Goal: Task Accomplishment & Management: Complete application form

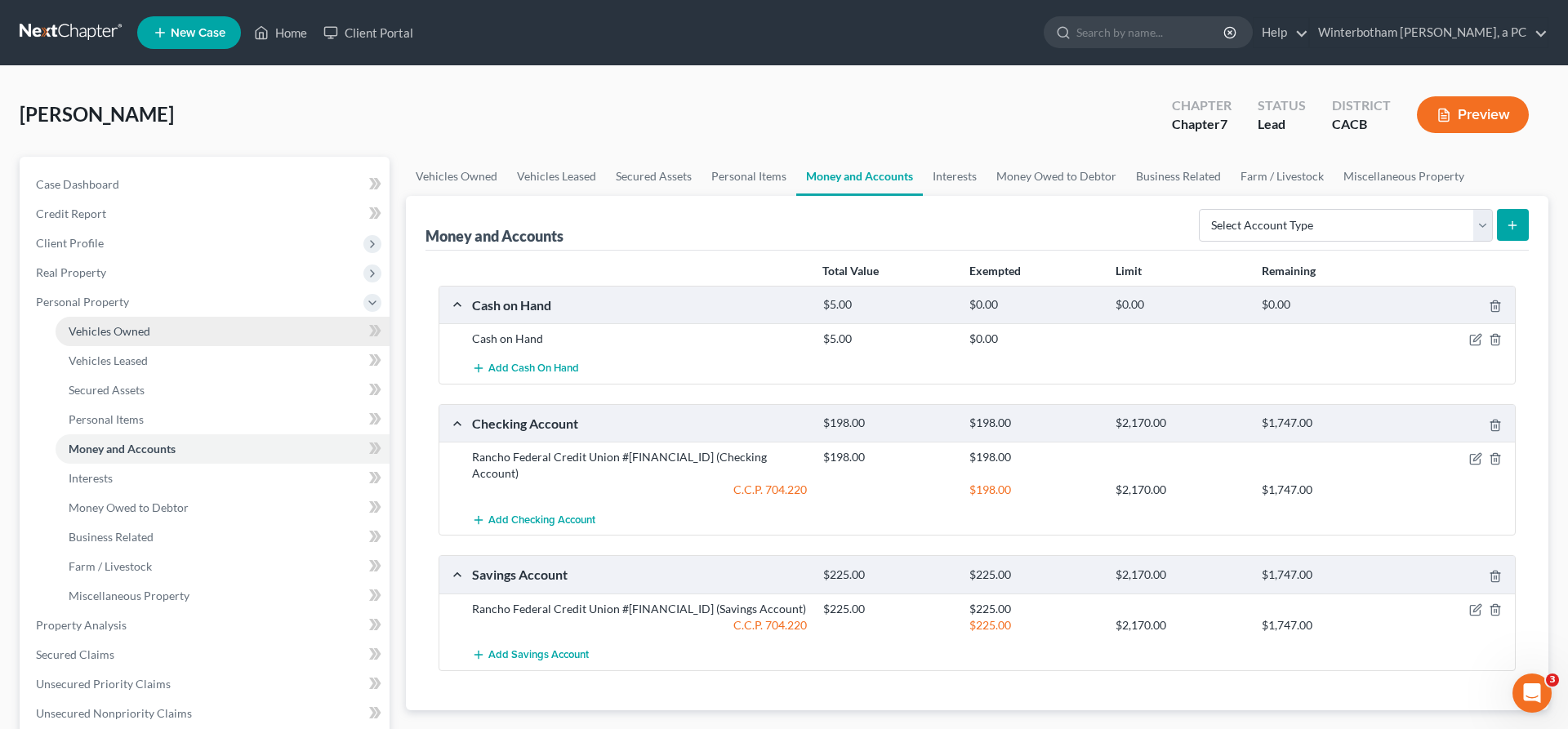
click at [109, 324] on span "Vehicles Owned" at bounding box center [109, 330] width 81 height 14
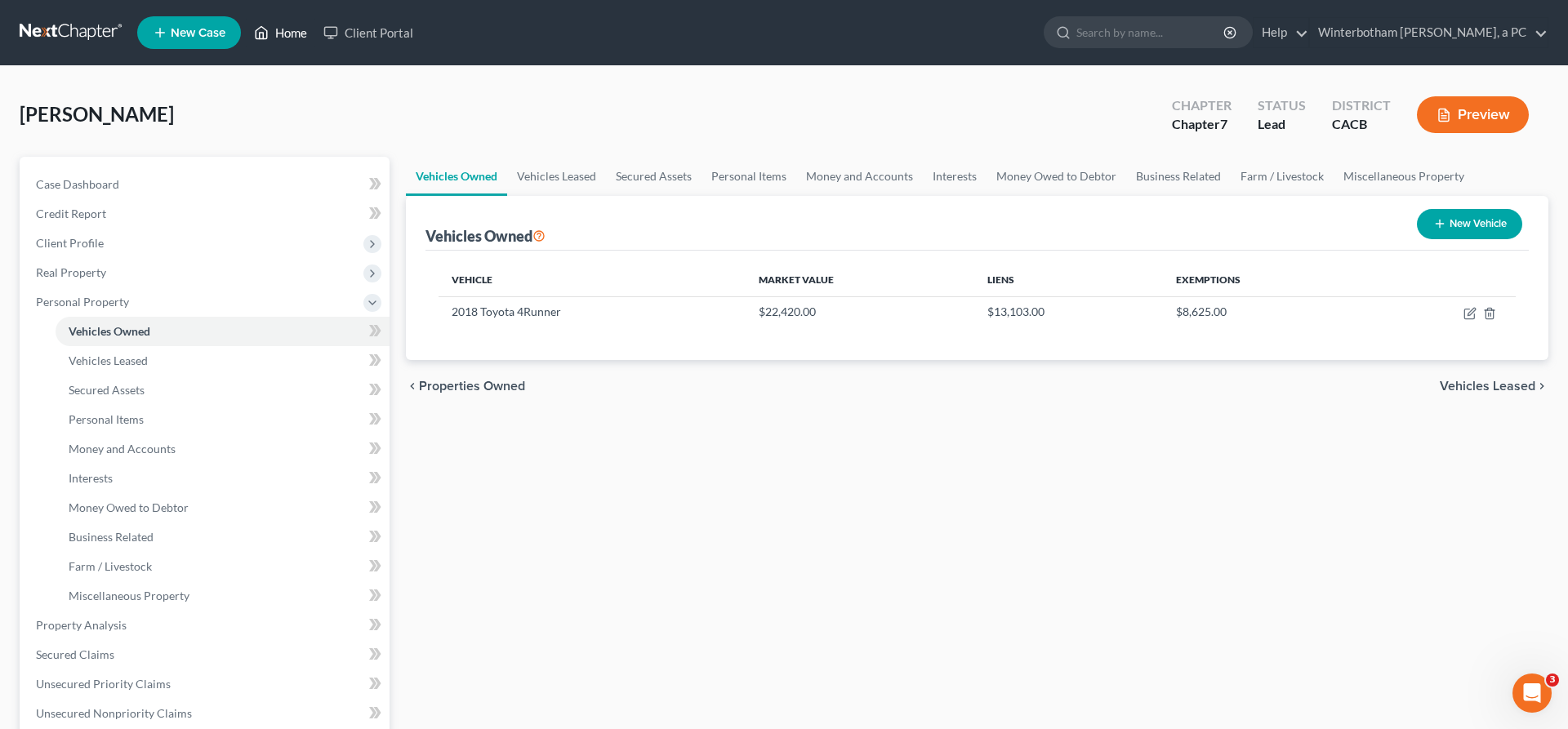
click at [246, 24] on link "Home" at bounding box center [281, 32] width 69 height 29
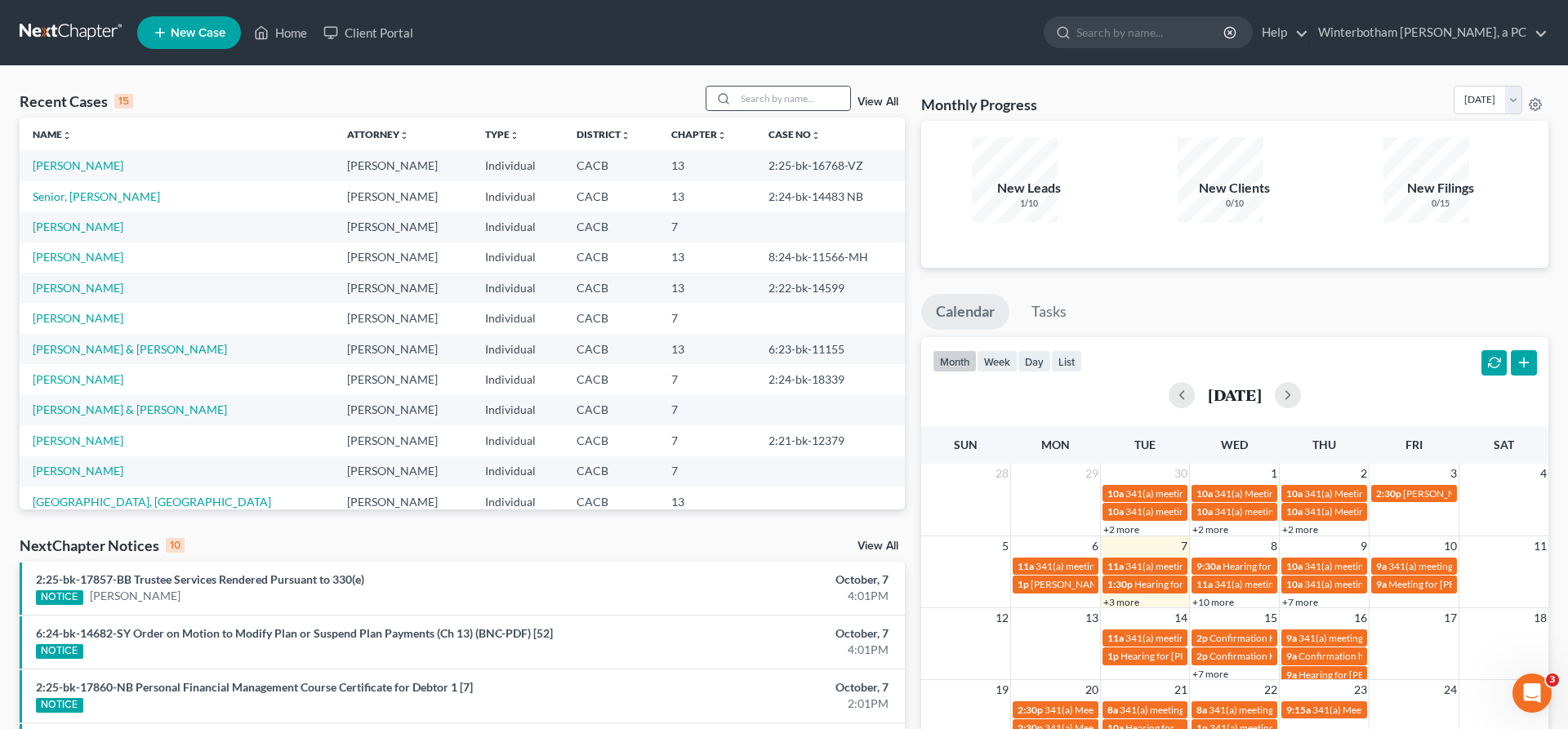
click at [802, 86] on input "search" at bounding box center [793, 97] width 114 height 23
type input "[PERSON_NAME]"
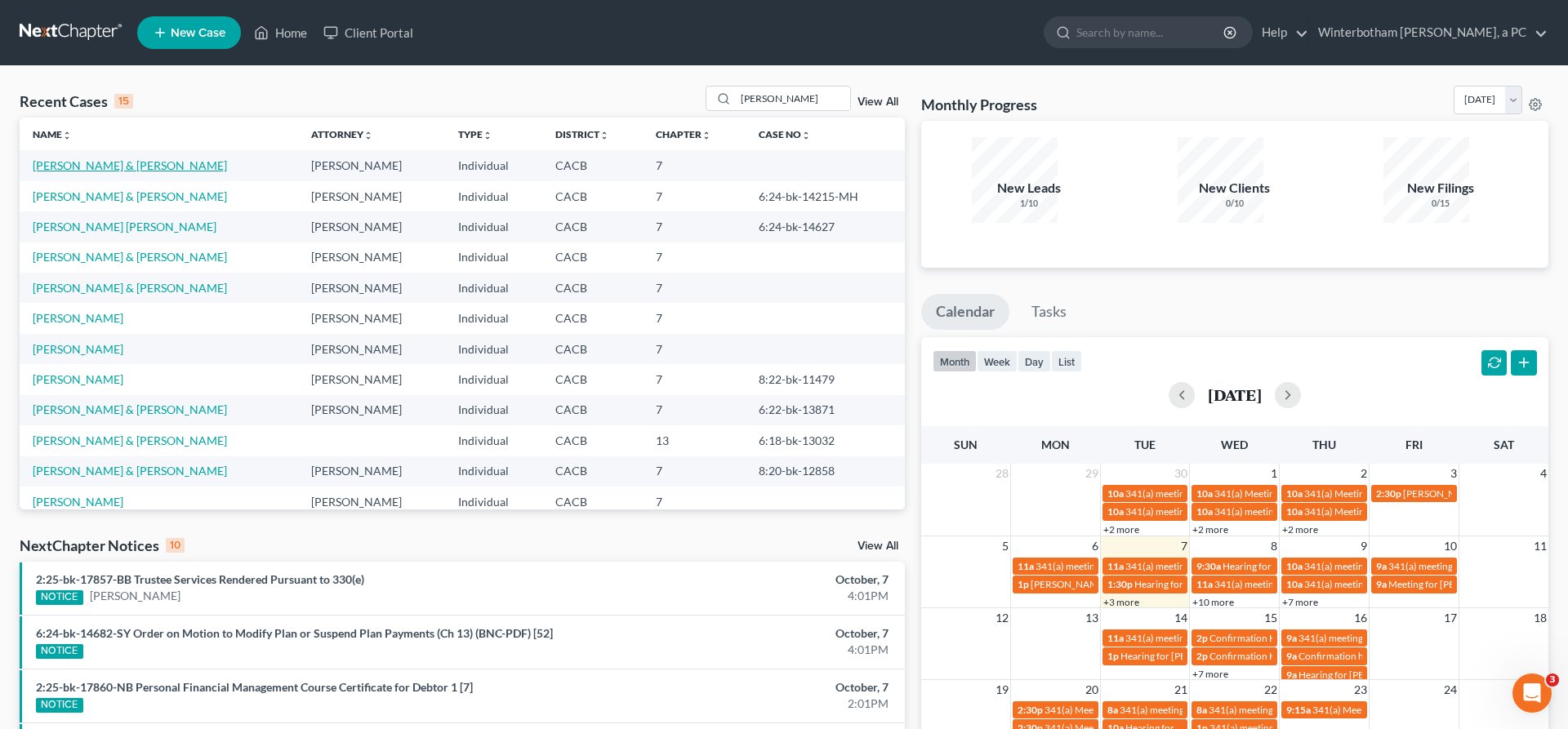
click at [98, 158] on link "[PERSON_NAME] & [PERSON_NAME]" at bounding box center [130, 165] width 195 height 14
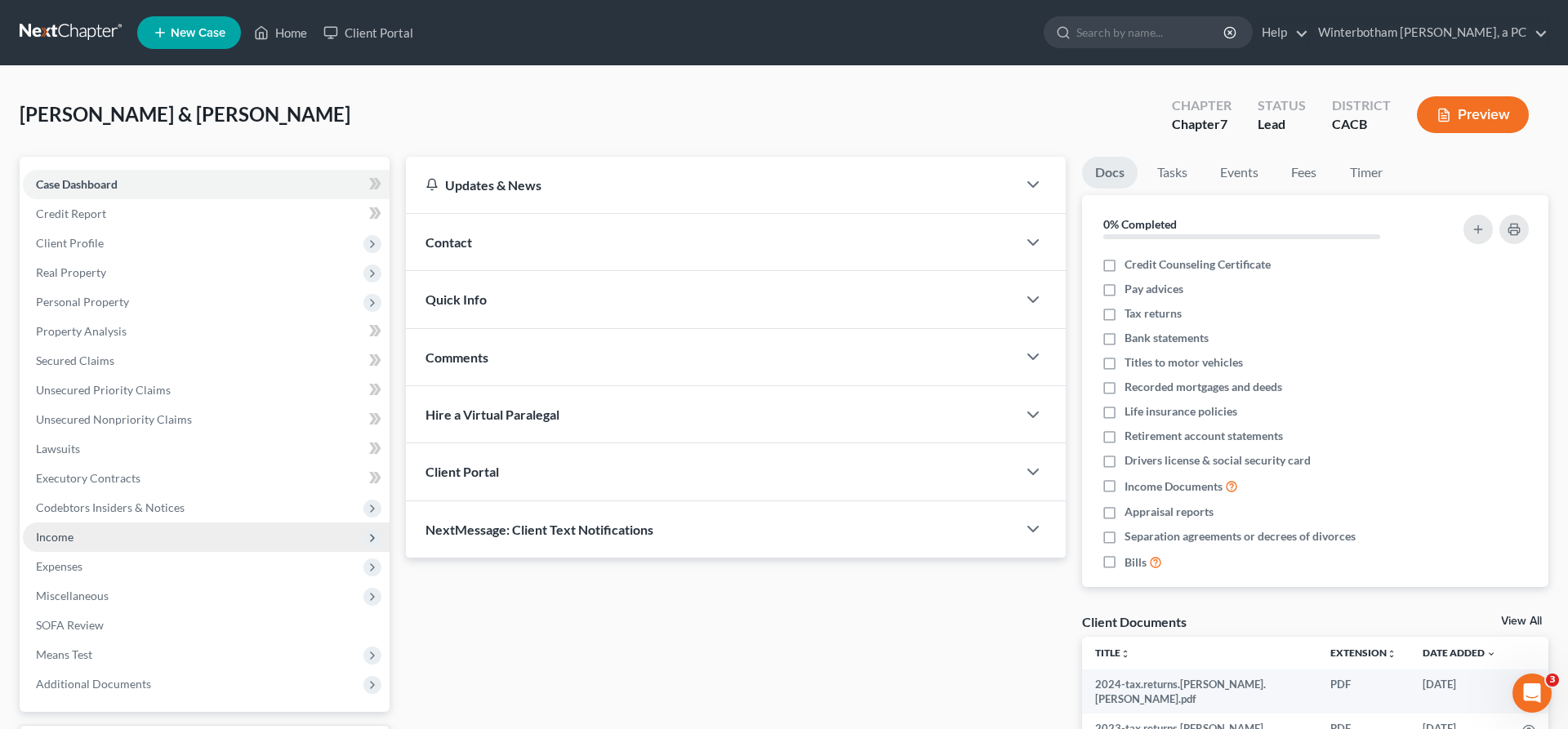
click at [90, 522] on span "Income" at bounding box center [206, 536] width 367 height 29
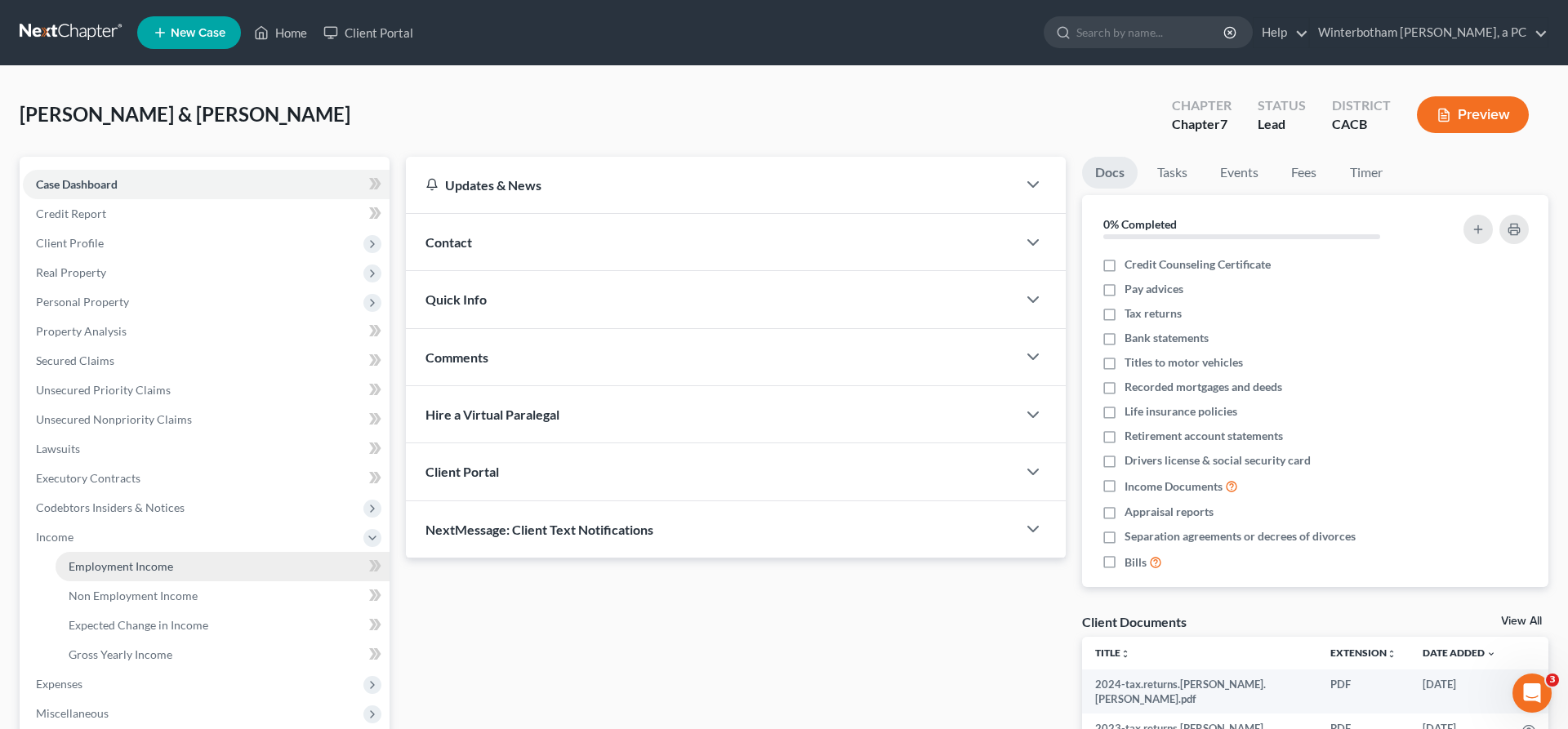
click at [106, 560] on span "Employment Income" at bounding box center [121, 566] width 105 height 14
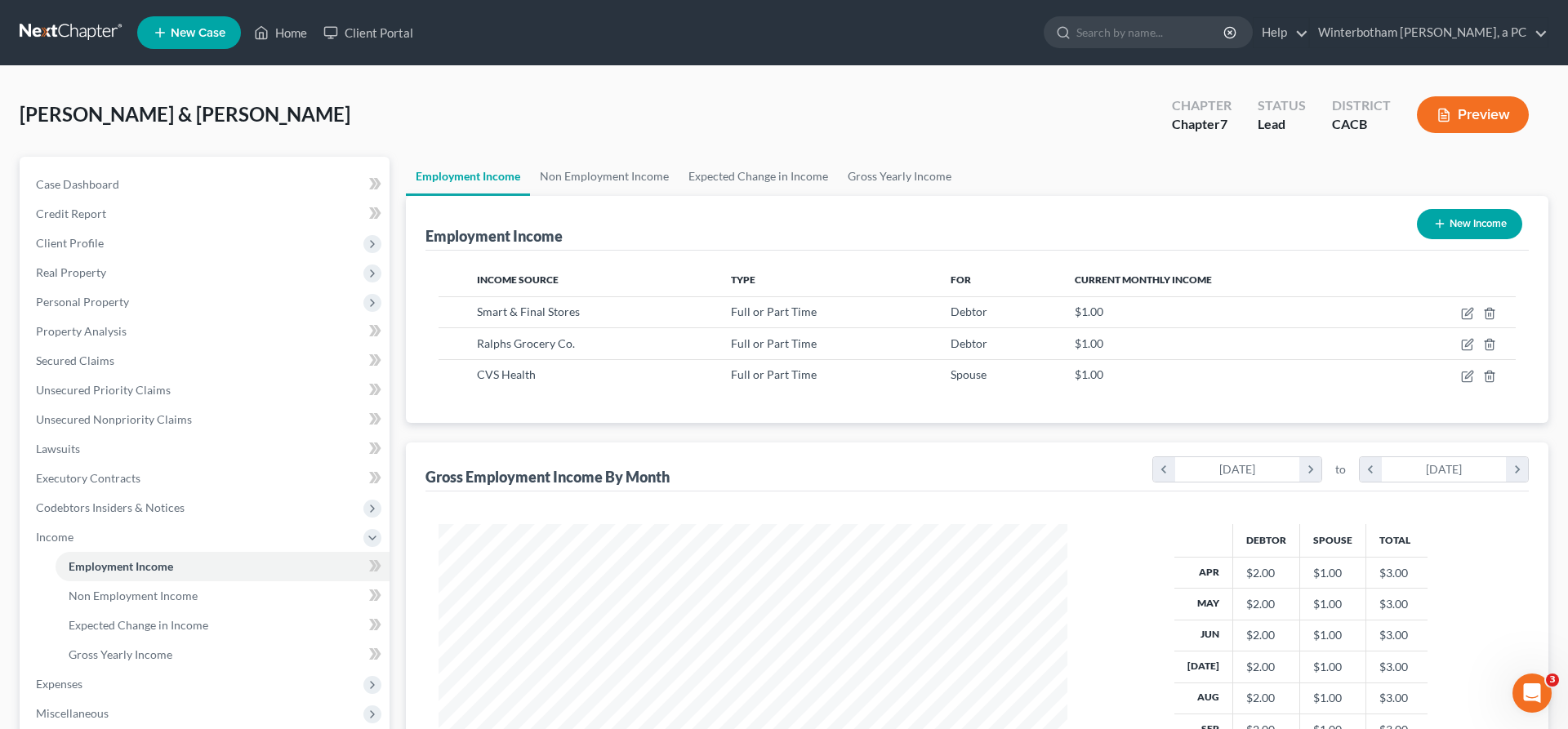
scroll to position [314, 661]
click at [74, 295] on span "Personal Property" at bounding box center [81, 301] width 93 height 14
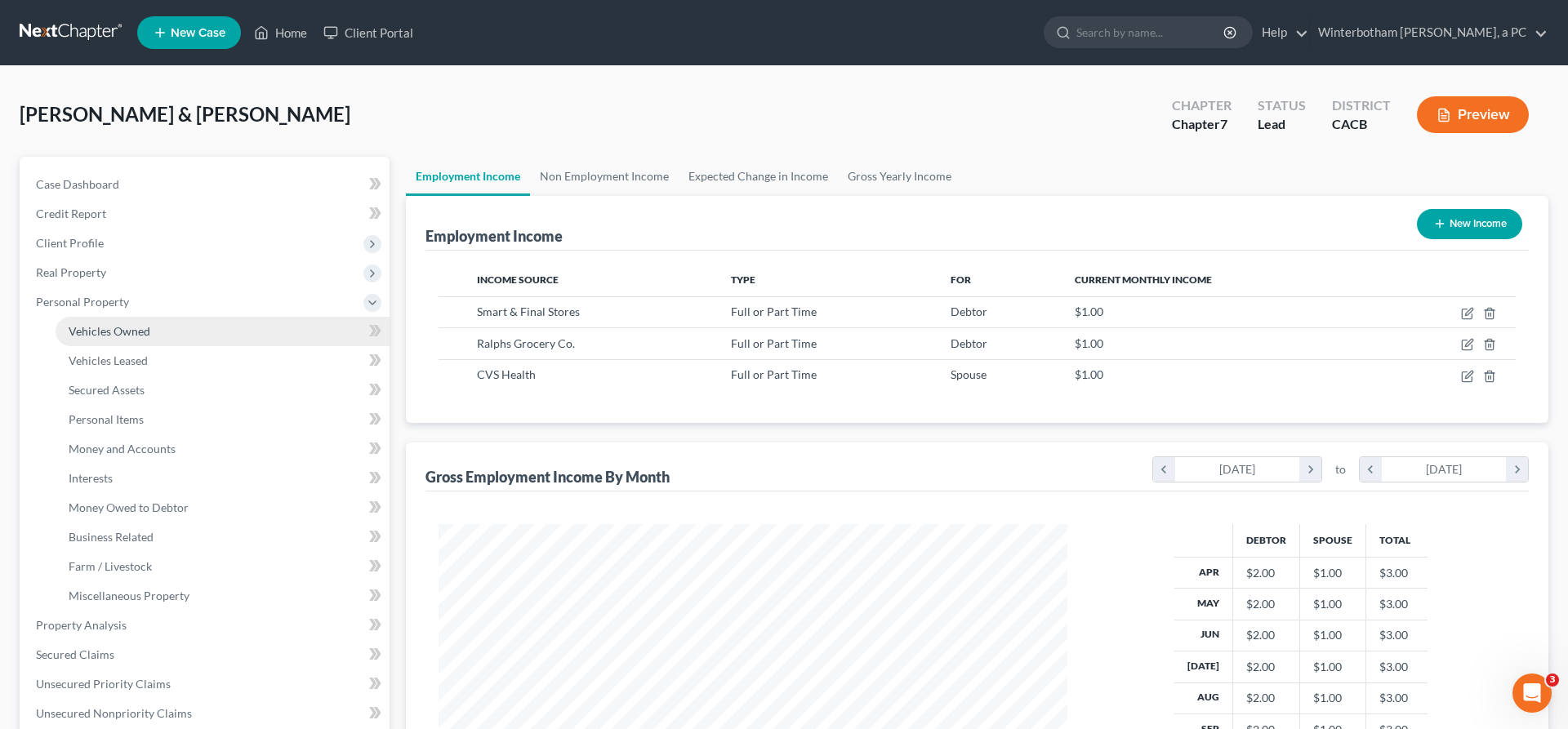
click at [107, 324] on span "Vehicles Owned" at bounding box center [109, 330] width 81 height 14
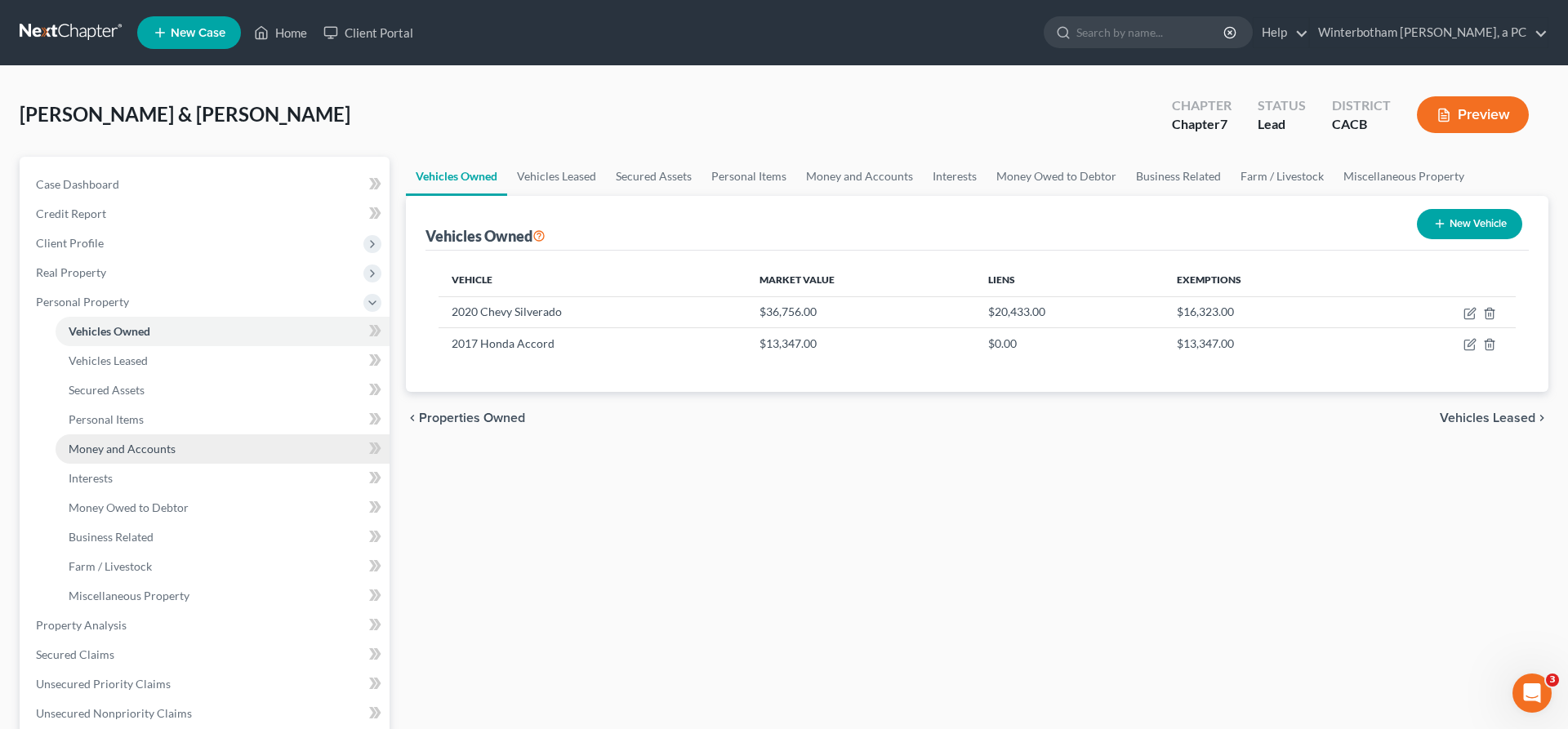
click at [170, 434] on link "Money and Accounts" at bounding box center [222, 448] width 334 height 29
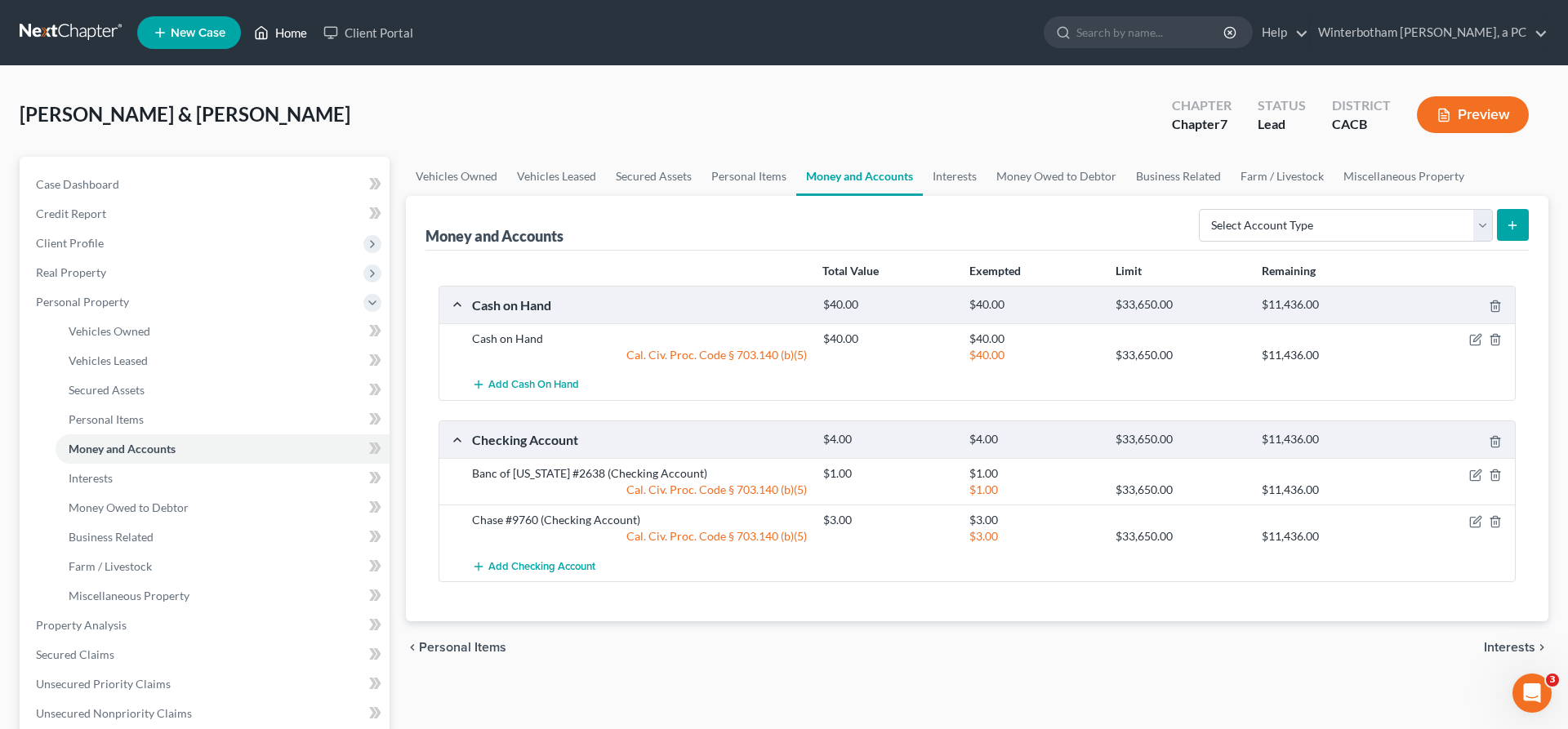
click at [246, 26] on link "Home" at bounding box center [281, 32] width 69 height 29
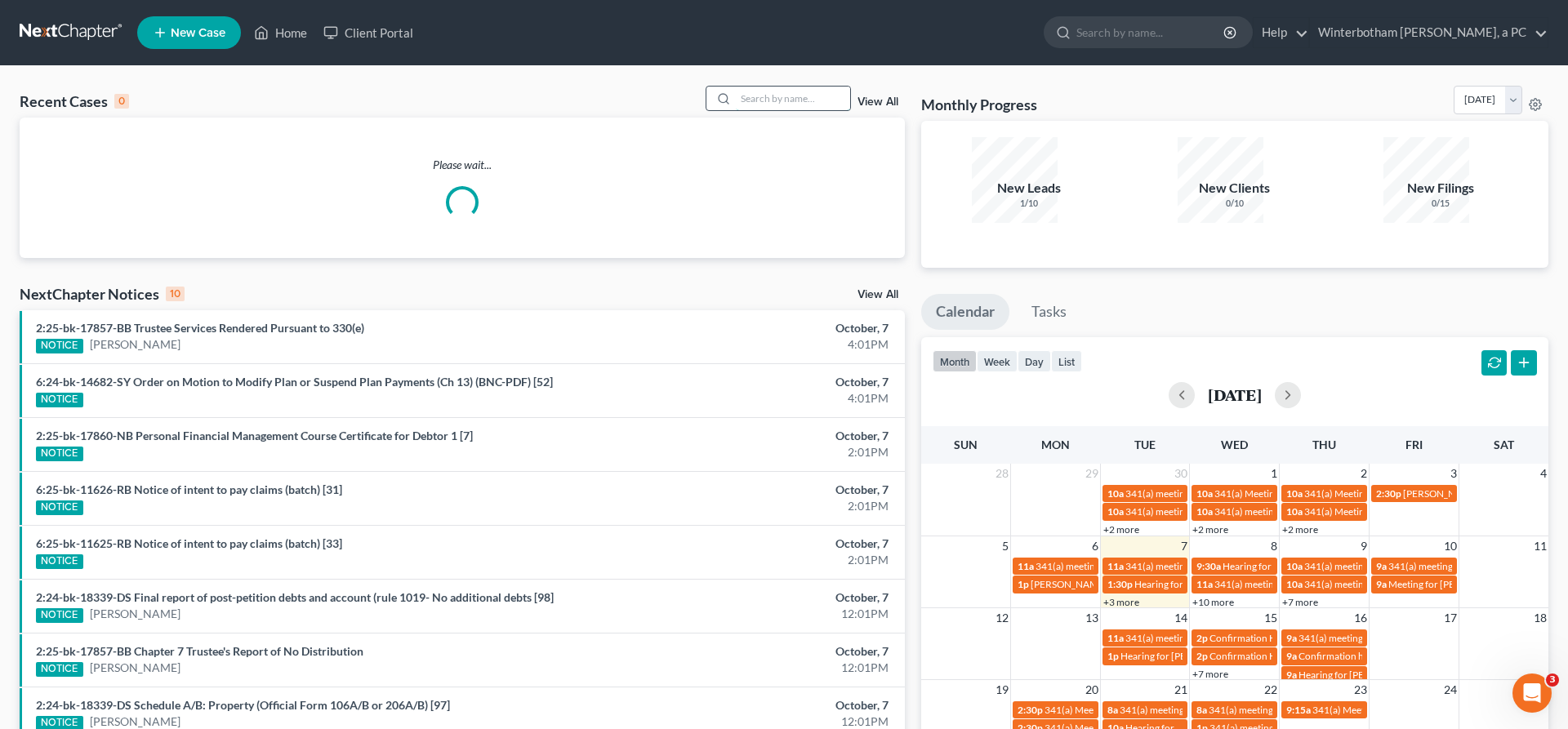
click at [815, 86] on input "search" at bounding box center [793, 97] width 114 height 23
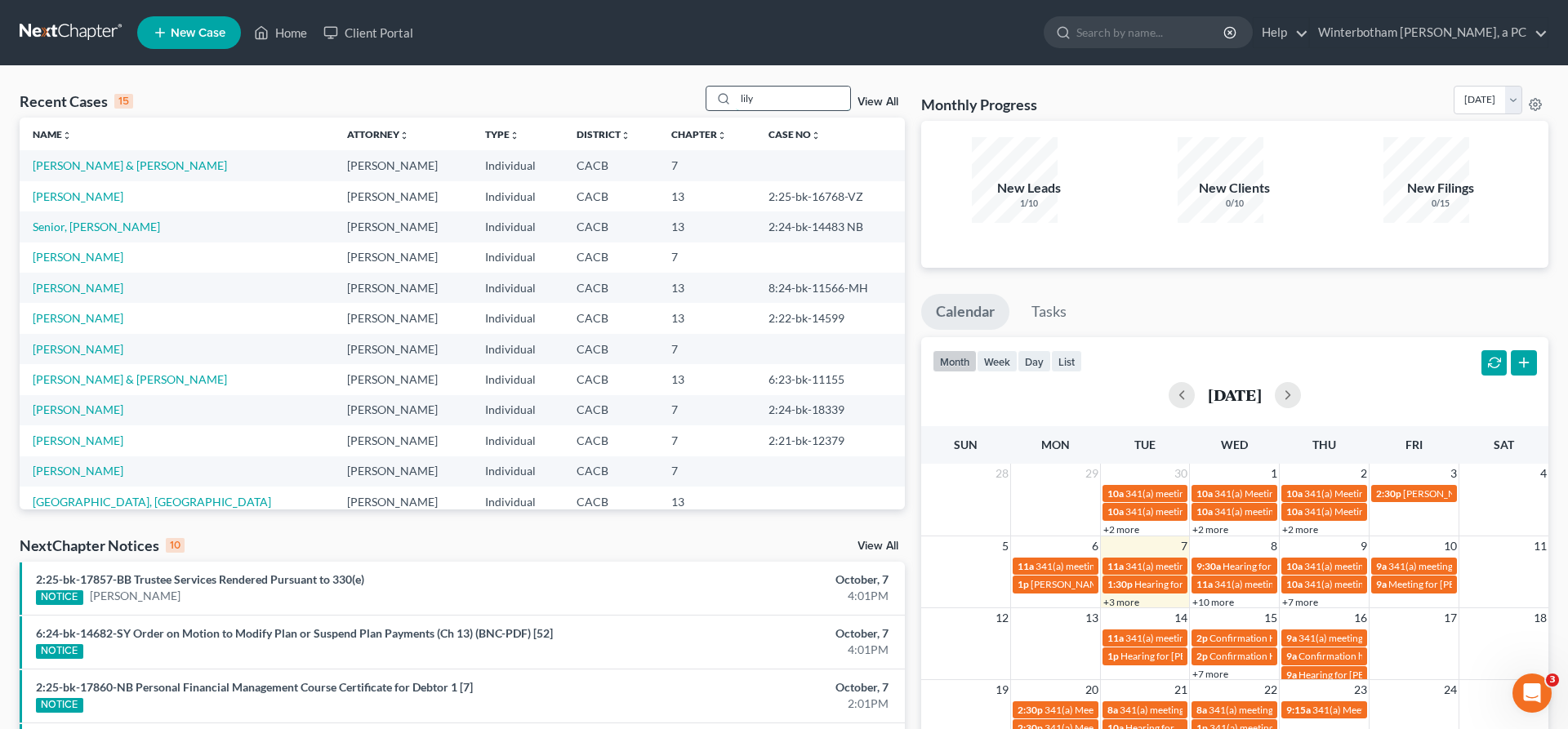
type input "lily"
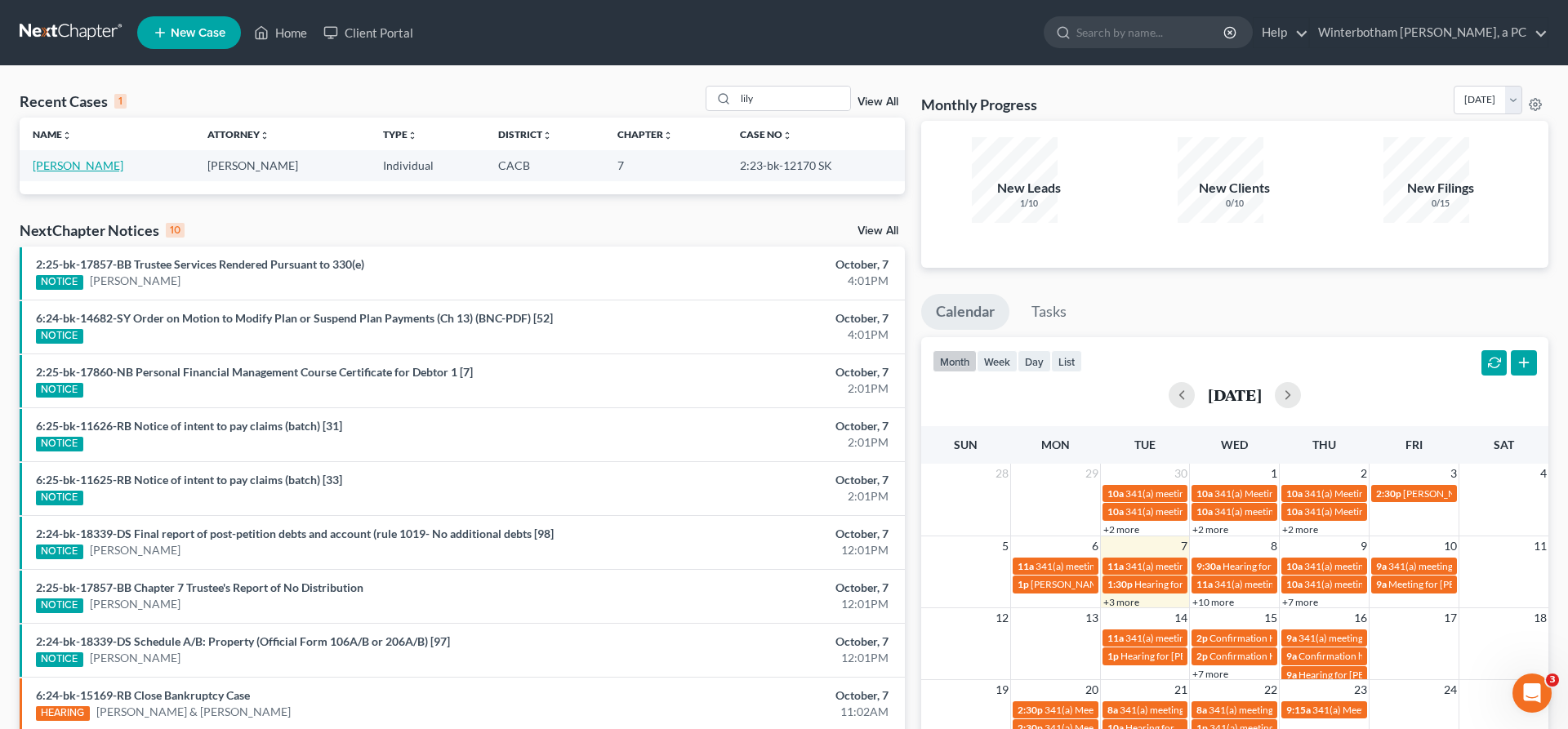
click at [51, 158] on link "[PERSON_NAME]" at bounding box center [78, 165] width 91 height 14
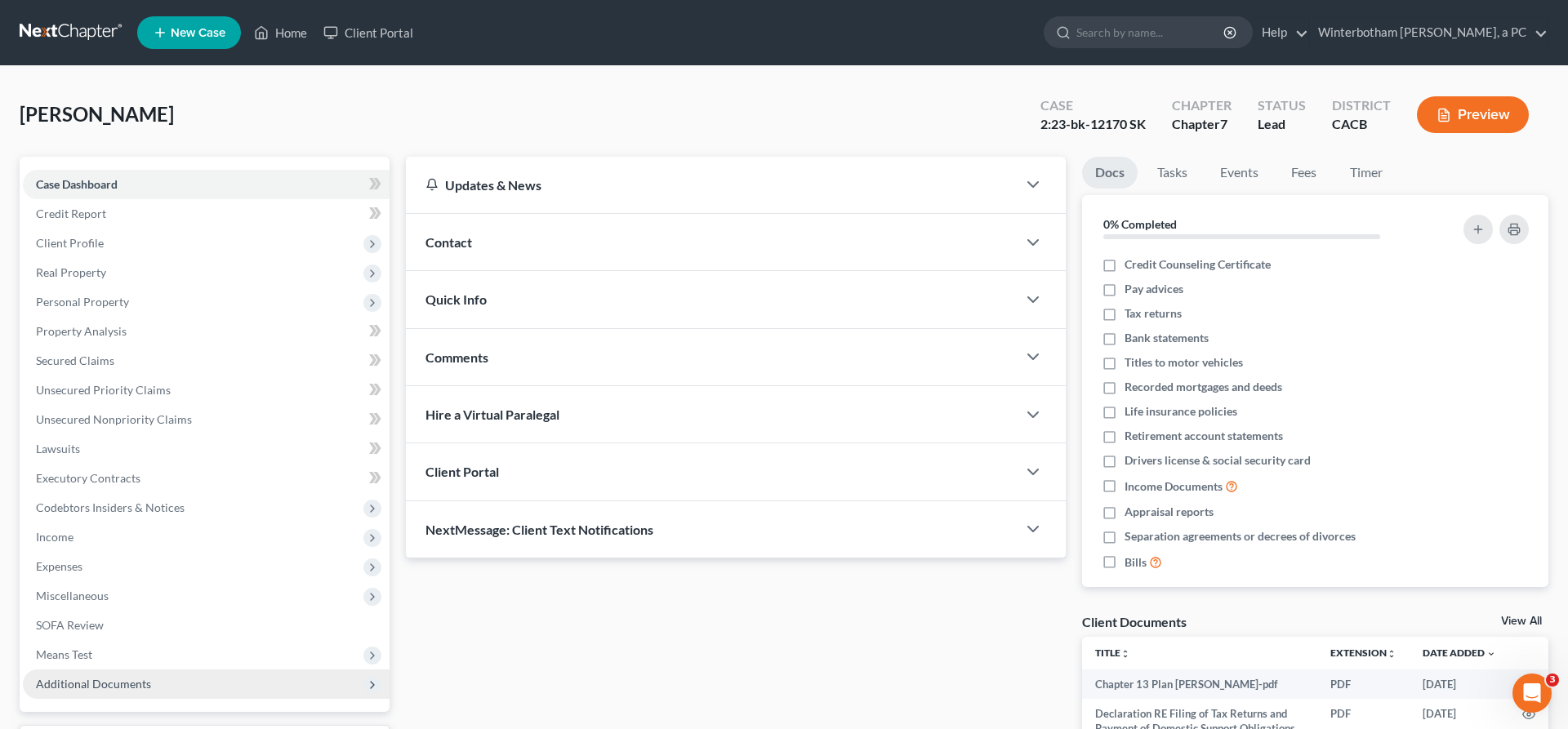
click at [117, 669] on span "Additional Documents" at bounding box center [206, 683] width 367 height 29
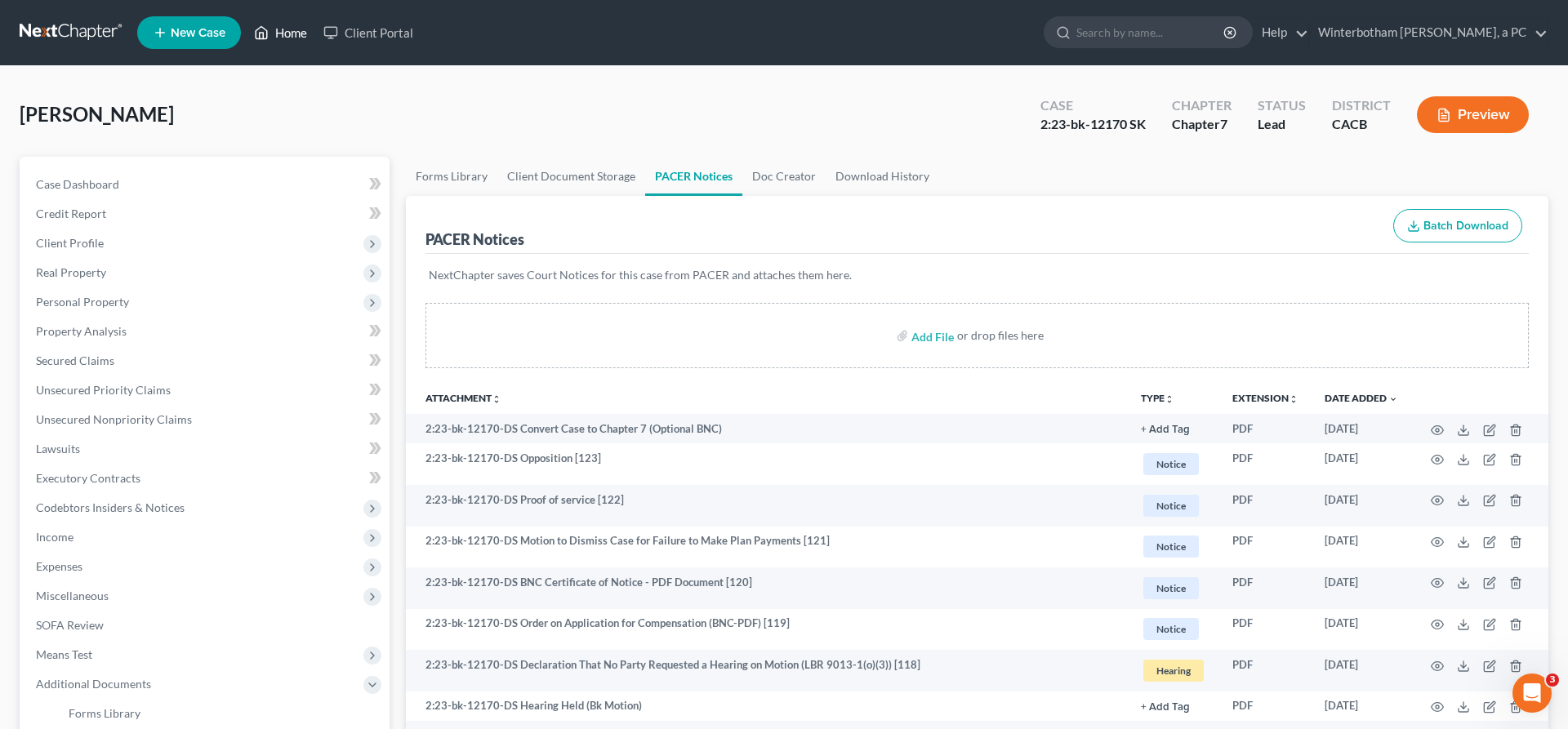
click at [246, 29] on link "Home" at bounding box center [281, 32] width 69 height 29
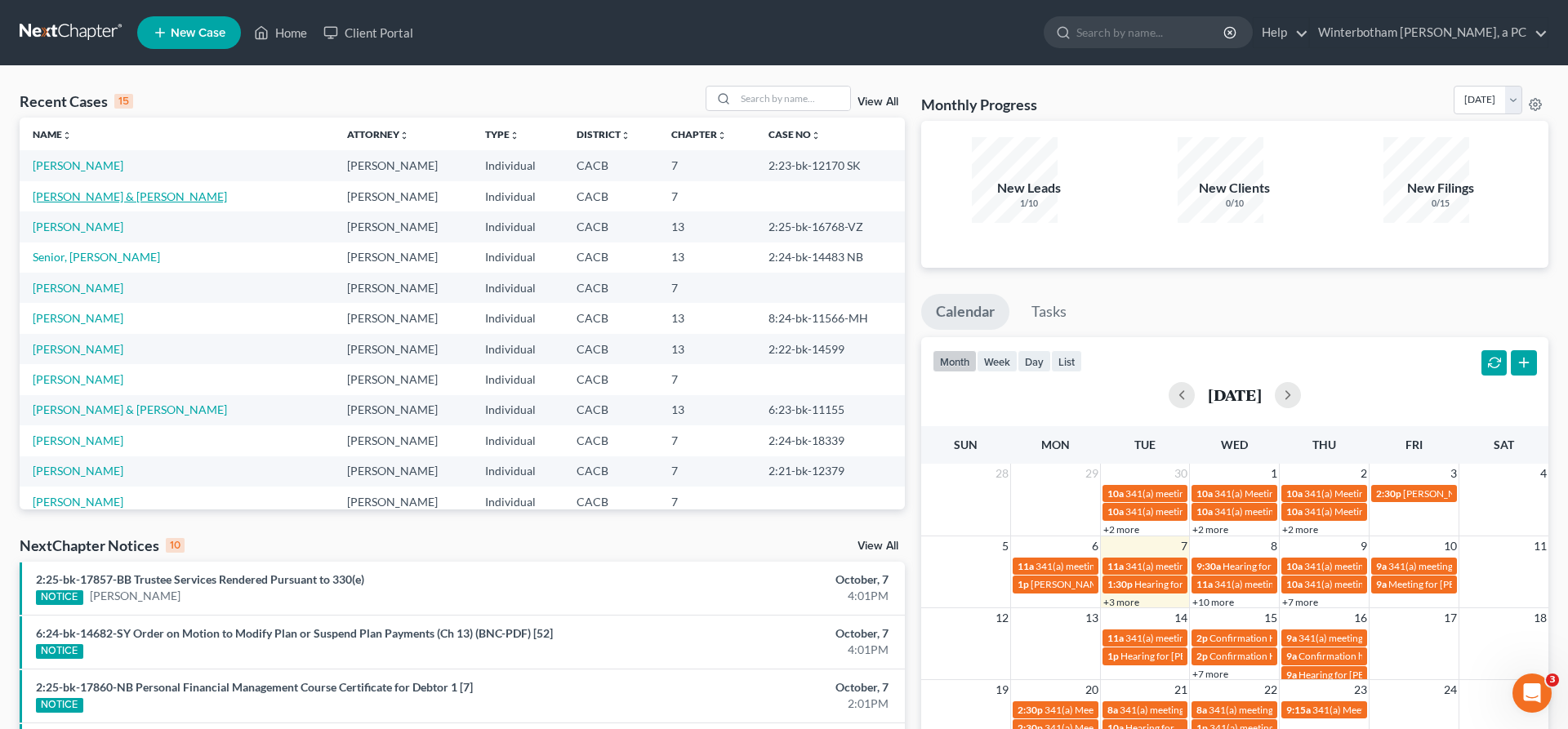
click at [48, 189] on link "[PERSON_NAME] & [PERSON_NAME]" at bounding box center [130, 196] width 195 height 14
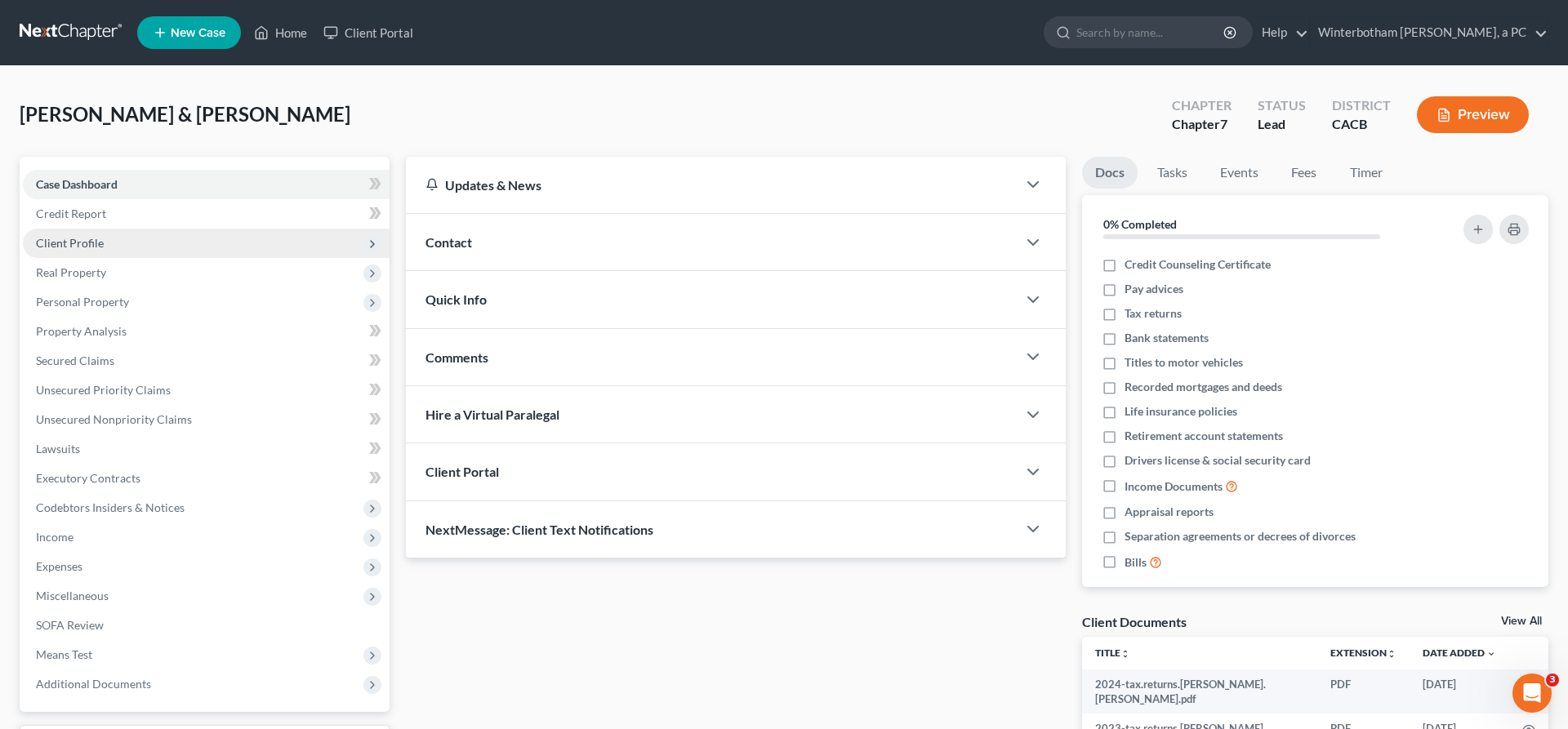
click at [132, 228] on span "Client Profile" at bounding box center [206, 242] width 367 height 29
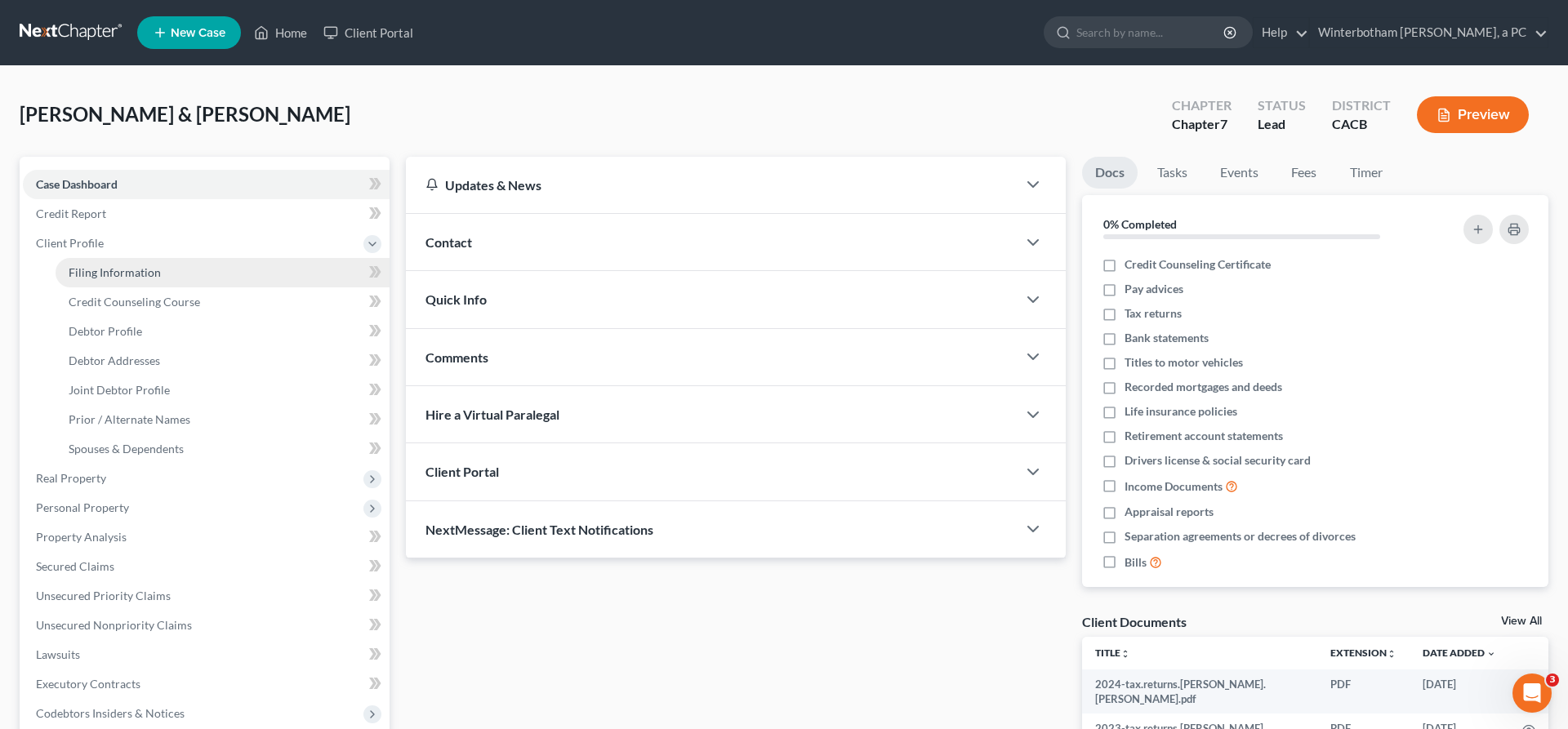
click at [138, 258] on link "Filing Information" at bounding box center [222, 272] width 334 height 29
select select "1"
select select "0"
select select "2"
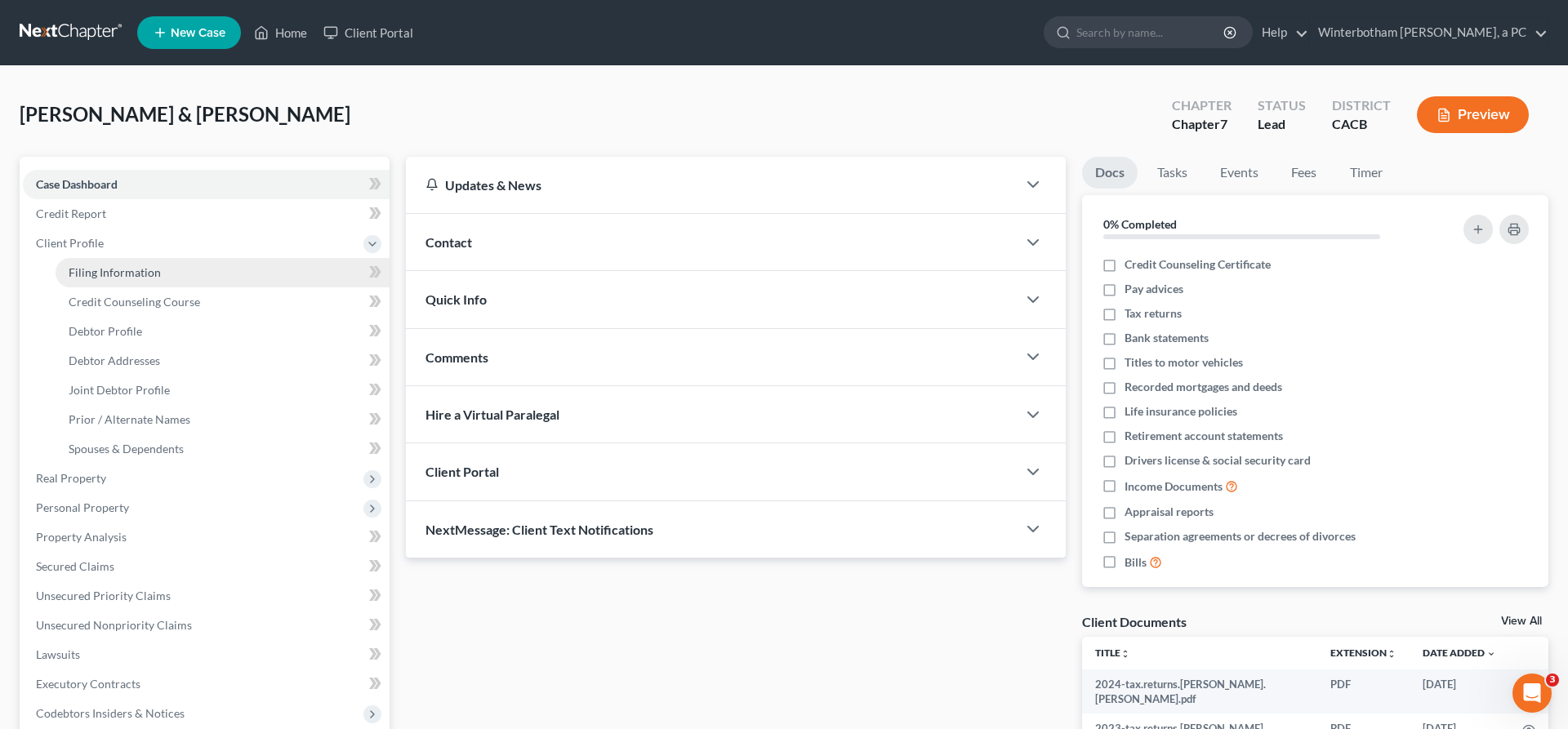
select select "4"
select select "0"
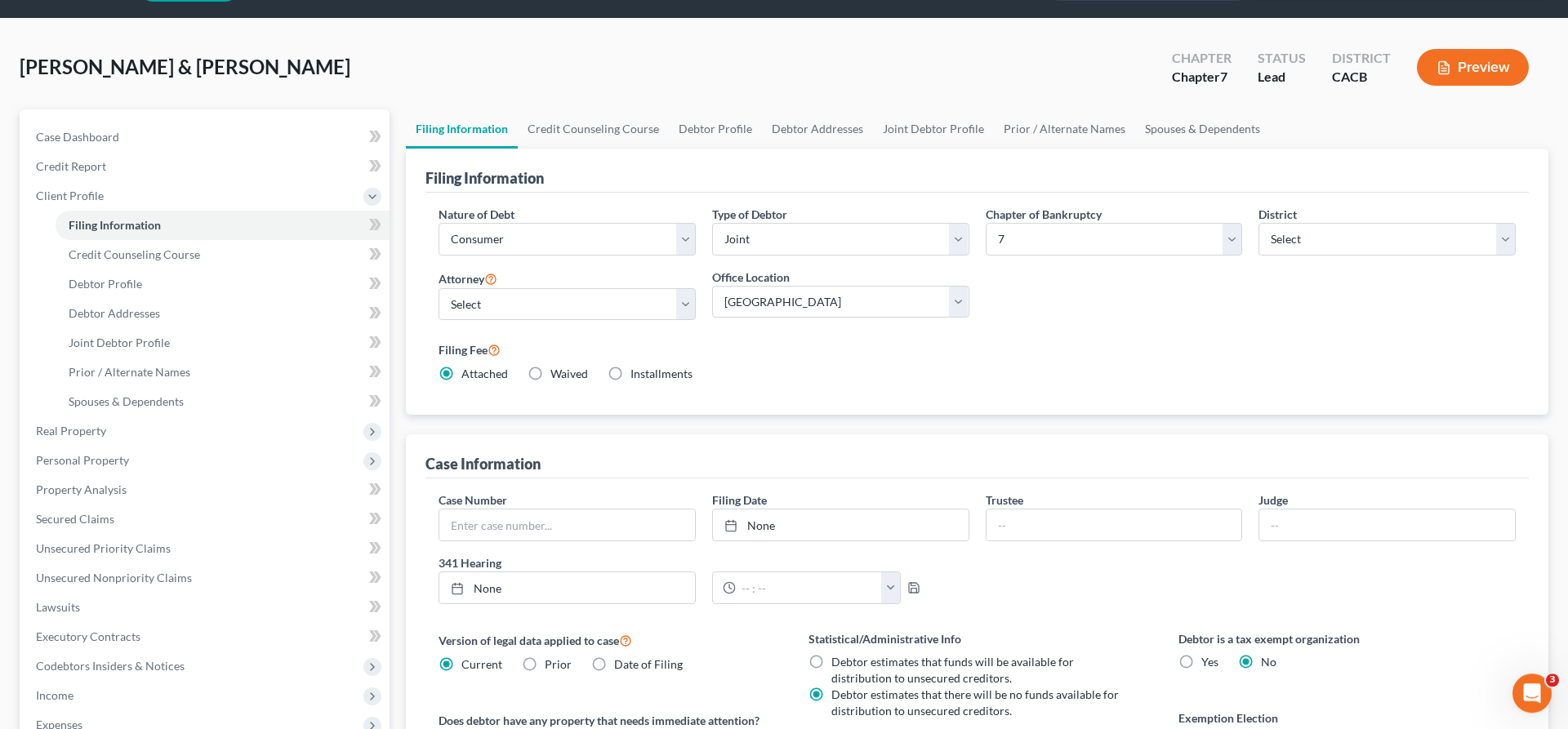
scroll to position [93, 0]
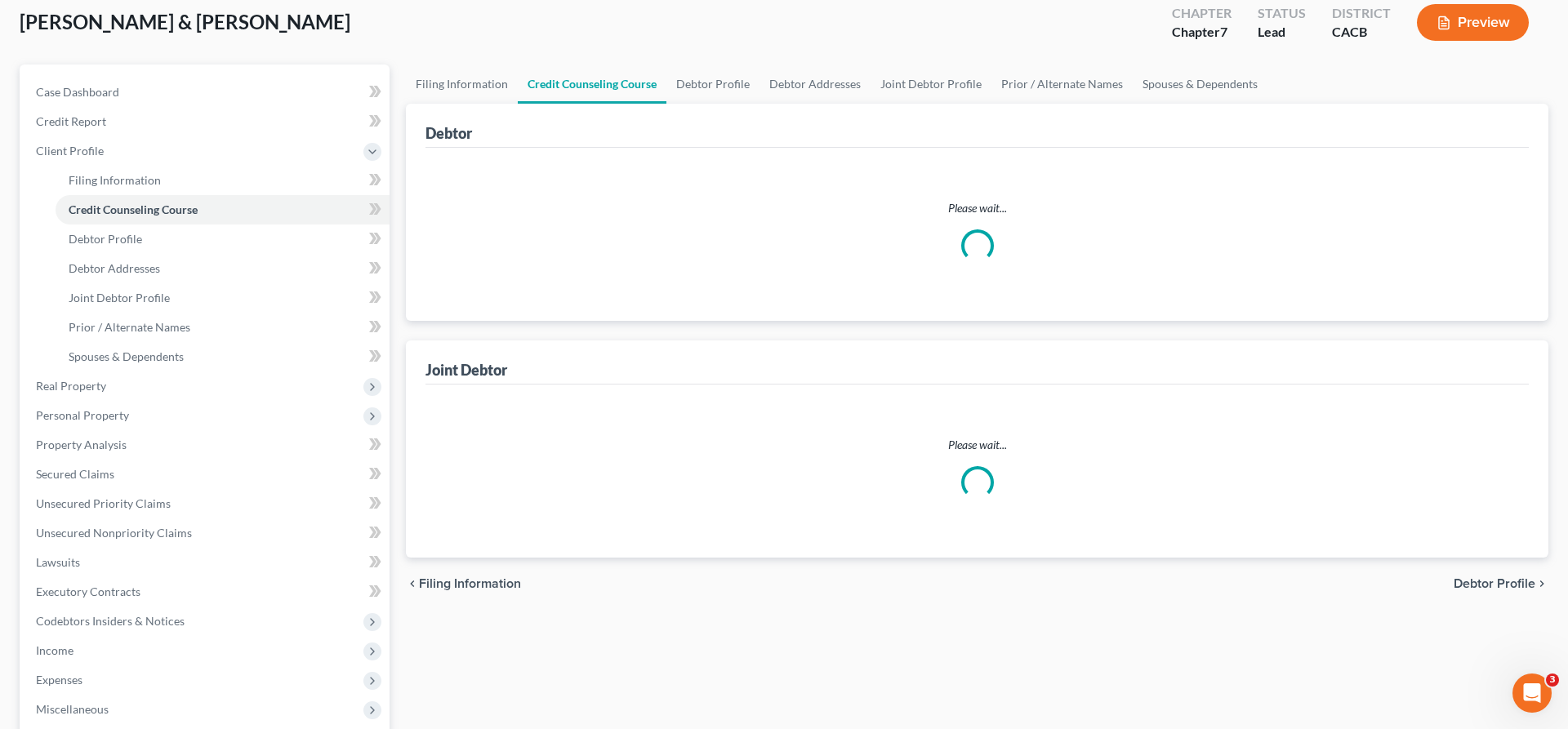
scroll to position [86, 0]
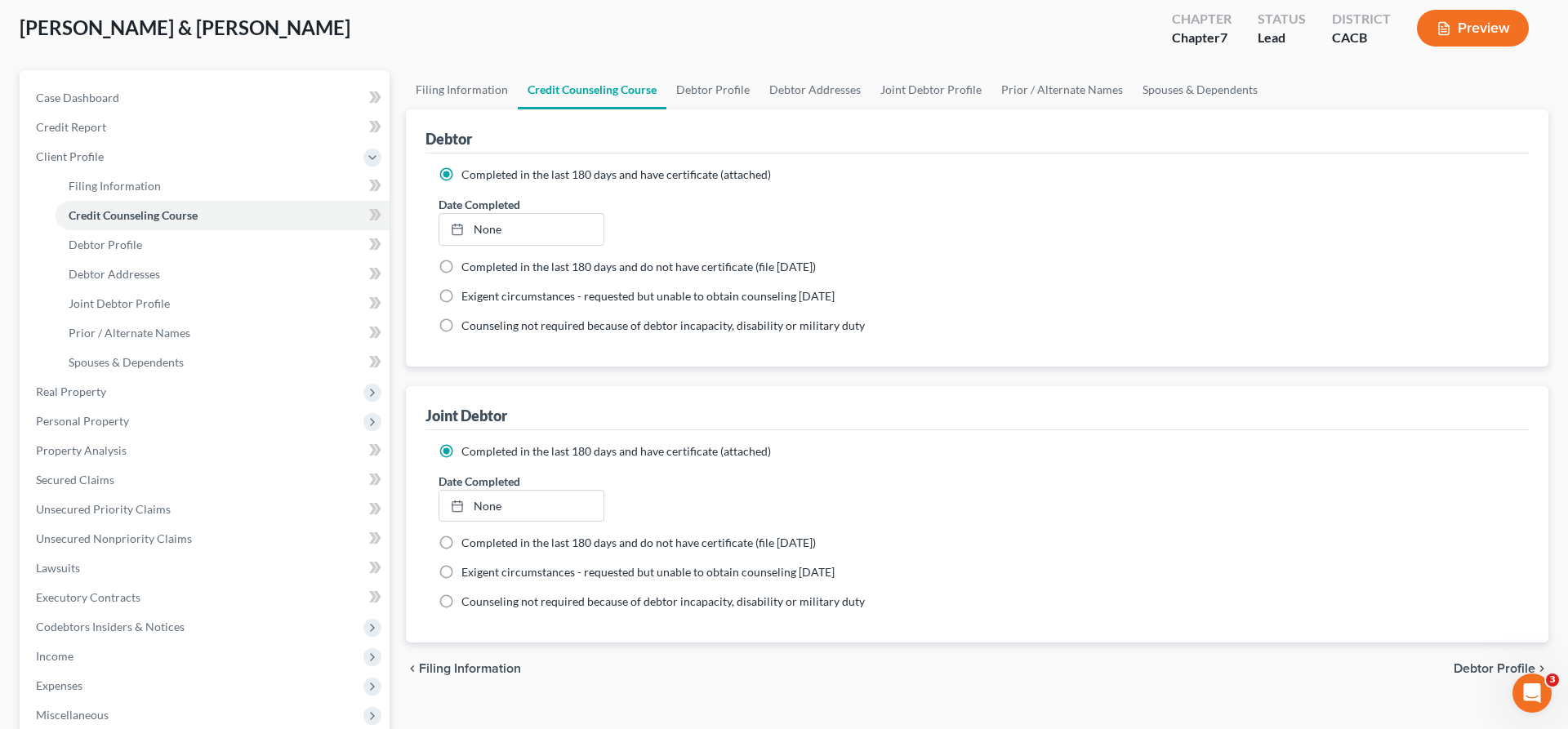
click at [1509, 662] on span "Debtor Profile" at bounding box center [1494, 668] width 81 height 13
select select "1"
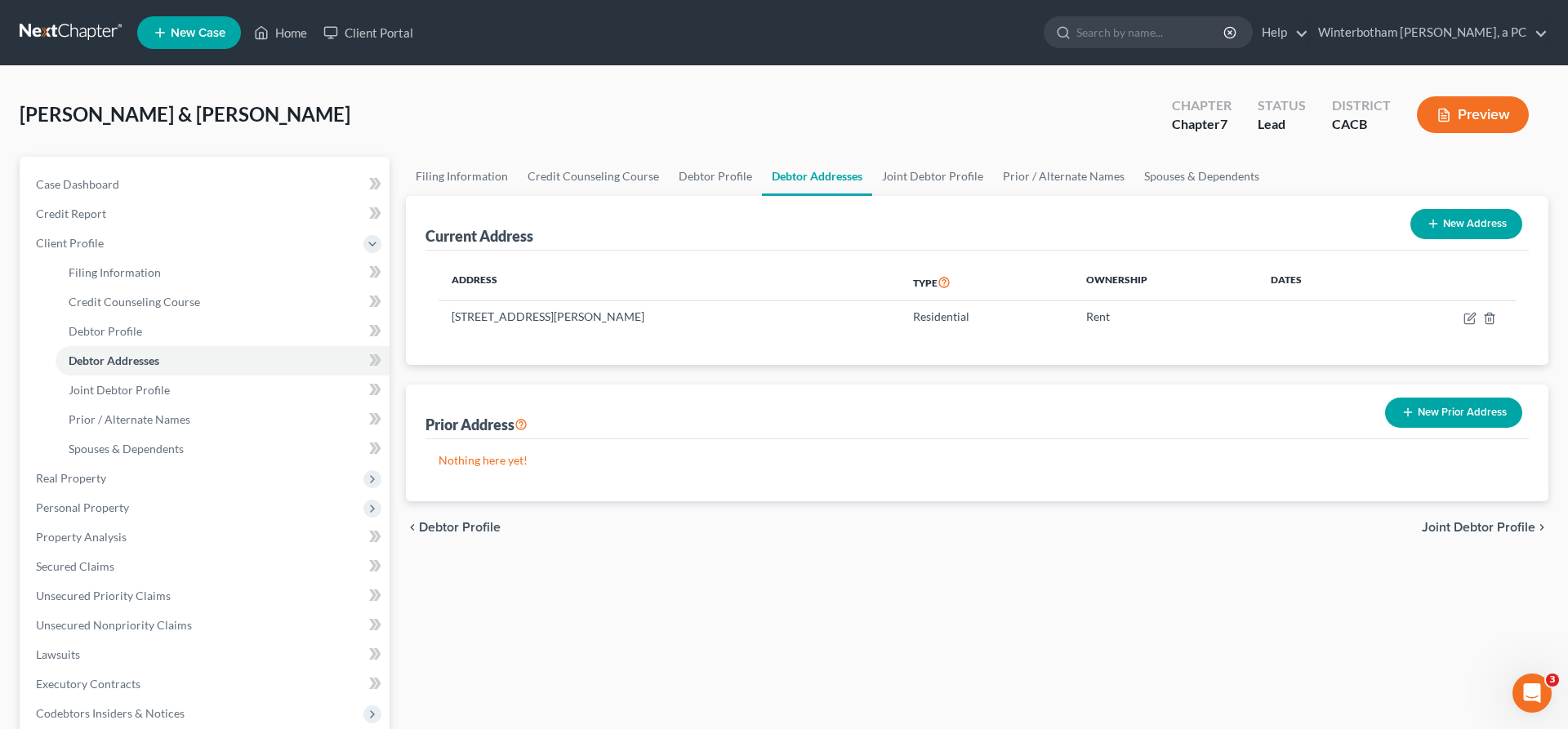
click at [1506, 521] on span "Joint Debtor Profile" at bounding box center [1478, 528] width 113 height 13
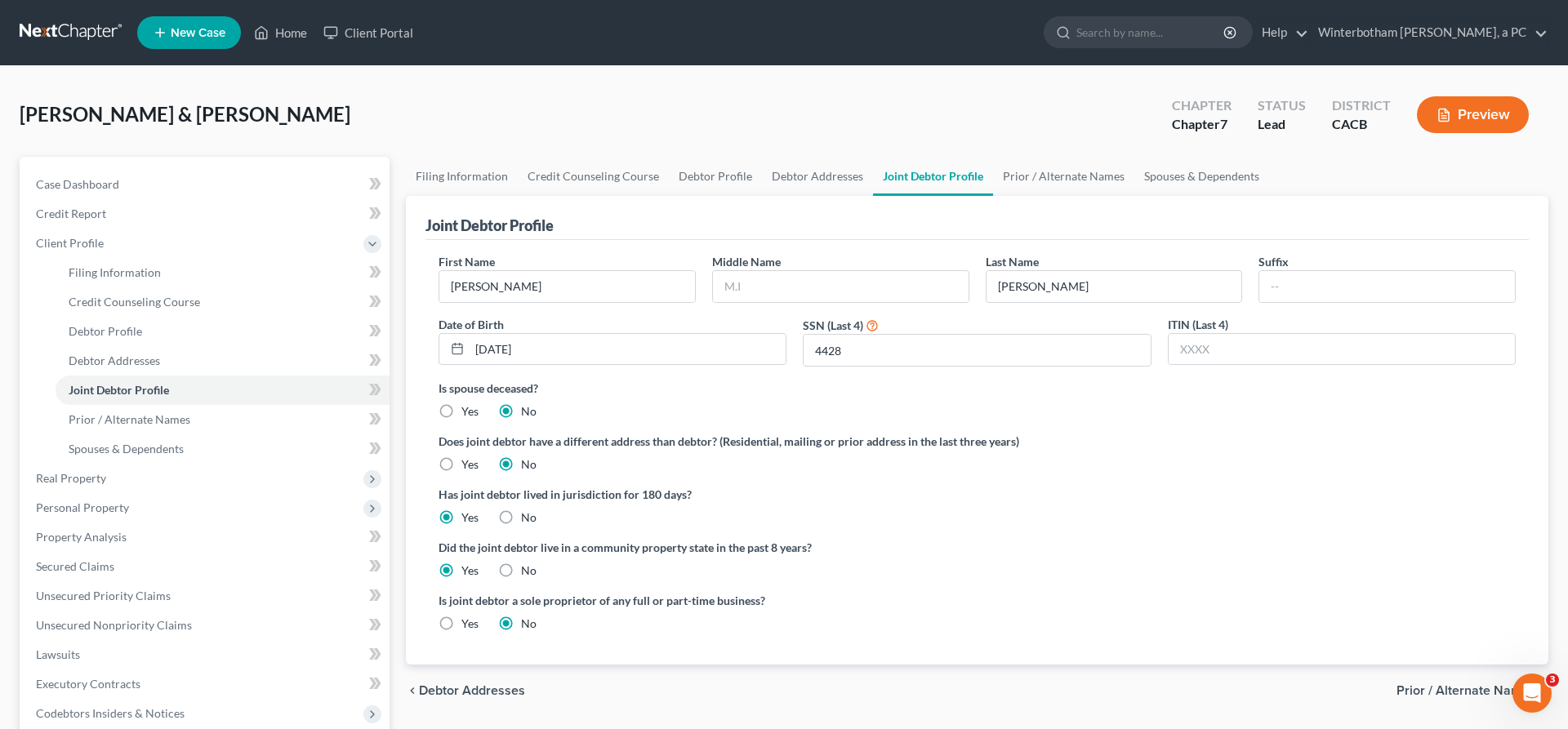
click at [1468, 684] on span "Prior / Alternate Names" at bounding box center [1466, 691] width 139 height 13
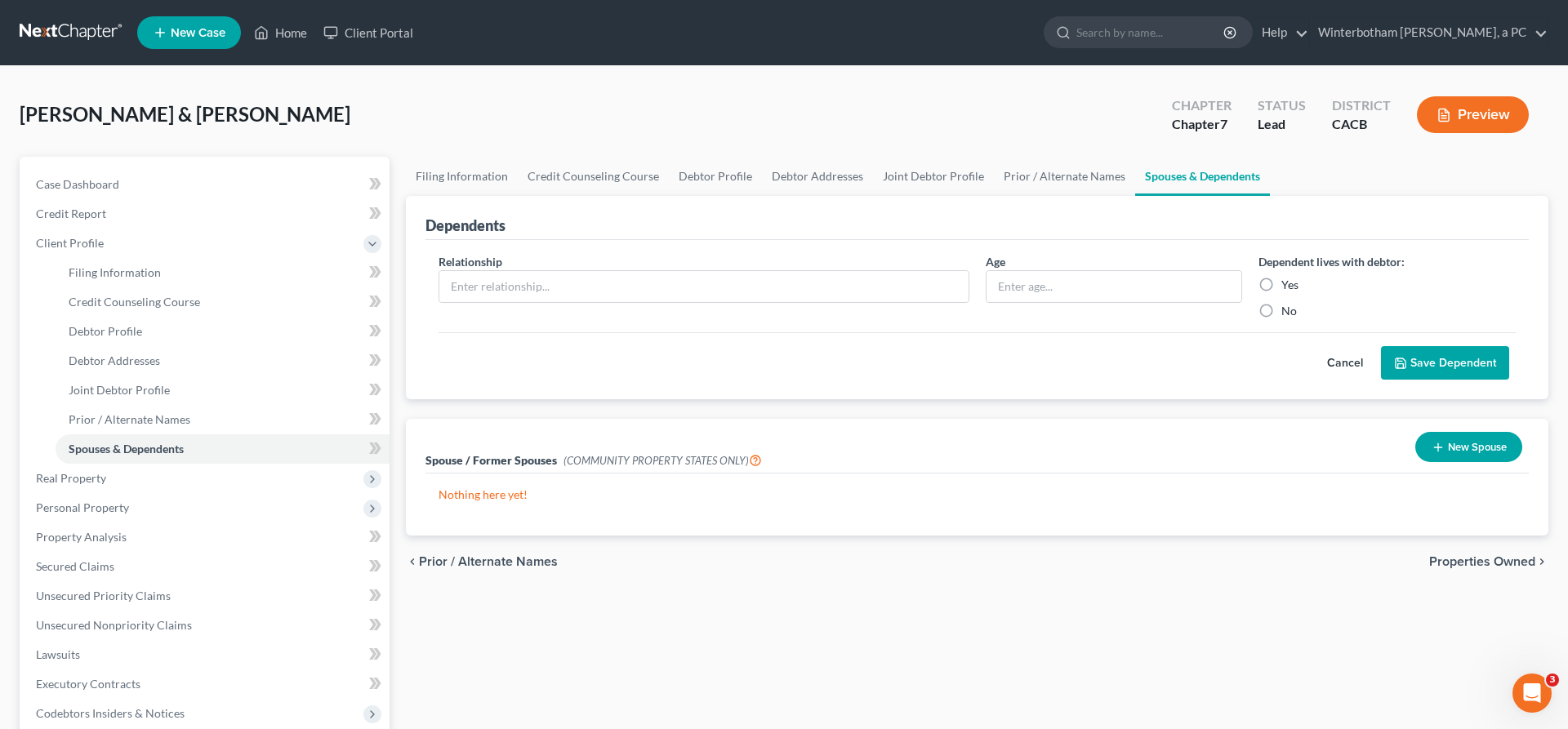
click at [1478, 555] on span "Properties Owned" at bounding box center [1482, 561] width 106 height 13
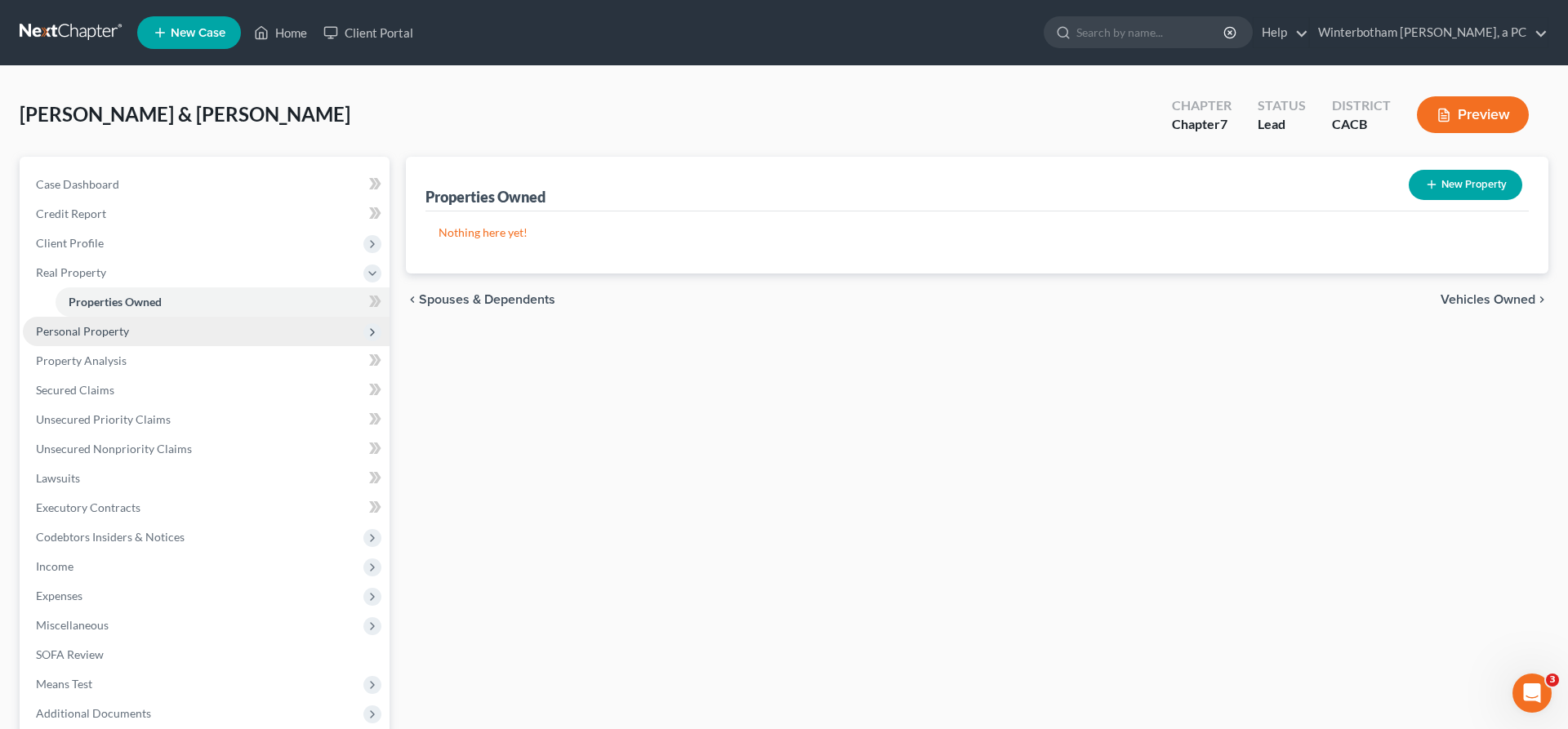
click at [51, 324] on span "Personal Property" at bounding box center [81, 330] width 93 height 14
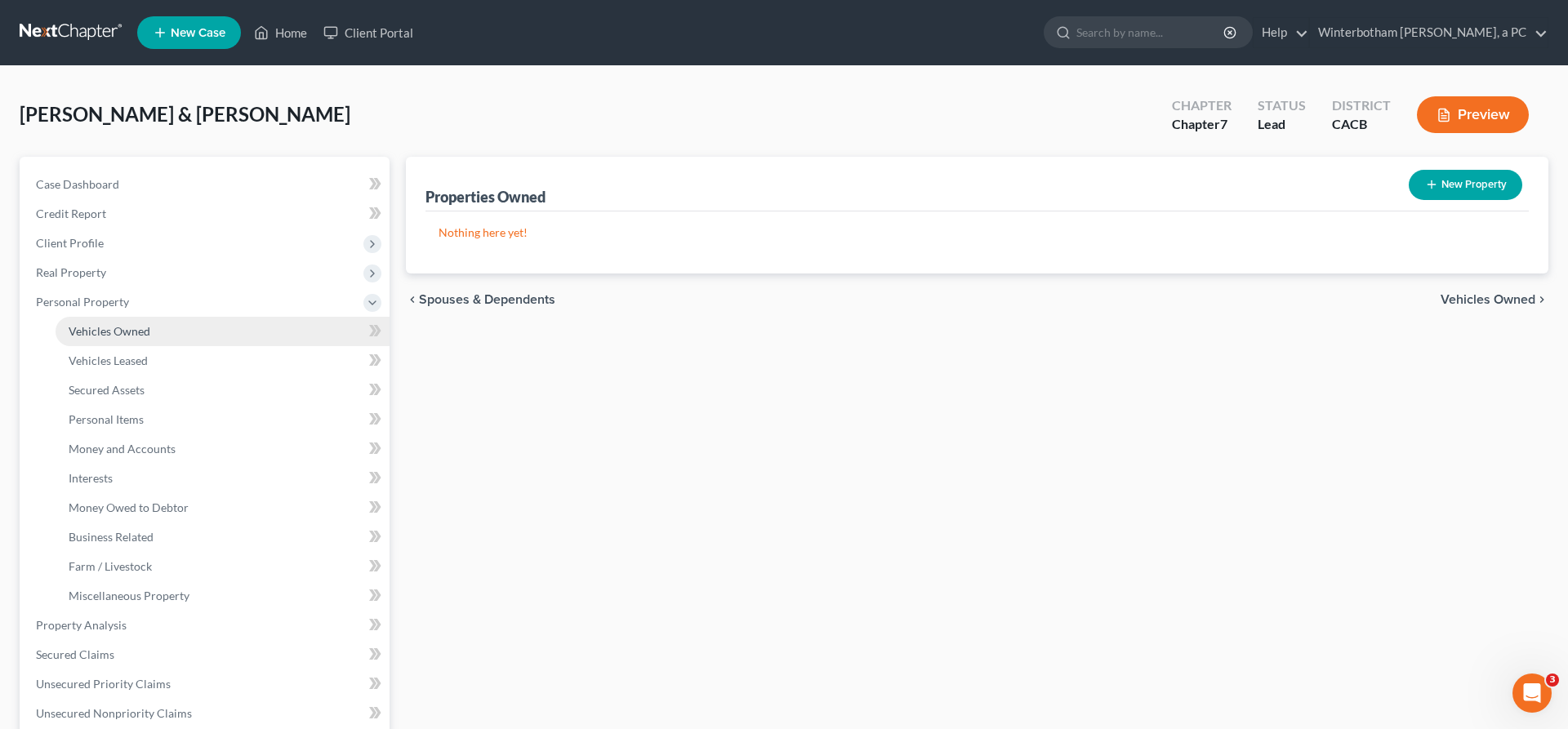
click at [81, 324] on span "Vehicles Owned" at bounding box center [109, 330] width 81 height 14
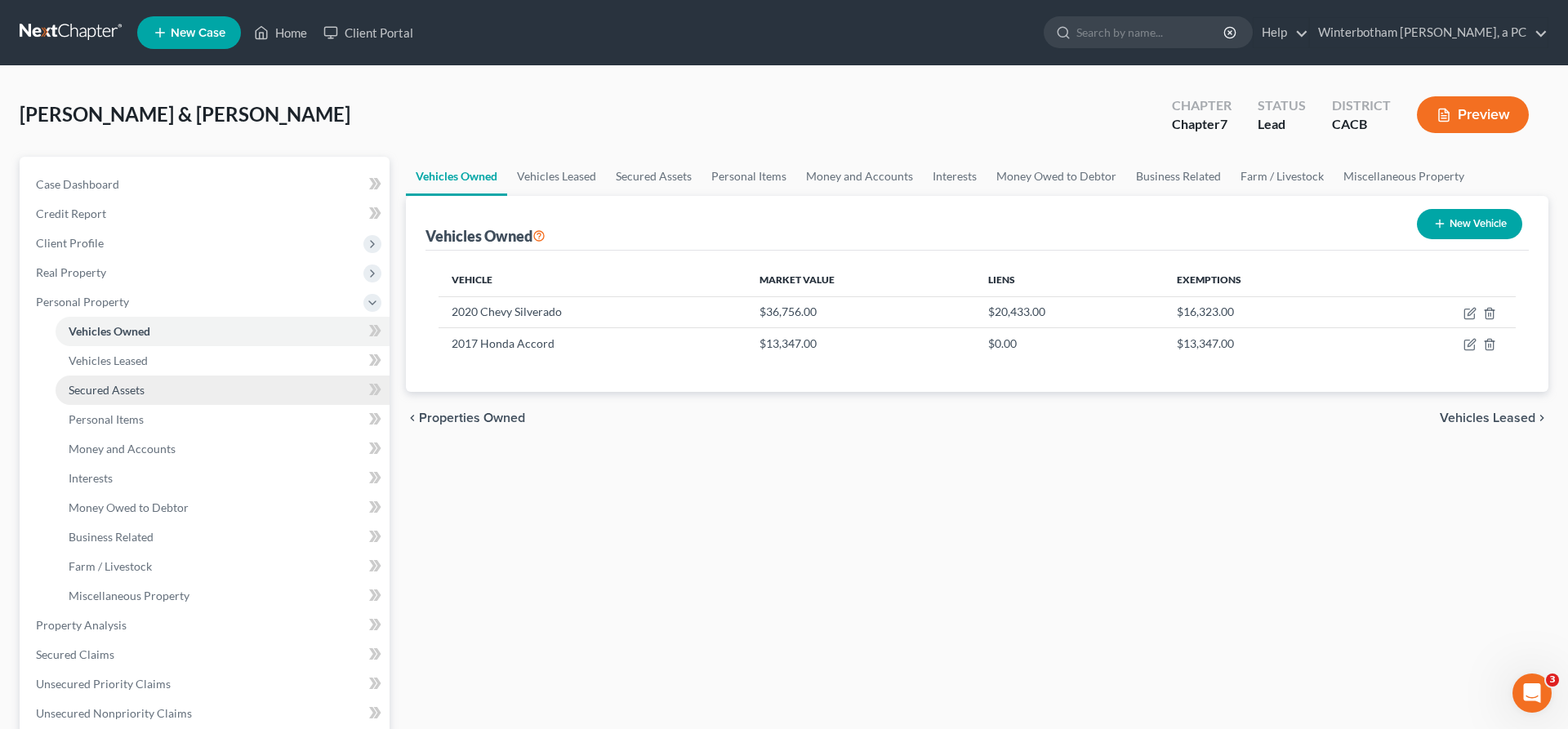
click at [117, 375] on link "Secured Assets" at bounding box center [222, 389] width 334 height 29
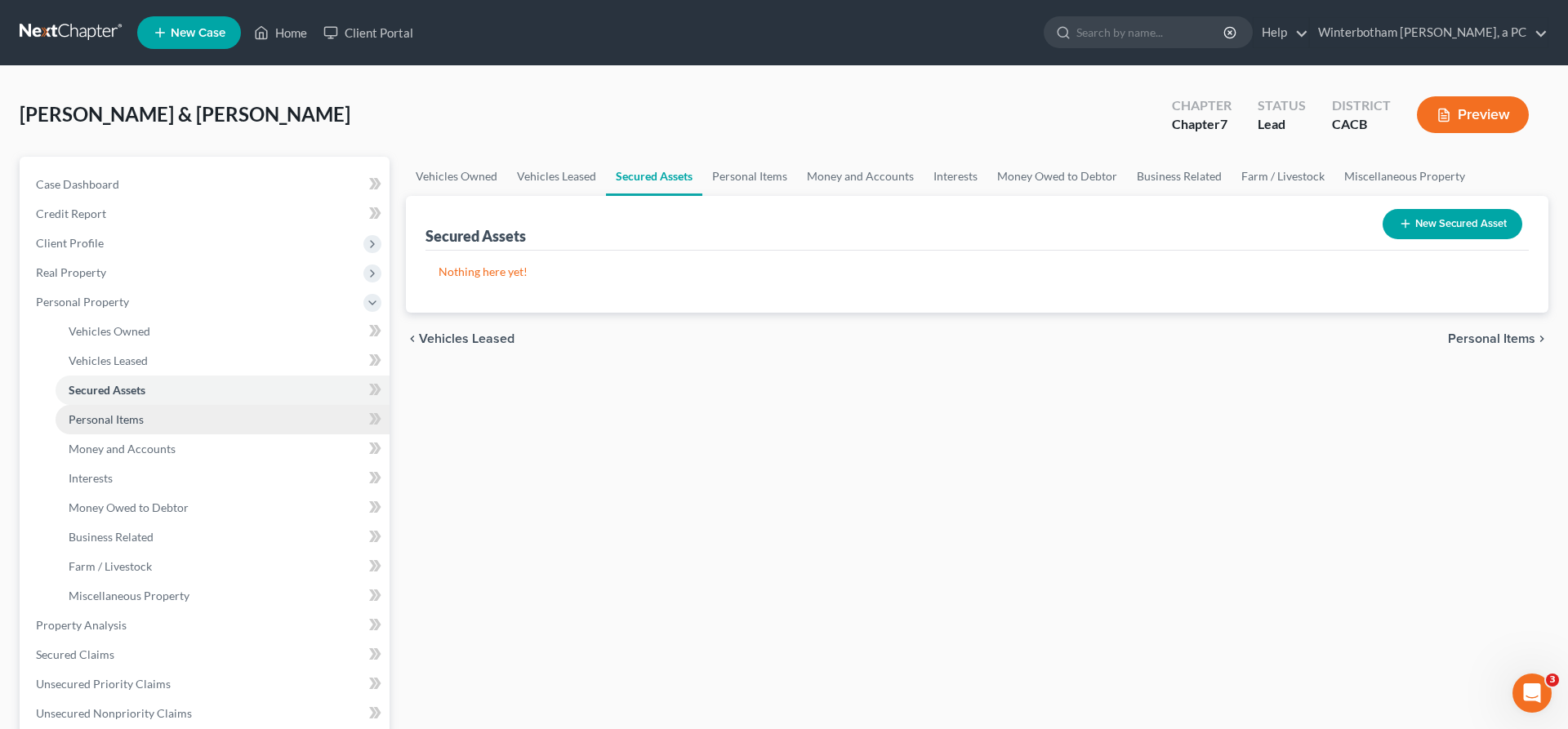
click at [138, 405] on link "Personal Items" at bounding box center [222, 419] width 334 height 29
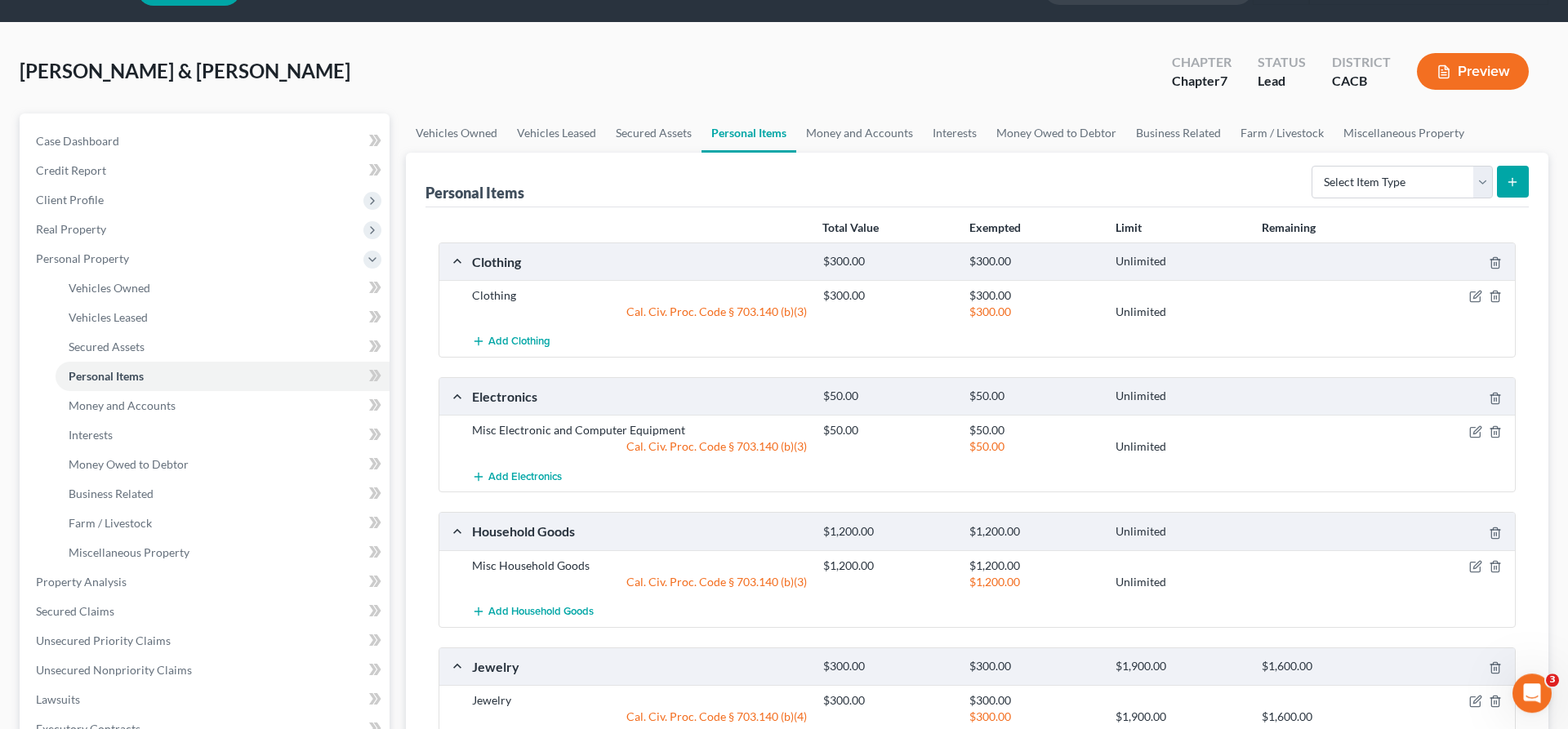
scroll to position [68, 0]
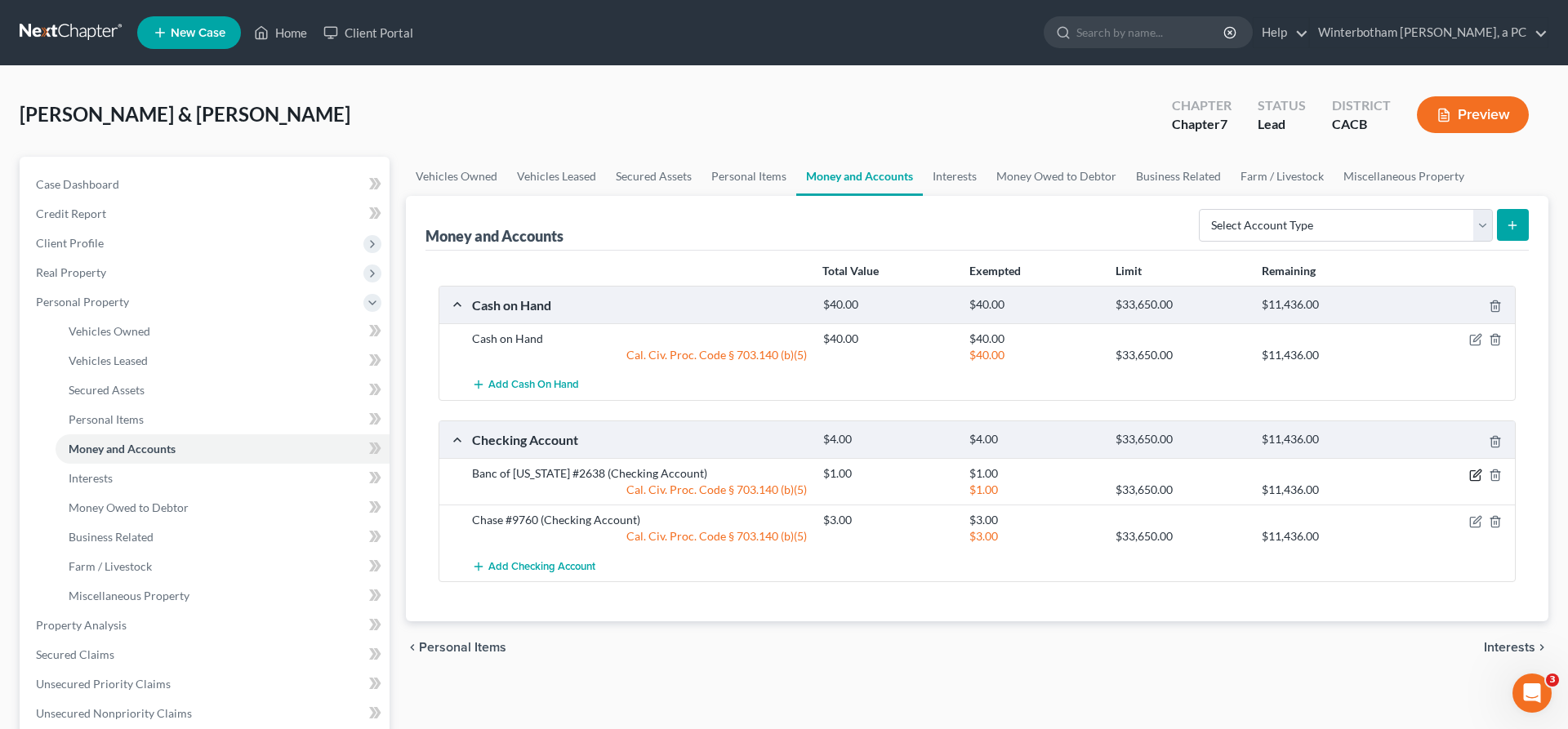
click at [1482, 469] on icon "button" at bounding box center [1475, 475] width 13 height 13
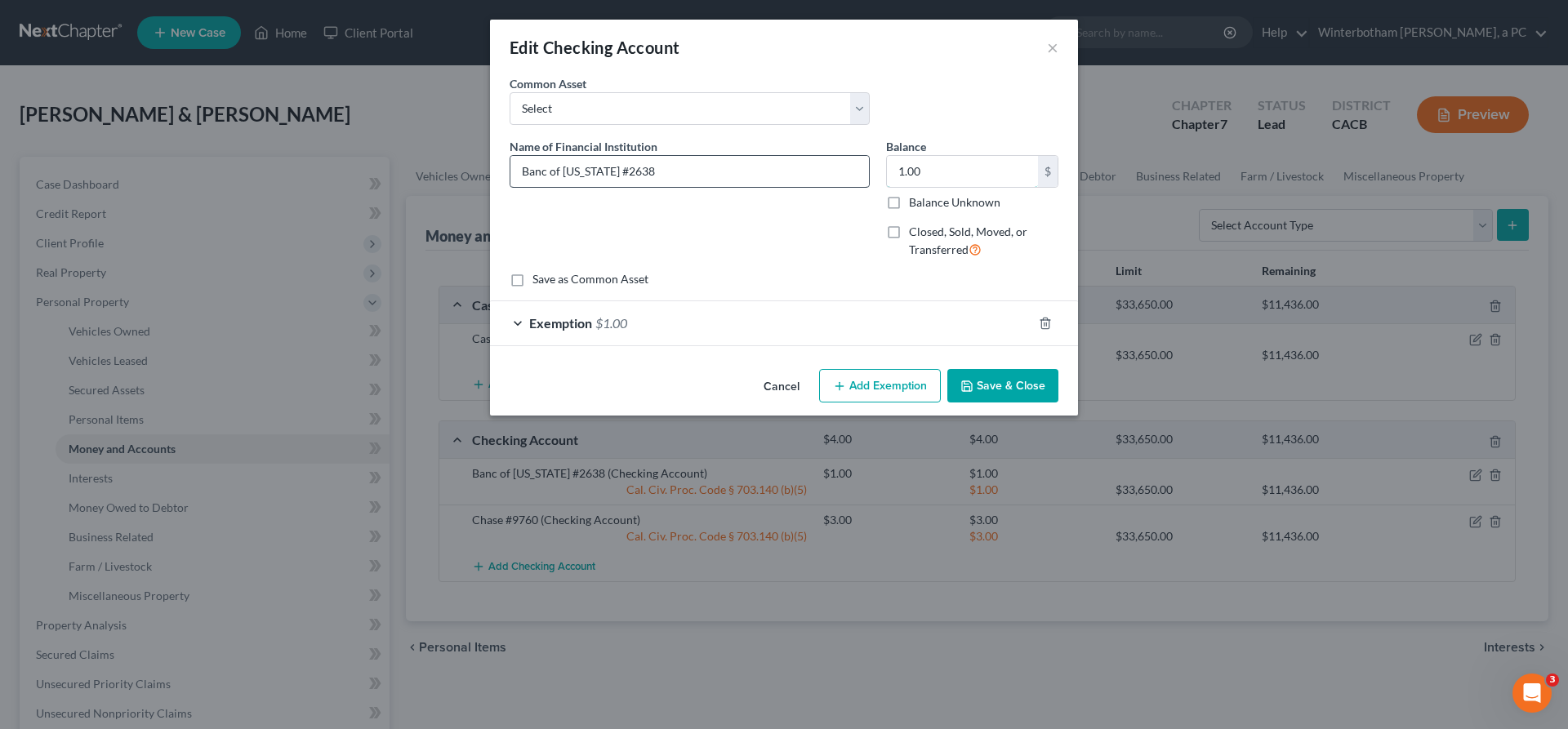
drag, startPoint x: 916, startPoint y: 129, endPoint x: 815, endPoint y: 137, distance: 101.3
click at [887, 156] on input "1.00" at bounding box center [961, 171] width 151 height 31
type input "0"
type input "716"
click at [627, 315] on span "$1.00" at bounding box center [611, 323] width 32 height 16
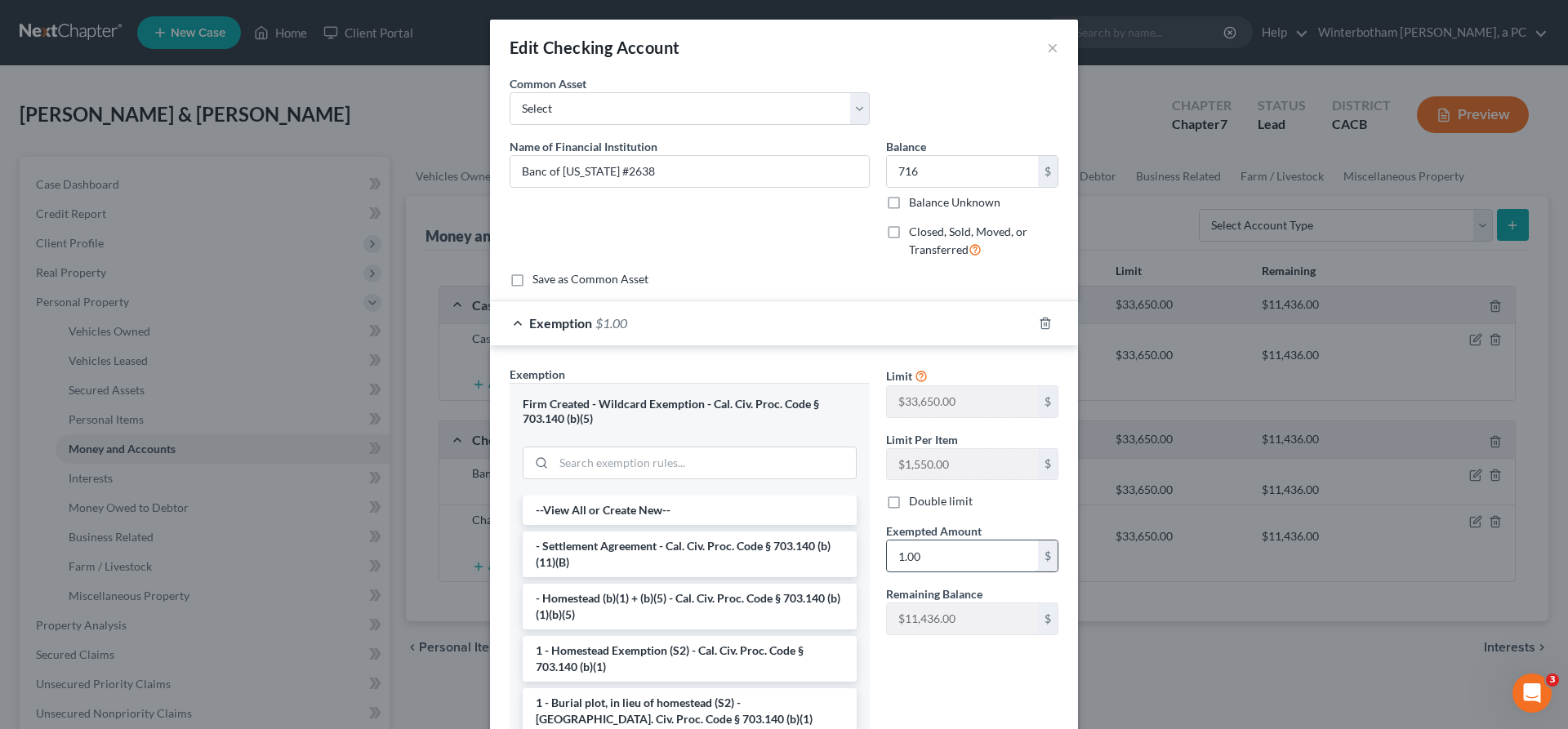
click at [927, 540] on input "1.00" at bounding box center [961, 555] width 151 height 31
type input "716"
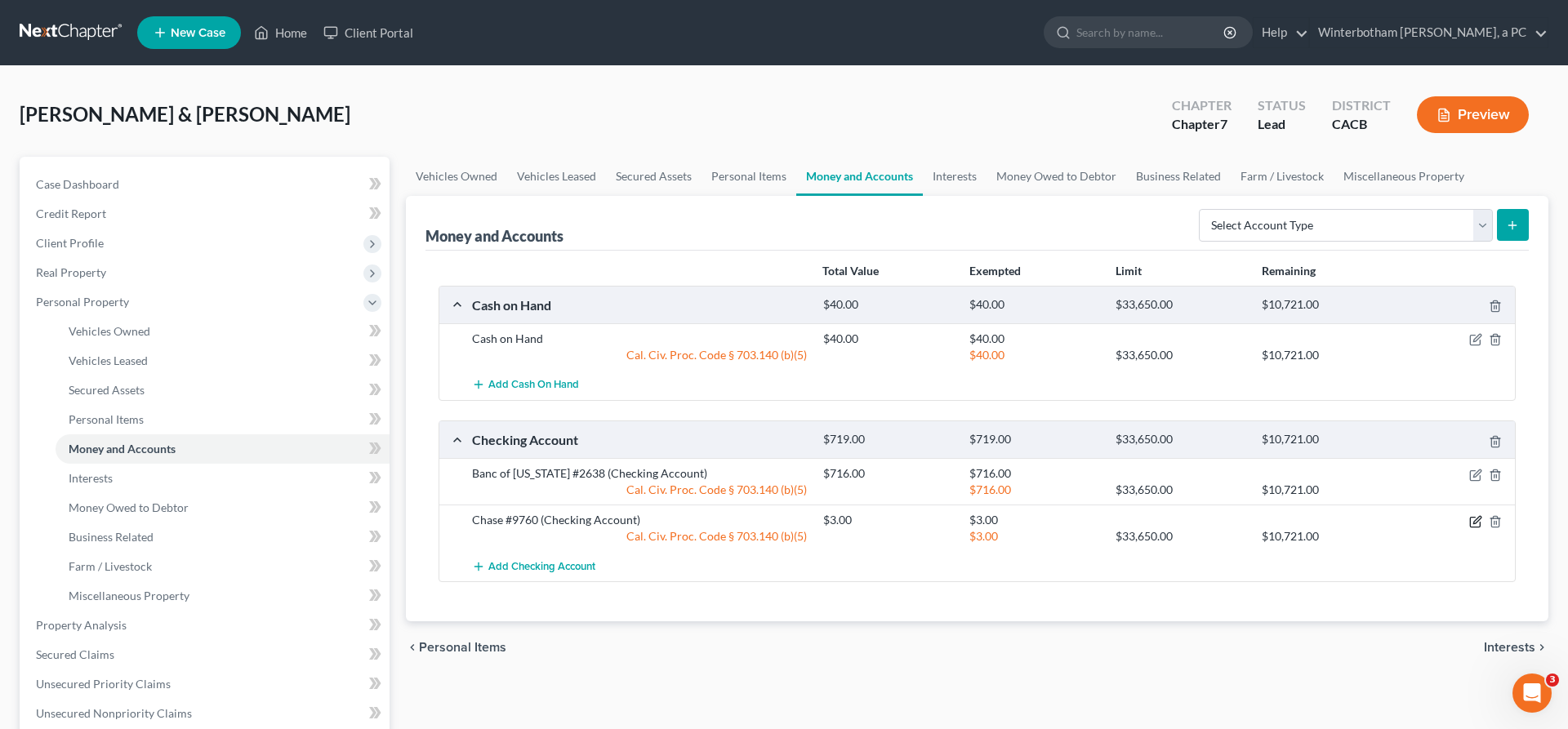
click at [1482, 515] on icon "button" at bounding box center [1475, 521] width 13 height 13
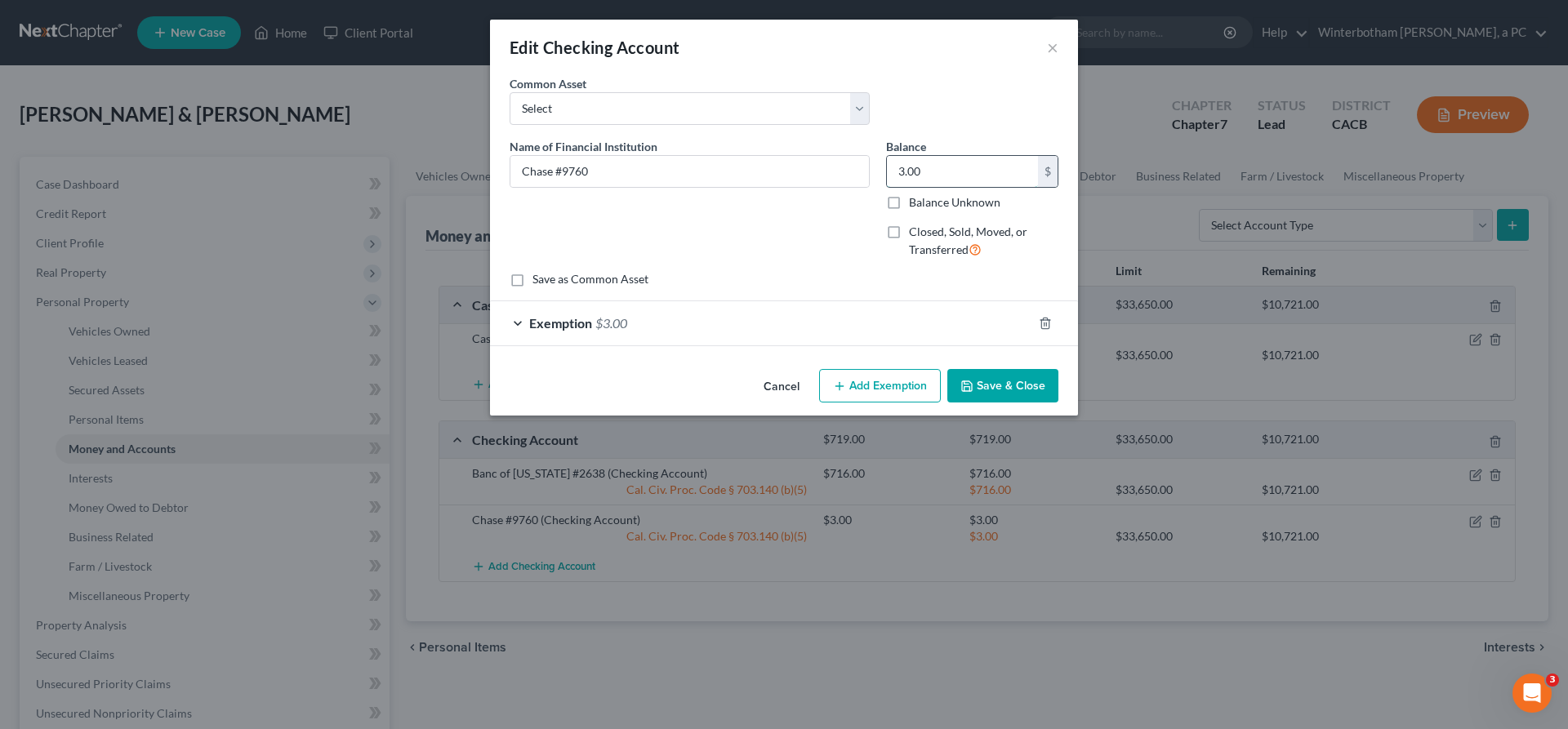
click at [896, 156] on input "3.00" at bounding box center [961, 171] width 151 height 31
click at [901, 156] on input "3.00" at bounding box center [961, 171] width 151 height 31
type input "3"
type input "1"
click at [813, 301] on div "Exemption $3.00" at bounding box center [760, 323] width 542 height 43
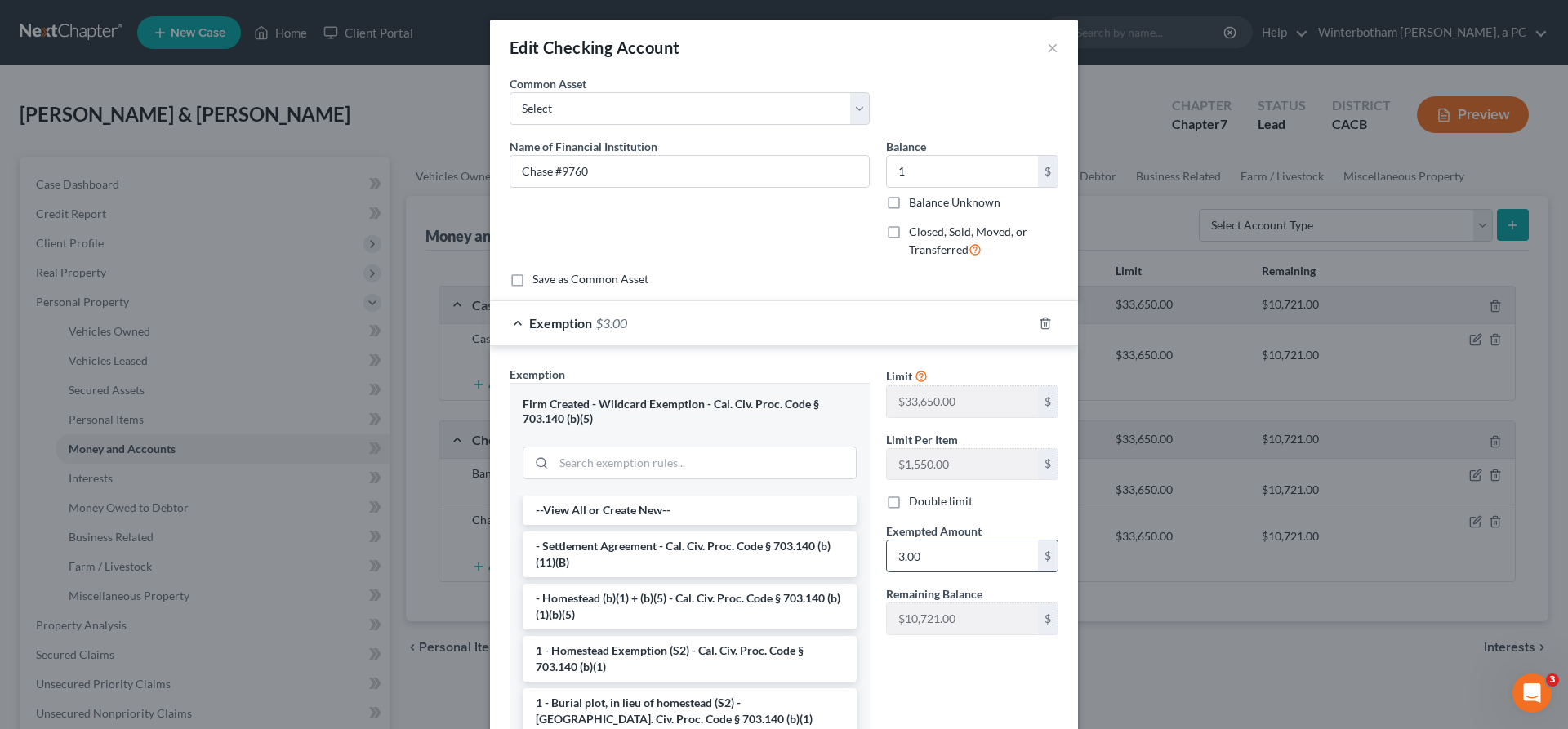
click at [900, 540] on input "3.00" at bounding box center [961, 555] width 151 height 31
type input "1"
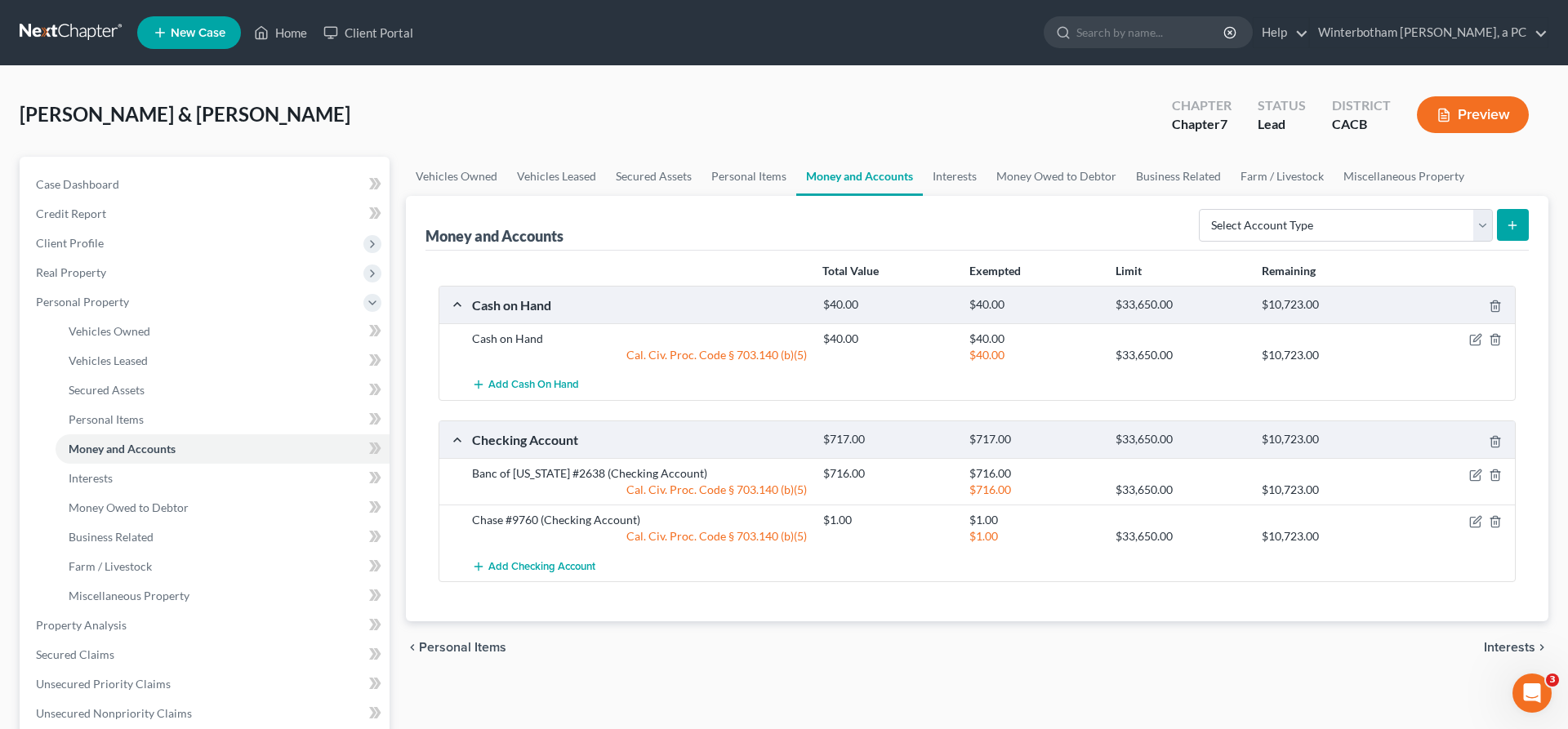
click at [1530, 641] on span "Interests" at bounding box center [1509, 648] width 51 height 13
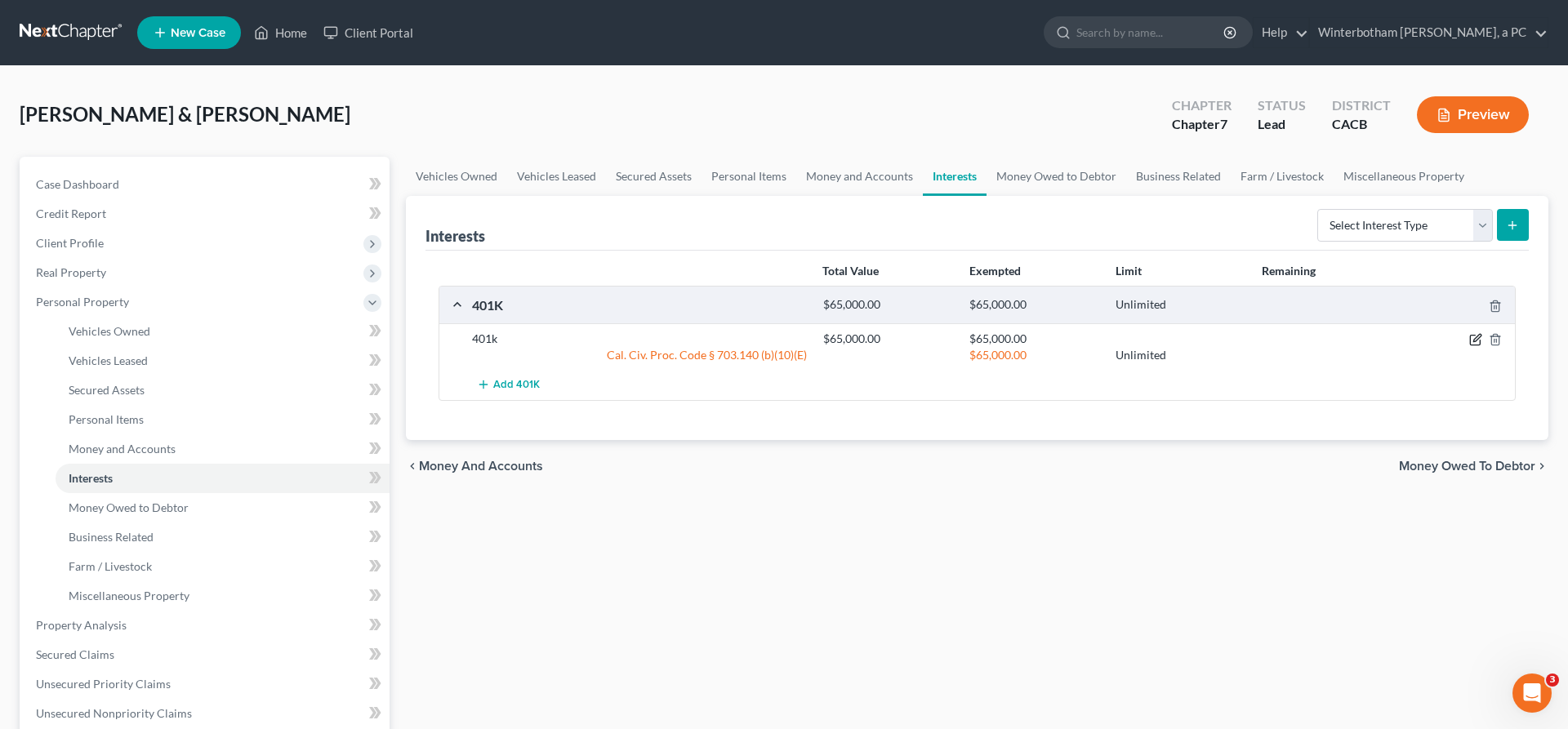
click at [1480, 336] on icon "button" at bounding box center [1474, 341] width 9 height 9
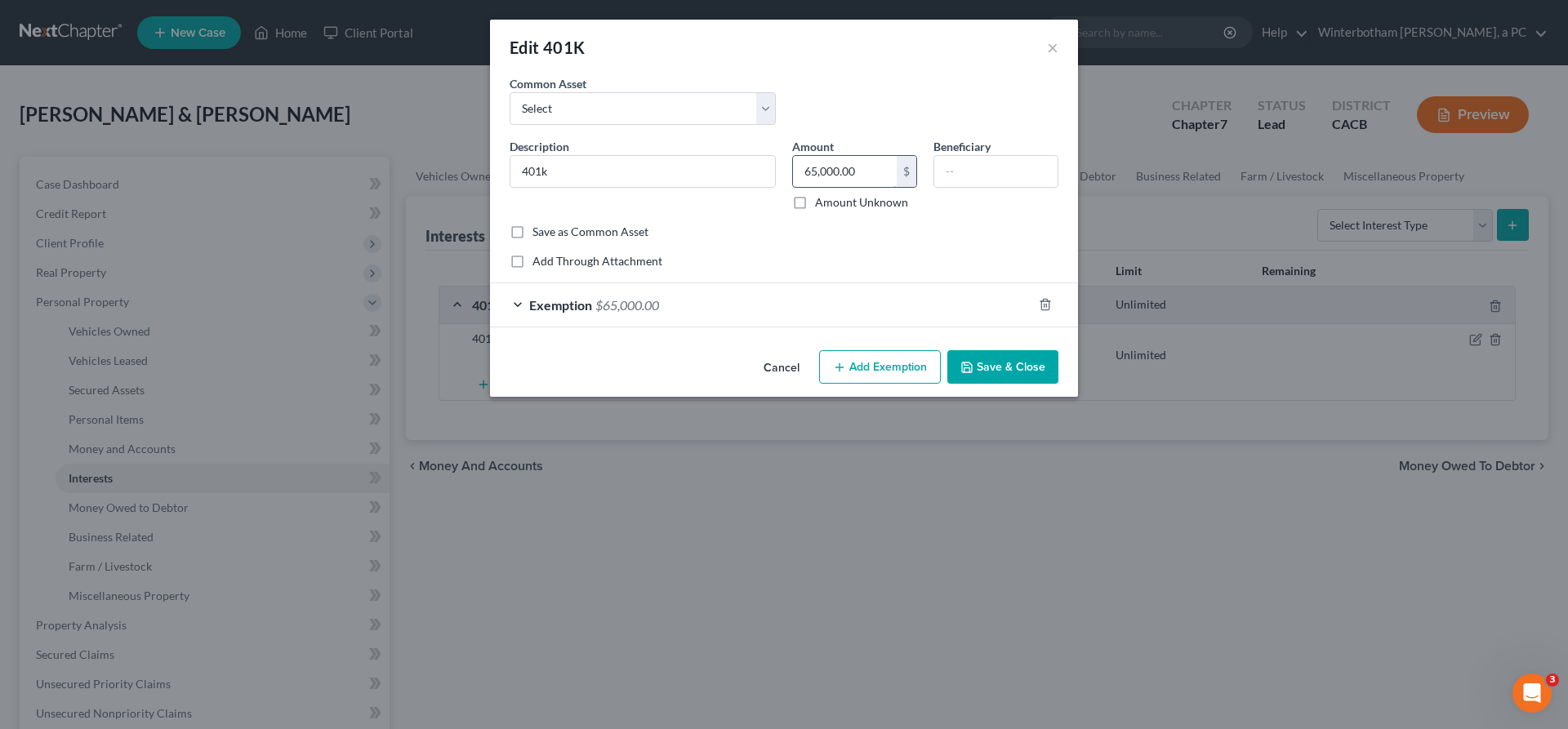
click at [843, 156] on input "65,000.00" at bounding box center [844, 171] width 104 height 31
type input "78,785"
click at [854, 284] on div "Exemption $65,000.00" at bounding box center [760, 305] width 542 height 43
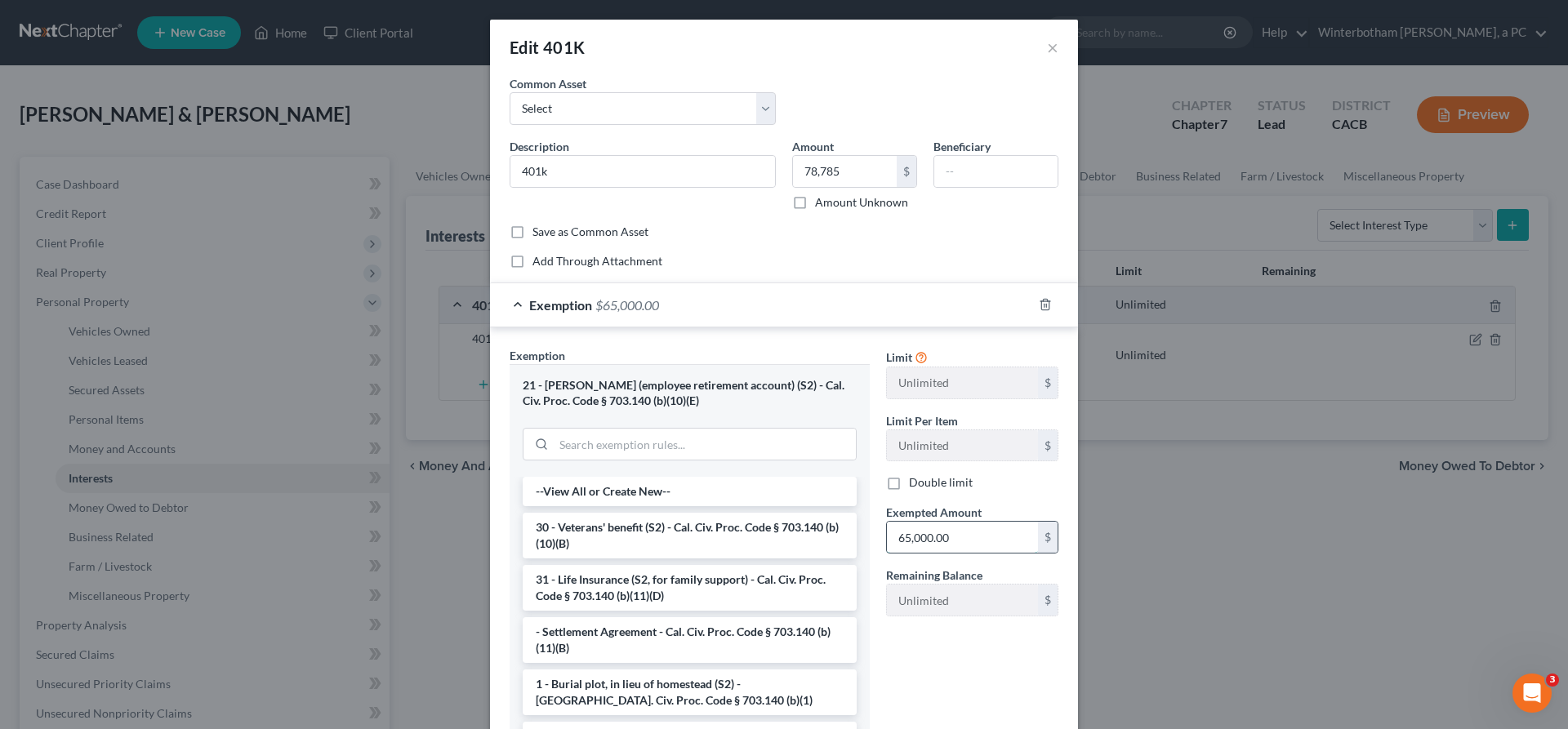
click at [925, 521] on input "65,000.00" at bounding box center [961, 536] width 151 height 31
type input "78,785"
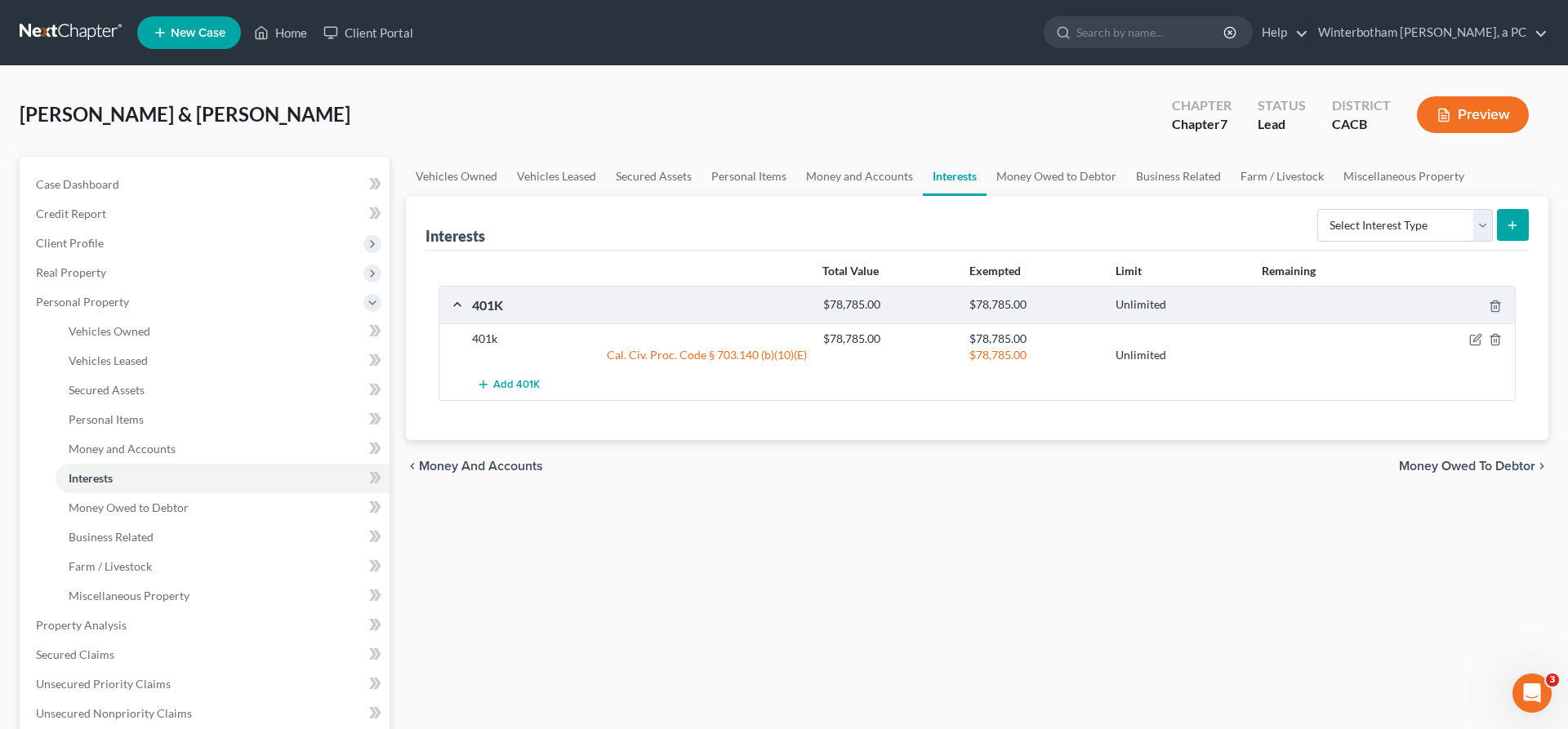
click at [1517, 459] on span "Money Owed to Debtor" at bounding box center [1467, 466] width 137 height 13
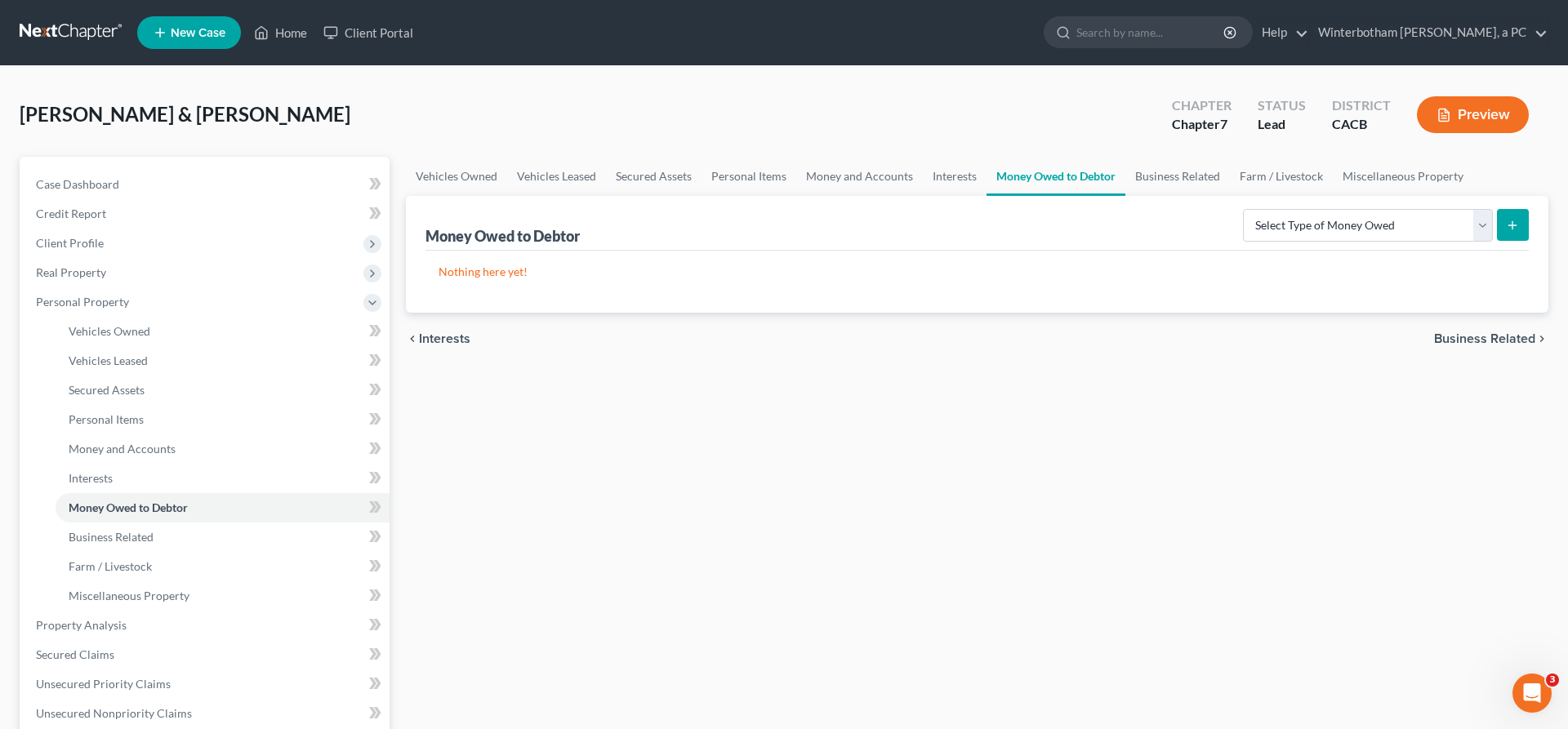
click at [1487, 332] on span "Business Related" at bounding box center [1485, 339] width 101 height 13
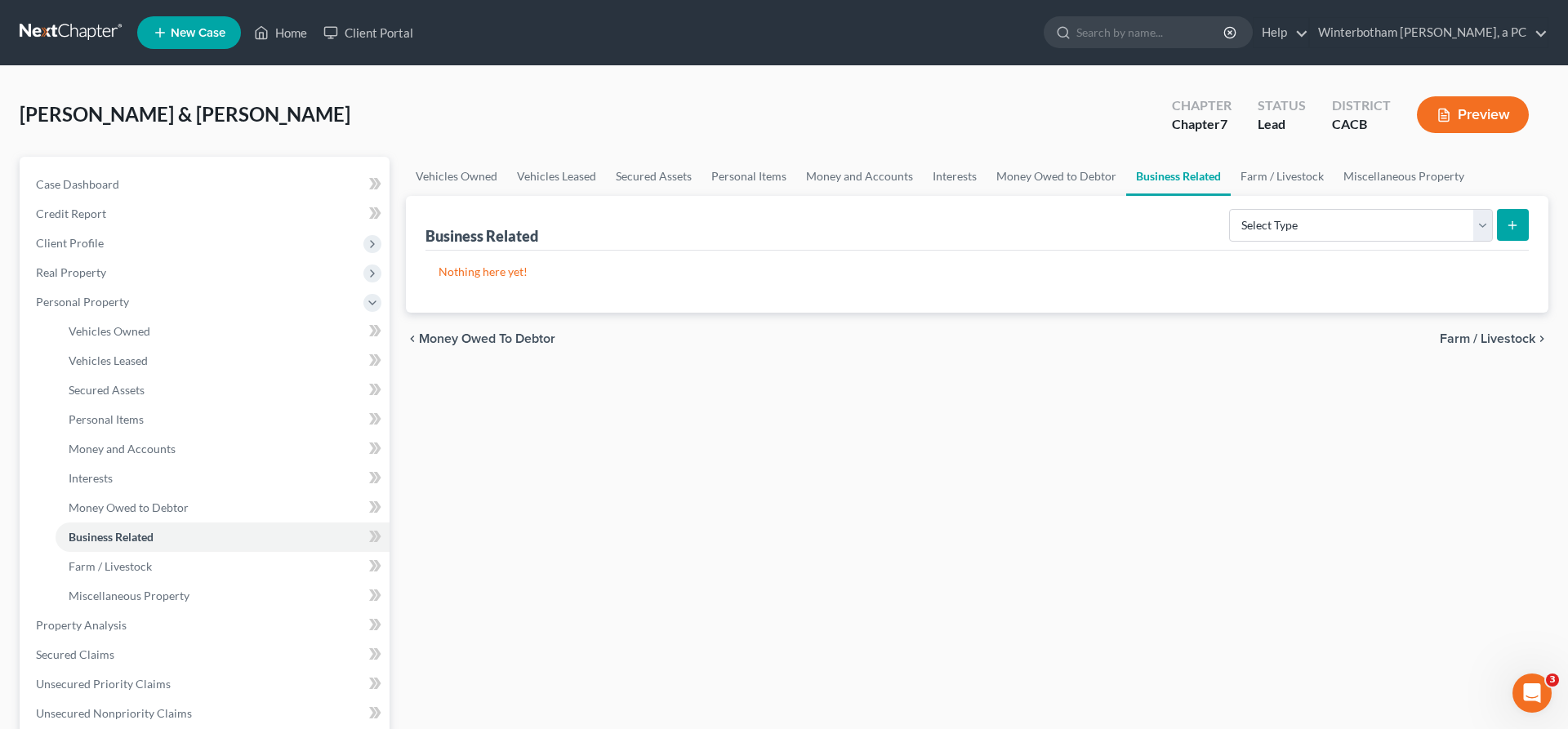
click at [1498, 332] on span "Farm / Livestock" at bounding box center [1487, 339] width 95 height 13
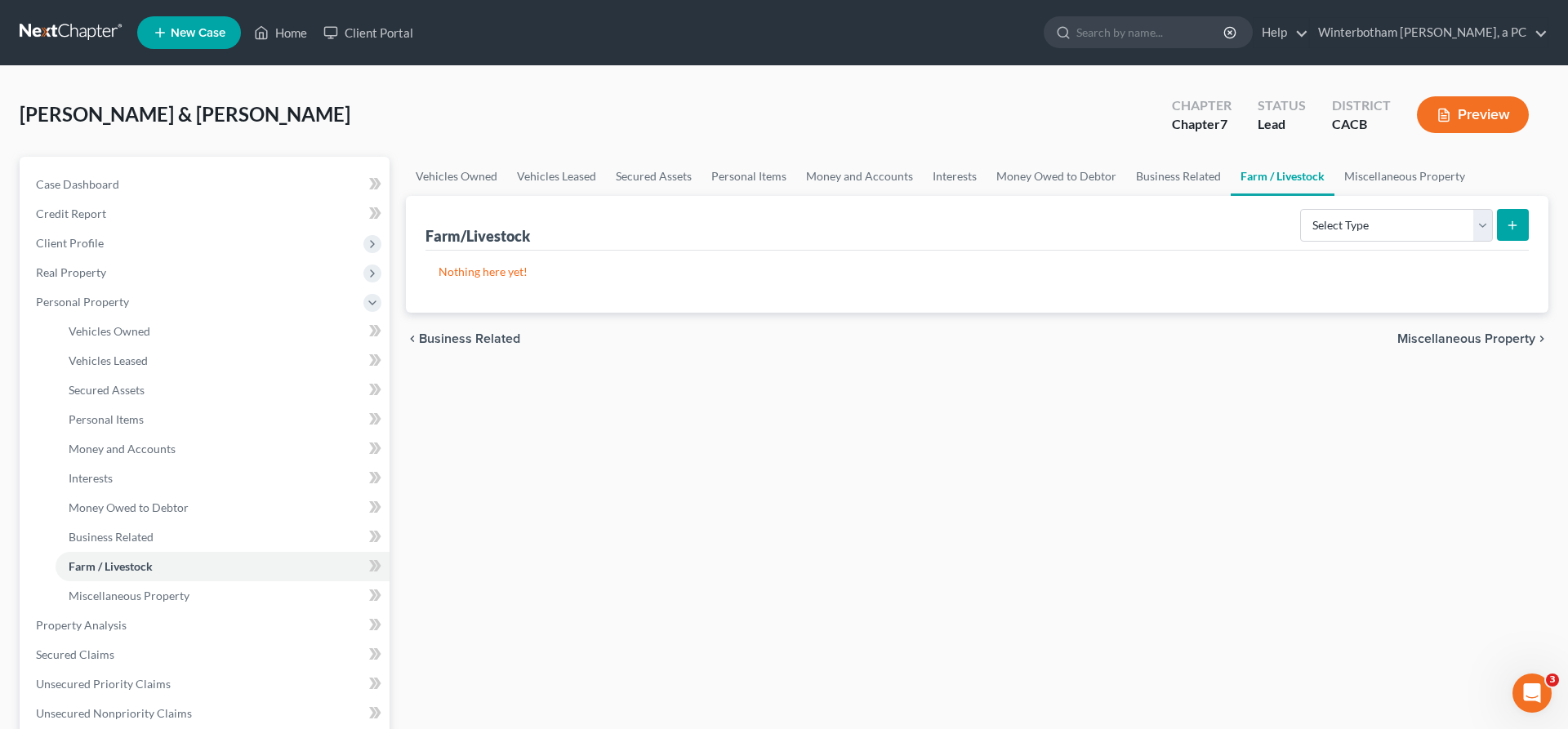
click at [1468, 332] on span "Miscellaneous Property" at bounding box center [1465, 339] width 138 height 13
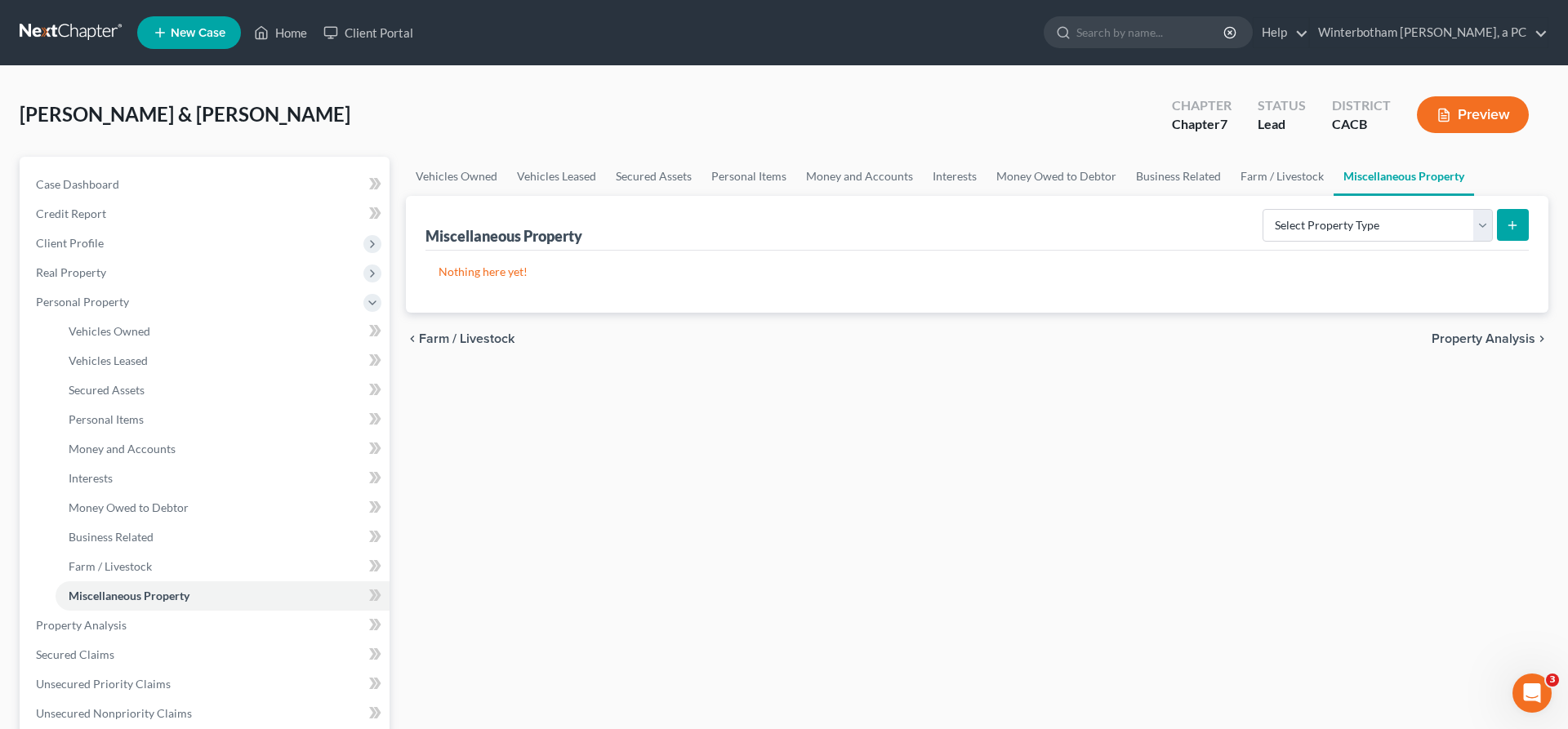
click at [1516, 332] on span "Property Analysis" at bounding box center [1483, 339] width 104 height 13
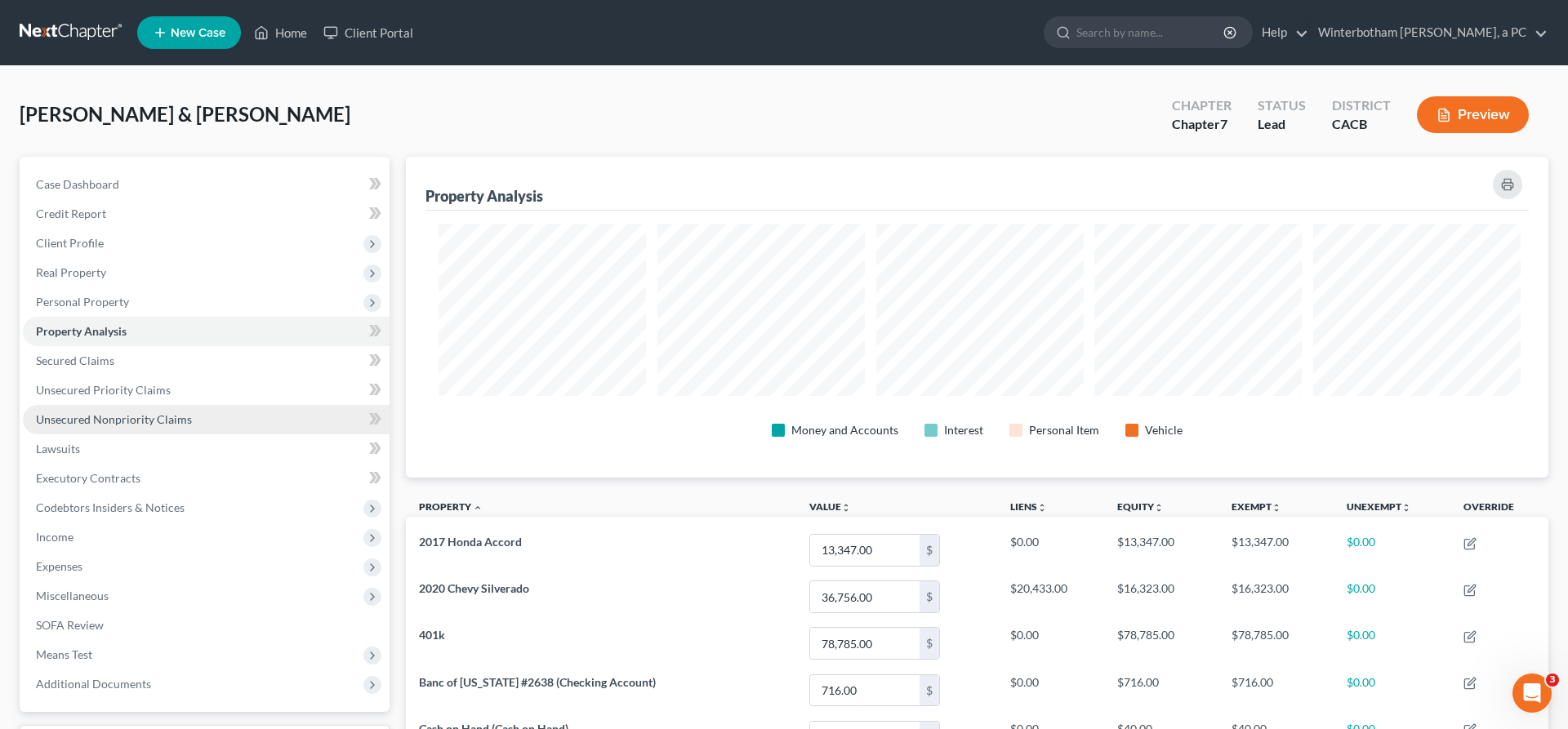
scroll to position [284, 1150]
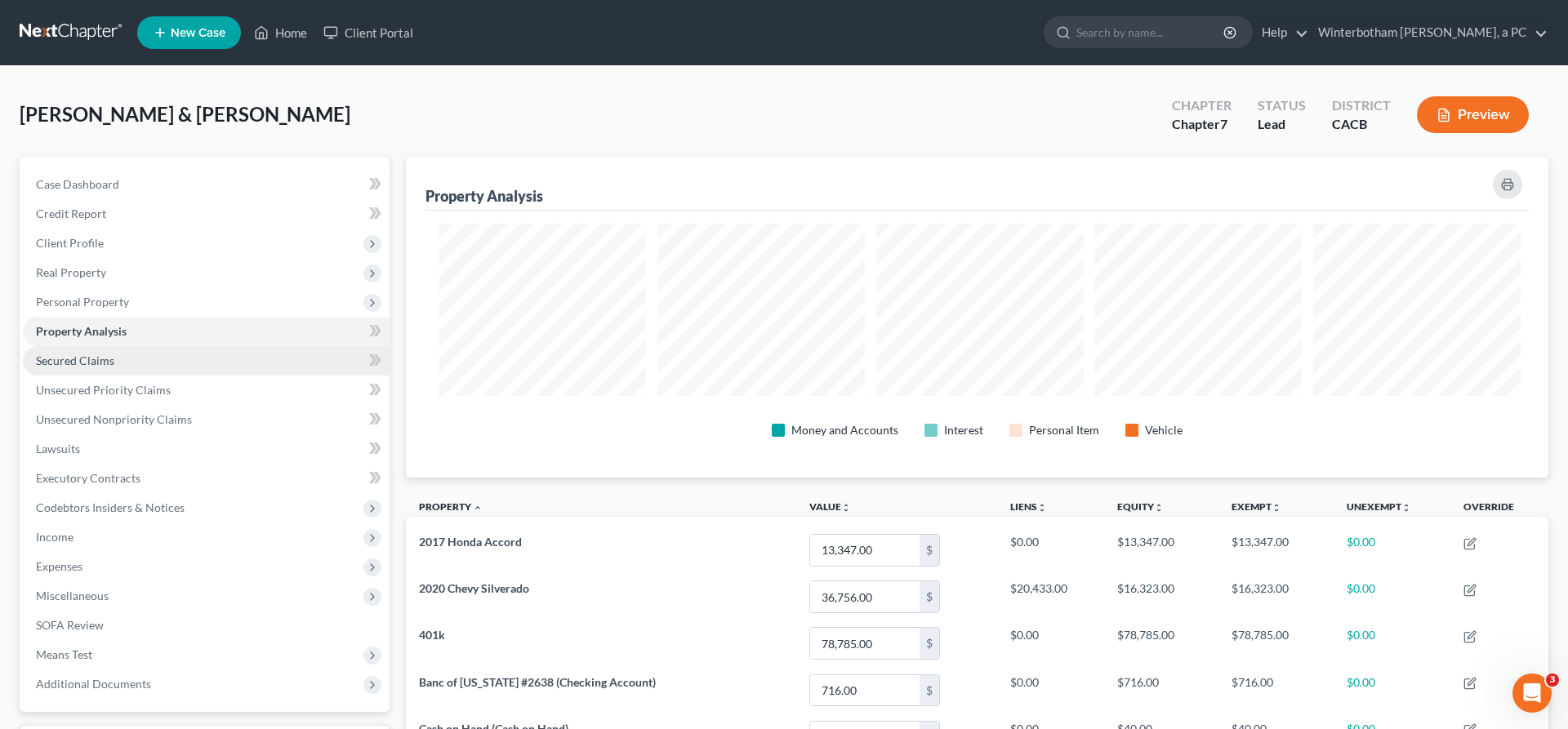
click at [123, 346] on link "Secured Claims" at bounding box center [206, 360] width 367 height 29
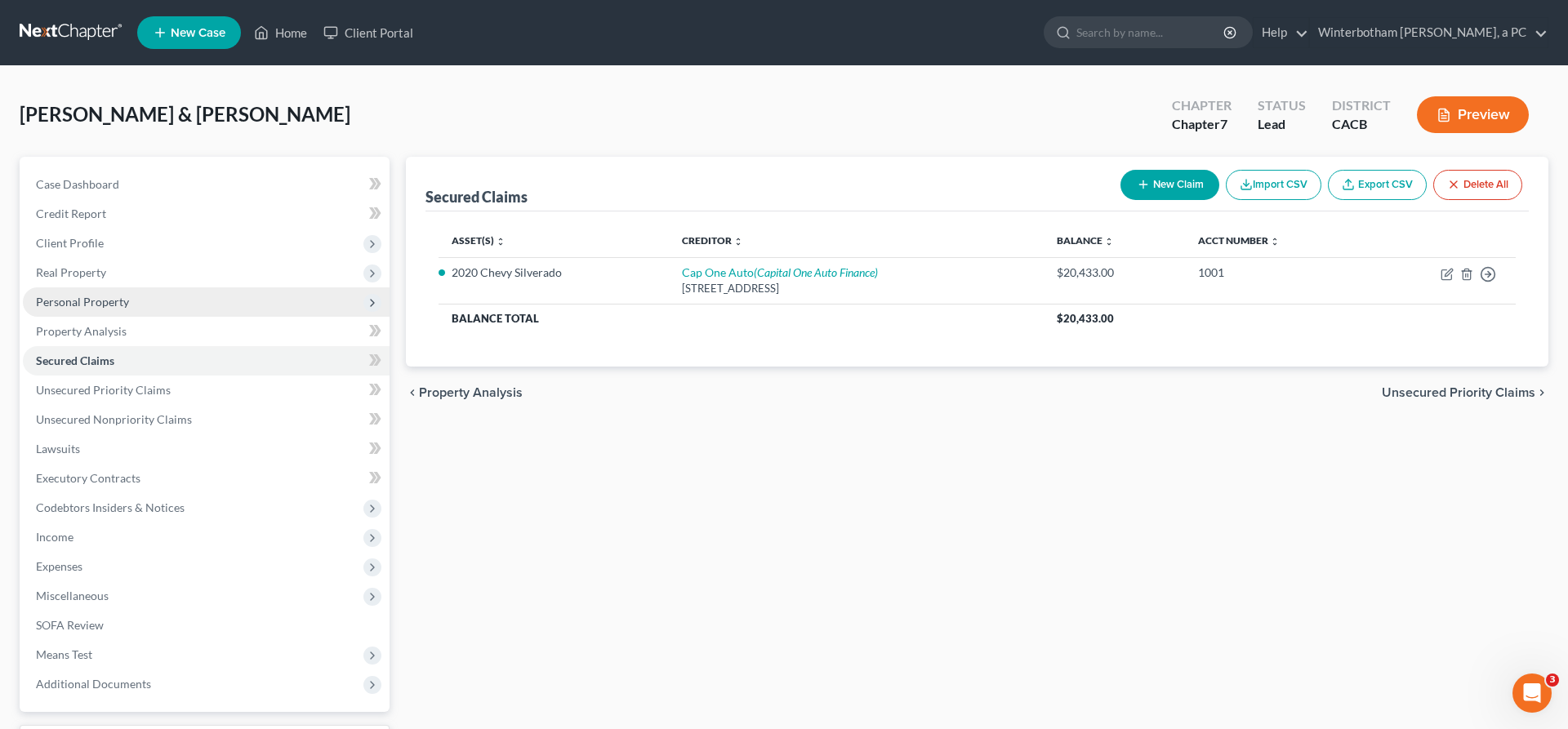
click at [91, 295] on span "Personal Property" at bounding box center [81, 301] width 93 height 14
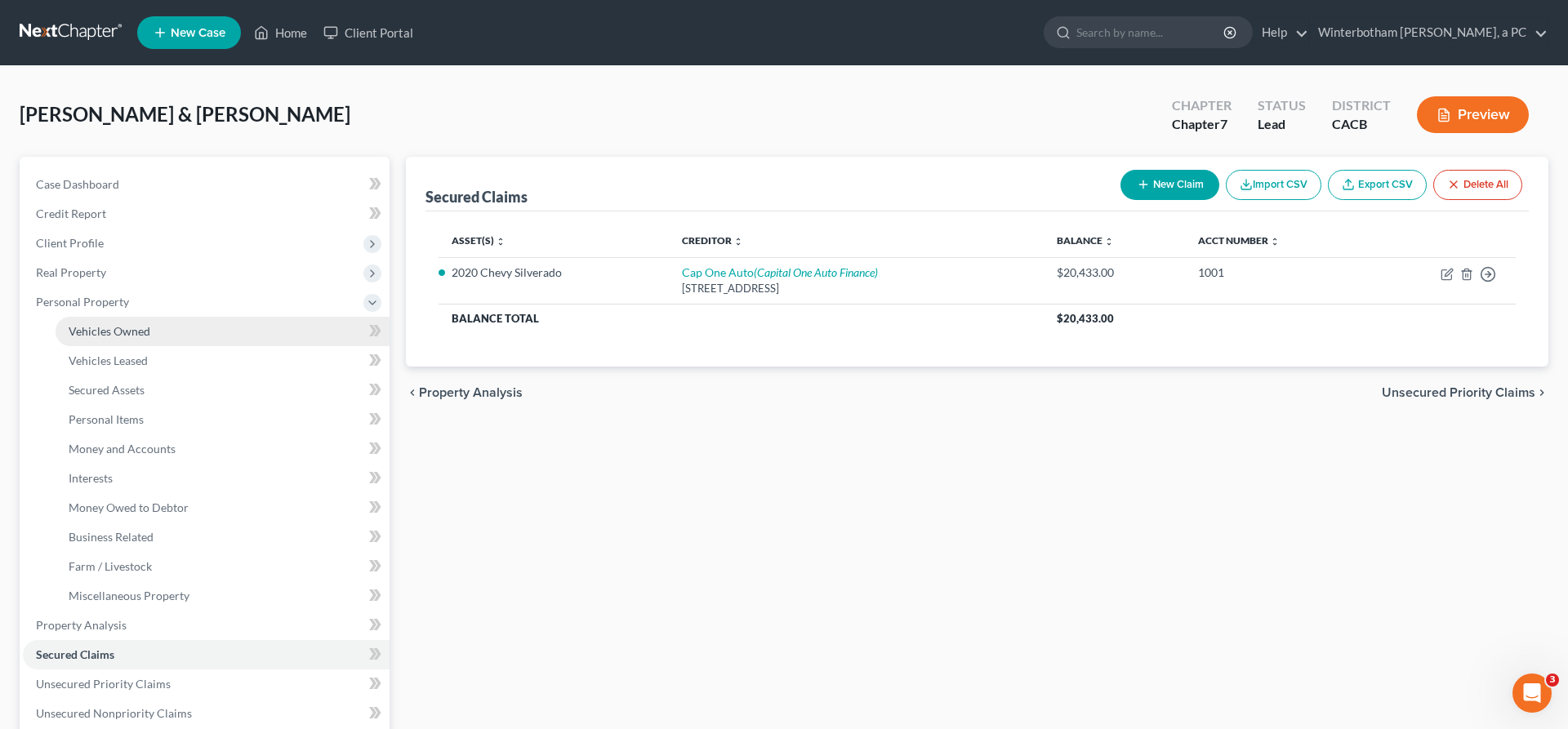
click at [105, 324] on span "Vehicles Owned" at bounding box center [109, 330] width 81 height 14
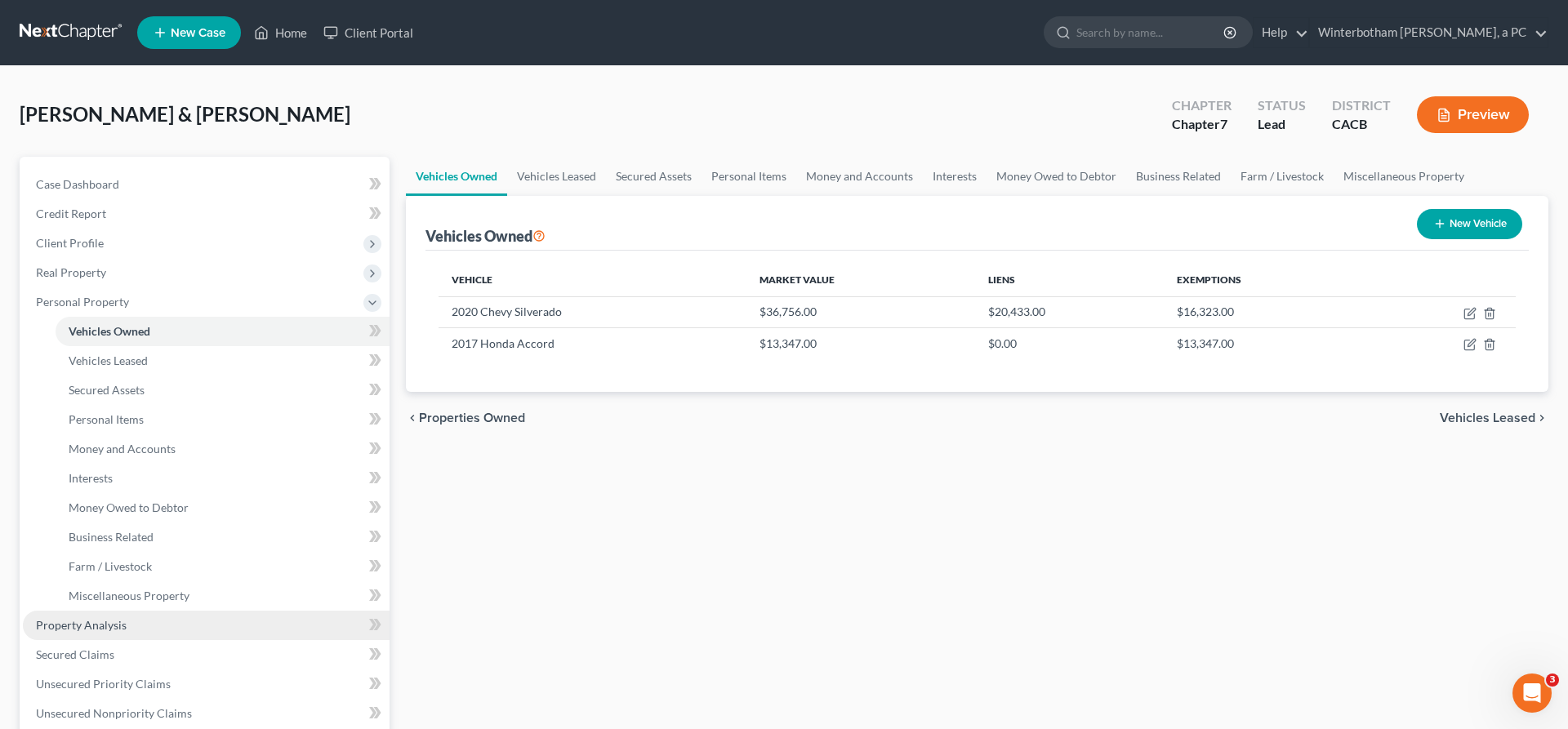
click at [80, 618] on span "Property Analysis" at bounding box center [81, 624] width 91 height 14
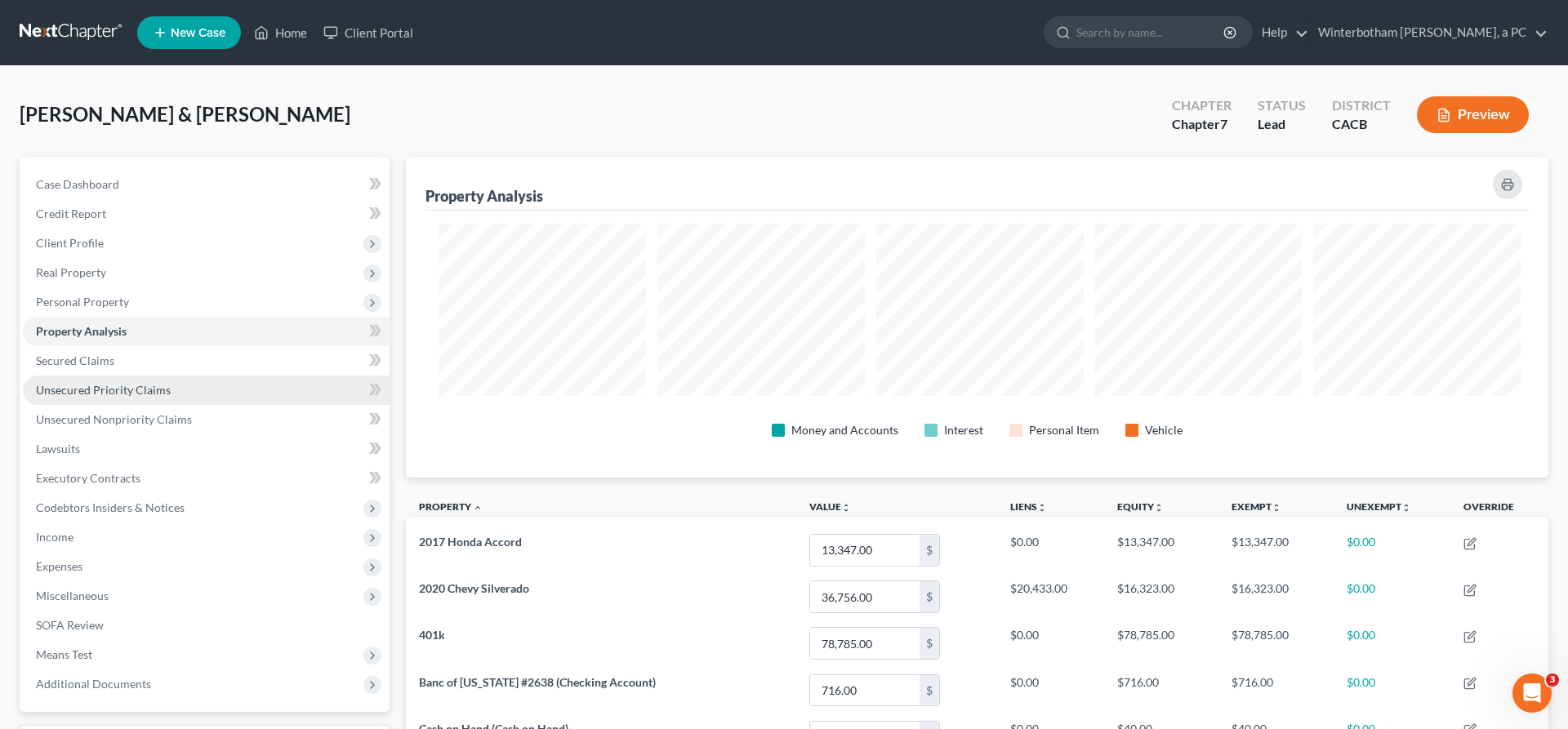
scroll to position [284, 1150]
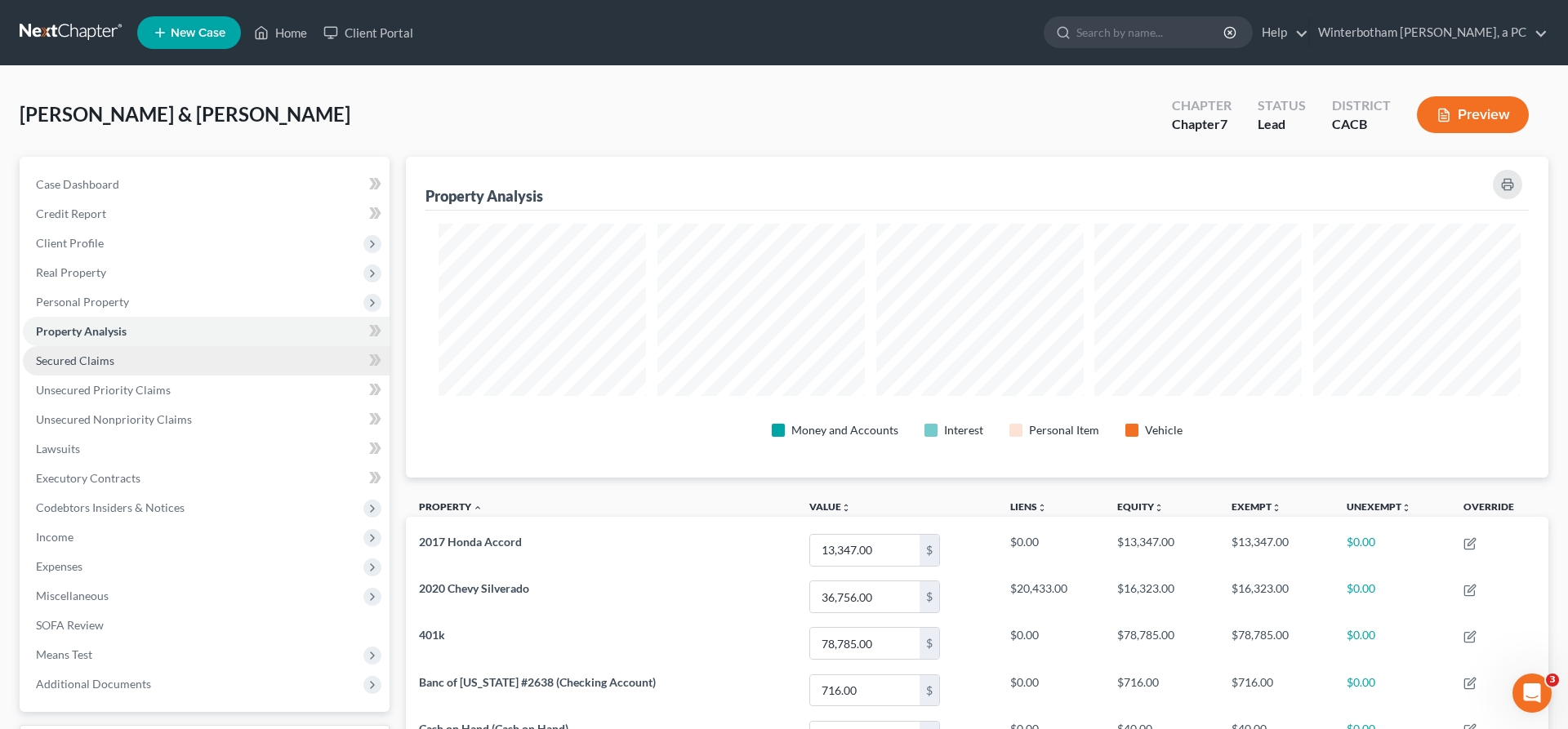
click at [82, 354] on span "Secured Claims" at bounding box center [75, 360] width 79 height 14
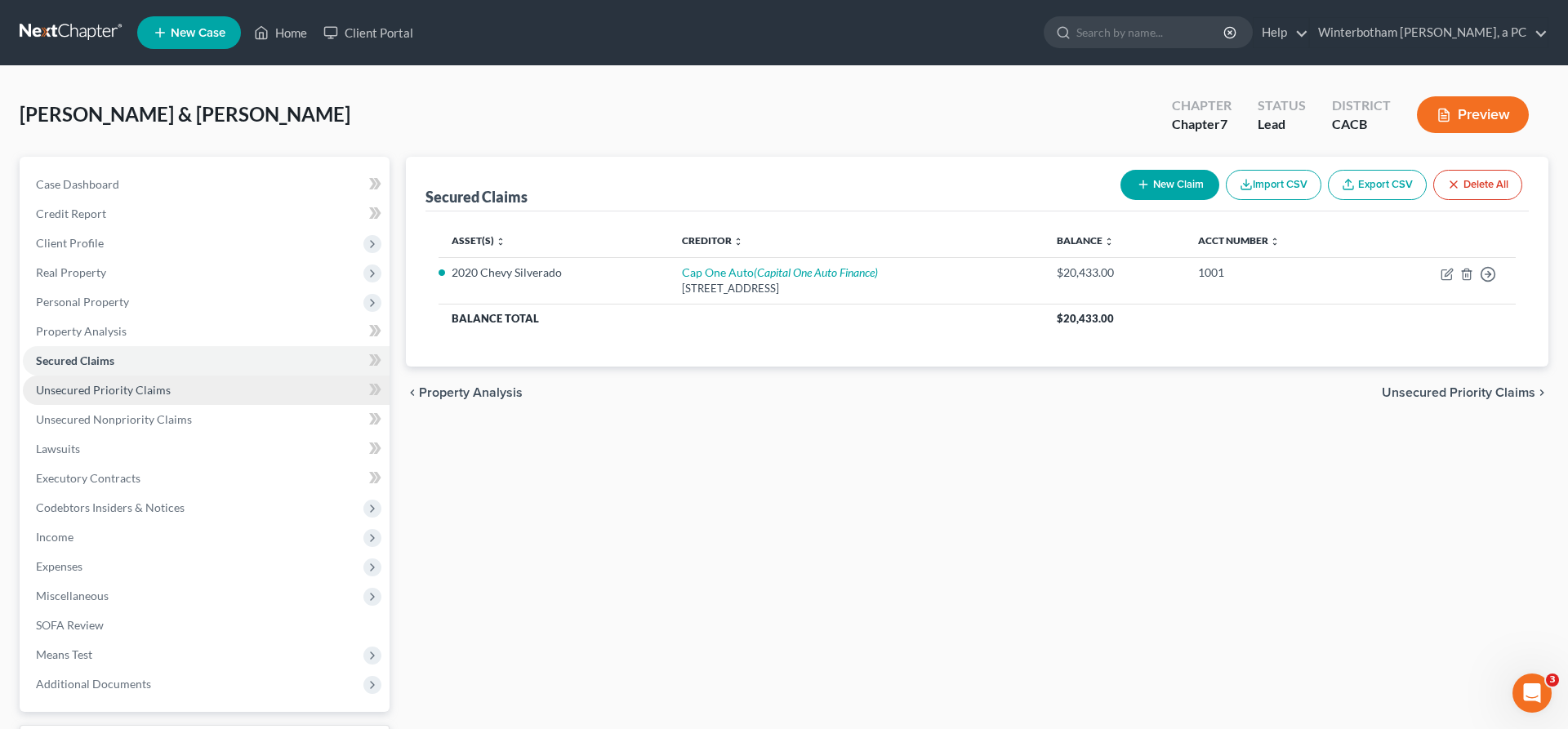
click at [131, 375] on link "Unsecured Priority Claims" at bounding box center [206, 389] width 367 height 29
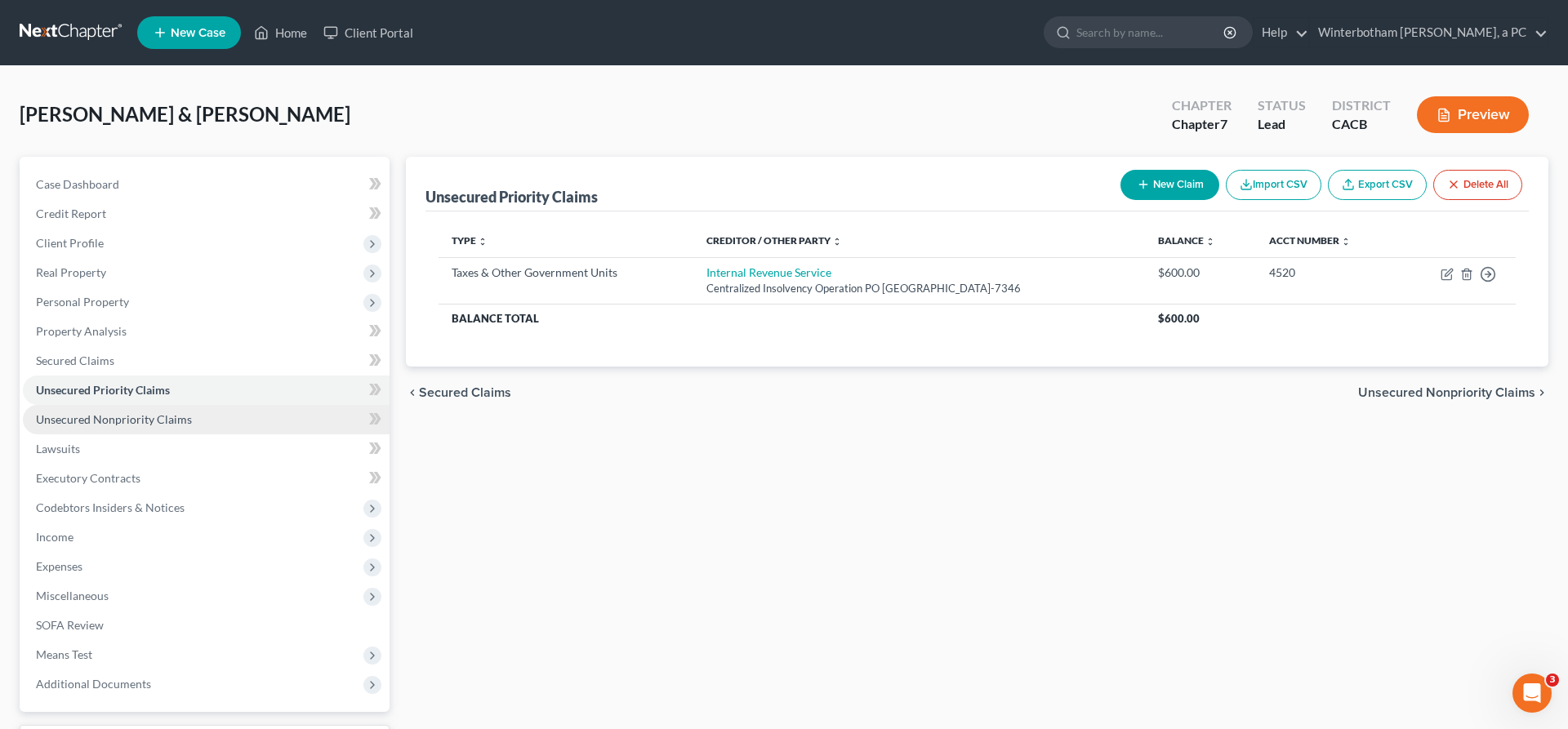
click at [112, 413] on span "Unsecured Nonpriority Claims" at bounding box center [113, 419] width 156 height 14
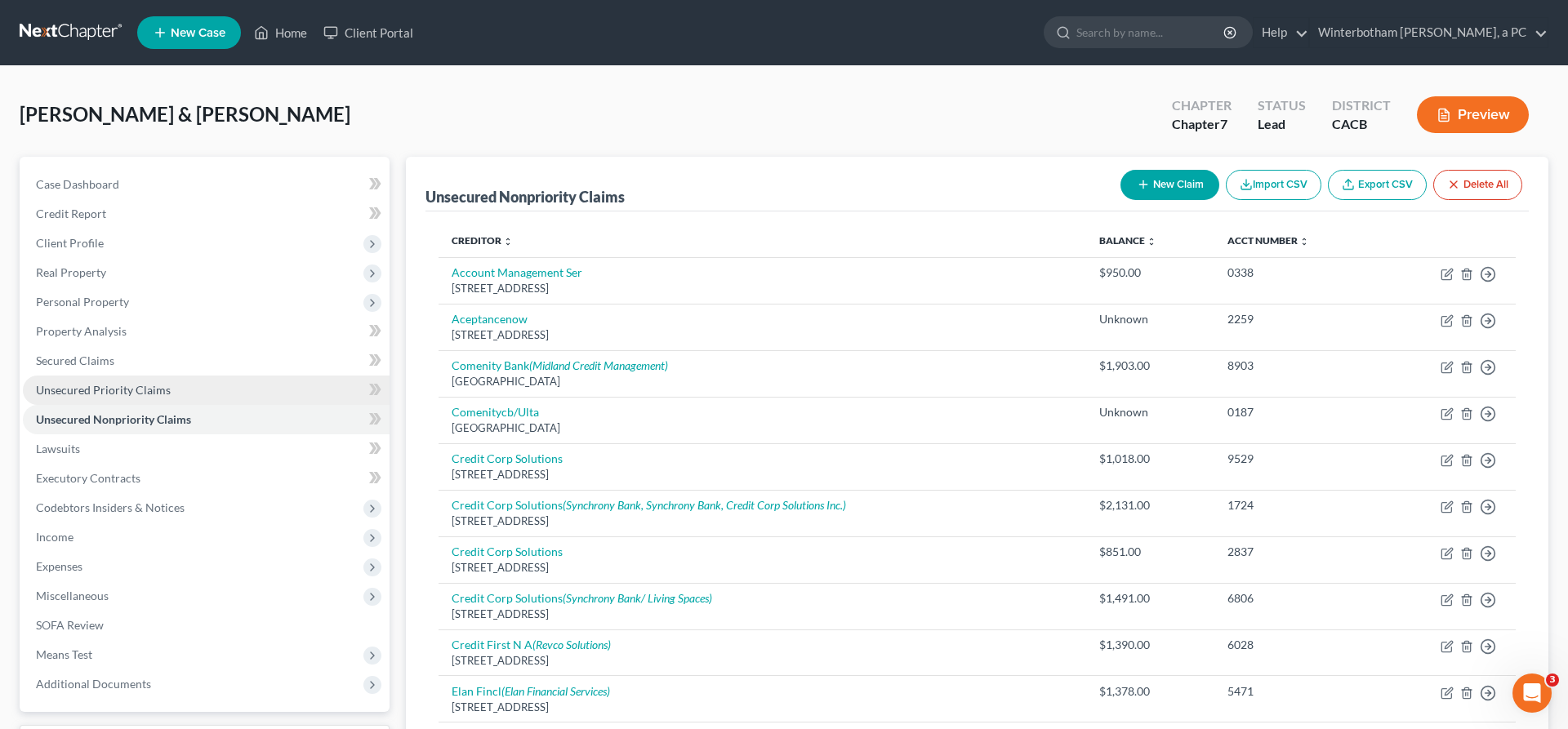
click at [131, 375] on link "Unsecured Priority Claims" at bounding box center [206, 389] width 367 height 29
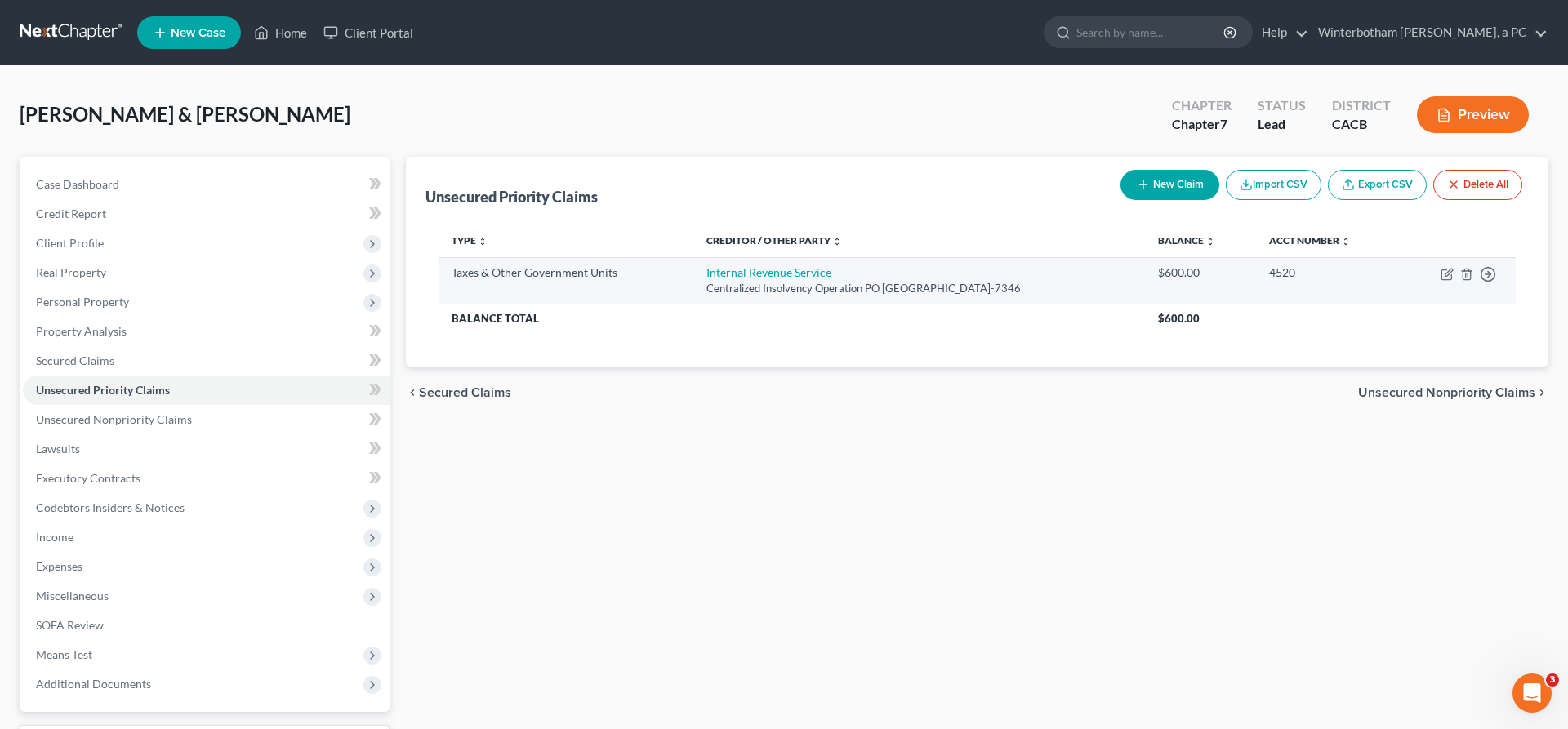
click at [1145, 257] on td "Internal Revenue Service Centralized Insolvency Operation PO [GEOGRAPHIC_DATA]-…" at bounding box center [919, 281] width 451 height 47
click at [1454, 268] on icon "button" at bounding box center [1447, 274] width 13 height 13
select select "0"
select select "39"
select select "0"
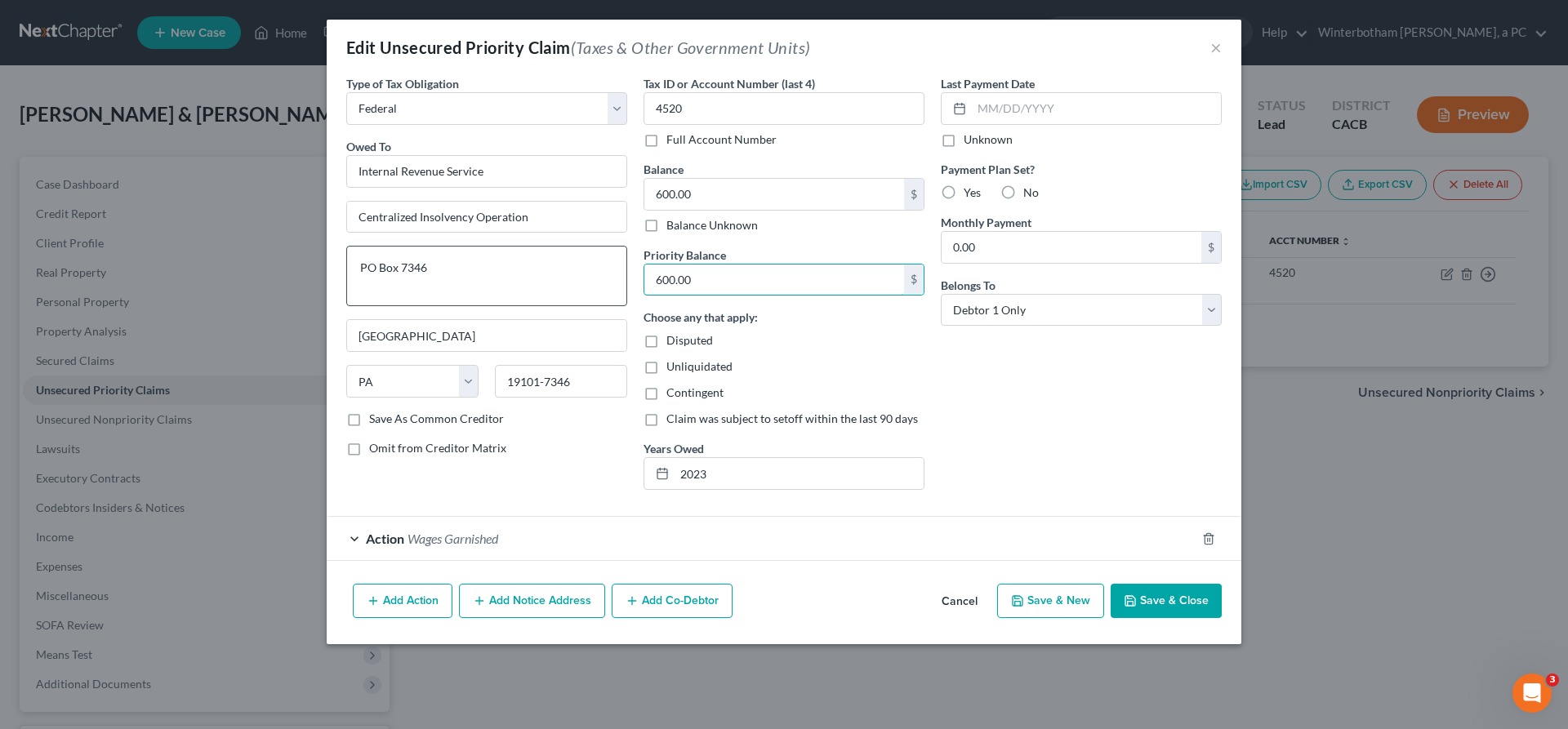
drag, startPoint x: 737, startPoint y: 211, endPoint x: 622, endPoint y: 210, distance: 115.0
click at [644, 265] on input "600.00" at bounding box center [773, 280] width 259 height 31
type input "0"
type input "1,700"
click at [736, 458] on input "2023" at bounding box center [799, 473] width 249 height 31
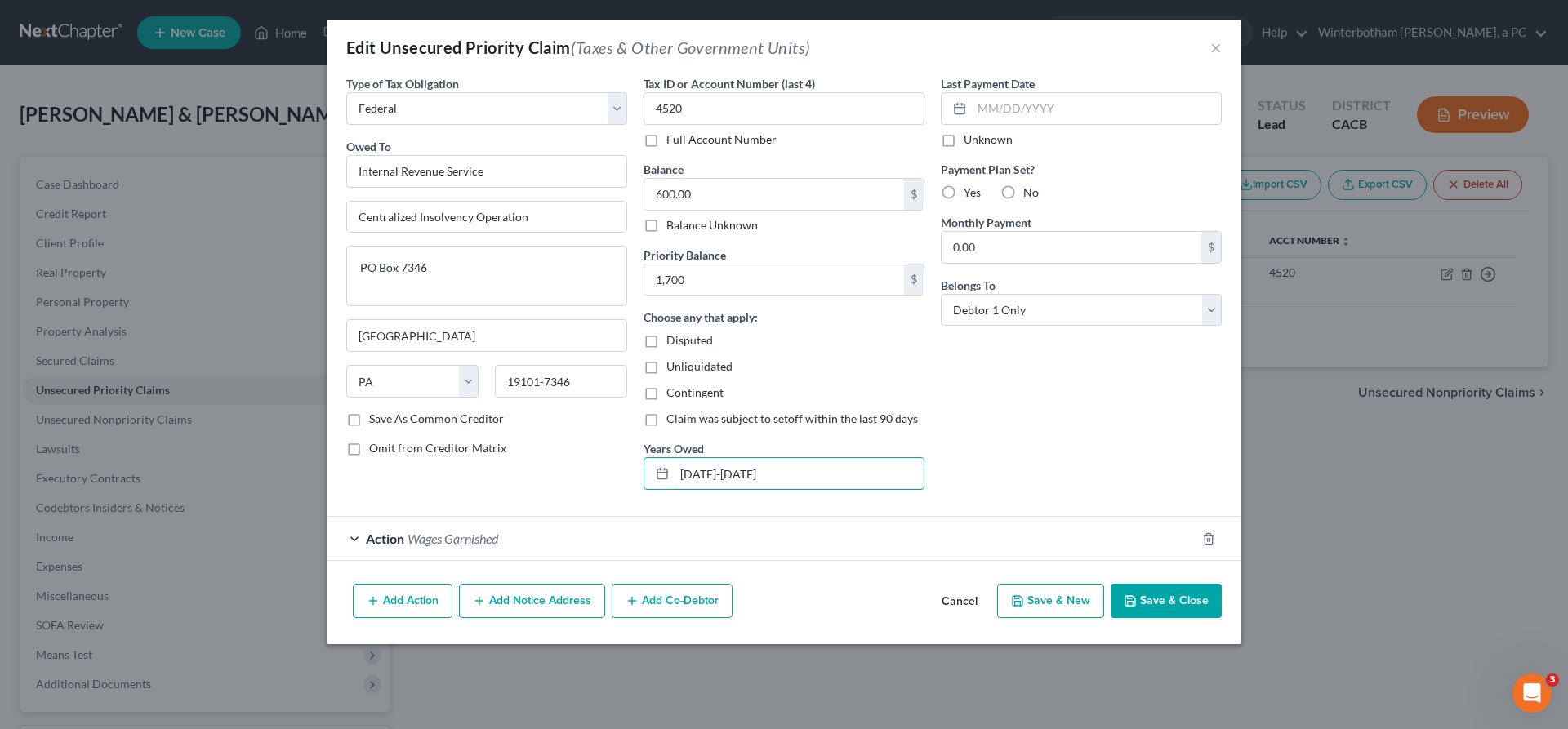
type input "[DATE]-[DATE]"
click at [1110, 584] on button "Save & Close" at bounding box center [1165, 601] width 111 height 35
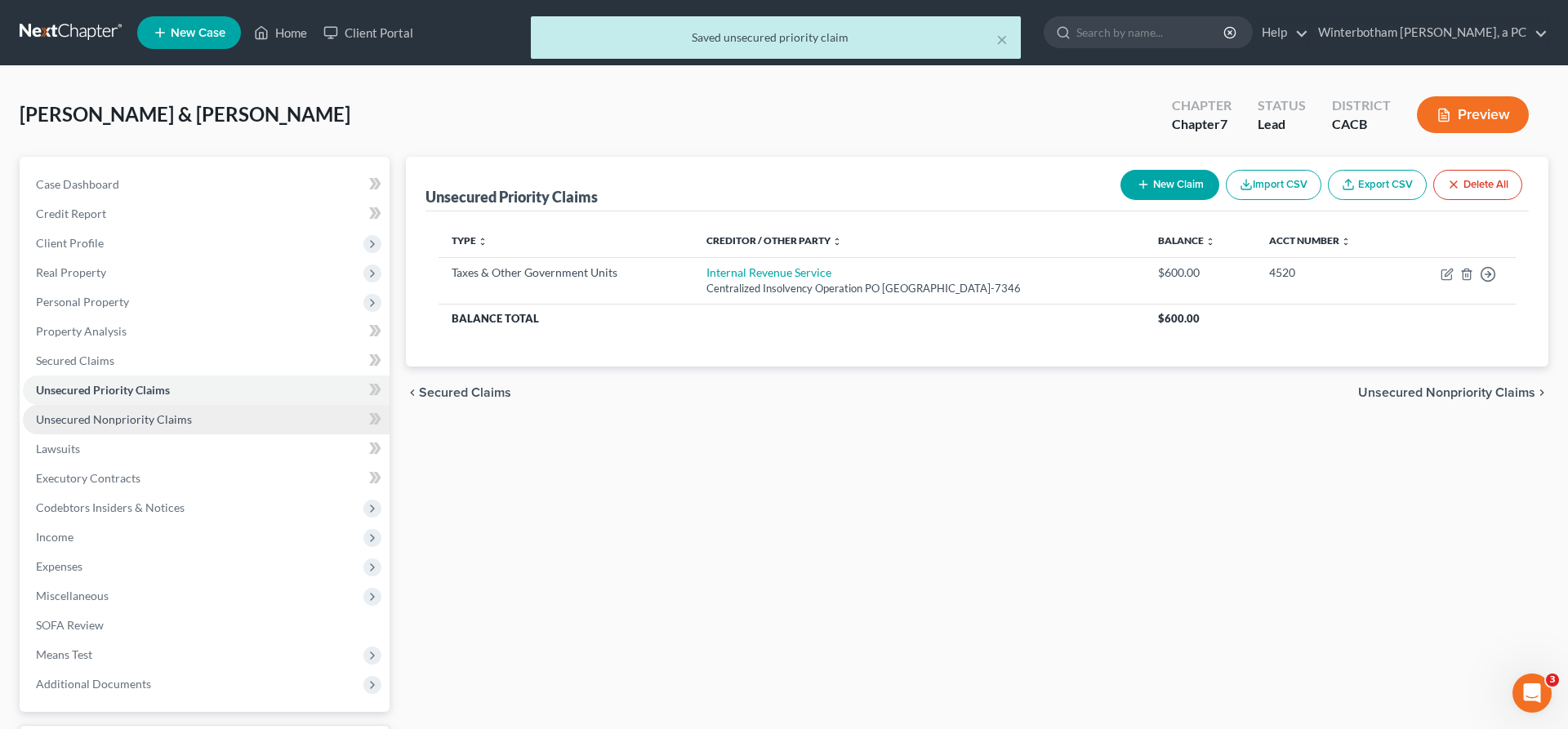
click at [163, 405] on link "Unsecured Nonpriority Claims" at bounding box center [206, 419] width 367 height 29
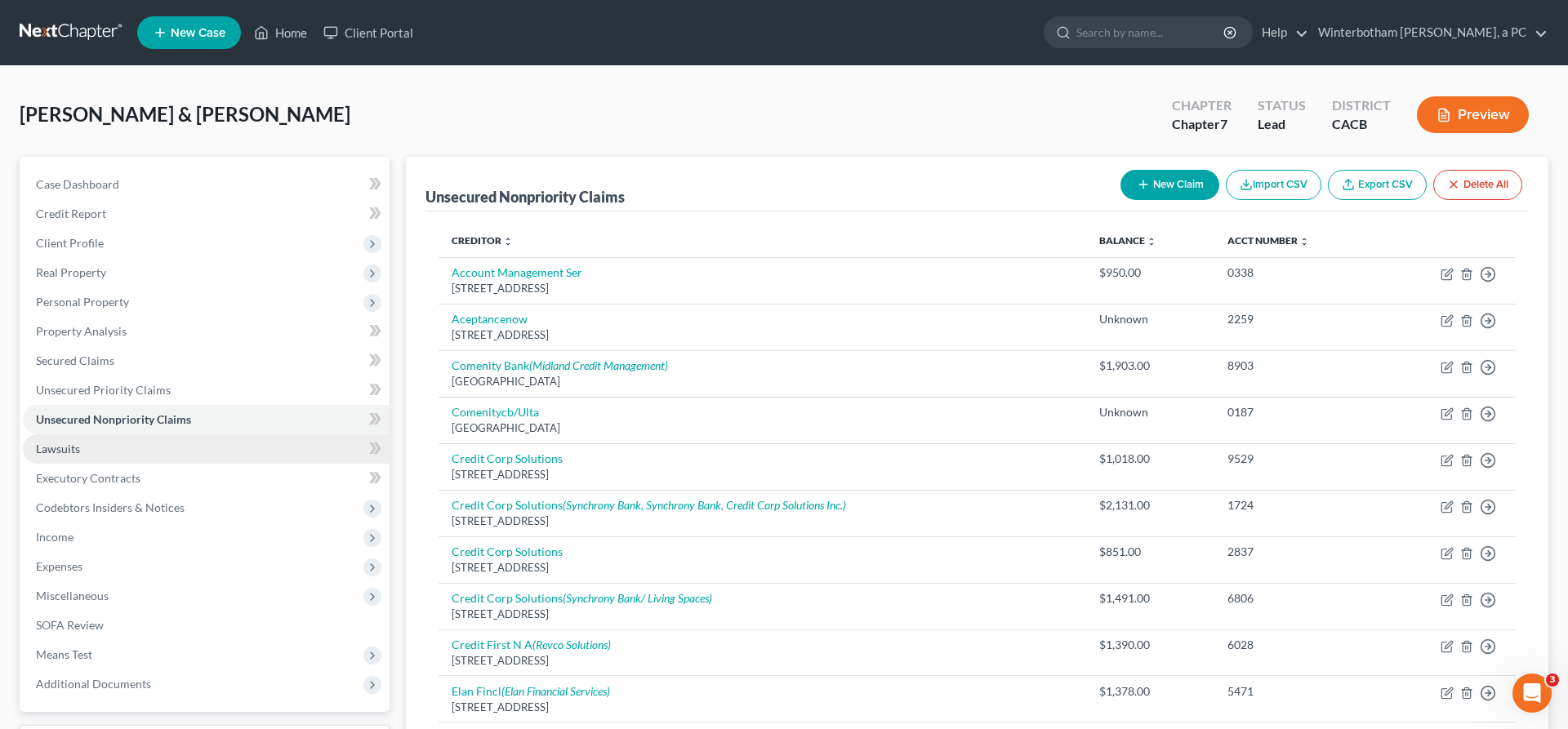
click at [68, 434] on link "Lawsuits" at bounding box center [206, 448] width 367 height 29
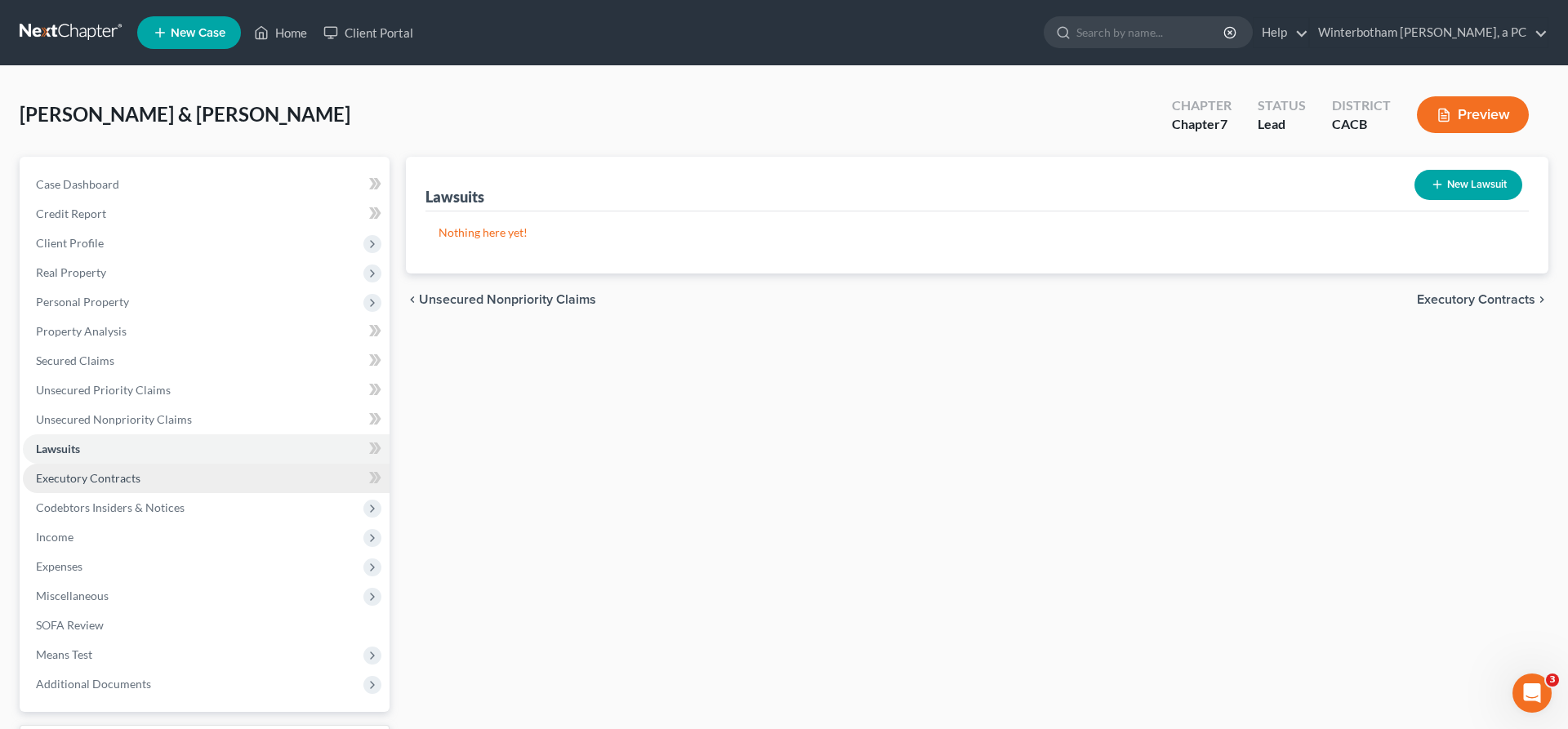
click at [106, 463] on link "Executory Contracts" at bounding box center [206, 477] width 367 height 29
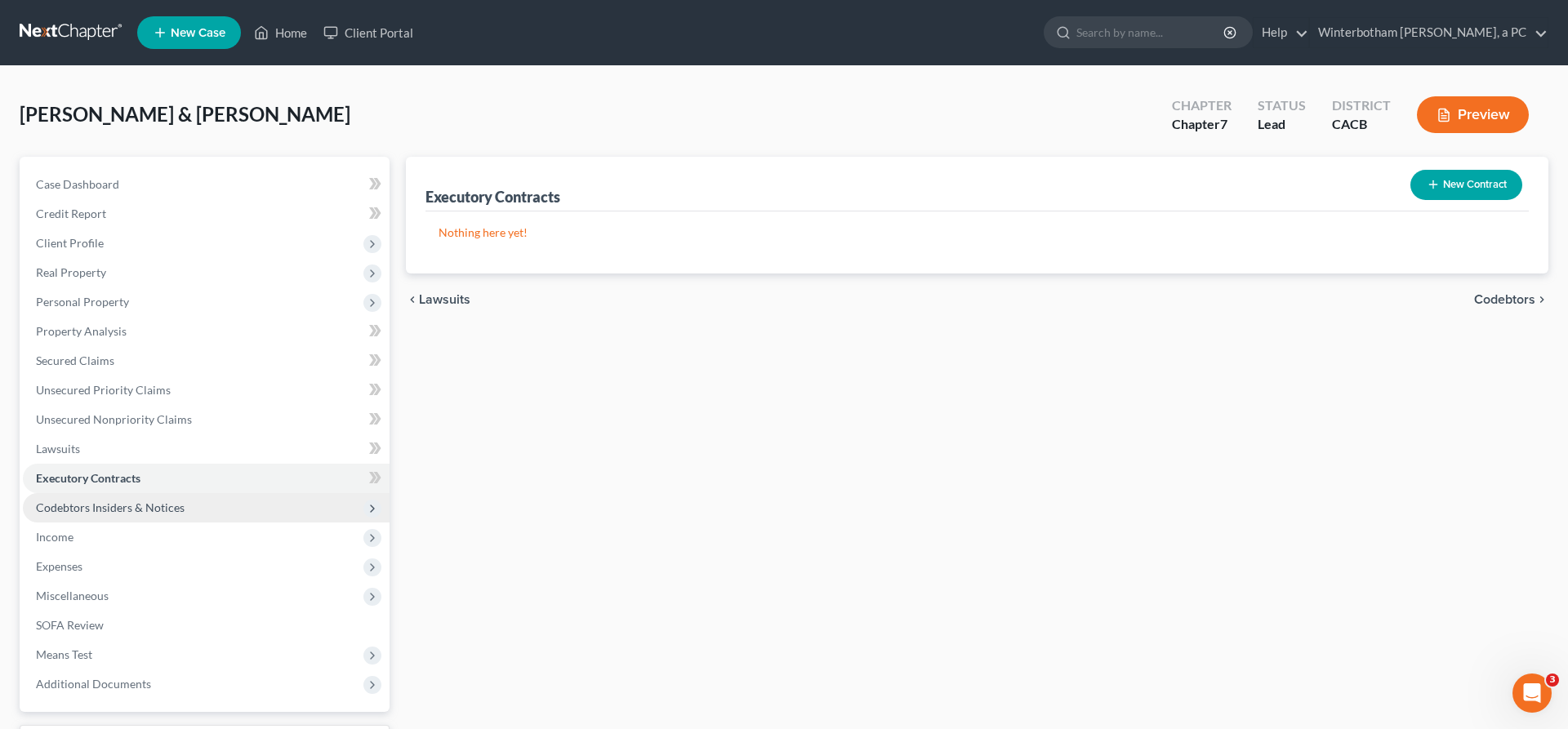
click at [129, 501] on span "Codebtors Insiders & Notices" at bounding box center [110, 507] width 149 height 14
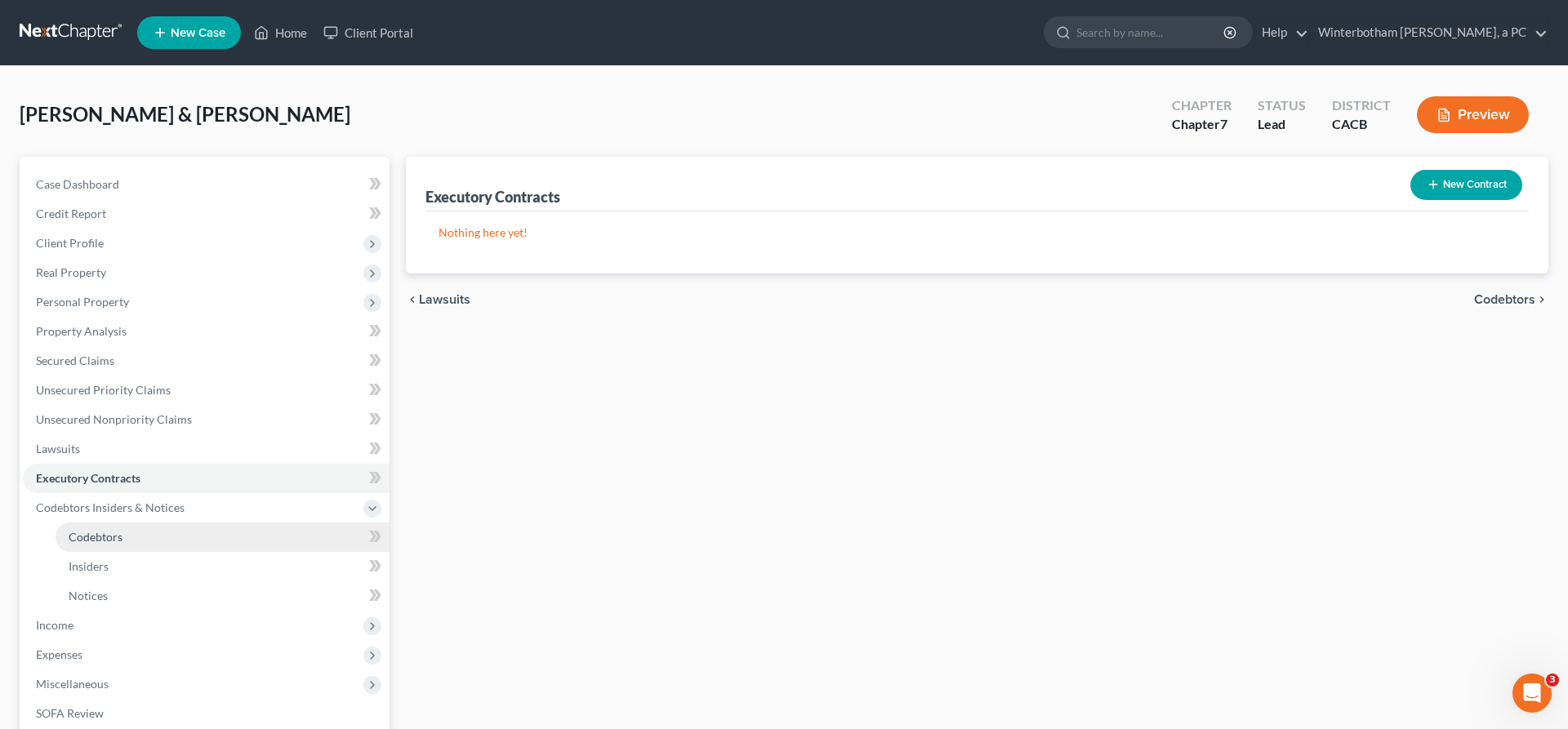
click at [99, 530] on span "Codebtors" at bounding box center [95, 536] width 54 height 14
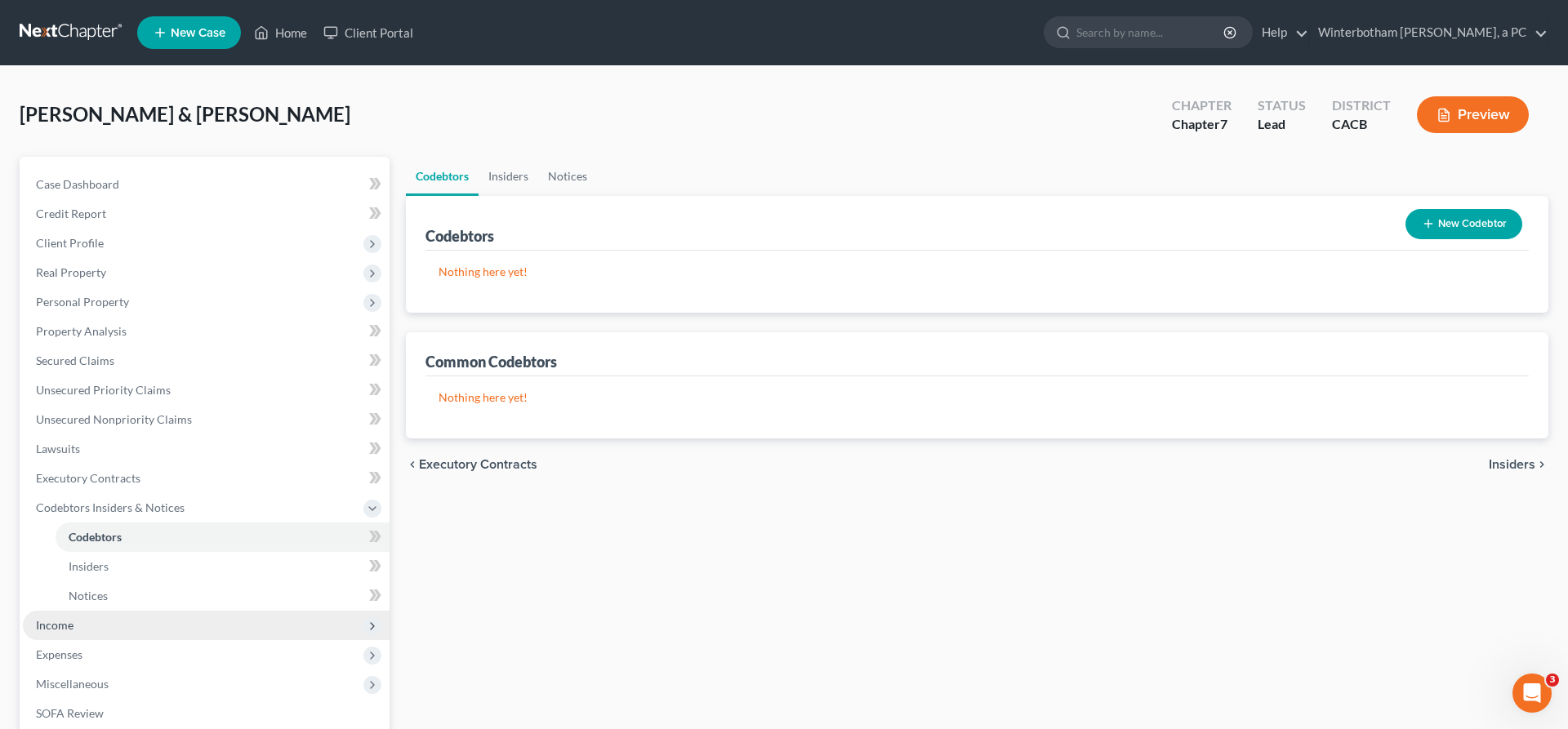
click at [54, 618] on span "Income" at bounding box center [54, 624] width 37 height 14
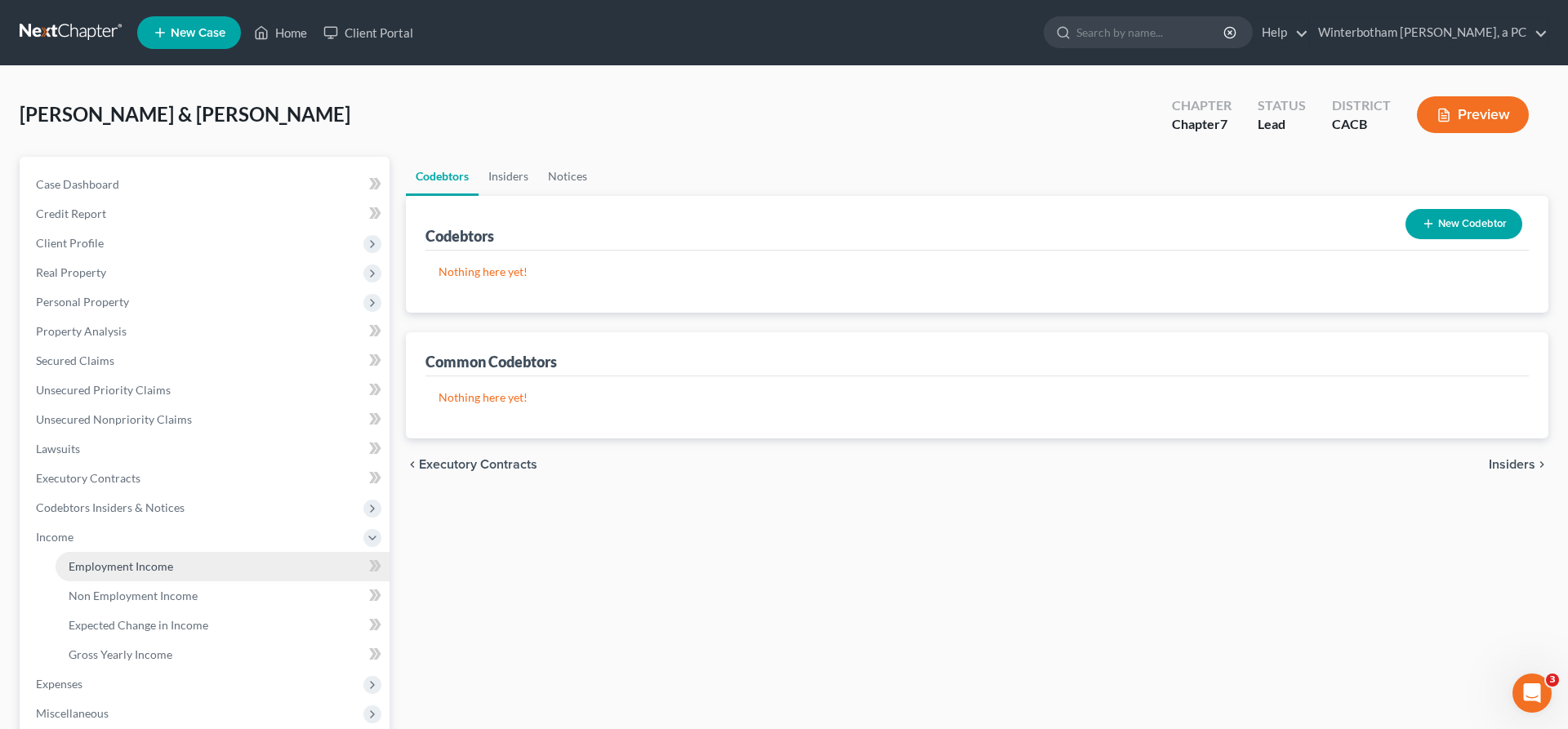
click at [146, 552] on link "Employment Income" at bounding box center [222, 566] width 334 height 29
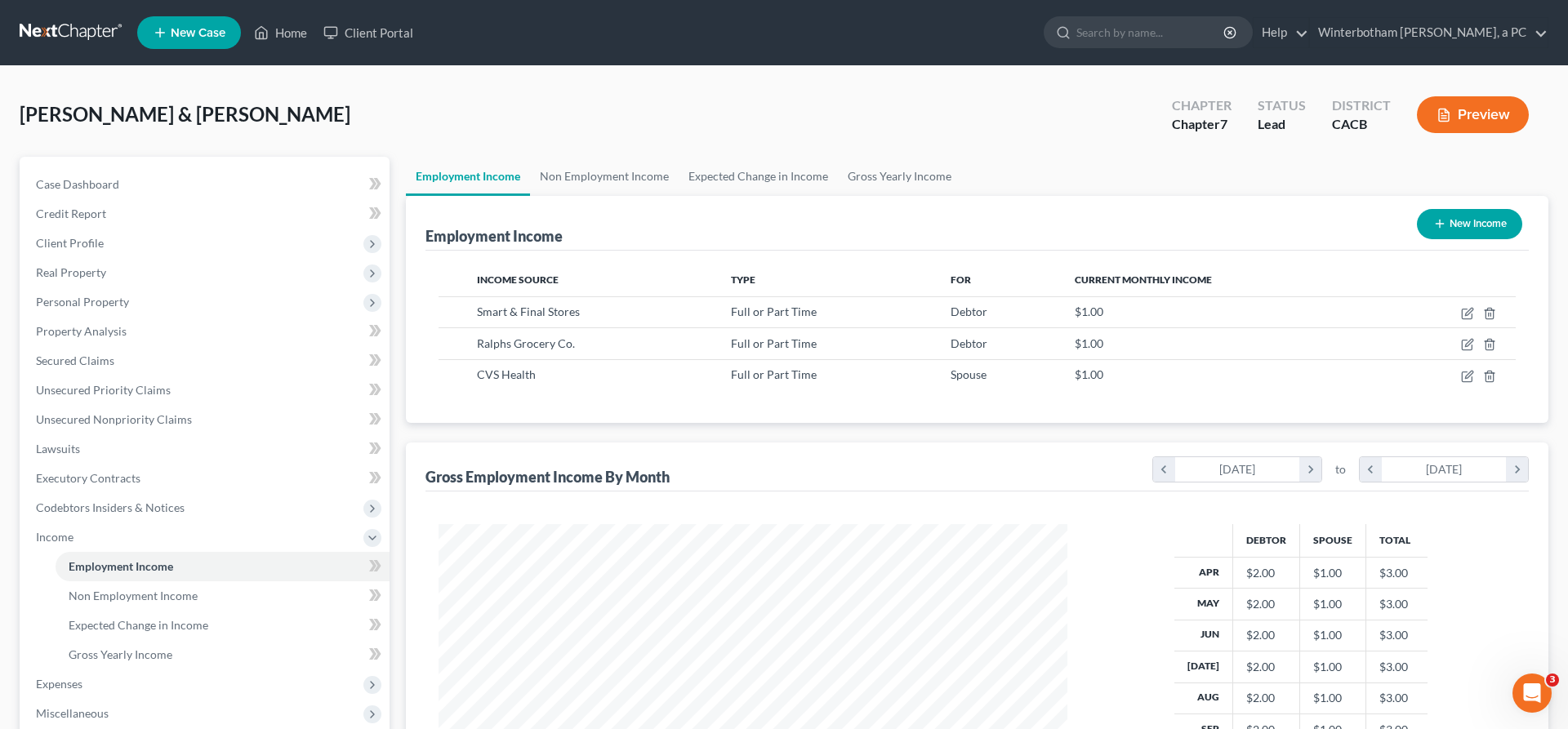
scroll to position [314, 661]
click at [118, 589] on span "Non Employment Income" at bounding box center [133, 595] width 129 height 14
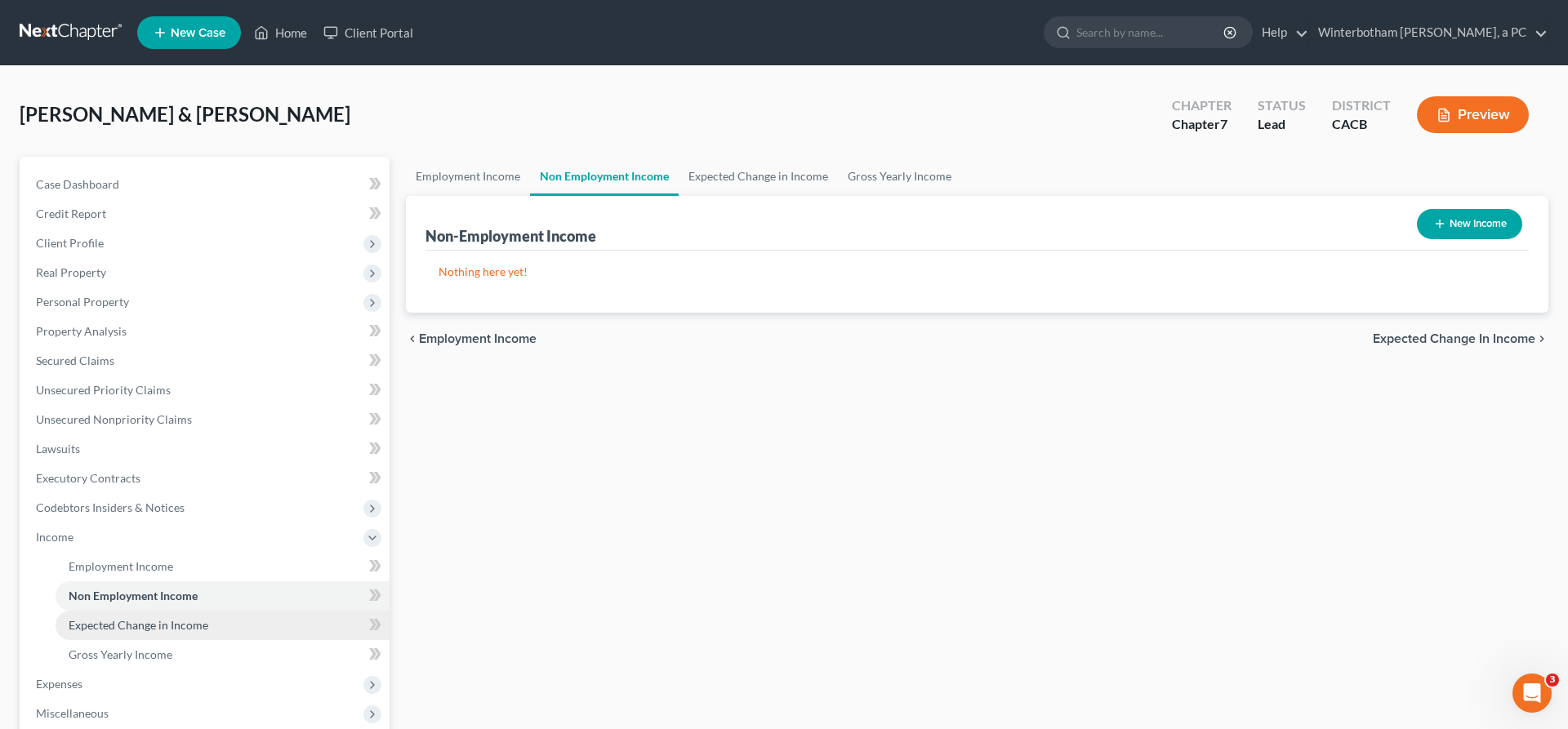
click at [142, 618] on span "Expected Change in Income" at bounding box center [138, 624] width 139 height 14
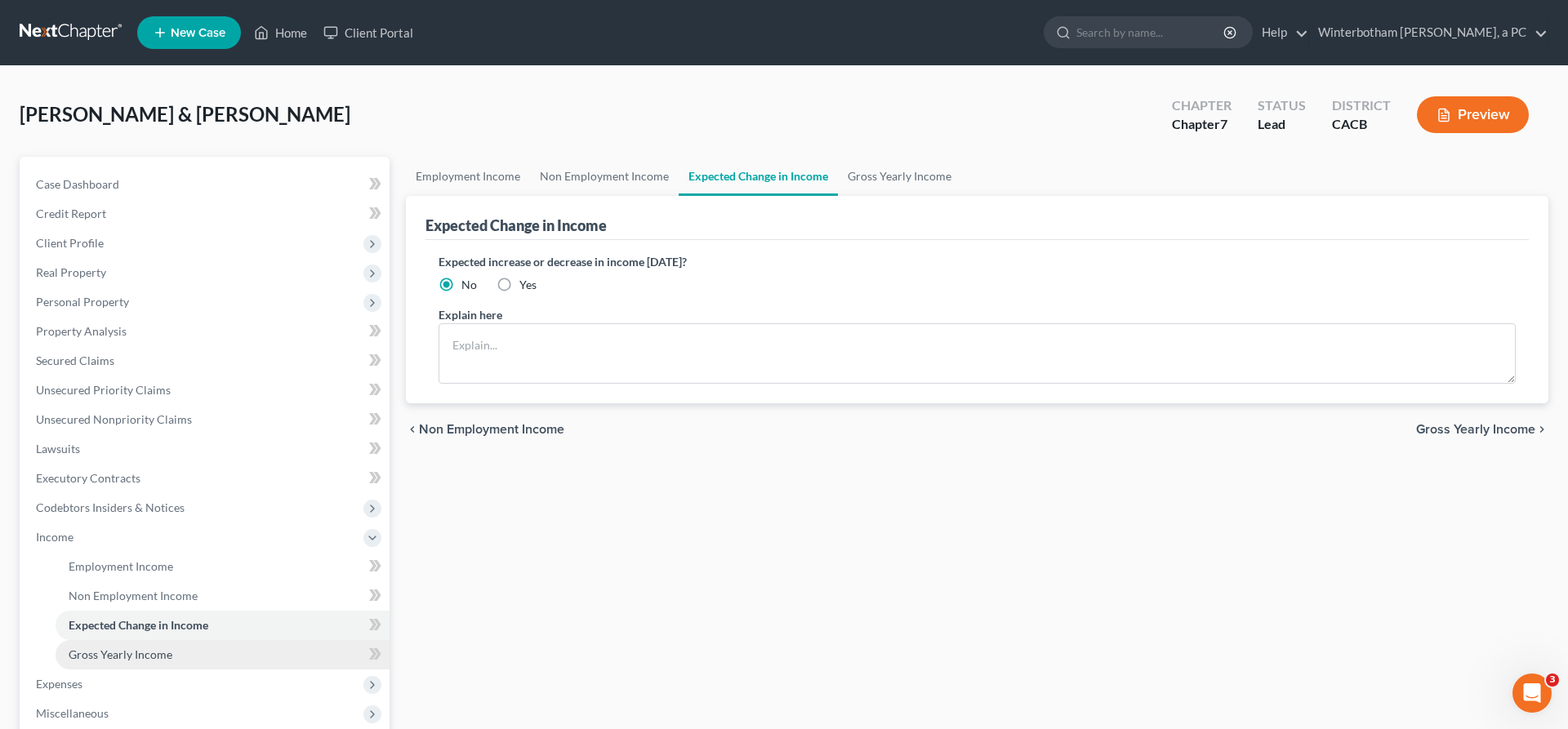
click at [144, 640] on link "Gross Yearly Income" at bounding box center [222, 654] width 334 height 29
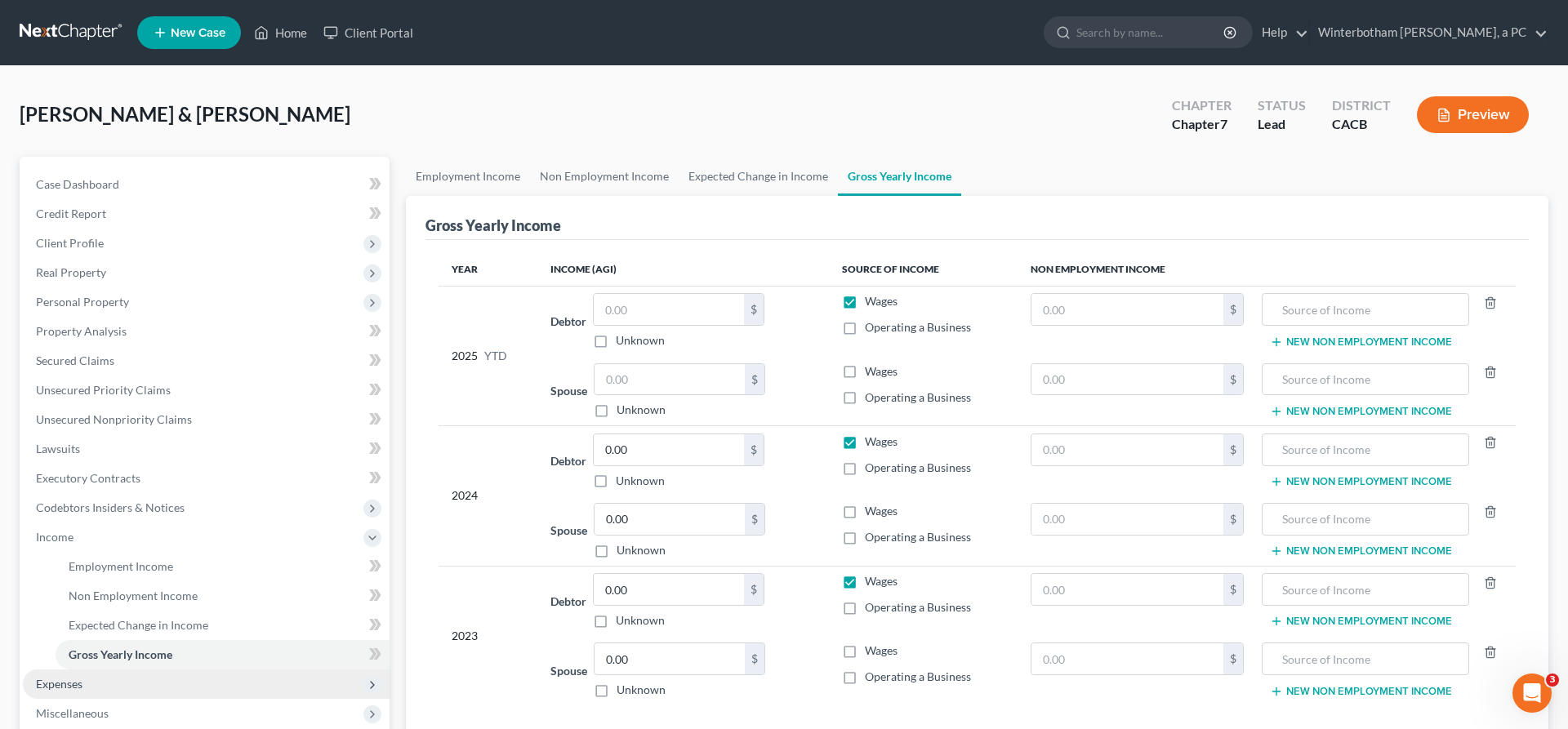
click at [56, 677] on span "Expenses" at bounding box center [59, 683] width 47 height 14
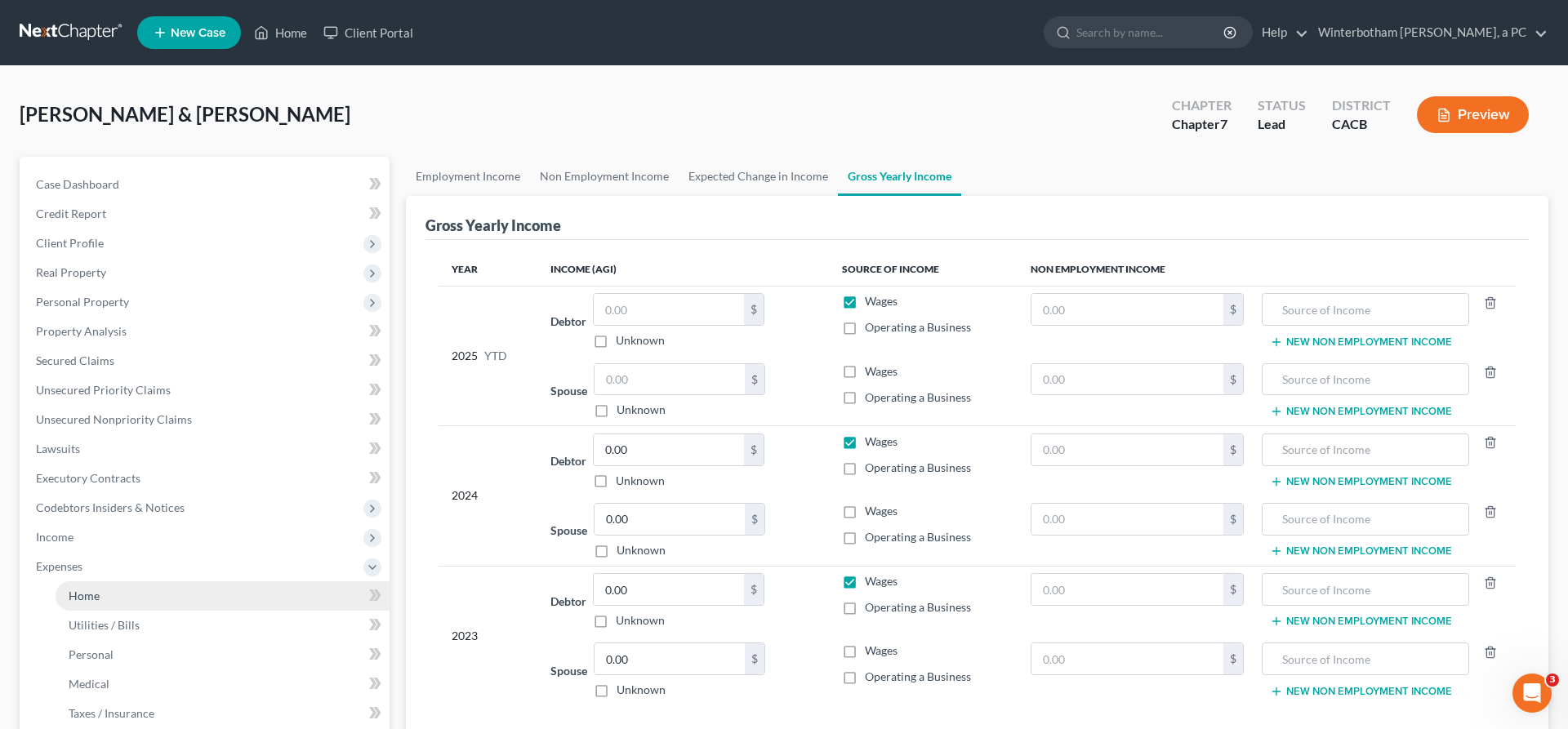
click at [85, 581] on link "Home" at bounding box center [222, 595] width 334 height 29
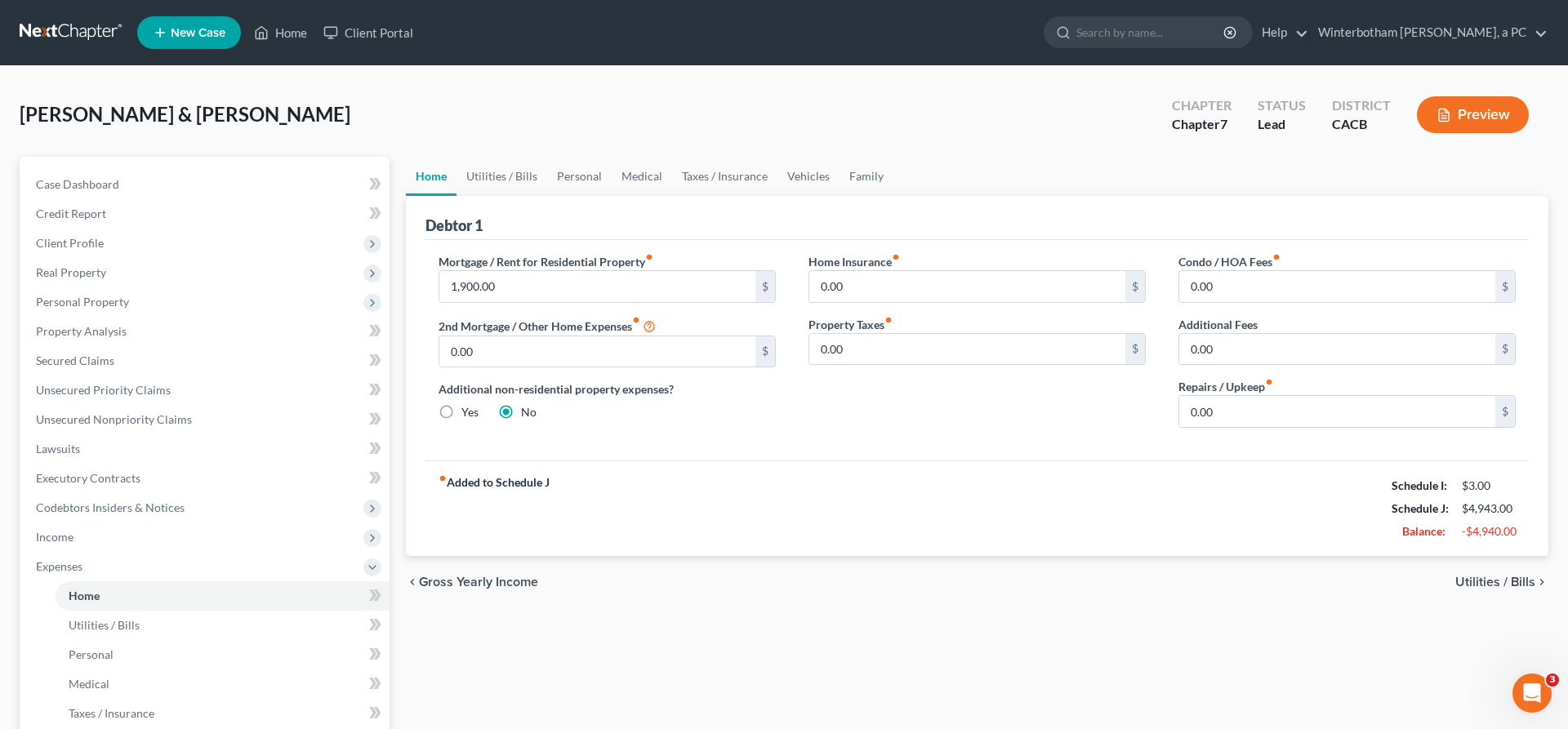
click at [1505, 576] on span "Utilities / Bills" at bounding box center [1494, 582] width 80 height 13
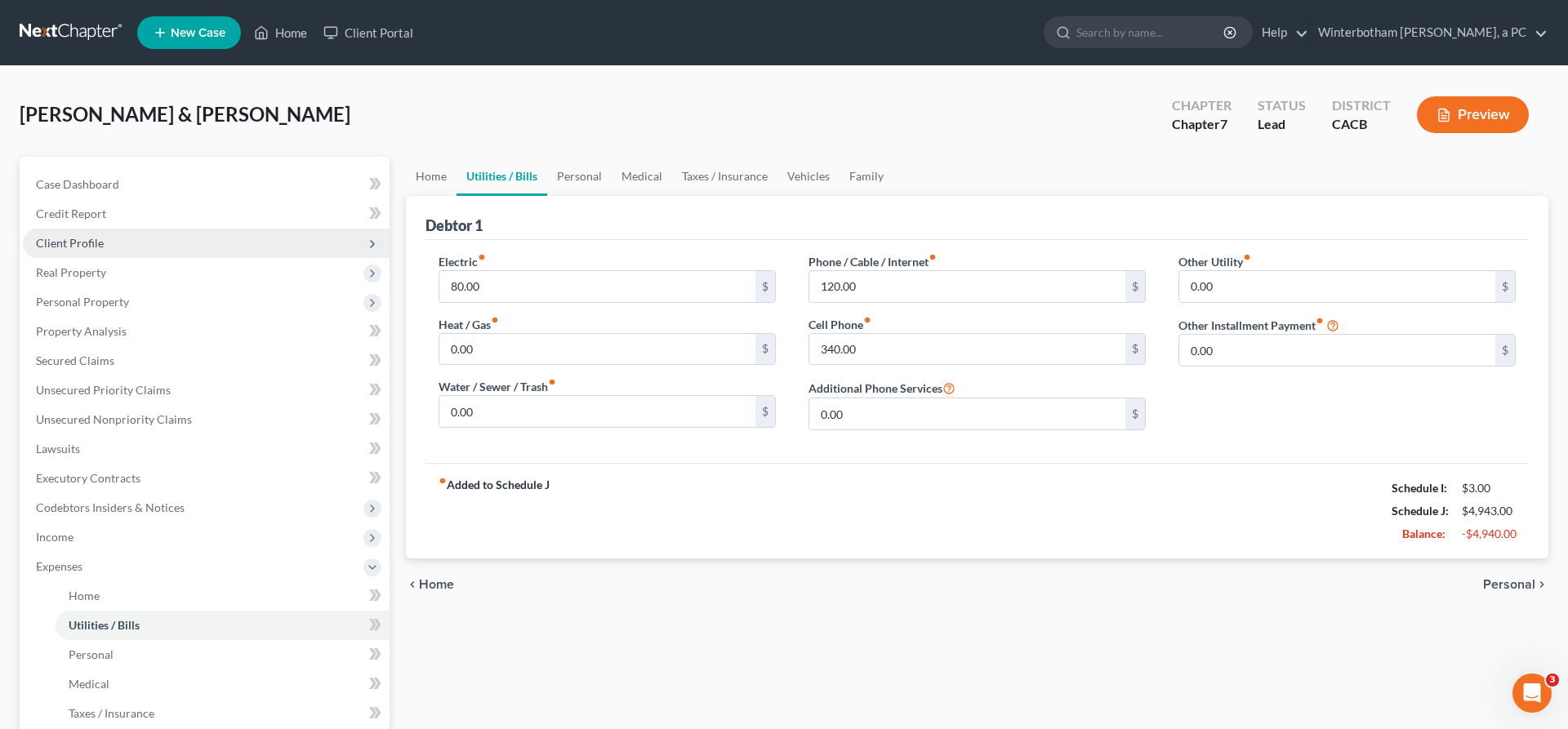
click at [61, 236] on span "Client Profile" at bounding box center [69, 242] width 67 height 14
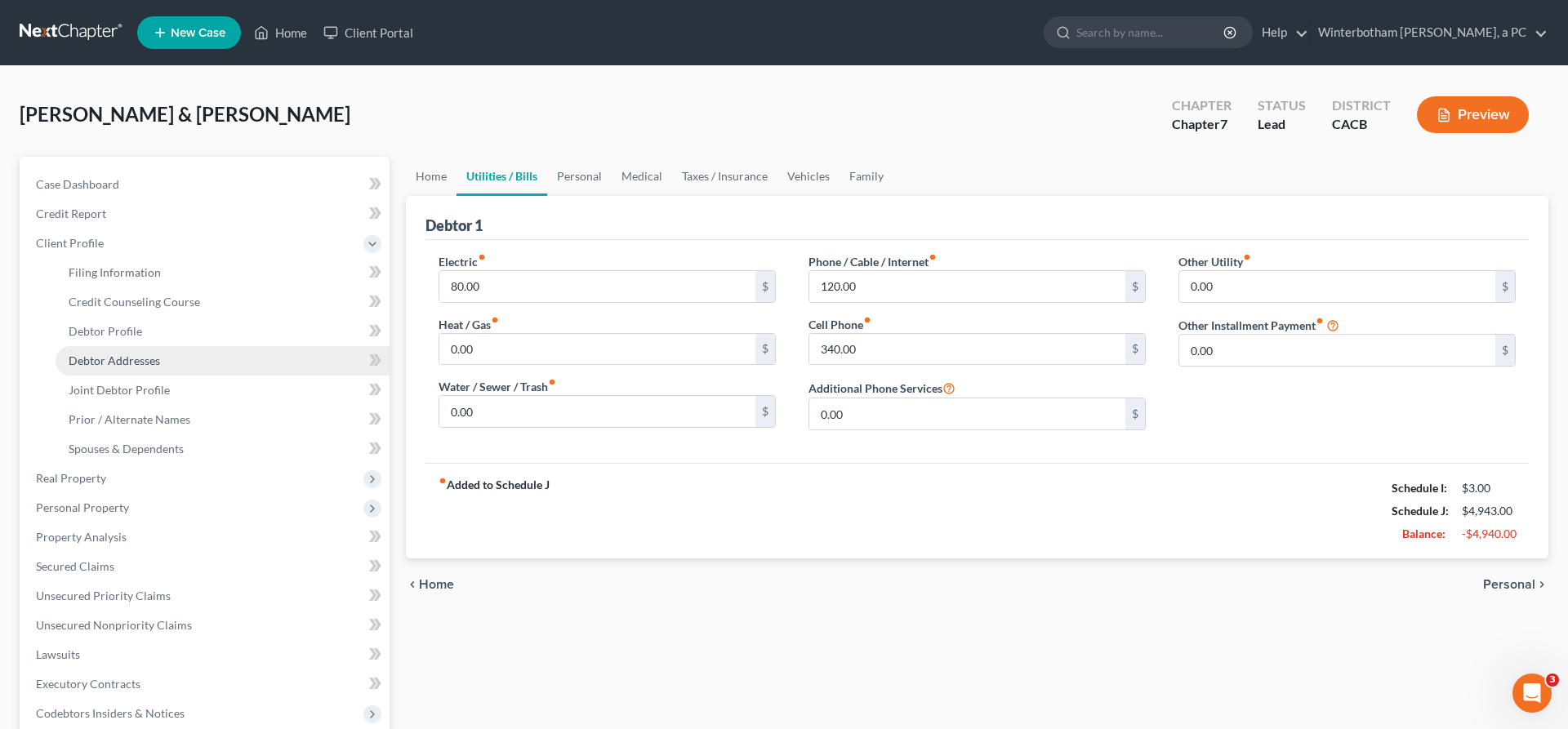
click at [110, 354] on span "Debtor Addresses" at bounding box center [114, 360] width 92 height 14
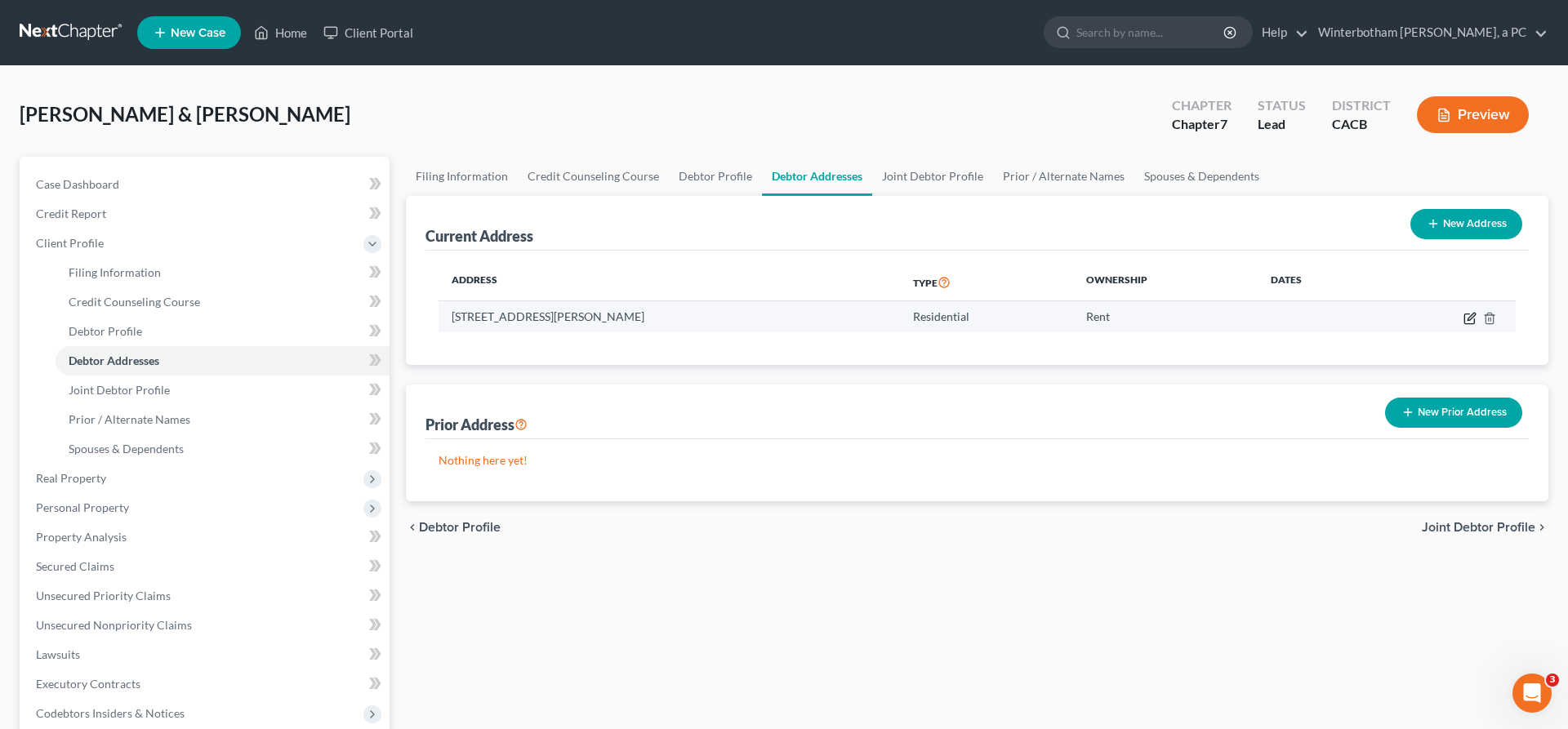
click at [1476, 312] on icon "button" at bounding box center [1470, 318] width 13 height 13
select select "4"
select select "0"
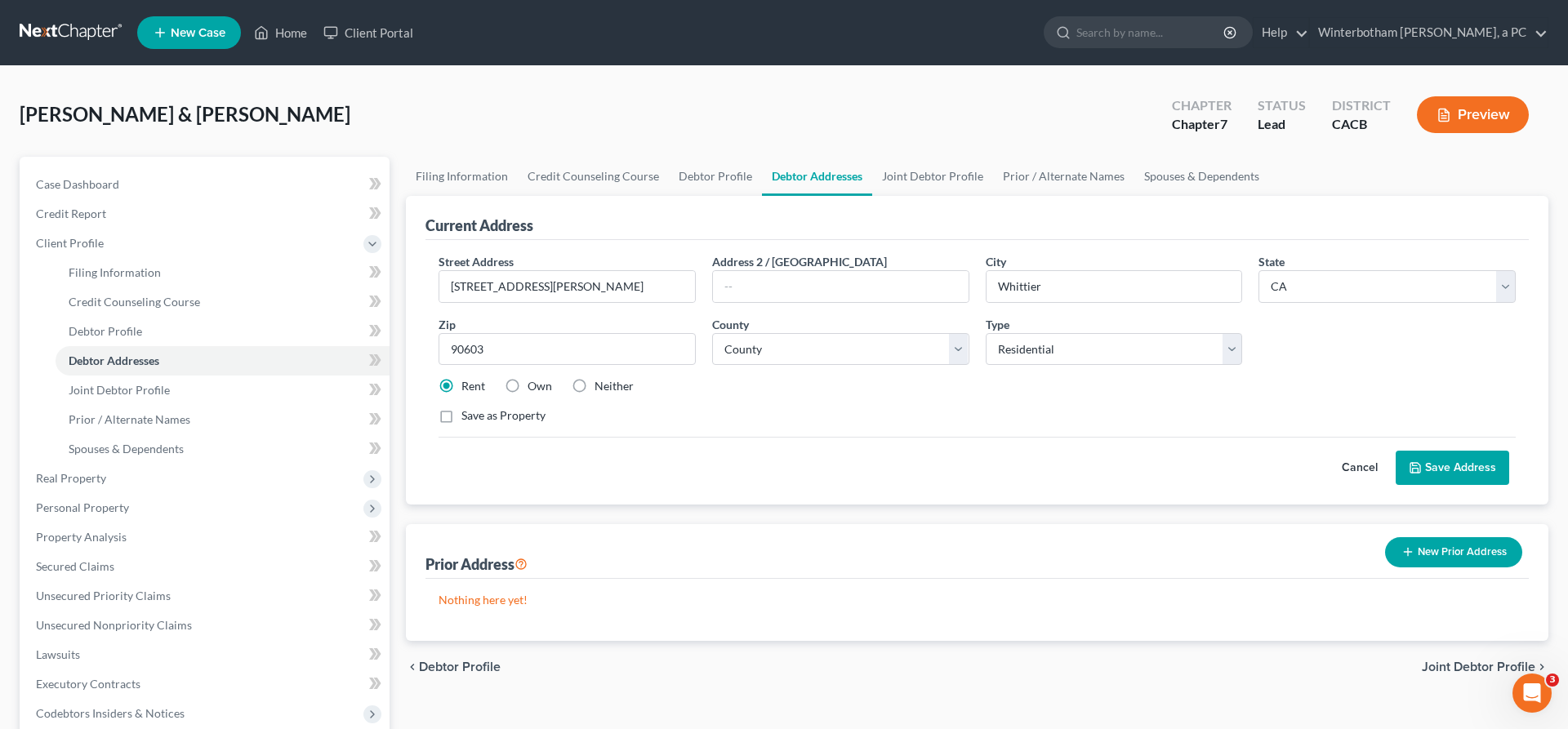
click at [1486, 451] on button "Save Address" at bounding box center [1452, 468] width 113 height 35
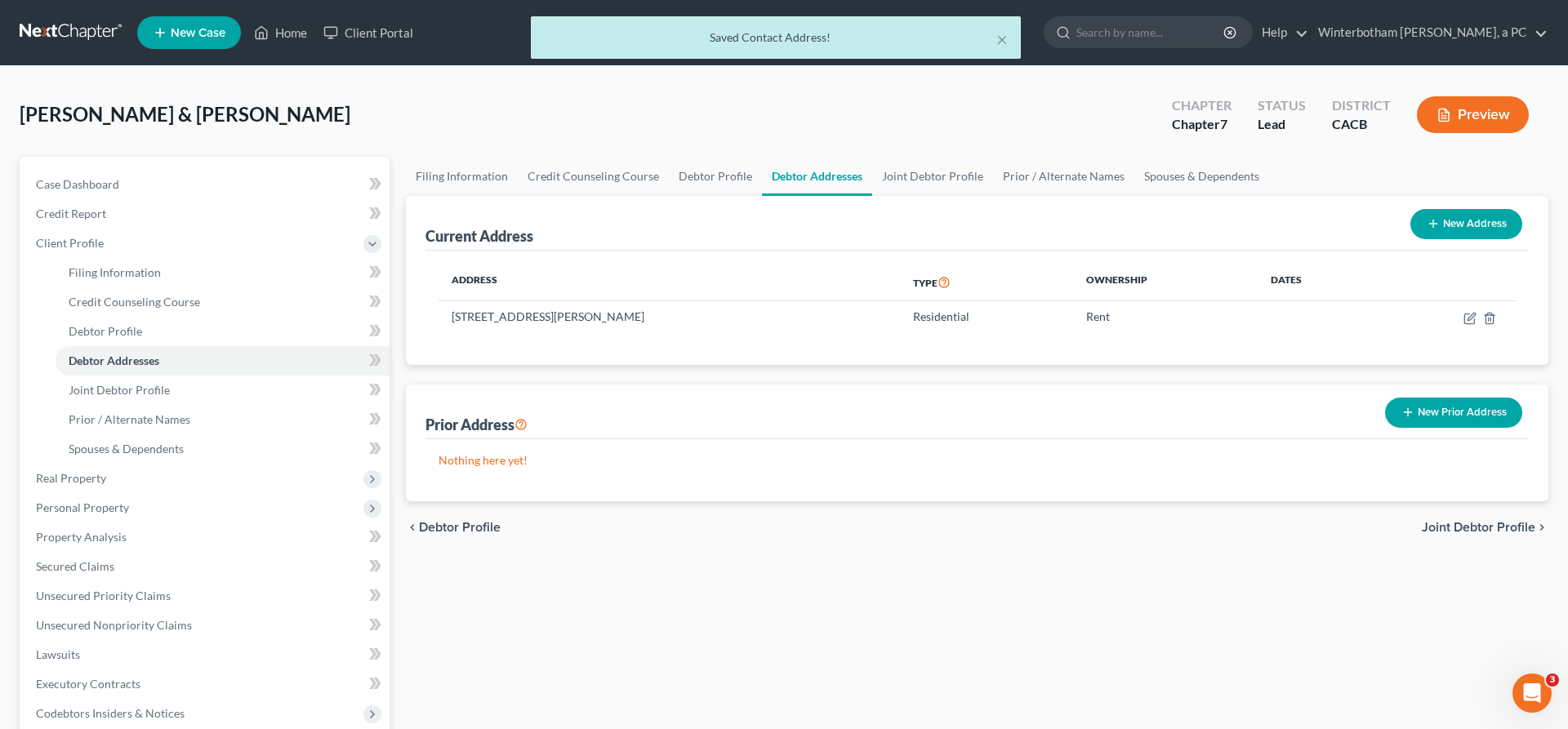
click at [1473, 209] on button "New Address" at bounding box center [1466, 224] width 112 height 30
select select "0"
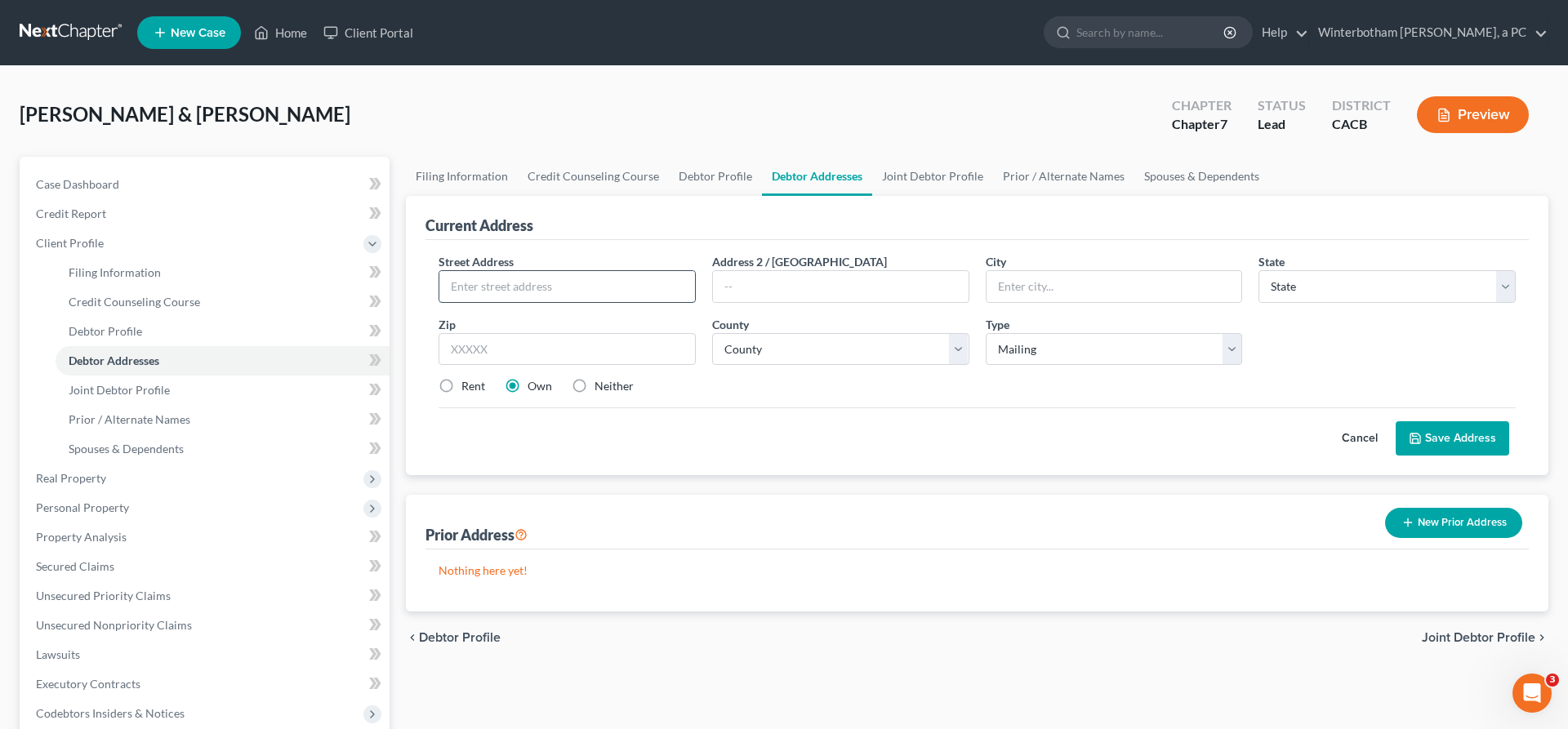
click at [528, 271] on input "text" at bounding box center [566, 286] width 256 height 31
type input "asdfasdfasd;lkf"
click at [712, 333] on select "County" at bounding box center [841, 349] width 257 height 33
click at [1014, 407] on div "Cancel Save Address" at bounding box center [976, 430] width 1077 height 48
click at [1460, 421] on button "Save Address" at bounding box center [1452, 438] width 113 height 35
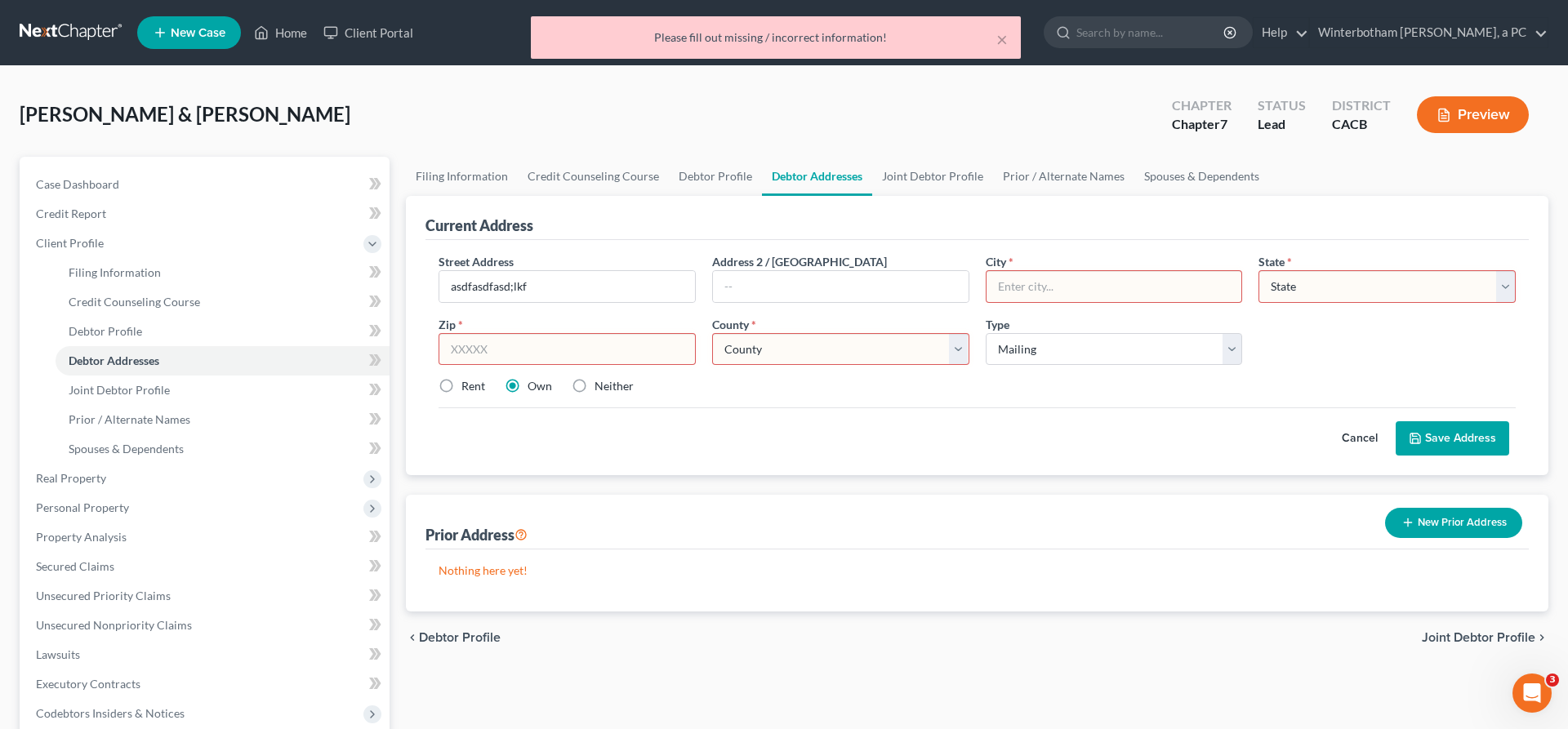
click at [1017, 271] on input "text" at bounding box center [1114, 286] width 256 height 31
type input "asdfasdf"
click at [1258, 270] on select "State [US_STATE] AK AR AZ CA CO CT DE DC [GEOGRAPHIC_DATA] [GEOGRAPHIC_DATA] GU…" at bounding box center [1386, 286] width 257 height 33
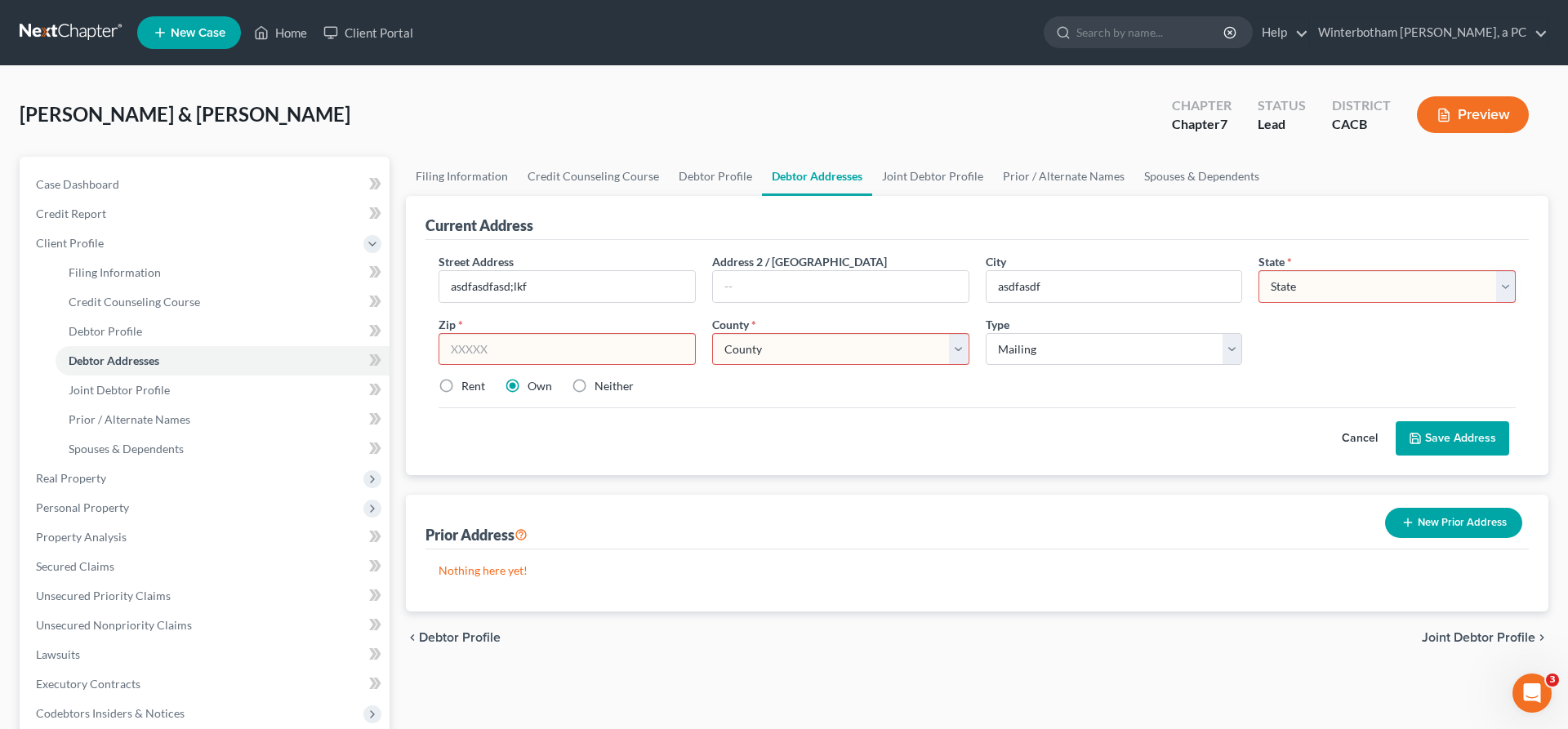
select select "7"
click option "DE" at bounding box center [0, 0] width 0 height 0
click at [514, 333] on input "text" at bounding box center [566, 349] width 257 height 33
type input "96533"
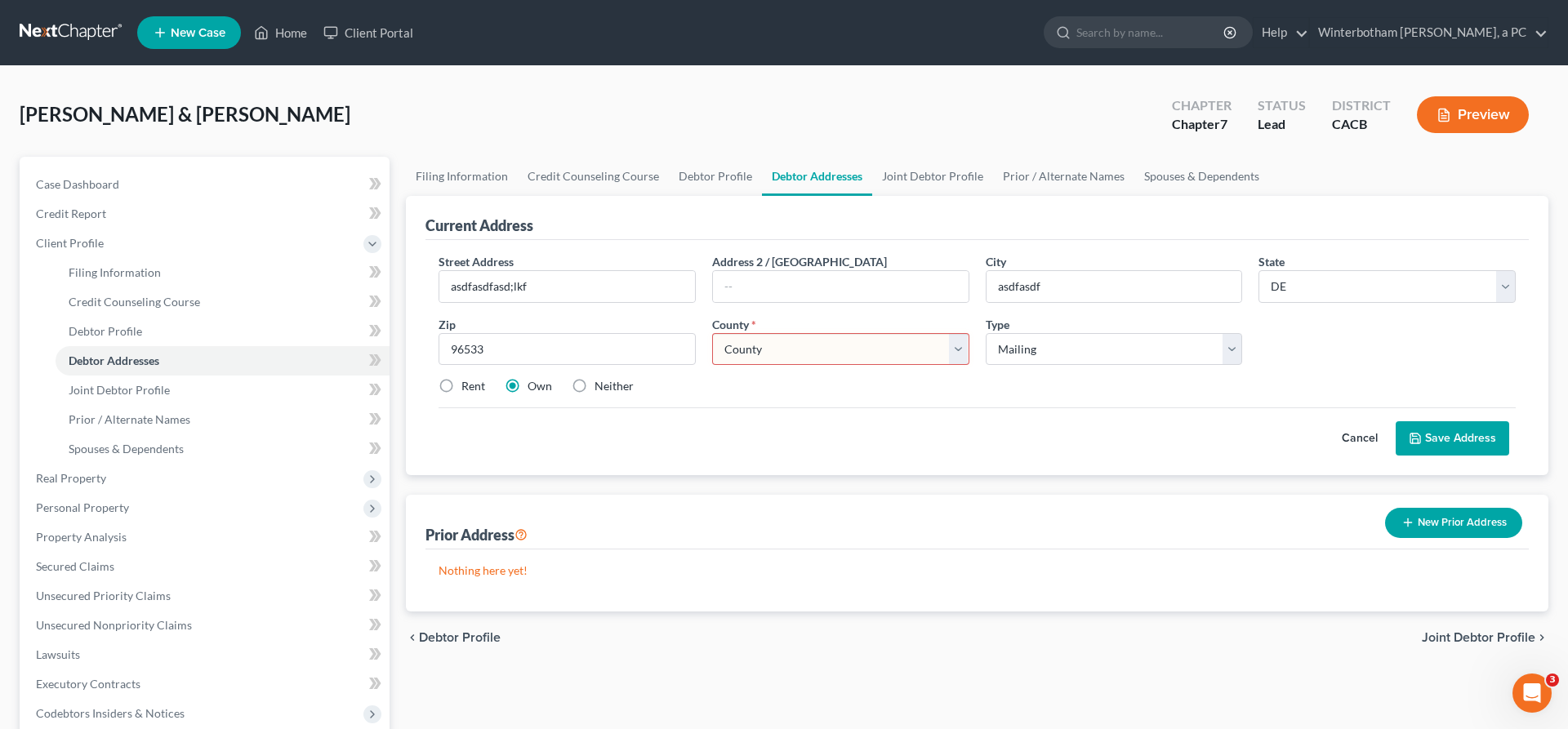
click at [712, 333] on select "County [GEOGRAPHIC_DATA] [GEOGRAPHIC_DATA] [GEOGRAPHIC_DATA]" at bounding box center [841, 349] width 257 height 33
select select "0"
click option "[GEOGRAPHIC_DATA]" at bounding box center [0, 0] width 0 height 0
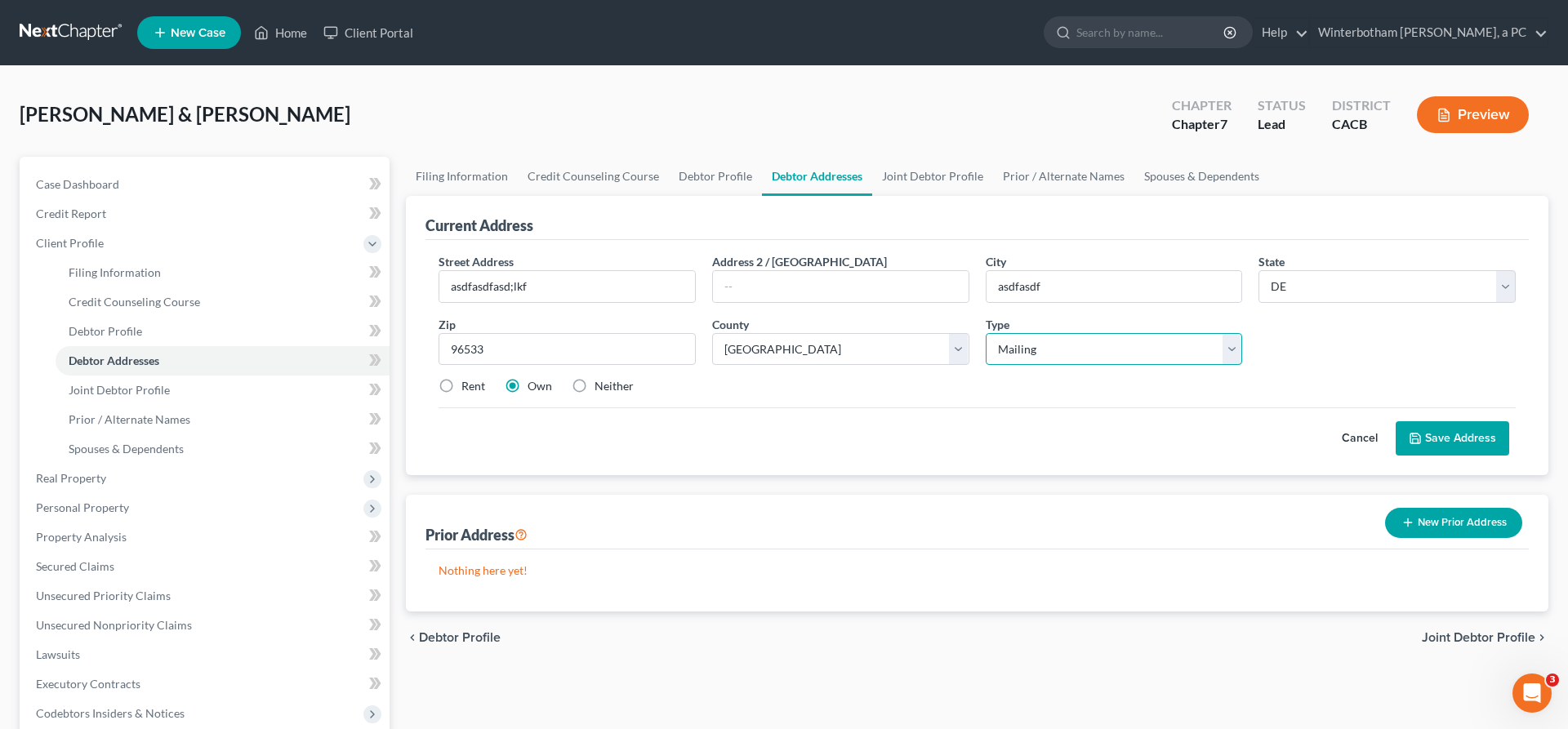
click at [986, 333] on select "Select Mailing Rental Business" at bounding box center [1114, 349] width 257 height 33
click option "Mailing" at bounding box center [0, 0] width 0 height 0
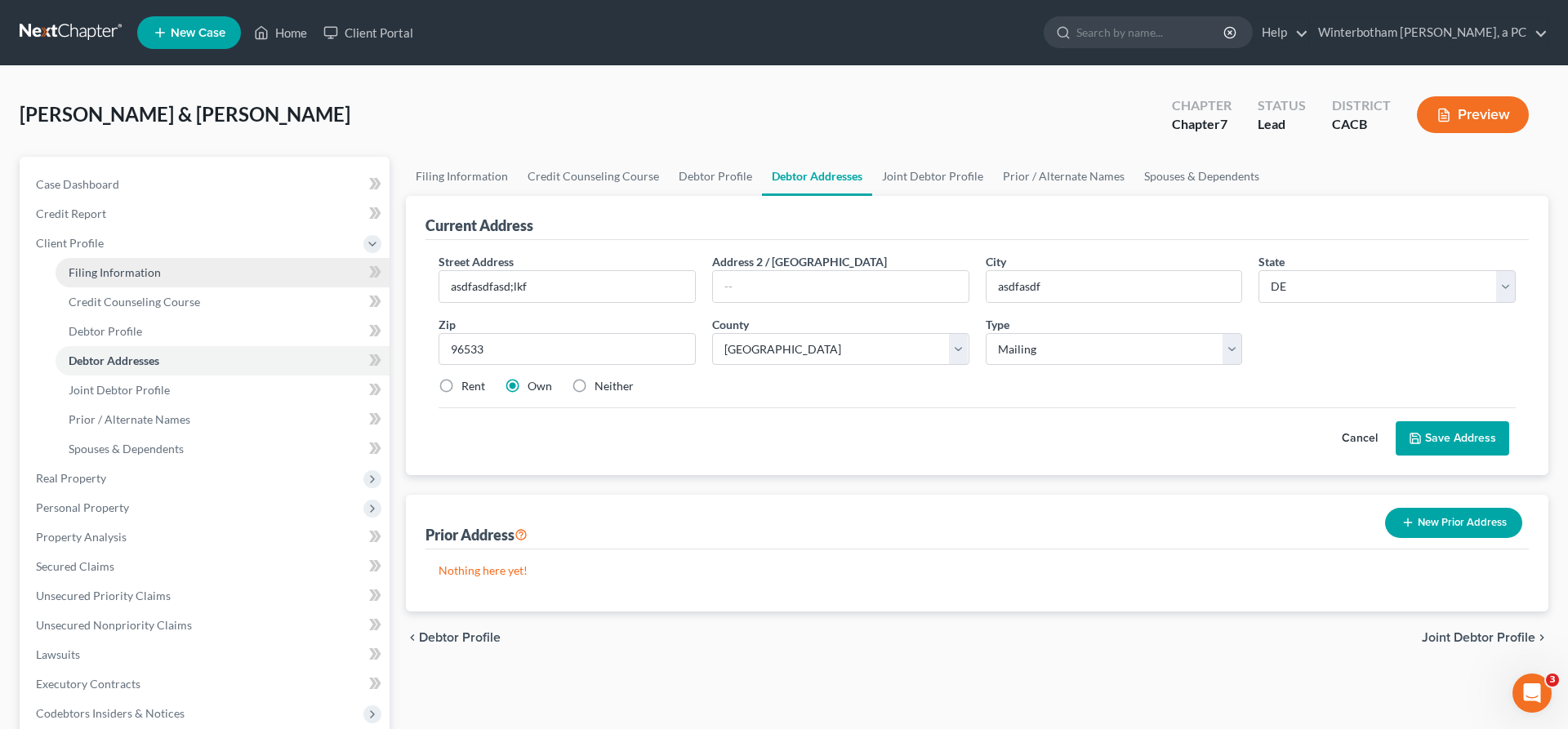
click at [96, 265] on span "Filing Information" at bounding box center [114, 271] width 93 height 14
select select "1"
select select "0"
select select "7"
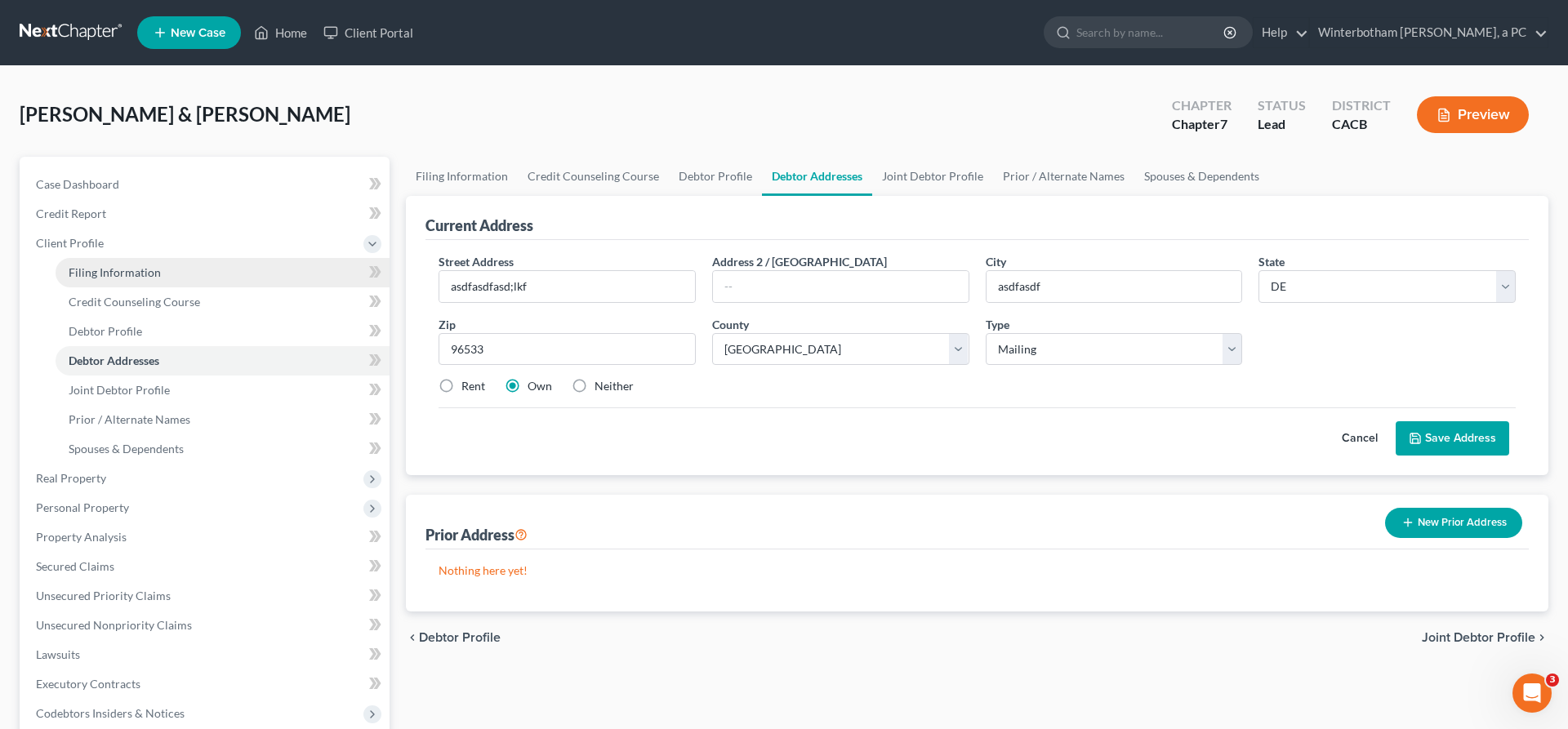
select select "0"
select select "2"
select select "4"
select select "0"
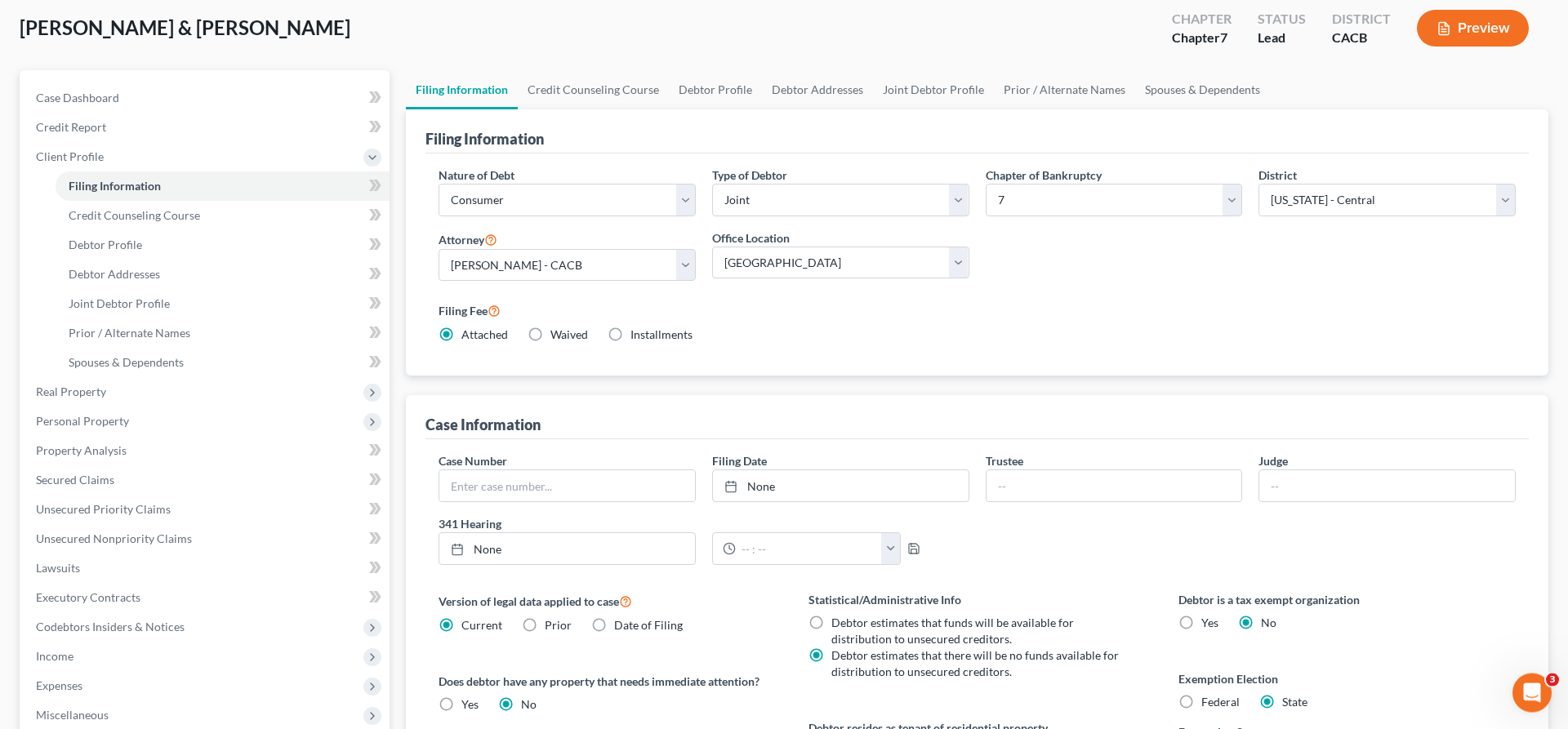
scroll to position [93, 0]
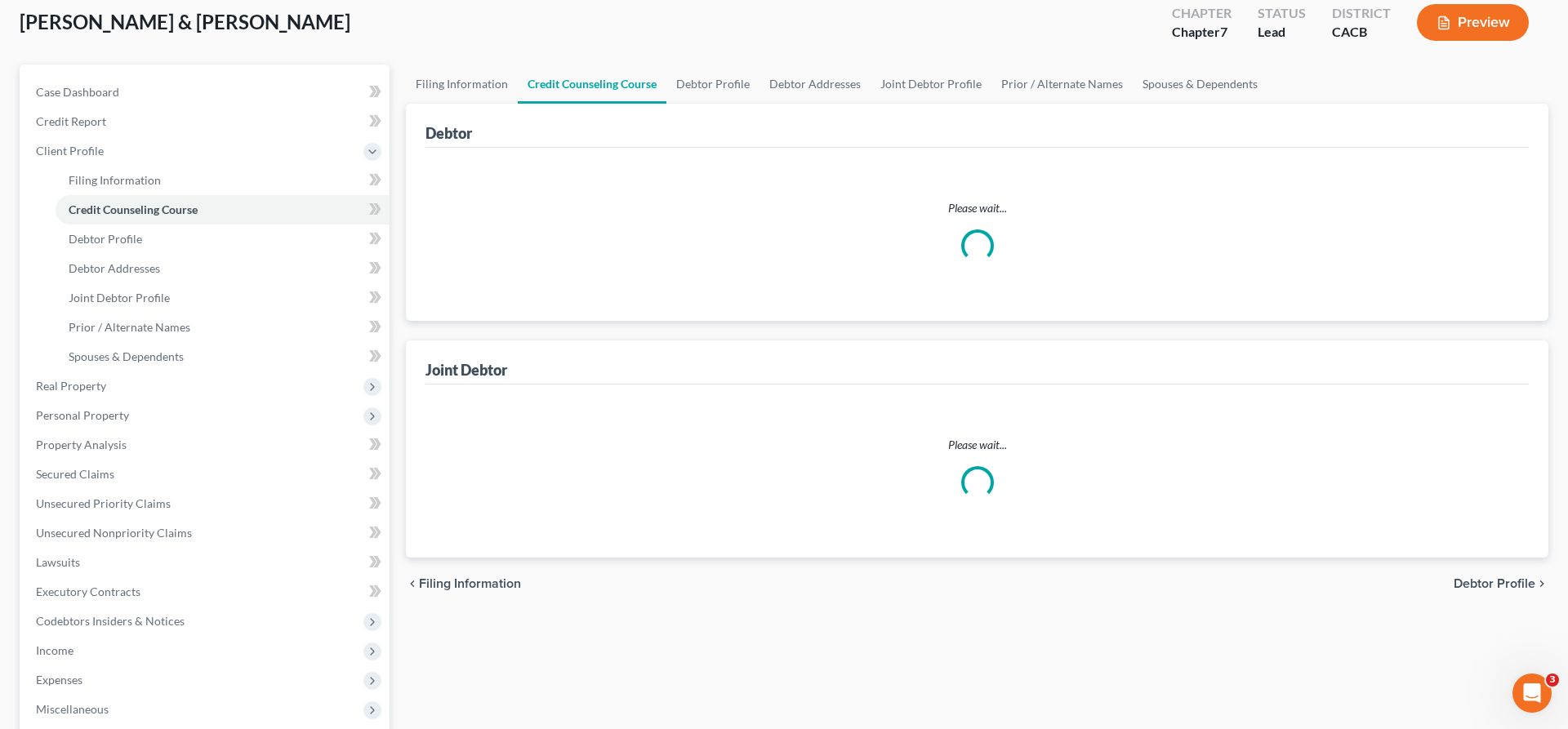
scroll to position [86, 0]
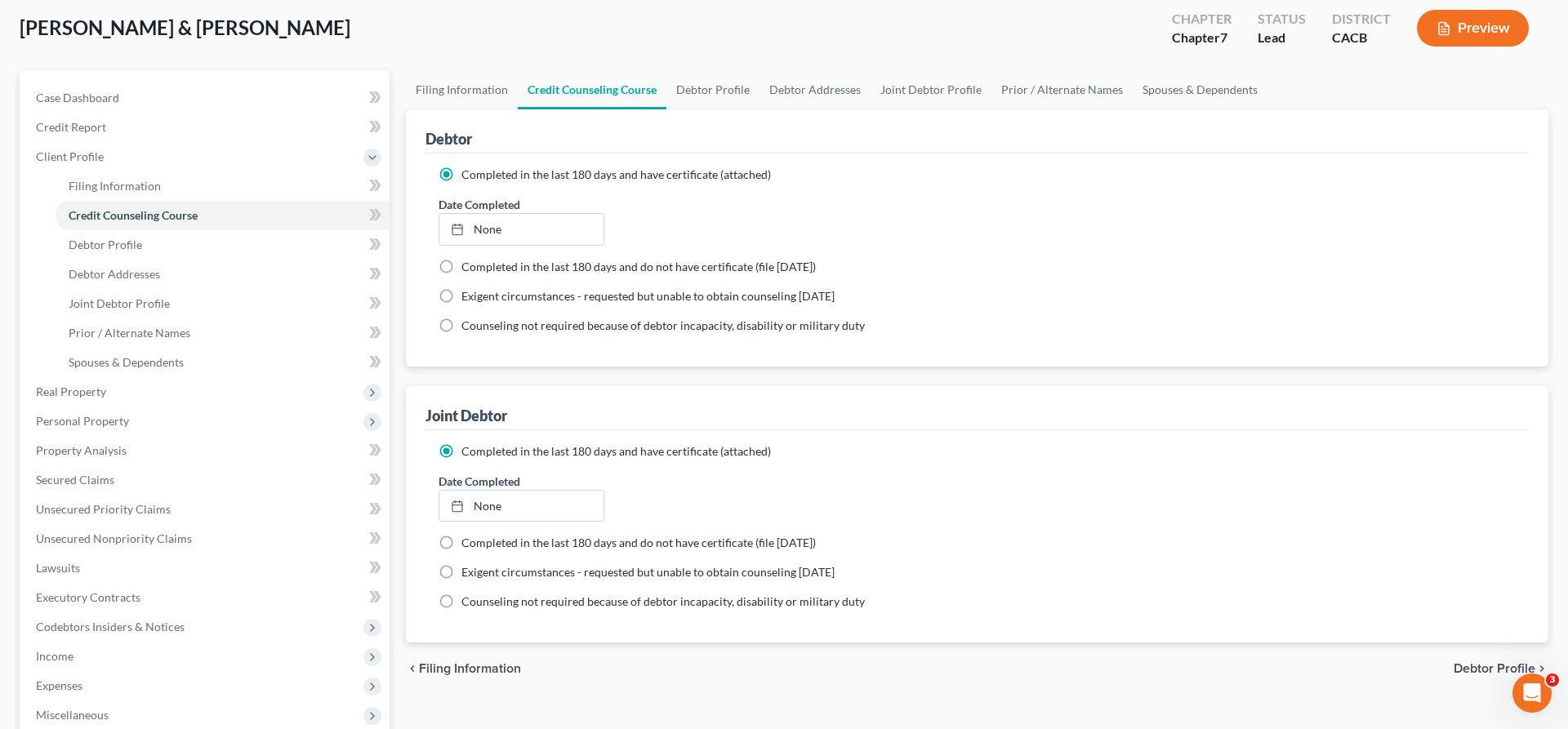
click at [1485, 662] on span "Debtor Profile" at bounding box center [1494, 668] width 81 height 13
select select "1"
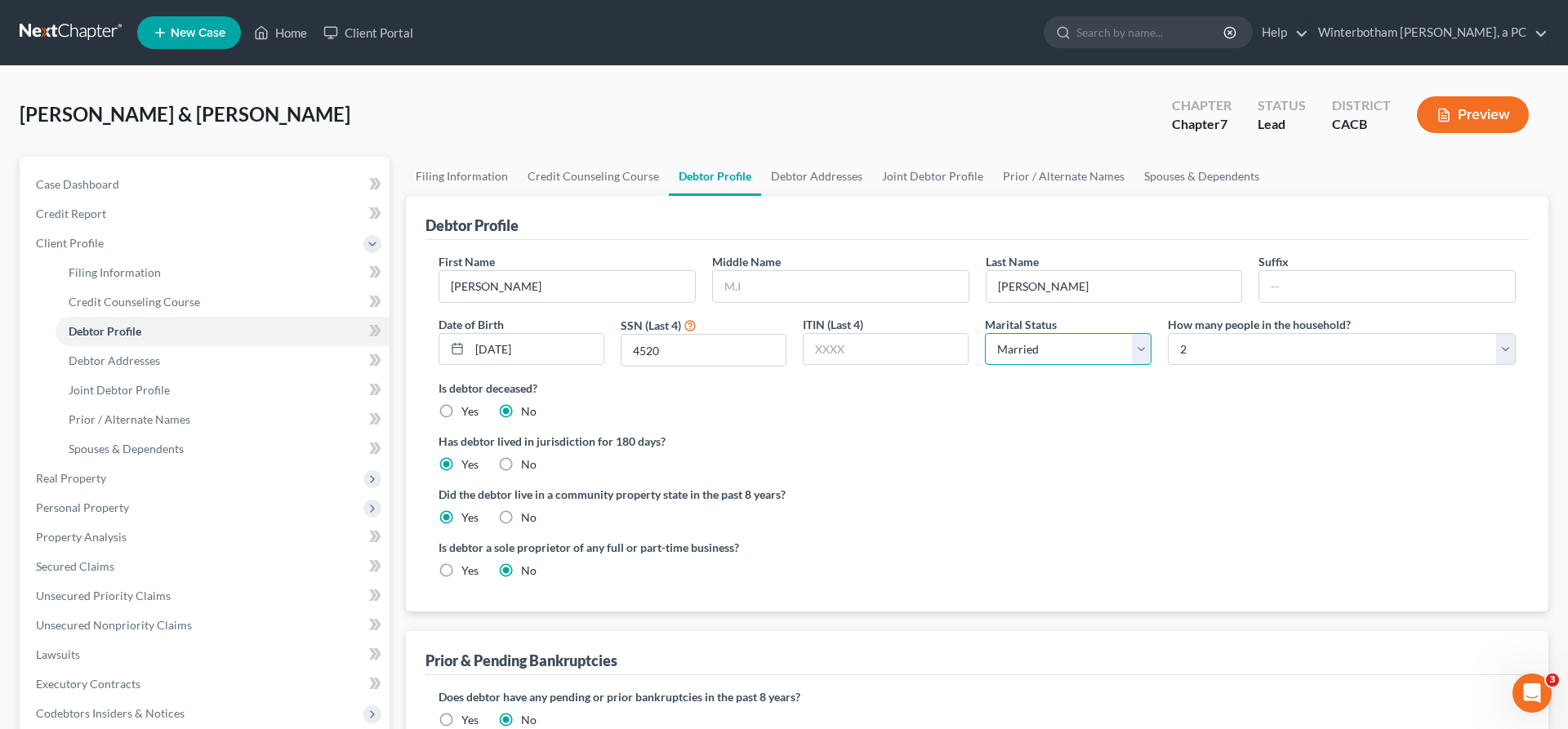
click at [985, 333] on select "Select Single Married Separated Divorced Widowed" at bounding box center [1067, 349] width 166 height 33
select select "2"
click option "Separated" at bounding box center [0, 0] width 0 height 0
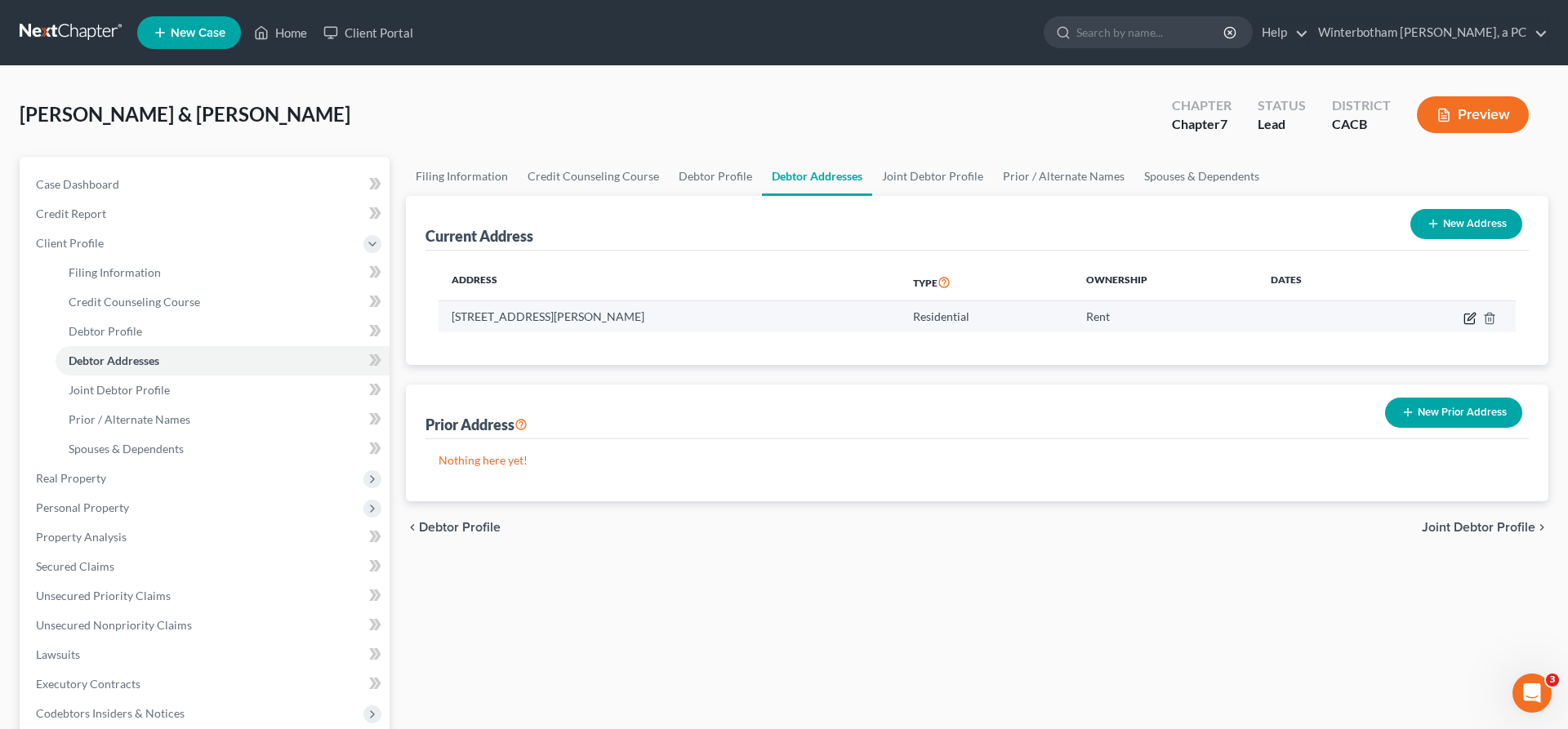
click at [1476, 312] on icon "button" at bounding box center [1470, 318] width 13 height 13
select select "4"
select select "18"
select select "0"
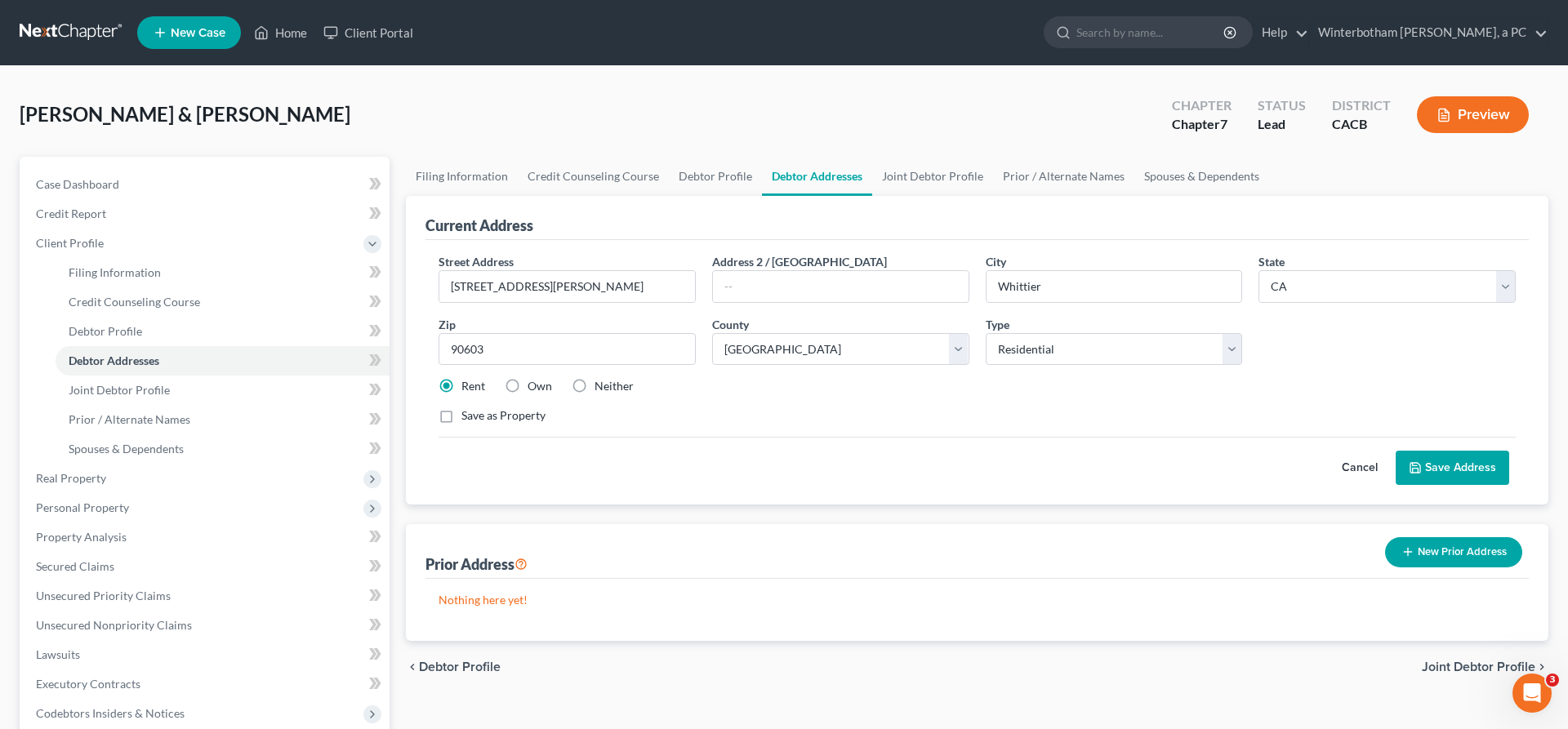
click at [1480, 661] on span "Joint Debtor Profile" at bounding box center [1478, 667] width 113 height 13
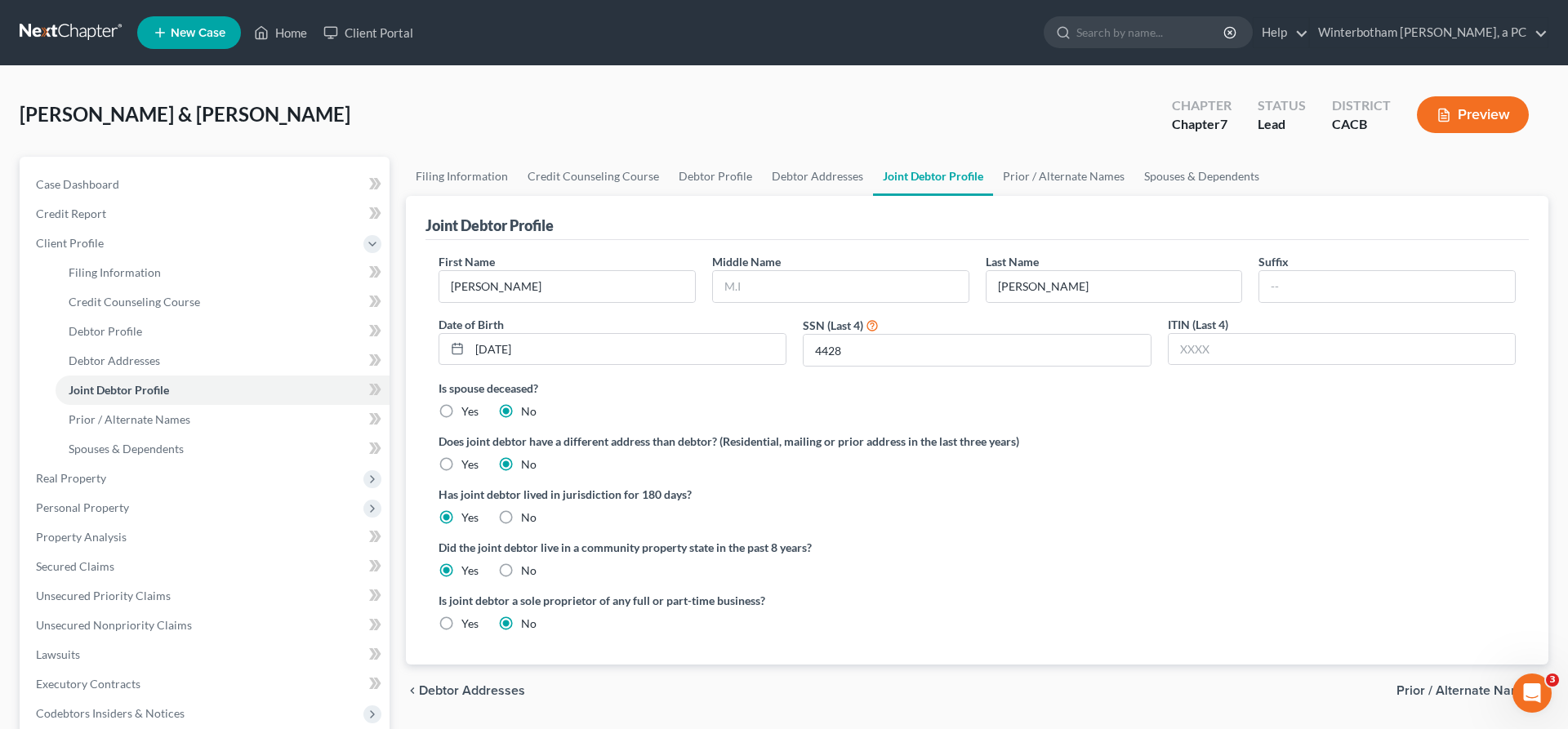
click at [462, 457] on label "Yes" at bounding box center [470, 464] width 17 height 16
click at [468, 457] on input "Yes" at bounding box center [473, 461] width 10 height 10
radio input "true"
radio input "false"
click at [1466, 684] on span "Joint Debtor Addresses" at bounding box center [1465, 691] width 138 height 13
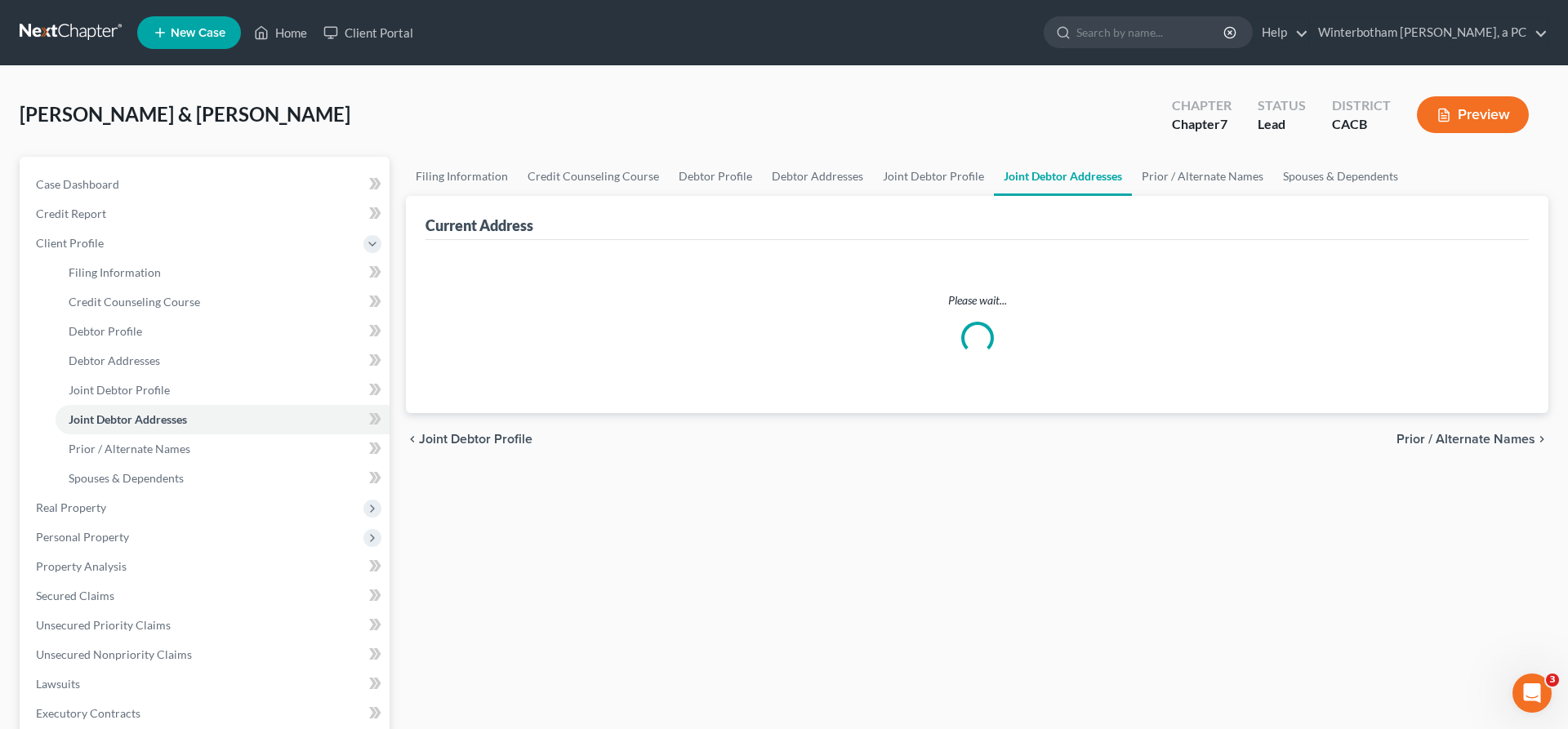
select select "0"
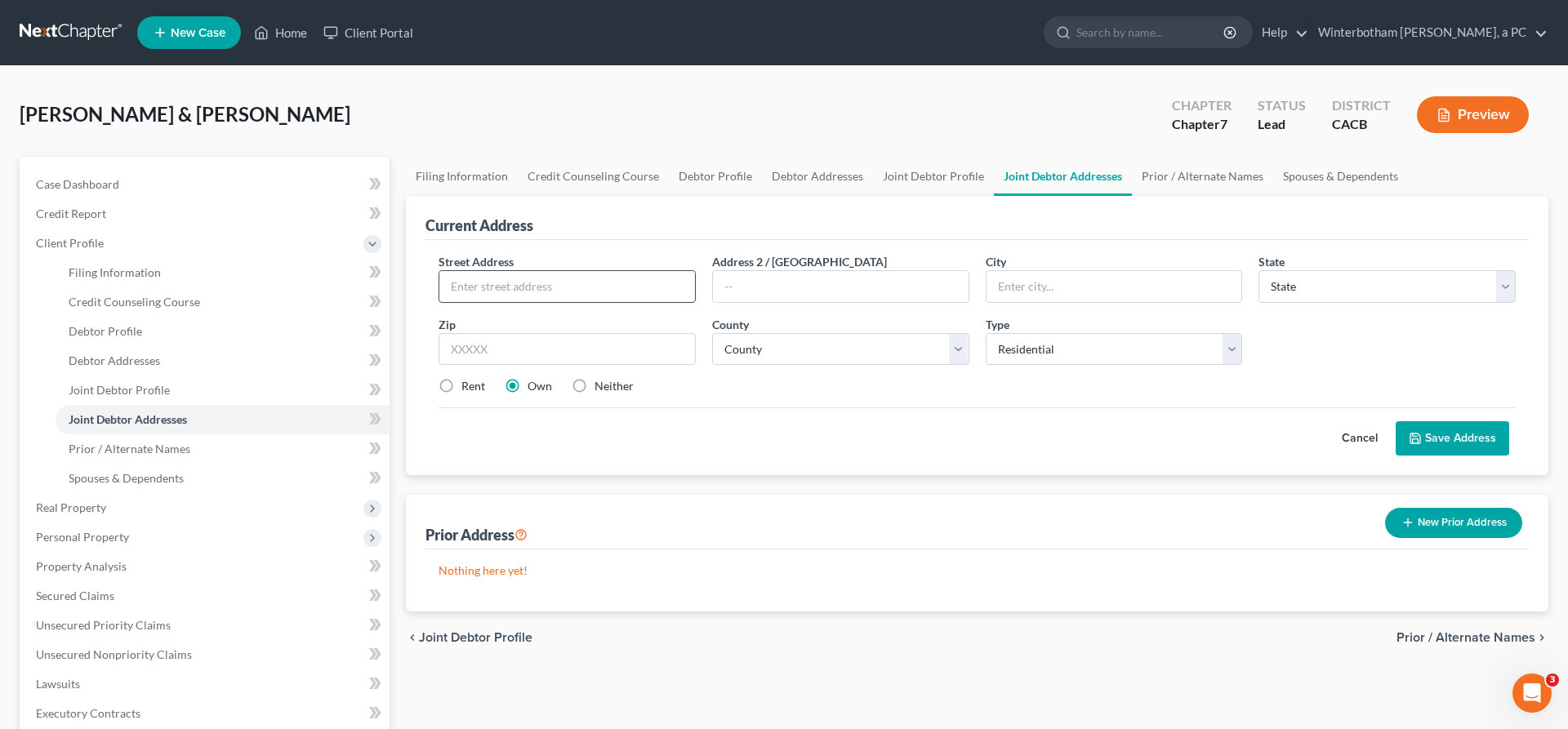
click at [560, 271] on input "text" at bounding box center [566, 286] width 256 height 31
type input "asdfasdf"
click at [1034, 271] on input "text" at bounding box center [1114, 286] width 256 height 31
type input "t"
type input "torrance"
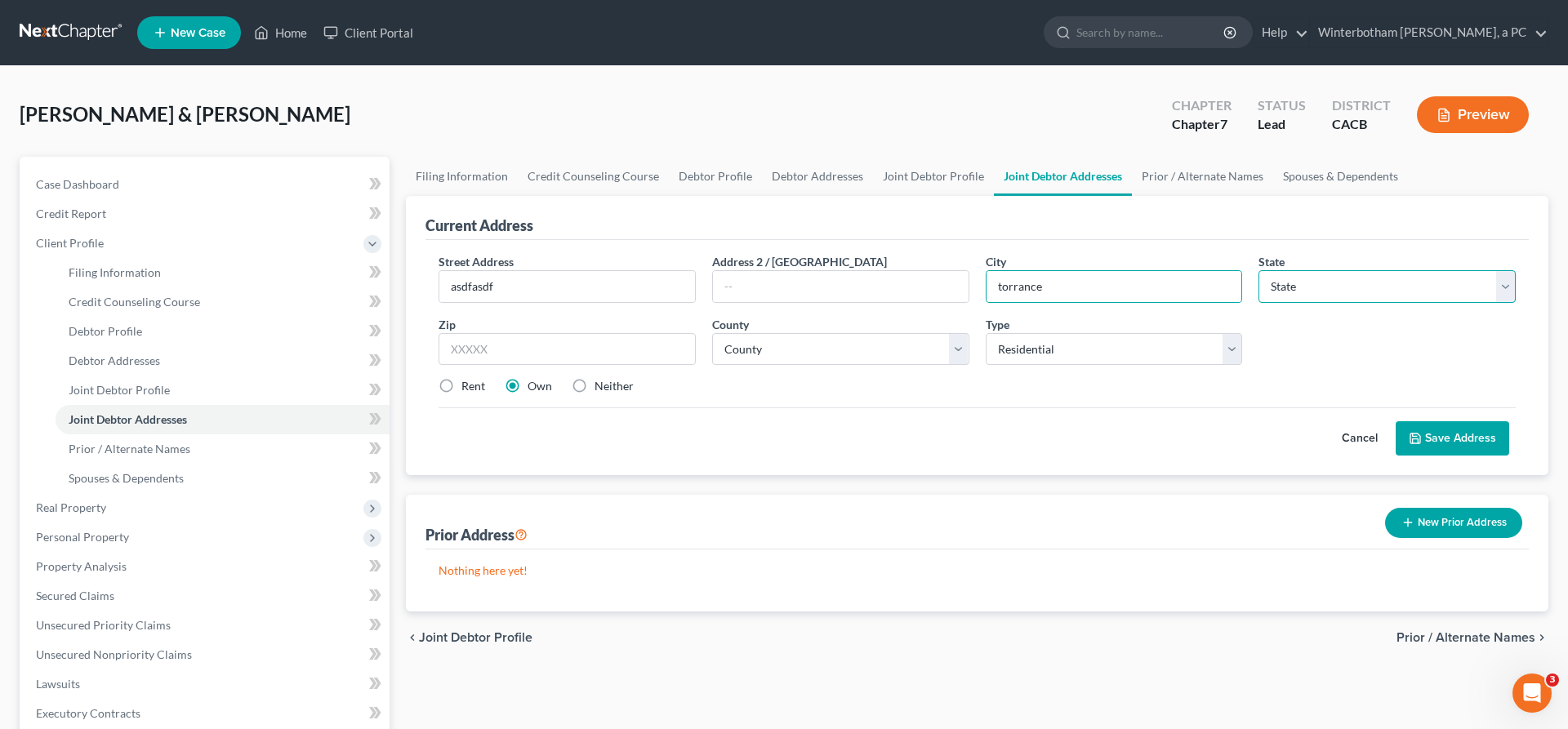
click at [1258, 270] on select "State [US_STATE] AK AR AZ CA CO CT DE DC [GEOGRAPHIC_DATA] [GEOGRAPHIC_DATA] GU…" at bounding box center [1386, 286] width 257 height 33
click at [882, 287] on div "Street Address * asdfasdf Address 2 / [GEOGRAPHIC_DATA] * torrance State * Stat…" at bounding box center [977, 330] width 1093 height 155
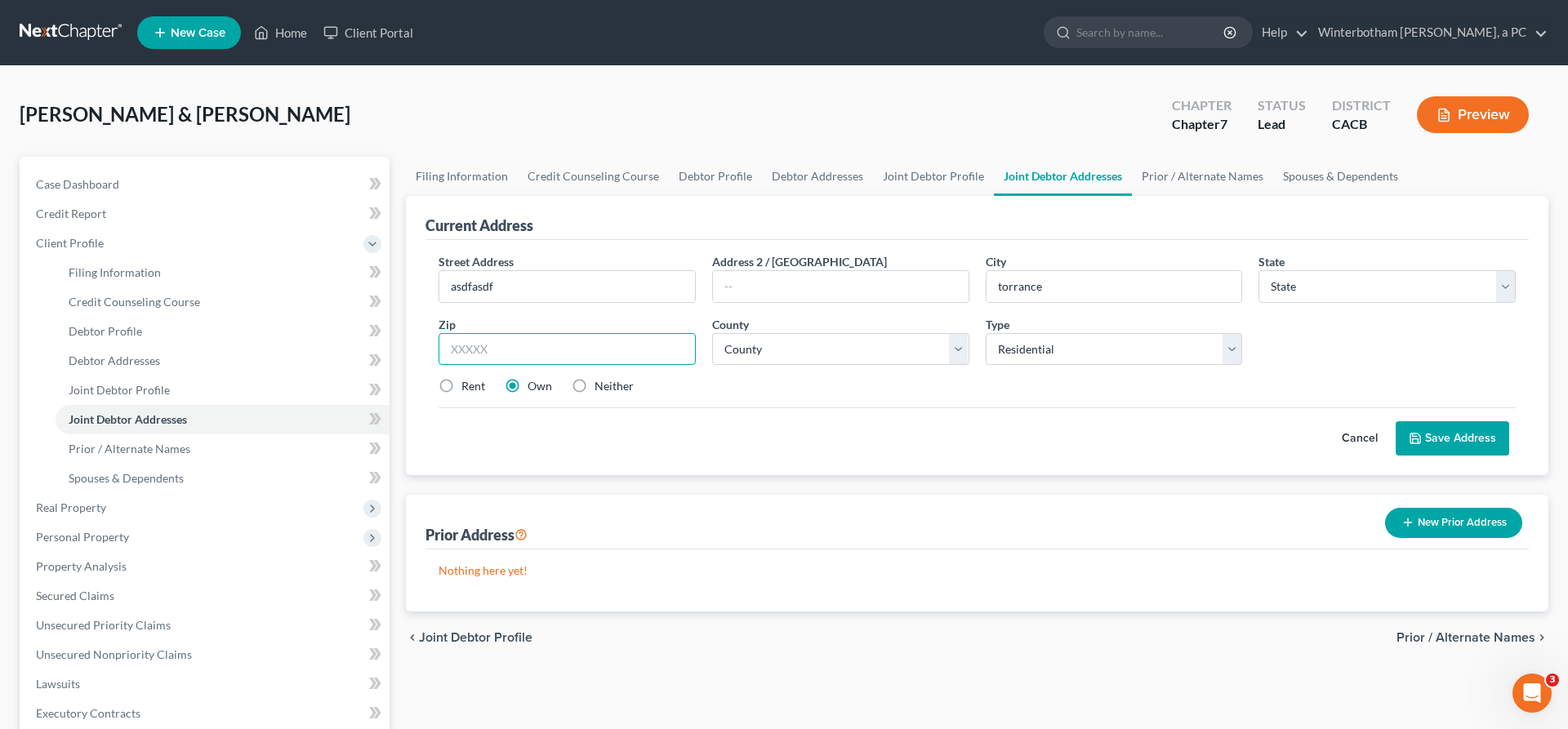
click at [588, 333] on input "text" at bounding box center [566, 349] width 257 height 33
type input "77676"
click at [712, 333] on select "County" at bounding box center [841, 349] width 257 height 33
click option "County" at bounding box center [0, 0] width 0 height 0
click at [462, 378] on label "Rent" at bounding box center [473, 386] width 23 height 16
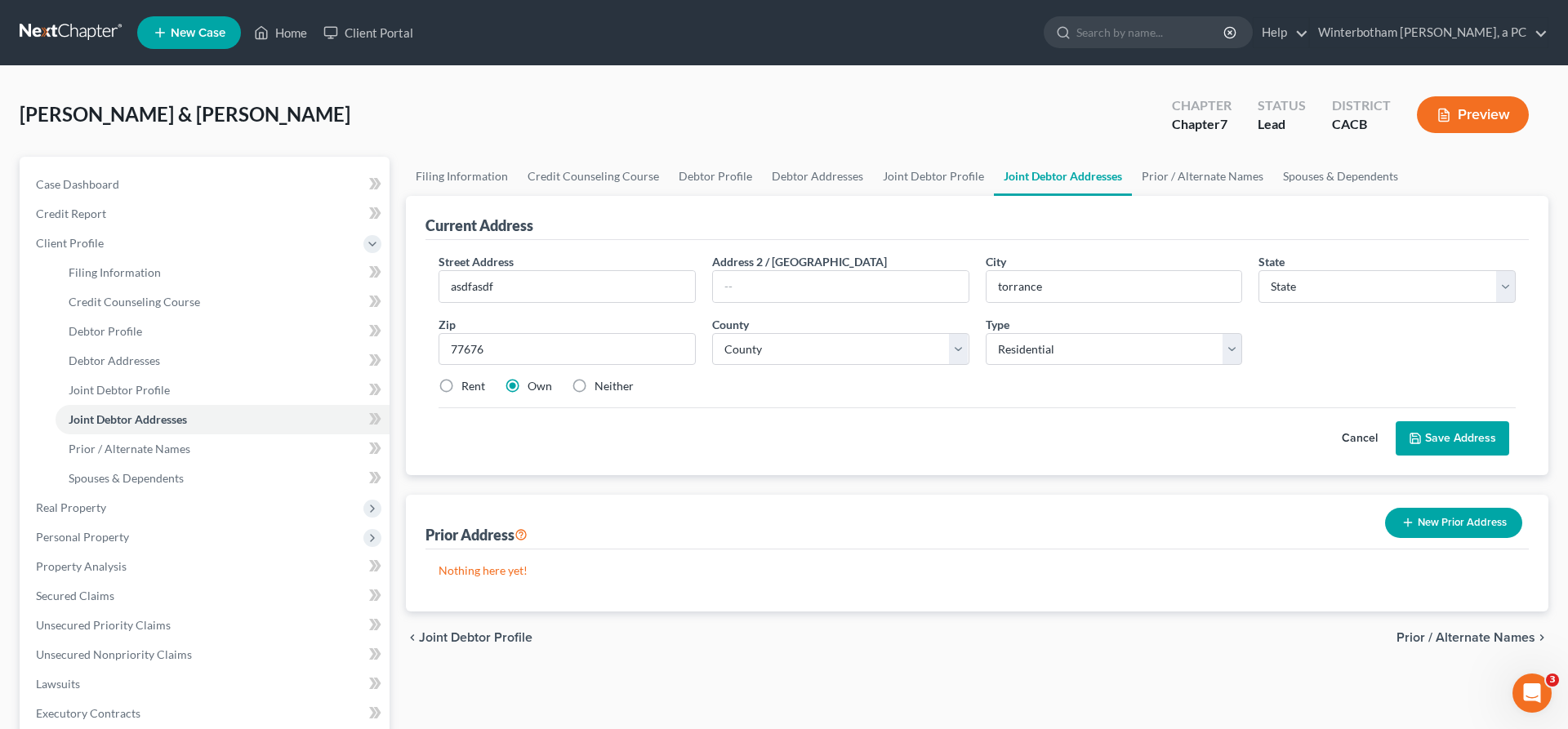
click at [468, 378] on input "Rent" at bounding box center [473, 383] width 10 height 10
radio input "true"
click at [1481, 421] on button "Save Address" at bounding box center [1452, 438] width 113 height 35
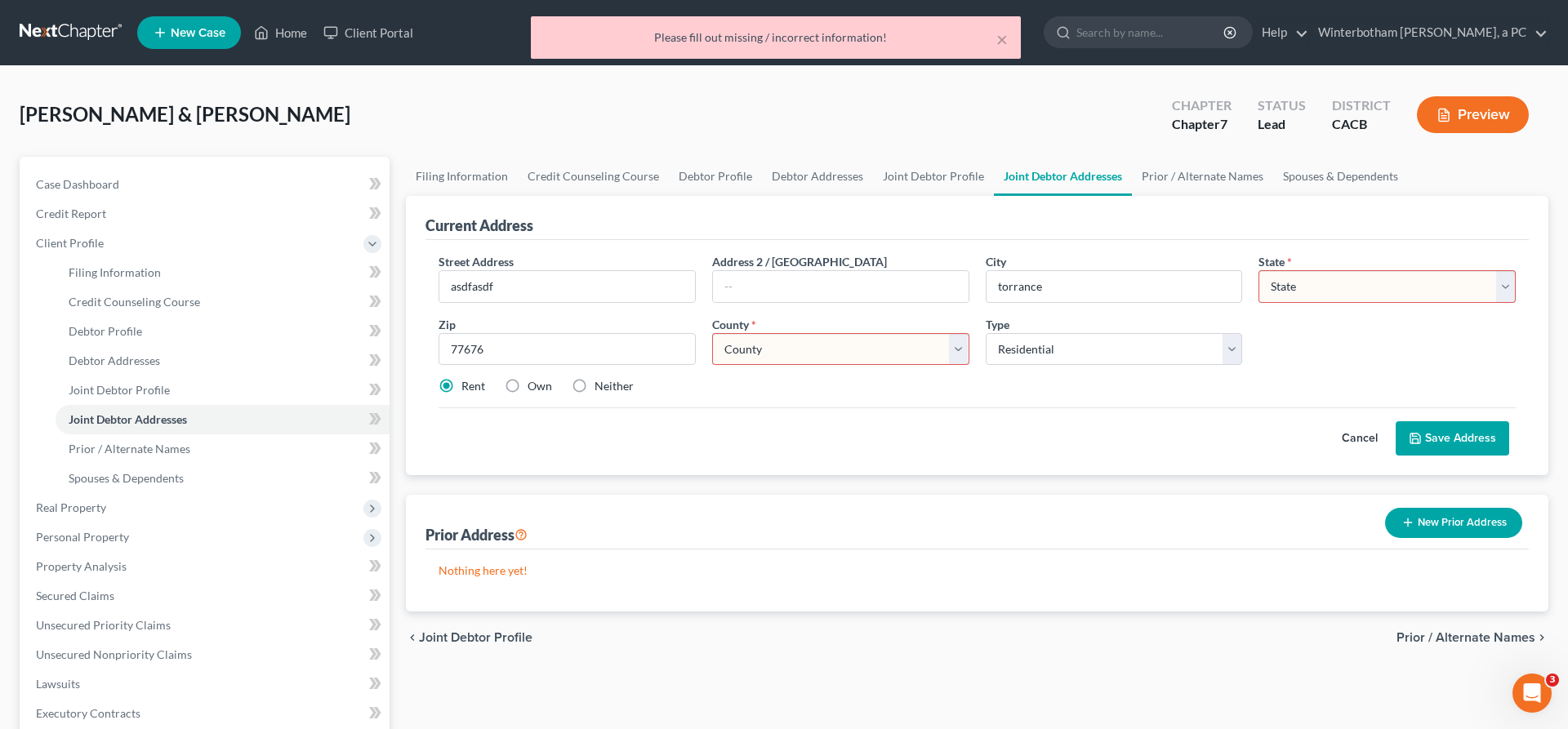
click at [712, 333] on select "County" at bounding box center [841, 349] width 257 height 33
click at [777, 333] on select "County" at bounding box center [841, 349] width 257 height 33
click at [712, 333] on select "County" at bounding box center [841, 349] width 257 height 33
click at [777, 333] on select "County" at bounding box center [841, 349] width 257 height 33
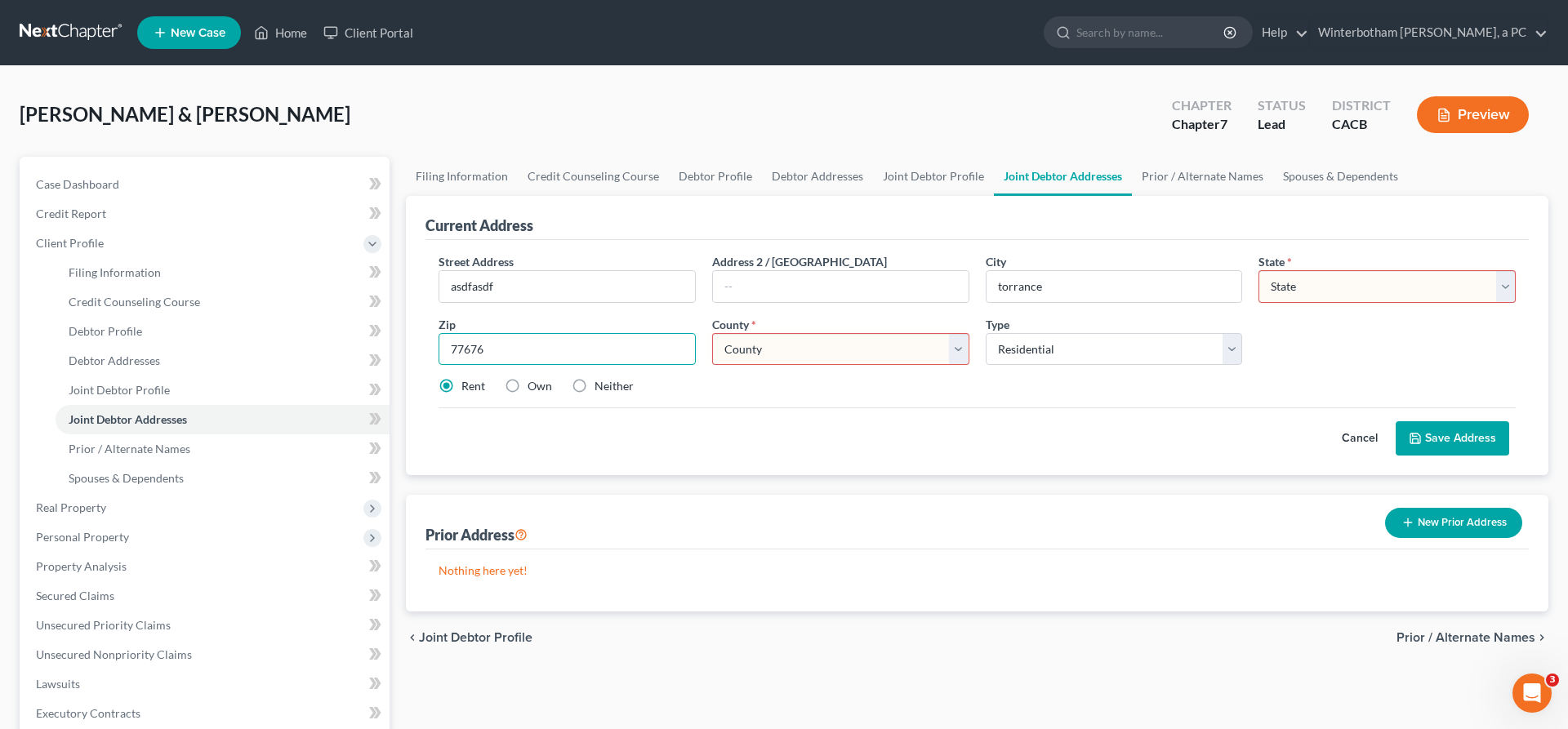
drag, startPoint x: 477, startPoint y: 277, endPoint x: 387, endPoint y: 280, distance: 90.0
click at [438, 333] on input "77676" at bounding box center [566, 349] width 257 height 33
type input "92532"
click at [712, 333] on select "County" at bounding box center [841, 349] width 257 height 33
type input "[GEOGRAPHIC_DATA]"
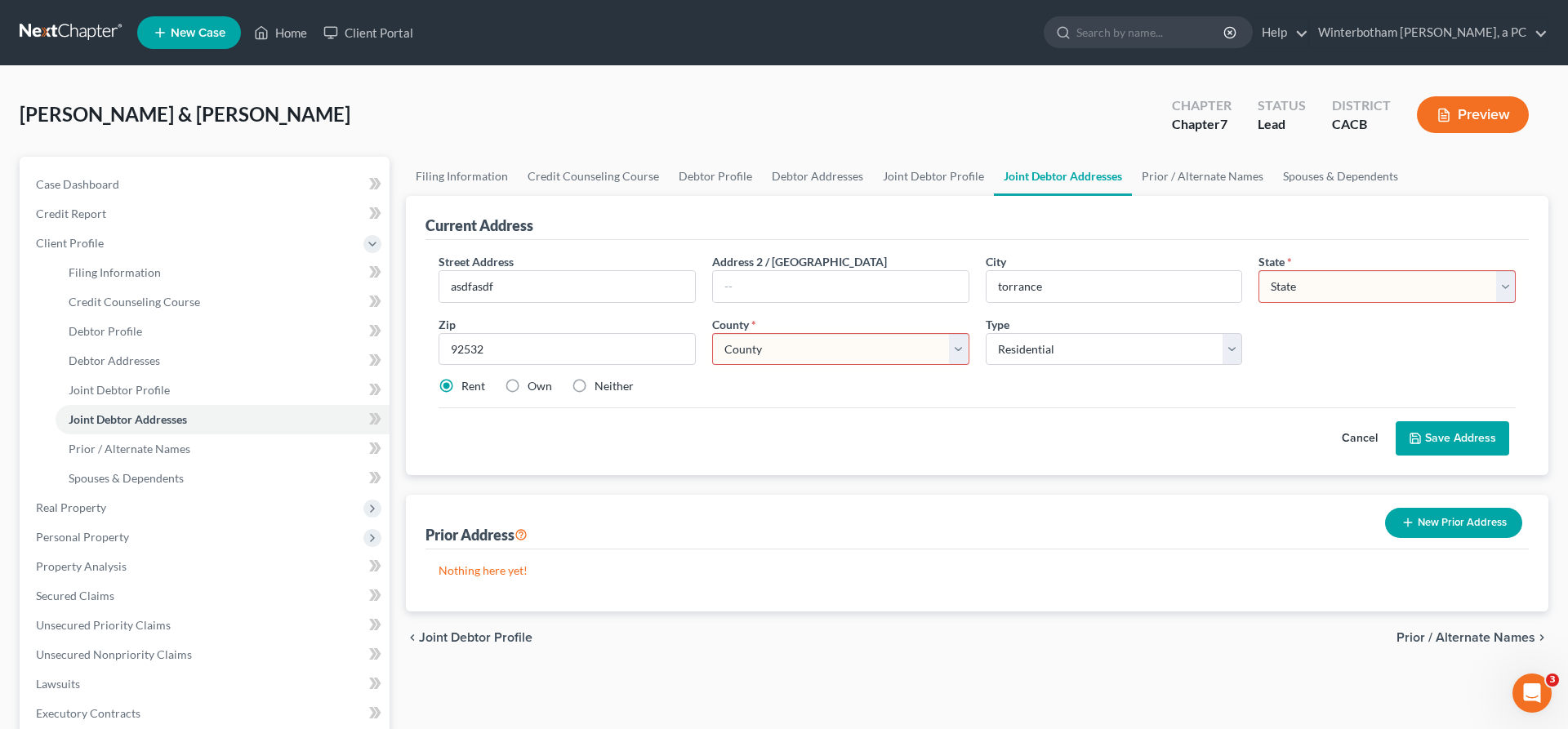
select select "4"
click at [745, 333] on select "County" at bounding box center [841, 349] width 257 height 33
click at [1077, 271] on input "[GEOGRAPHIC_DATA]" at bounding box center [1114, 286] width 256 height 31
click at [712, 333] on select "County [GEOGRAPHIC_DATA] [GEOGRAPHIC_DATA] [GEOGRAPHIC_DATA] [GEOGRAPHIC_DATA] …" at bounding box center [841, 349] width 257 height 33
select select "32"
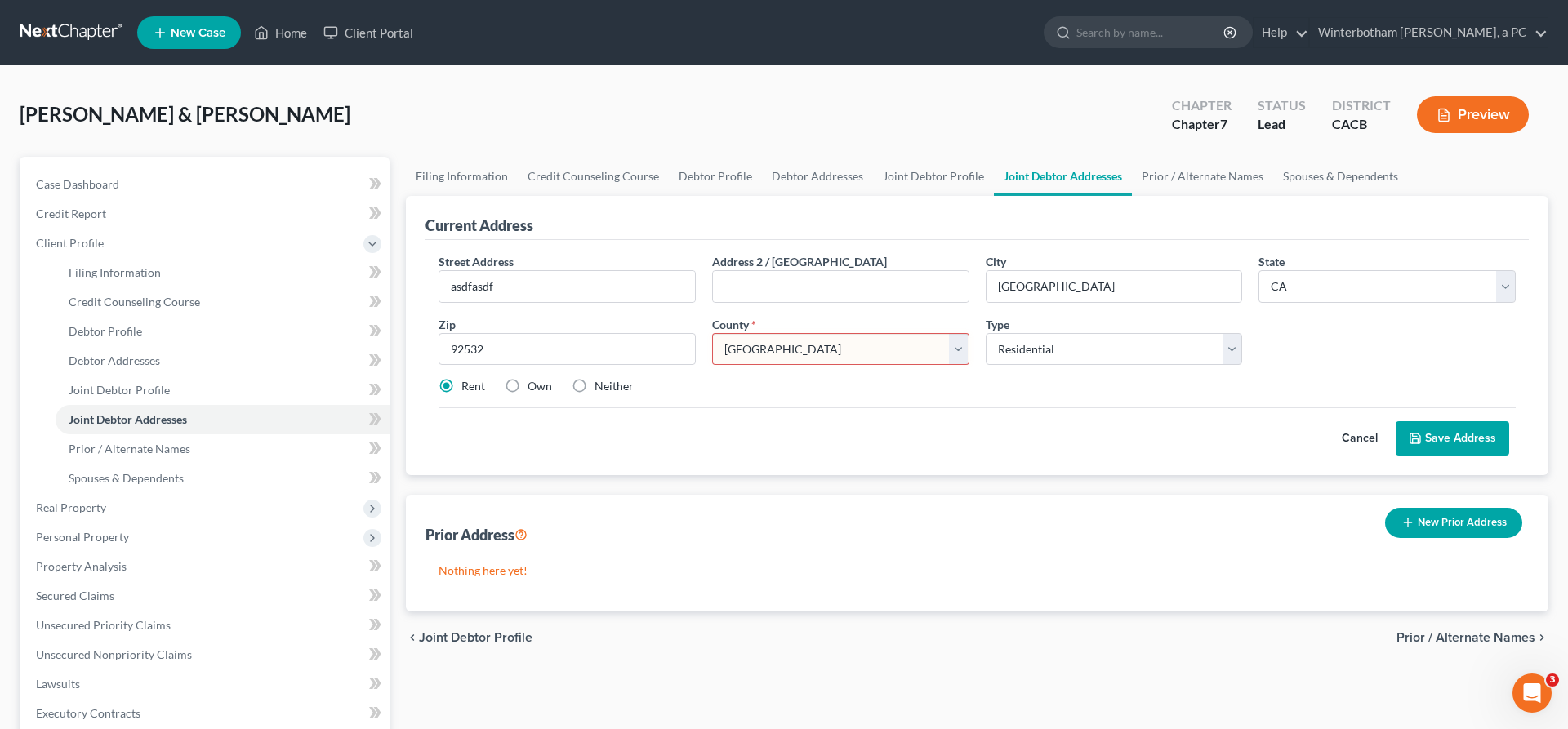
click option "[GEOGRAPHIC_DATA]" at bounding box center [0, 0] width 0 height 0
click at [1484, 421] on button "Save Address" at bounding box center [1452, 438] width 113 height 35
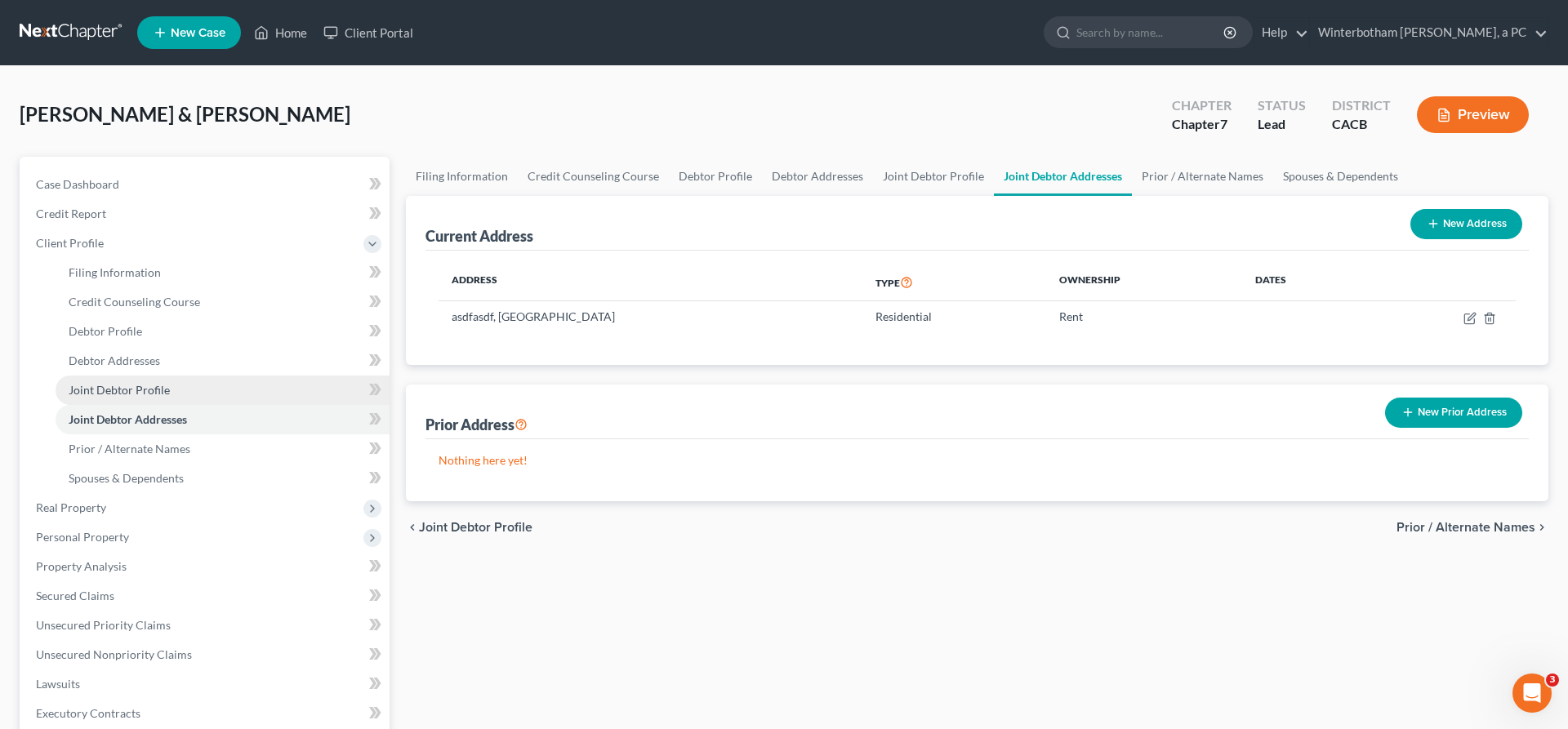
click at [119, 383] on span "Joint Debtor Profile" at bounding box center [119, 389] width 101 height 14
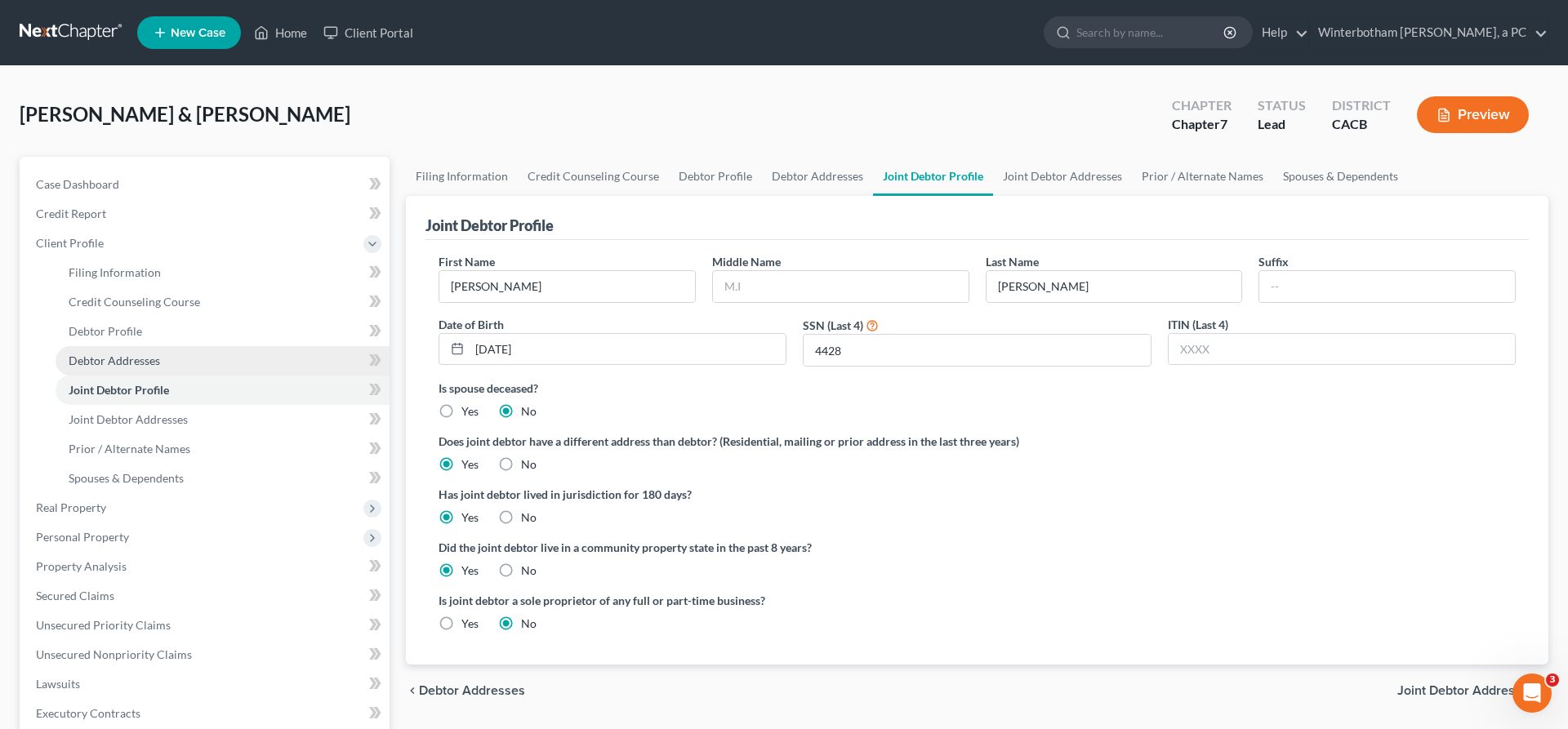
click at [140, 346] on link "Debtor Addresses" at bounding box center [222, 360] width 334 height 29
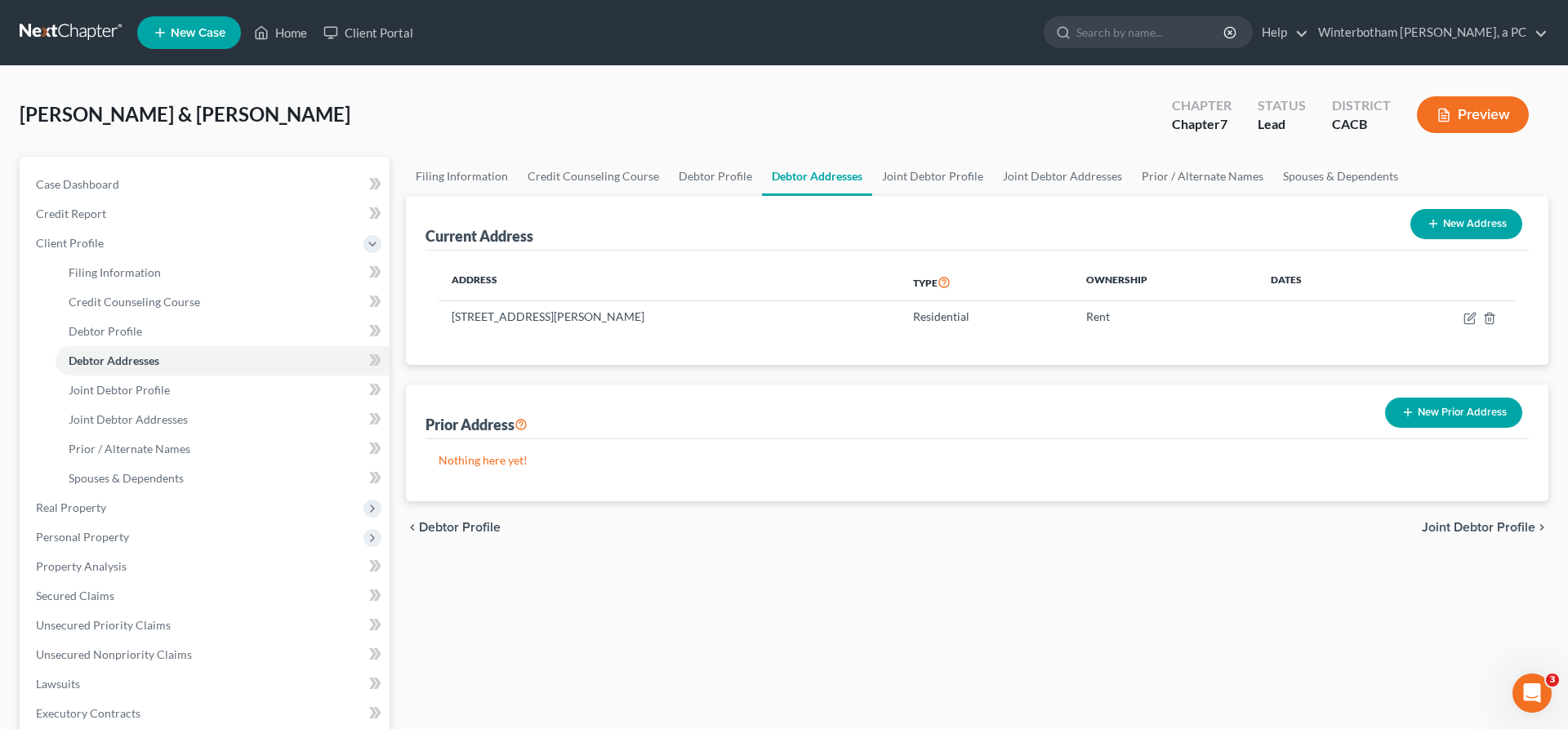
click at [1473, 521] on span "Joint Debtor Profile" at bounding box center [1478, 528] width 113 height 13
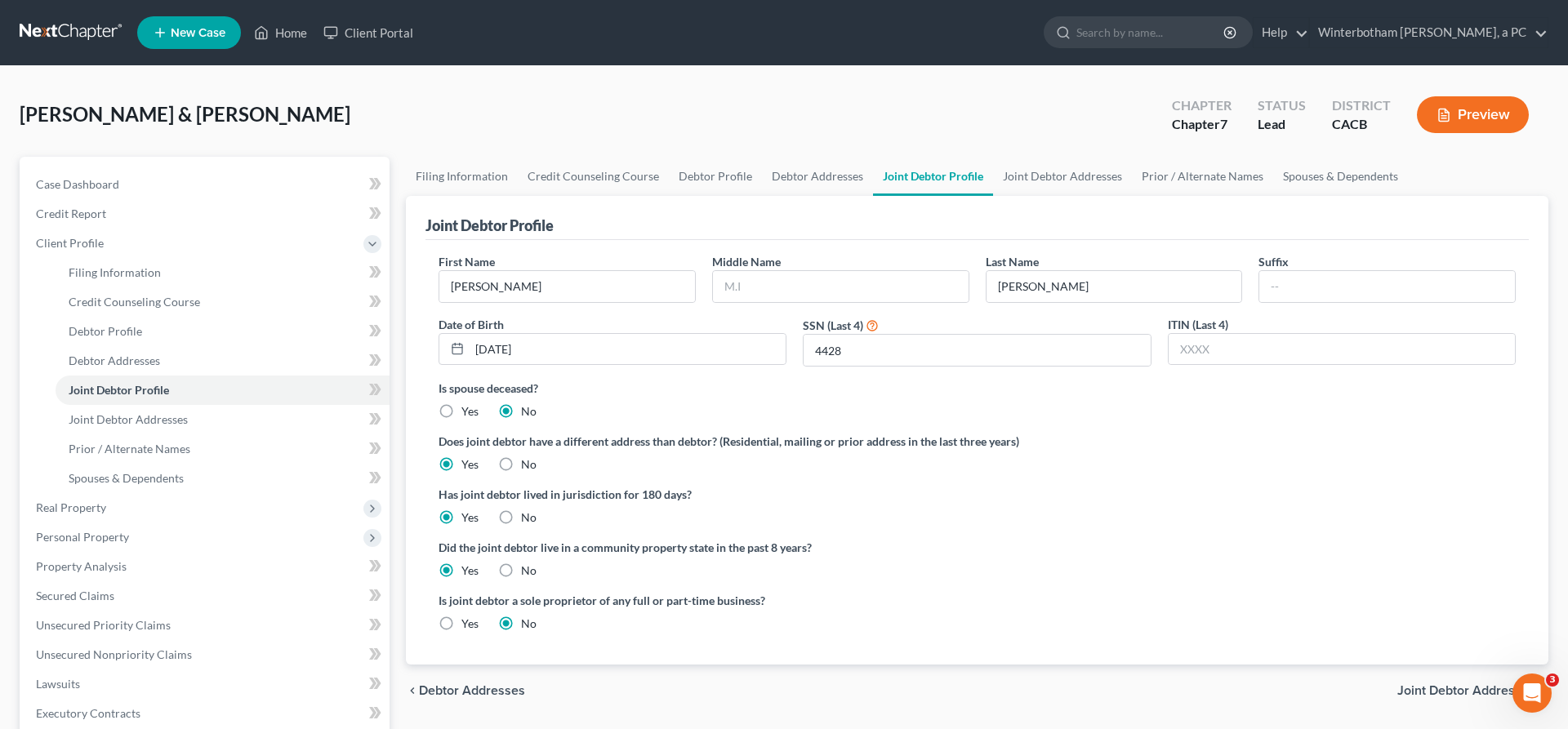
drag, startPoint x: 1480, startPoint y: 531, endPoint x: 1471, endPoint y: 519, distance: 15.0
click at [1480, 684] on span "Joint Debtor Addresses" at bounding box center [1465, 691] width 138 height 13
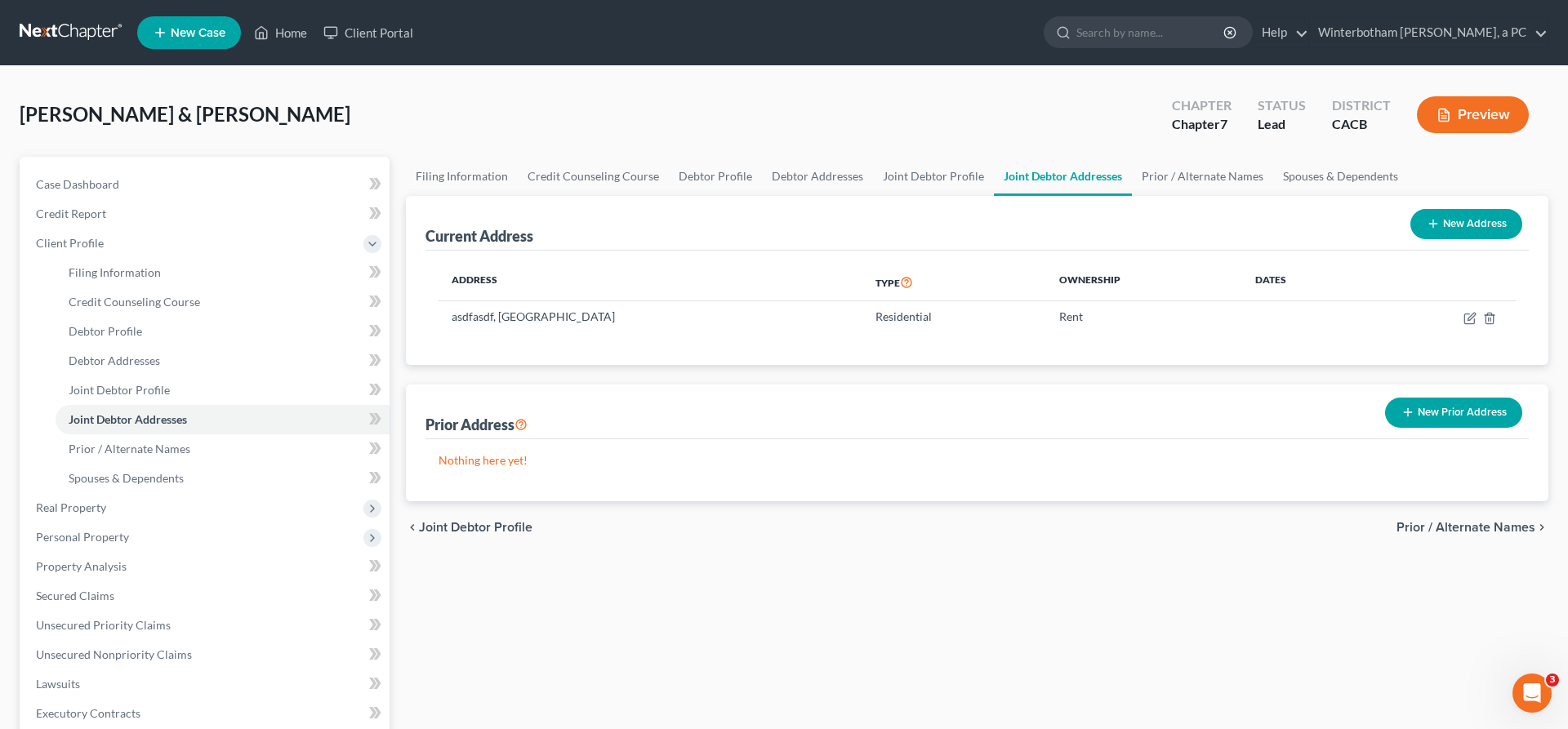
click at [1448, 521] on span "Prior / Alternate Names" at bounding box center [1466, 528] width 139 height 13
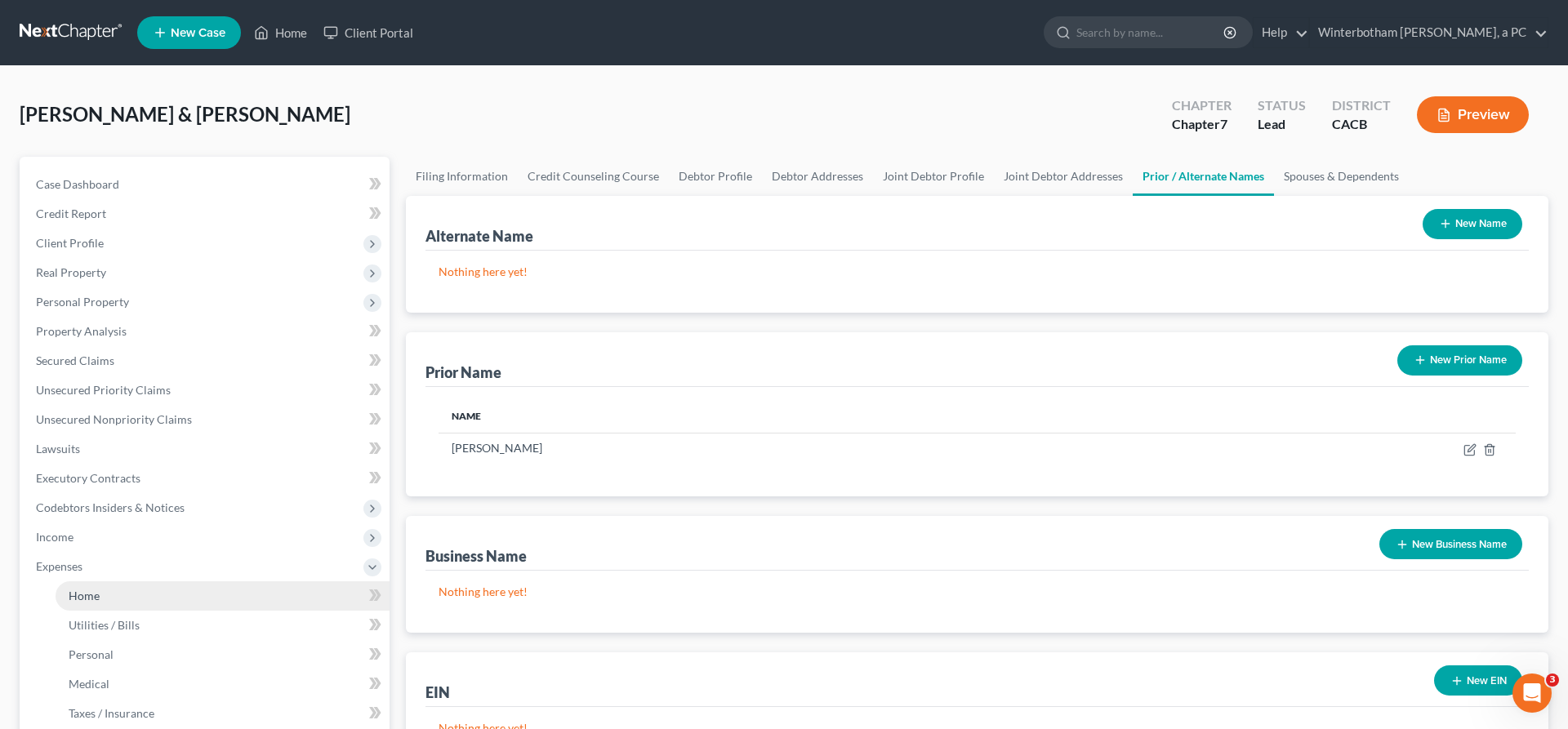
click at [68, 589] on span "Home" at bounding box center [83, 595] width 31 height 14
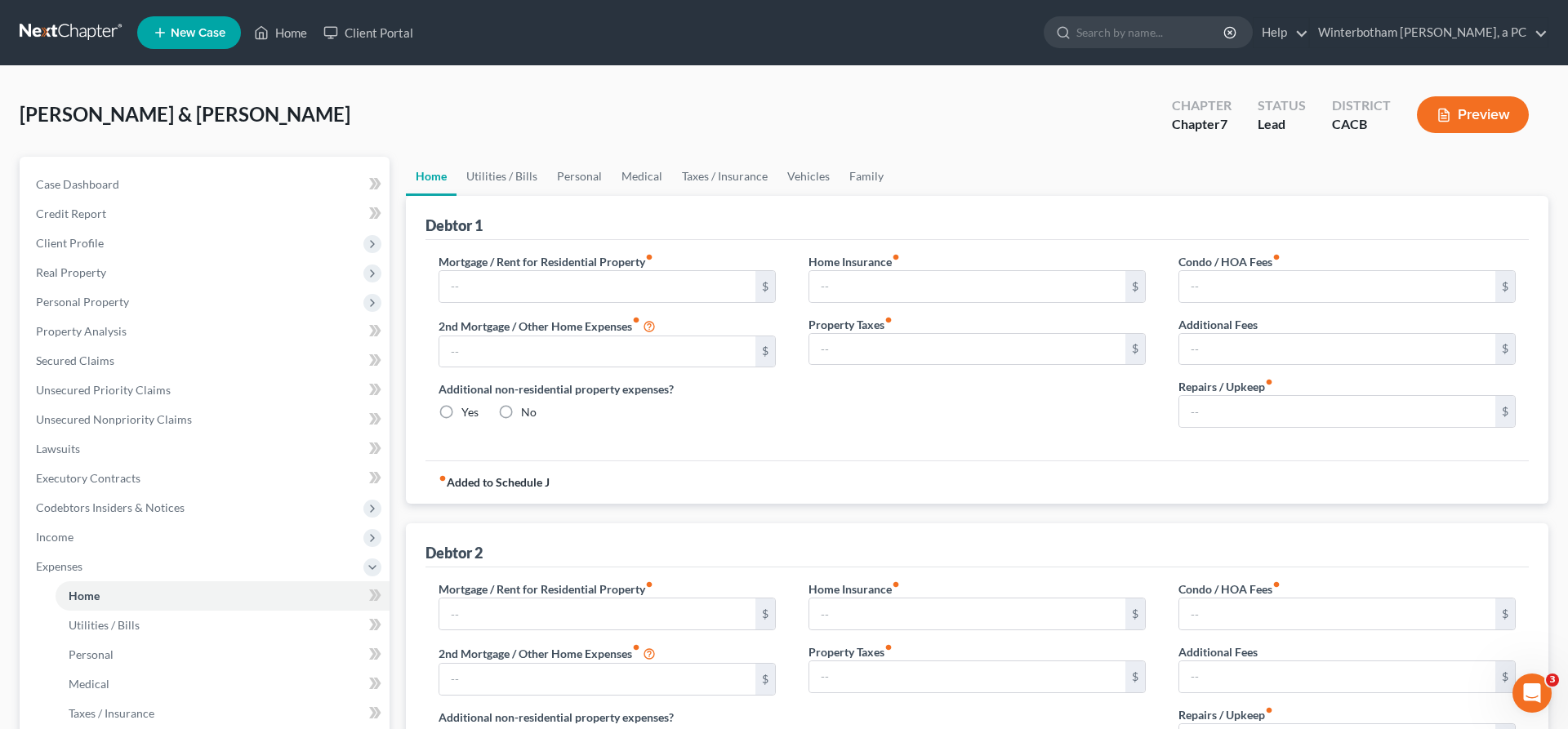
type input "1,900.00"
type input "0.00"
radio input "true"
type input "0.00"
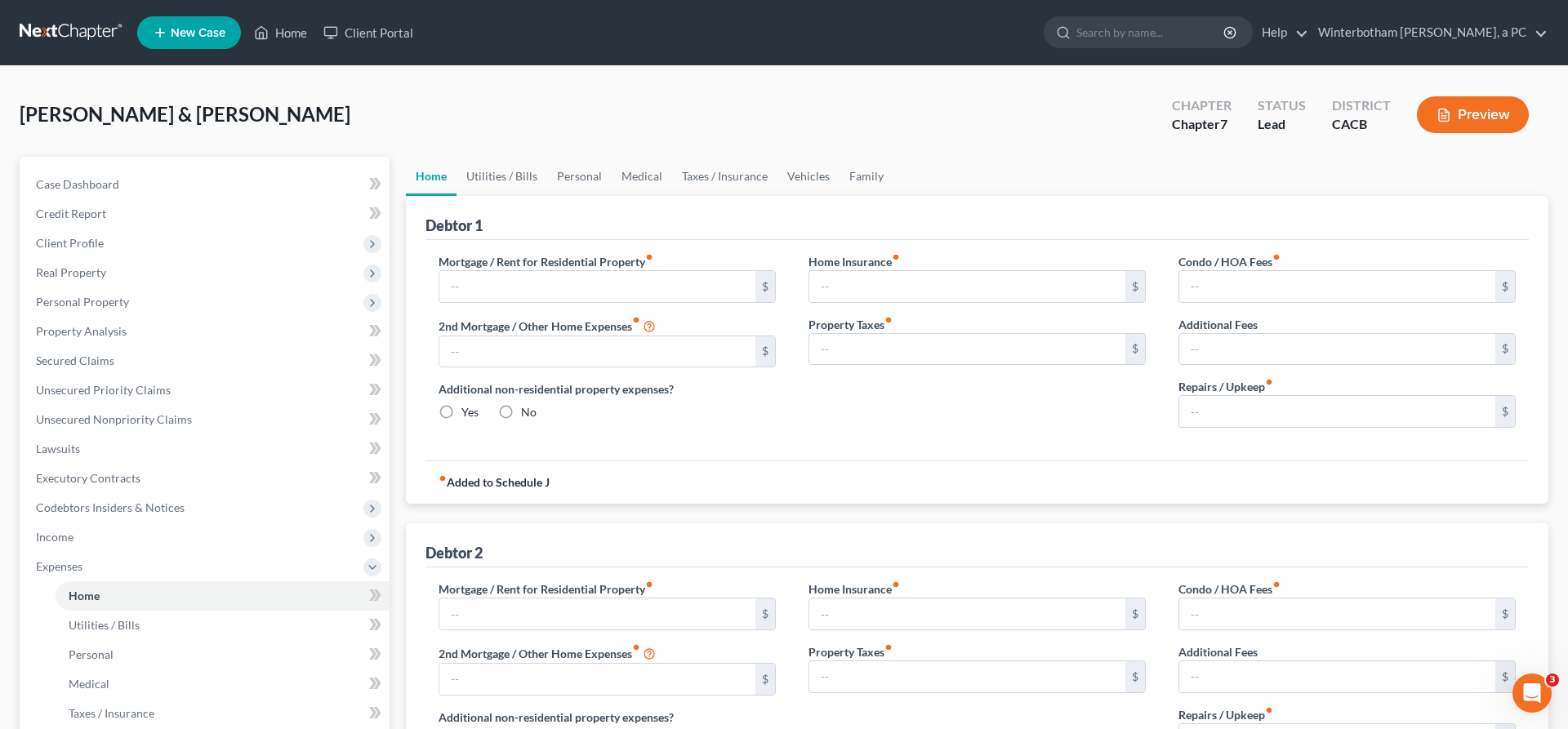
type input "0.00"
radio input "true"
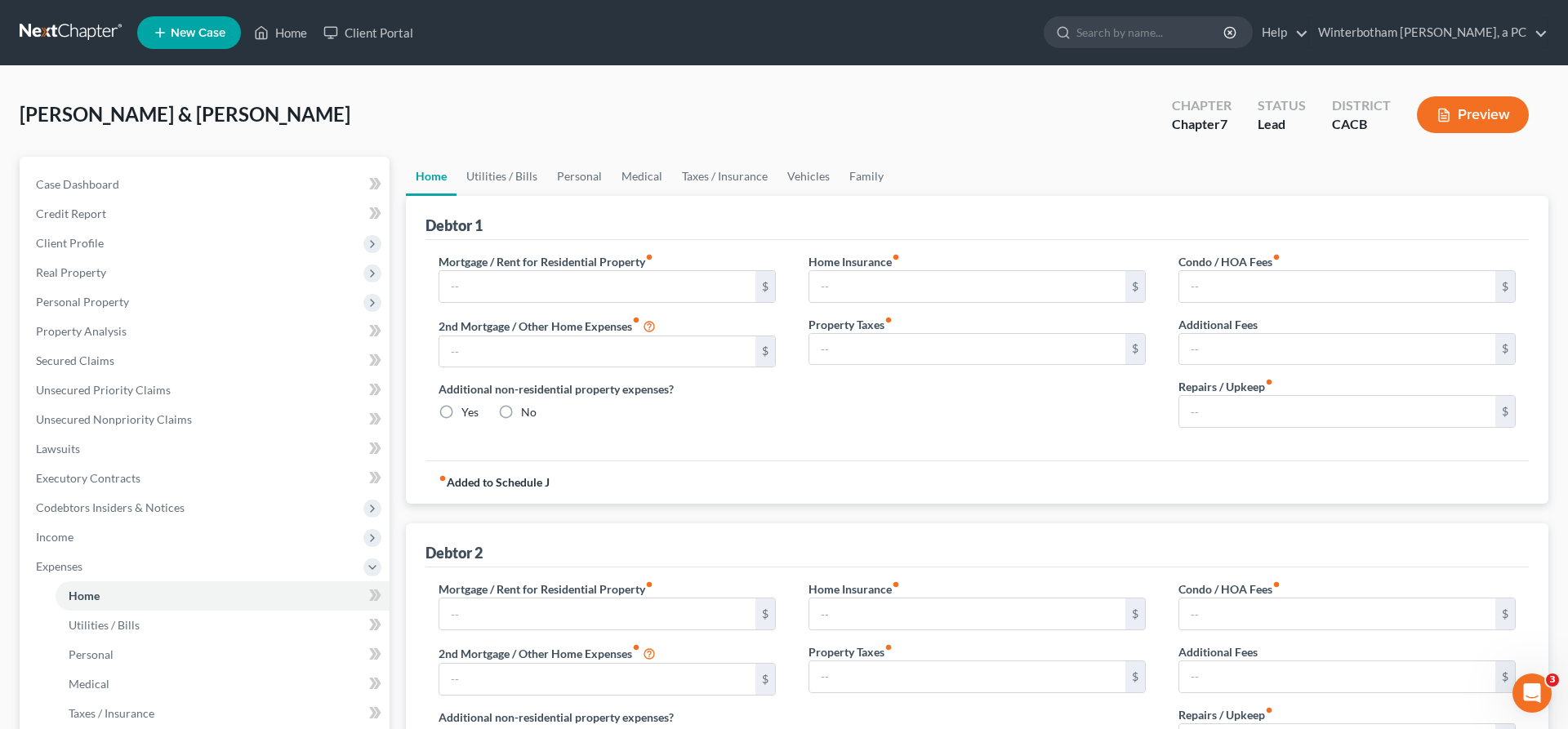
type input "0.00"
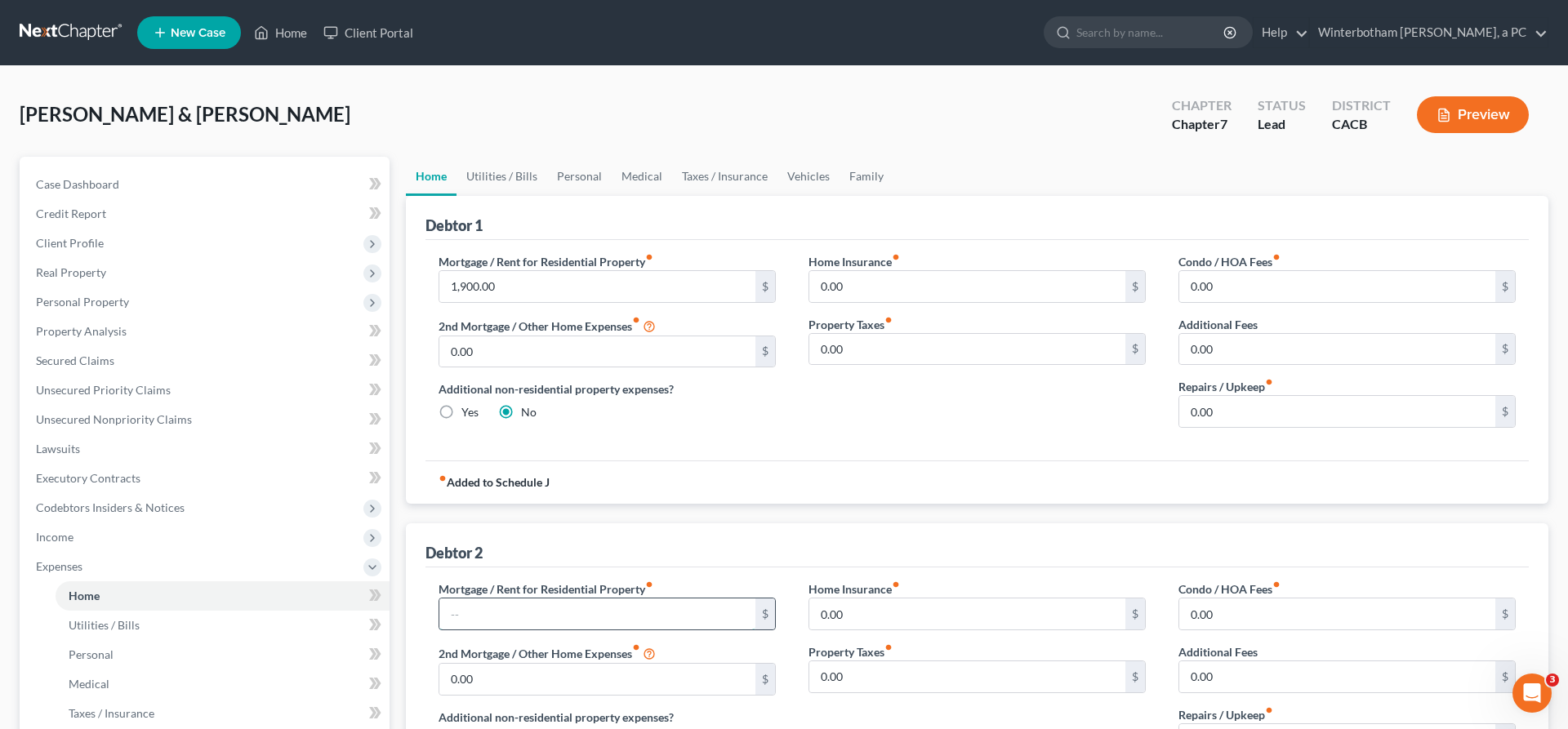
click at [498, 598] on input "text" at bounding box center [597, 613] width 316 height 31
type input "1,525"
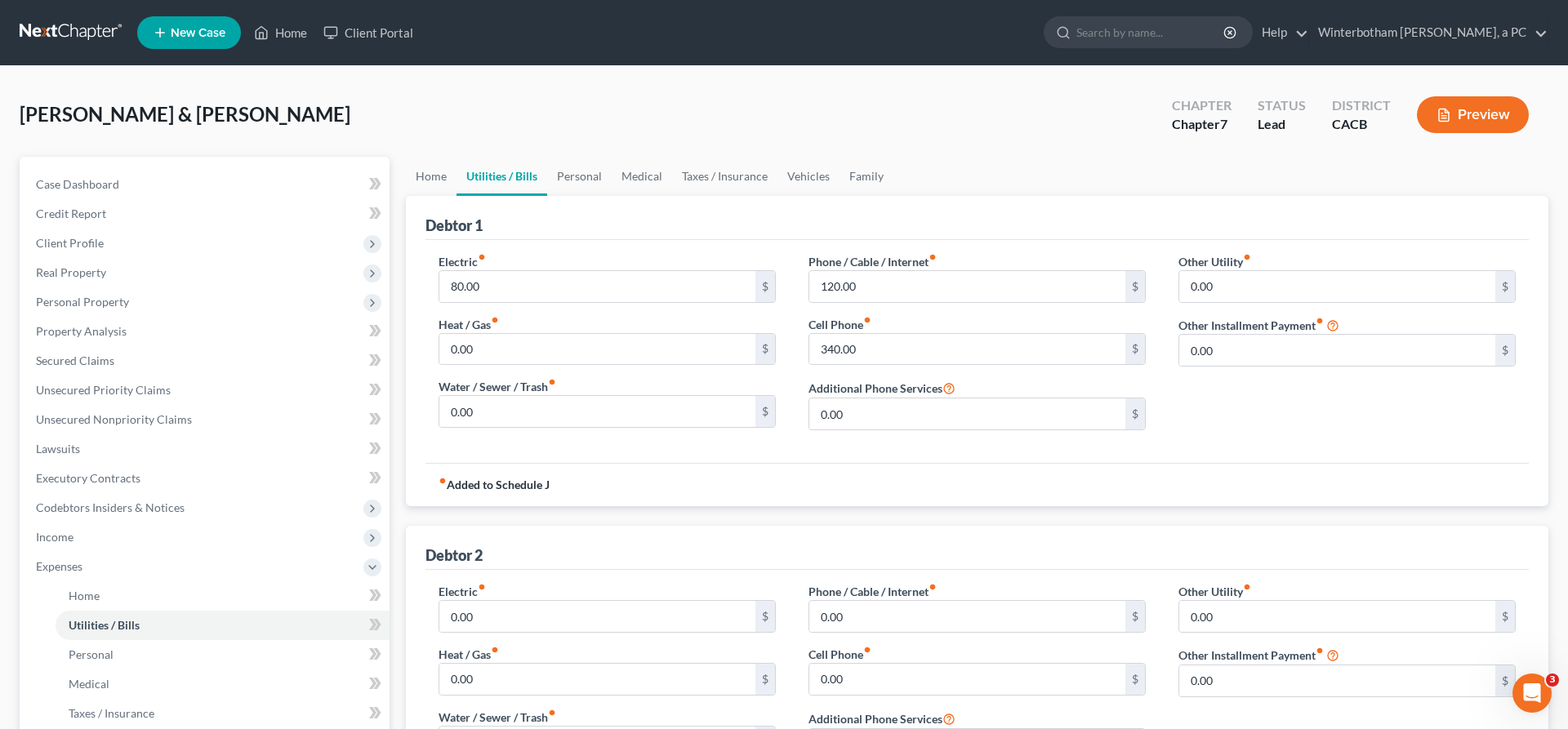
click at [112, 618] on span "Attorney / Credit Counseling Fees" at bounding box center [154, 624] width 172 height 14
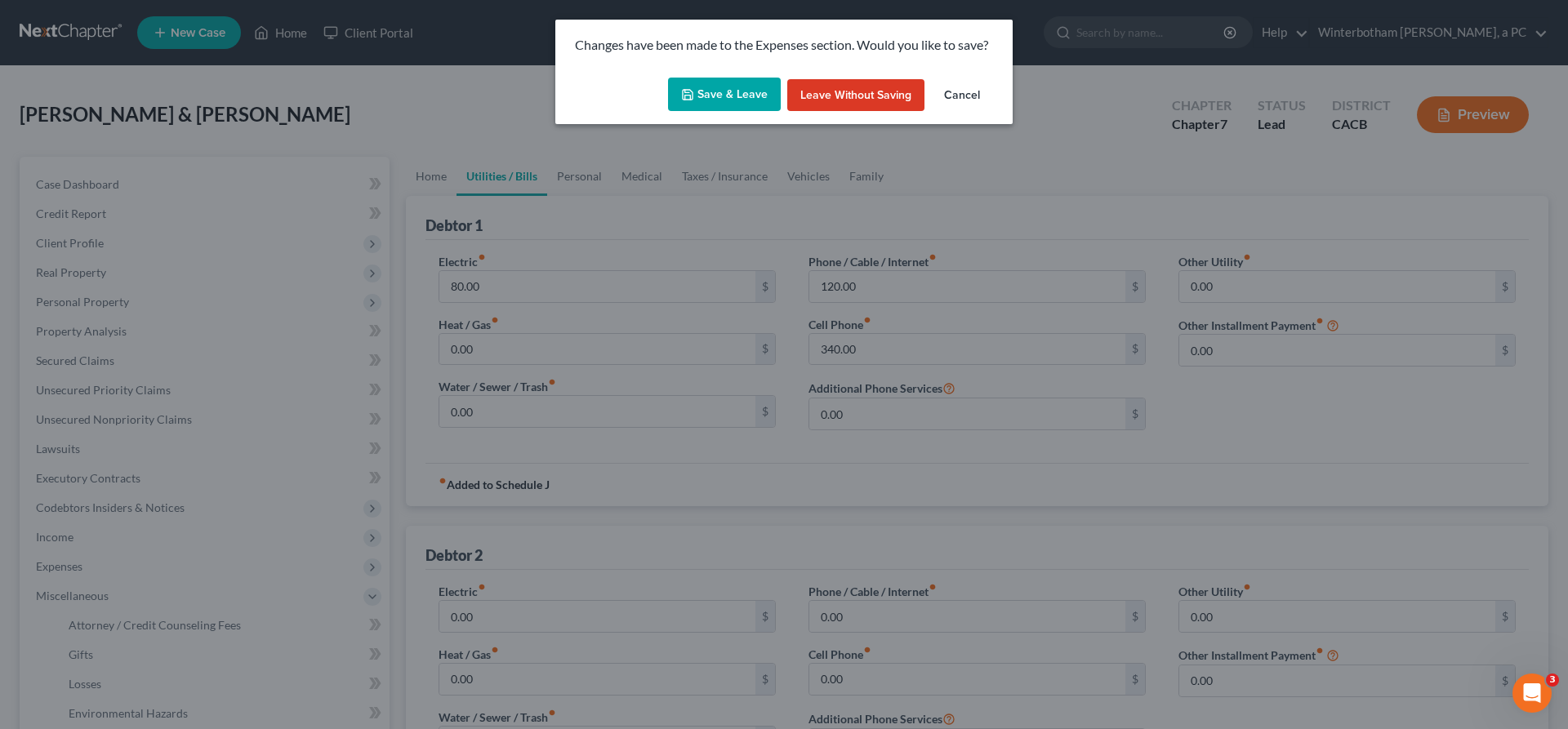
click at [729, 78] on button "Save & Leave" at bounding box center [725, 95] width 112 height 35
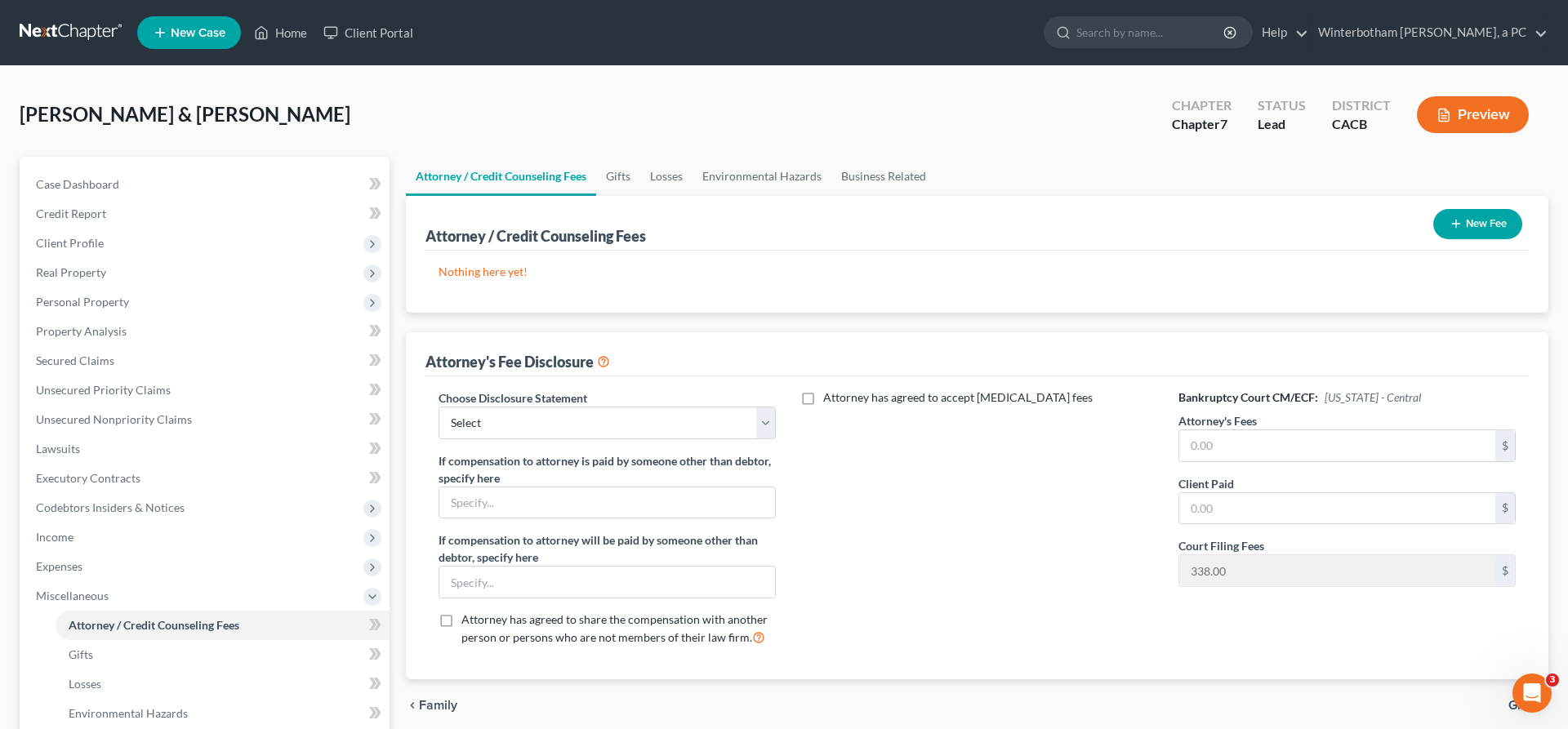
click at [1473, 209] on button "New Fee" at bounding box center [1477, 224] width 89 height 30
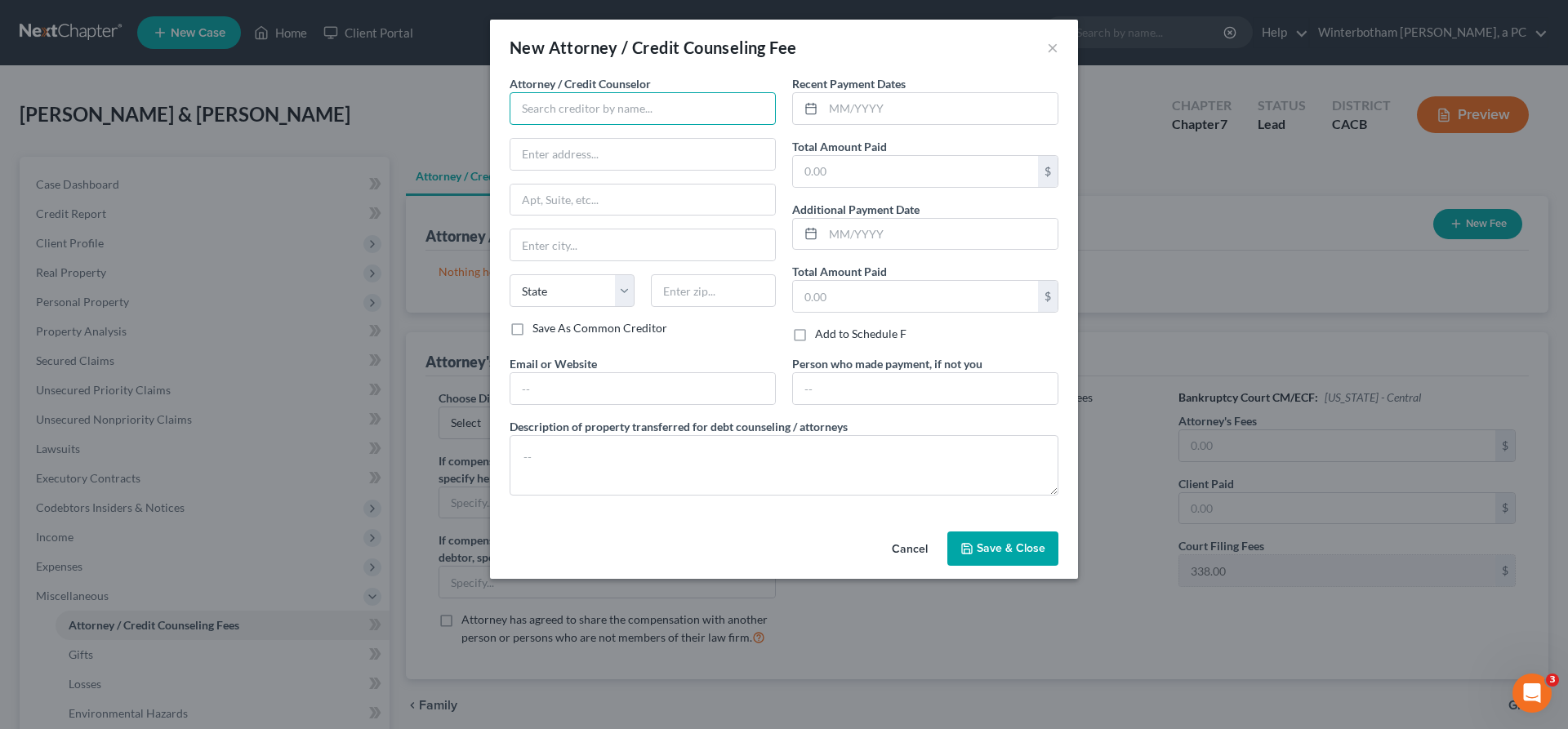
click at [722, 93] on input "text" at bounding box center [642, 109] width 266 height 33
click at [697, 129] on div "Winterbotham [PERSON_NAME] a PC" at bounding box center [620, 137] width 195 height 16
type input "Winterbotham [PERSON_NAME] a PC"
type input "[STREET_ADDRESS]"
type input "[GEOGRAPHIC_DATA]"
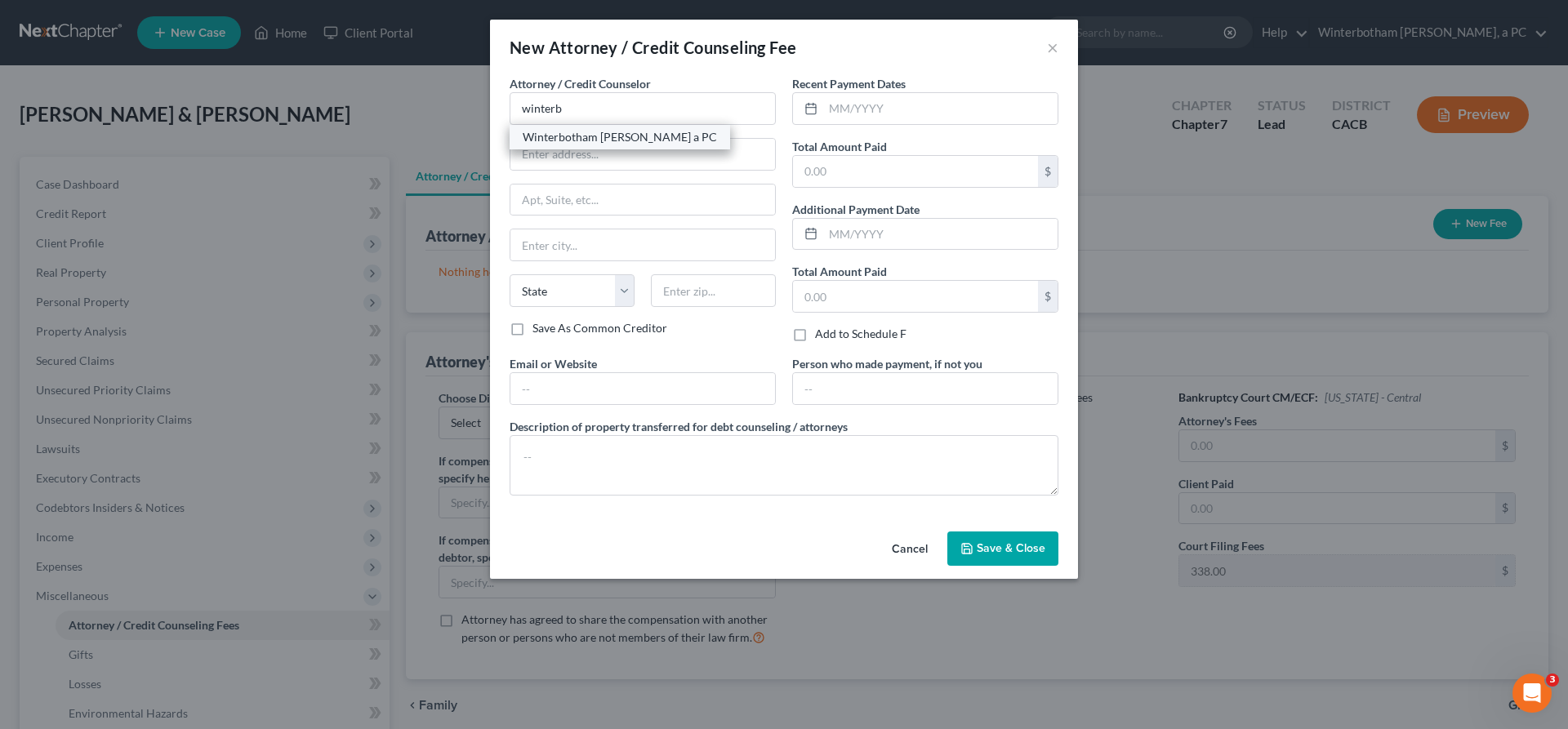
select select "4"
type input "92805"
click at [820, 156] on input "text" at bounding box center [916, 171] width 245 height 31
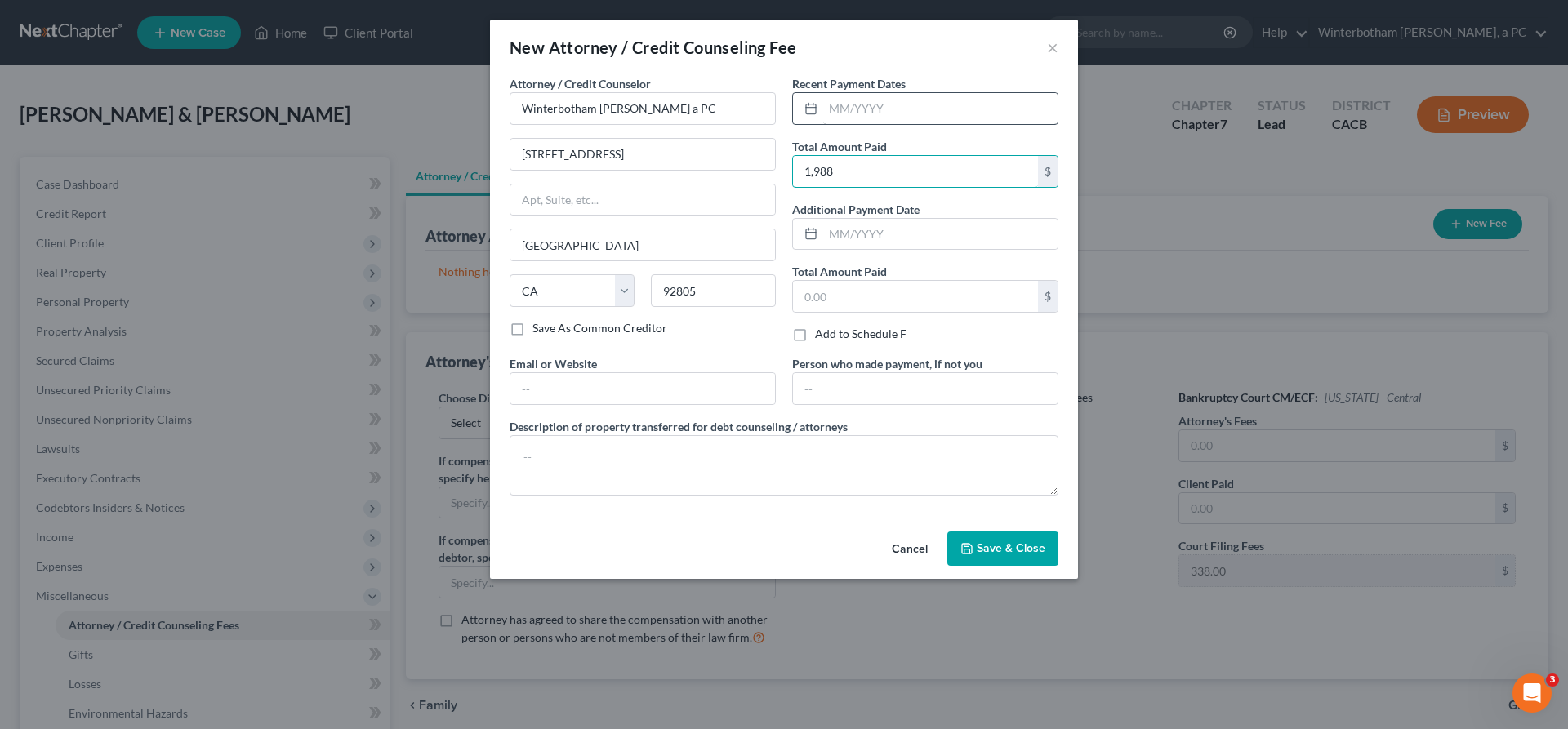
type input "1,988"
click at [843, 93] on input "text" at bounding box center [940, 108] width 234 height 31
type input "10/2025"
click at [756, 435] on textarea at bounding box center [784, 465] width 549 height 61
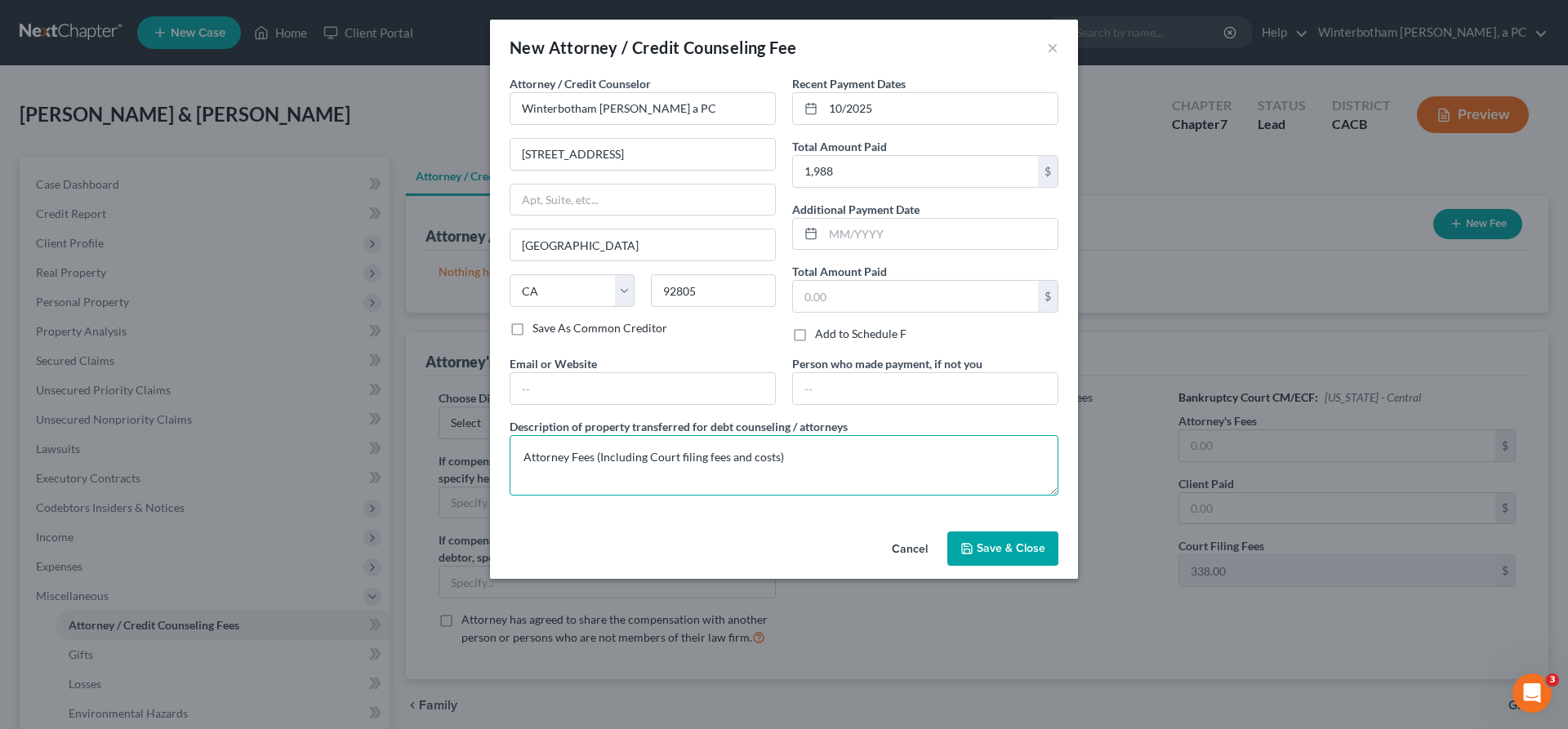
type textarea "Attorney Fees (Including Court filing fees and costs)"
click at [962, 544] on icon "button" at bounding box center [967, 548] width 9 height 9
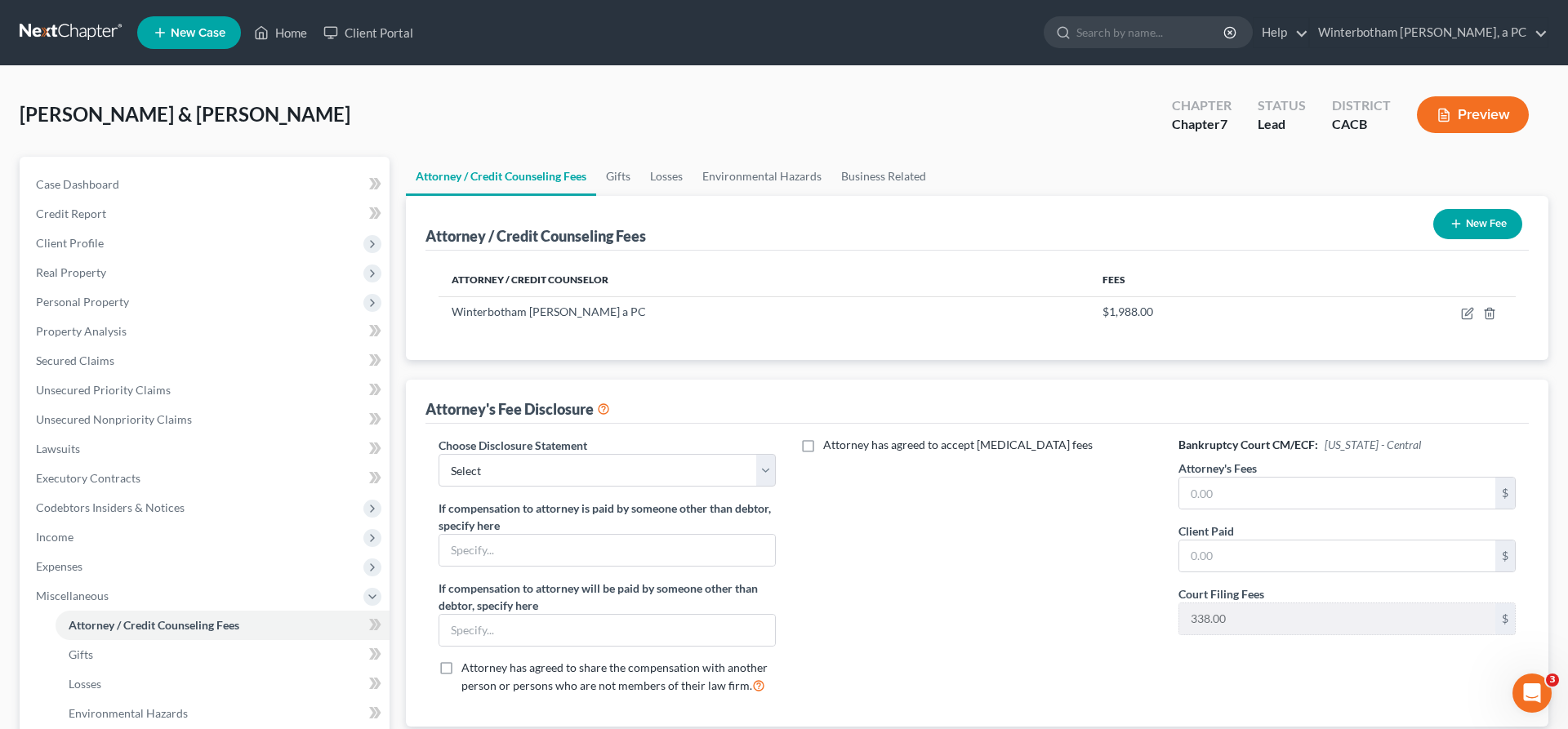
click at [1507, 209] on button "New Fee" at bounding box center [1477, 224] width 89 height 30
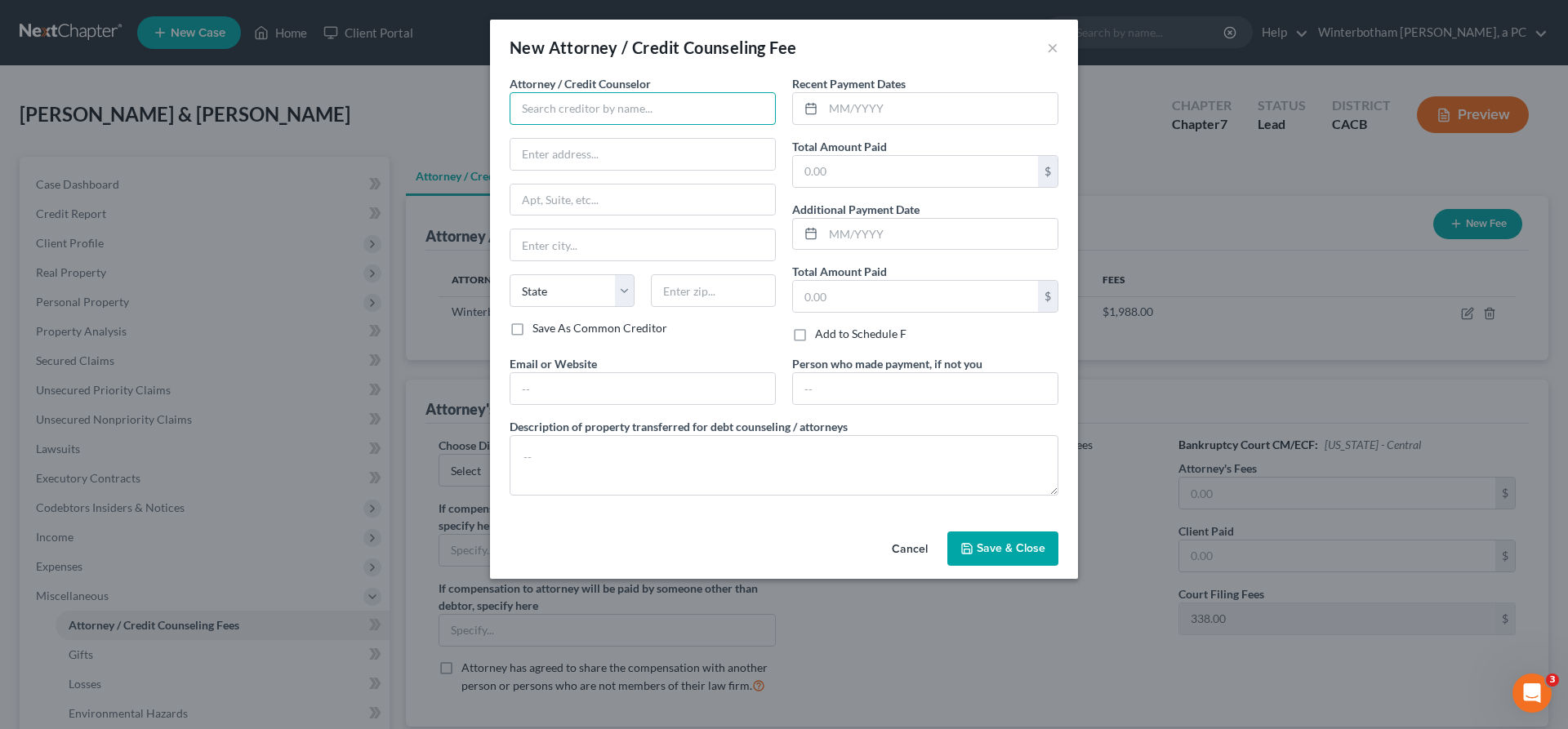
click at [661, 93] on input "text" at bounding box center [642, 109] width 266 height 33
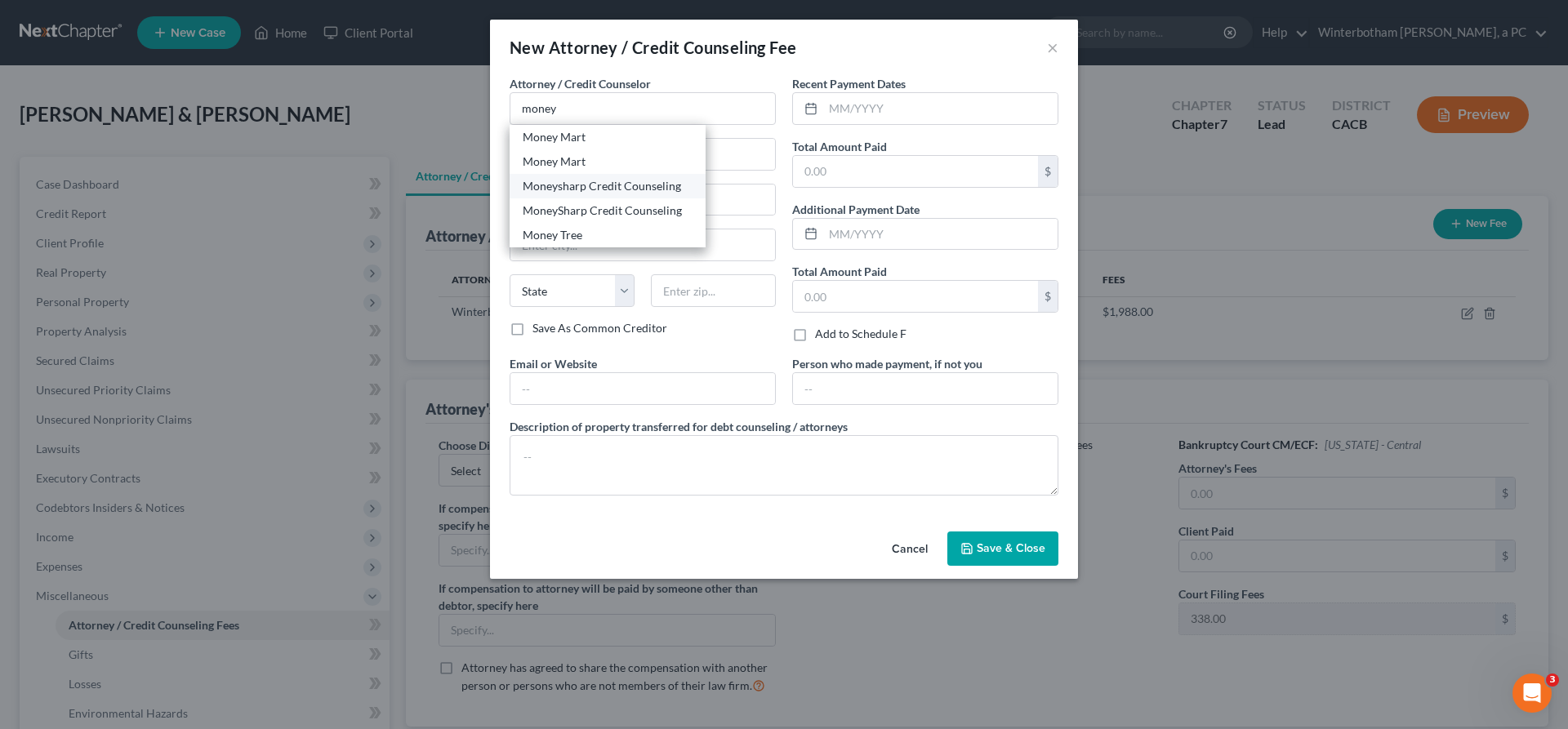
click at [662, 174] on div "Moneysharp Credit Counseling" at bounding box center [607, 186] width 196 height 24
type input "Moneysharp Credit Counseling"
type input "[STREET_ADDRESS]"
type input "[GEOGRAPHIC_DATA]"
select select "14"
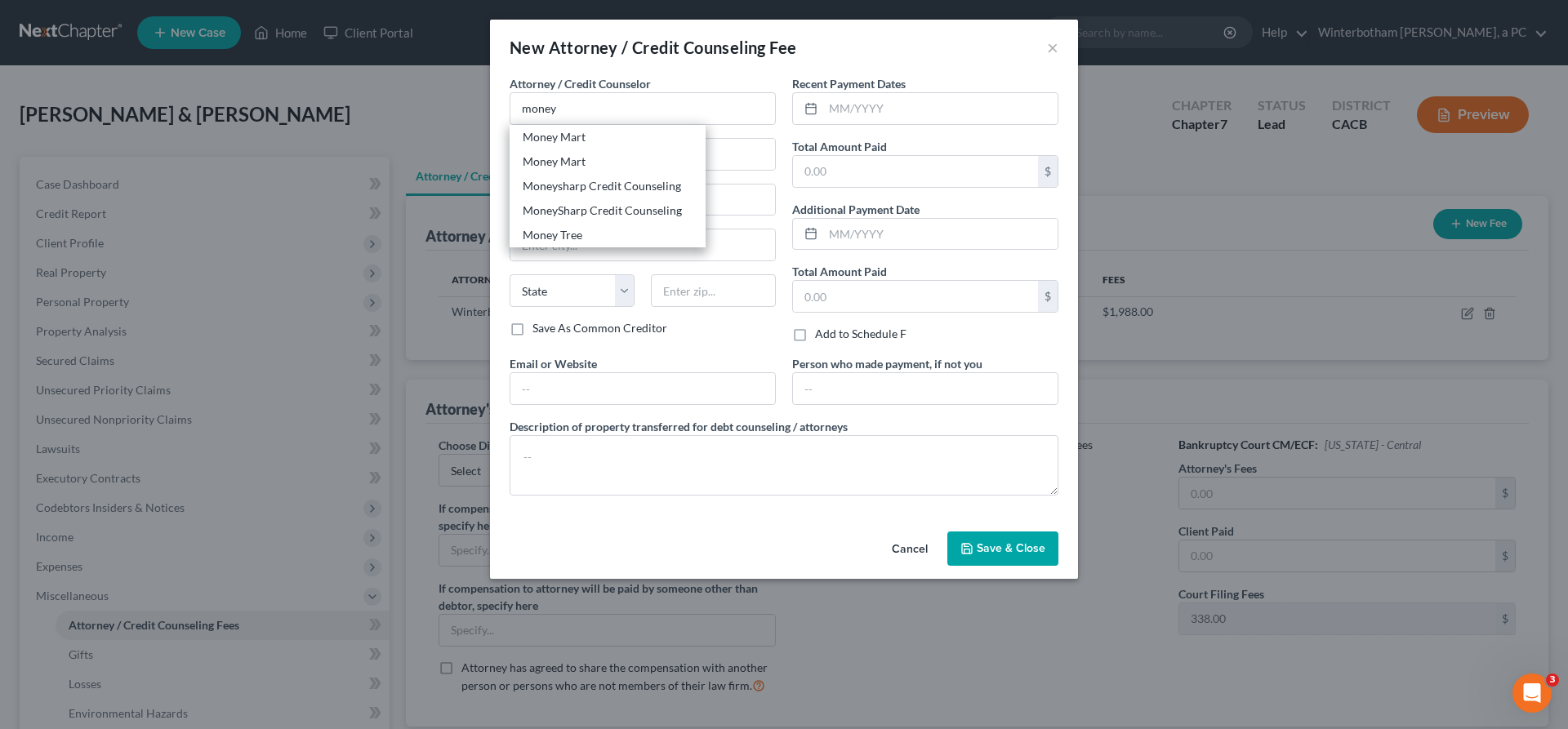
type input "60647"
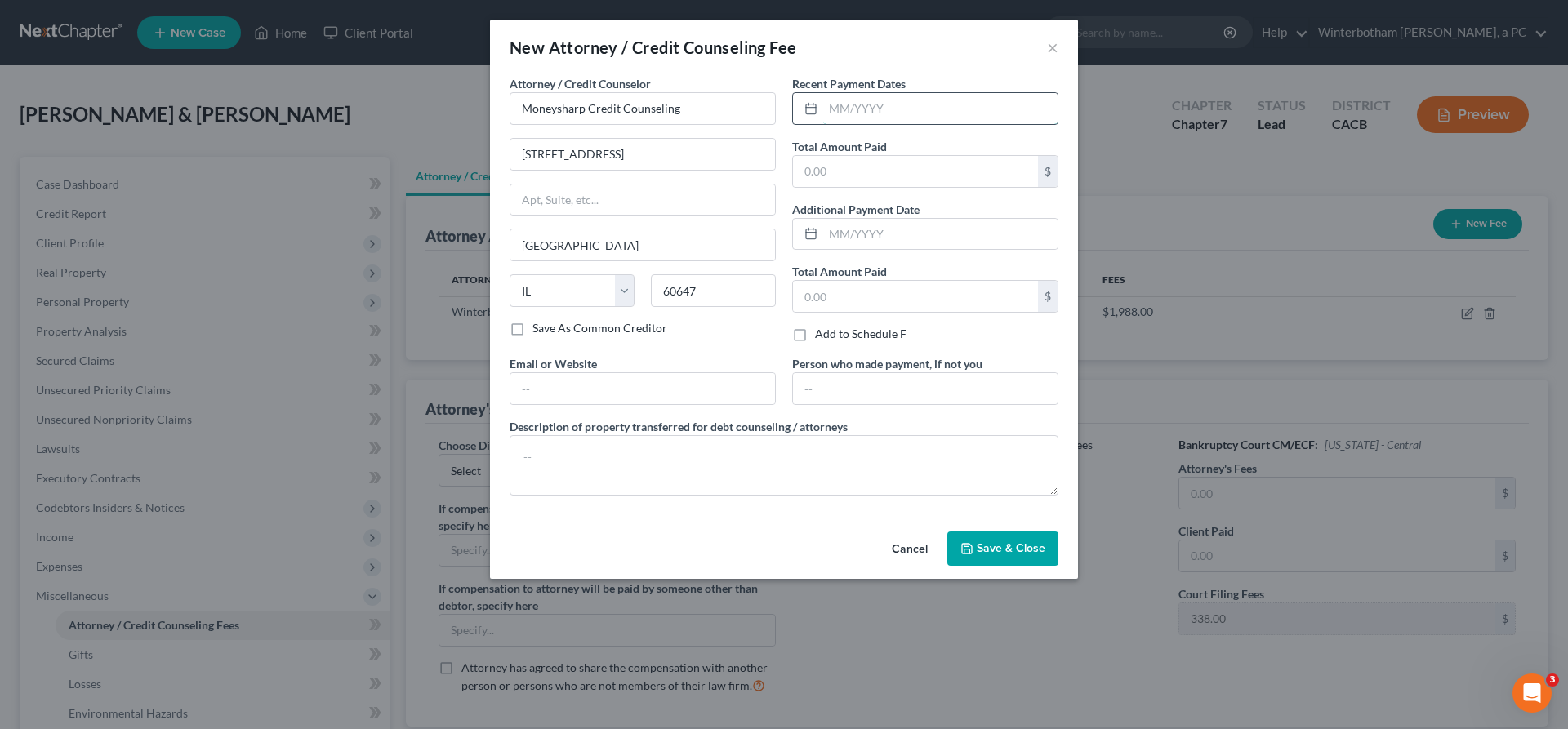
click at [844, 93] on input "text" at bounding box center [940, 108] width 234 height 31
type input "10/2025"
click at [848, 156] on input "text" at bounding box center [916, 171] width 245 height 31
type input "10"
click at [806, 435] on textarea at bounding box center [784, 465] width 549 height 61
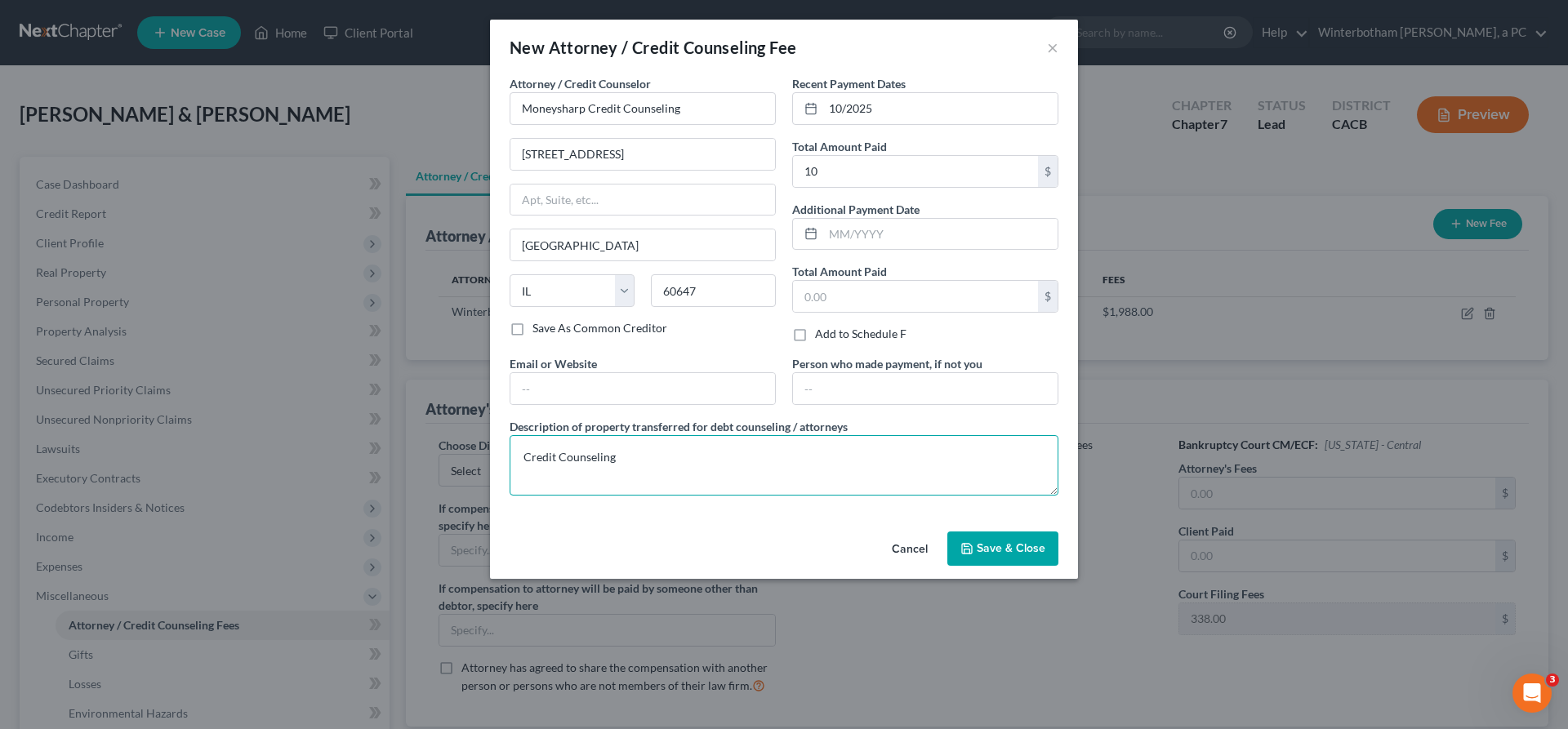
type textarea "Credit Counseling"
click at [960, 542] on icon "button" at bounding box center [967, 548] width 13 height 13
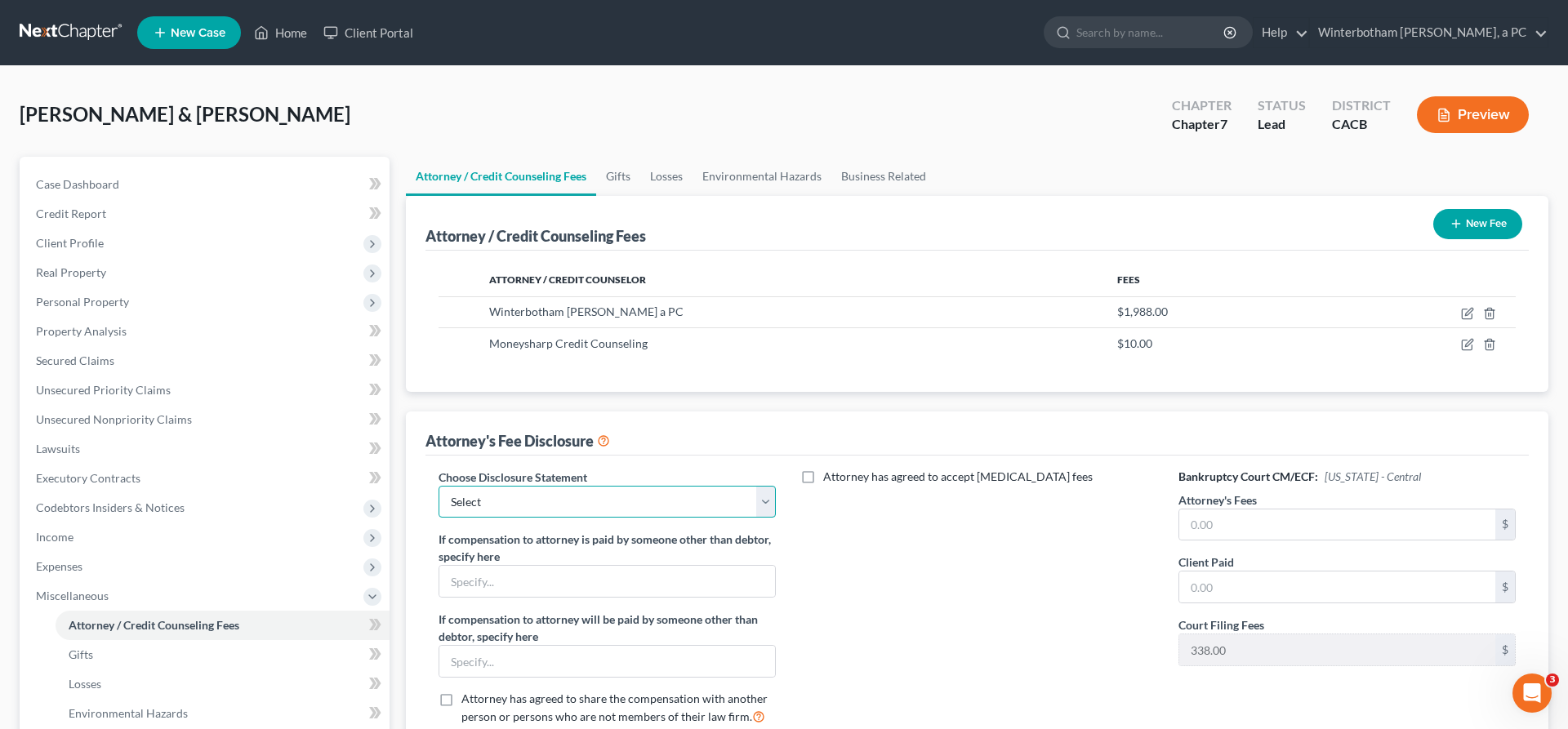
click at [438, 486] on select "Select Chapter 13 Disclosure Chapter 7 Disclosure" at bounding box center [607, 502] width 337 height 33
select select "1"
click option "Chapter 7 Disclosure" at bounding box center [0, 0] width 0 height 0
click at [1213, 509] on input "text" at bounding box center [1338, 524] width 316 height 31
type input "1,650"
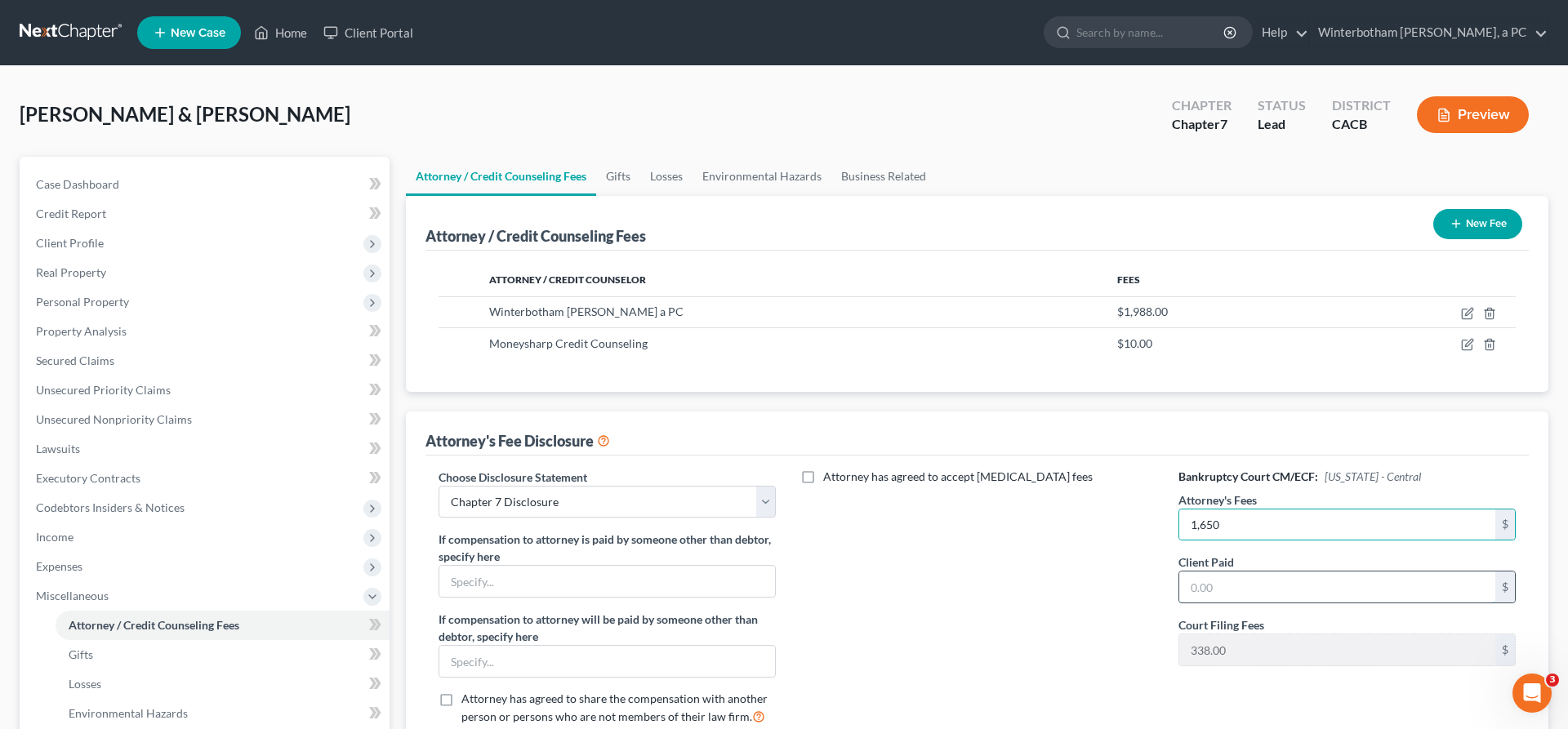
click at [1233, 572] on input "text" at bounding box center [1338, 587] width 316 height 31
type input "1,650"
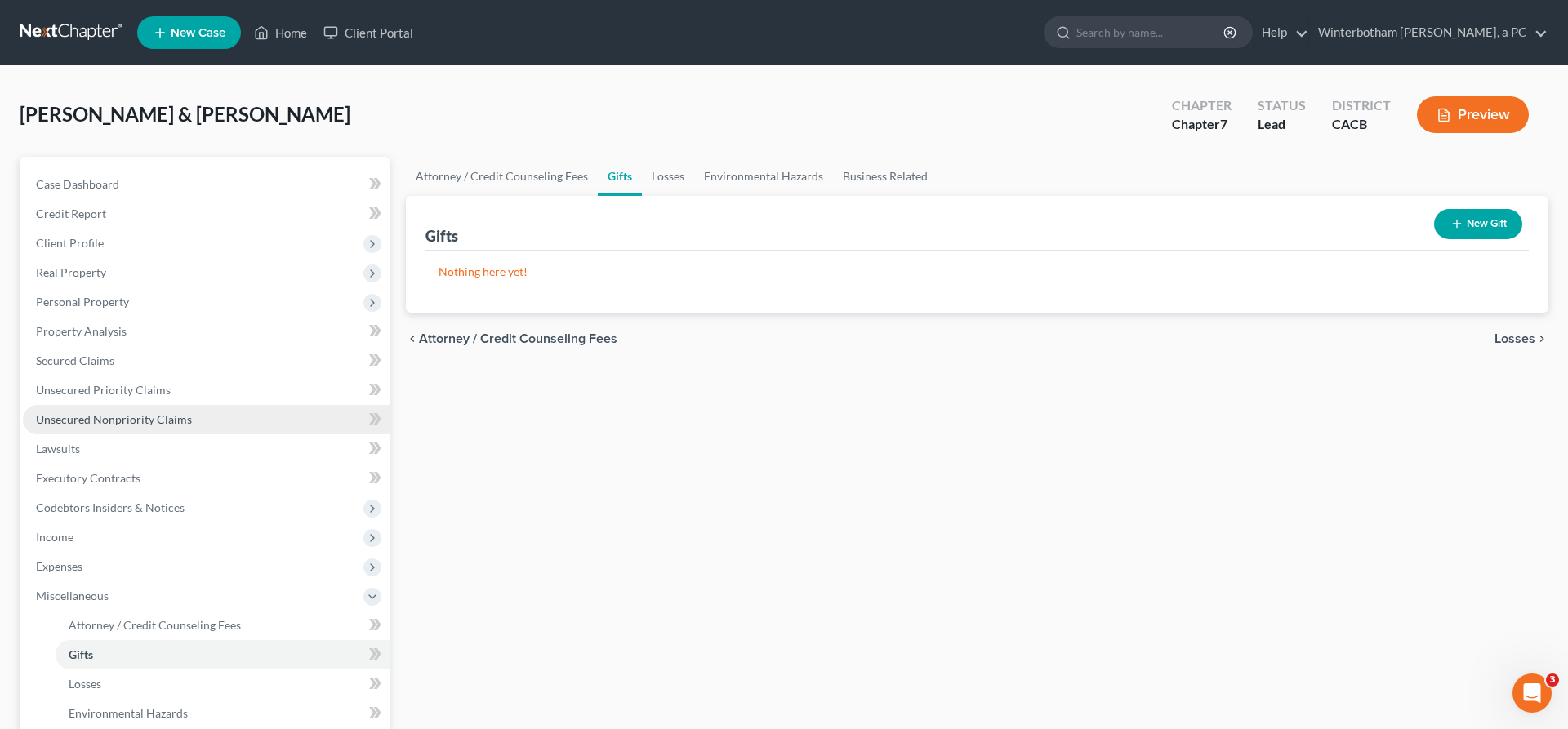
drag, startPoint x: 97, startPoint y: 325, endPoint x: 152, endPoint y: 322, distance: 55.1
click at [98, 413] on span "Unsecured Nonpriority Claims" at bounding box center [113, 419] width 156 height 14
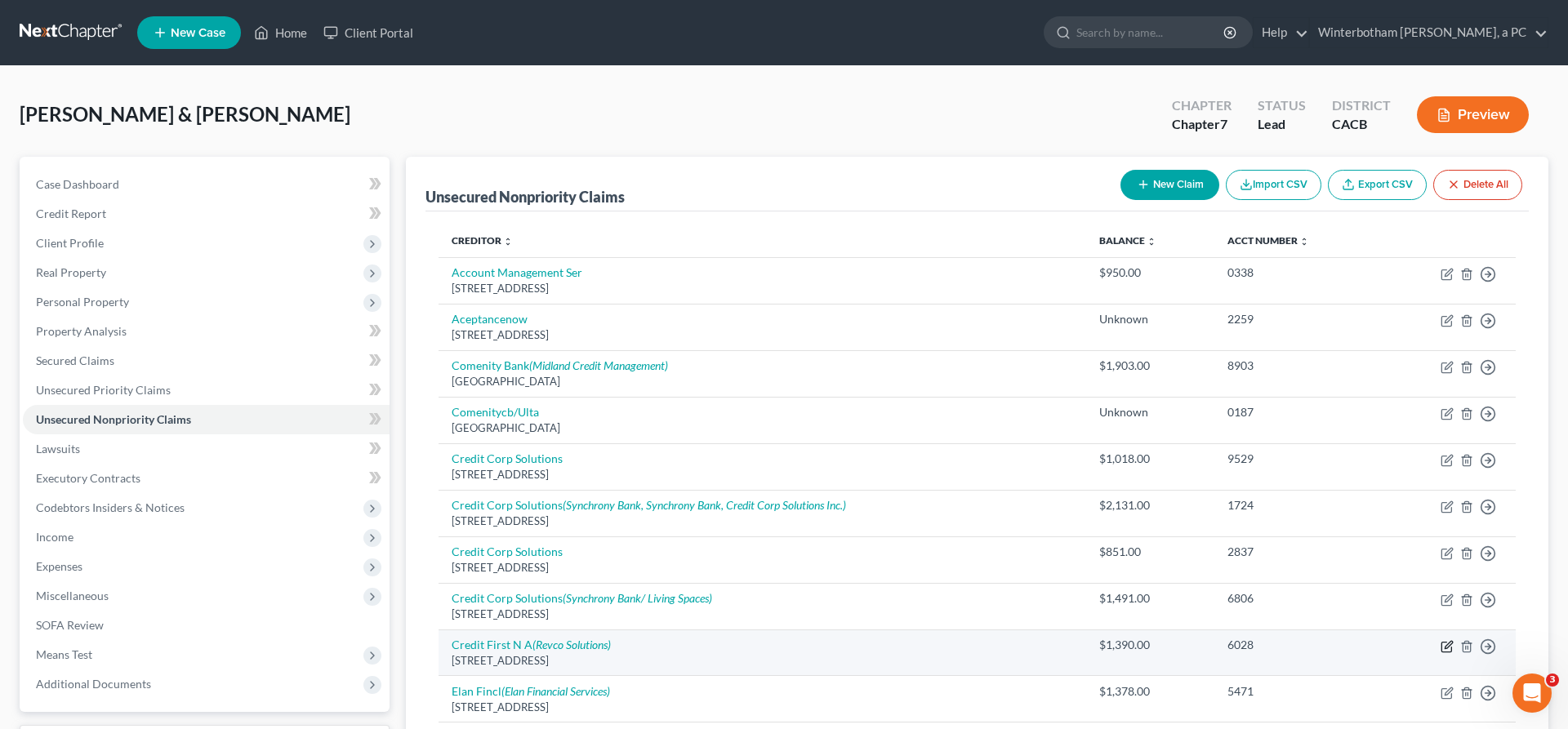
click at [1454, 640] on icon "button" at bounding box center [1447, 647] width 13 height 13
select select "36"
select select "2"
select select "0"
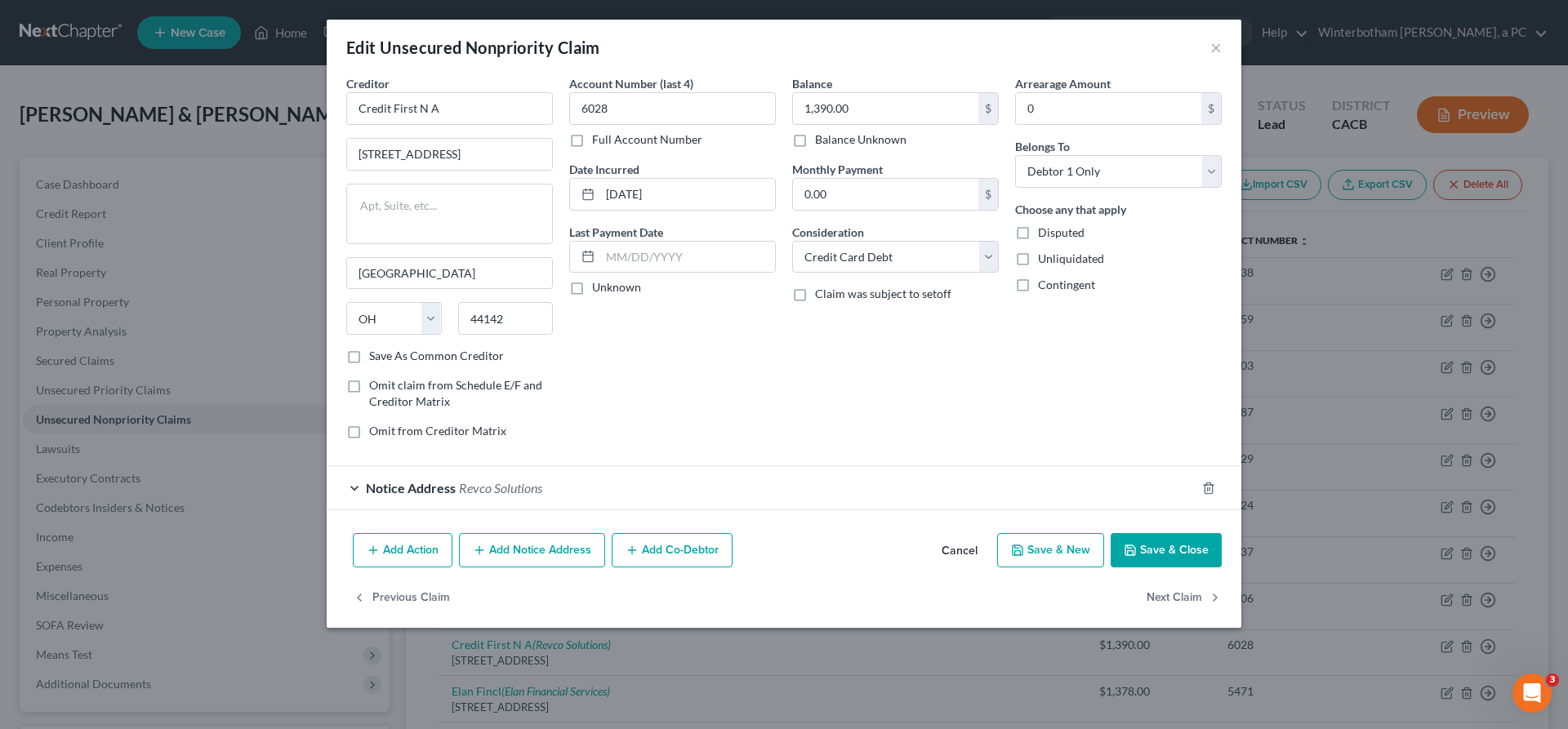
click at [605, 533] on button "Add Notice Address" at bounding box center [532, 550] width 146 height 35
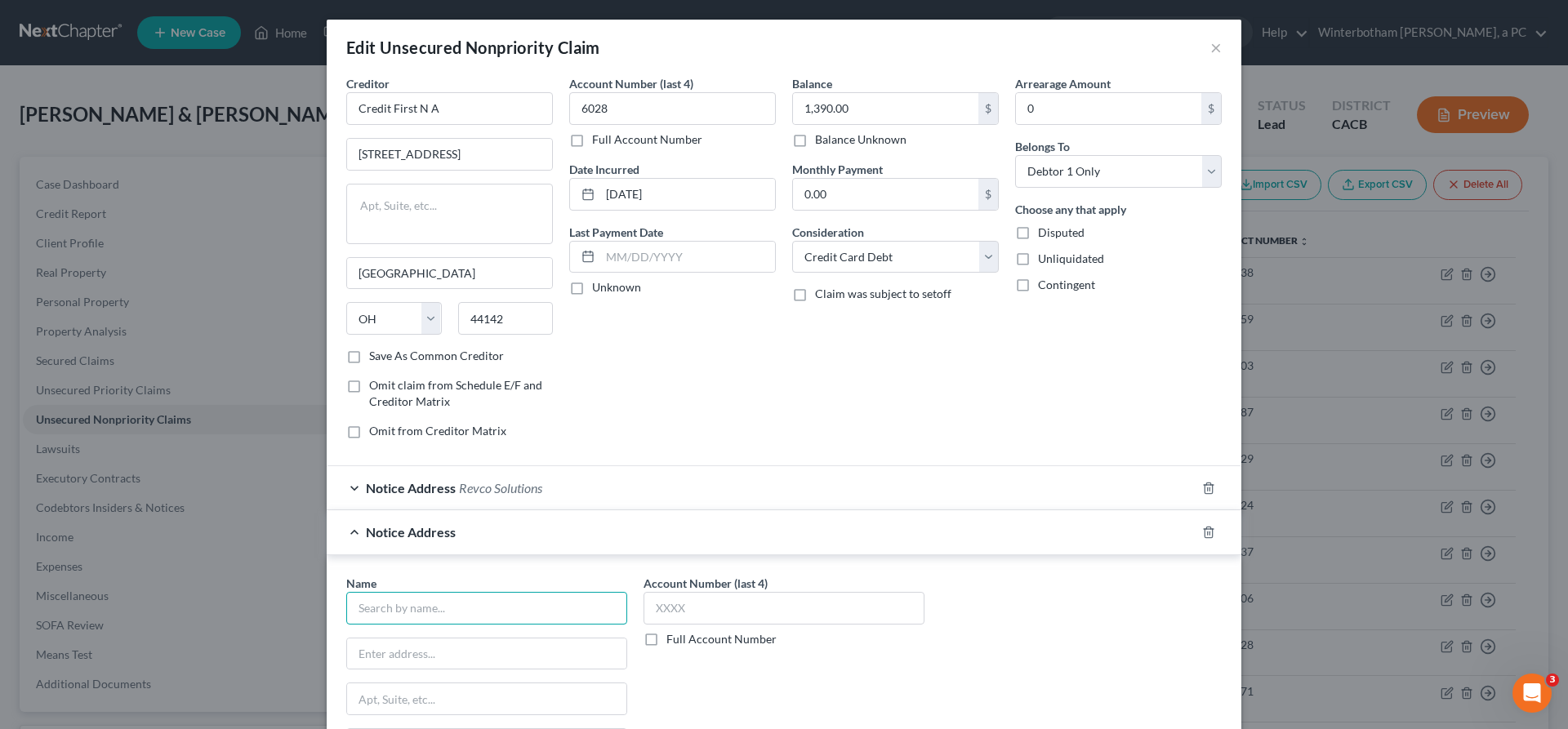
click at [605, 591] on input "text" at bounding box center [487, 607] width 281 height 33
type input "CBE Group, Inc"
type input "PO Box 2068"
type input "[GEOGRAPHIC_DATA]"
select select "16"
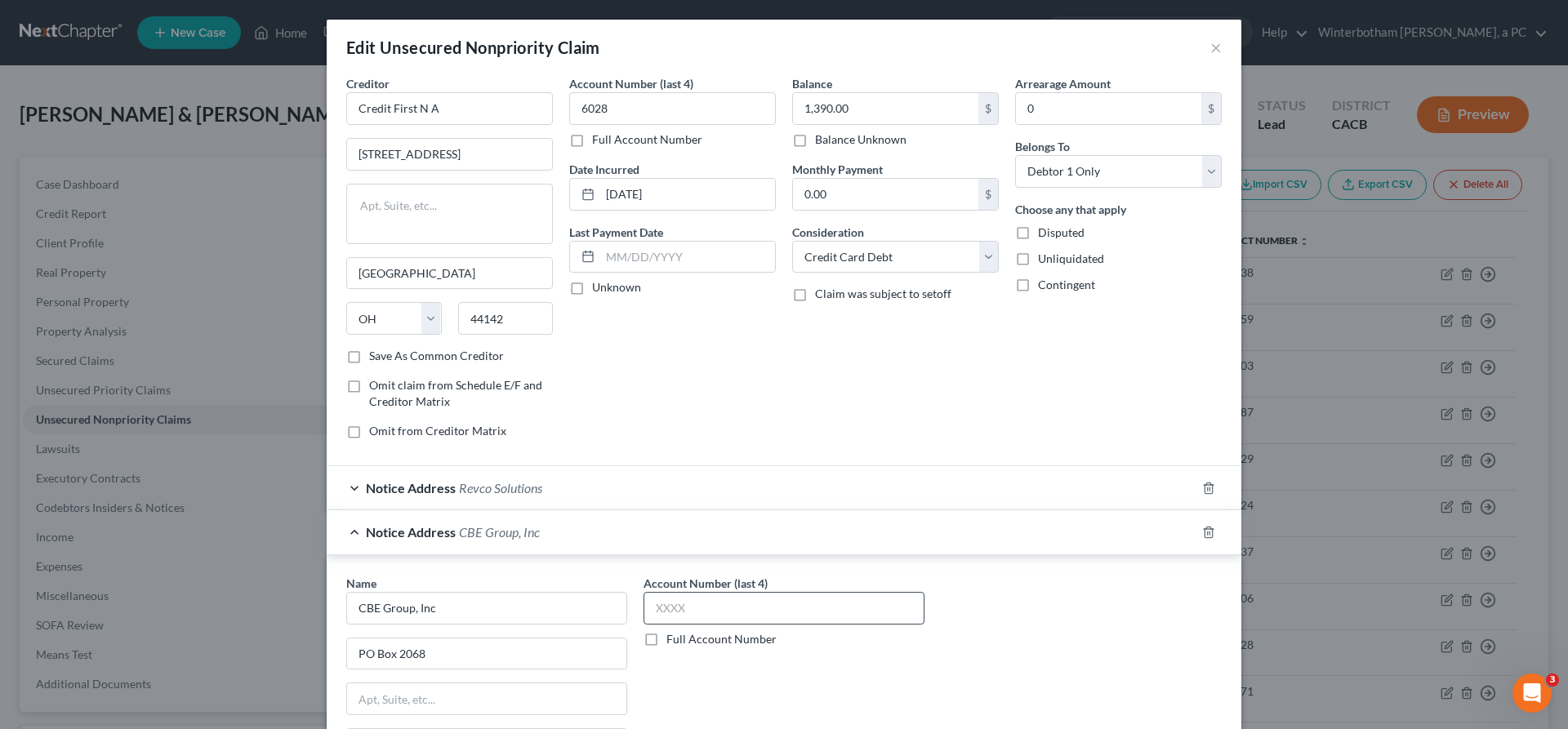
type input "50704"
click at [697, 591] on input "text" at bounding box center [784, 607] width 281 height 33
type input "3238"
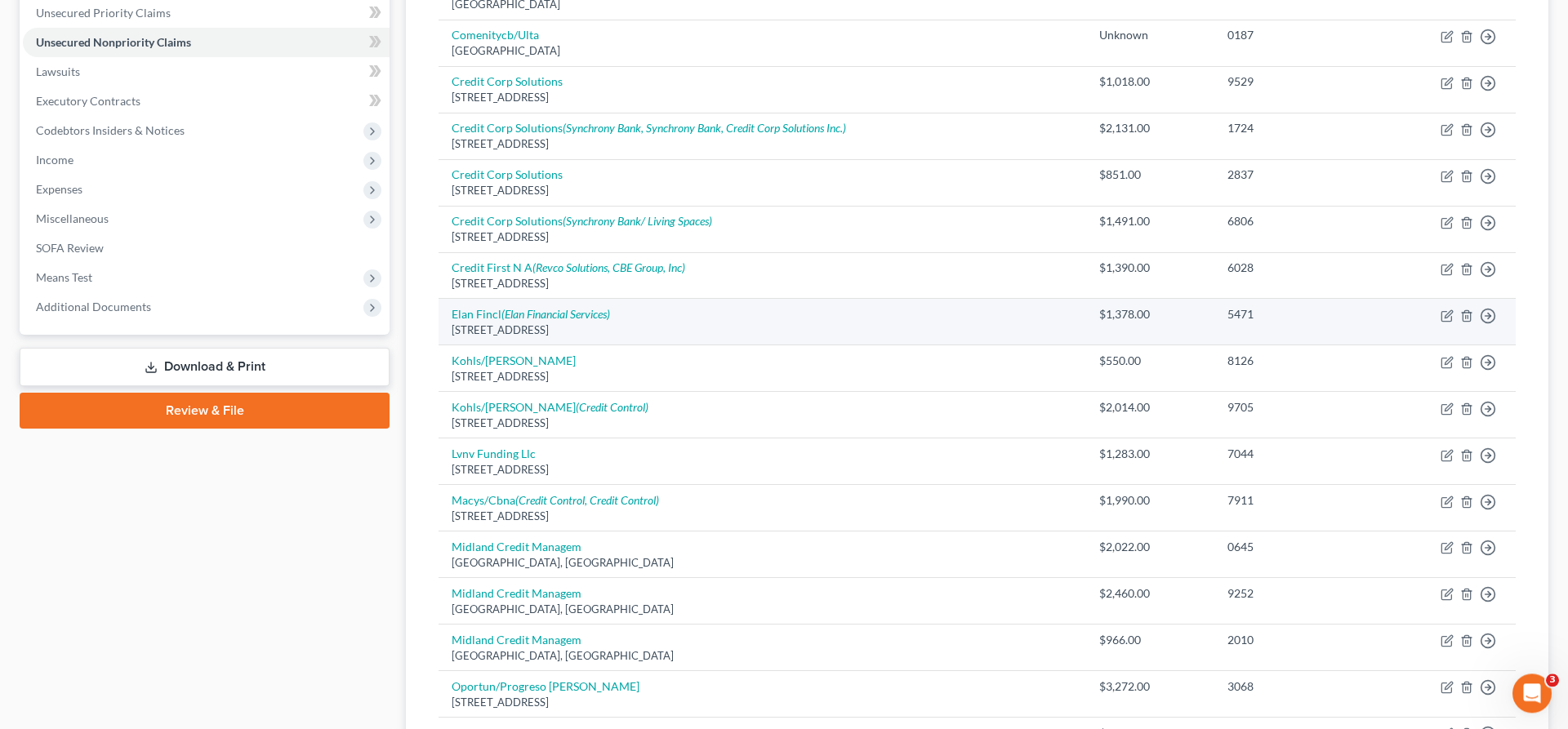
scroll to position [412, 0]
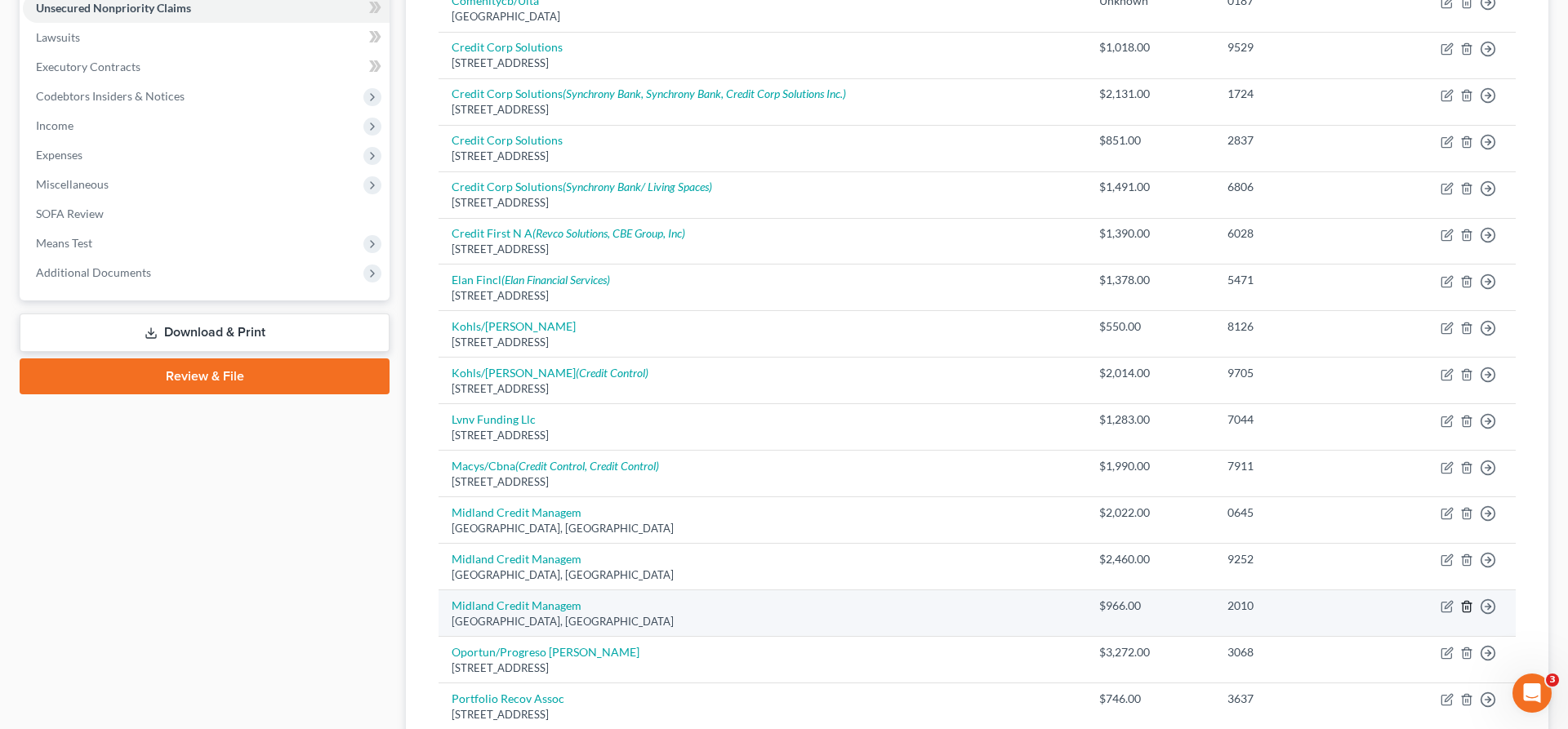
click at [1468, 606] on line "button" at bounding box center [1468, 607] width 0 height 3
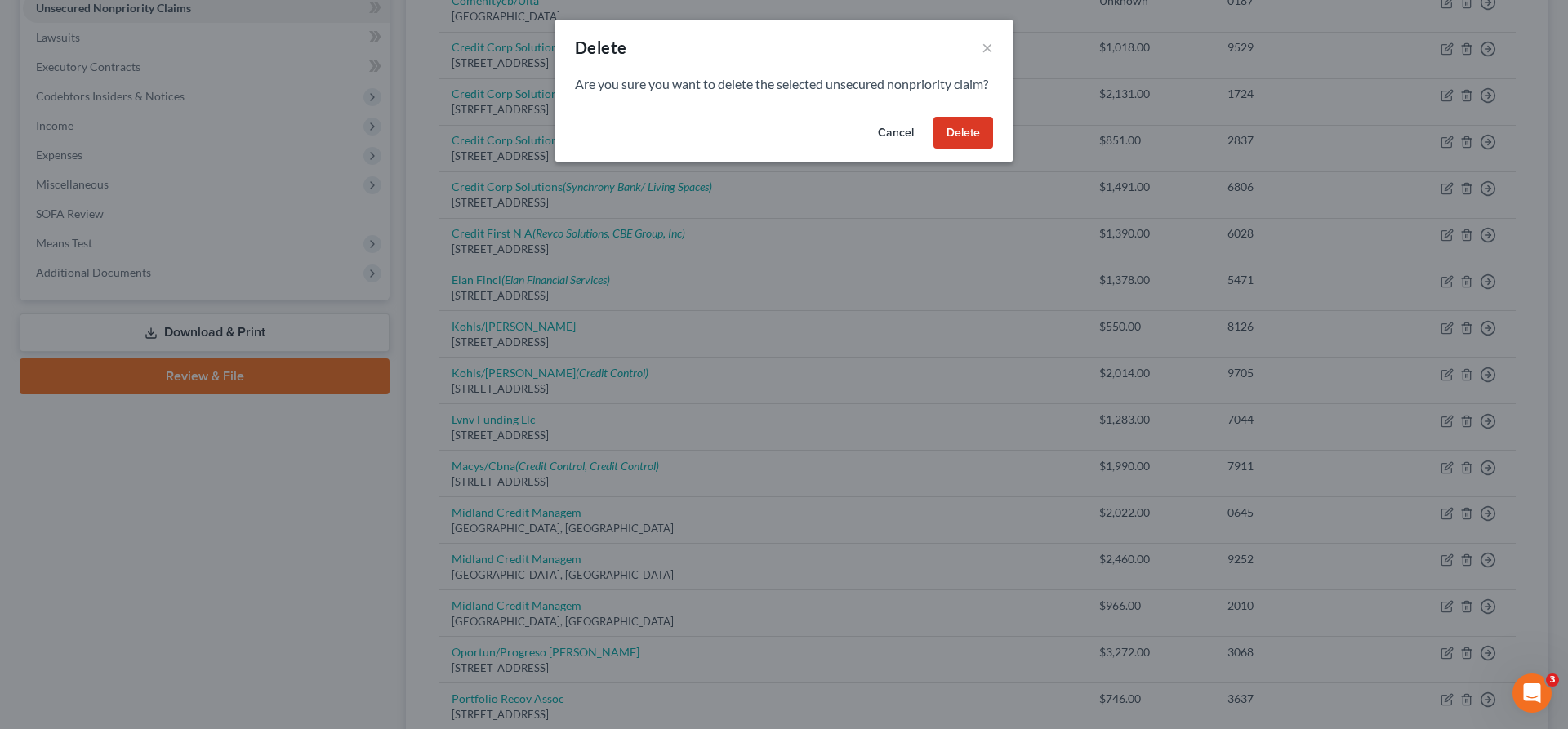
click at [933, 117] on button "Delete" at bounding box center [963, 133] width 60 height 33
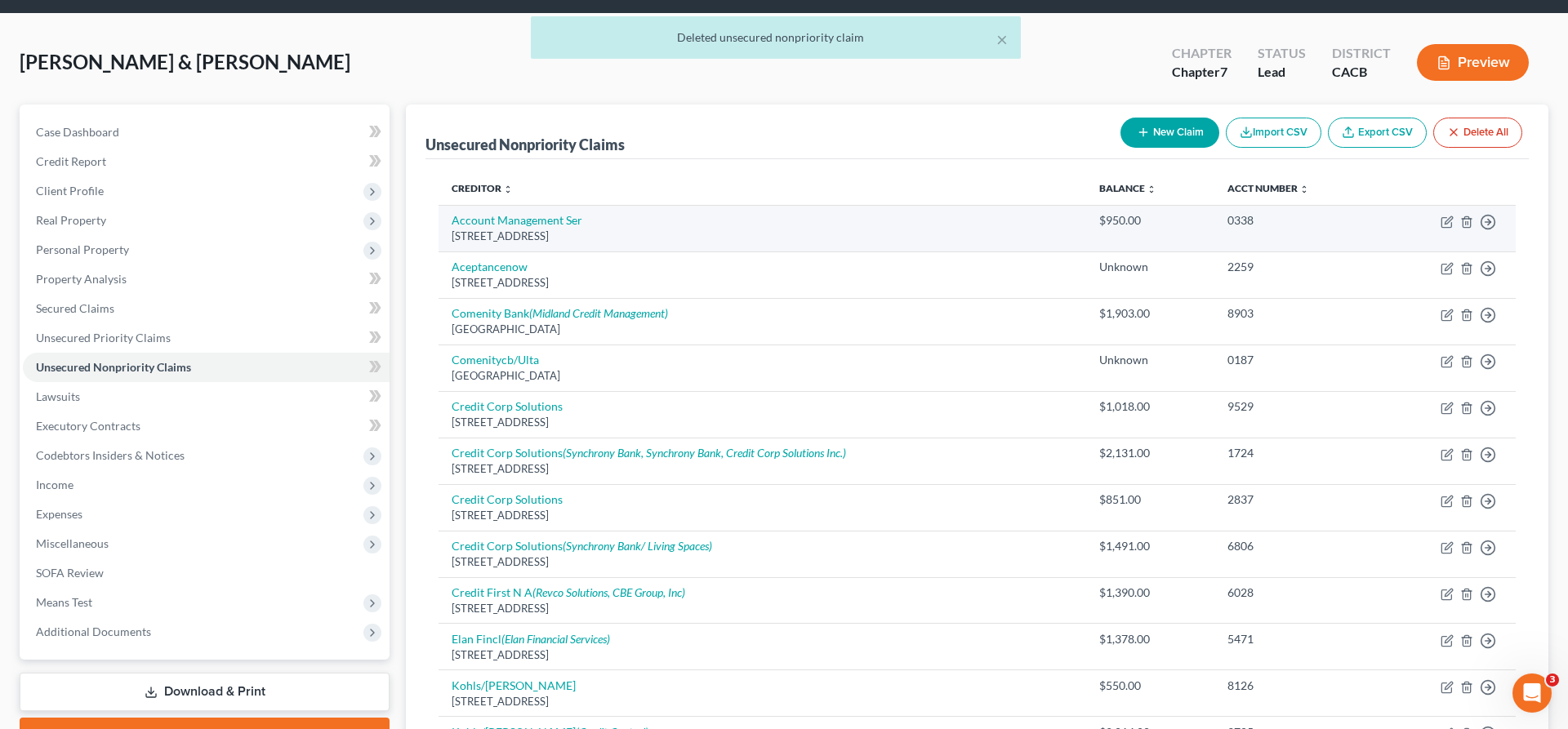
scroll to position [0, 0]
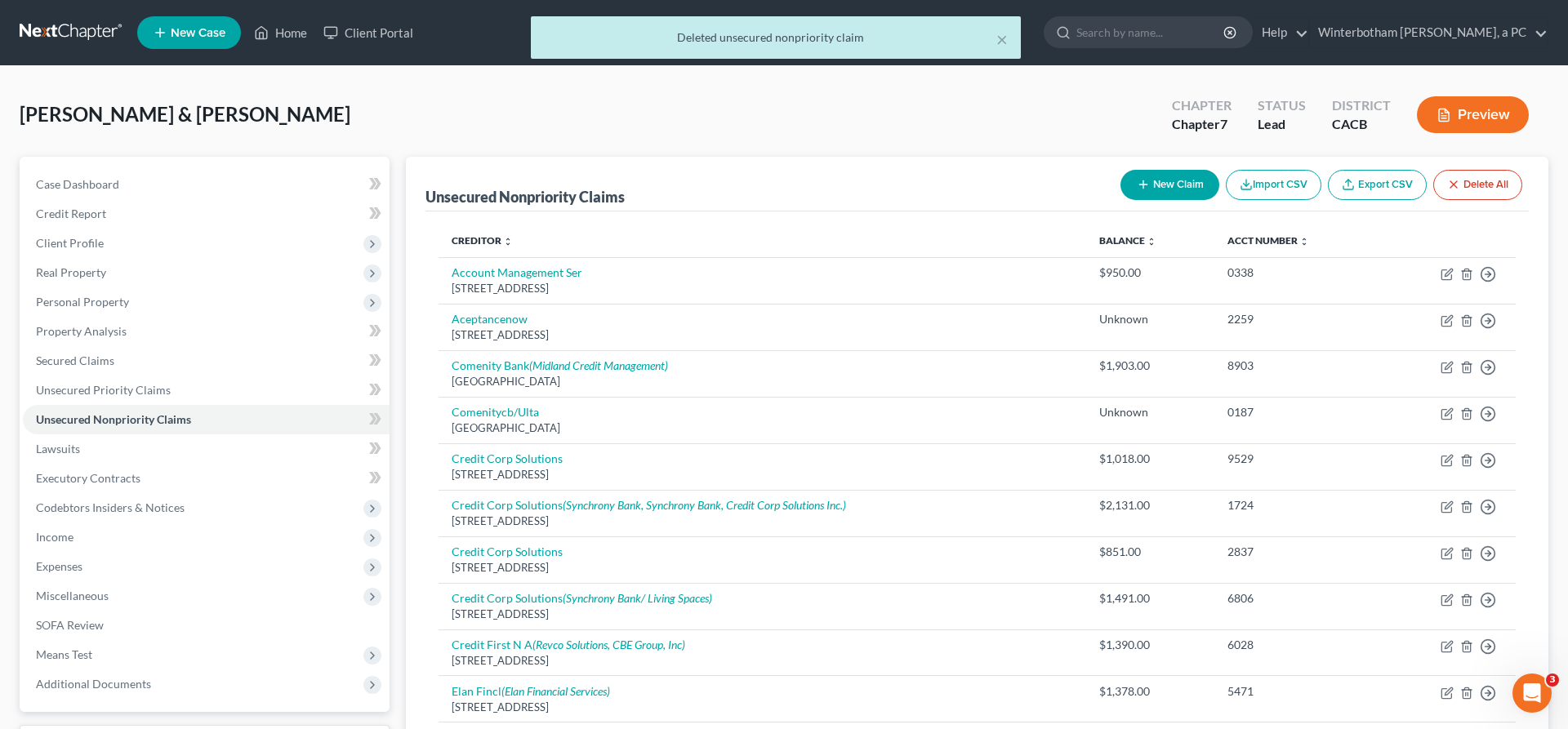
click at [1219, 169] on button "New Claim" at bounding box center [1170, 184] width 99 height 30
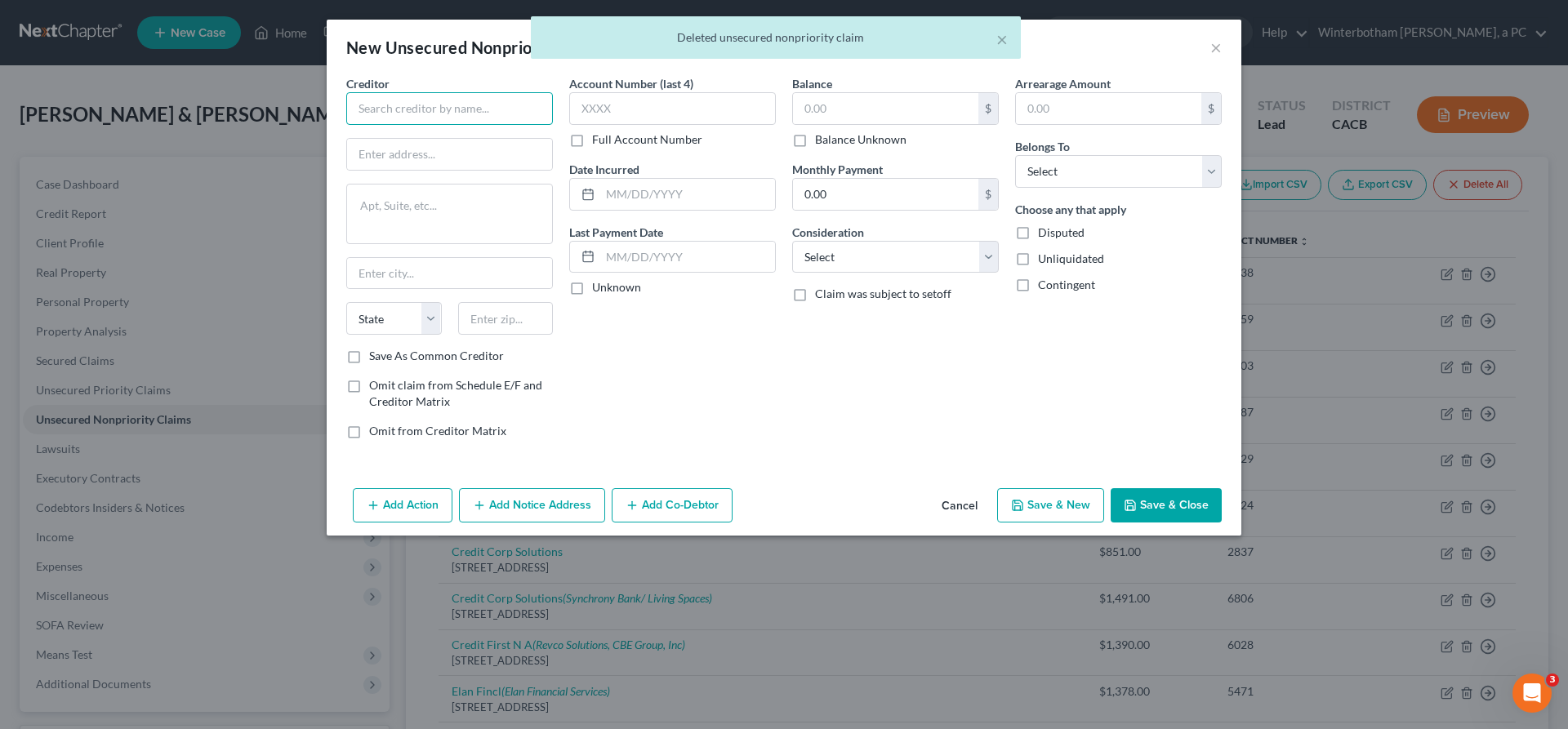
click at [506, 93] on input "text" at bounding box center [449, 109] width 207 height 33
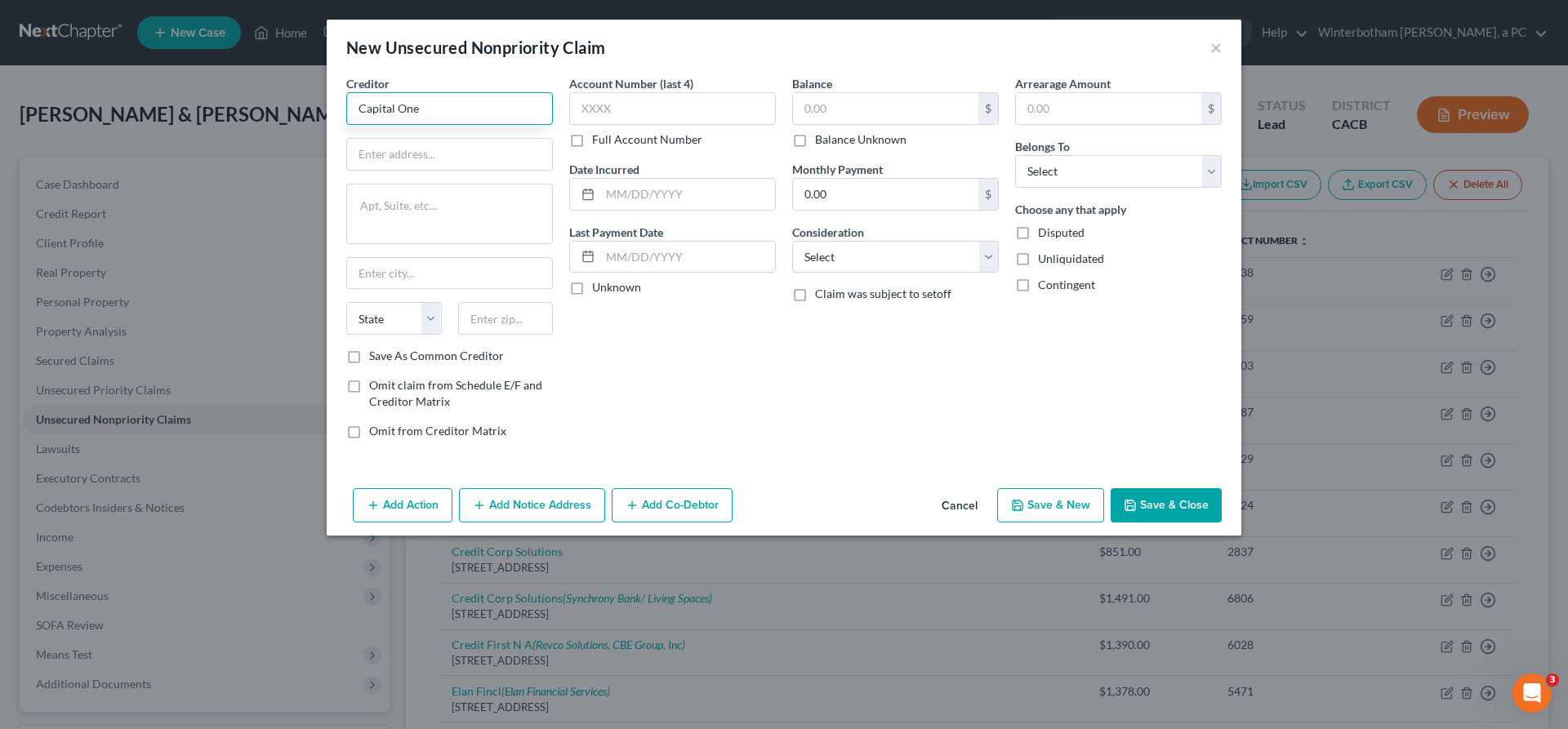
type input "Capital One"
type input "PO Box 30285"
type input "City of Industry"
select select "4"
click at [544, 258] on input "City of Industry" at bounding box center [449, 273] width 205 height 31
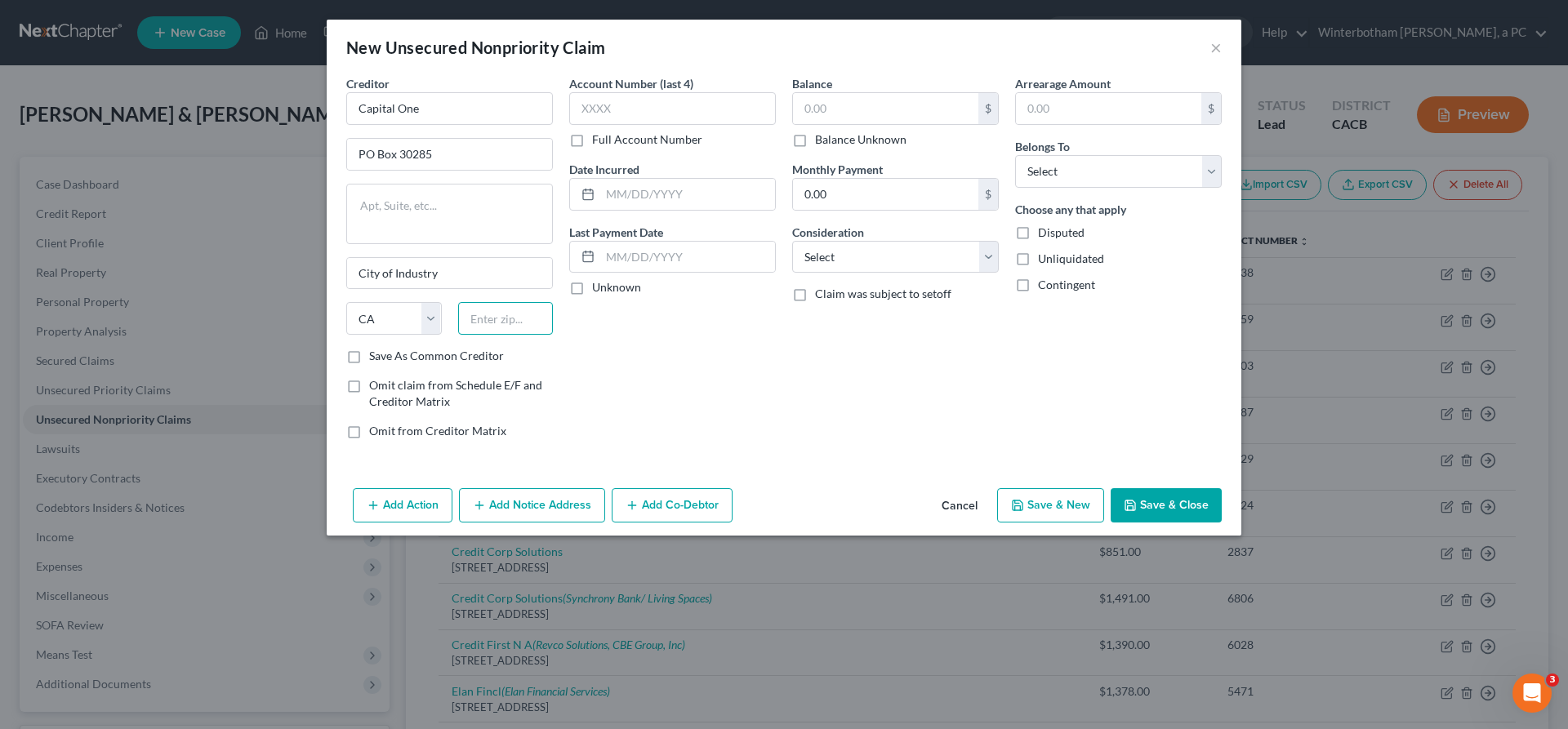
click at [553, 302] on input "text" at bounding box center [506, 318] width 95 height 33
type input "84130"
type input "[GEOGRAPHIC_DATA]"
select select "46"
click at [710, 93] on input "text" at bounding box center [672, 109] width 207 height 33
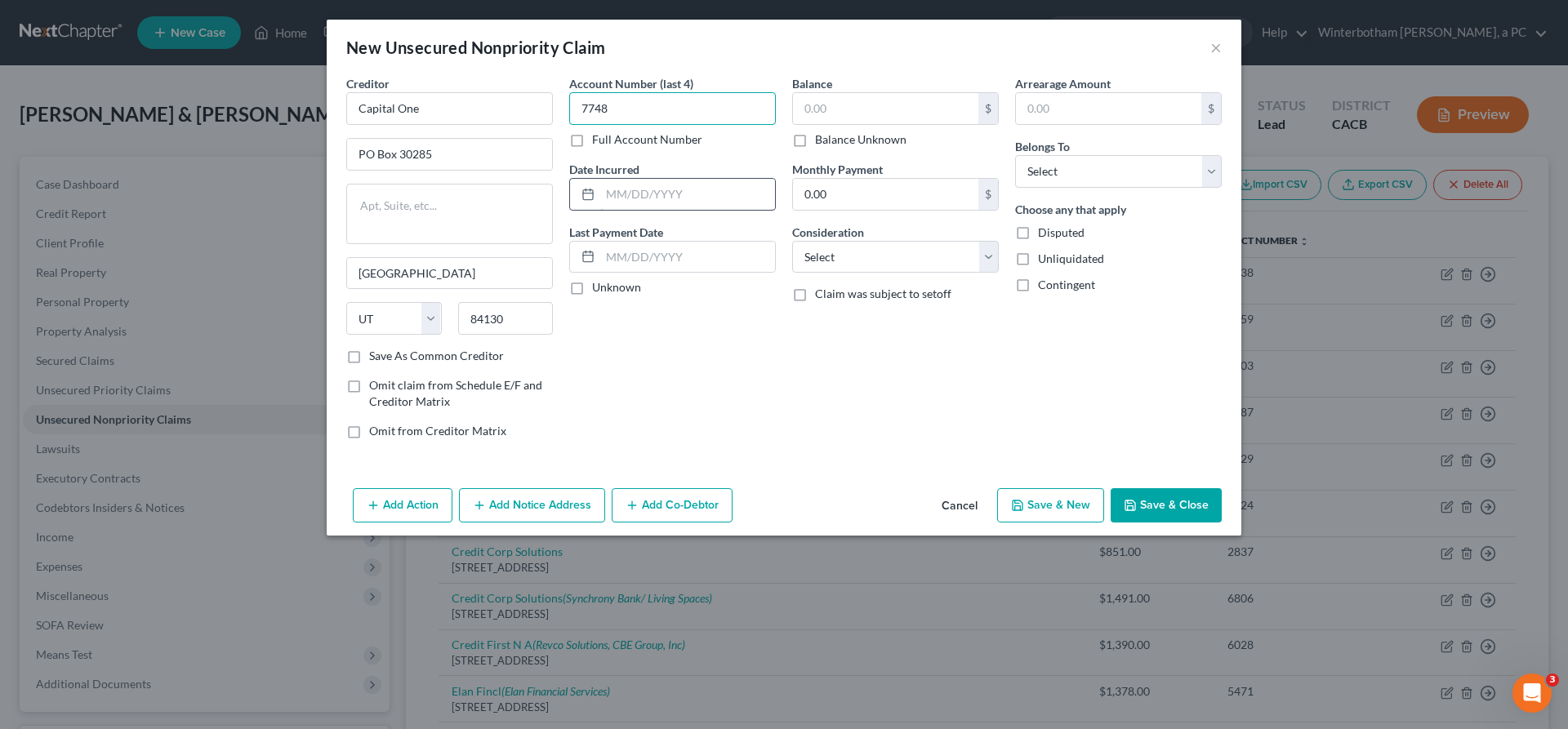
type input "7748"
click at [725, 179] on input "text" at bounding box center [687, 194] width 175 height 31
type input "2023"
click at [811, 93] on input "text" at bounding box center [886, 108] width 185 height 31
type input "966"
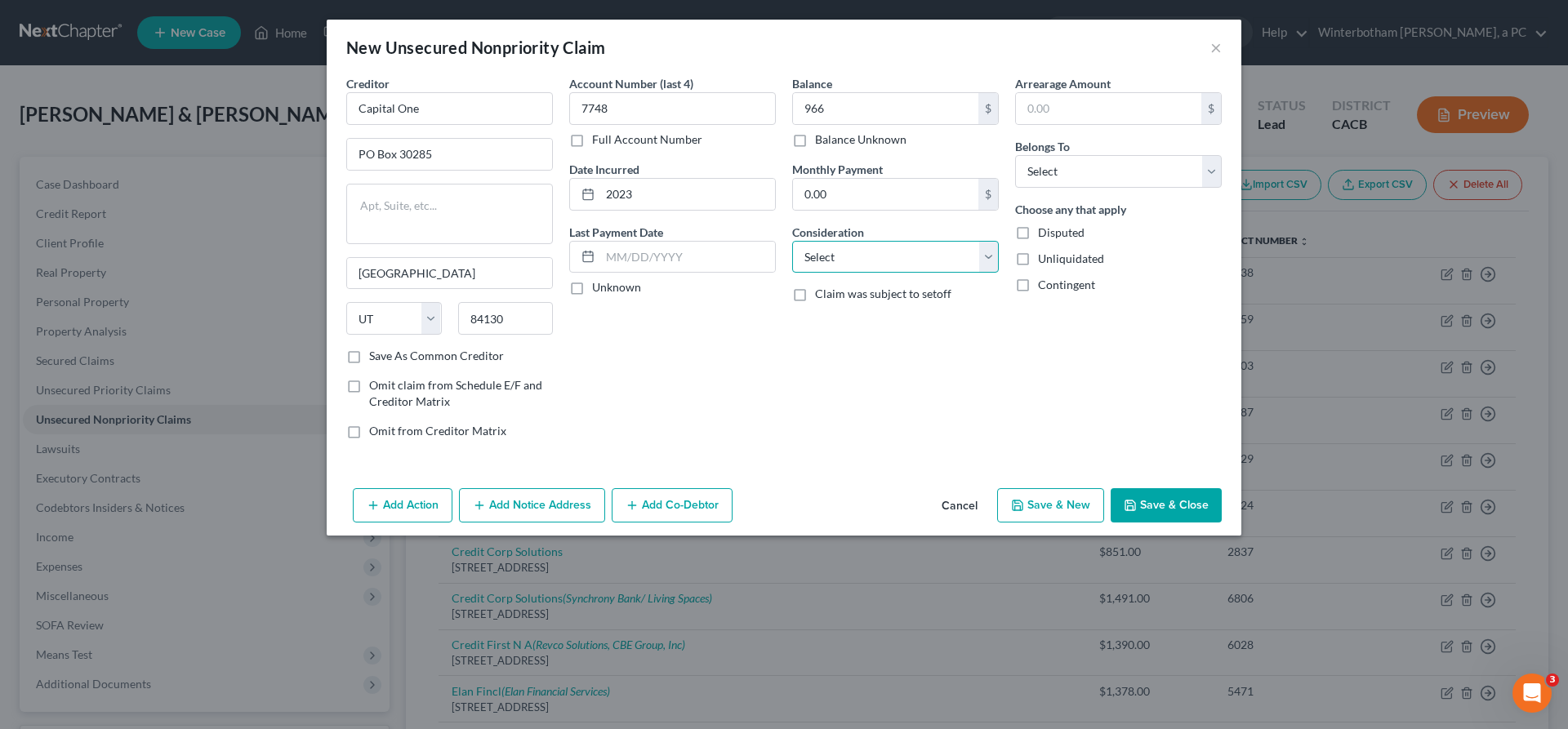
click at [792, 241] on select "Select Cable / Satellite Services Collection Agency Credit Card Debt Debt Couns…" at bounding box center [895, 256] width 207 height 33
select select "2"
click option "Credit Card Debt" at bounding box center [0, 0] width 0 height 0
click at [1015, 155] on select "Select Debtor 1 Only Debtor 2 Only Debtor 1 And Debtor 2 Only At Least One Of T…" at bounding box center [1118, 171] width 207 height 33
select select "0"
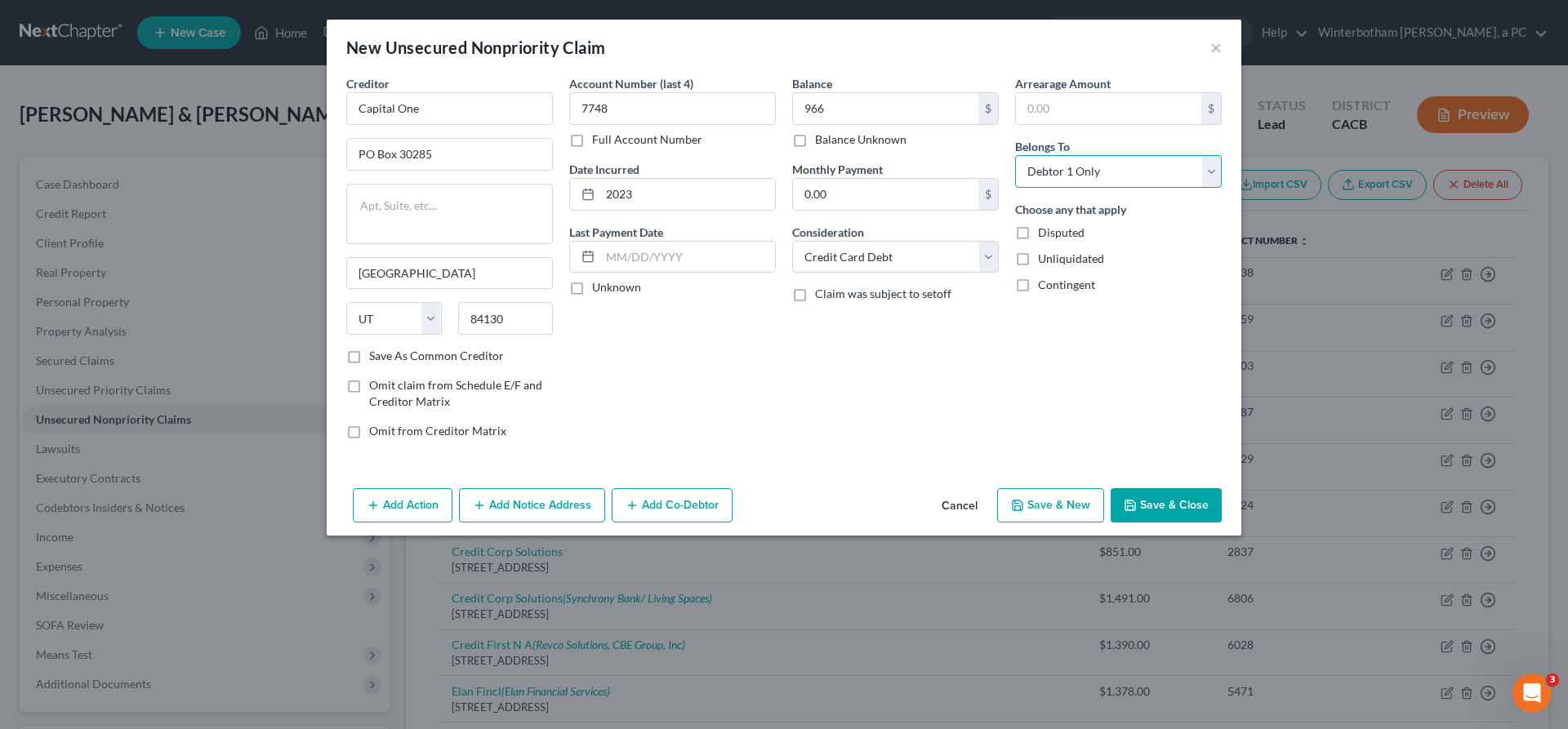
click option "Debtor 1 Only" at bounding box center [0, 0] width 0 height 0
click at [584, 488] on button "Add Notice Address" at bounding box center [532, 505] width 146 height 35
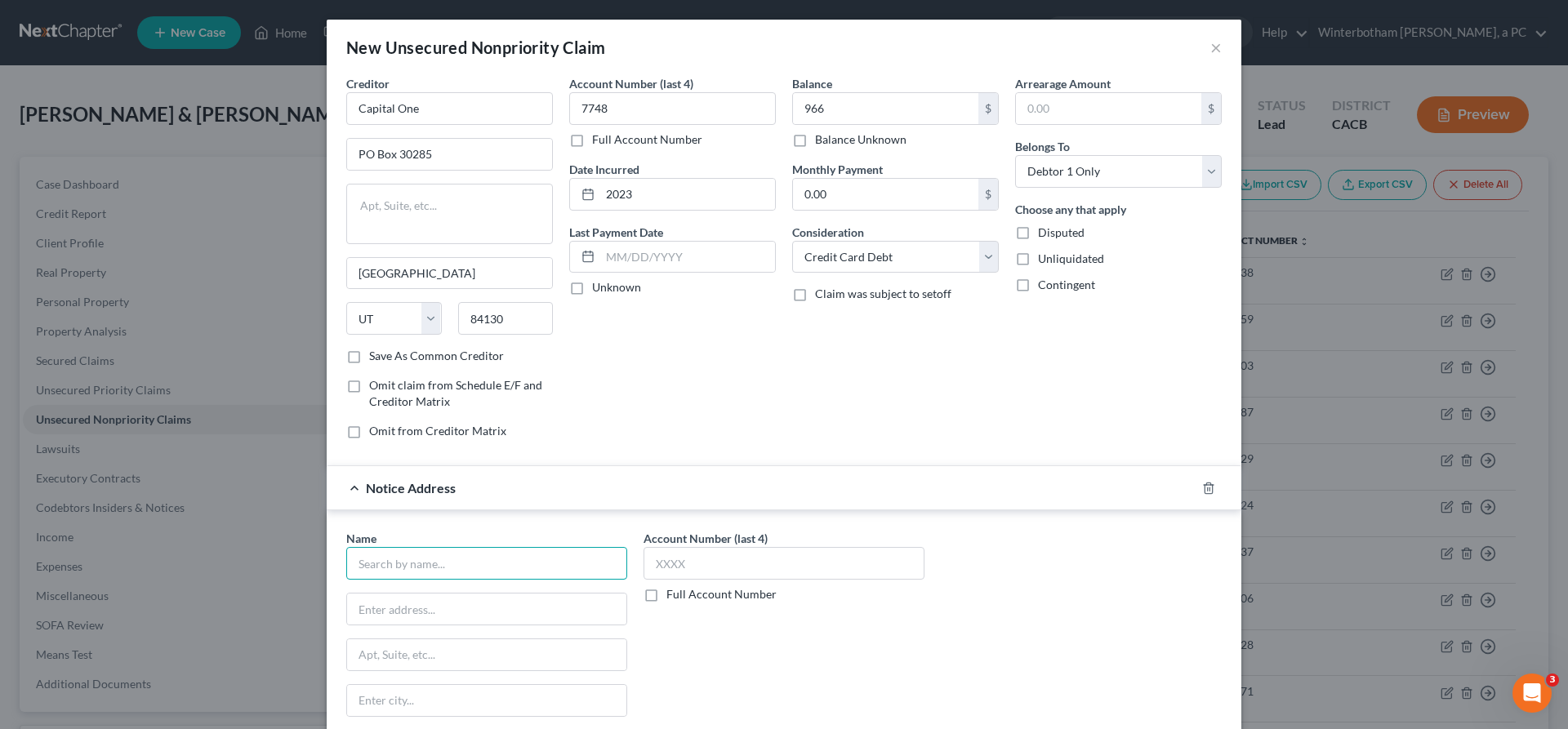
click at [559, 547] on input "text" at bounding box center [487, 562] width 281 height 33
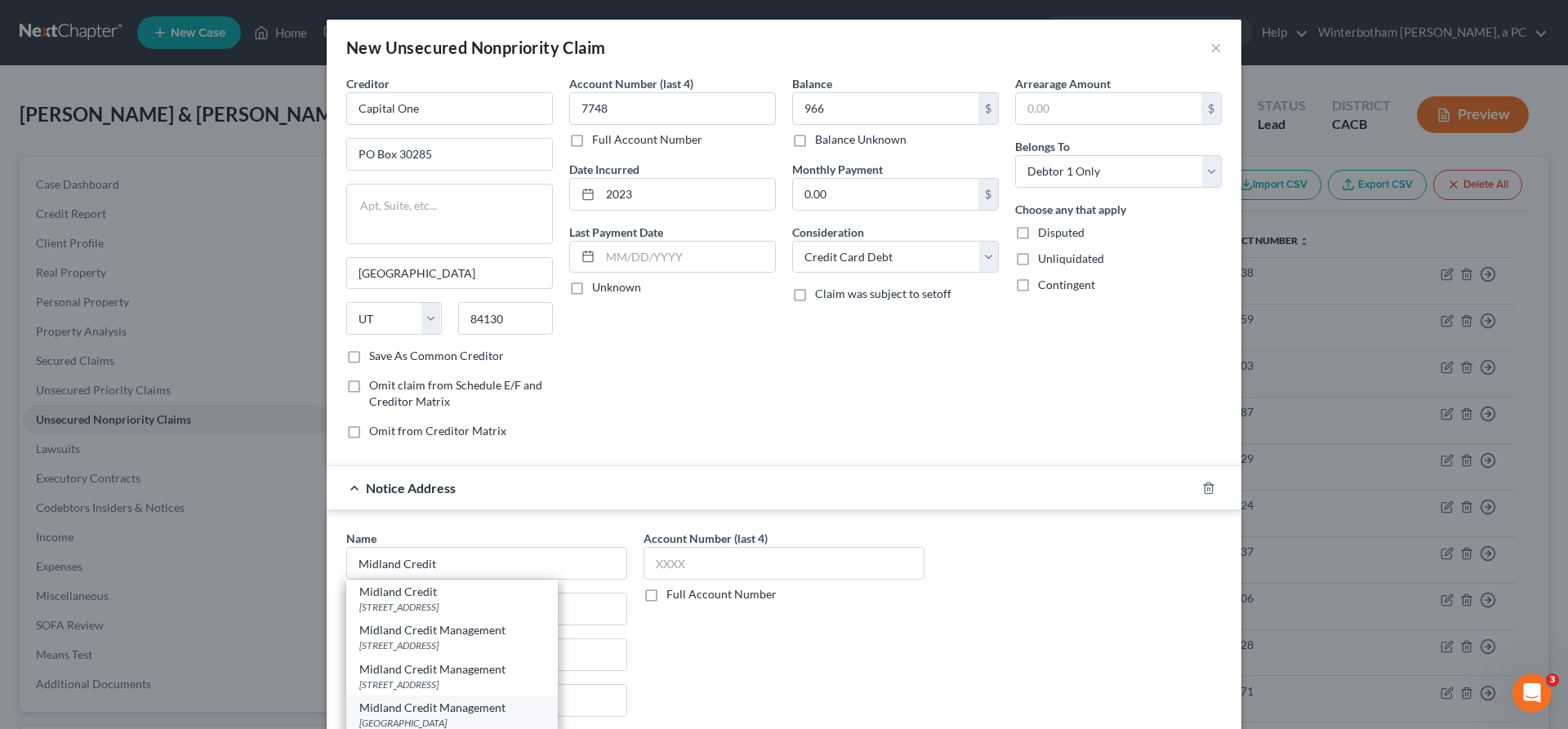
click at [543, 716] on div "[GEOGRAPHIC_DATA]" at bounding box center [452, 722] width 185 height 14
type input "Midland Credit Management"
type input "PO Box 301030"
type input "[GEOGRAPHIC_DATA]"
select select "4"
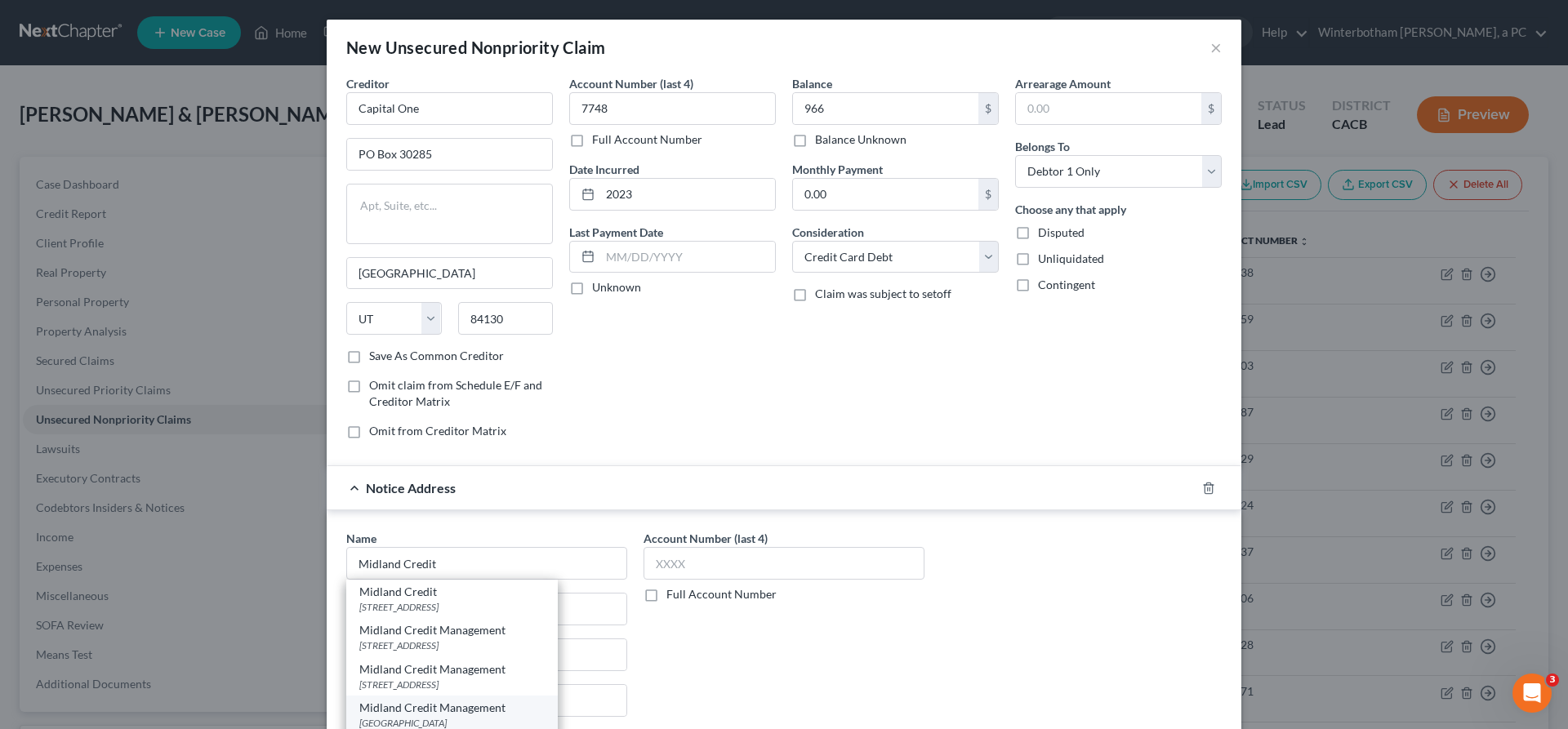
type input "90030"
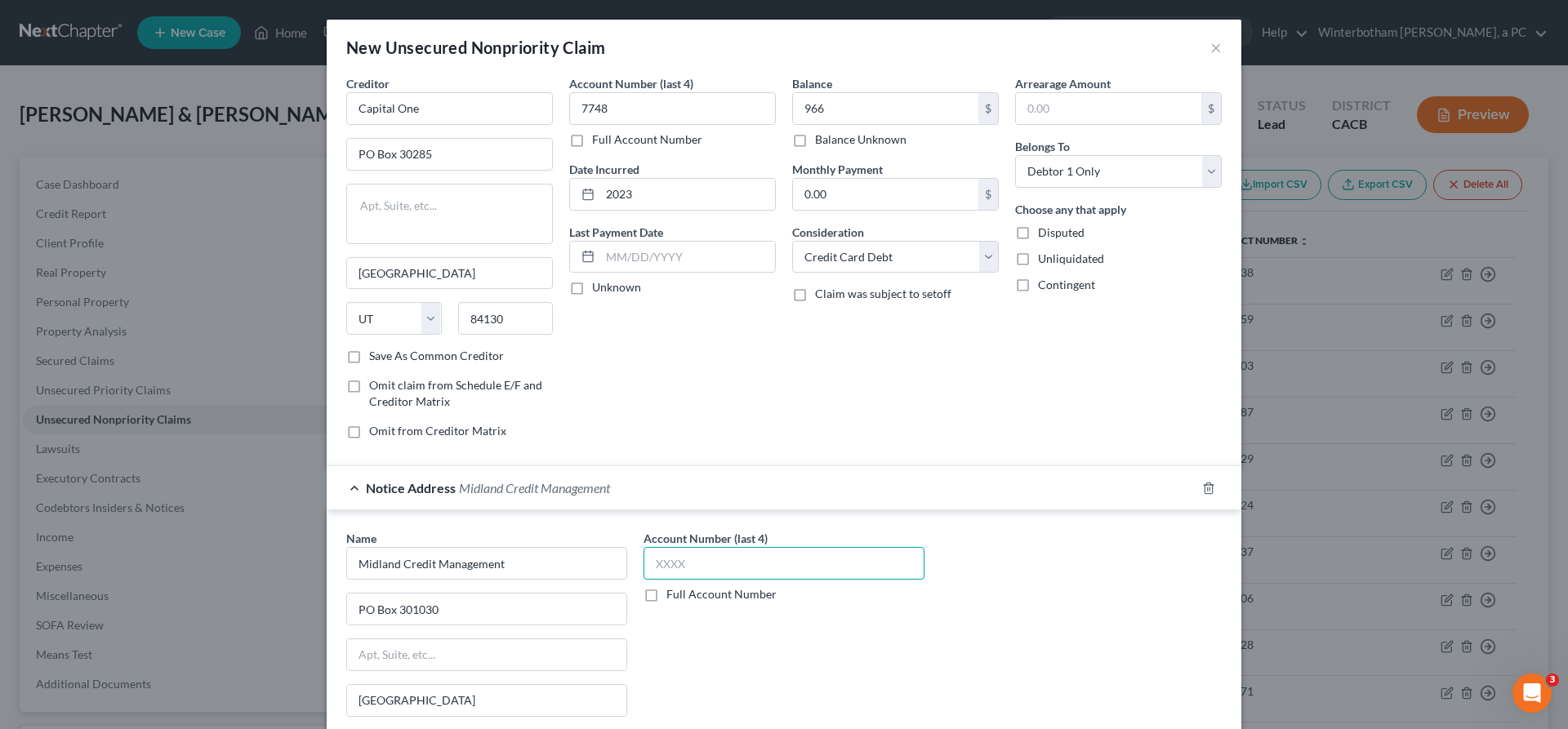
click at [756, 547] on input "text" at bounding box center [784, 562] width 281 height 33
type input "7748"
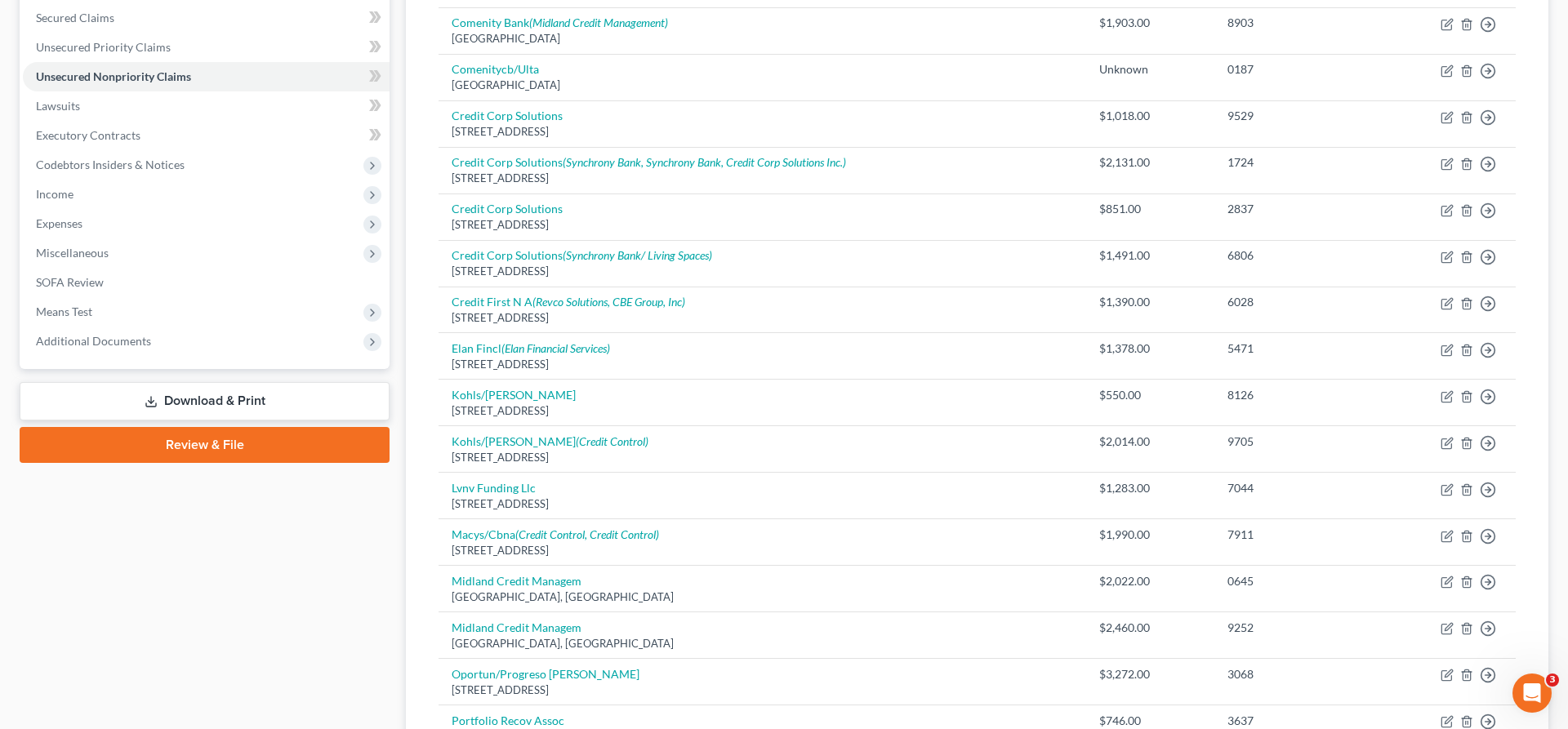
scroll to position [416, 0]
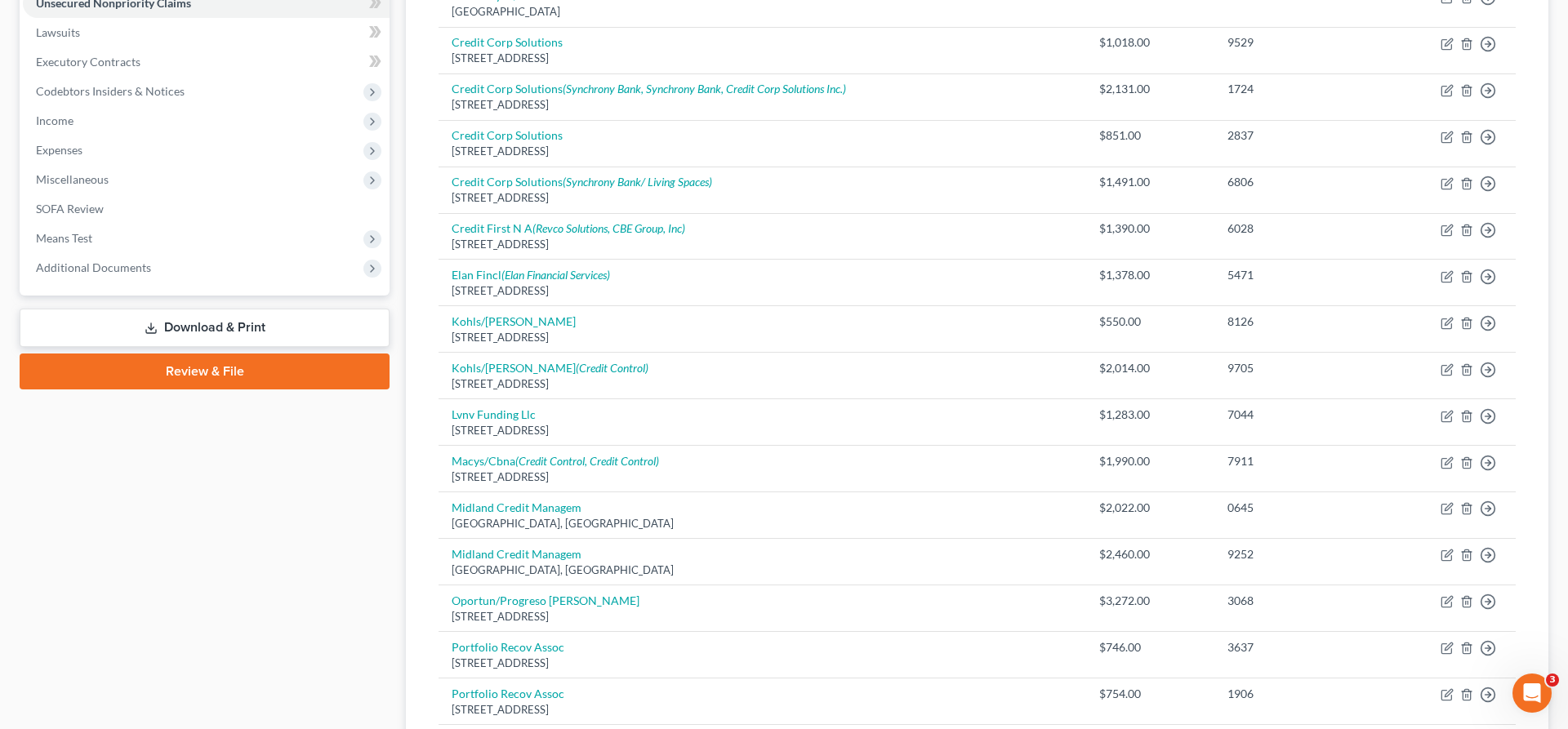
select select "46"
select select "2"
select select "0"
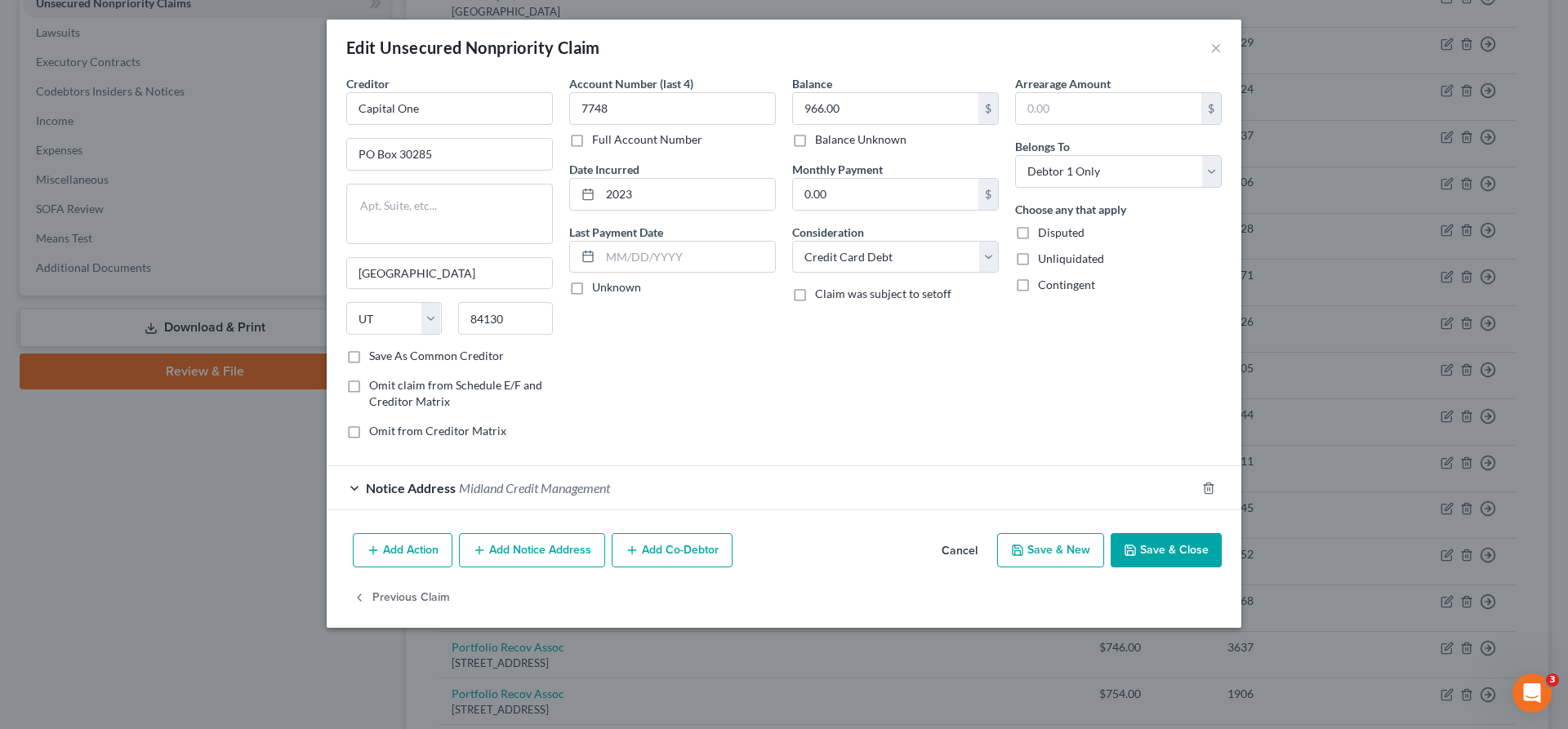
click at [605, 533] on button "Add Notice Address" at bounding box center [532, 550] width 146 height 35
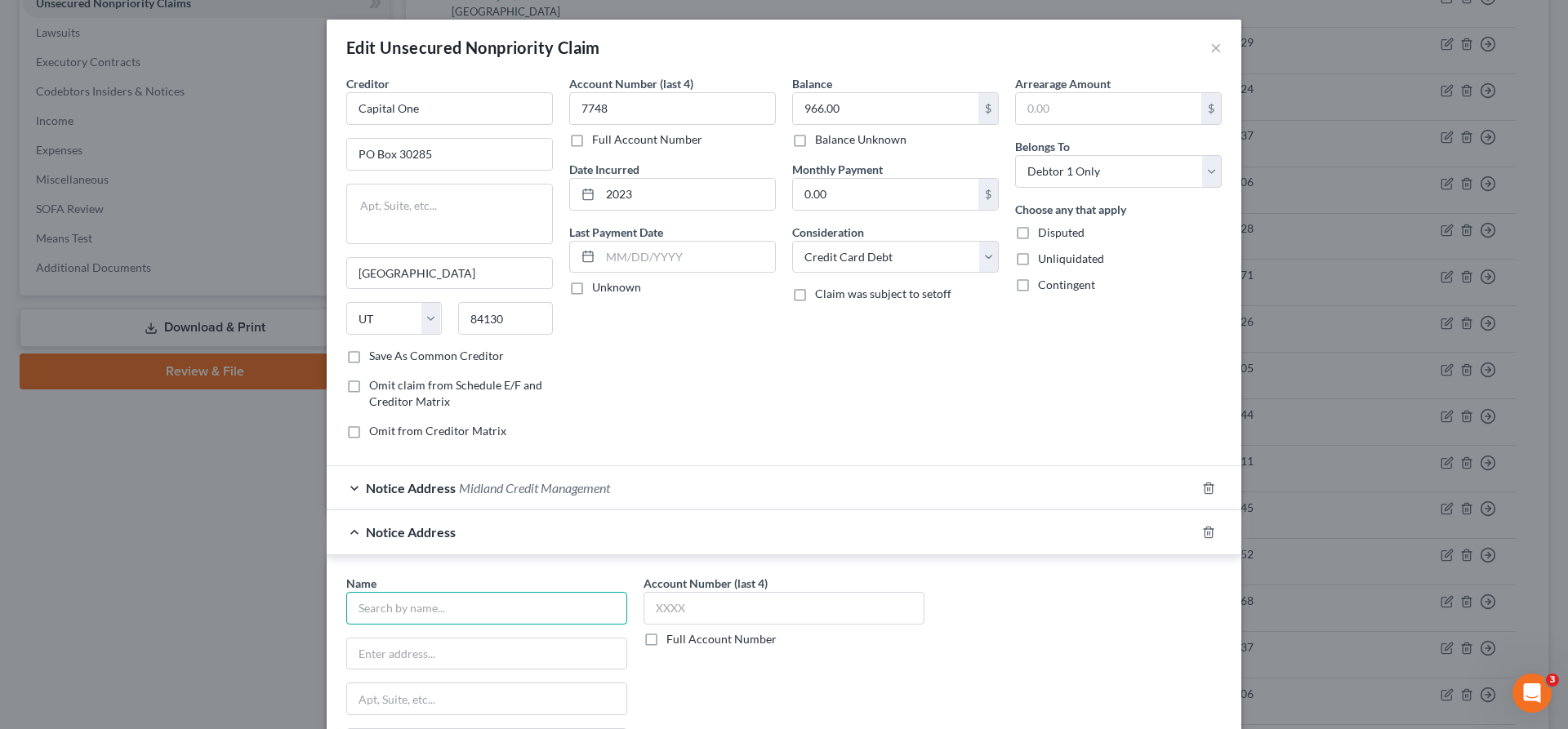
click at [627, 591] on input "text" at bounding box center [487, 607] width 281 height 33
type input "Capital One"
type input "PO Box 60599"
type input "91716"
type input "City Of Industry"
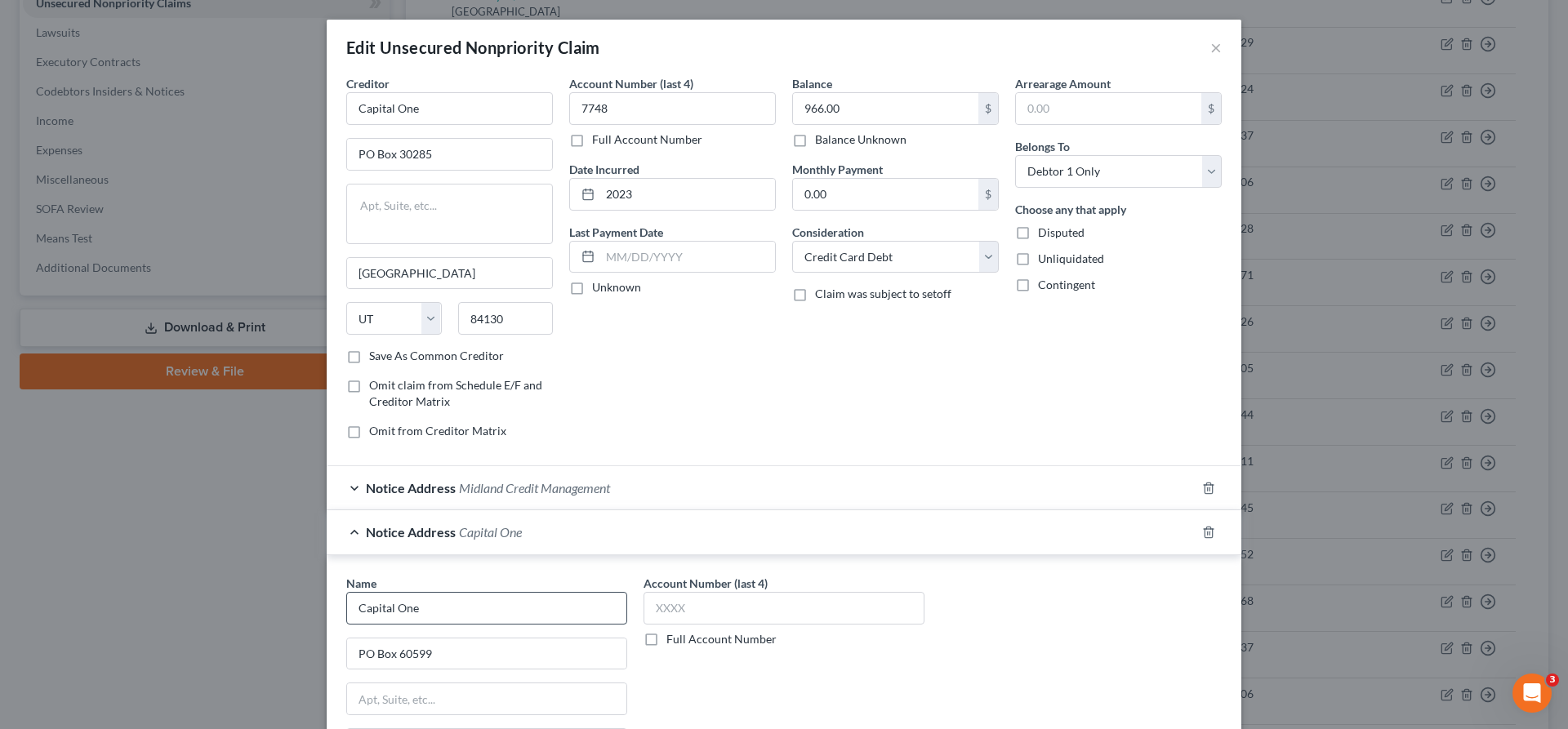
select select "4"
click at [709, 591] on input "text" at bounding box center [784, 607] width 281 height 33
type input "7748"
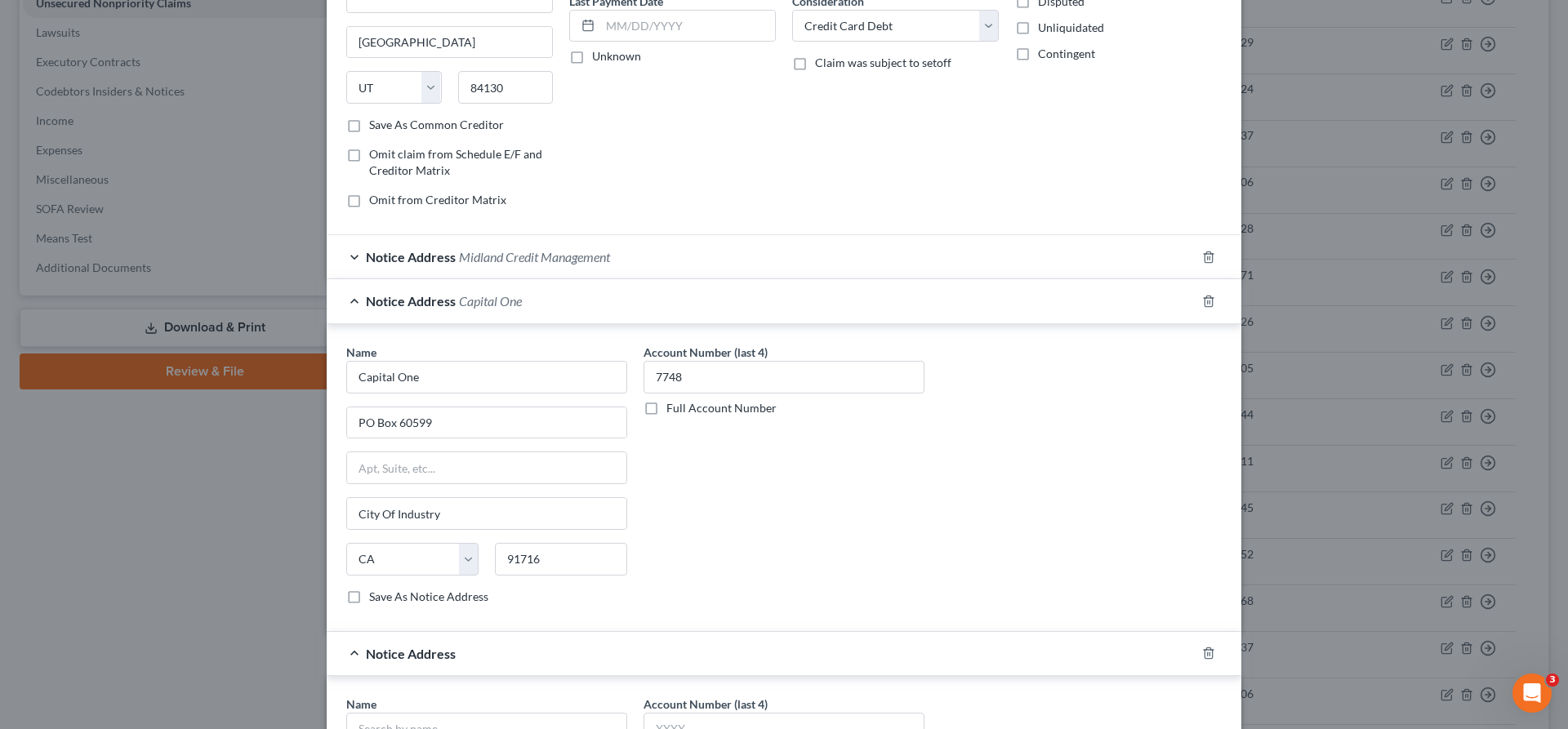
scroll to position [235, 0]
click at [554, 708] on input "text" at bounding box center [487, 724] width 281 height 33
type input "Alliance One Receivables Management"
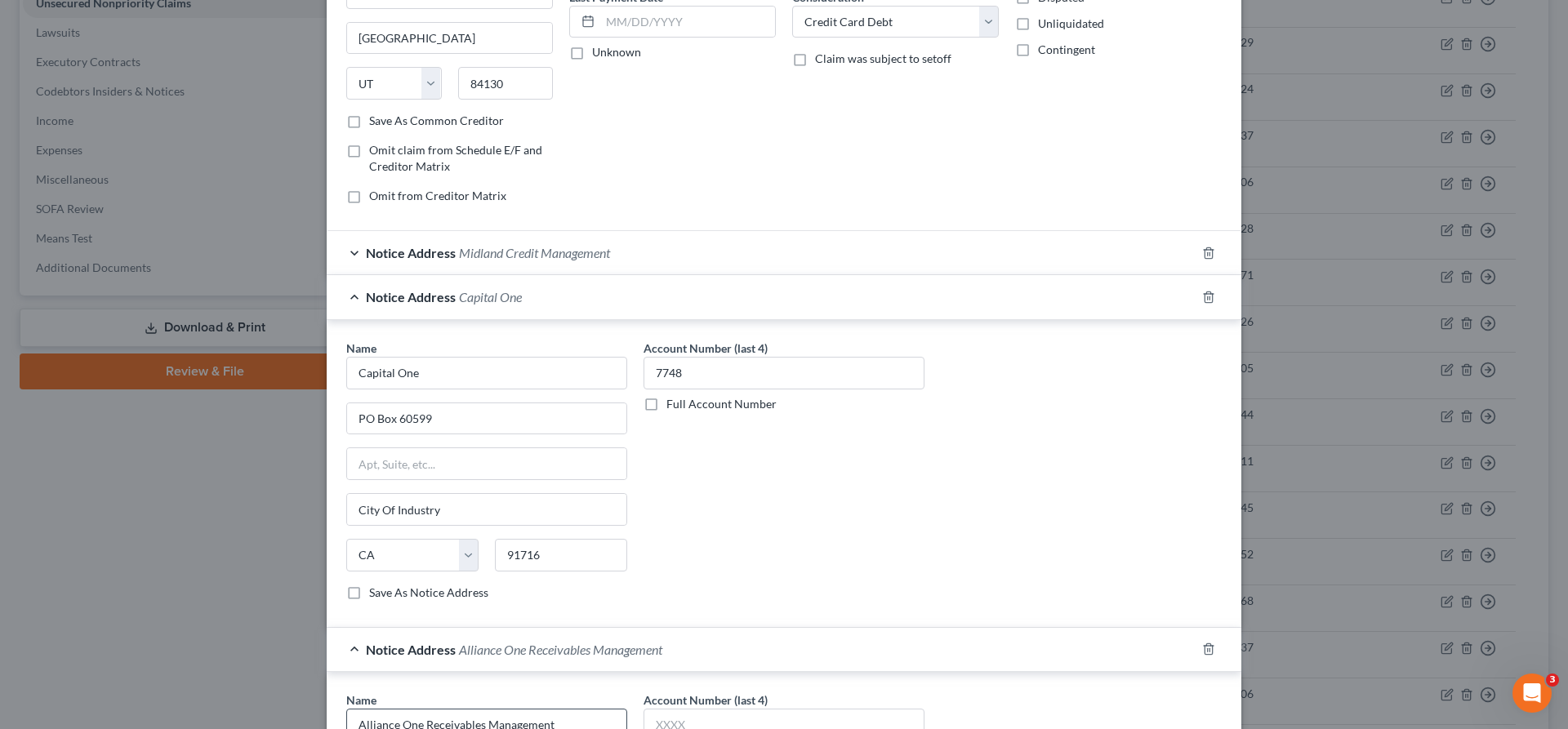
type input "PO Box 3111"
type input "19398"
type input "Southeastern"
select select "39"
click at [791, 708] on input "text" at bounding box center [784, 724] width 281 height 33
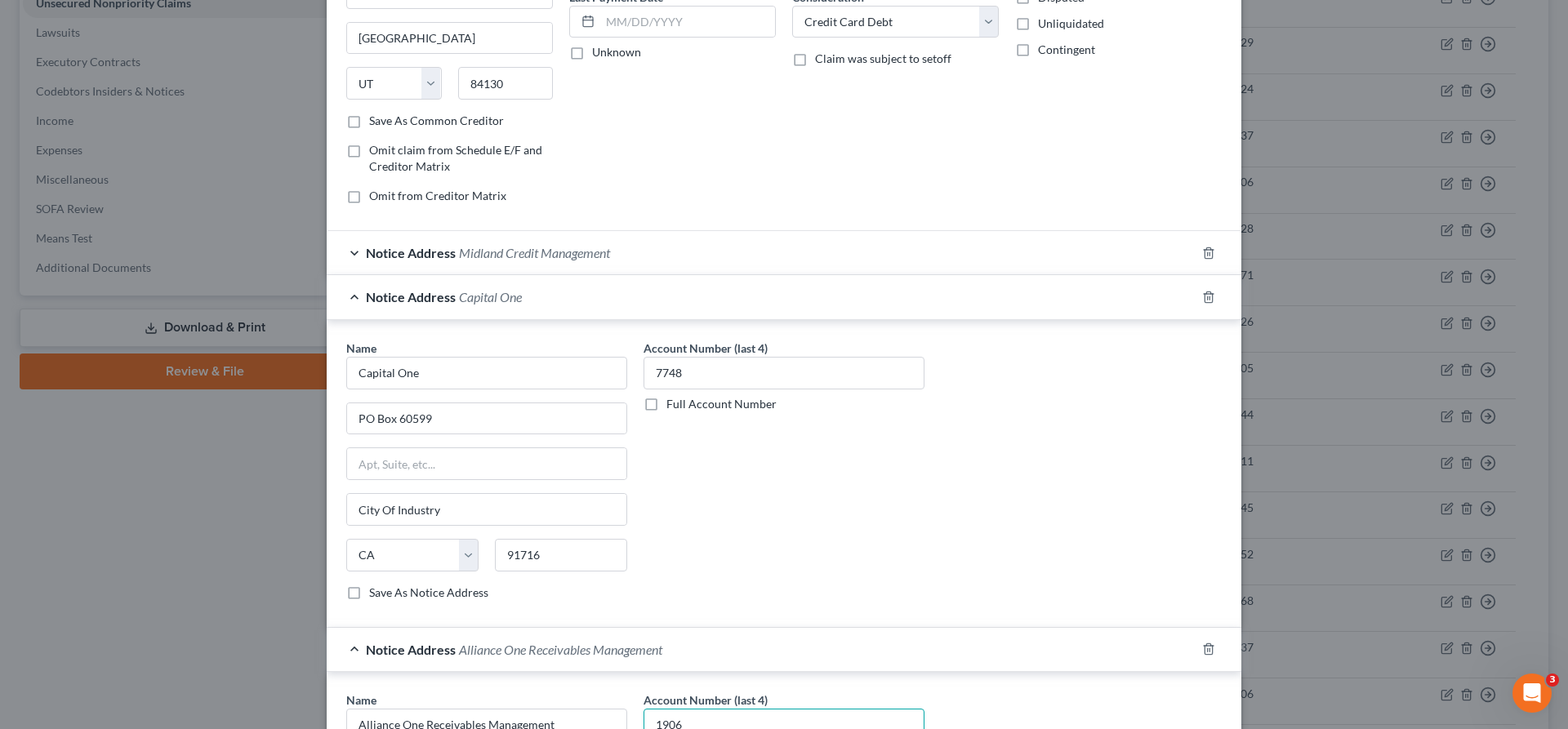
type input "1906"
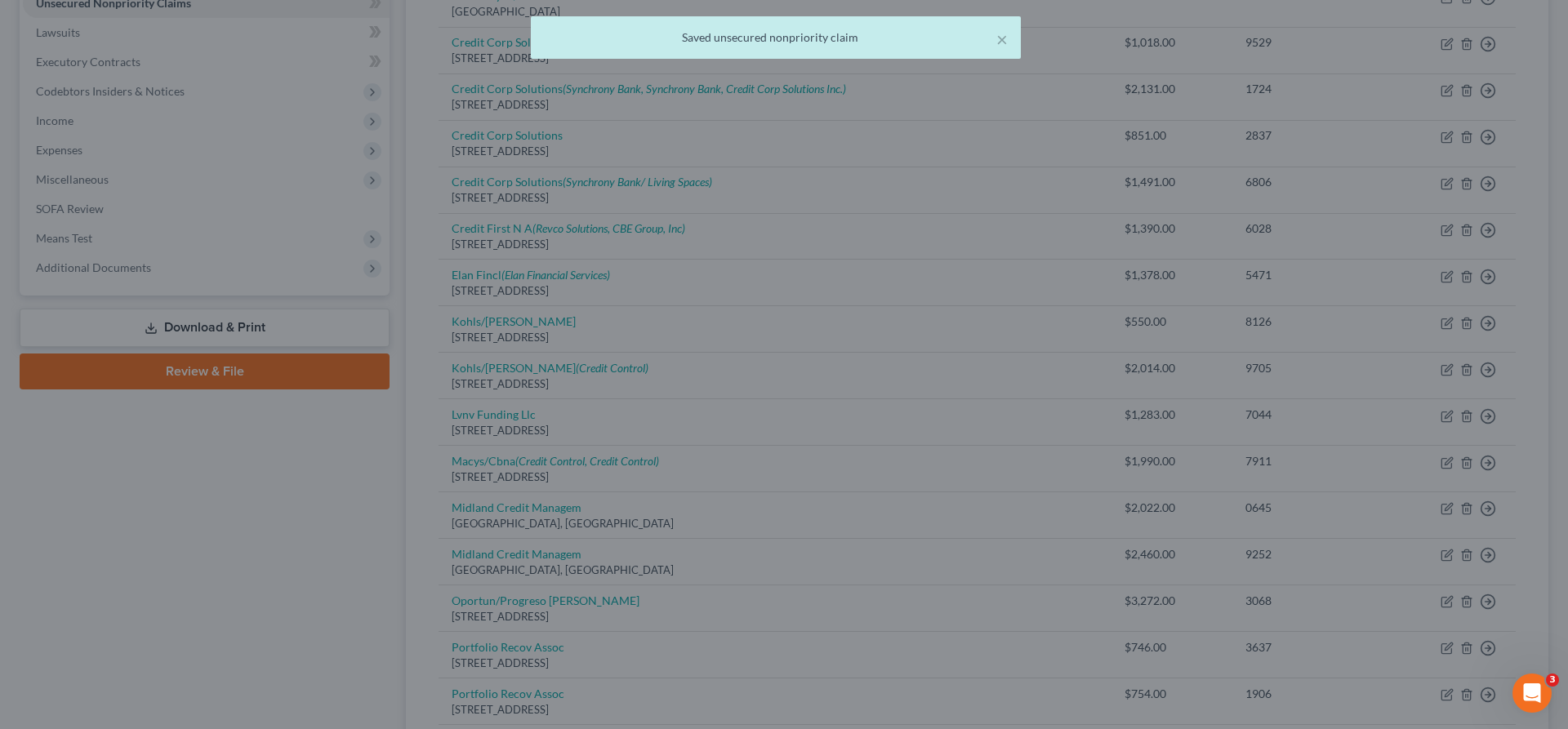
scroll to position [0, 0]
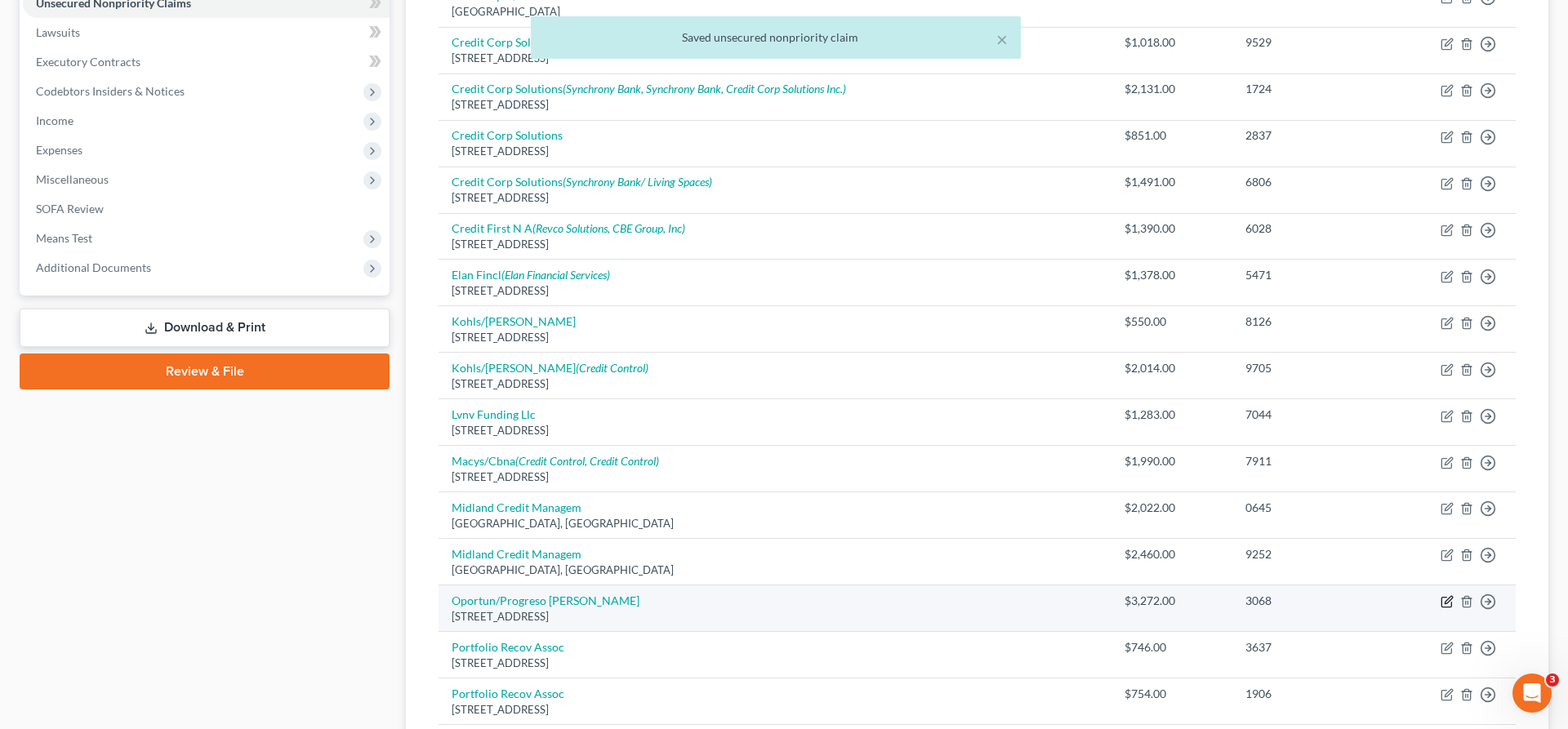
click at [1454, 595] on icon "button" at bounding box center [1447, 602] width 13 height 13
select select "4"
select select "1"
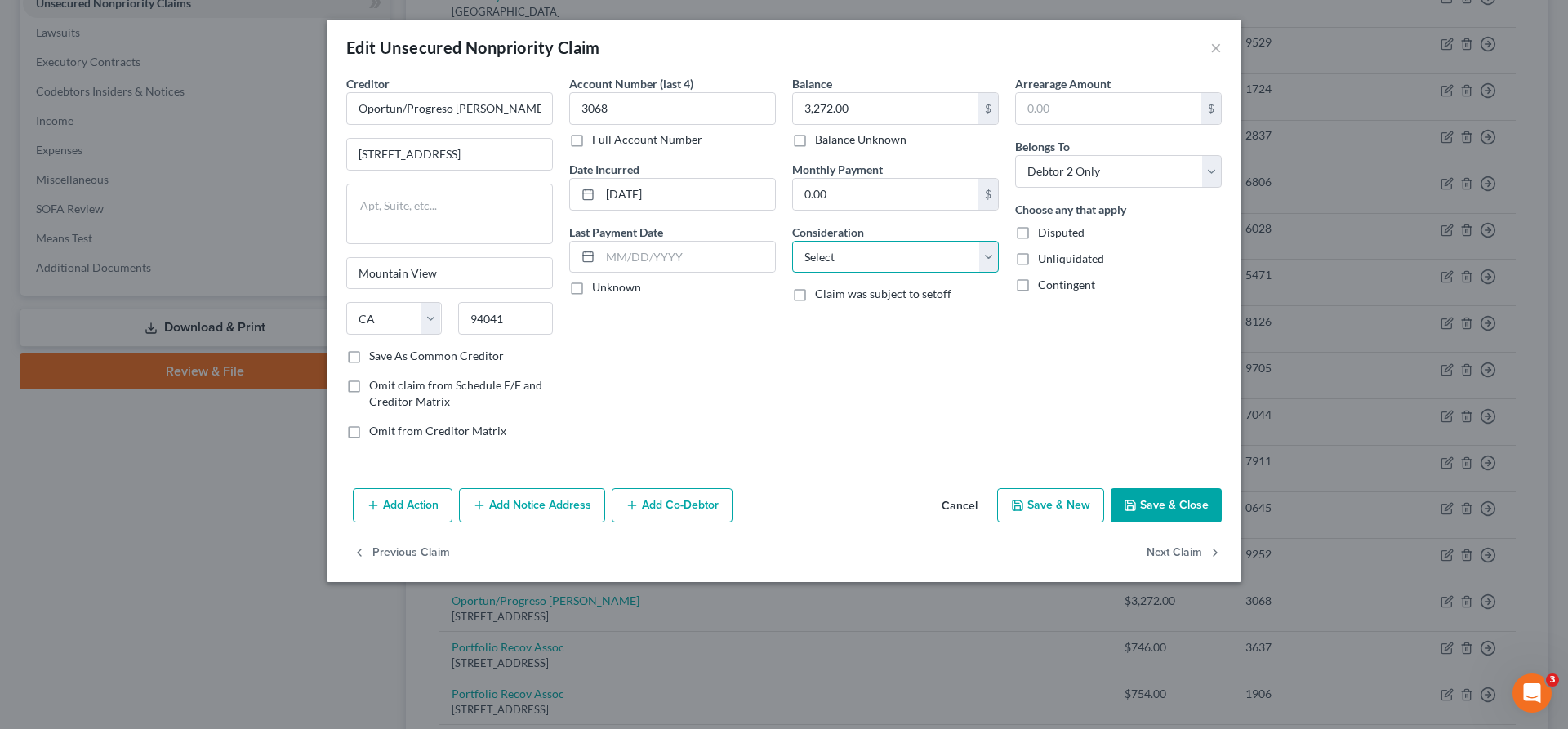
click at [792, 241] on select "Select Cable / Satellite Services Collection Agency Credit Card Debt Debt Couns…" at bounding box center [895, 256] width 207 height 33
select select "2"
click option "Credit Card Debt" at bounding box center [0, 0] width 0 height 0
click at [596, 488] on button "Add Notice Address" at bounding box center [532, 505] width 146 height 35
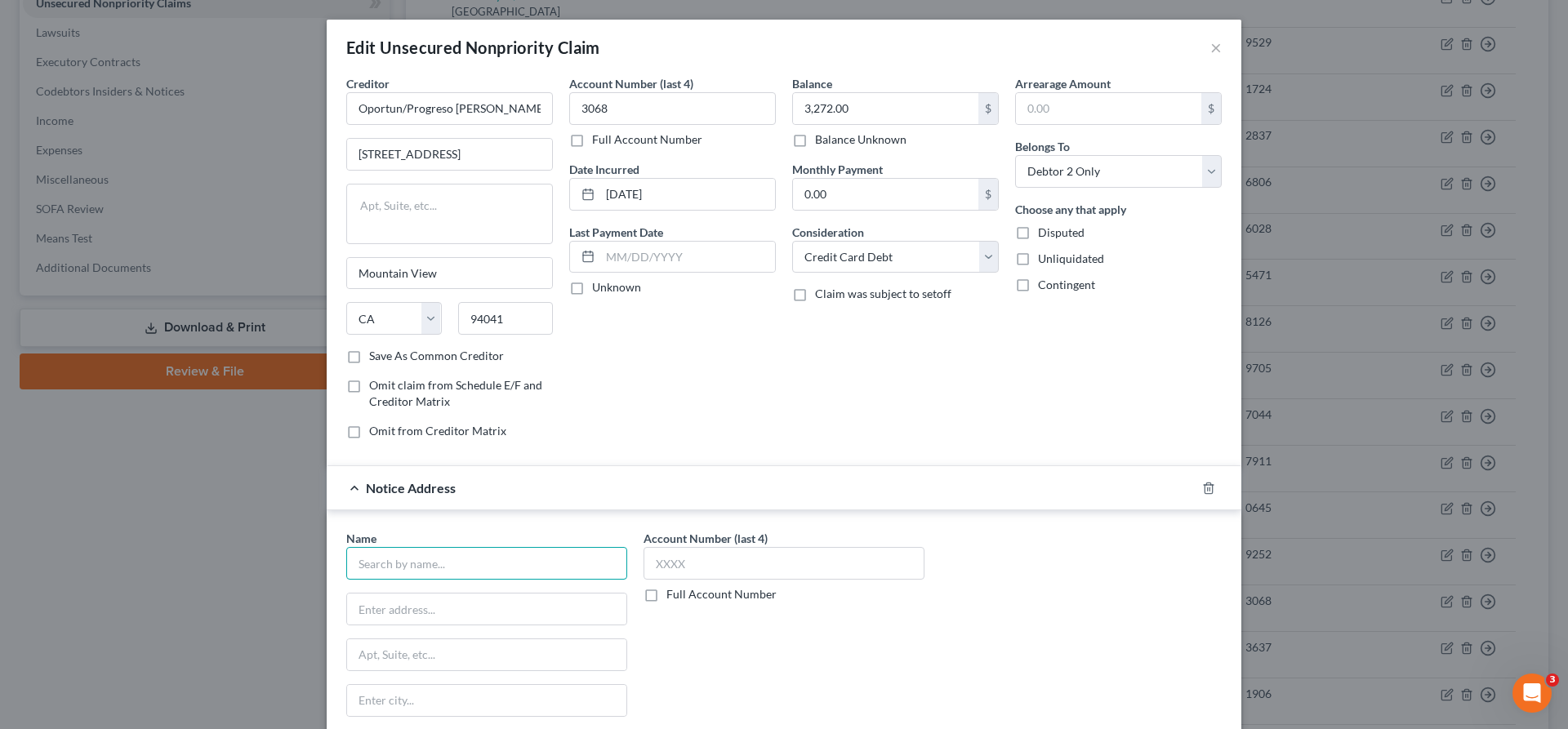
click at [566, 547] on input "text" at bounding box center [487, 562] width 281 height 33
type input "P"
type input "Opportun"
type input "PO Box 4085"
type input "94026"
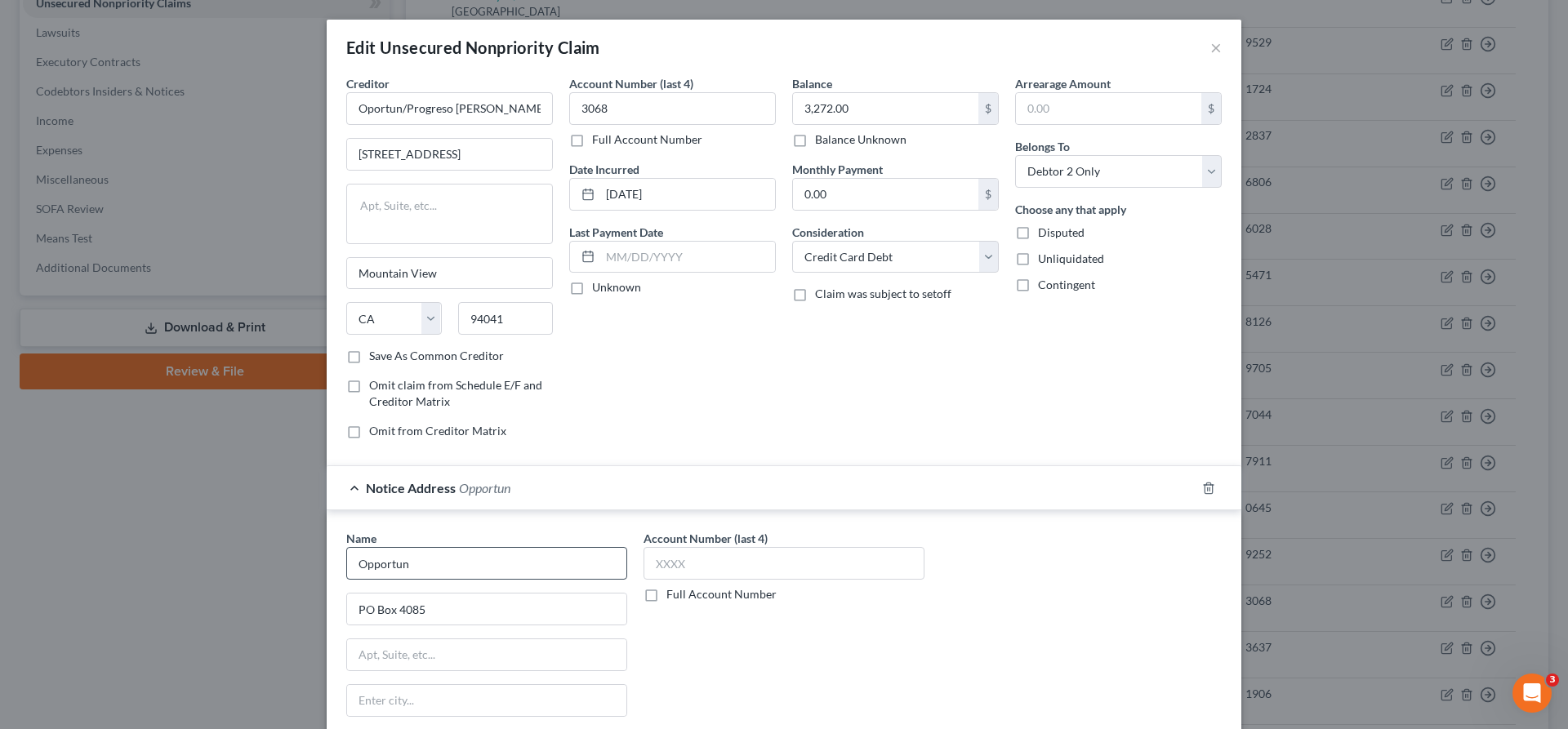
type input "[GEOGRAPHIC_DATA]"
select select "4"
click at [709, 547] on input "text" at bounding box center [784, 562] width 281 height 33
type input "3068"
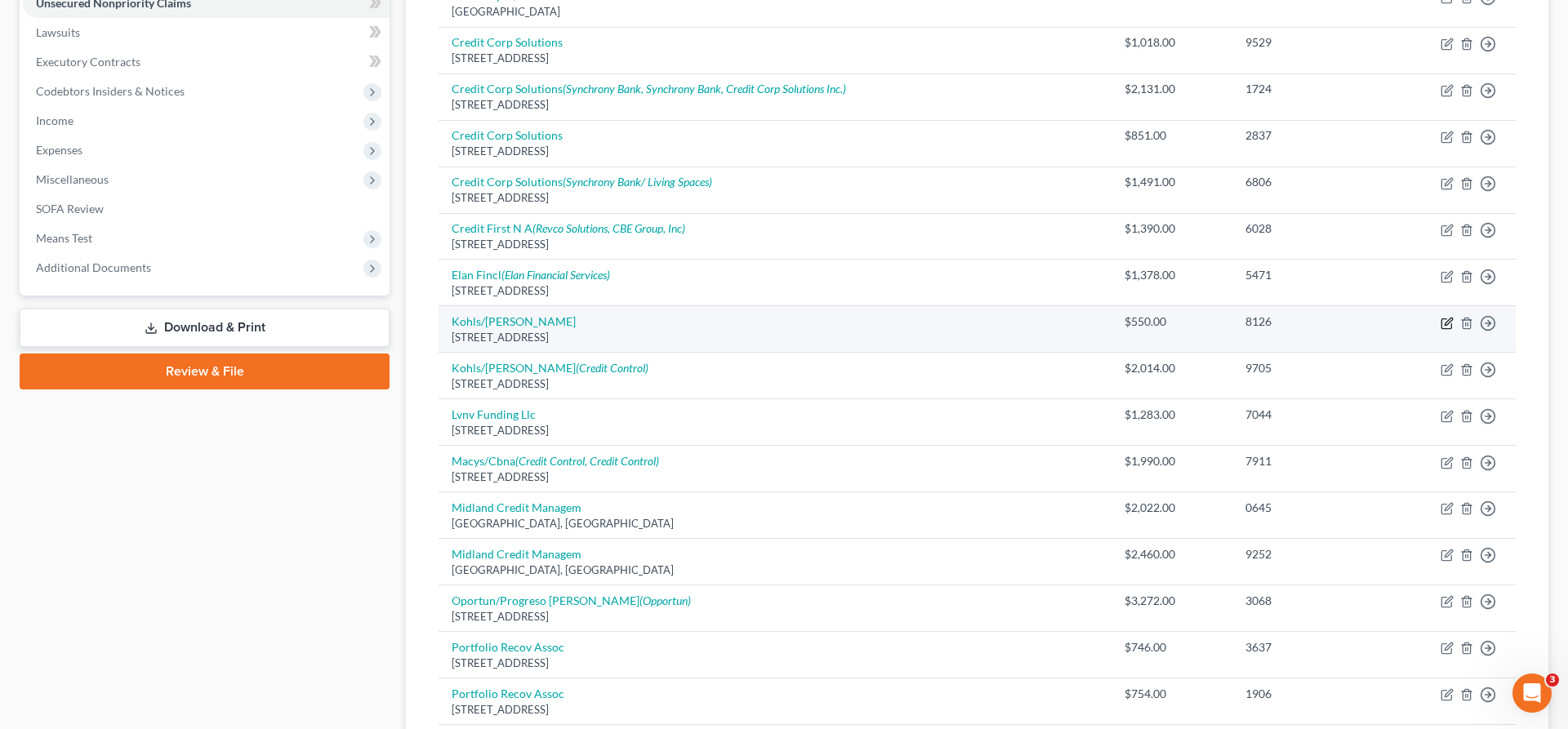
click at [1451, 318] on icon "button" at bounding box center [1446, 323] width 9 height 9
select select "52"
select select "2"
select select "1"
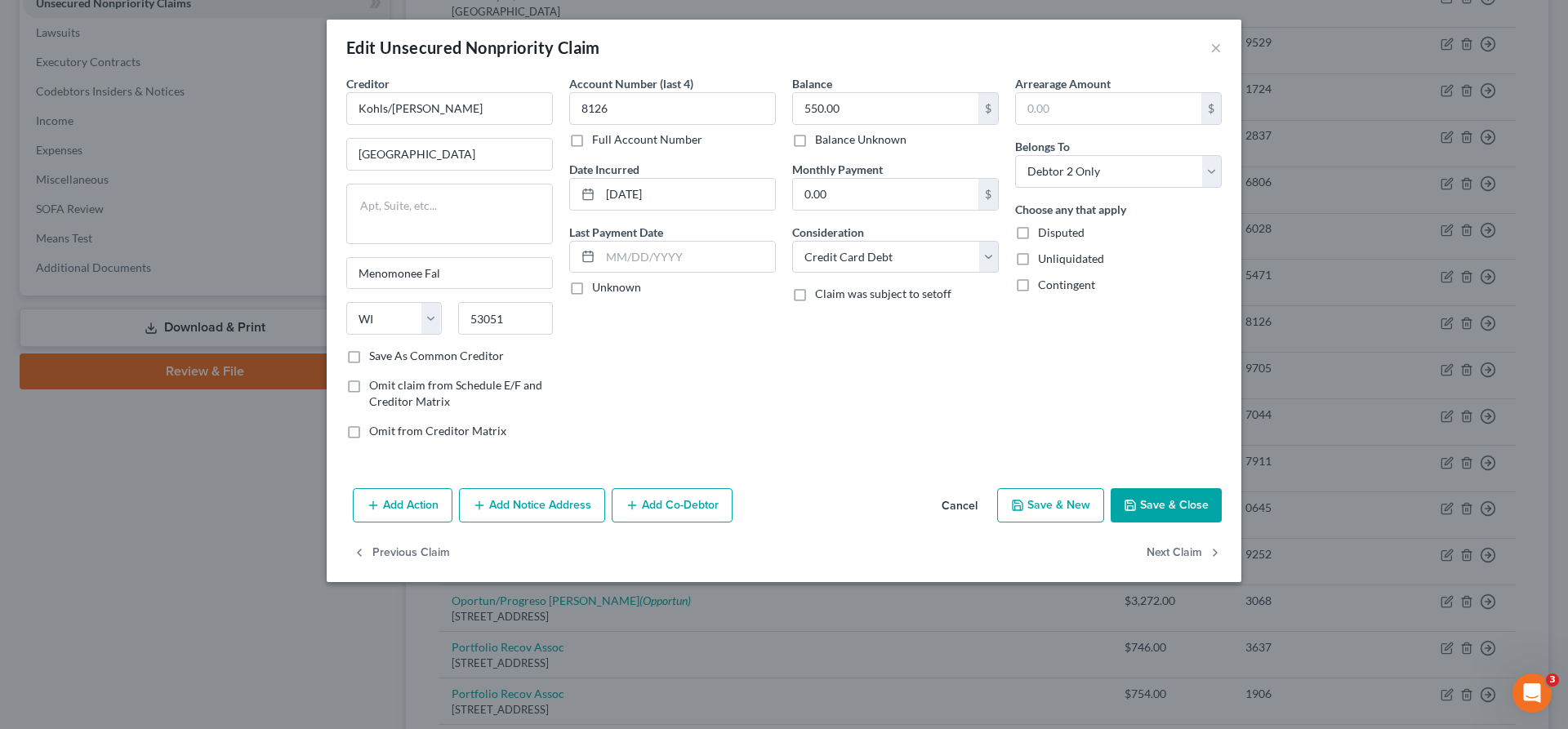
click at [605, 488] on button "Add Notice Address" at bounding box center [532, 505] width 146 height 35
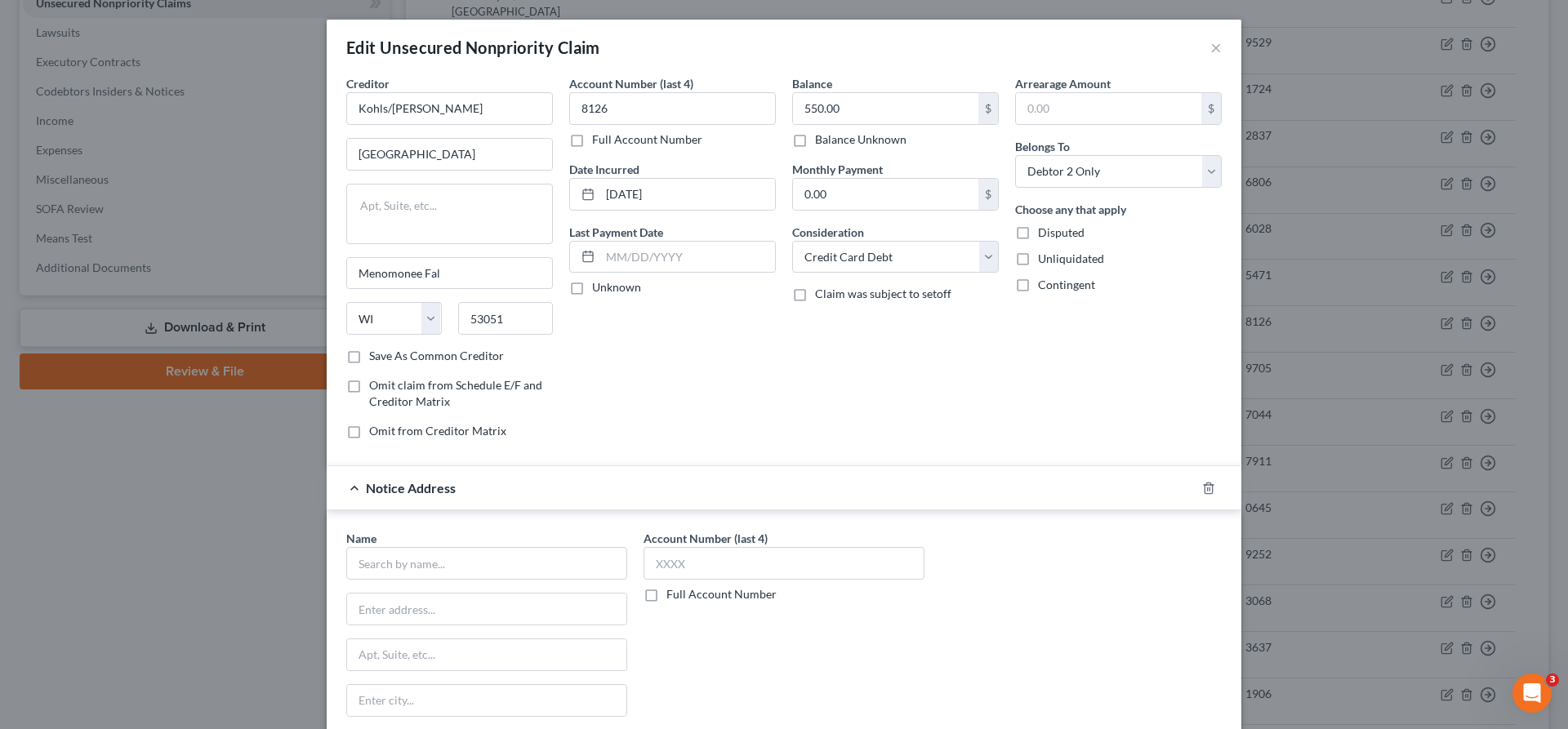
click at [612, 530] on div "Name *" at bounding box center [487, 554] width 281 height 50
click at [608, 547] on input "text" at bounding box center [487, 562] width 281 height 33
type input "Kohls Payment Center"
type input "PO Box 60043"
type input "91716"
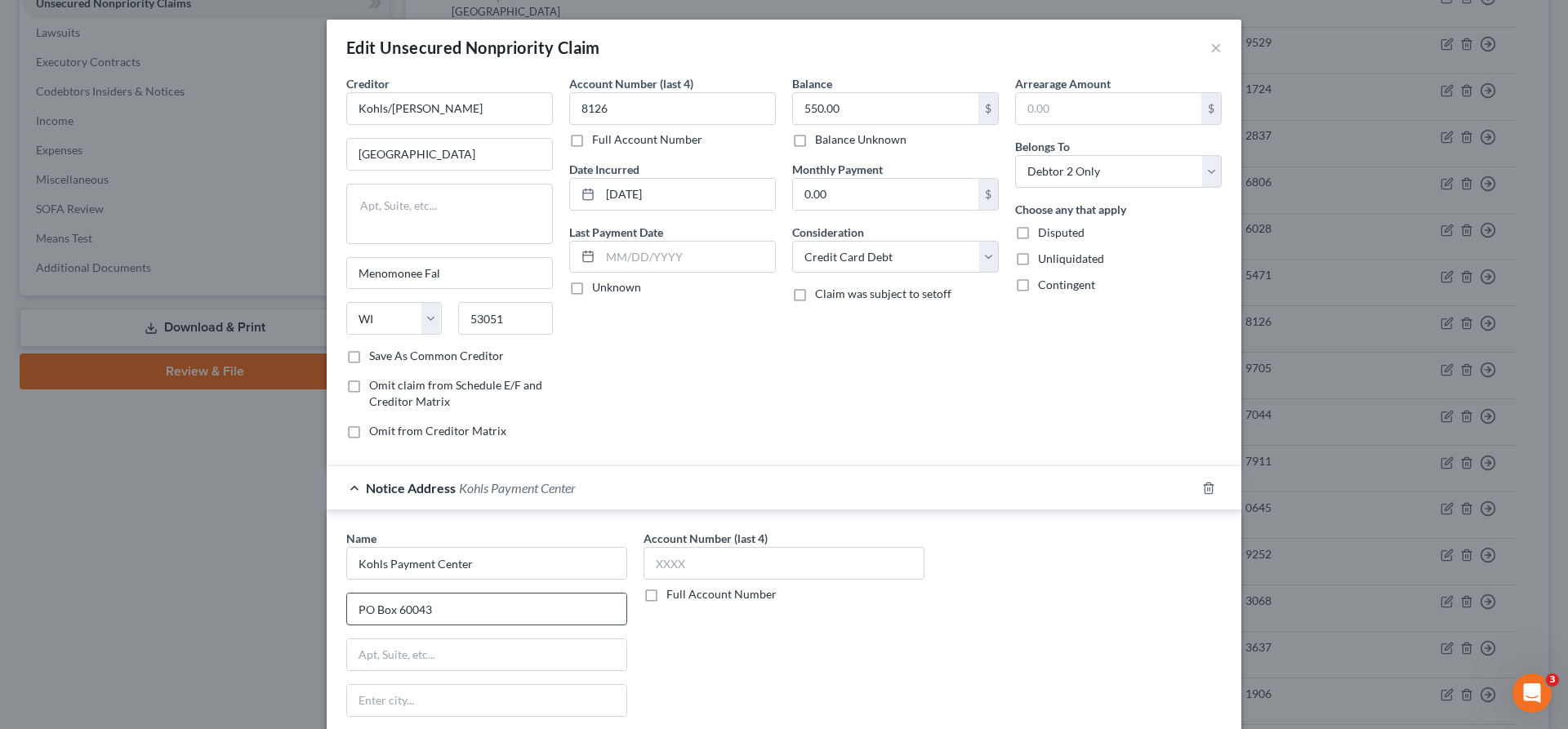
type input "City Of Industry"
select select "4"
click at [740, 547] on input "text" at bounding box center [784, 562] width 281 height 33
type input "8126"
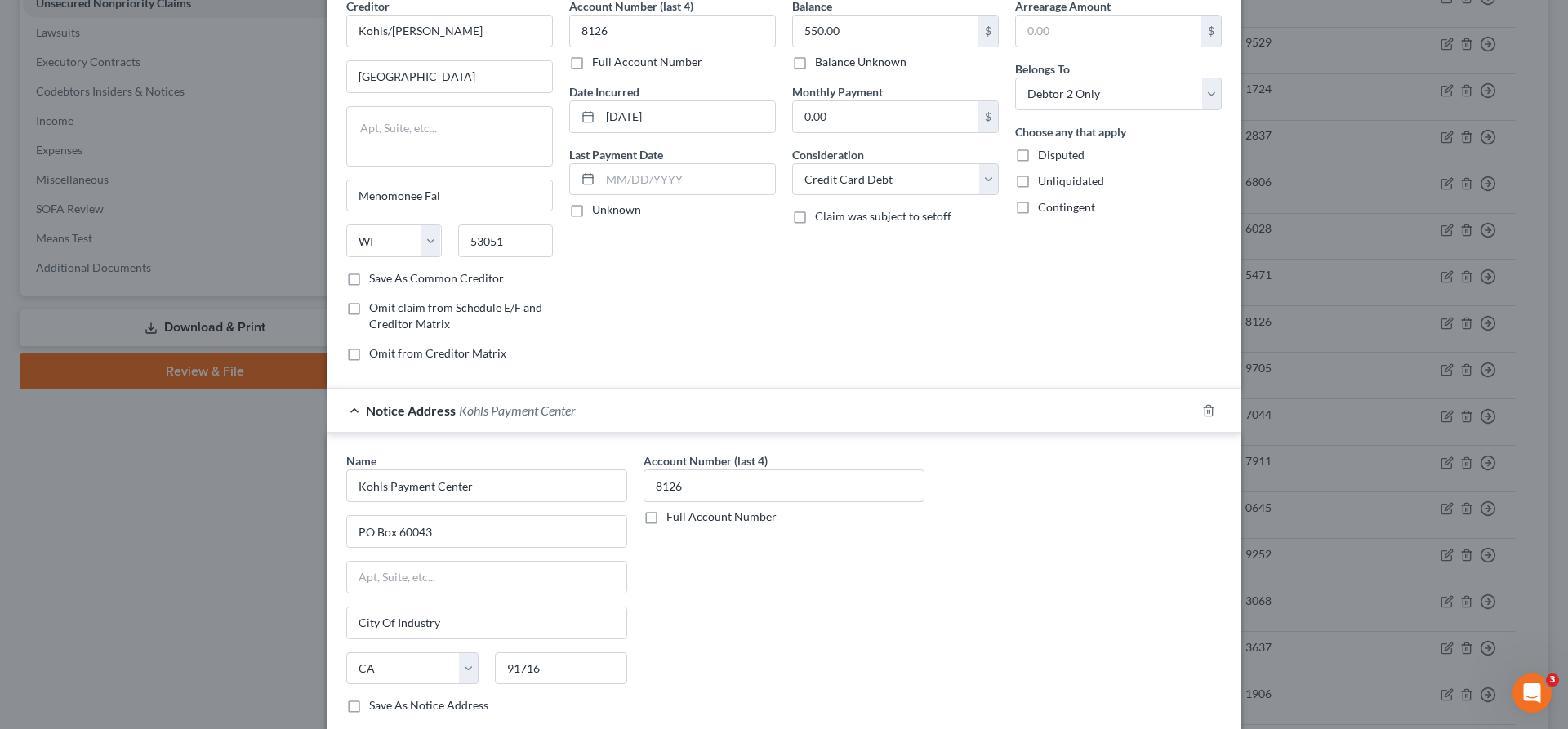
scroll to position [176, 0]
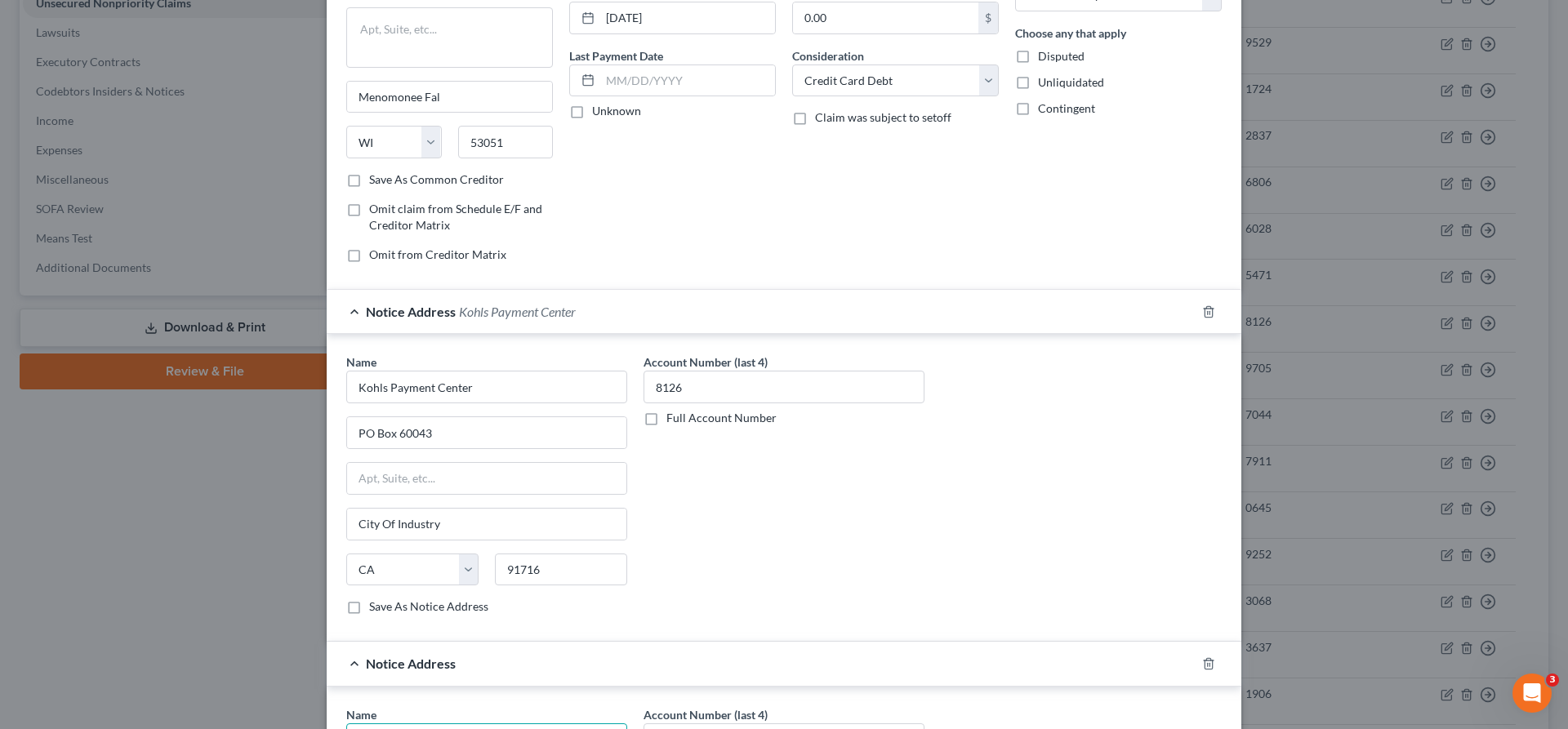
click at [566, 723] on input "text" at bounding box center [487, 739] width 281 height 33
type input "Radius Global Solutions"
type input "PO Box 390905"
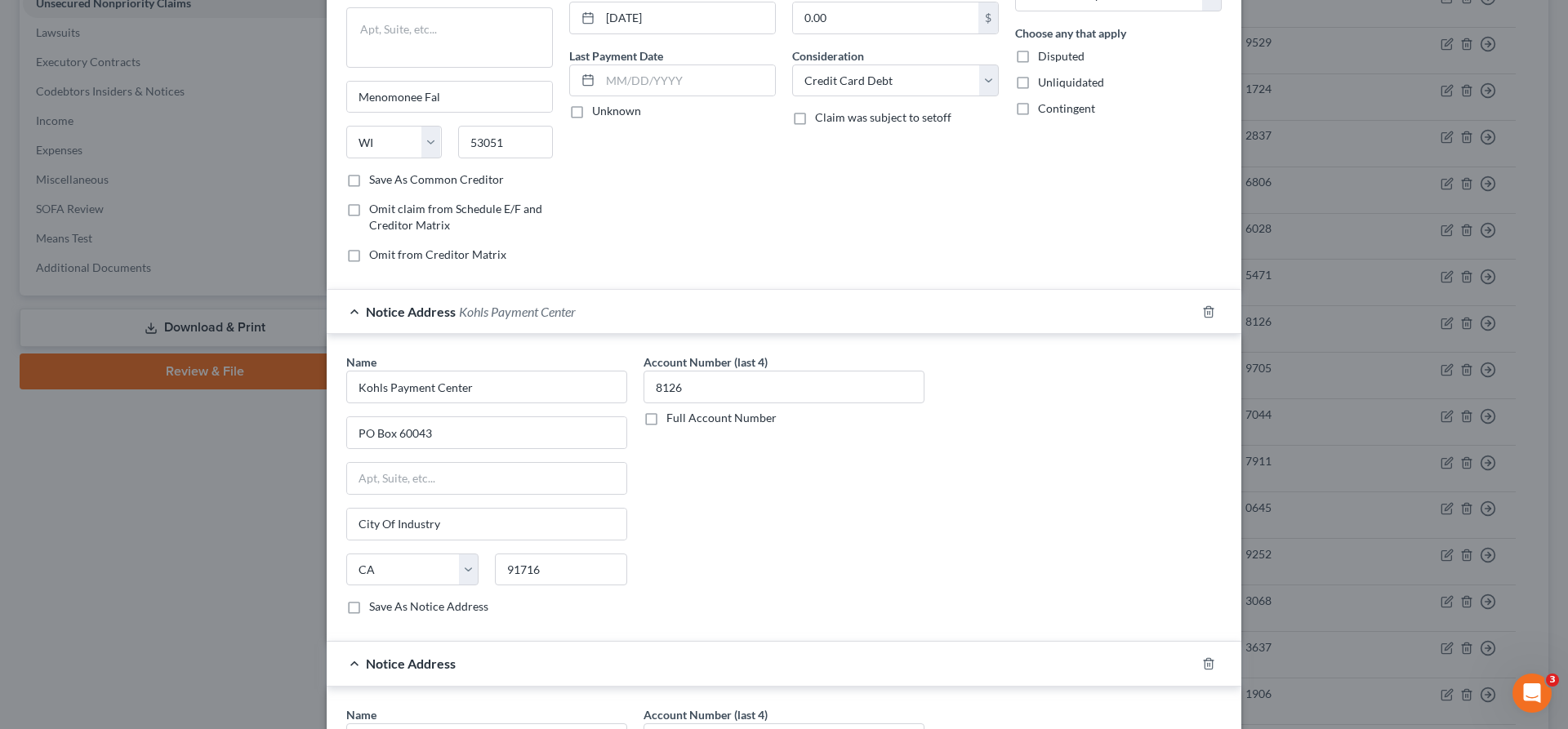
type input "[GEOGRAPHIC_DATA]"
select select "24"
type input "55439"
type input "PO Box 390846"
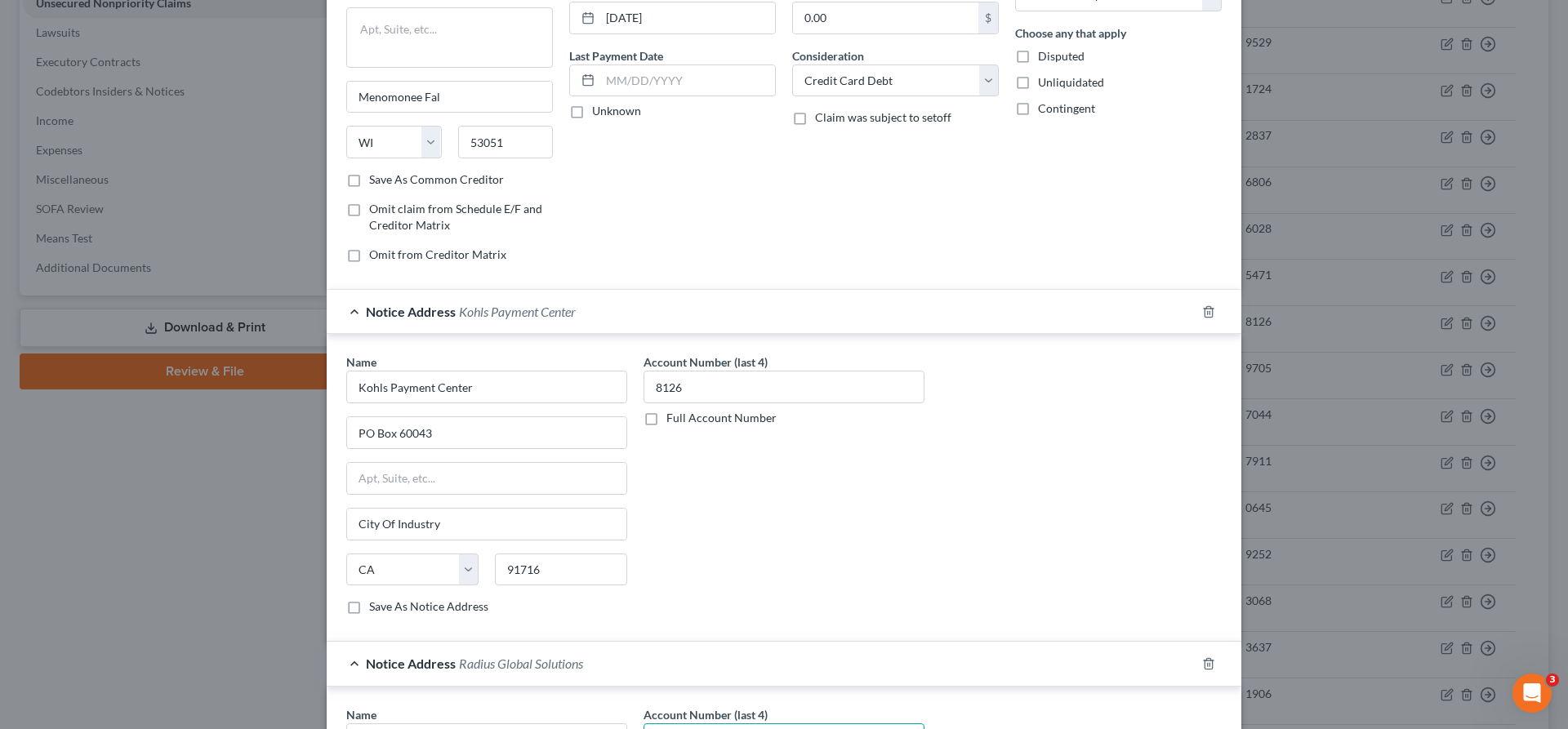
click at [769, 723] on input "text" at bounding box center [784, 739] width 281 height 33
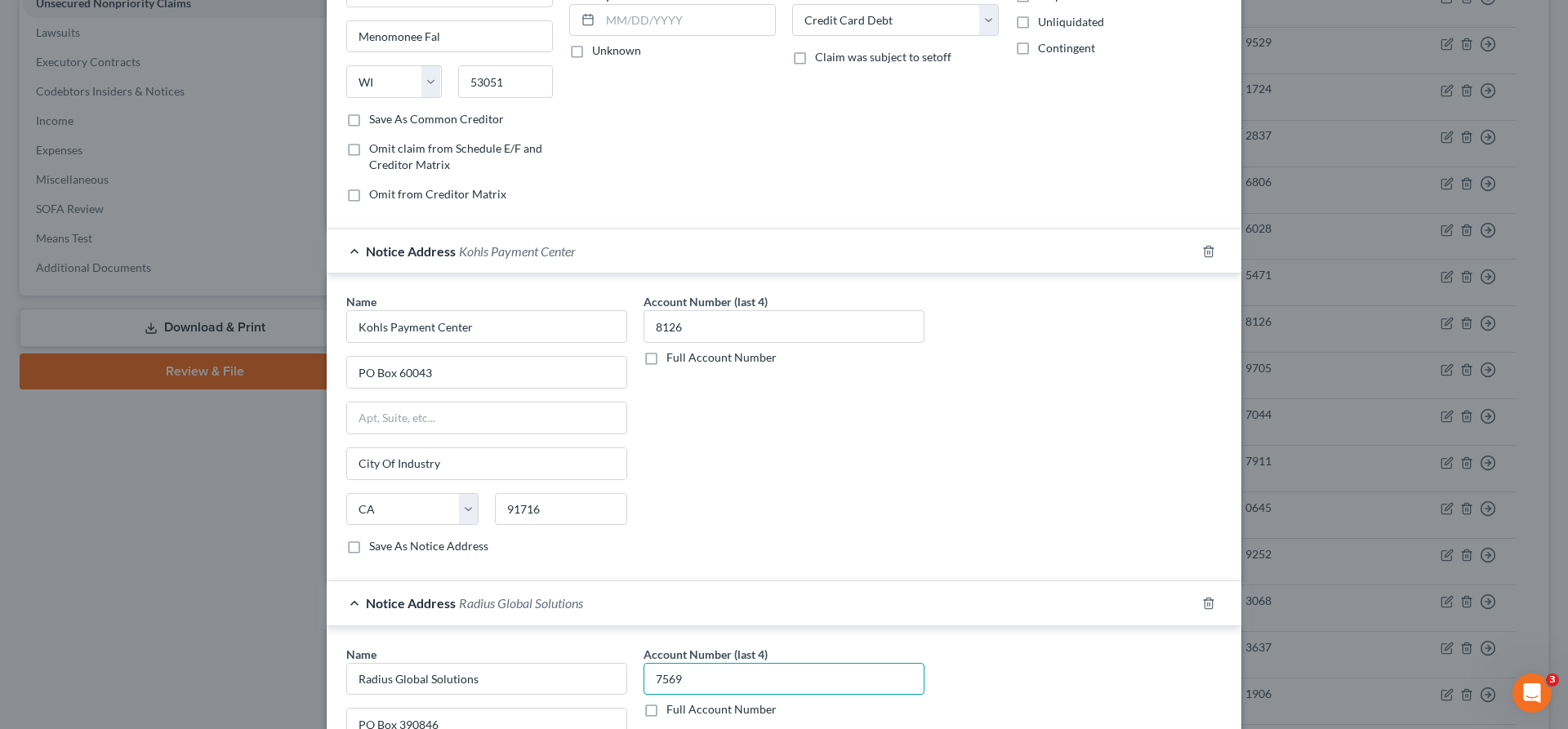
scroll to position [264, 0]
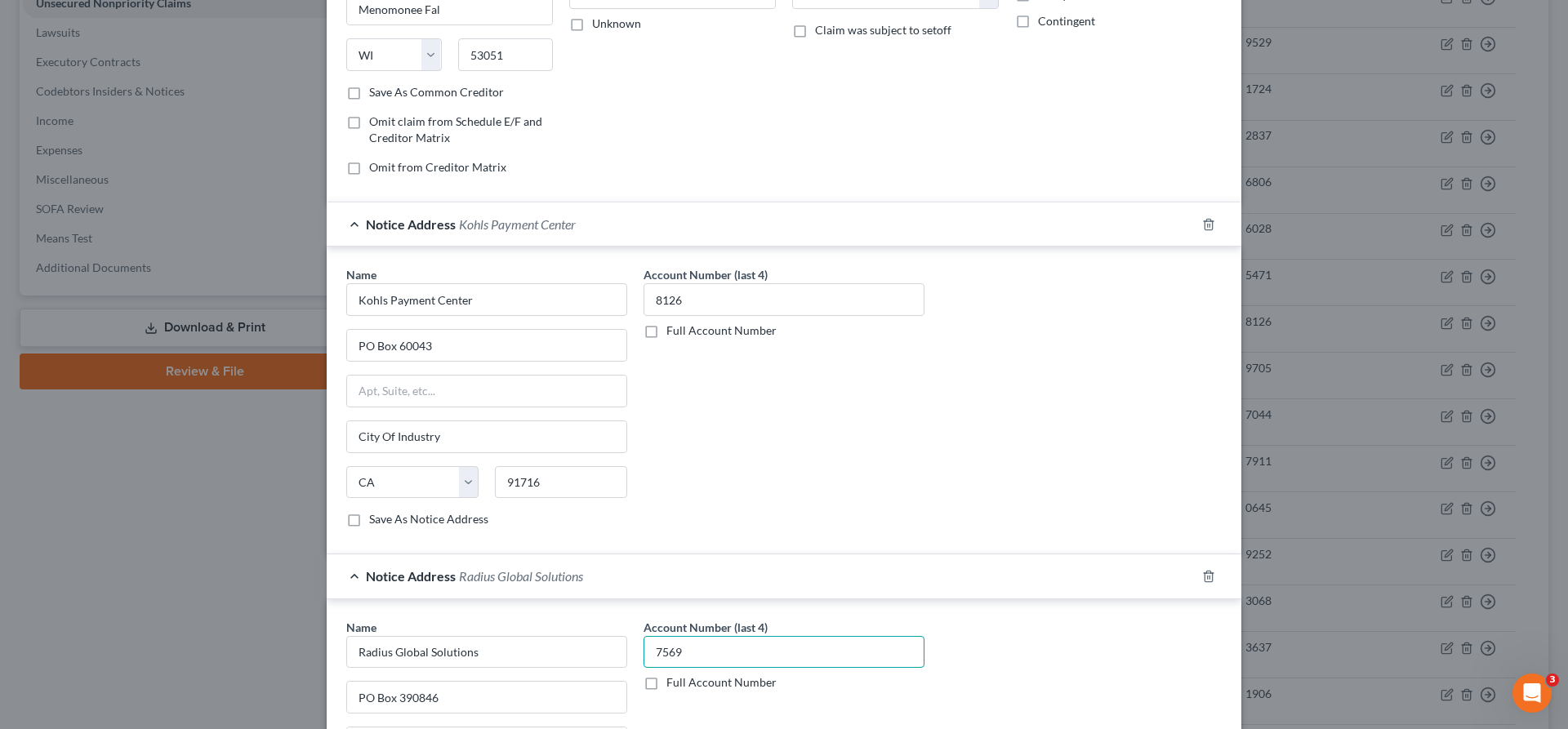
type input "7569"
drag, startPoint x: 1071, startPoint y: 655, endPoint x: 1050, endPoint y: 643, distance: 24.2
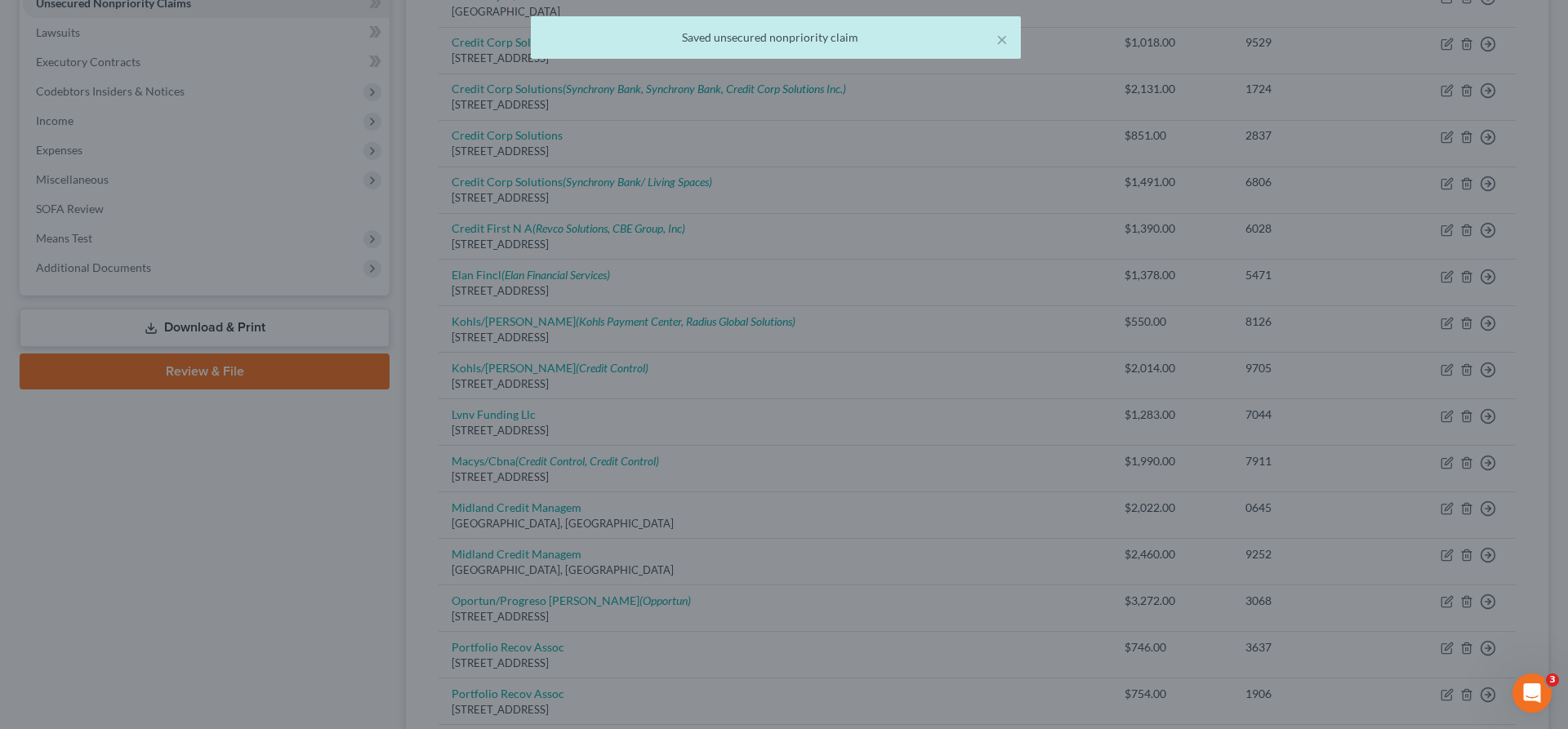
scroll to position [0, 0]
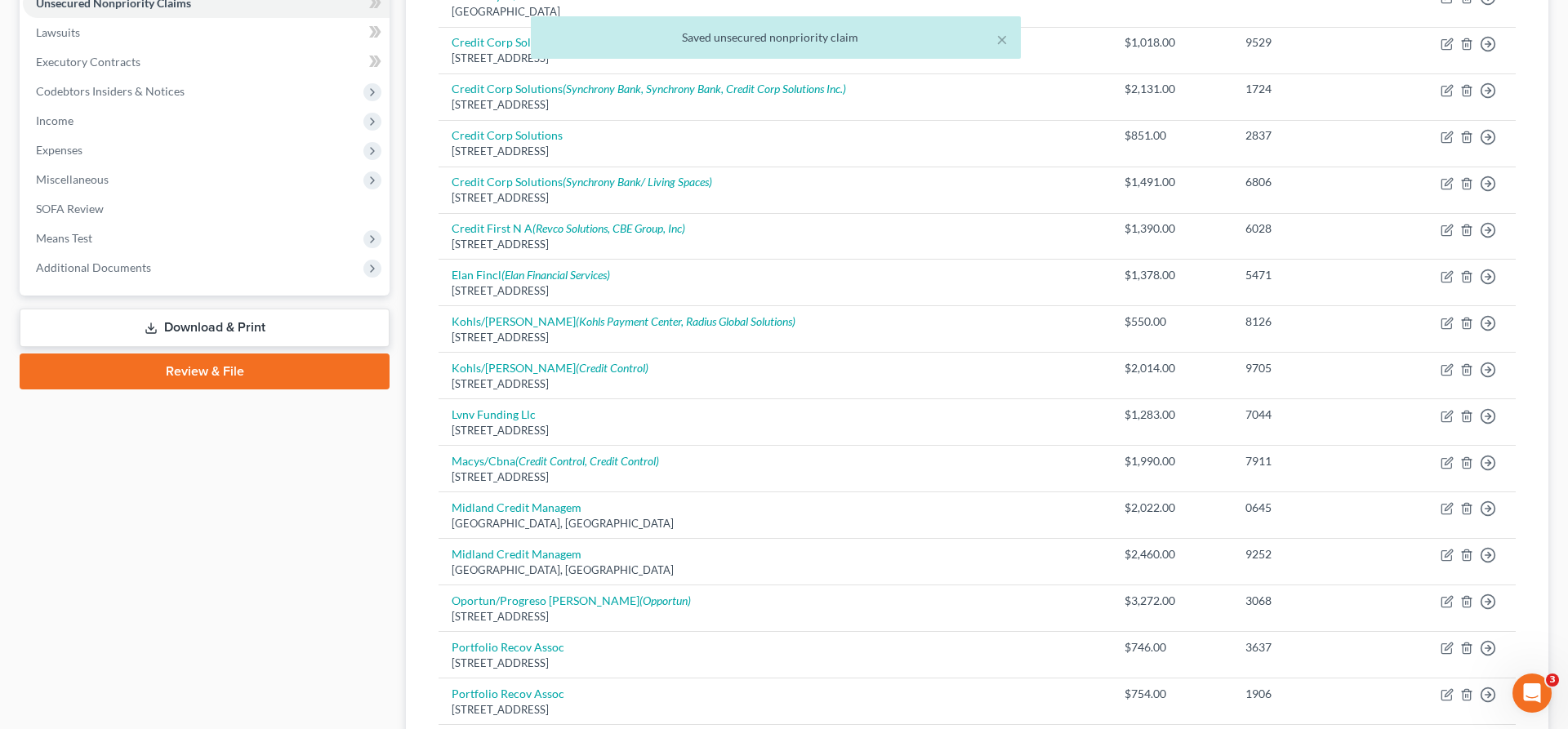
select select "24"
select select "2"
select select "1"
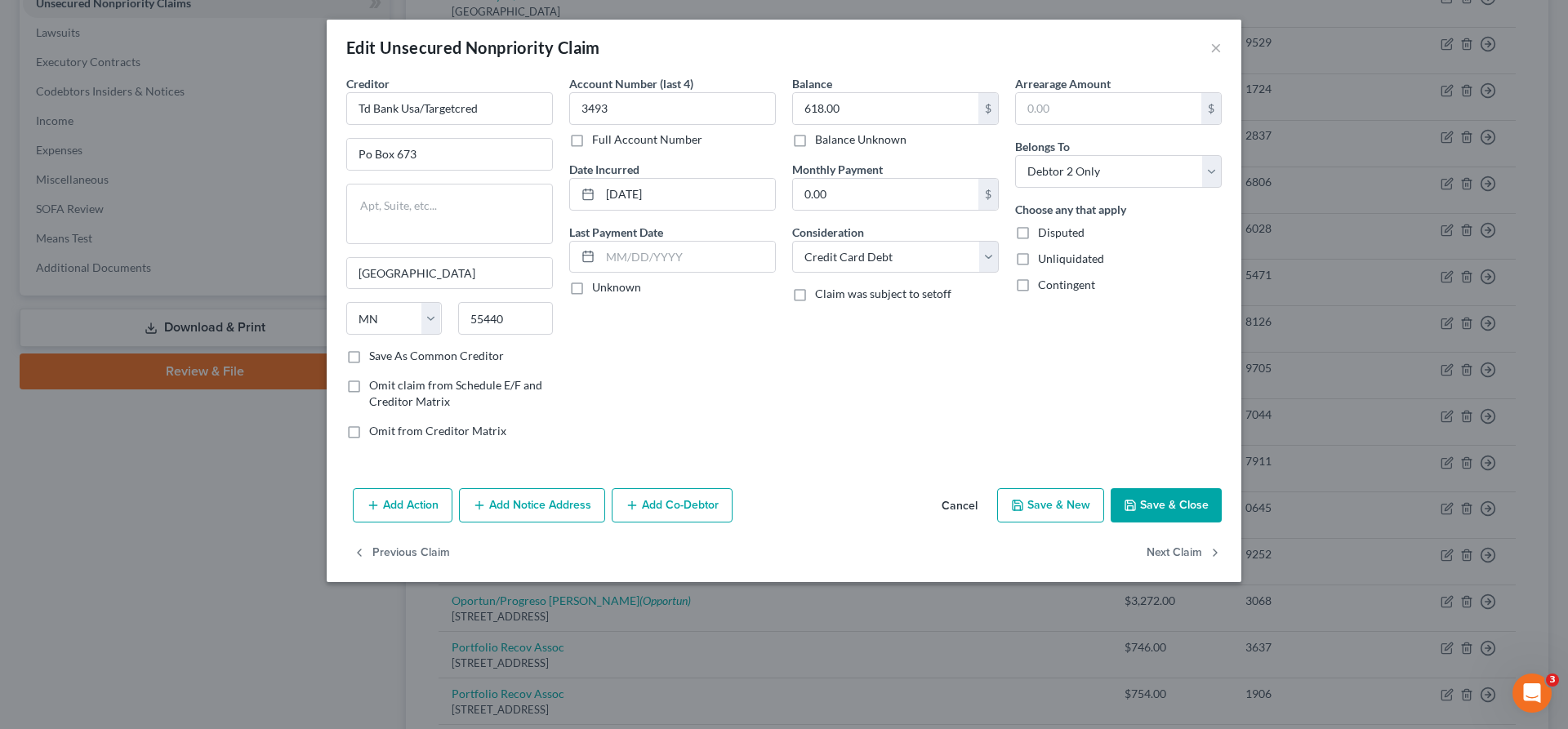
click at [605, 488] on button "Add Notice Address" at bounding box center [532, 505] width 146 height 35
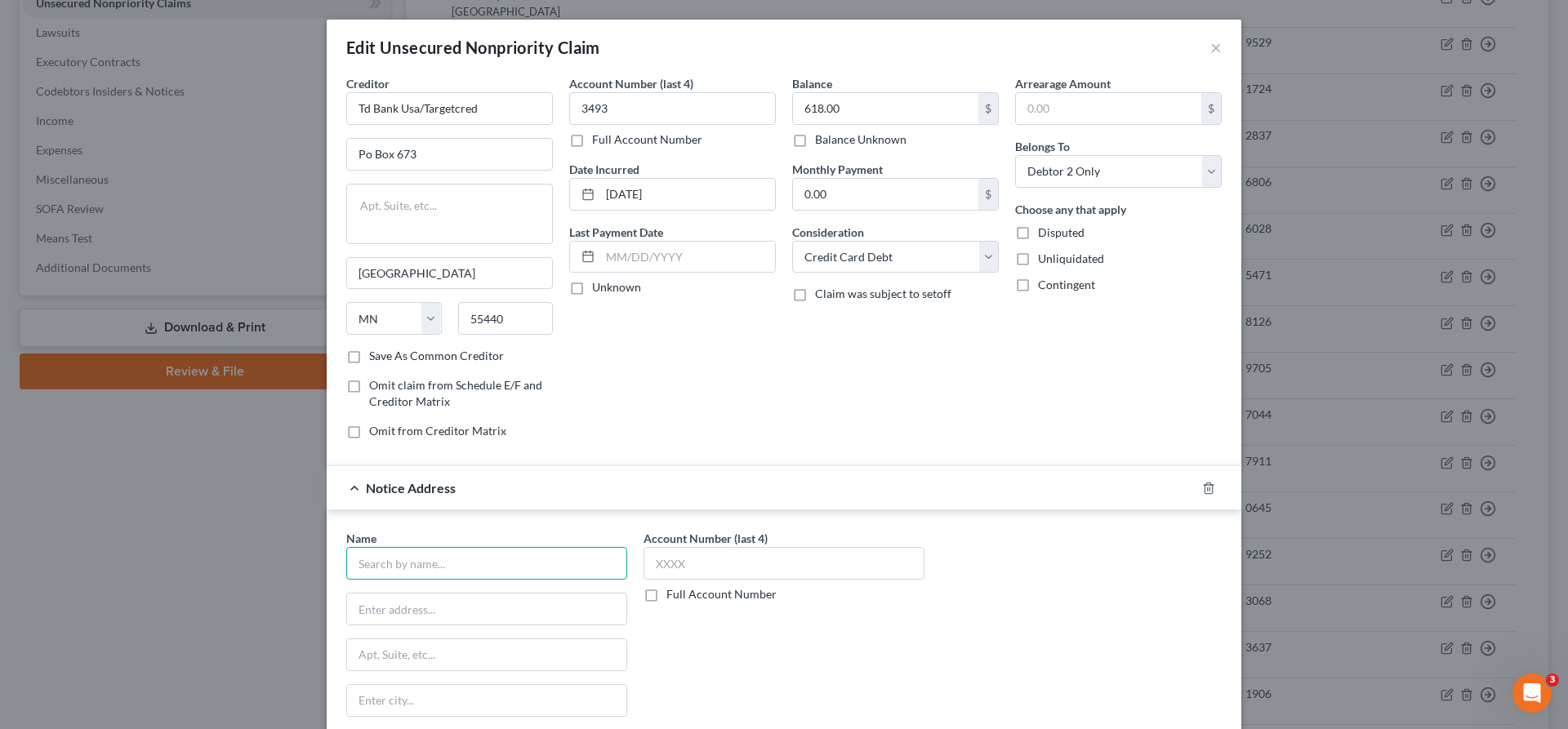
click at [573, 547] on input "text" at bounding box center [487, 562] width 281 height 33
type input "Firstsource Advantage LLC"
type input "PO Box 628"
type input "14240"
type input "Buffalo"
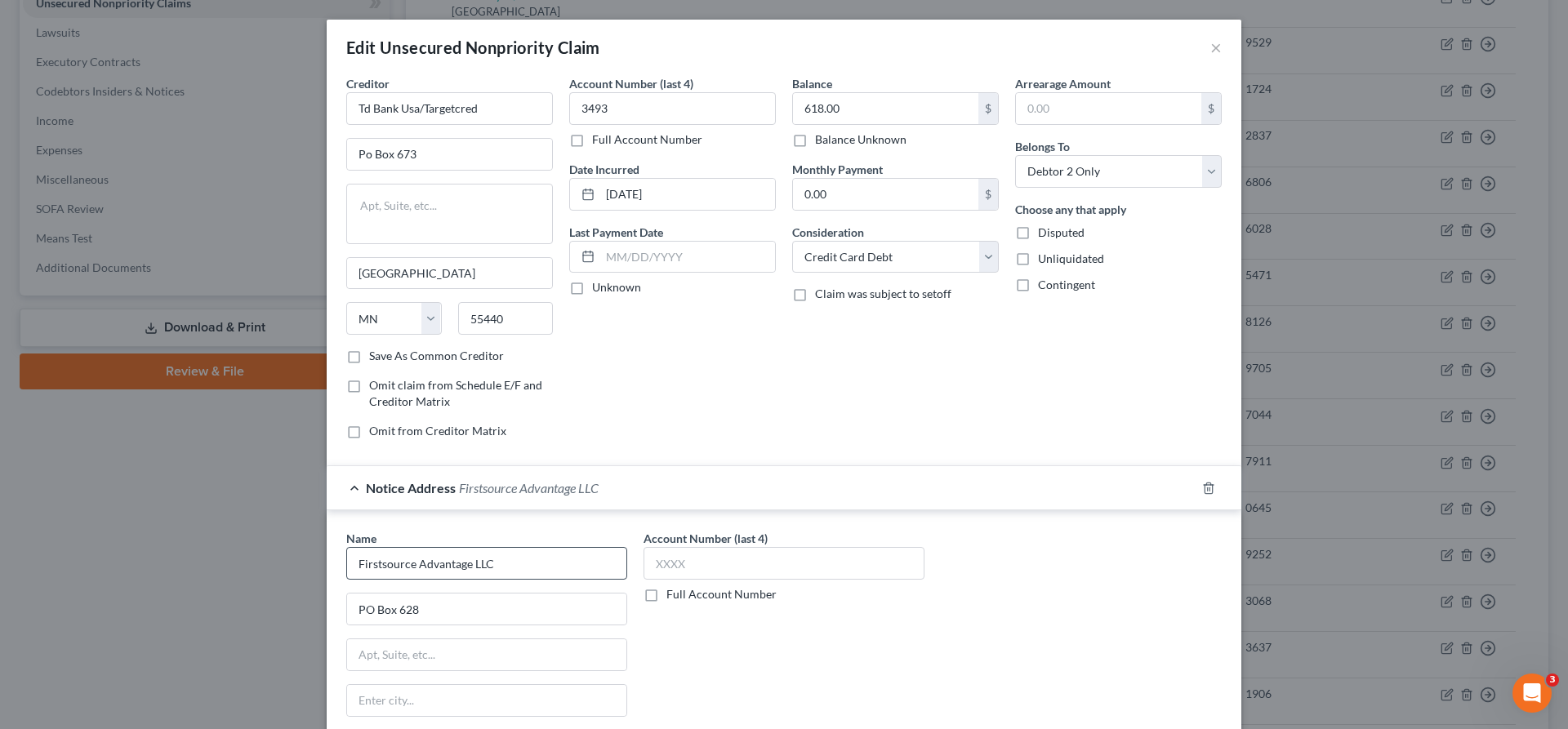
select select "35"
click at [739, 547] on input "text" at bounding box center [784, 562] width 281 height 33
type input "4231"
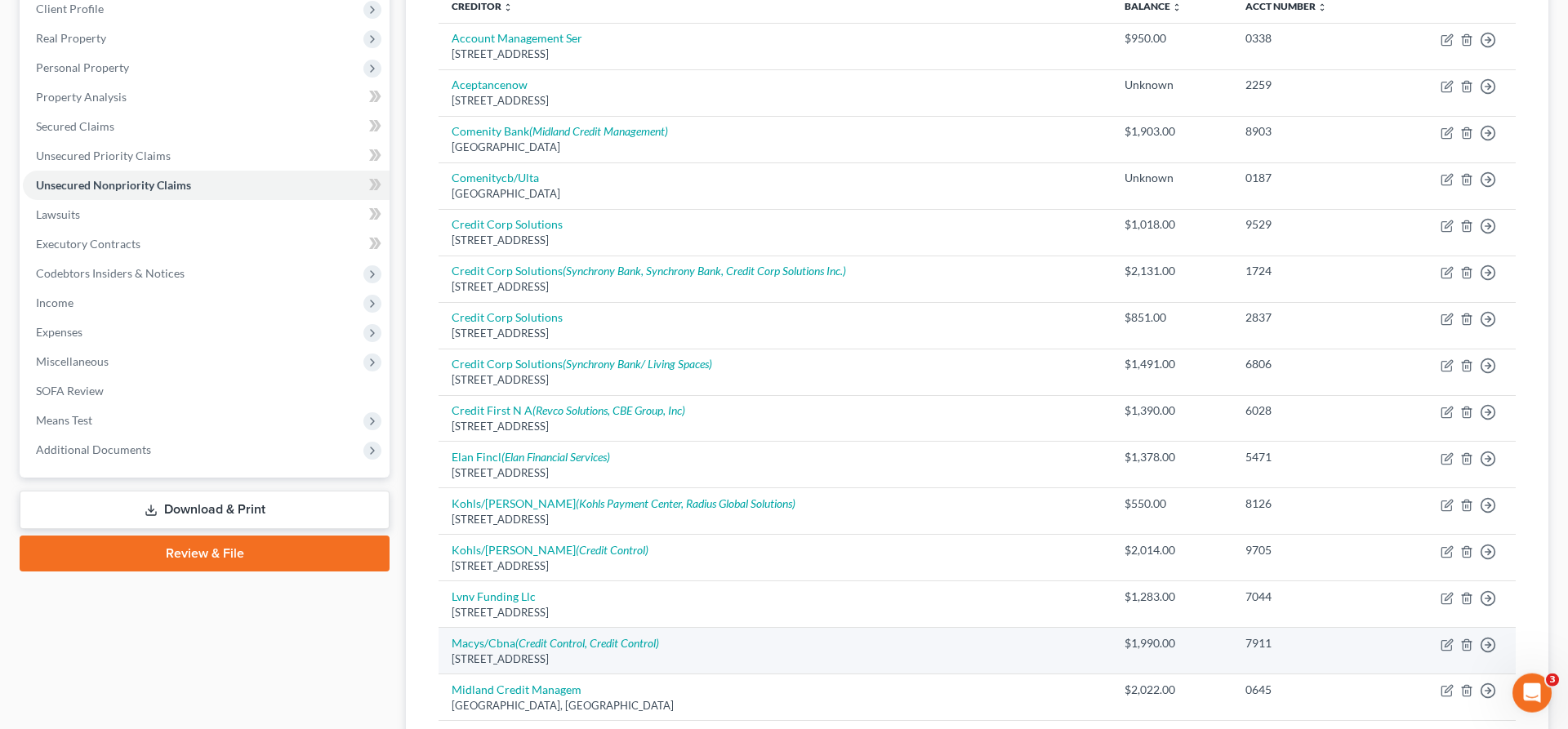
scroll to position [211, 0]
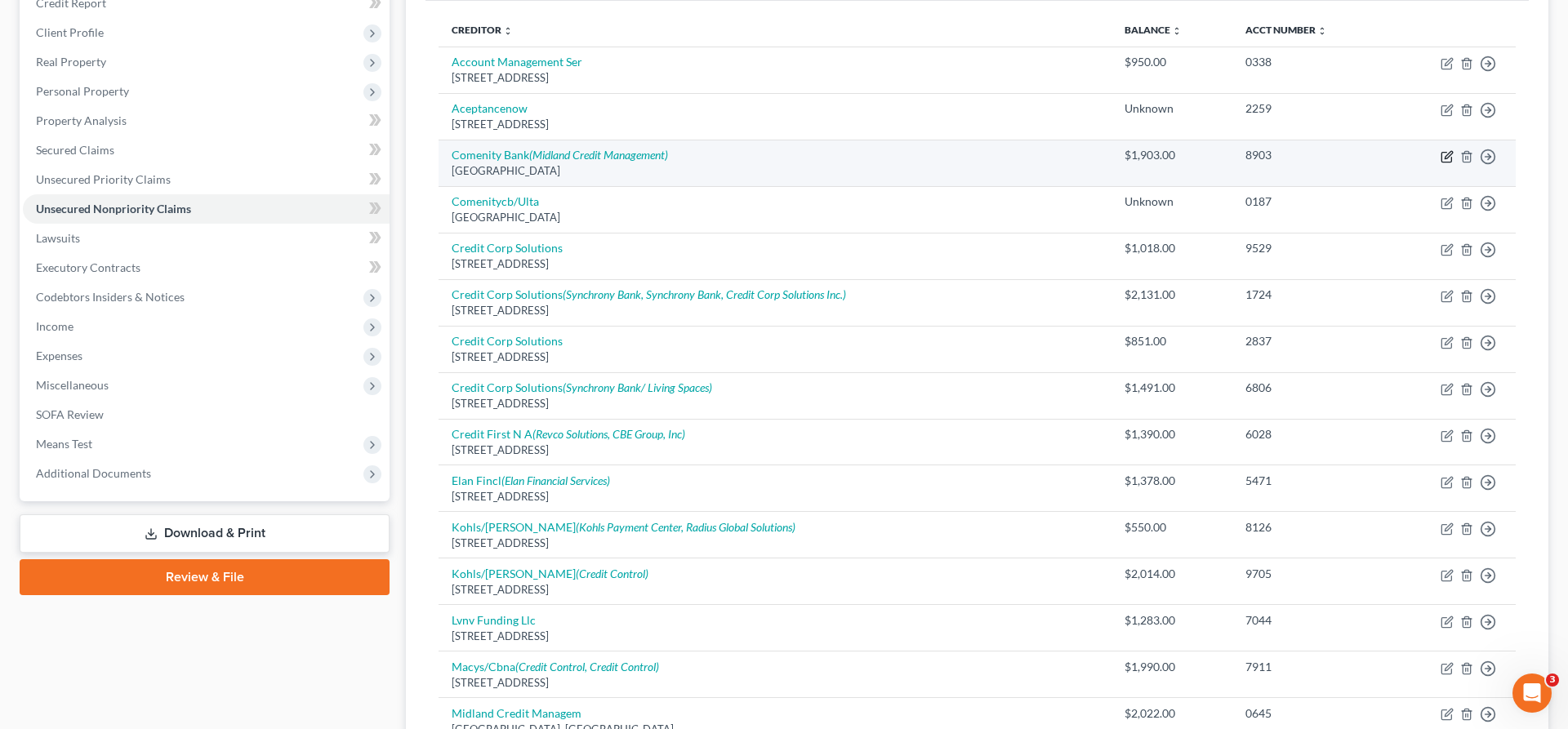
click at [1454, 151] on icon "button" at bounding box center [1447, 157] width 13 height 13
select select "36"
select select "2"
select select "0"
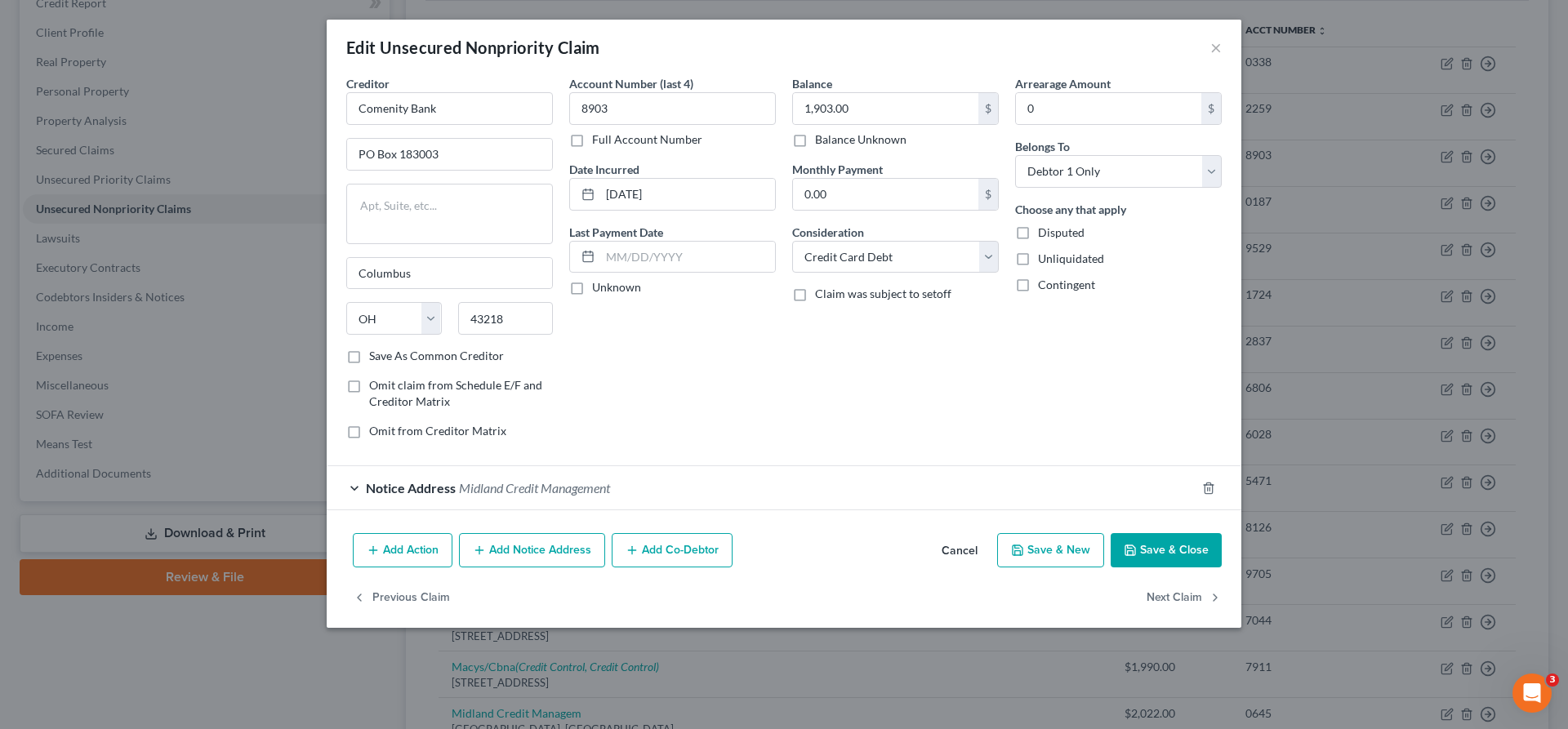
click at [605, 533] on button "Add Notice Address" at bounding box center [532, 550] width 146 height 35
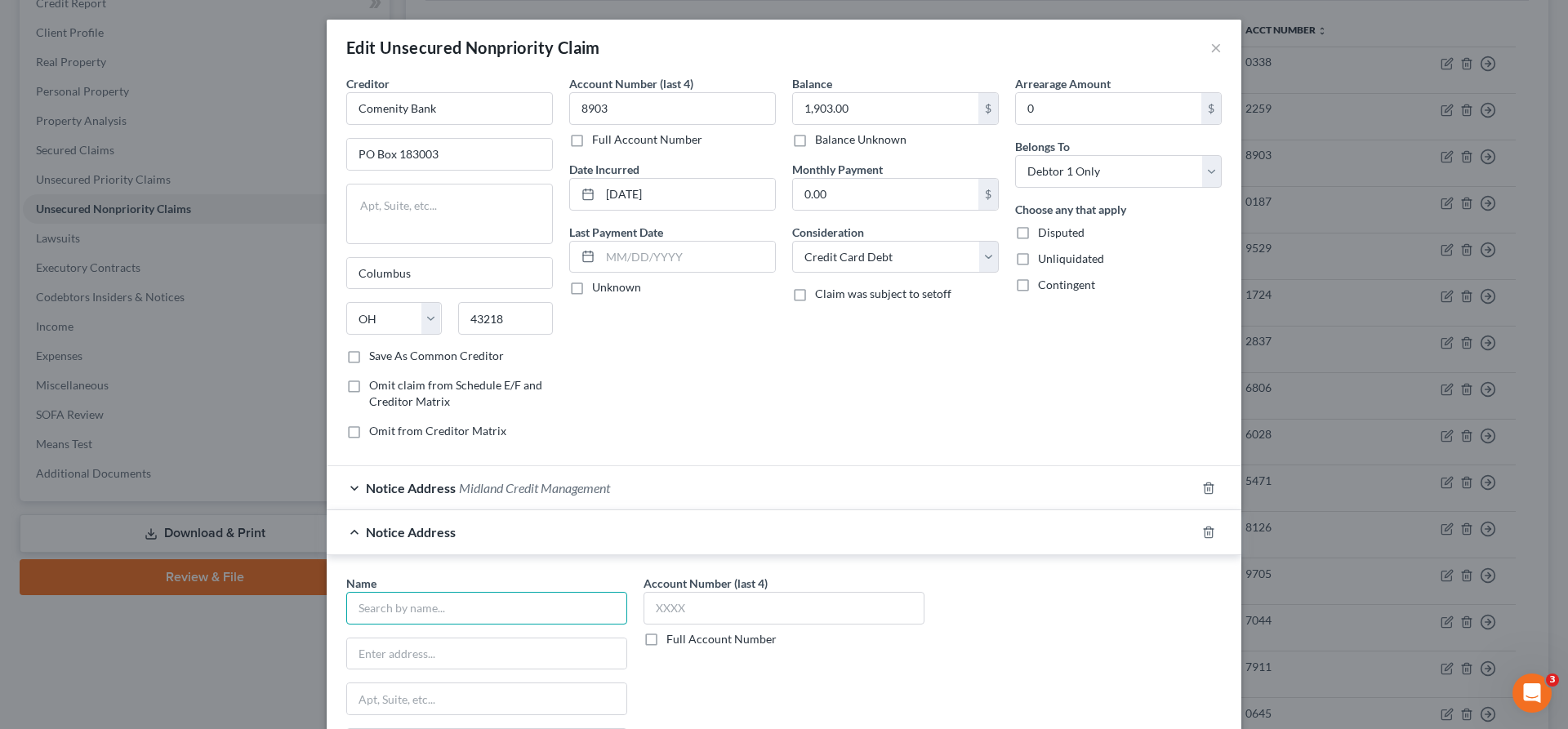
click at [594, 591] on input "text" at bounding box center [487, 607] width 281 height 33
type input "Comenity-Lending Club"
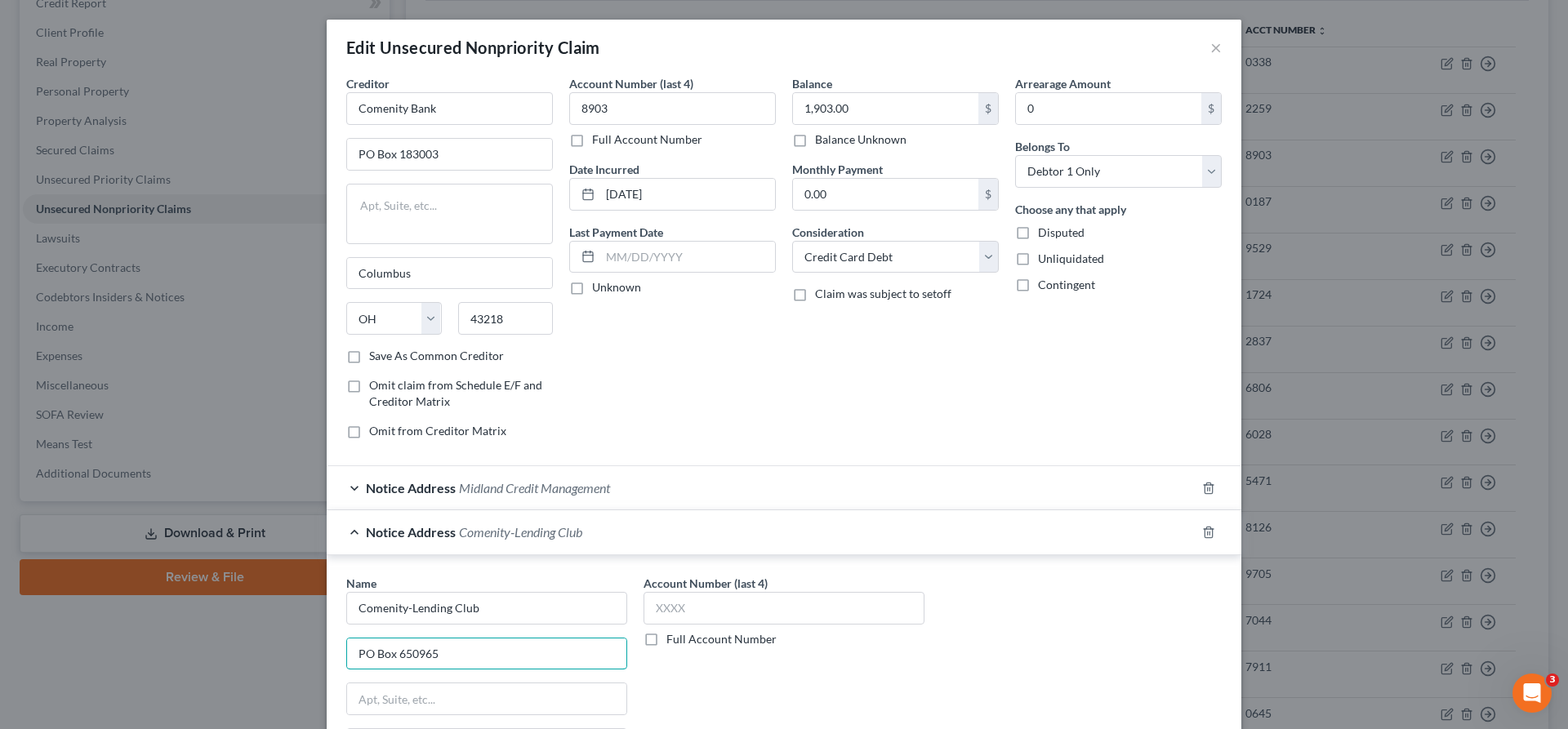
type input "PO Box 650965"
type input "75265"
type input "[GEOGRAPHIC_DATA]"
select select "45"
click at [767, 591] on input "text" at bounding box center [784, 607] width 281 height 33
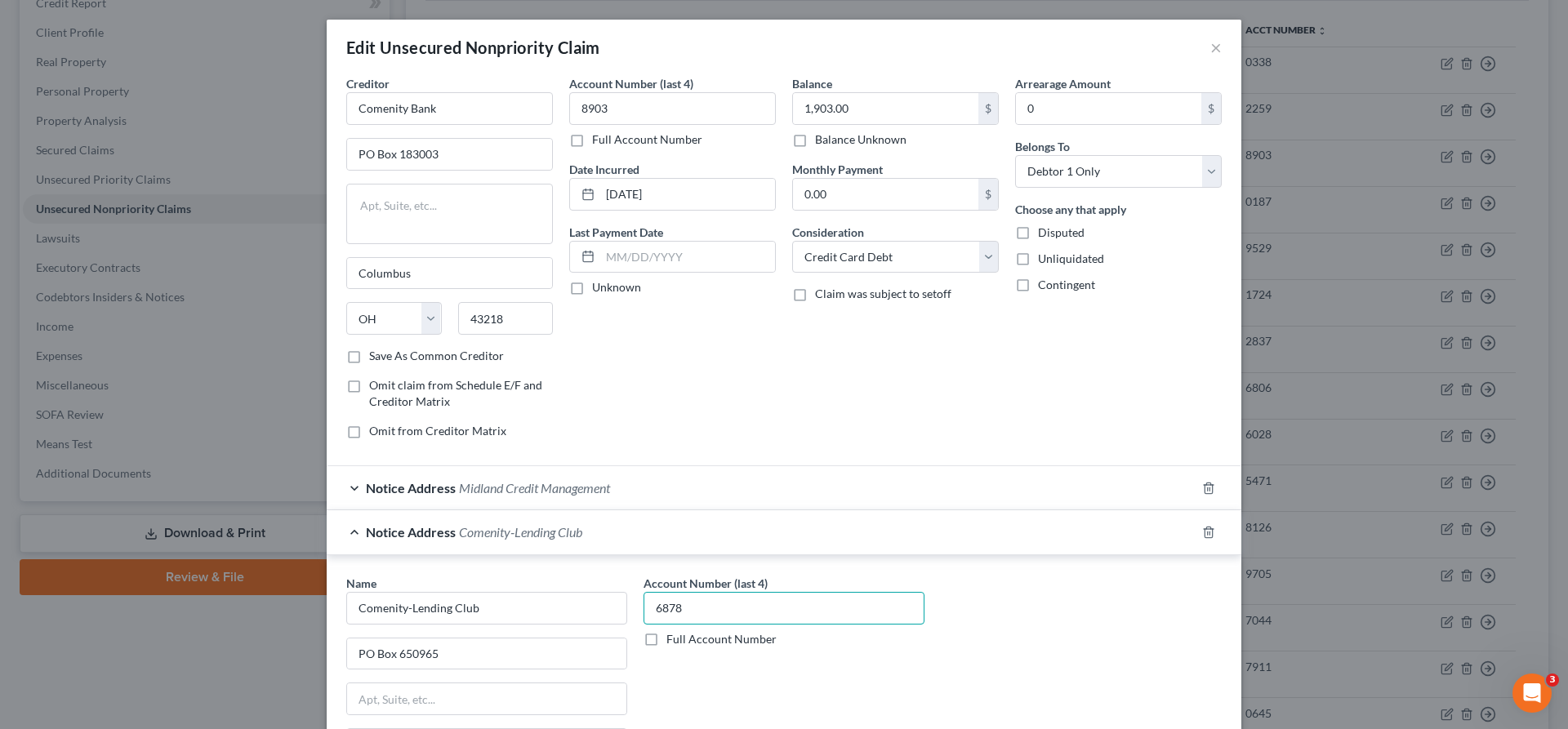
type input "6878"
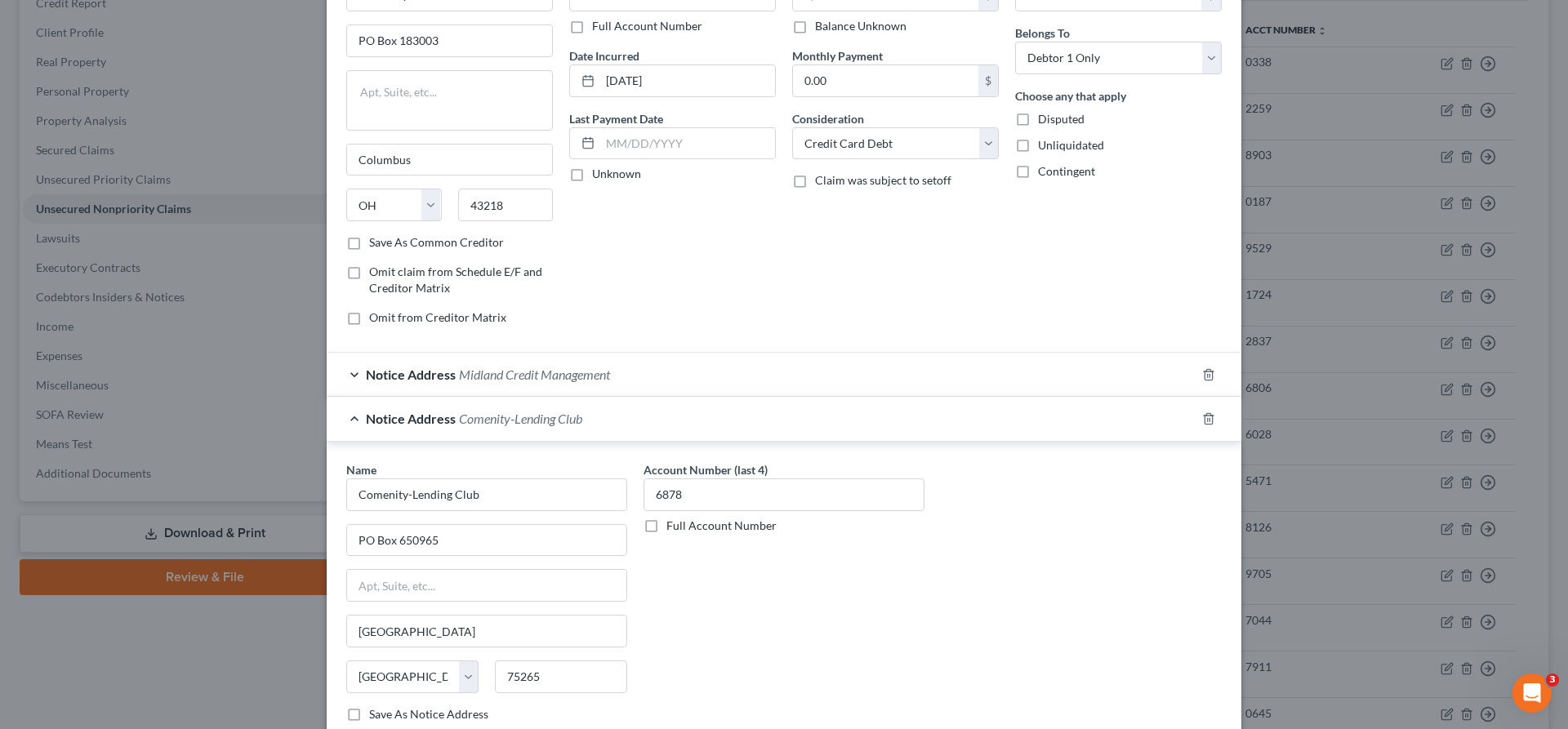
scroll to position [118, 0]
type input "Midland Credit Management"
type input "P"
type input "350 Camino De La Reina"
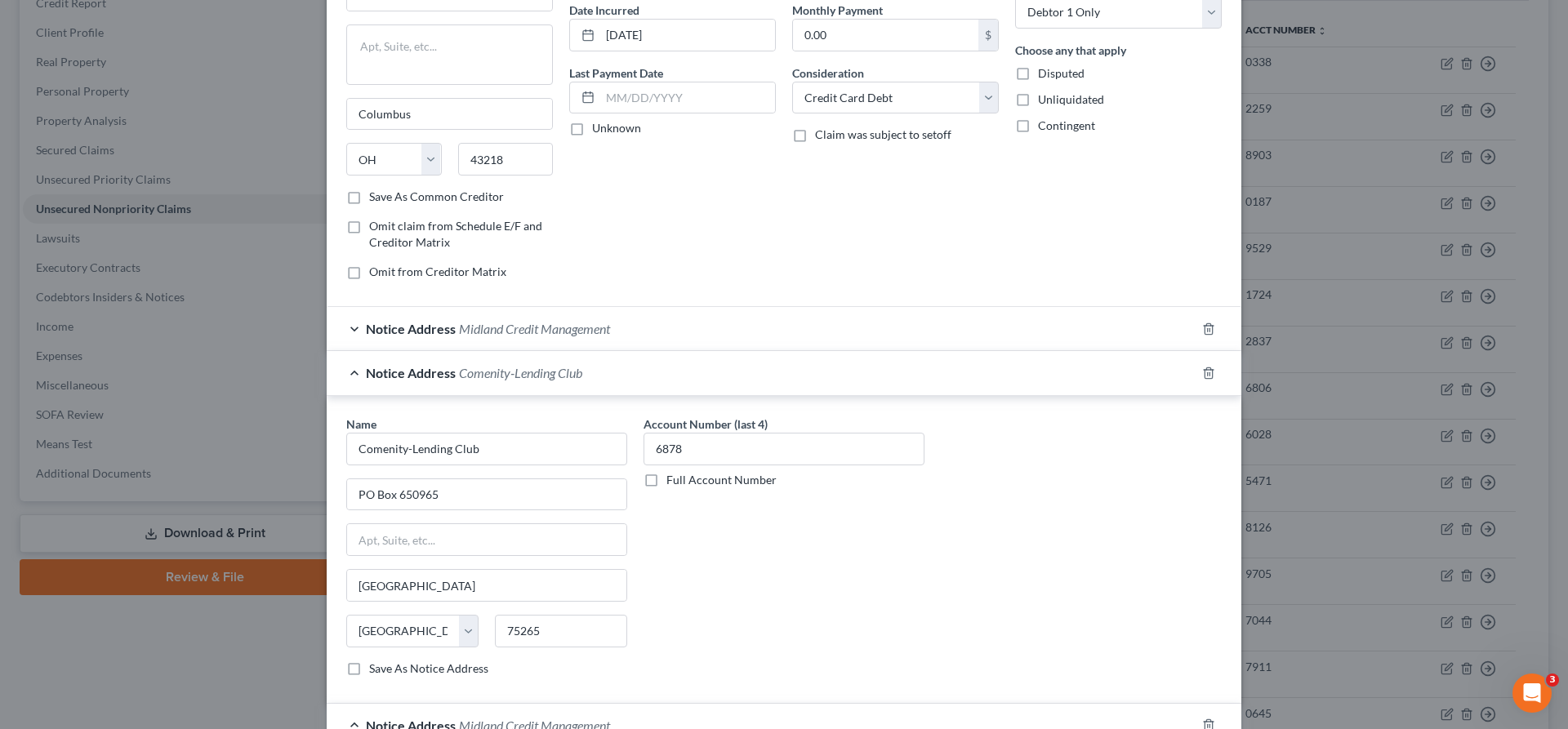
scroll to position [176, 0]
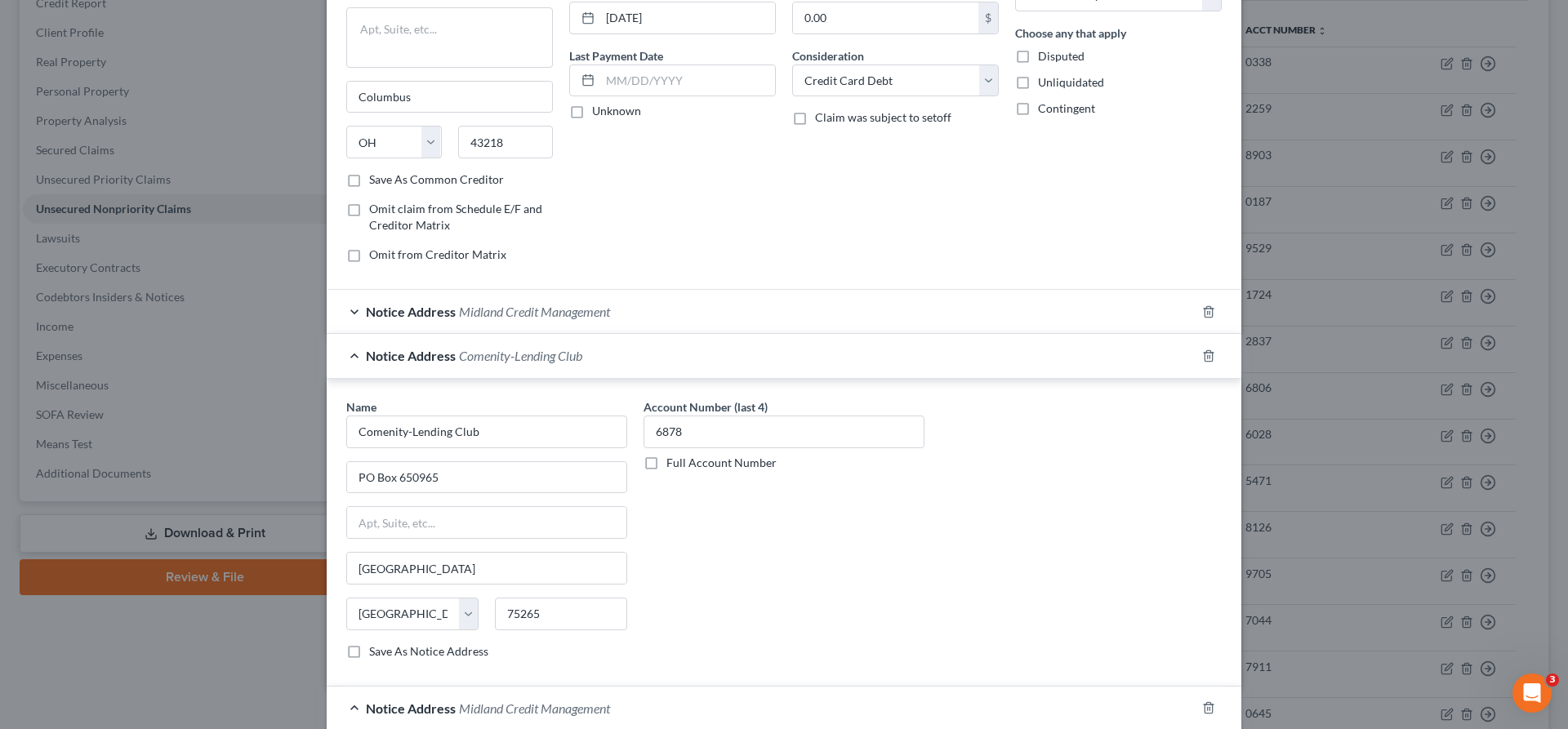
type input "92108"
type input "[GEOGRAPHIC_DATA]"
select select "4"
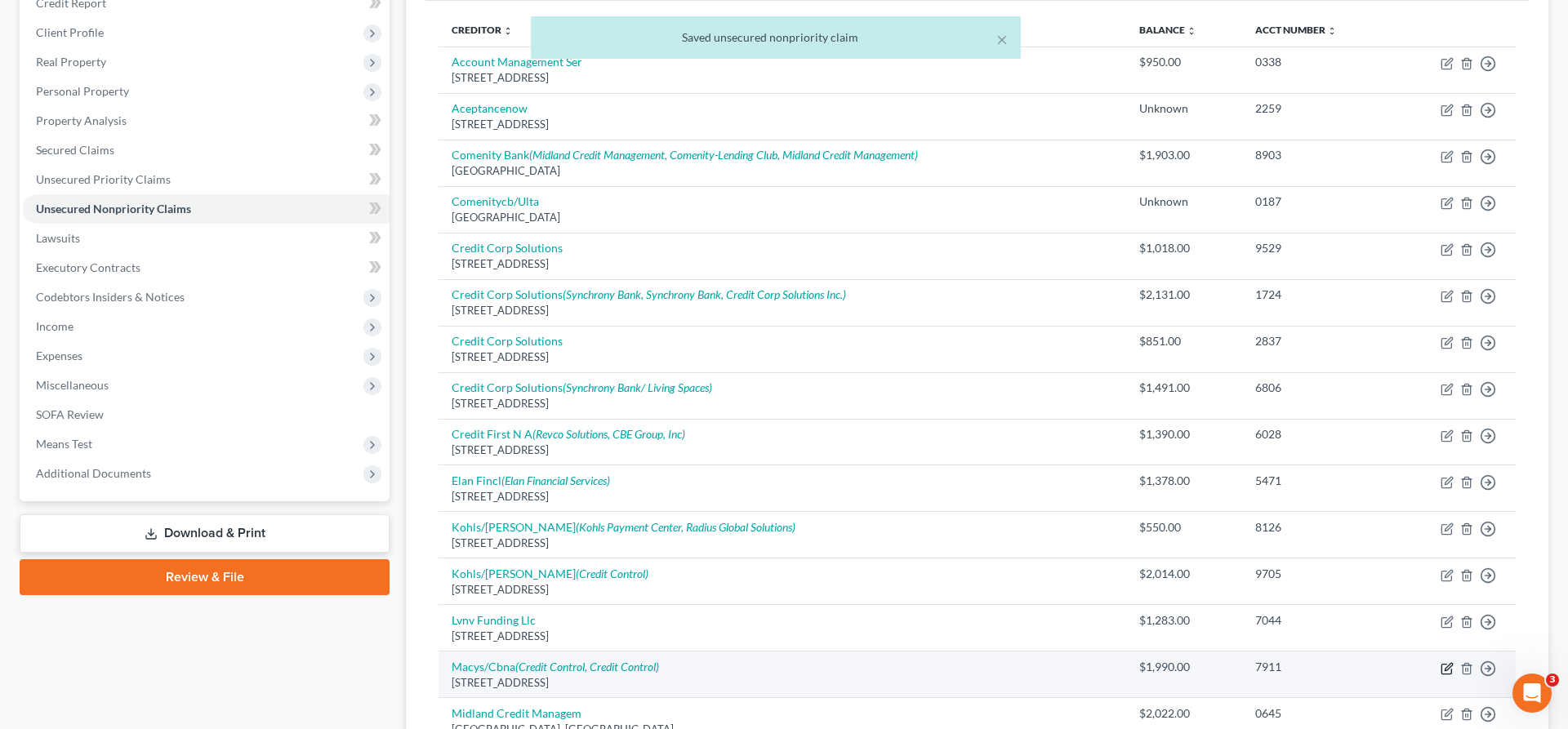
click at [1452, 663] on icon "button" at bounding box center [1448, 666] width 7 height 7
select select "36"
select select "2"
select select "0"
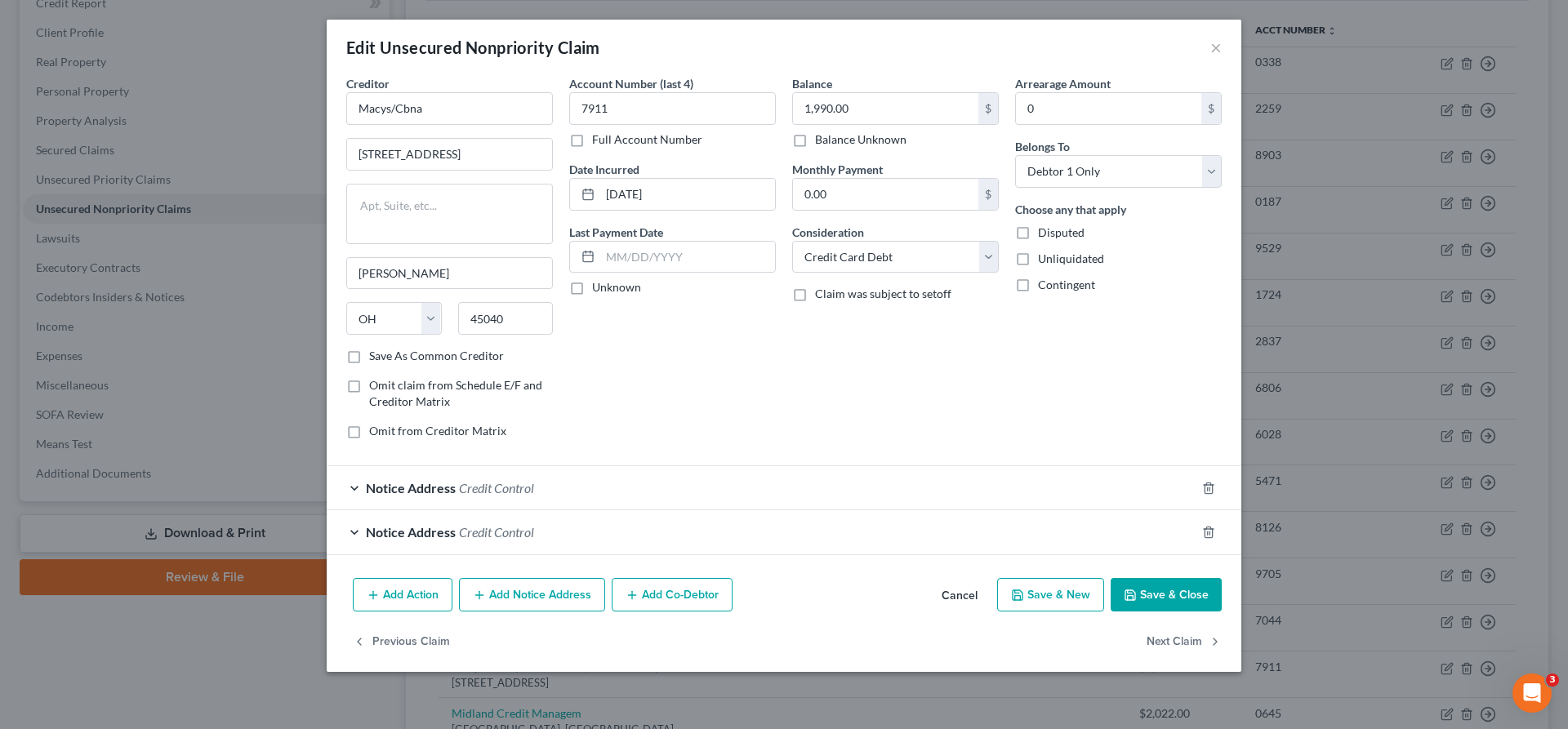
click at [611, 466] on div "Notice Address Credit Control" at bounding box center [761, 488] width 869 height 43
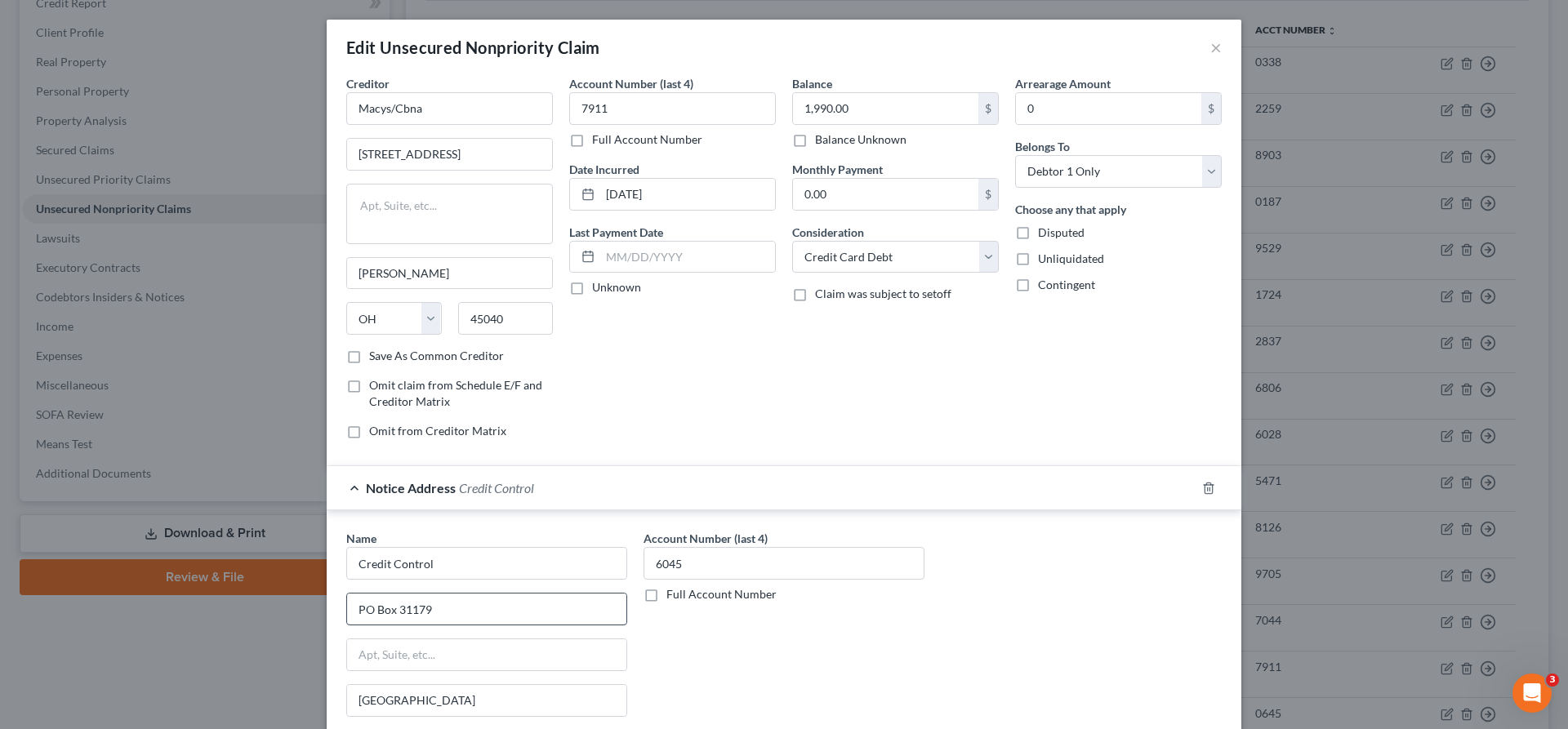
scroll to position [32, 0]
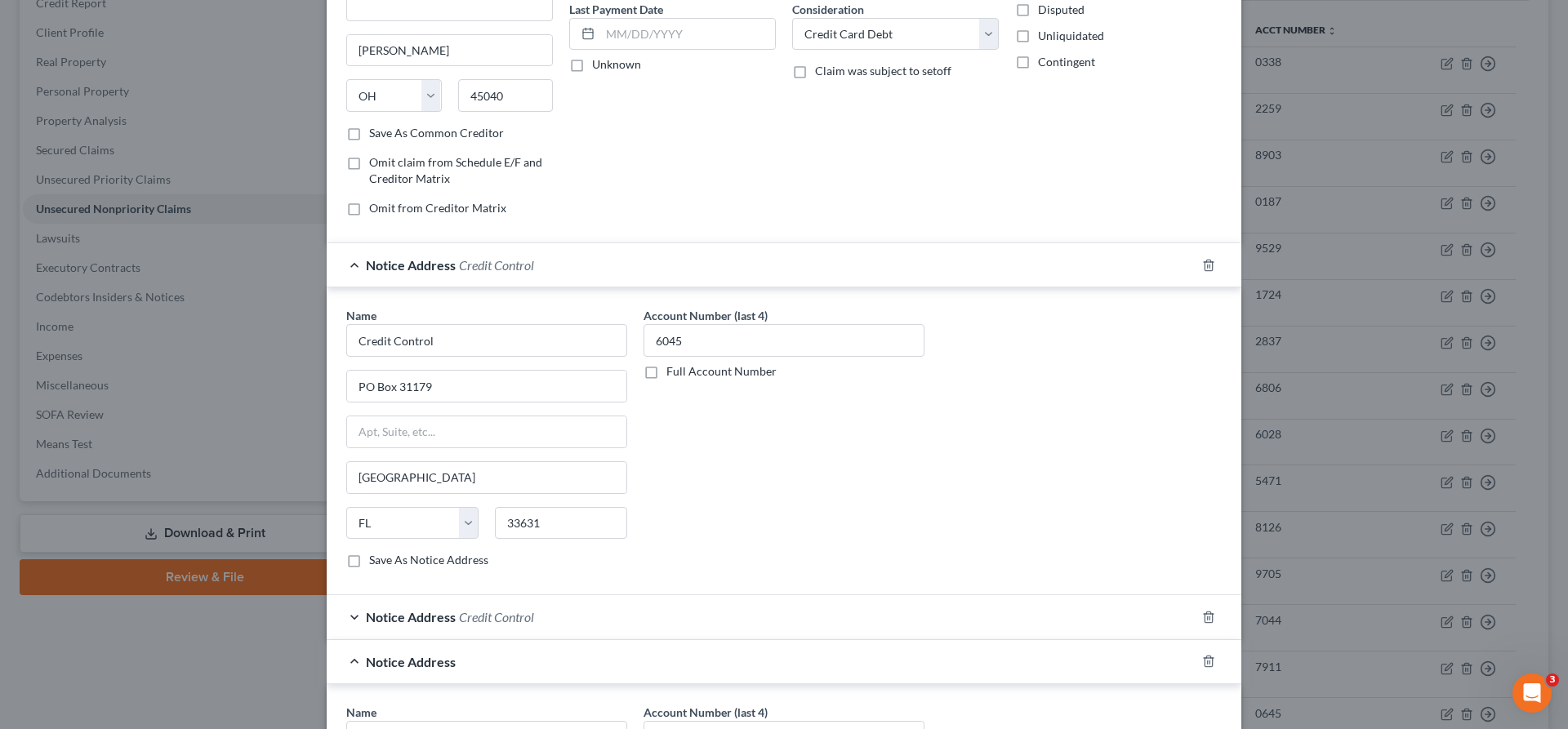
scroll to position [239, 0]
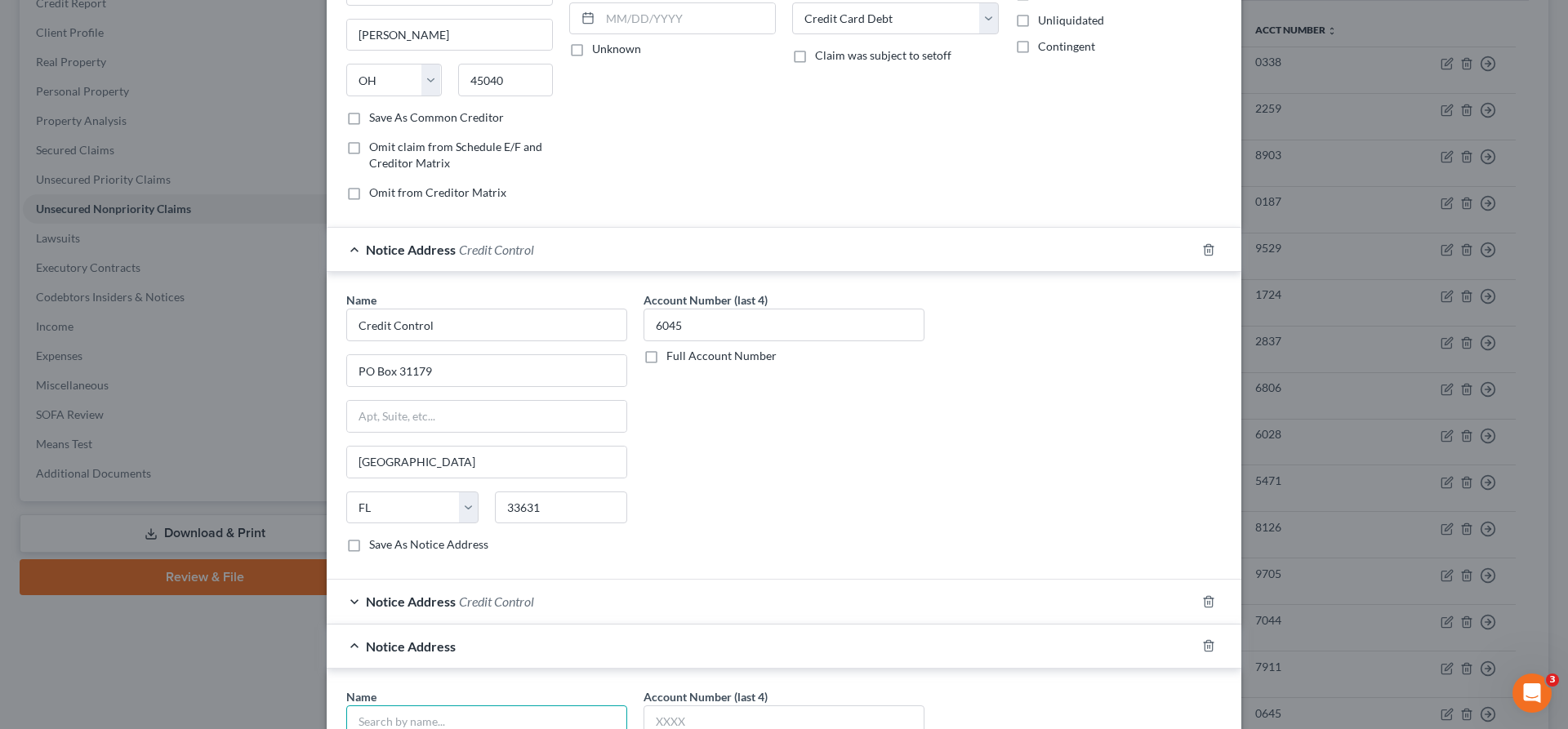
click at [550, 706] on input "text" at bounding box center [487, 722] width 281 height 33
type input "Credit Control"
type input "[STREET_ADDRESS]"
type input "33614"
type input "[GEOGRAPHIC_DATA]"
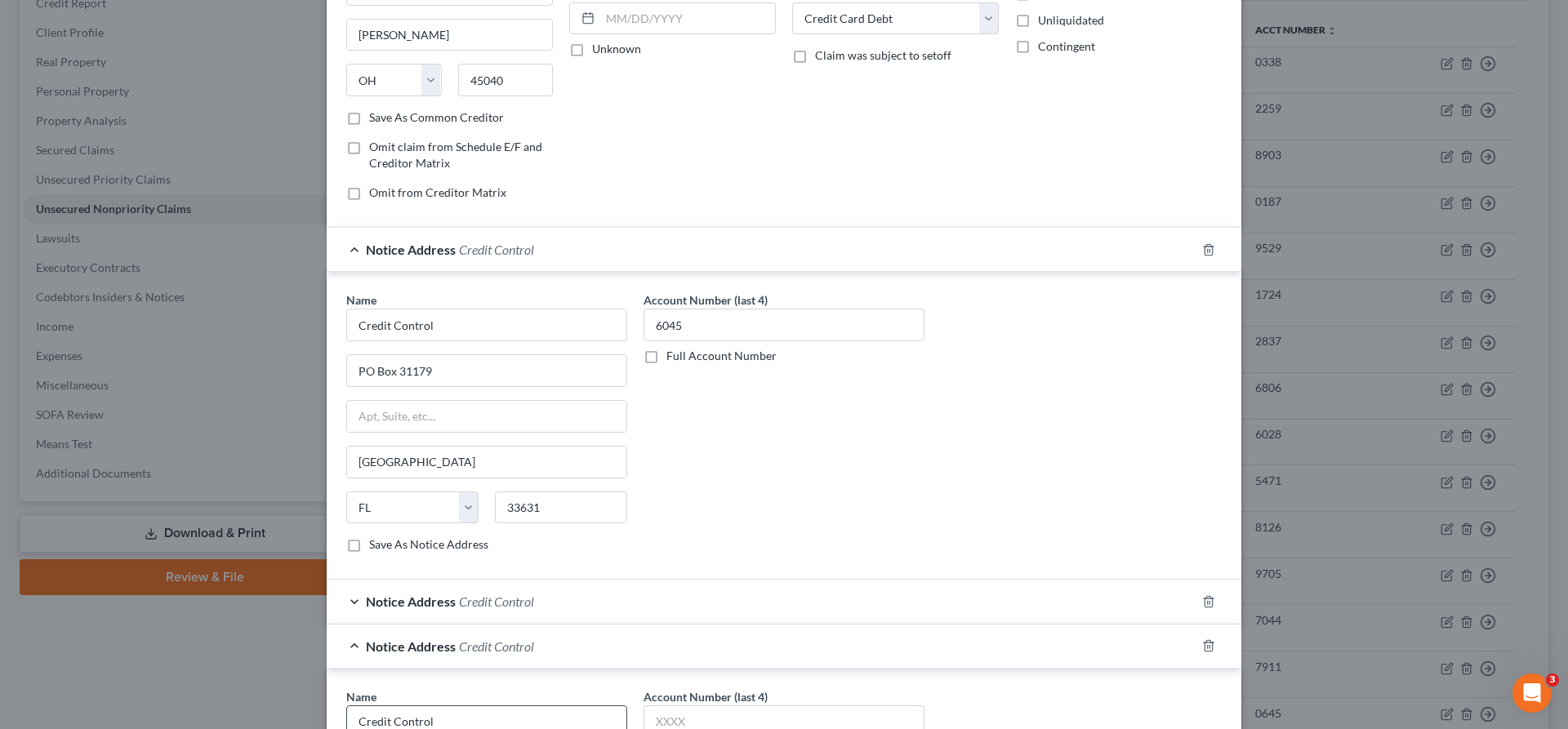
select select "9"
click at [768, 706] on input "text" at bounding box center [784, 722] width 281 height 33
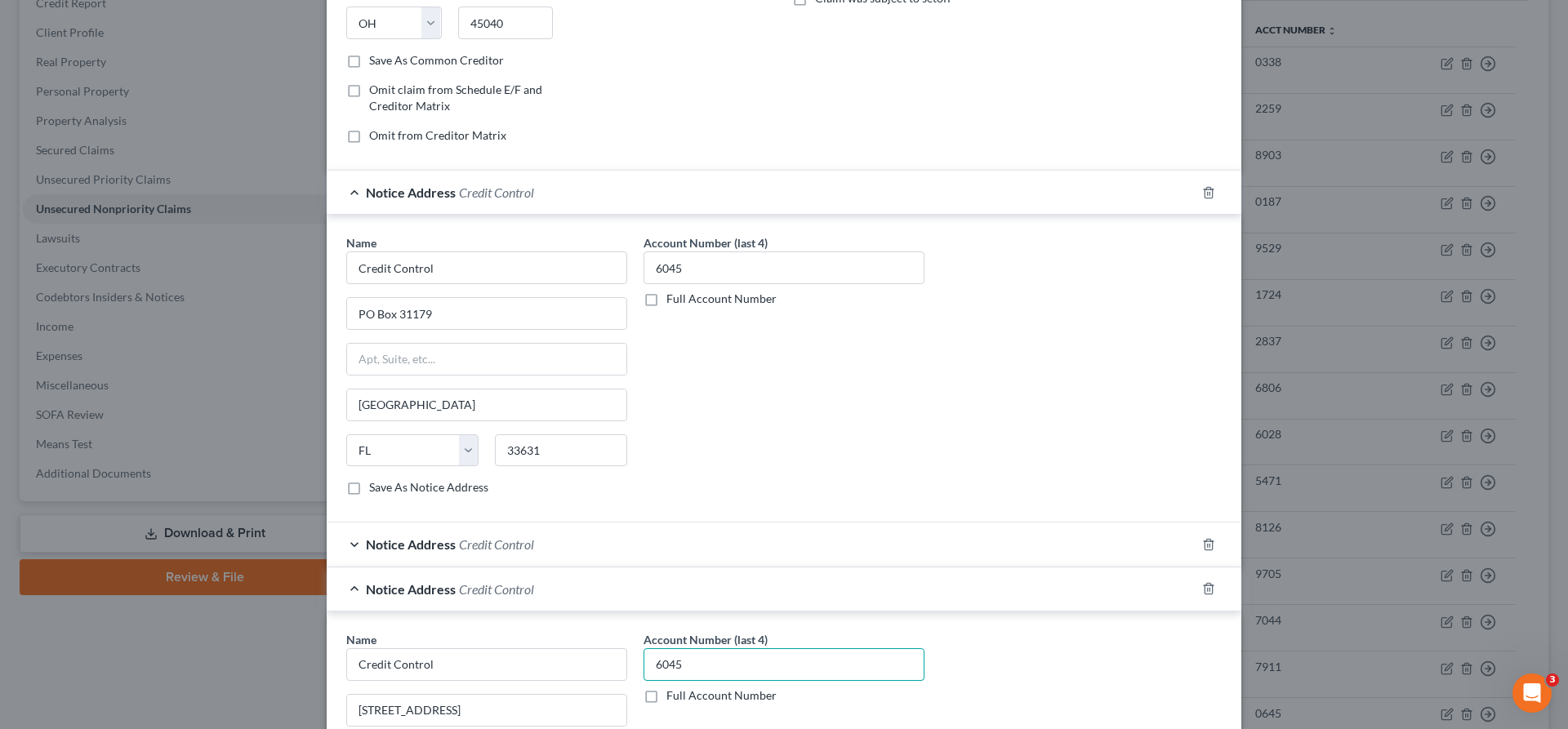
scroll to position [298, 0]
type input "6045"
type input "Citi"
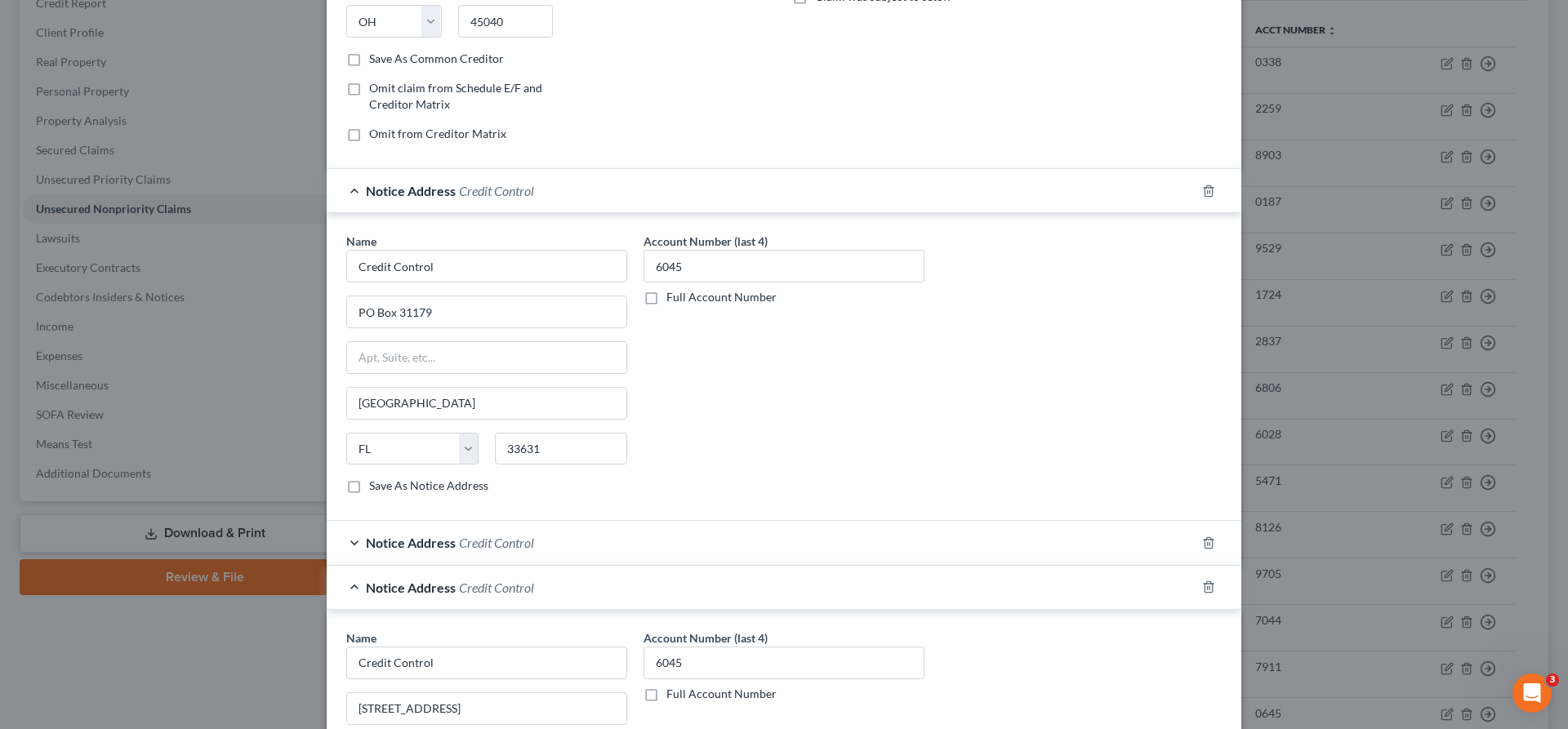
scroll to position [302, 0]
type input "PO Box 6167"
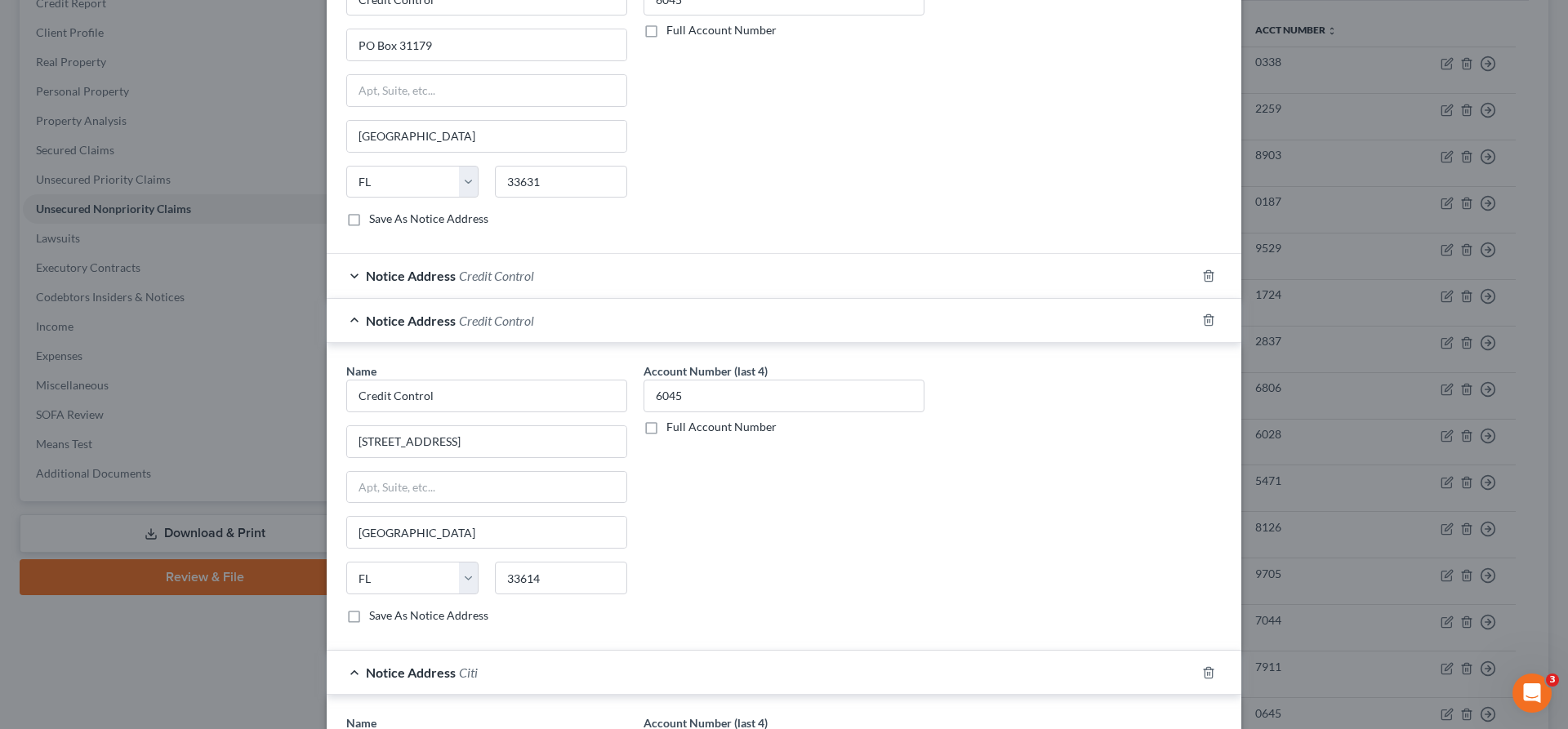
type input "57117"
type input "[GEOGRAPHIC_DATA]"
select select "43"
type input "7911"
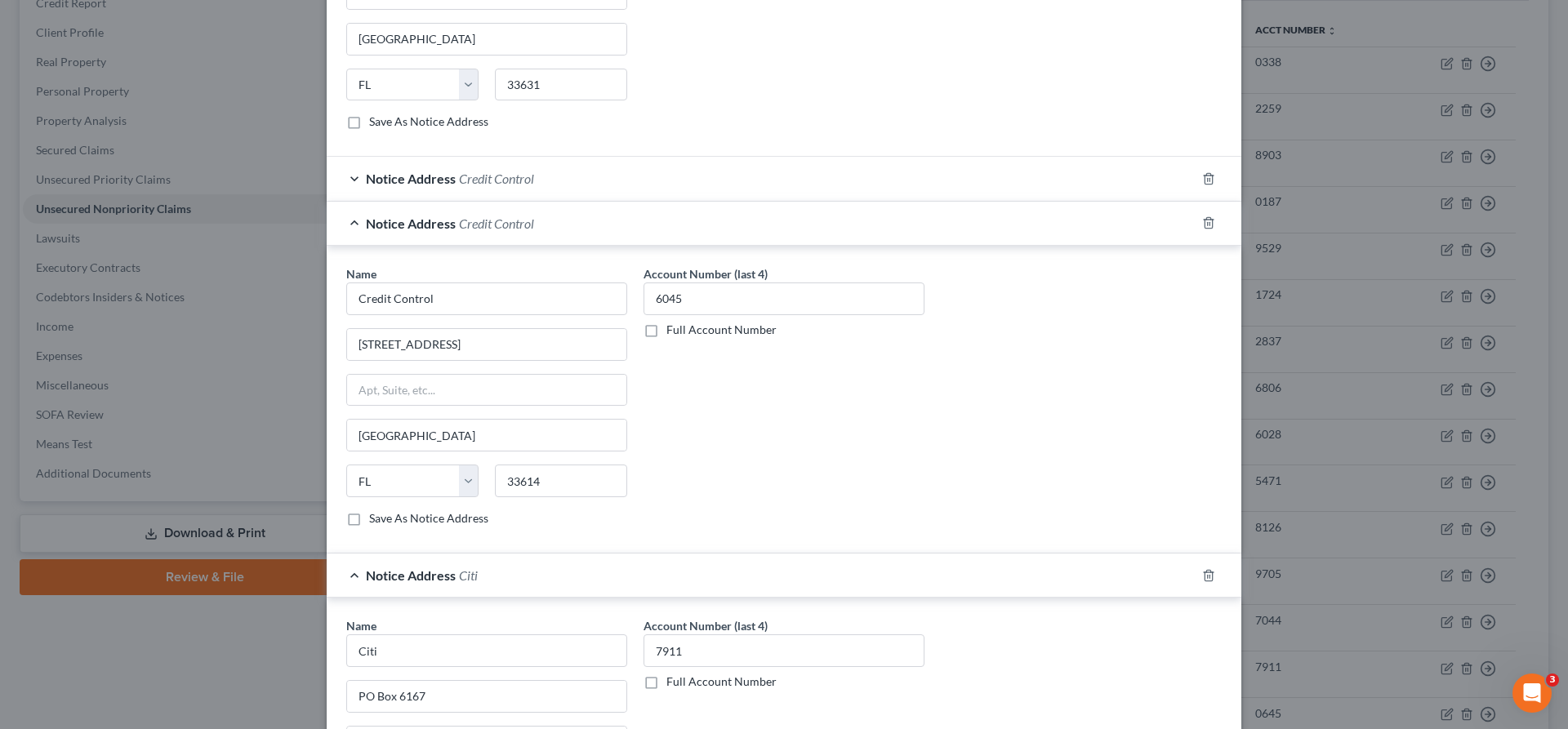
scroll to position [681, 0]
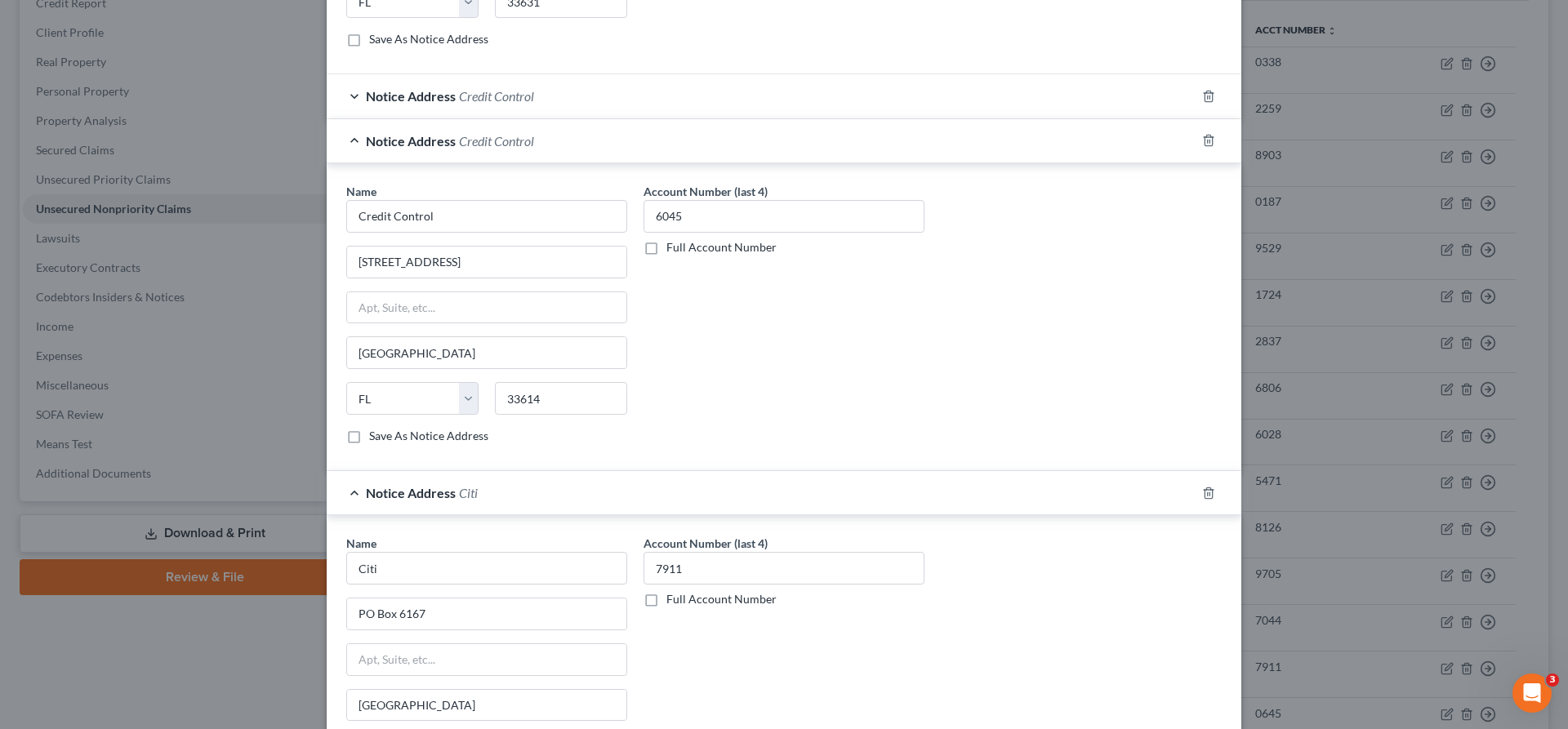
scroll to position [799, 0]
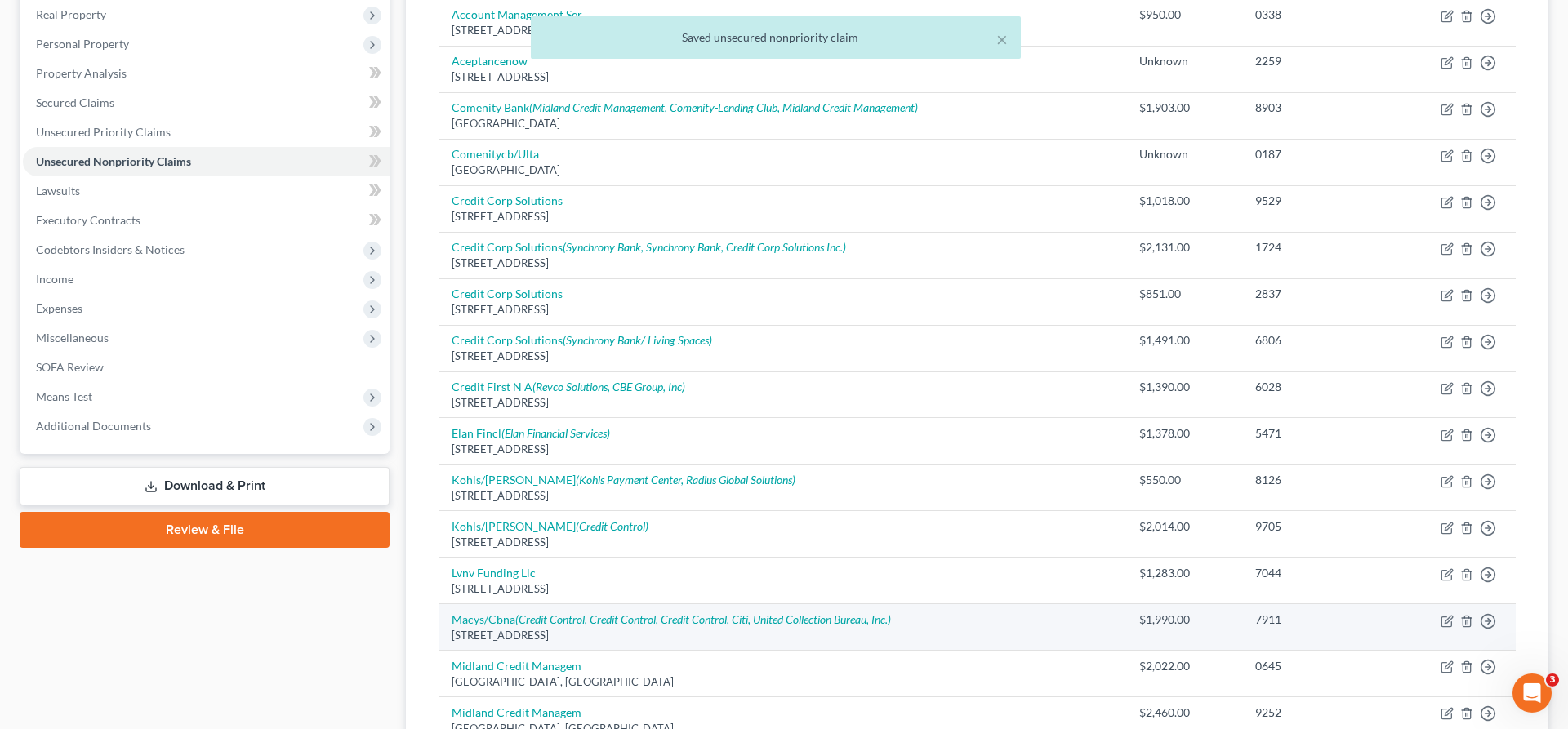
scroll to position [279, 0]
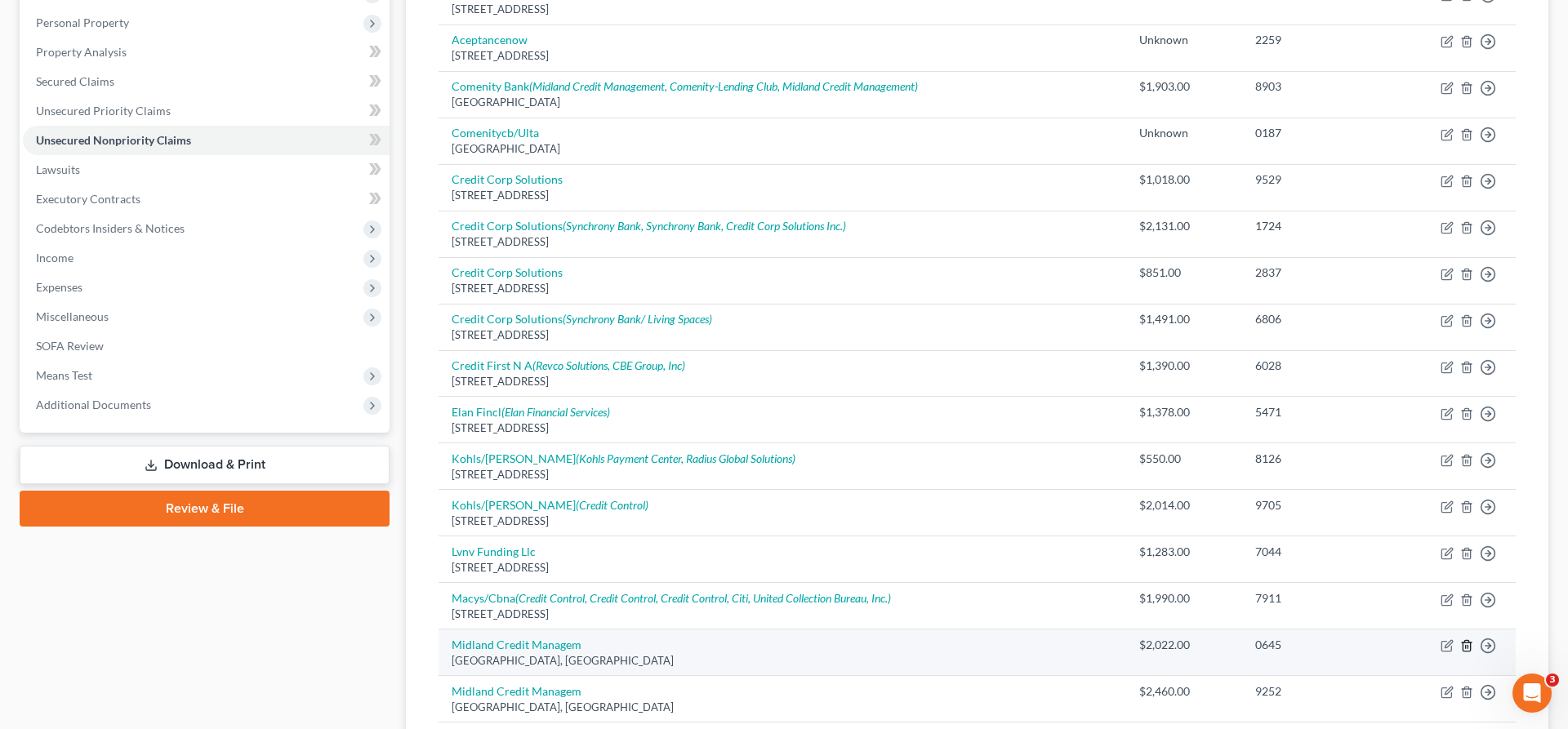
click at [1466, 646] on line "button" at bounding box center [1466, 647] width 0 height 3
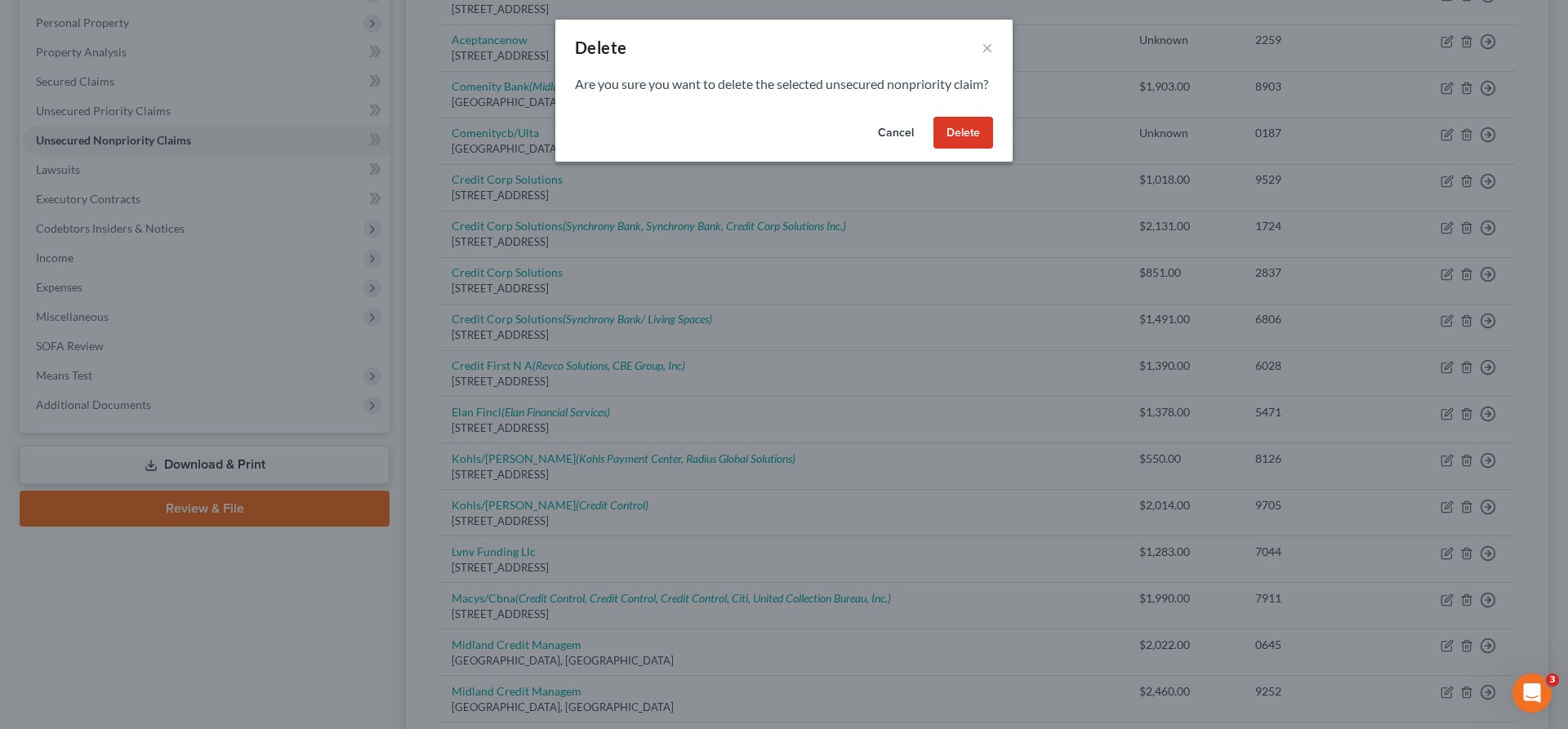
click at [933, 117] on button "Delete" at bounding box center [963, 133] width 60 height 33
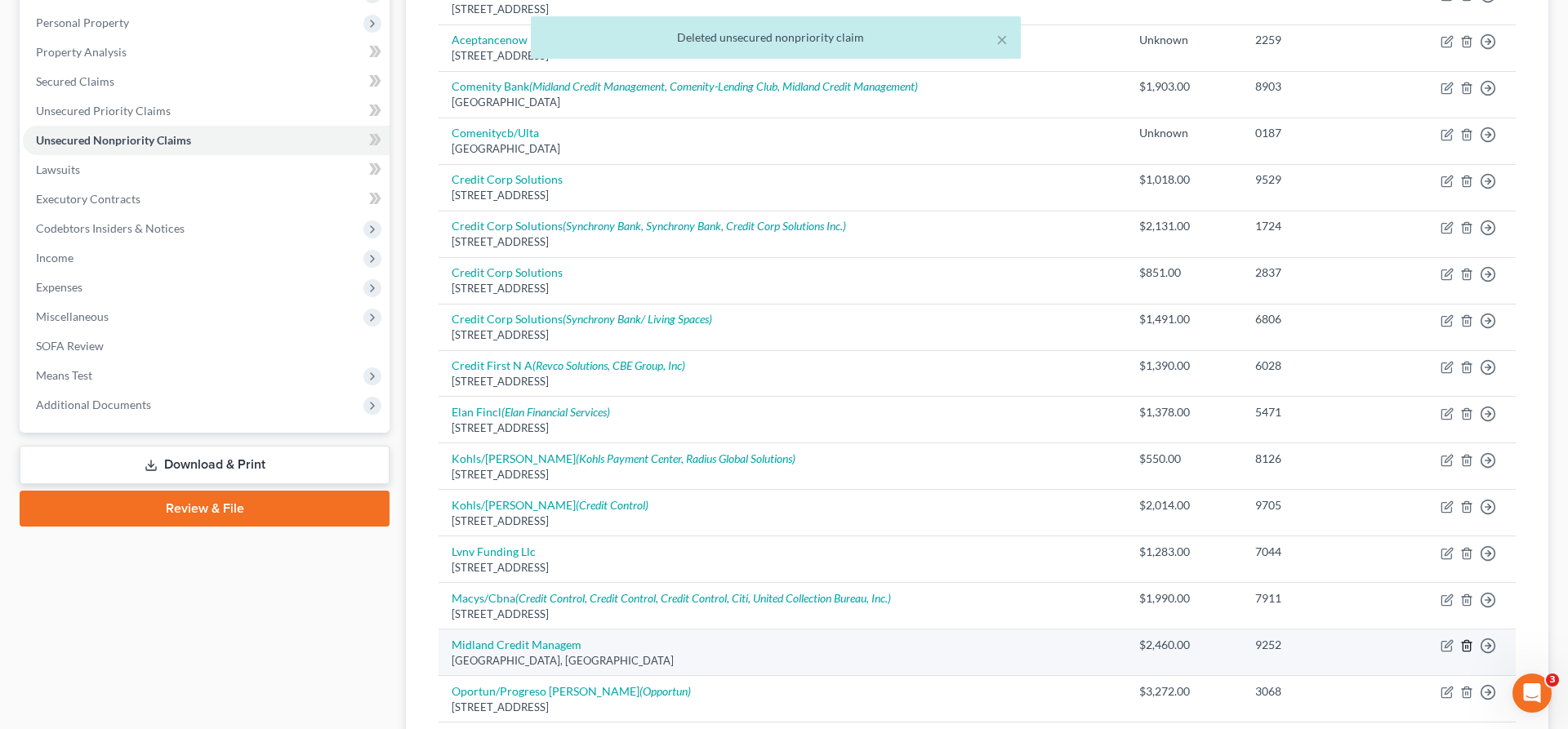
click at [1473, 639] on icon "button" at bounding box center [1467, 646] width 13 height 13
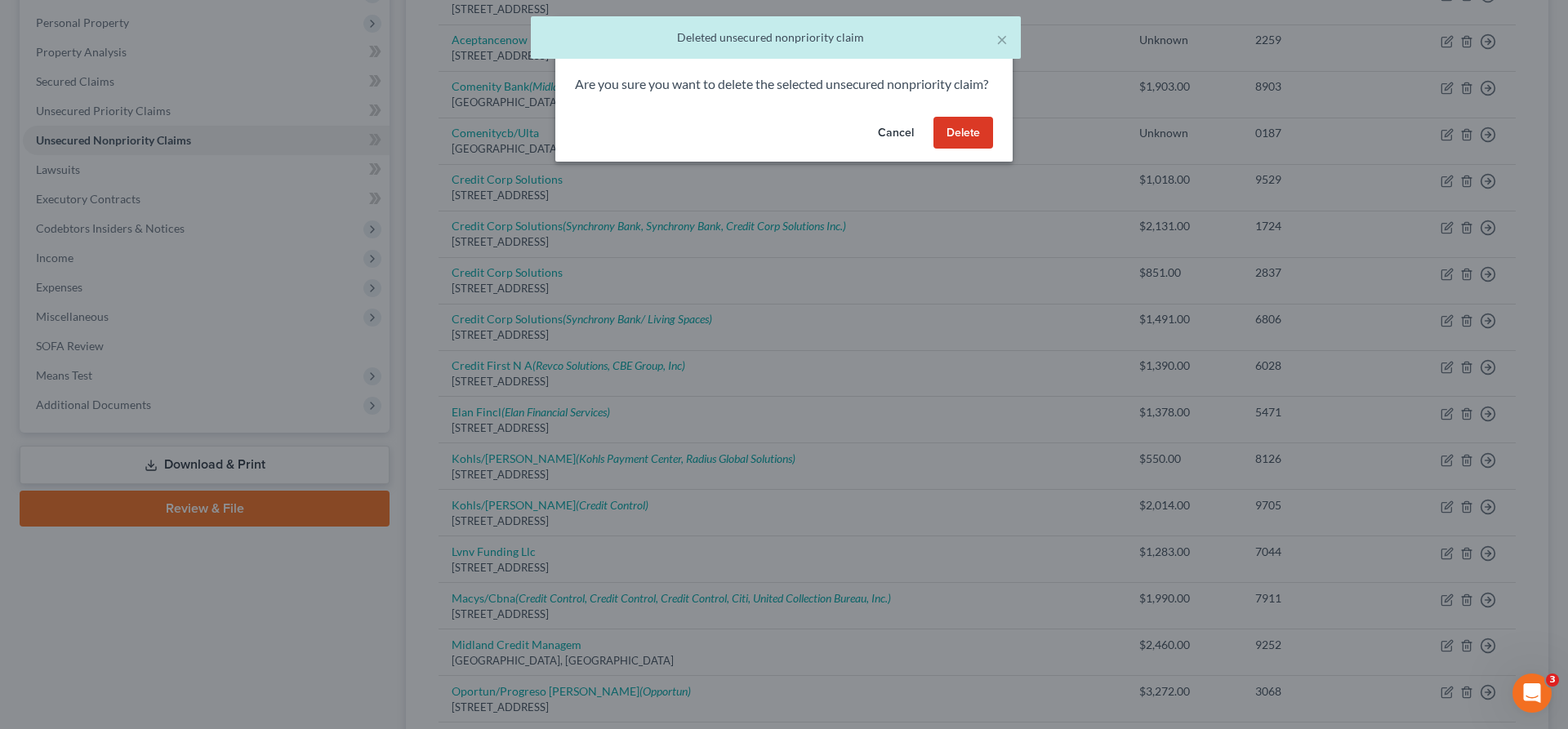
click at [933, 117] on button "Delete" at bounding box center [963, 133] width 60 height 33
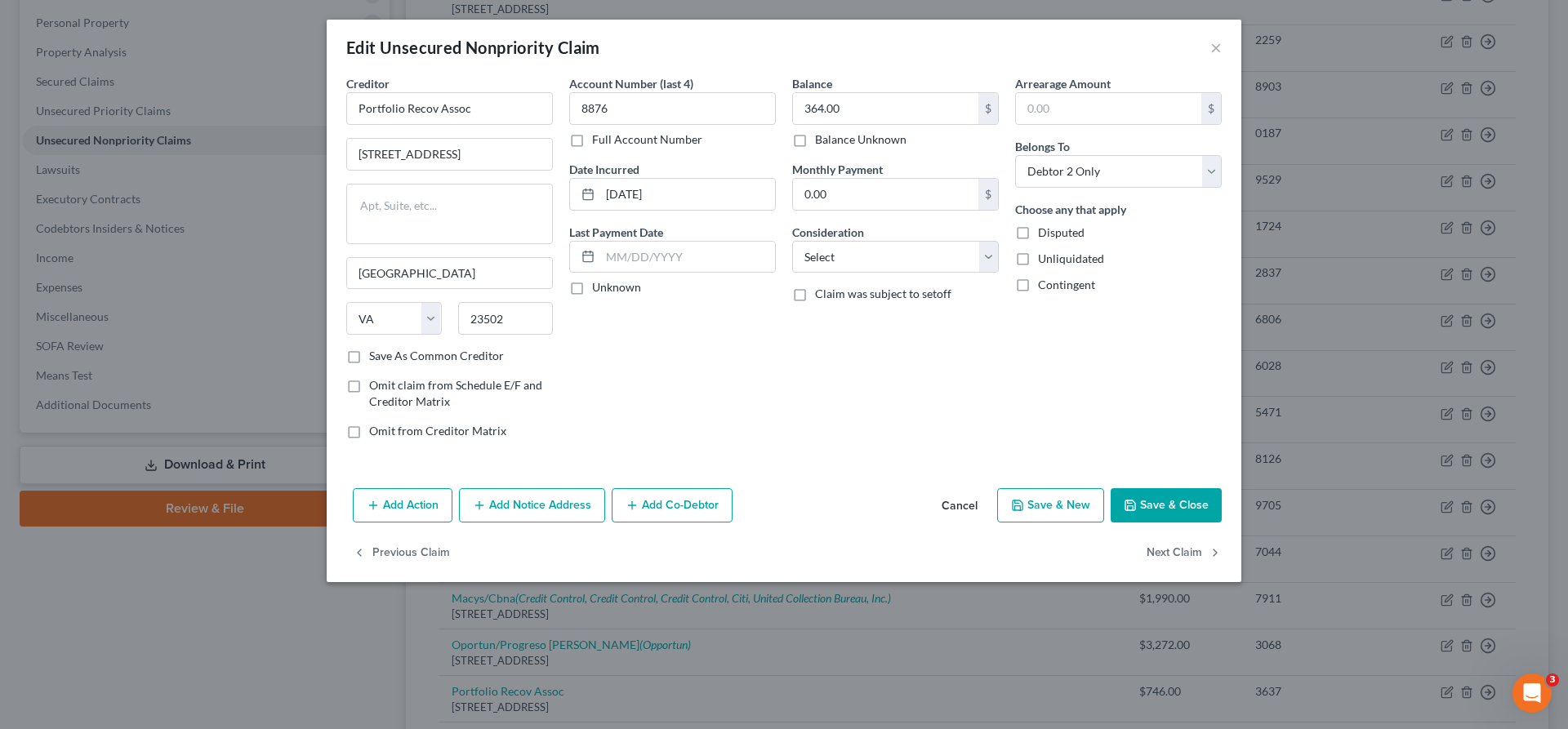
click at [605, 488] on button "Add Notice Address" at bounding box center [532, 505] width 146 height 35
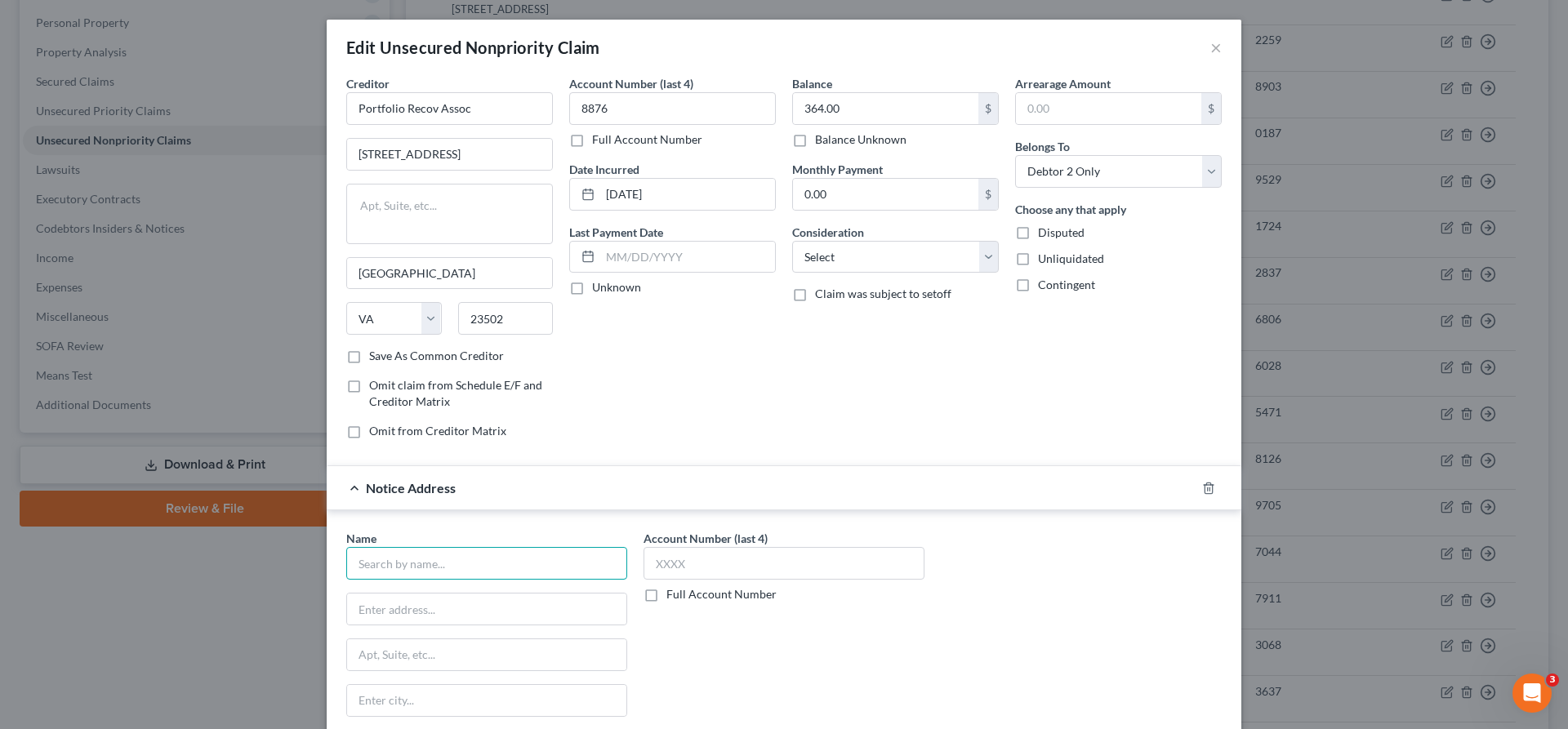
click at [610, 547] on input "text" at bounding box center [487, 562] width 281 height 33
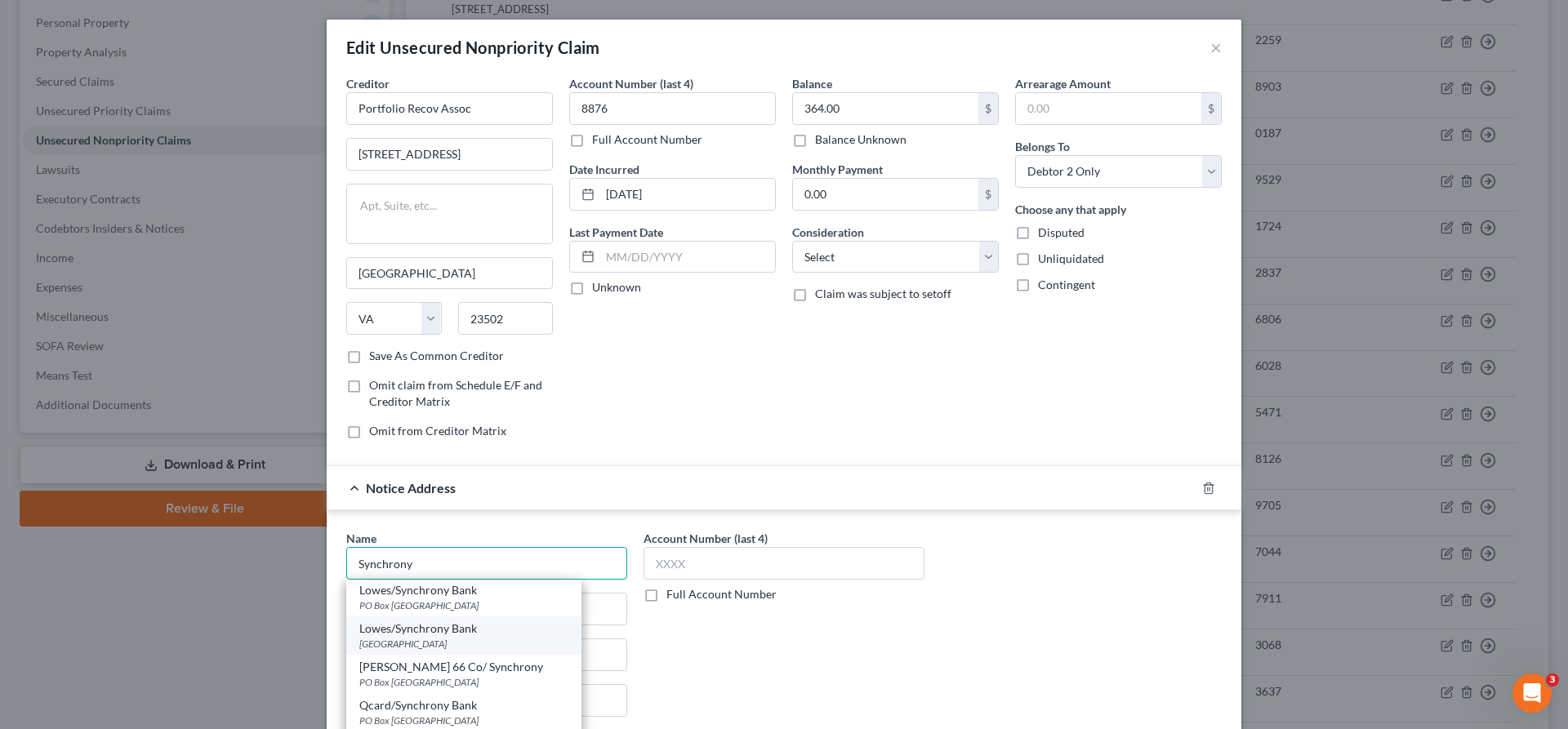
scroll to position [176, 0]
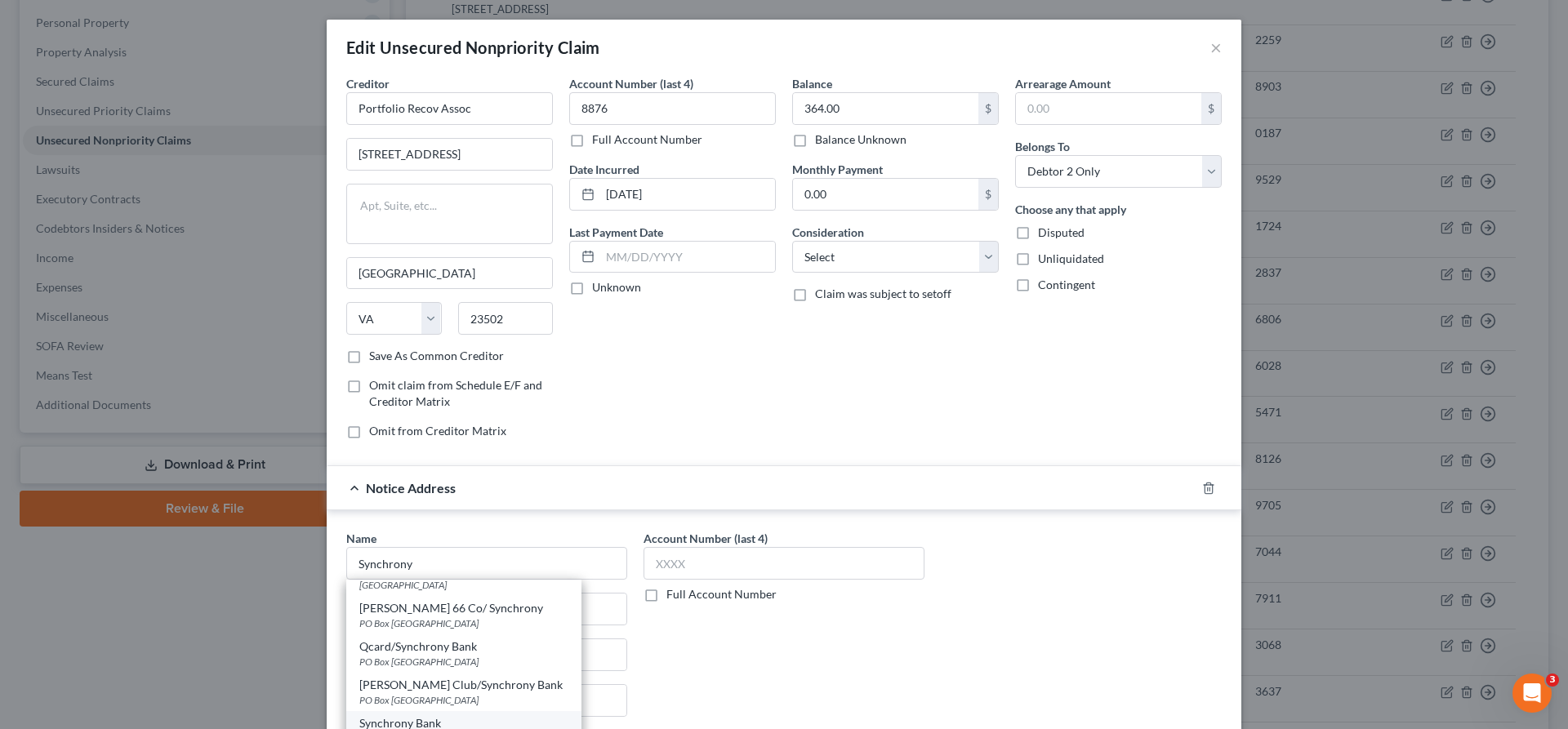
click at [543, 728] on div "[GEOGRAPHIC_DATA]" at bounding box center [463, 738] width 209 height 14
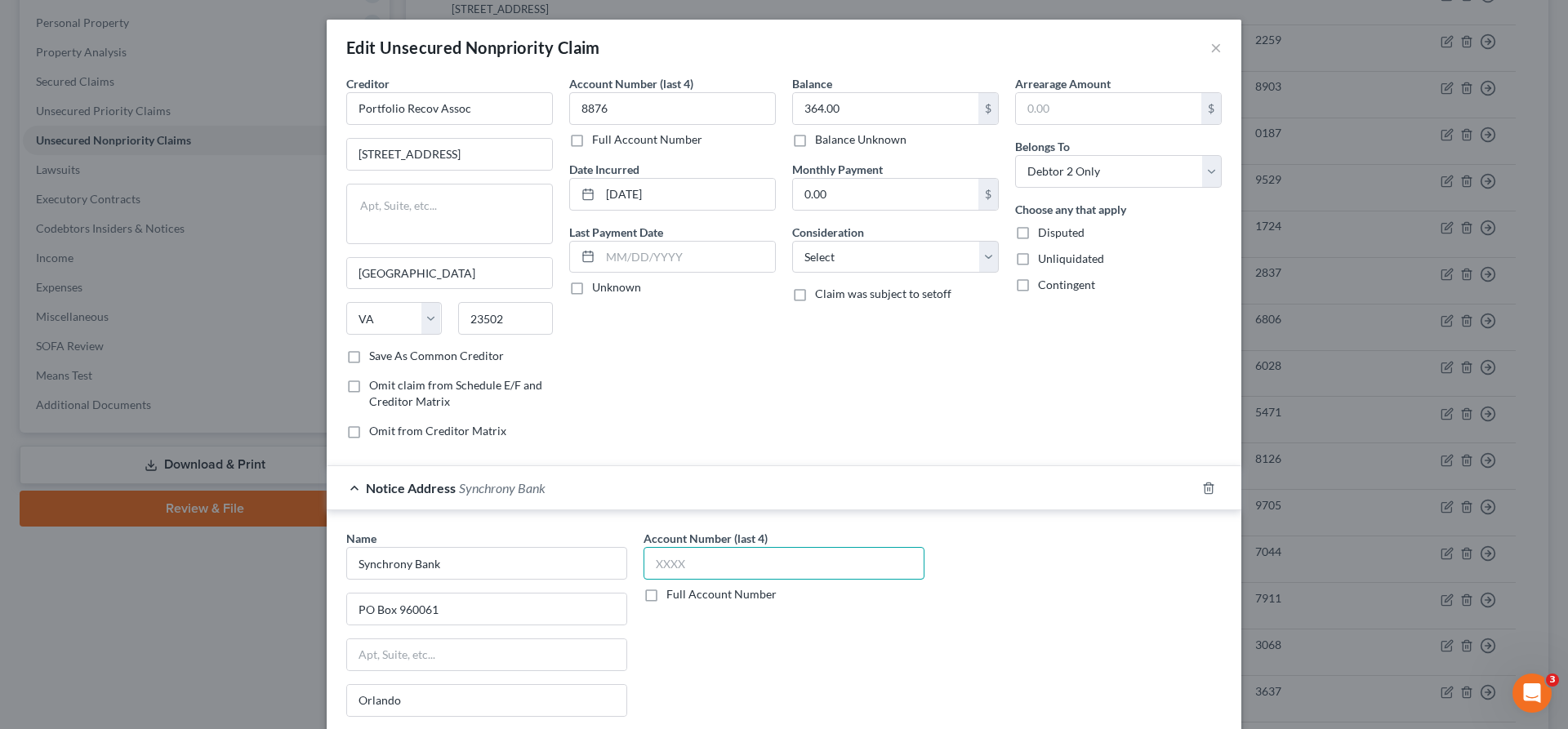
click at [713, 547] on input "text" at bounding box center [784, 562] width 281 height 33
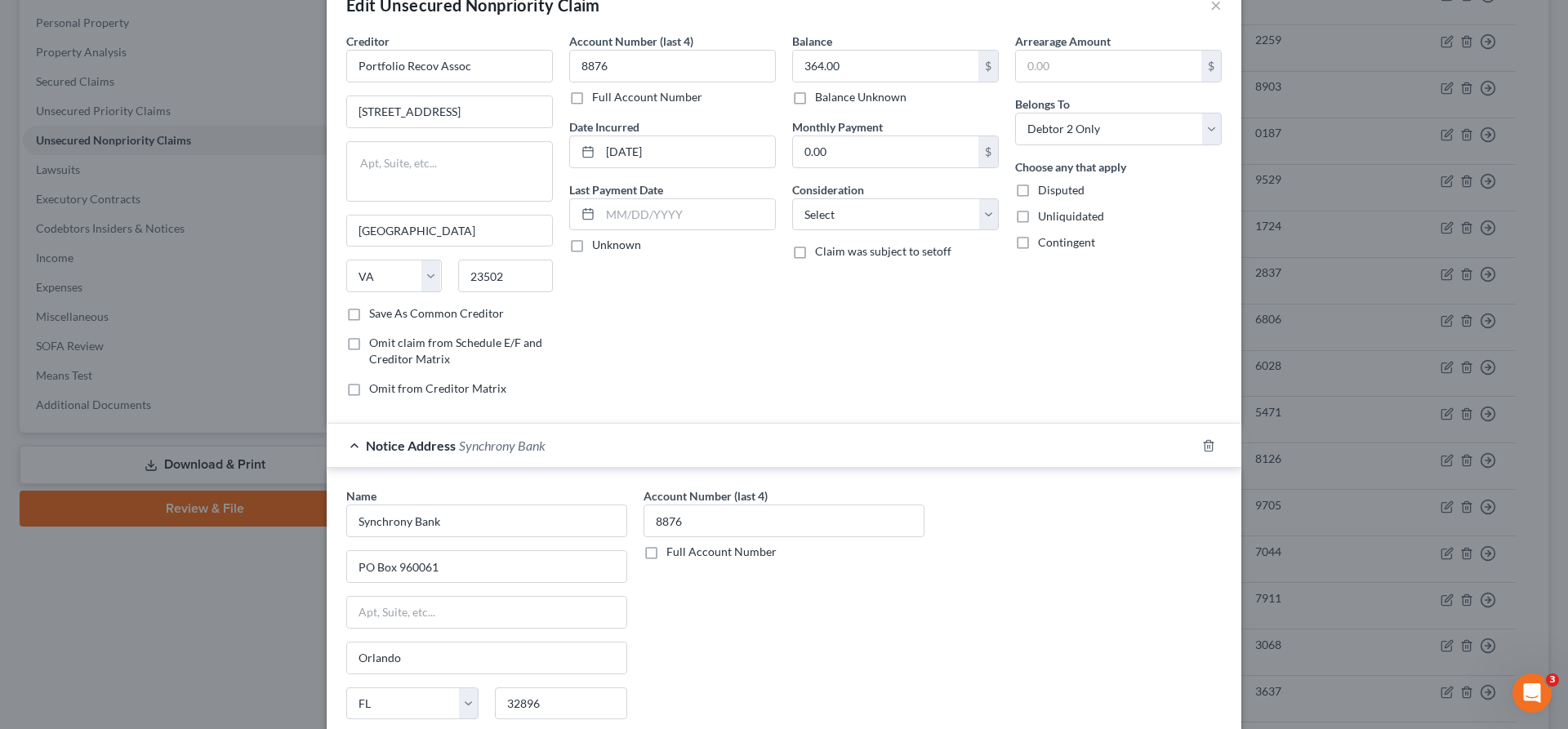
scroll to position [59, 0]
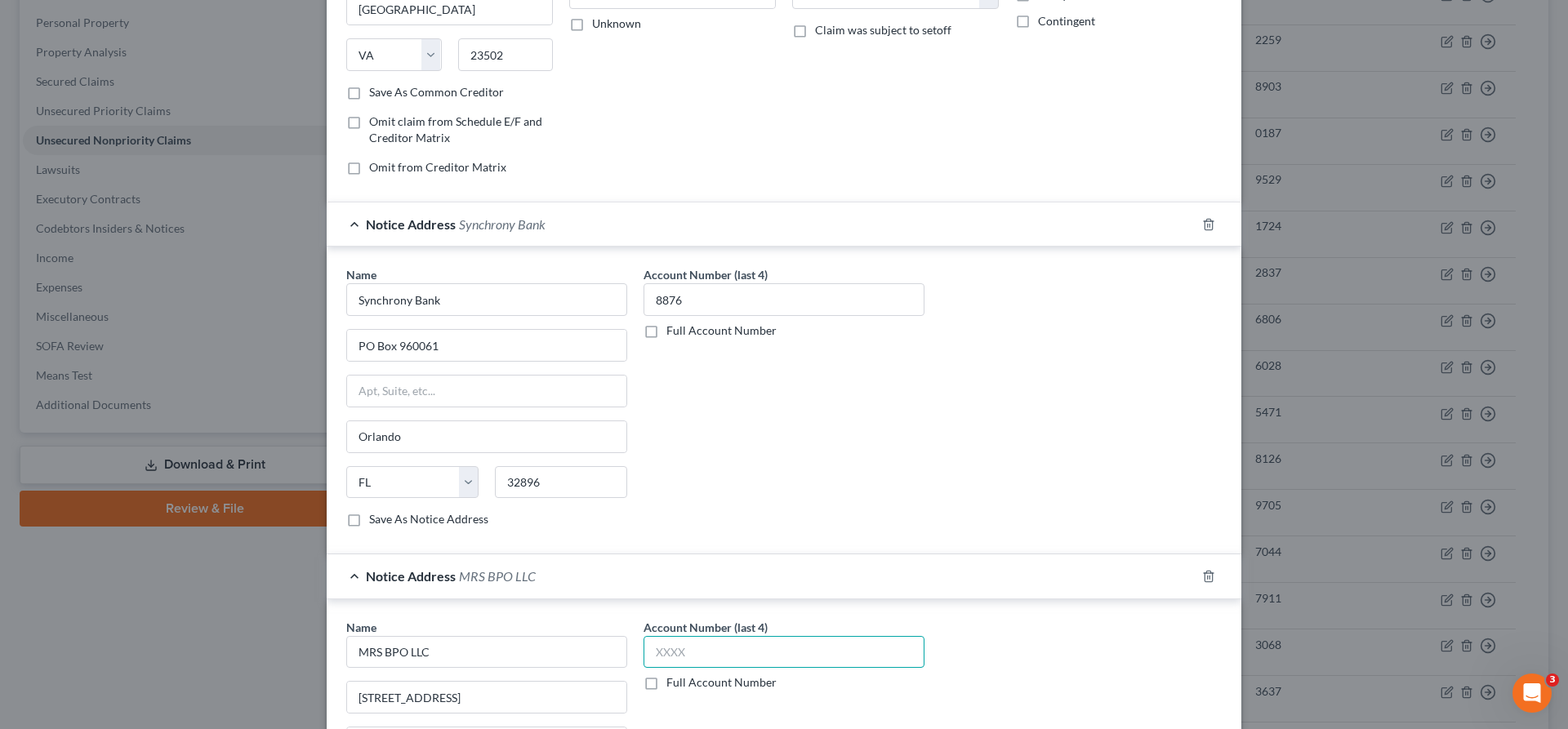
click at [692, 636] on input "text" at bounding box center [784, 652] width 281 height 33
click at [553, 329] on input "PO Box 960061" at bounding box center [487, 344] width 279 height 31
click at [771, 319] on div "Account Number (last 4) 8876 Full Account Number" at bounding box center [784, 402] width 298 height 274
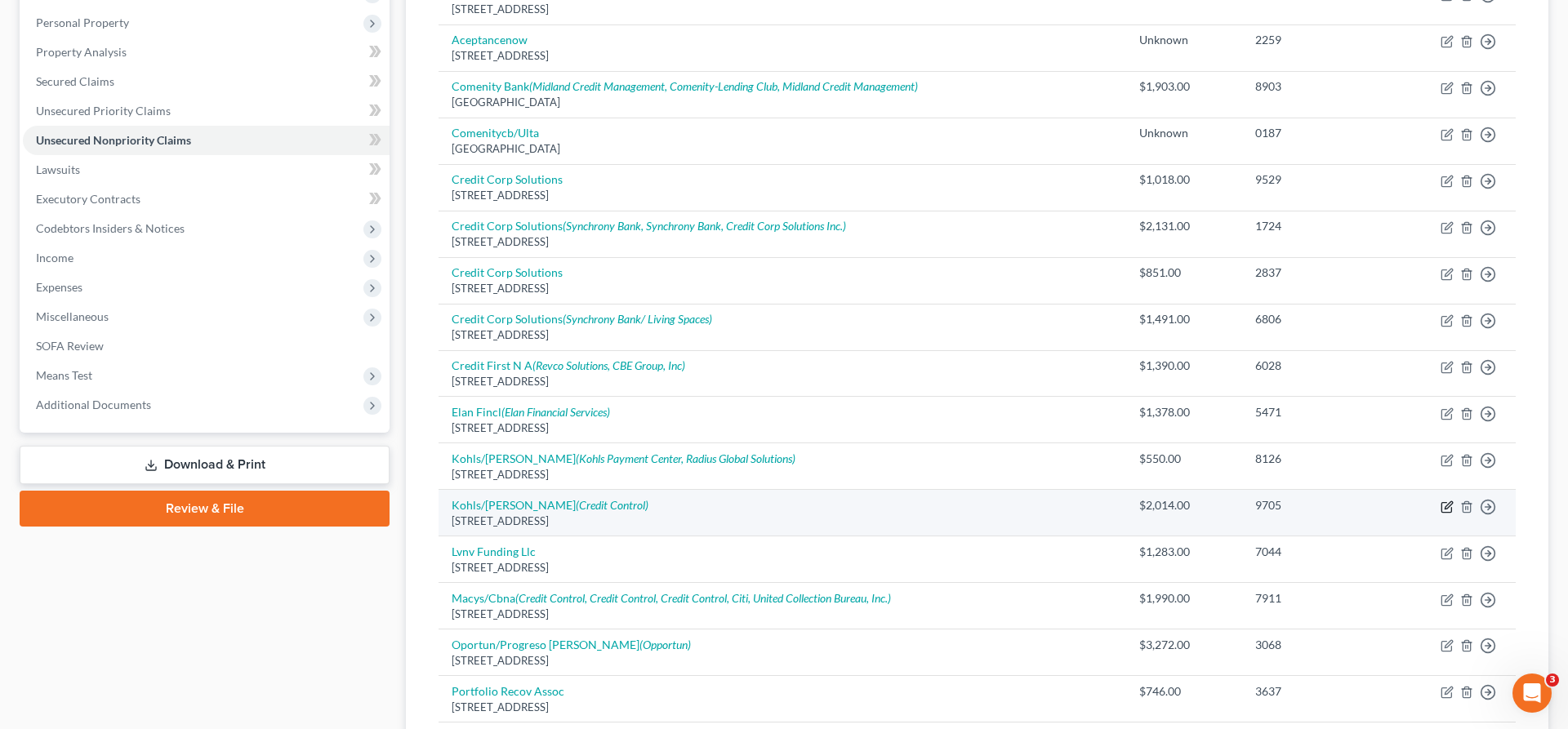
click at [1454, 501] on icon "button" at bounding box center [1447, 507] width 13 height 13
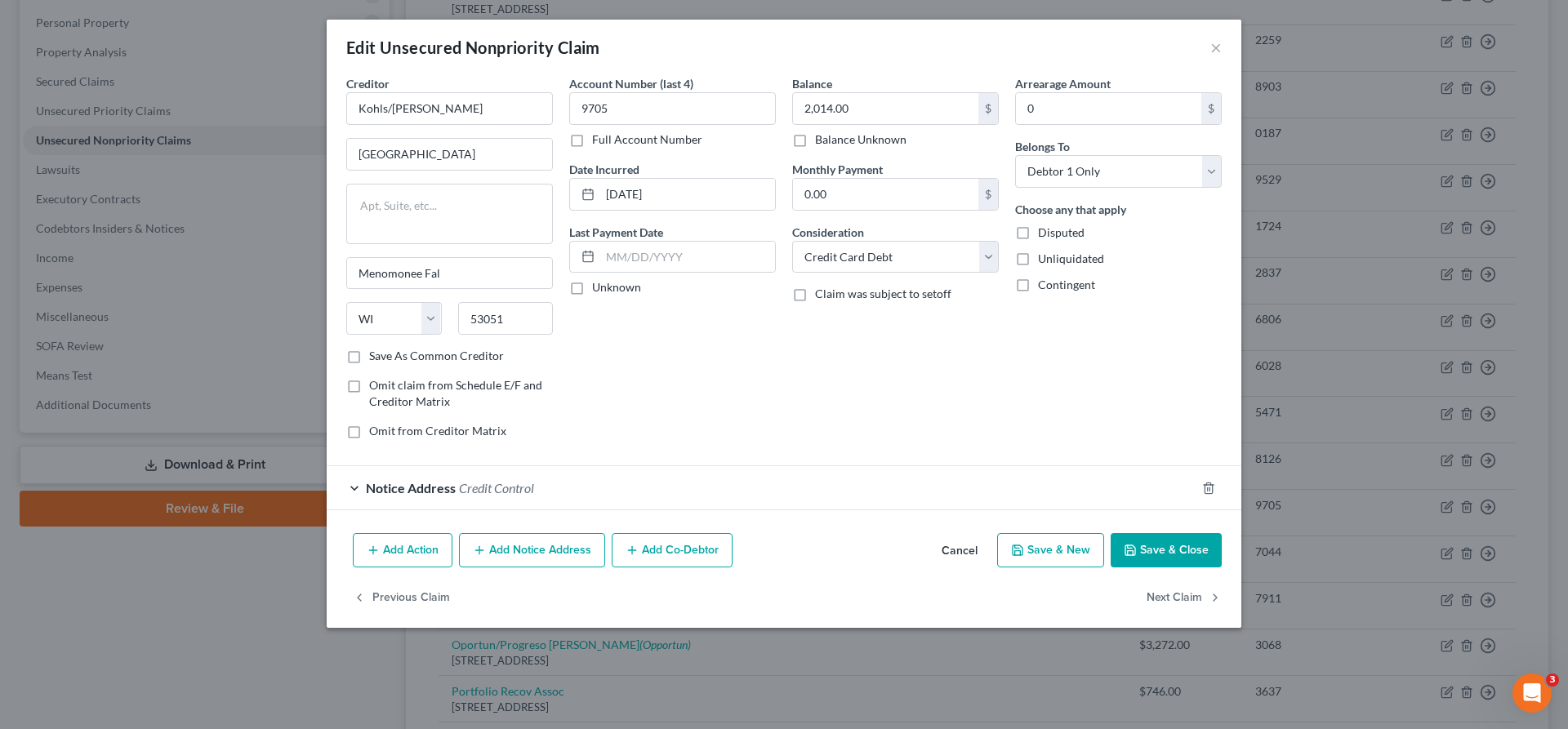
click at [605, 533] on button "Add Notice Address" at bounding box center [532, 550] width 146 height 35
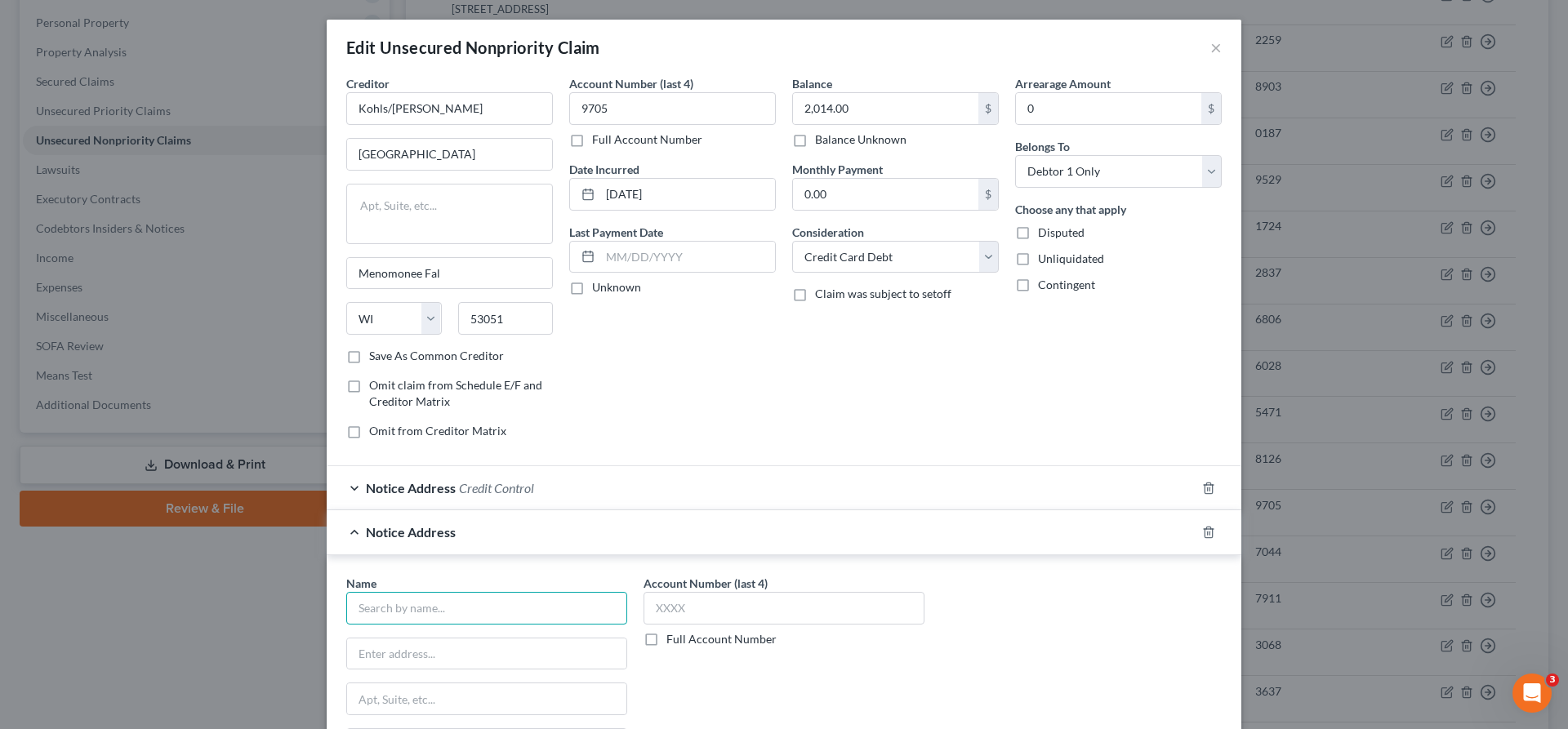
click at [620, 591] on input "text" at bounding box center [487, 607] width 281 height 33
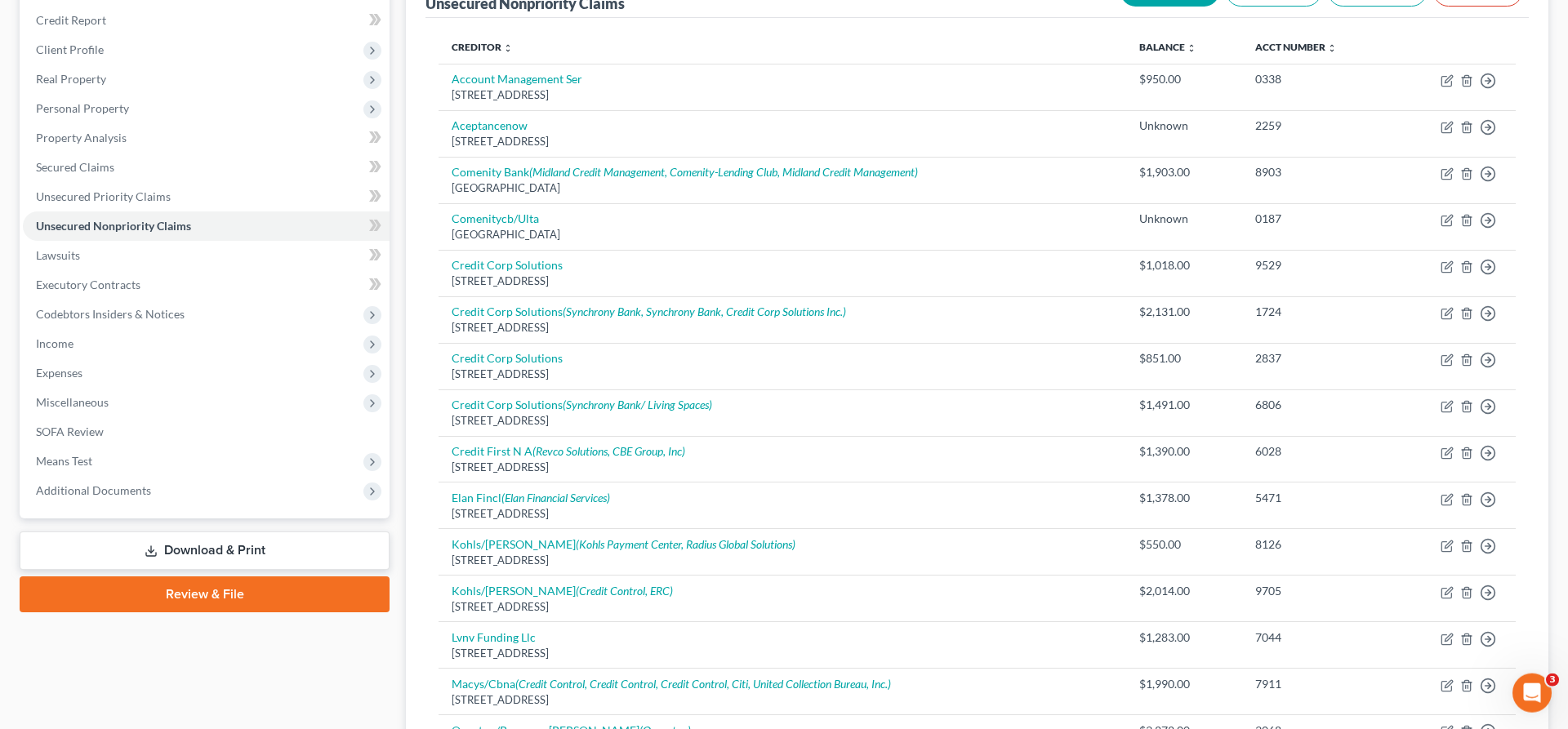
scroll to position [74, 0]
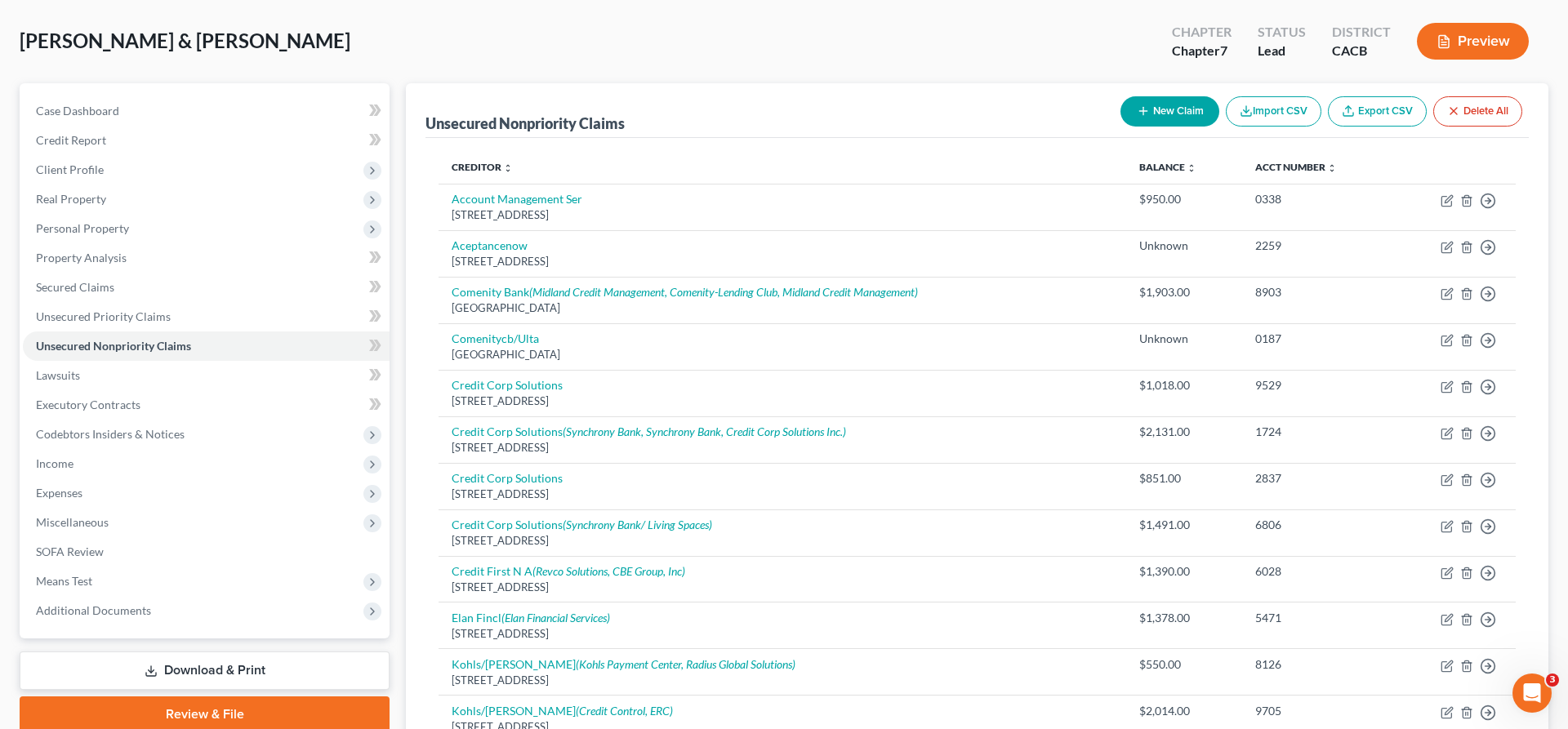
click at [1219, 96] on button "New Claim" at bounding box center [1170, 111] width 99 height 30
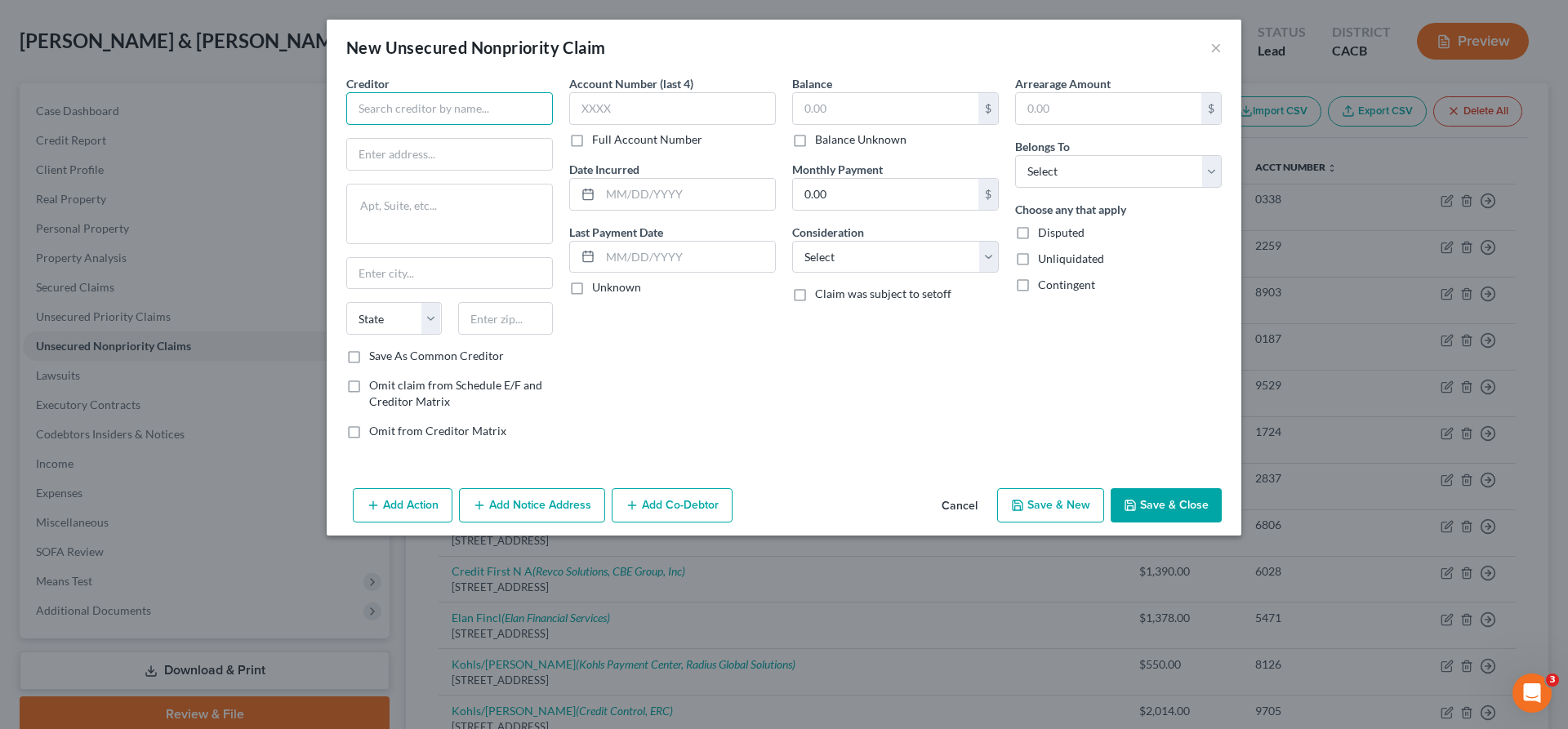
click at [553, 93] on input "text" at bounding box center [449, 109] width 207 height 33
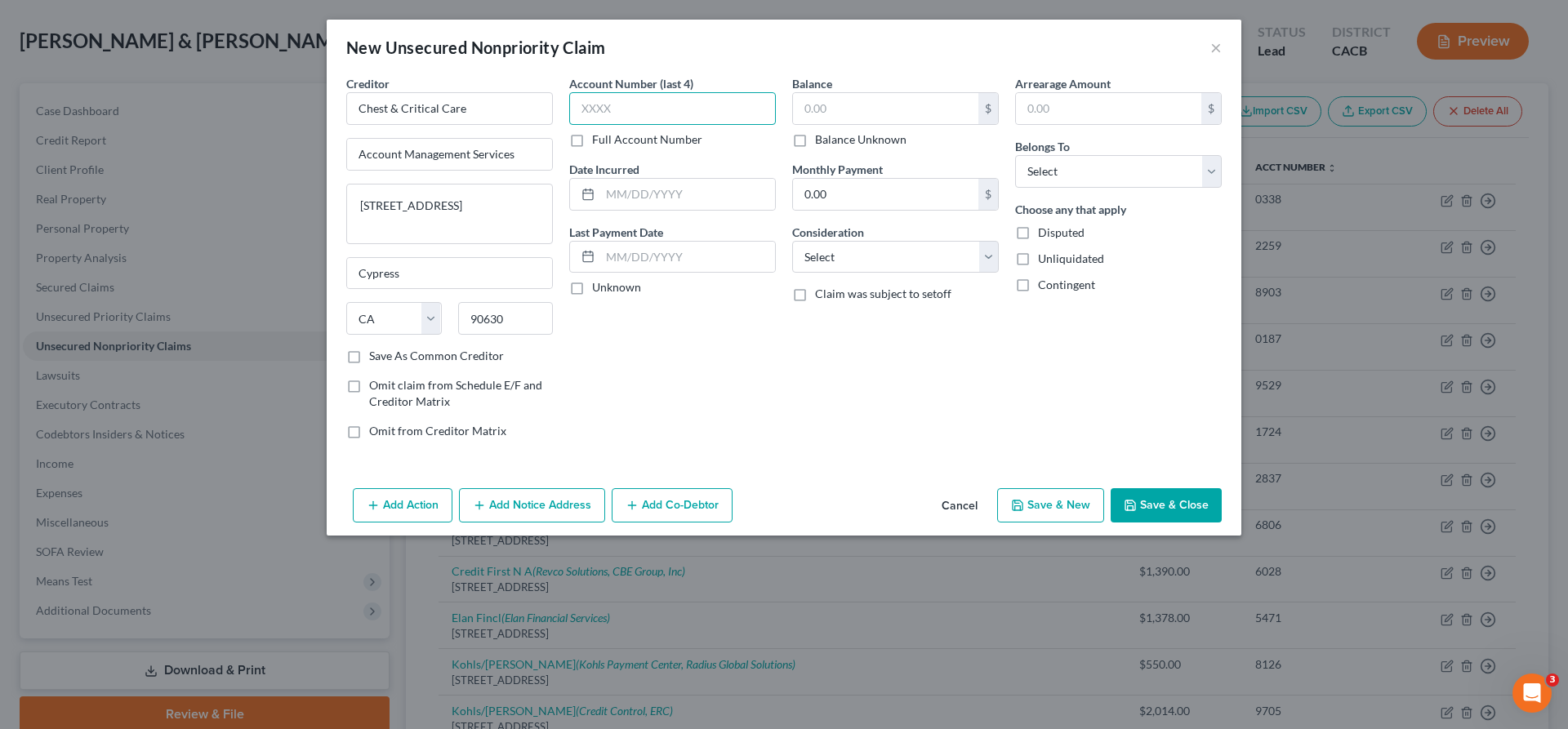
click at [676, 93] on input "text" at bounding box center [672, 109] width 207 height 33
click at [697, 161] on div "Account Number (last 4) 0338 Full Account Number Date Incurred Last Payment Dat…" at bounding box center [672, 263] width 223 height 377
click at [821, 93] on input "text" at bounding box center [886, 108] width 185 height 31
click at [725, 179] on input "text" at bounding box center [687, 194] width 175 height 31
click at [792, 241] on select "Select Cable / Satellite Services Collection Agency Credit Card Debt Debt Couns…" at bounding box center [895, 256] width 207 height 33
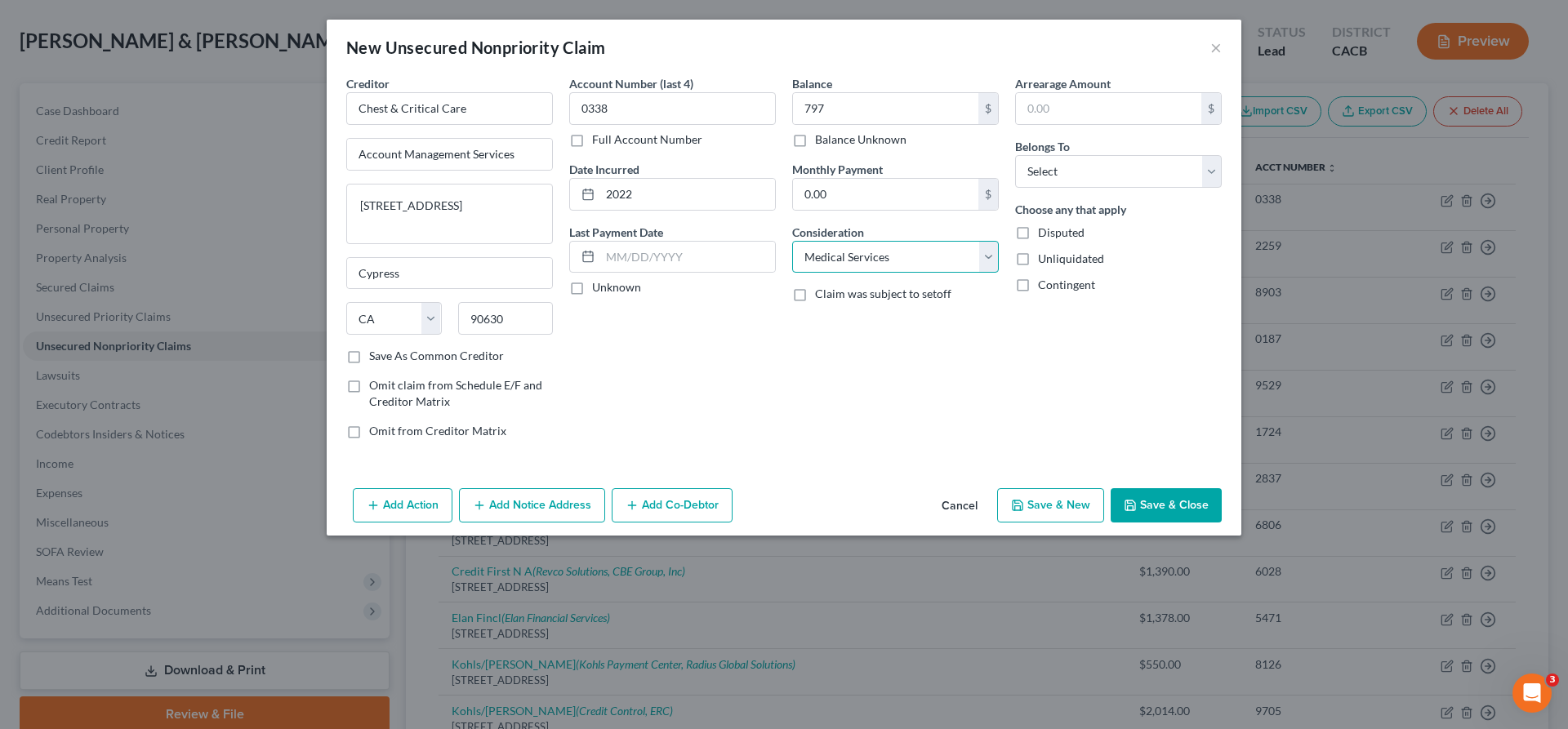
click option "Medical Services" at bounding box center [0, 0] width 0 height 0
click at [1015, 155] on select "Select Debtor 1 Only Debtor 2 Only Debtor 1 And Debtor 2 Only At Least One Of T…" at bounding box center [1118, 171] width 207 height 33
click option "Debtor 2 Only" at bounding box center [0, 0] width 0 height 0
click at [605, 488] on button "Add Notice Address" at bounding box center [532, 505] width 146 height 35
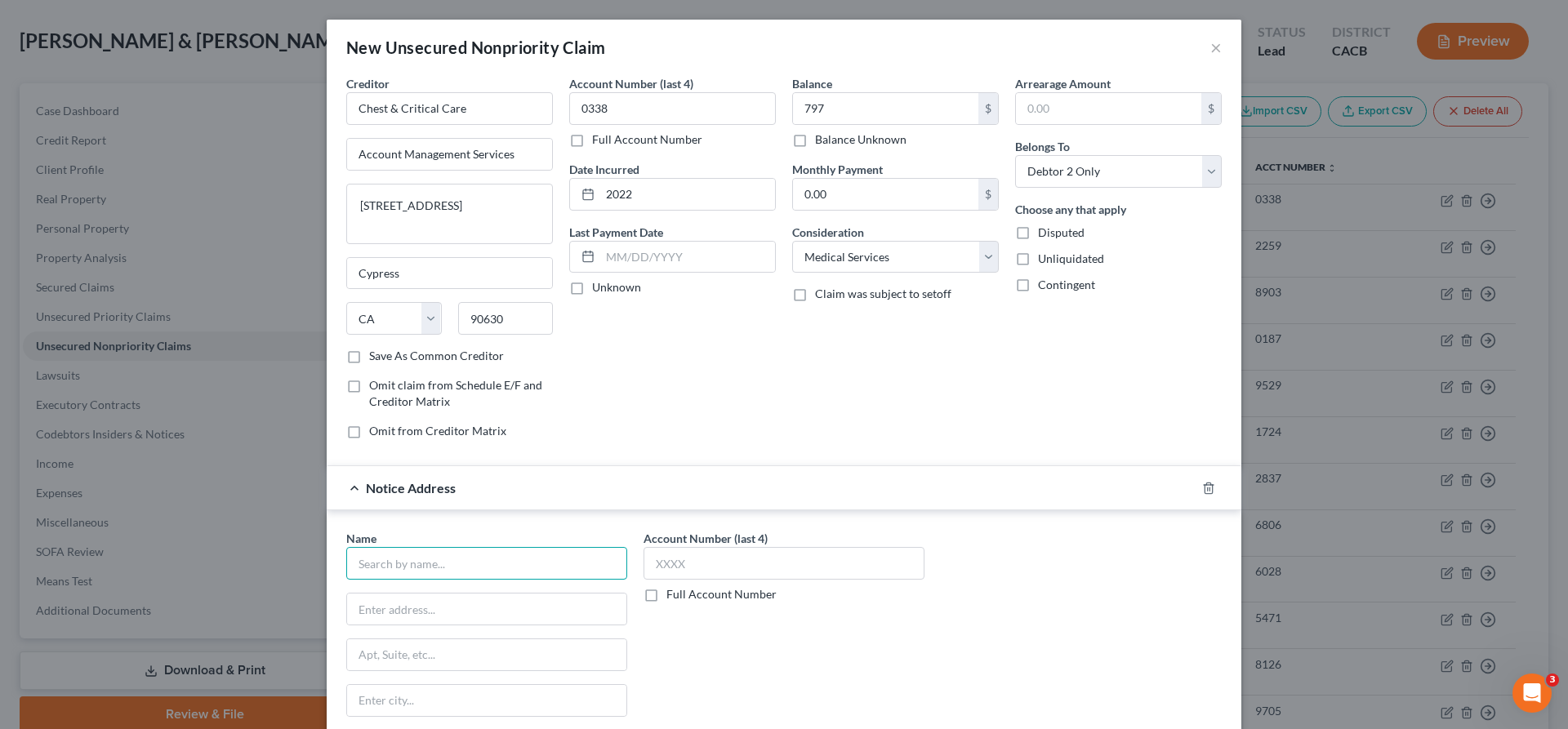
click at [623, 547] on input "text" at bounding box center [487, 562] width 281 height 33
click at [746, 547] on input "text" at bounding box center [784, 562] width 281 height 33
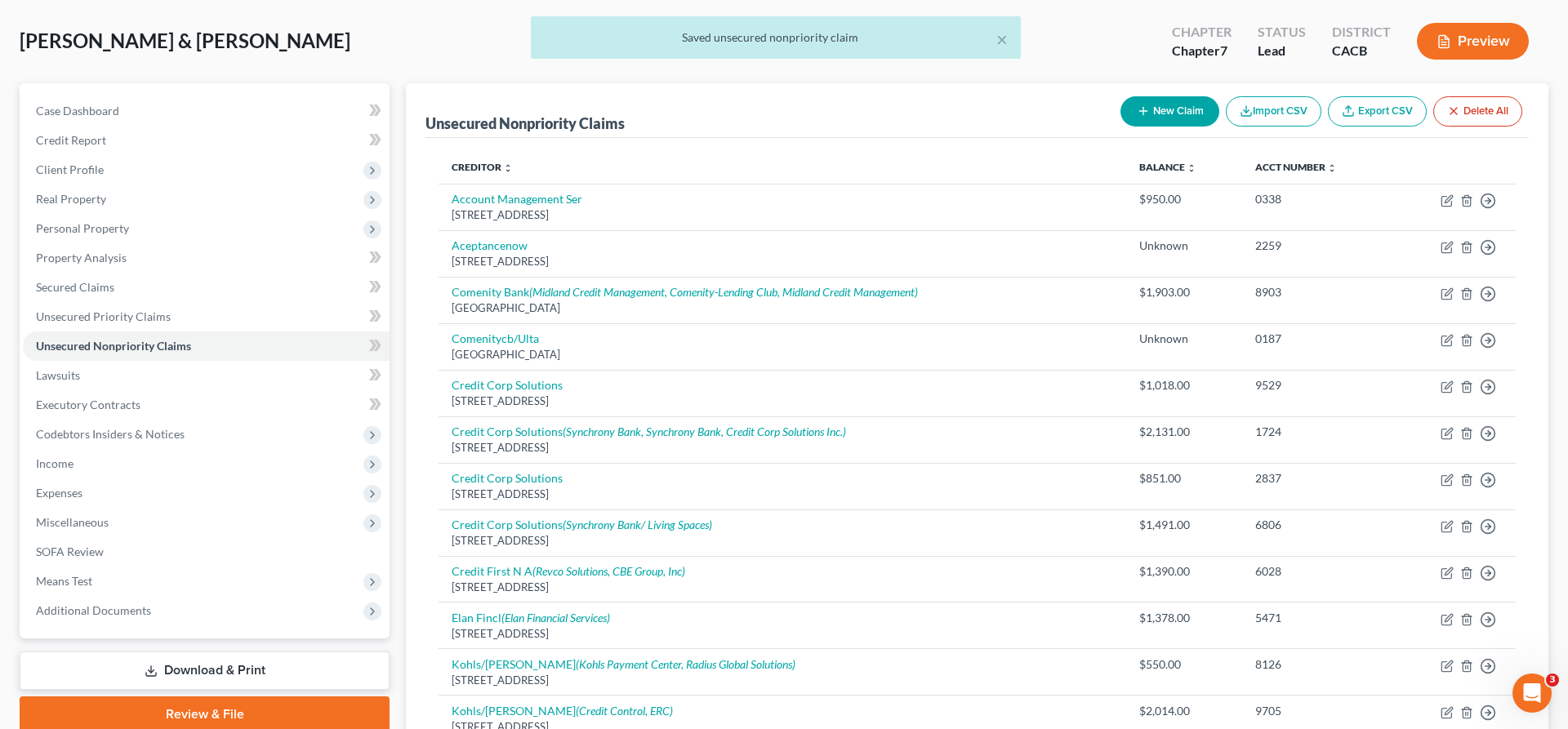
click at [1150, 105] on icon "button" at bounding box center [1143, 111] width 13 height 13
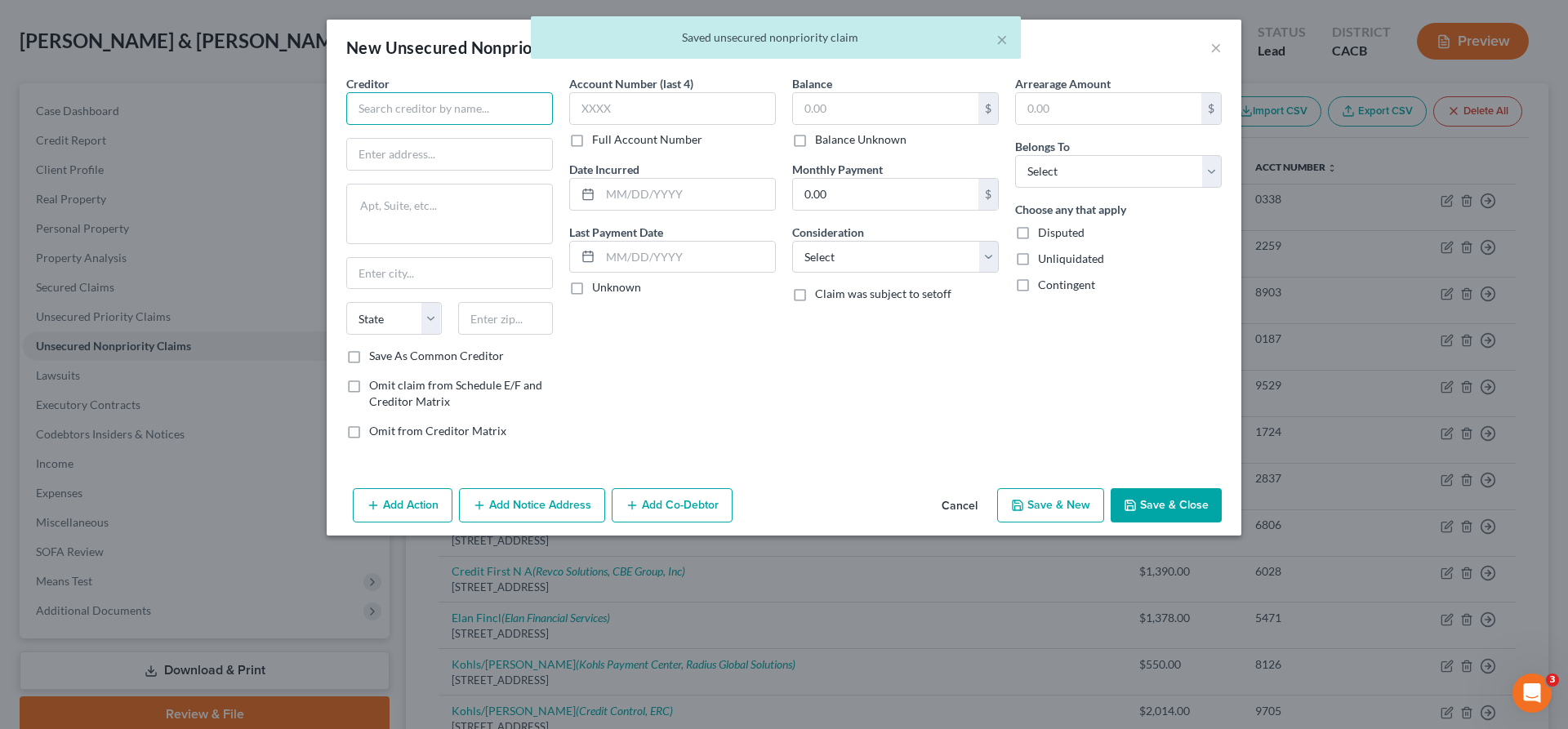
click at [531, 93] on input "text" at bounding box center [449, 109] width 207 height 33
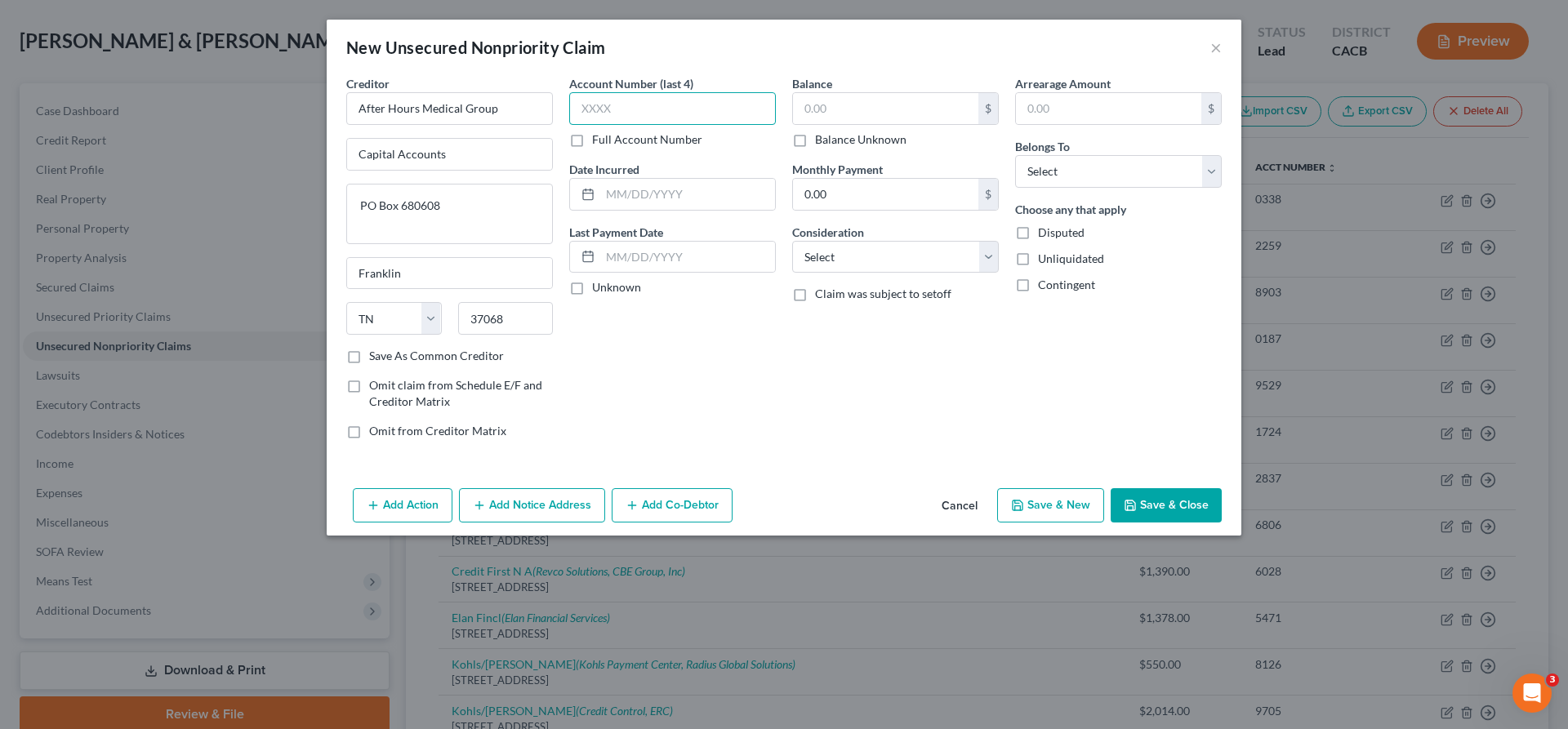
click at [662, 93] on input "text" at bounding box center [672, 109] width 207 height 33
click at [708, 179] on input "text" at bounding box center [687, 194] width 175 height 31
click at [854, 93] on input "text" at bounding box center [886, 108] width 185 height 31
click at [792, 241] on select "Select Cable / Satellite Services Collection Agency Credit Card Debt Debt Couns…" at bounding box center [895, 256] width 207 height 33
click option "Medical Services" at bounding box center [0, 0] width 0 height 0
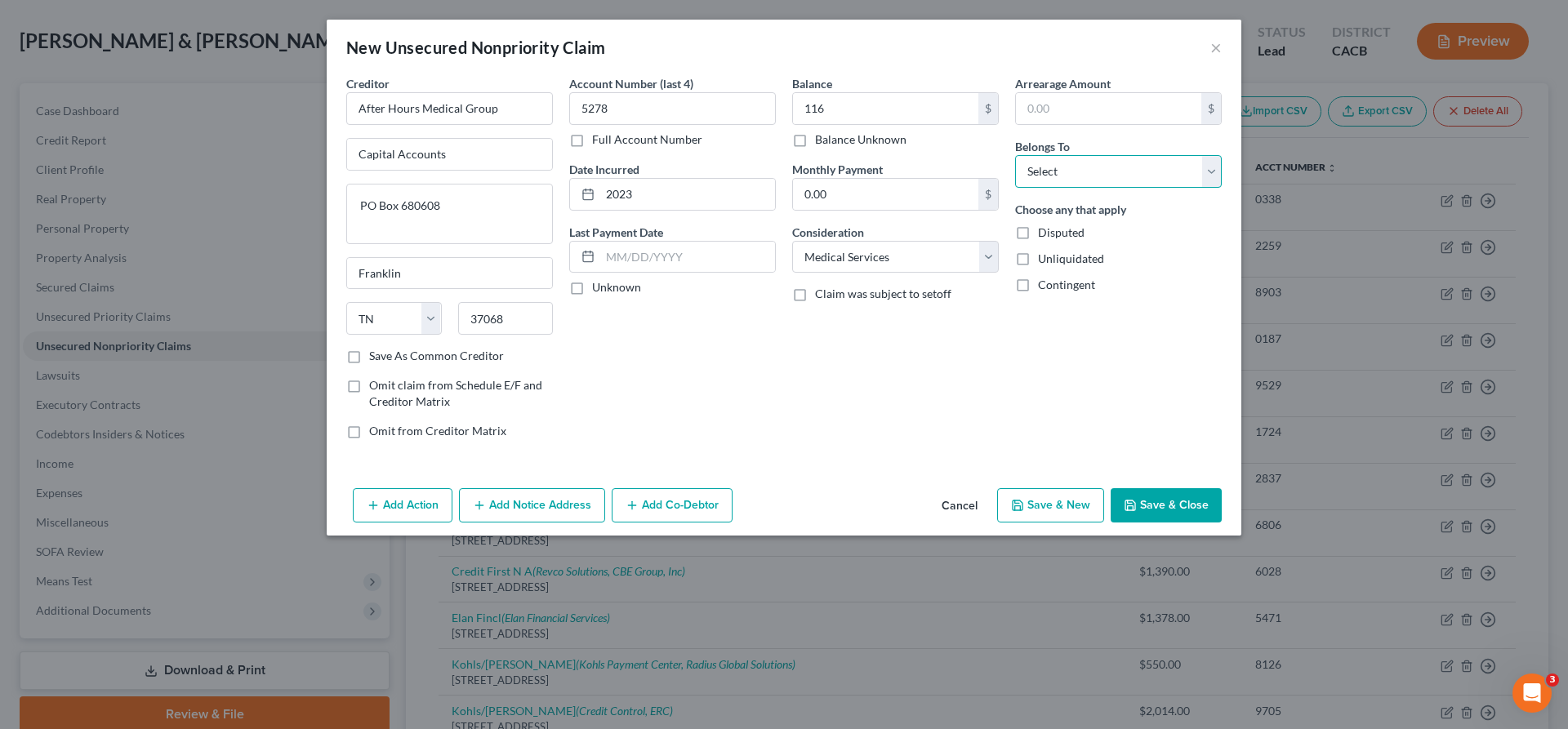
click at [1015, 155] on select "Select Debtor 1 Only Debtor 2 Only Debtor 1 And Debtor 2 Only At Least One Of T…" at bounding box center [1118, 171] width 207 height 33
click option "Debtor 2 Only" at bounding box center [0, 0] width 0 height 0
click at [1110, 488] on button "Save & Close" at bounding box center [1165, 505] width 111 height 35
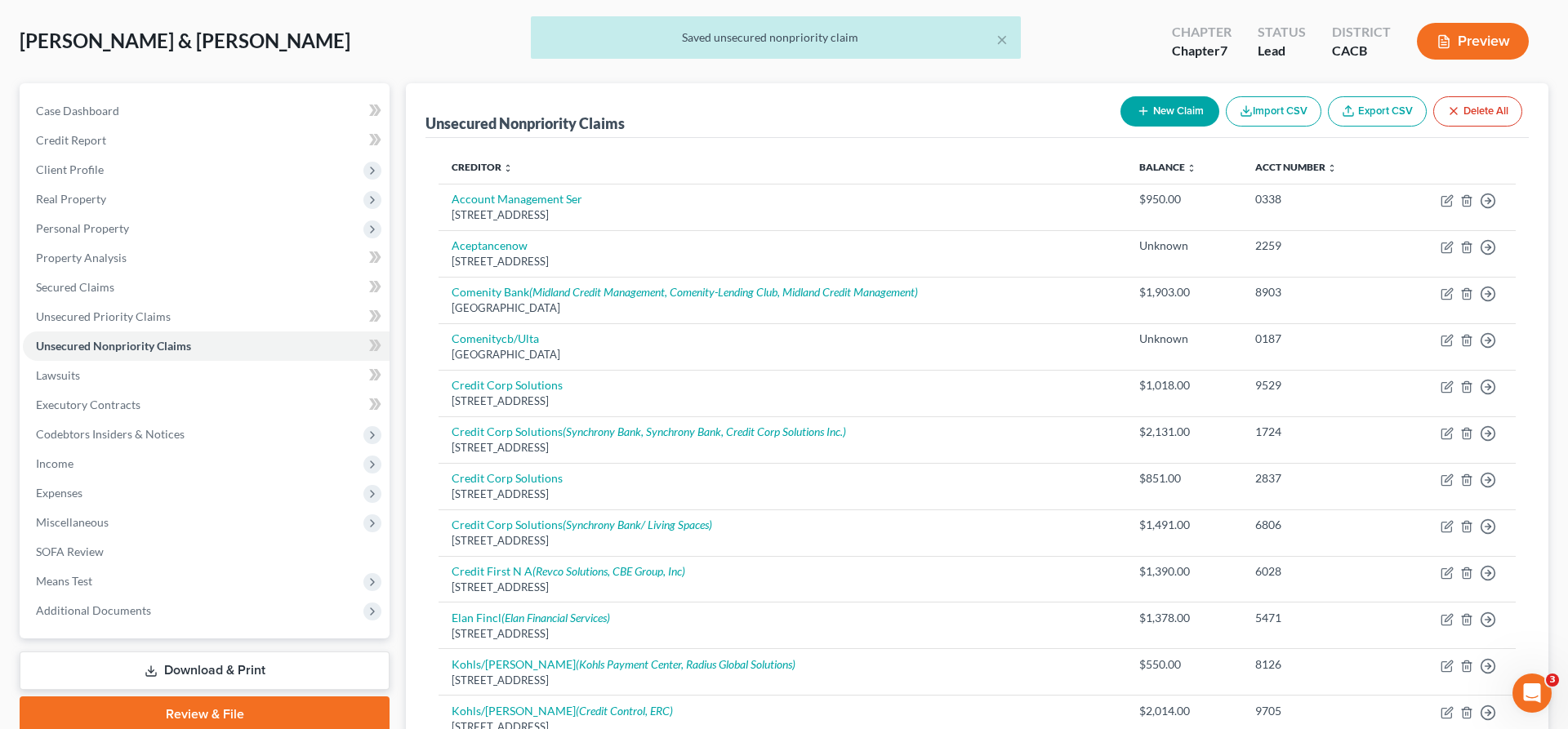
click at [1219, 96] on button "New Claim" at bounding box center [1170, 111] width 99 height 30
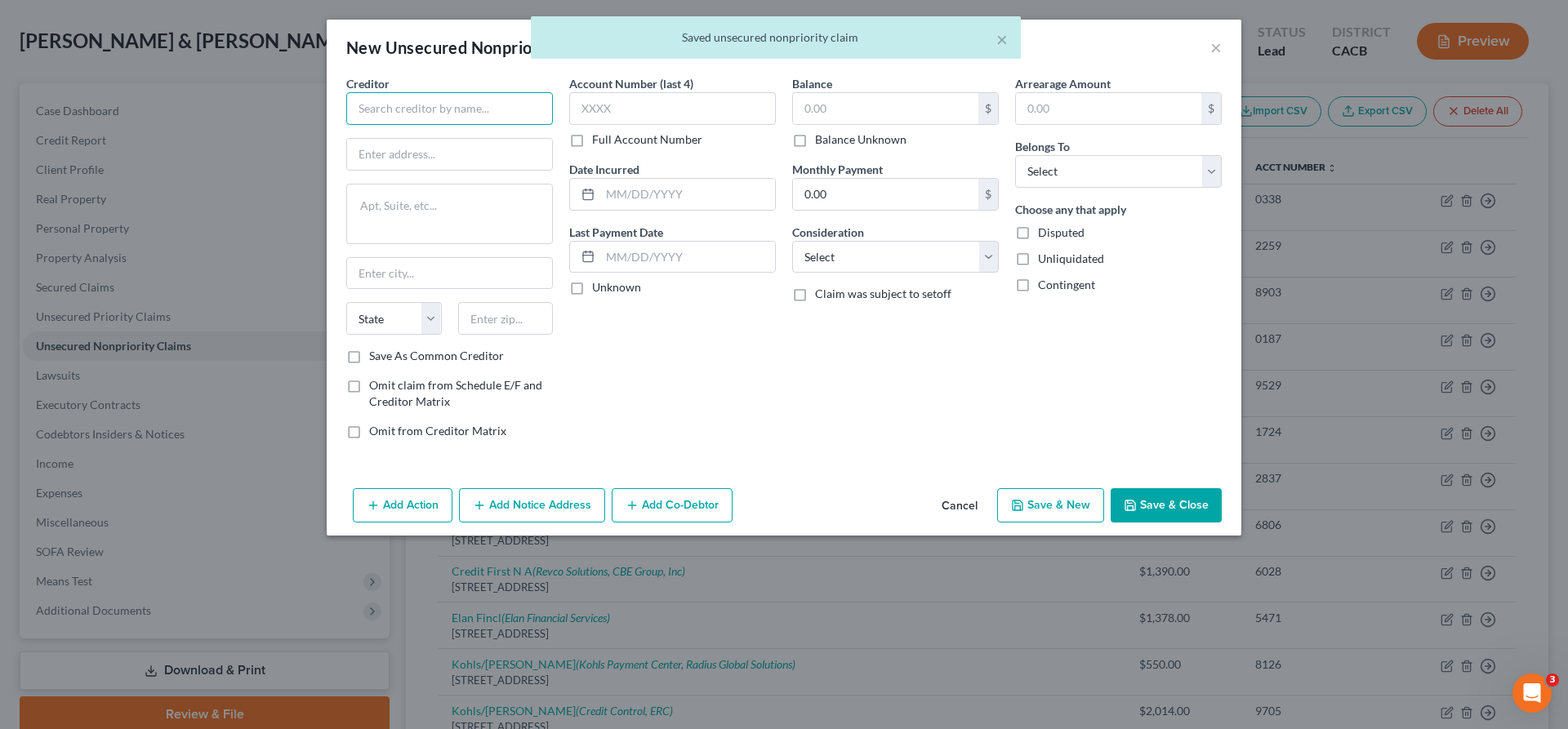
click at [553, 93] on input "text" at bounding box center [449, 109] width 207 height 33
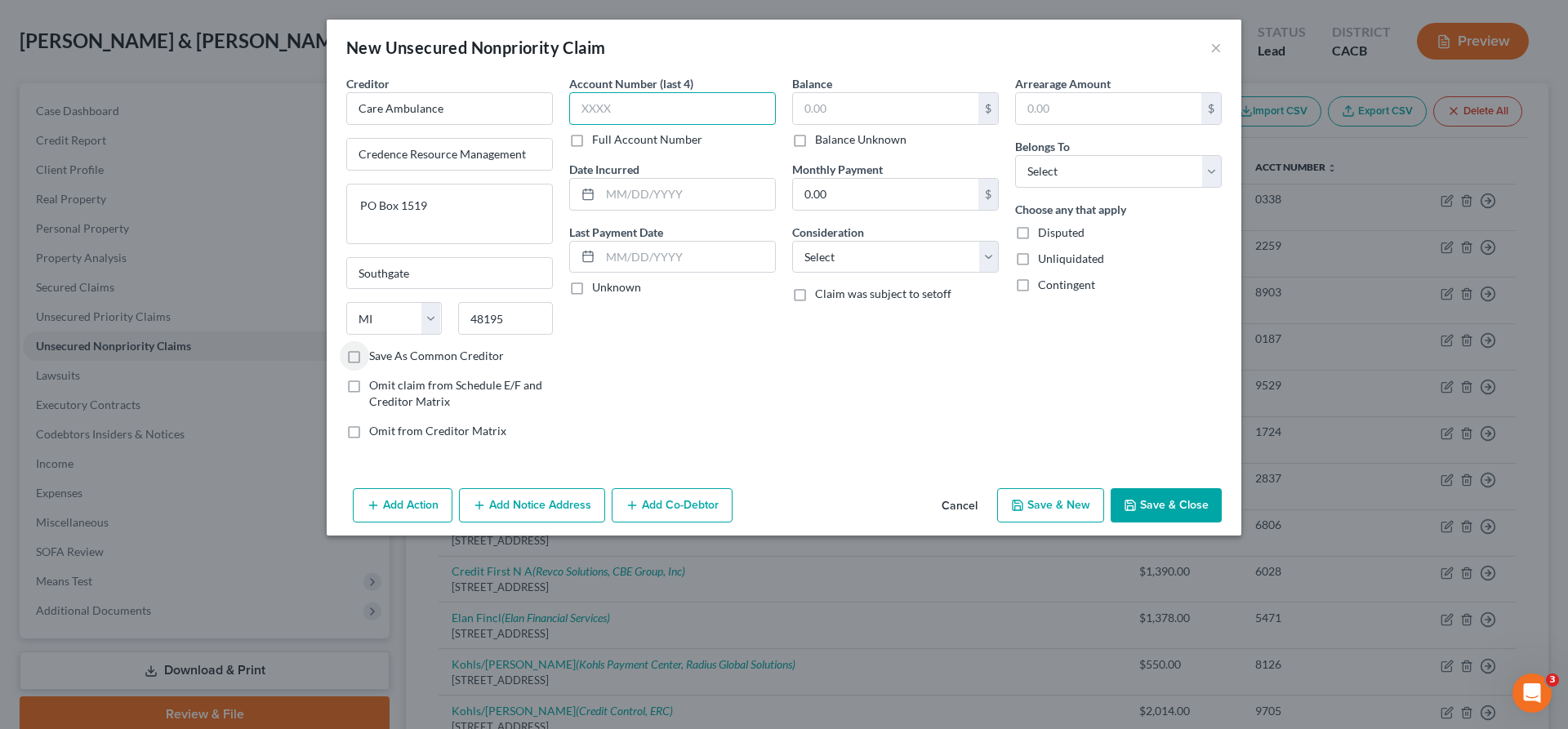
click at [662, 93] on input "text" at bounding box center [672, 109] width 207 height 33
click at [675, 179] on input "text" at bounding box center [687, 194] width 175 height 31
click at [815, 93] on input "text" at bounding box center [886, 108] width 185 height 31
click at [792, 241] on select "Select Cable / Satellite Services Collection Agency Credit Card Debt Debt Couns…" at bounding box center [895, 256] width 207 height 33
click option "Medical Services" at bounding box center [0, 0] width 0 height 0
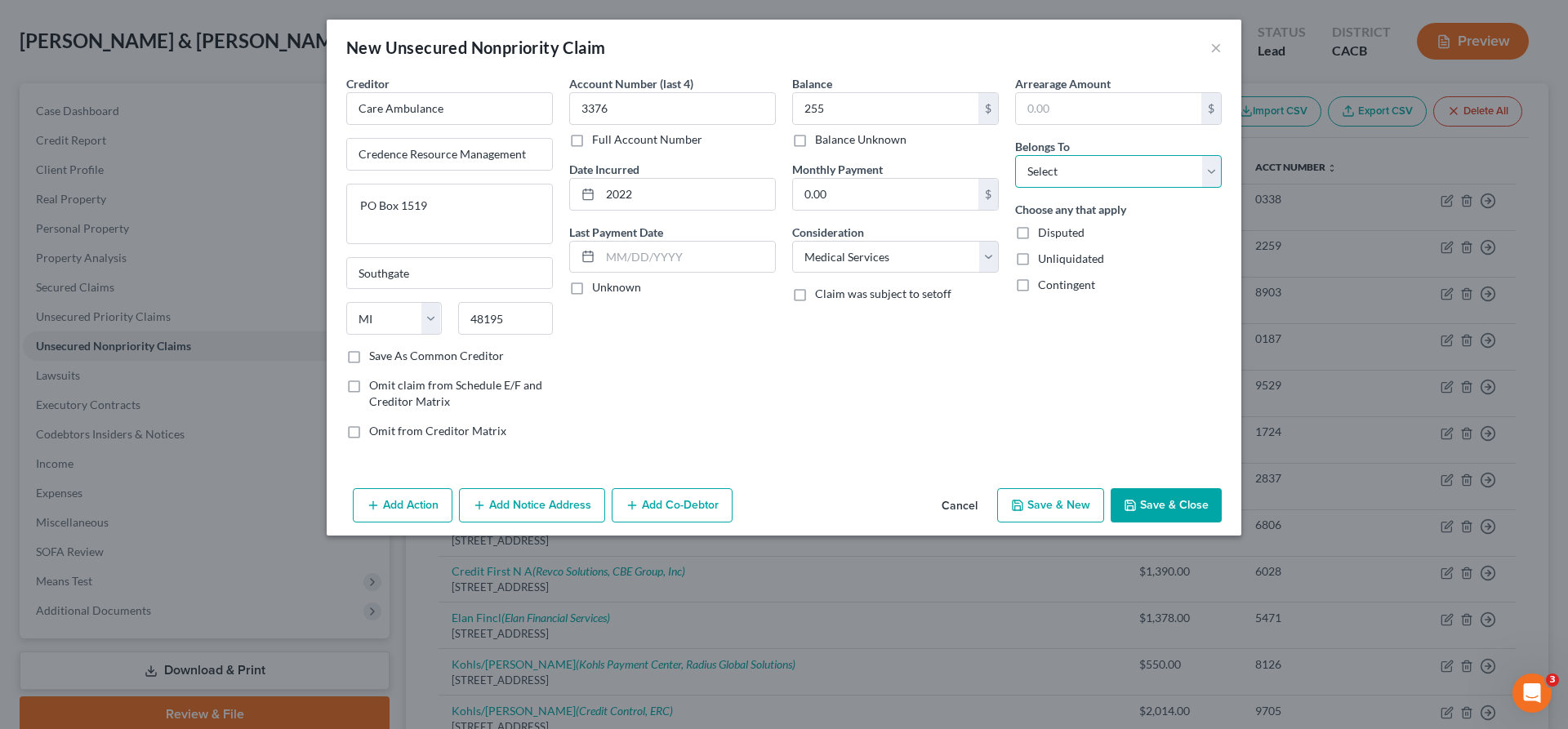
click at [1015, 155] on select "Select Debtor 1 Only Debtor 2 Only Debtor 1 And Debtor 2 Only At Least One Of T…" at bounding box center [1118, 171] width 207 height 33
click option "Debtor 2 Only" at bounding box center [0, 0] width 0 height 0
click at [1123, 499] on icon "button" at bounding box center [1130, 505] width 13 height 13
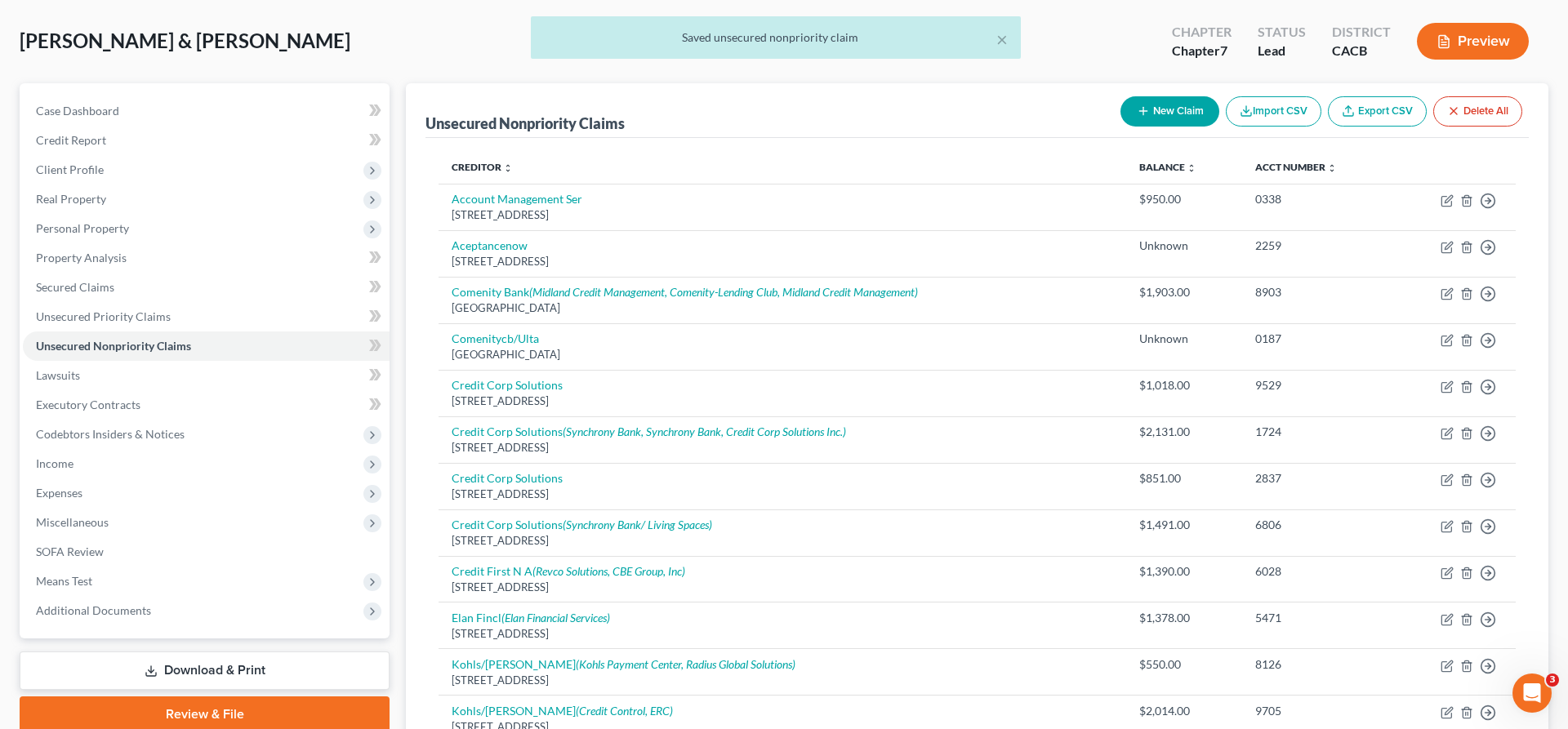
click at [1219, 96] on button "New Claim" at bounding box center [1170, 111] width 99 height 30
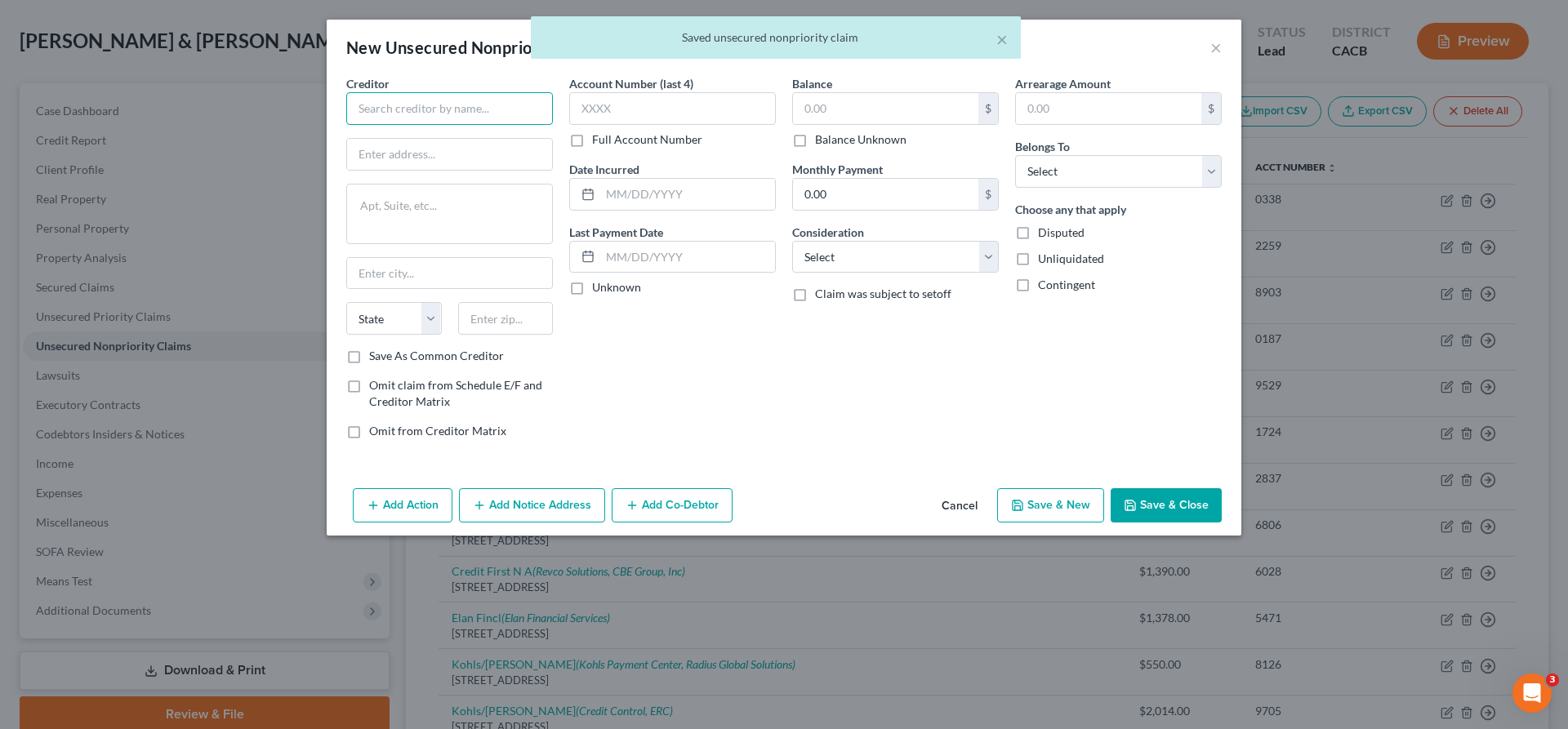
click at [547, 93] on input "text" at bounding box center [449, 109] width 207 height 33
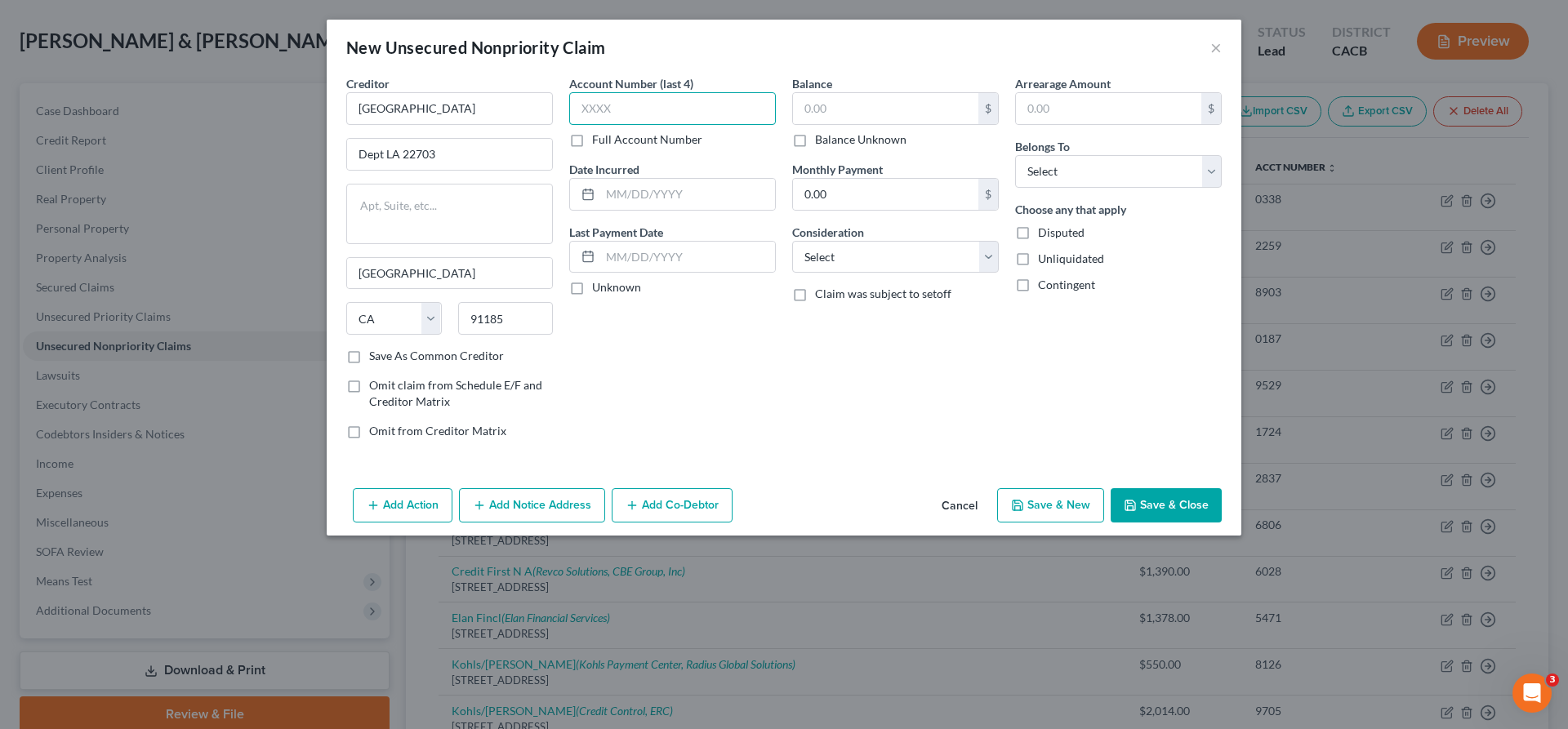
click at [649, 93] on input "text" at bounding box center [672, 109] width 207 height 33
click at [688, 179] on input "text" at bounding box center [687, 194] width 175 height 31
click at [804, 93] on input "text" at bounding box center [886, 108] width 185 height 31
click at [792, 241] on select "Select Cable / Satellite Services Collection Agency Credit Card Debt Debt Couns…" at bounding box center [895, 256] width 207 height 33
click option "Medical Services" at bounding box center [0, 0] width 0 height 0
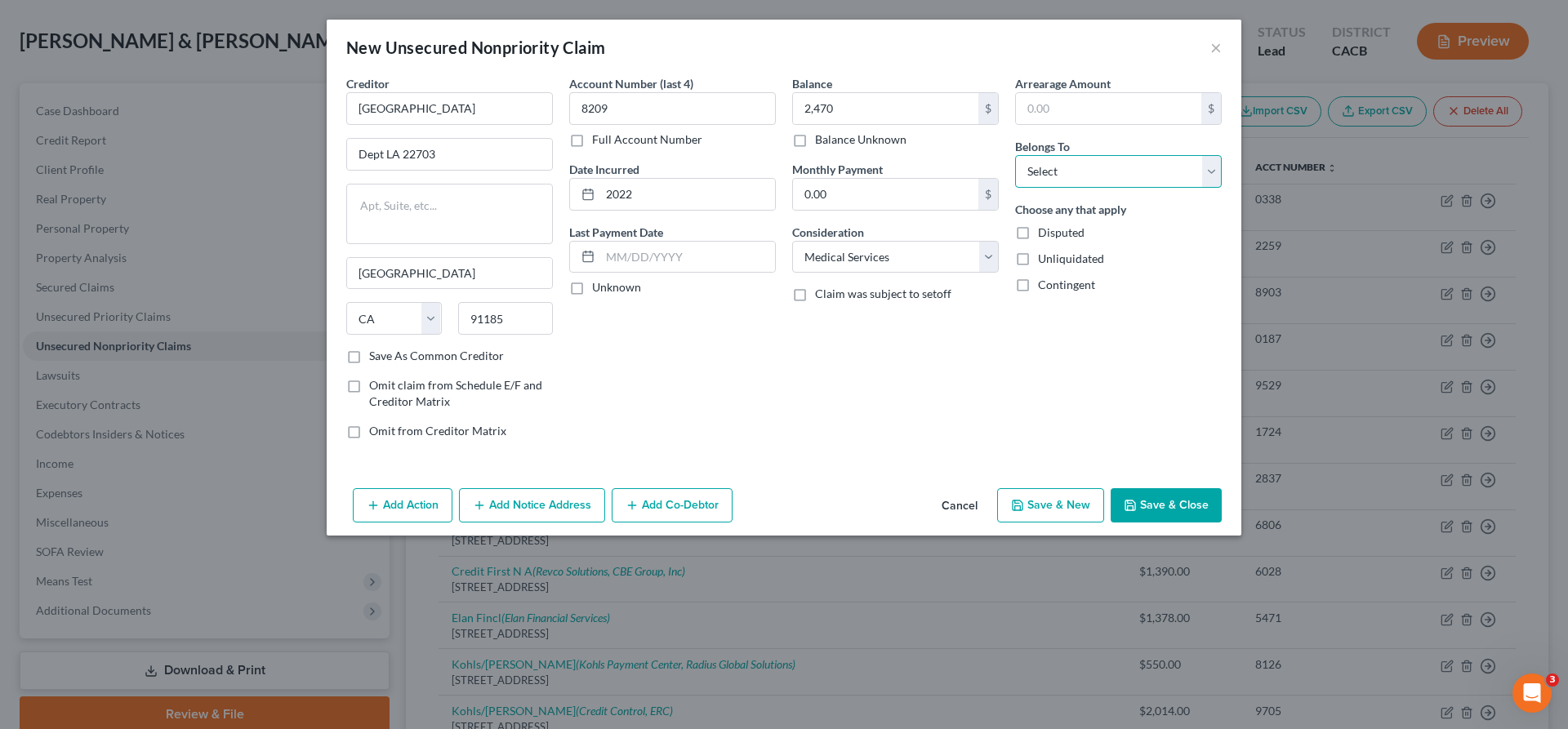
click at [1015, 155] on select "Select Debtor 1 Only Debtor 2 Only Debtor 1 And Debtor 2 Only At Least One Of T…" at bounding box center [1118, 171] width 207 height 33
click option "Debtor 2 Only" at bounding box center [0, 0] width 0 height 0
click at [605, 488] on button "Add Notice Address" at bounding box center [532, 505] width 146 height 35
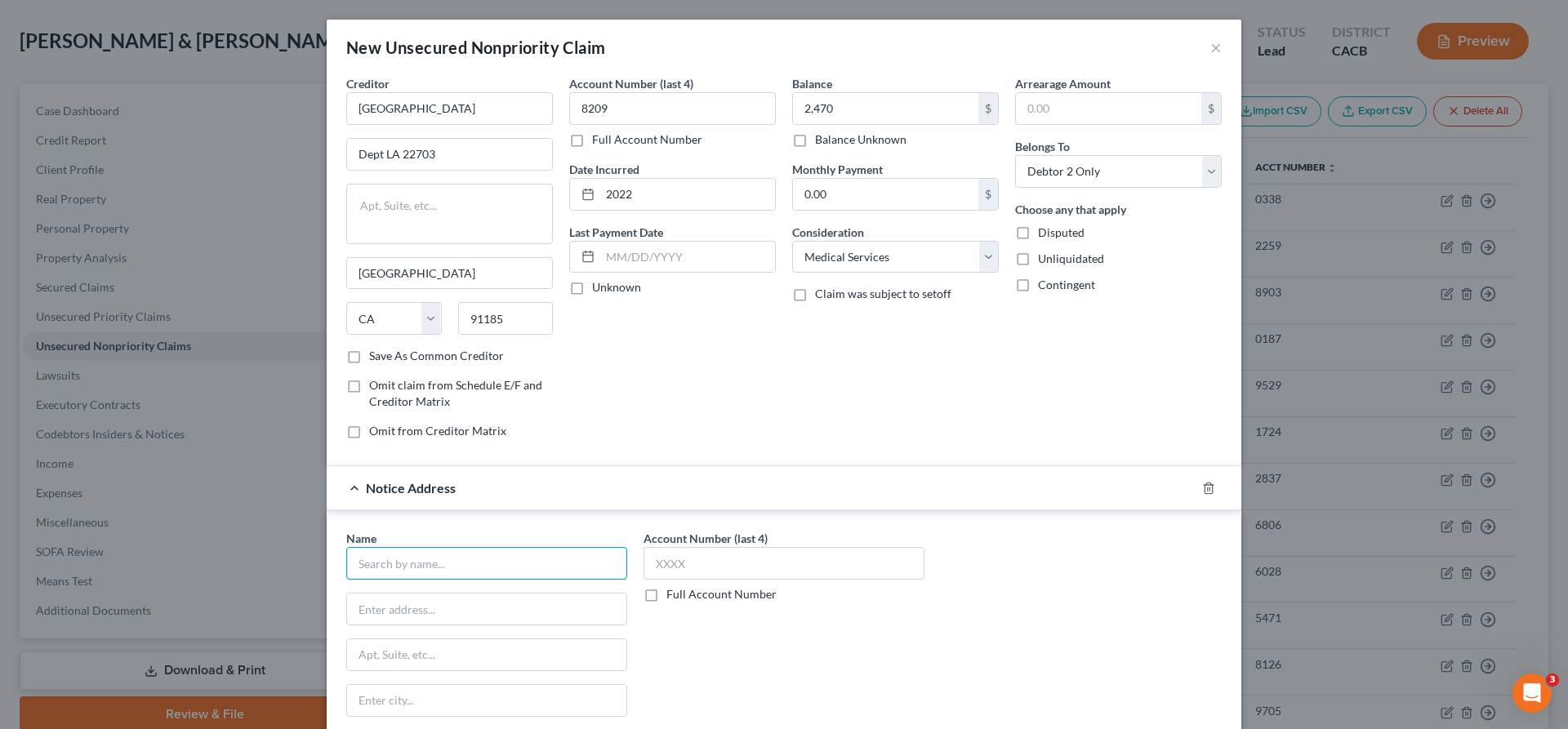
click at [624, 547] on input "text" at bounding box center [487, 562] width 281 height 33
click at [728, 547] on input "text" at bounding box center [784, 562] width 281 height 33
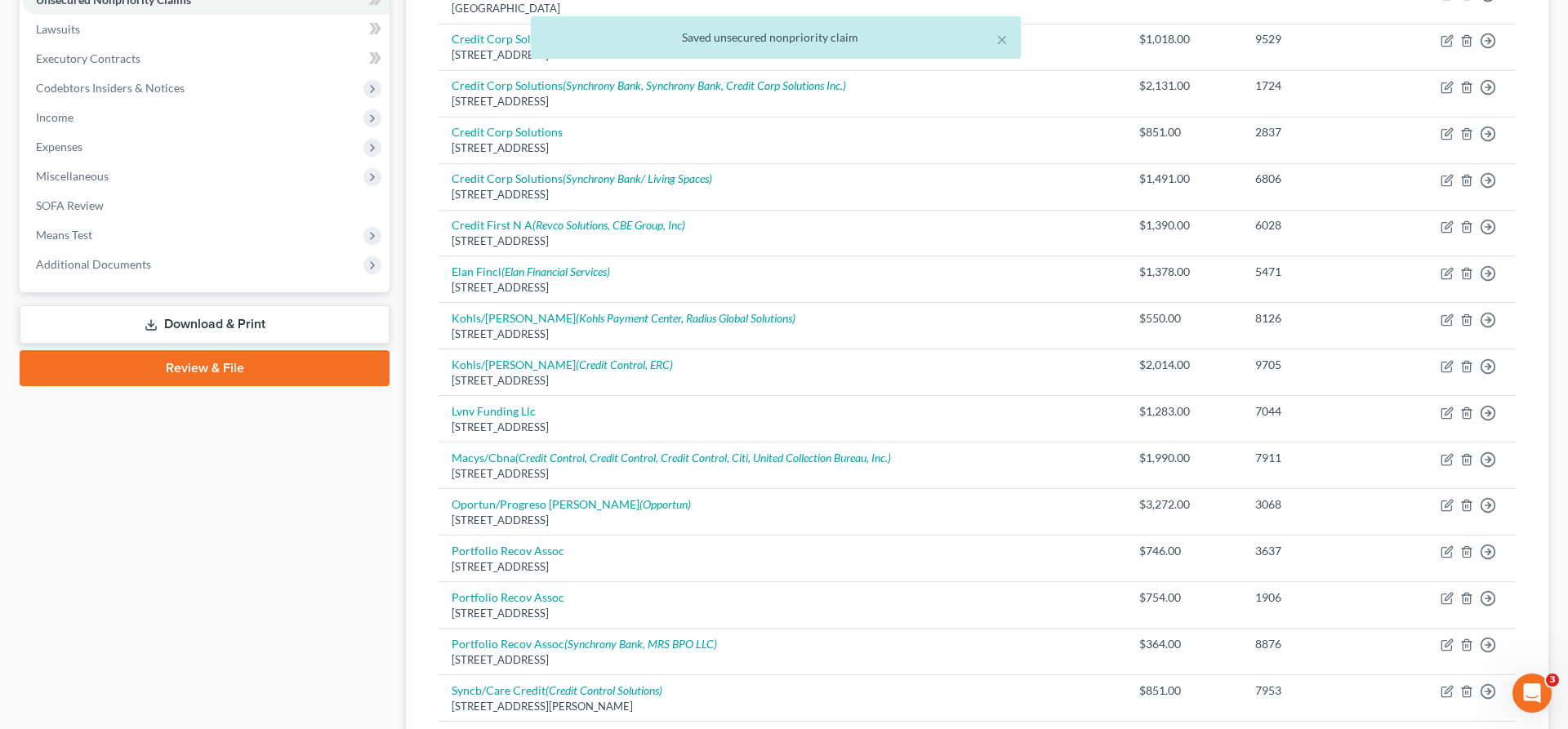
scroll to position [487, 0]
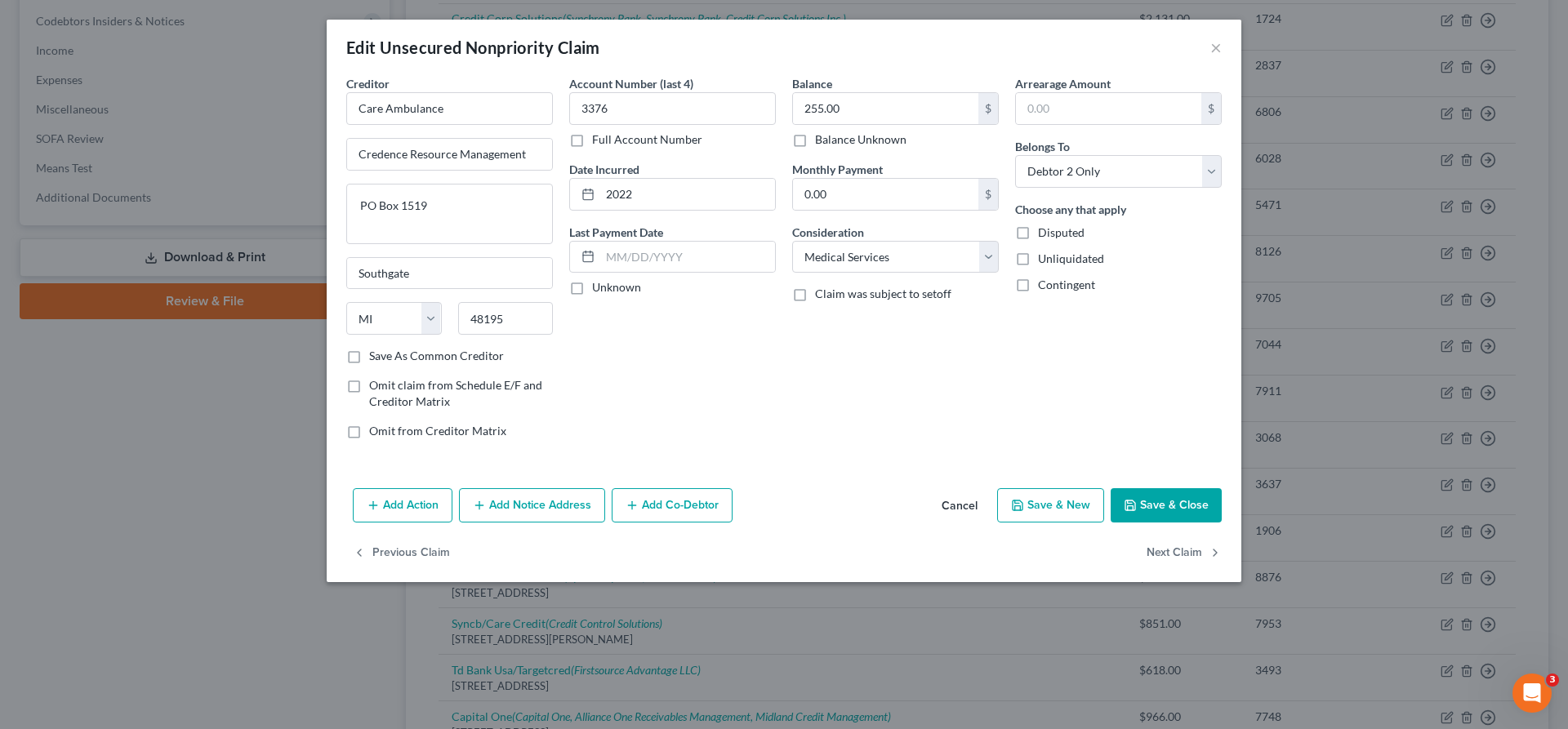
click at [603, 488] on button "Add Notice Address" at bounding box center [532, 505] width 146 height 35
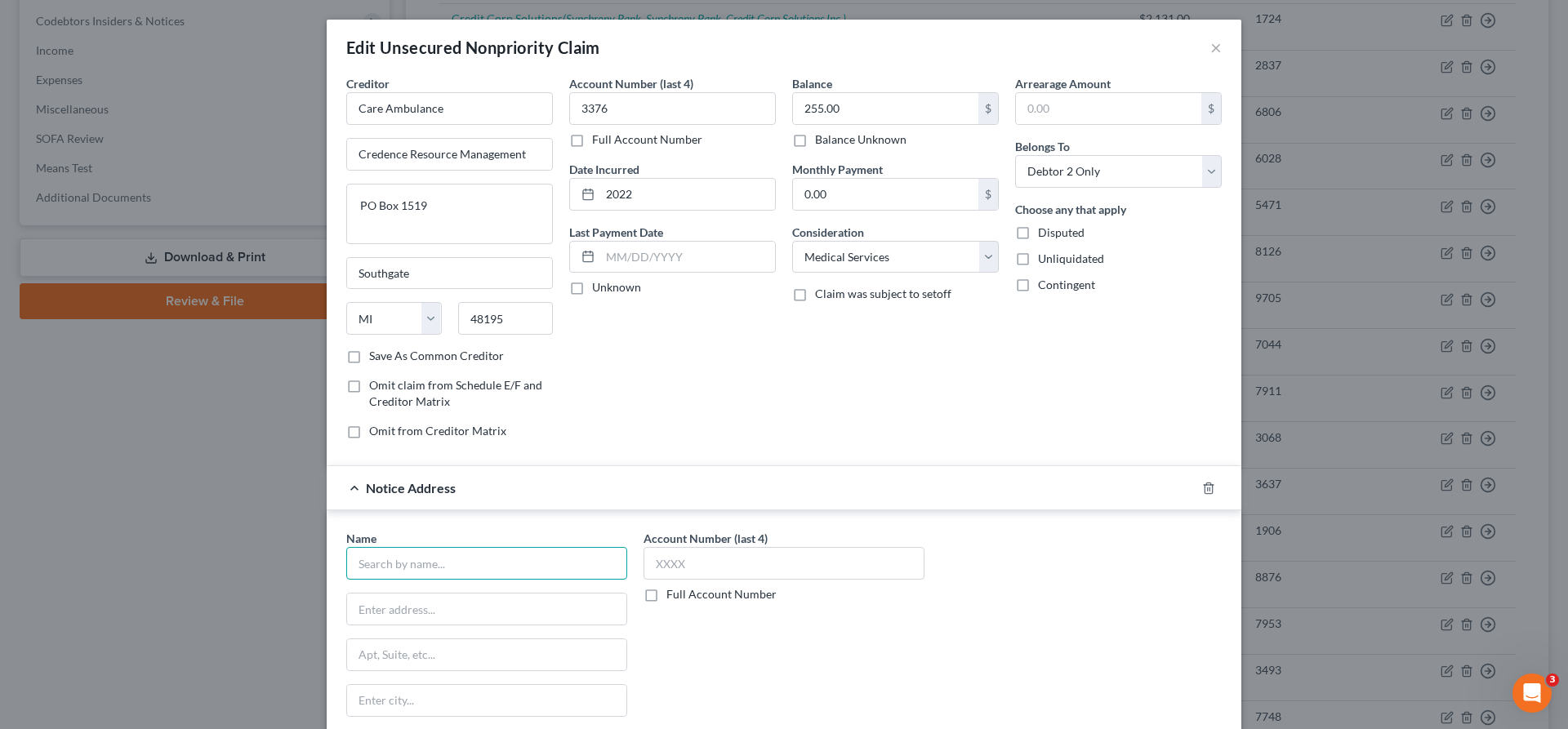
click at [614, 547] on input "text" at bounding box center [487, 562] width 281 height 33
click at [757, 547] on input "text" at bounding box center [784, 562] width 281 height 33
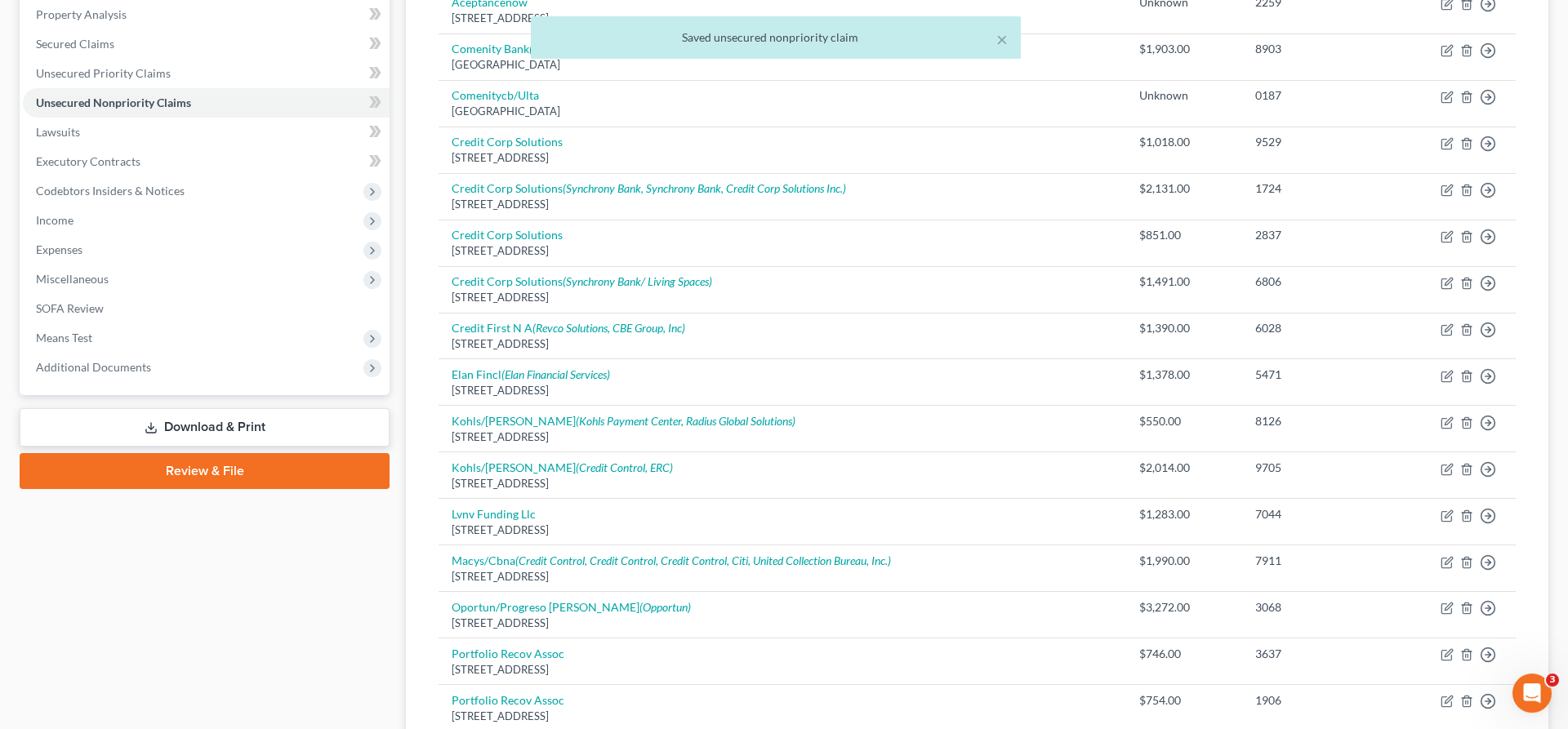
scroll to position [7, 0]
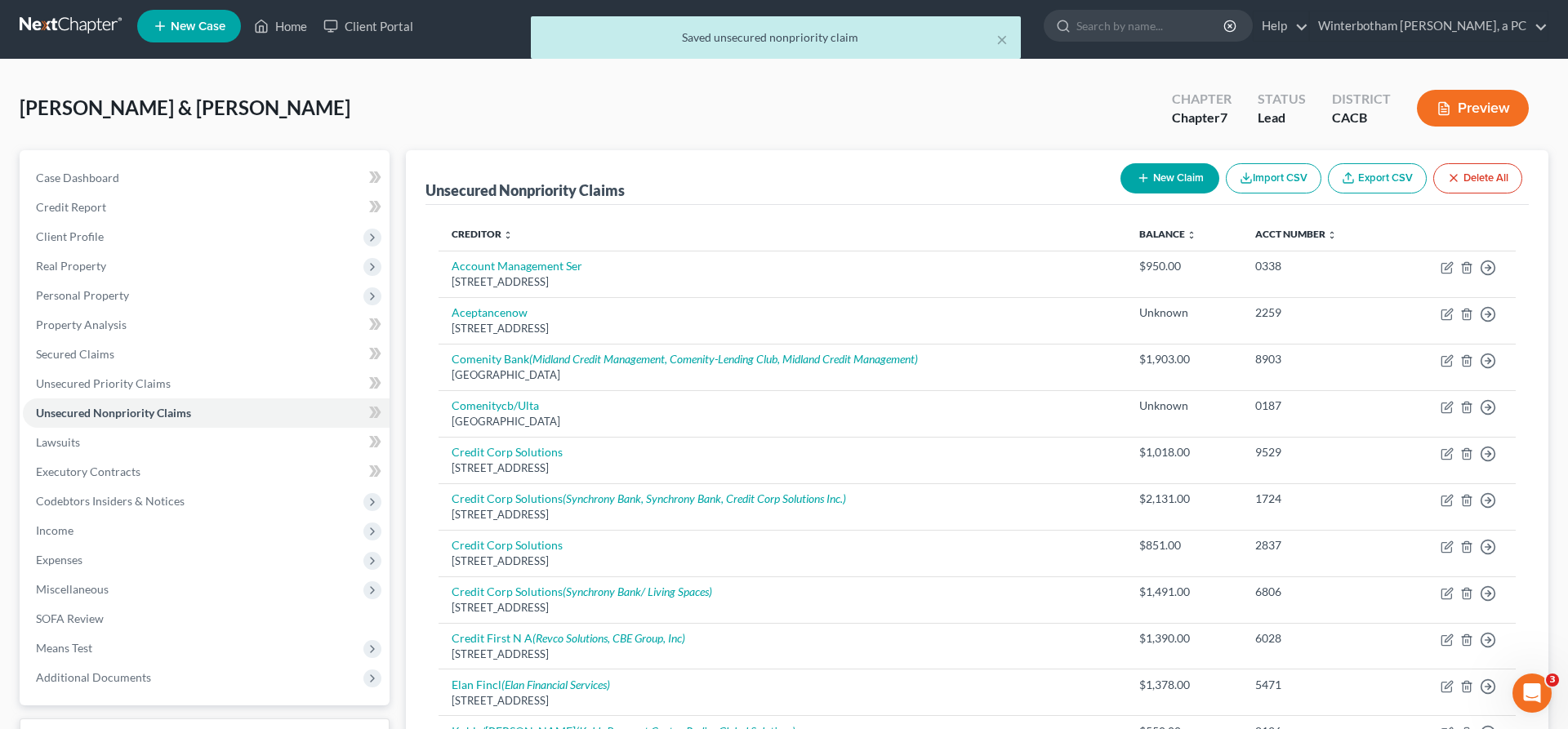
click at [1219, 163] on button "New Claim" at bounding box center [1170, 178] width 99 height 30
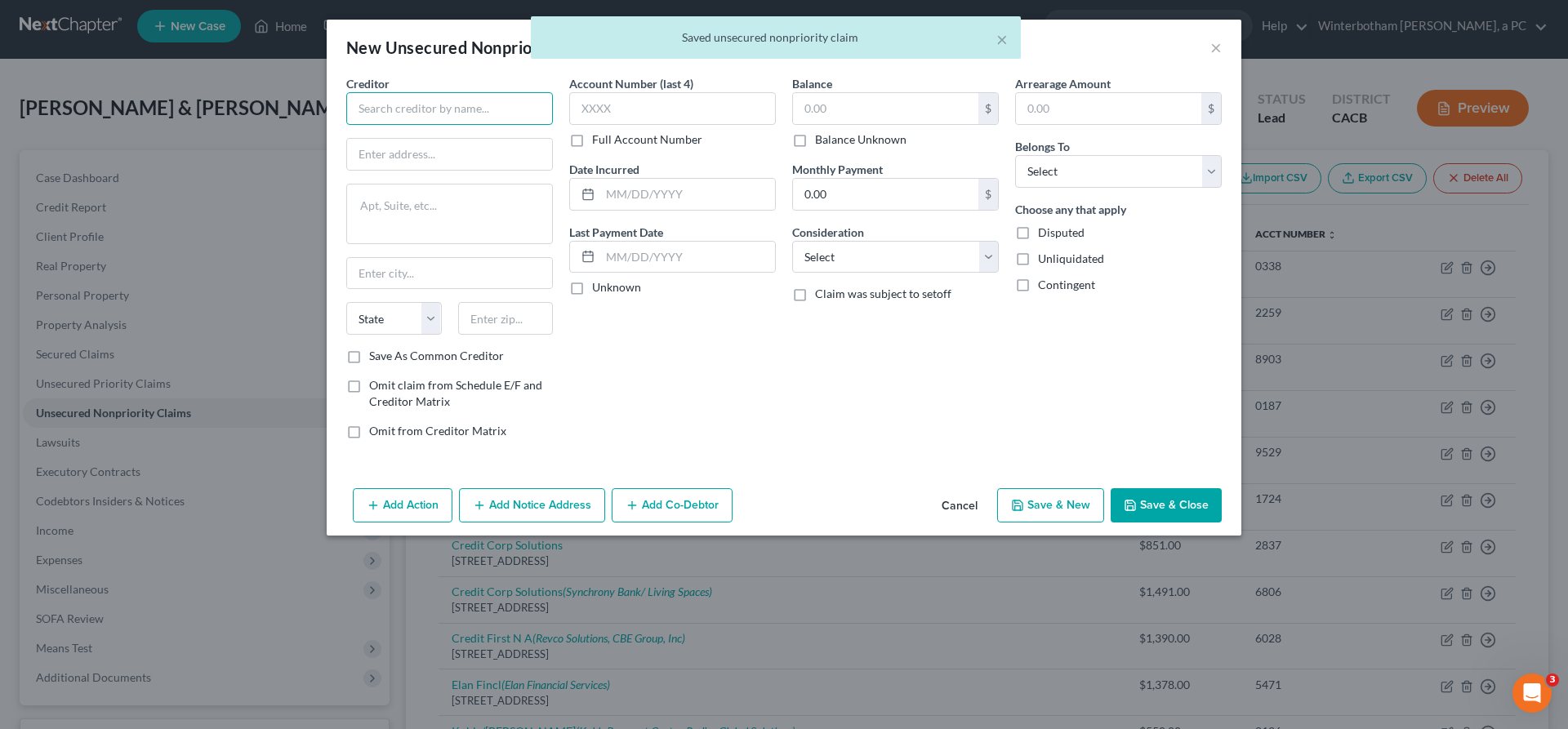
click at [515, 93] on input "text" at bounding box center [449, 109] width 207 height 33
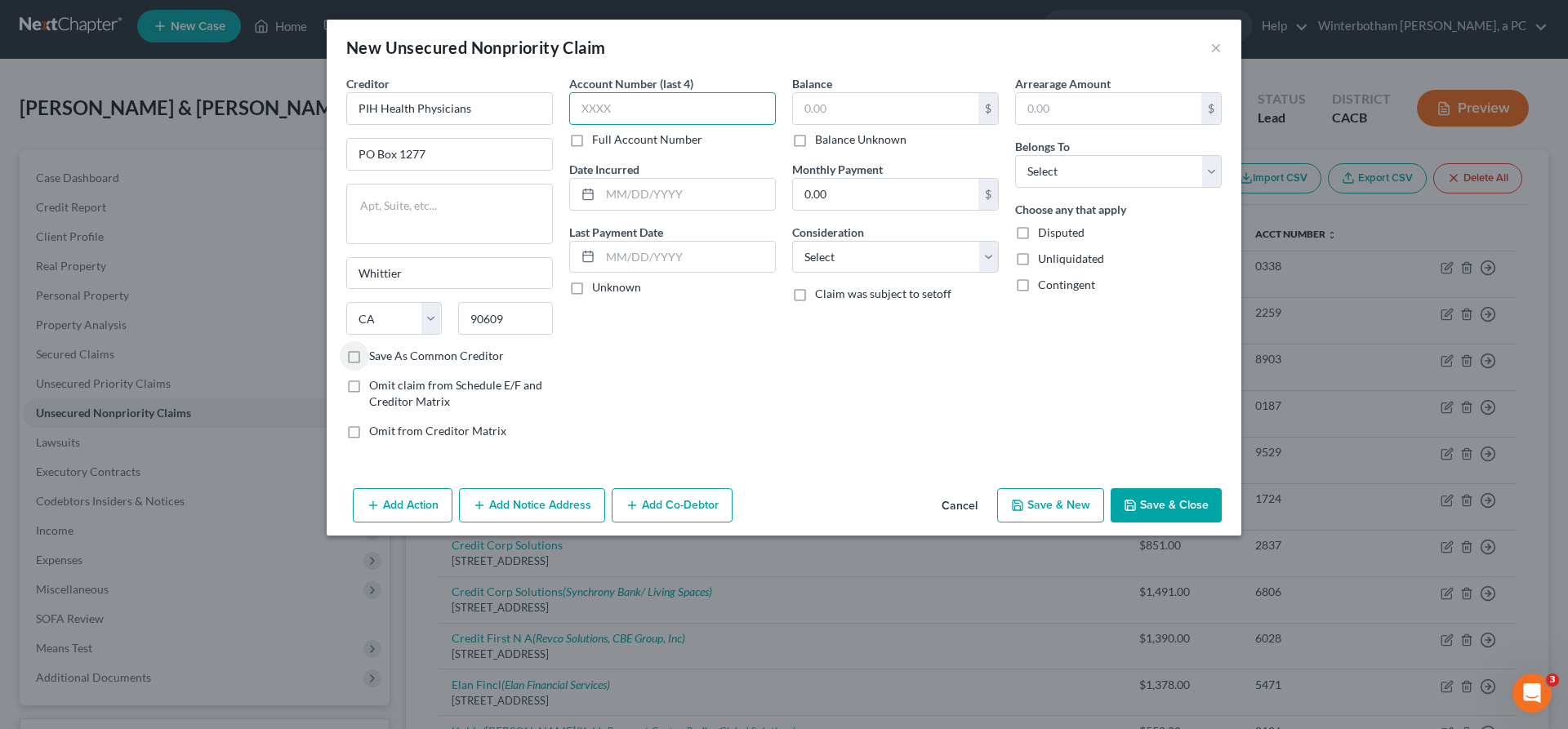
drag, startPoint x: 646, startPoint y: 81, endPoint x: 627, endPoint y: 129, distance: 51.6
click at [646, 93] on input "text" at bounding box center [672, 109] width 207 height 33
click at [712, 179] on input "text" at bounding box center [687, 194] width 175 height 31
click at [840, 93] on input "text" at bounding box center [886, 108] width 185 height 31
click at [792, 241] on select "Select Cable / Satellite Services Collection Agency Credit Card Debt Debt Couns…" at bounding box center [895, 256] width 207 height 33
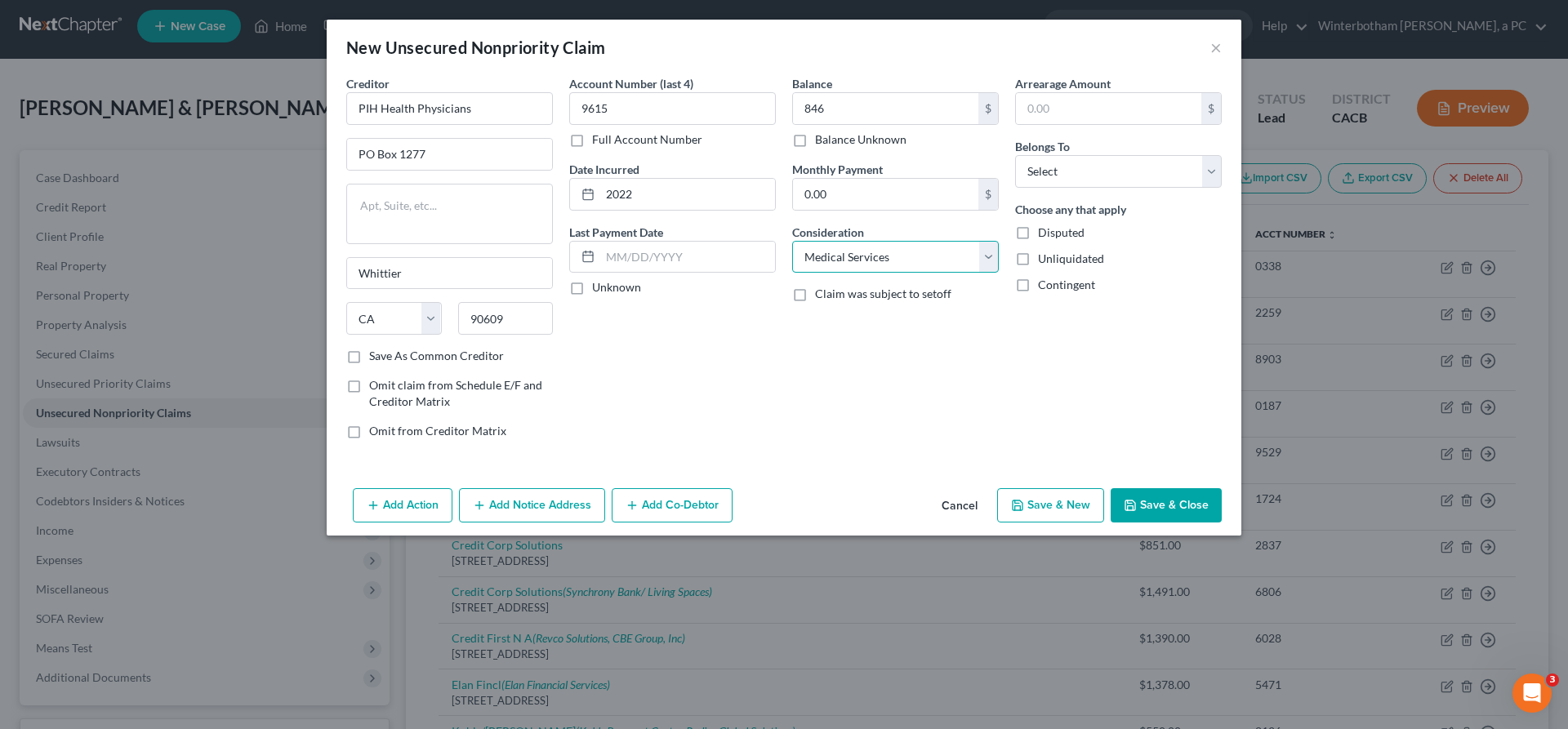
click option "Medical Services" at bounding box center [0, 0] width 0 height 0
click at [1015, 155] on select "Select Debtor 1 Only Debtor 2 Only Debtor 1 And Debtor 2 Only At Least One Of T…" at bounding box center [1118, 171] width 207 height 33
click option "Debtor 2 Only" at bounding box center [0, 0] width 0 height 0
click at [1110, 488] on button "Save & Close" at bounding box center [1165, 505] width 111 height 35
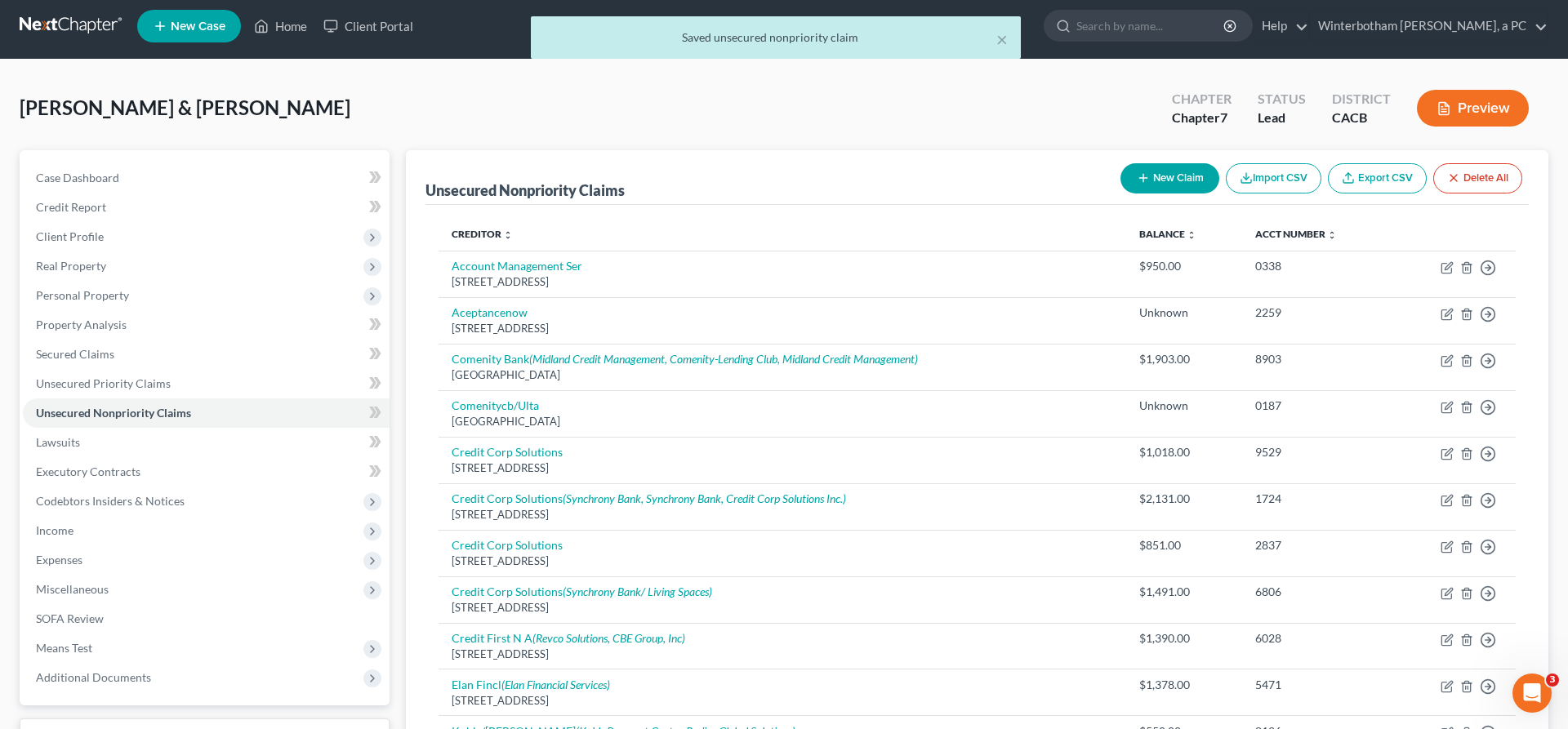
drag, startPoint x: 1237, startPoint y: 145, endPoint x: 1219, endPoint y: 145, distance: 18.0
click at [1150, 171] on icon "button" at bounding box center [1143, 178] width 13 height 13
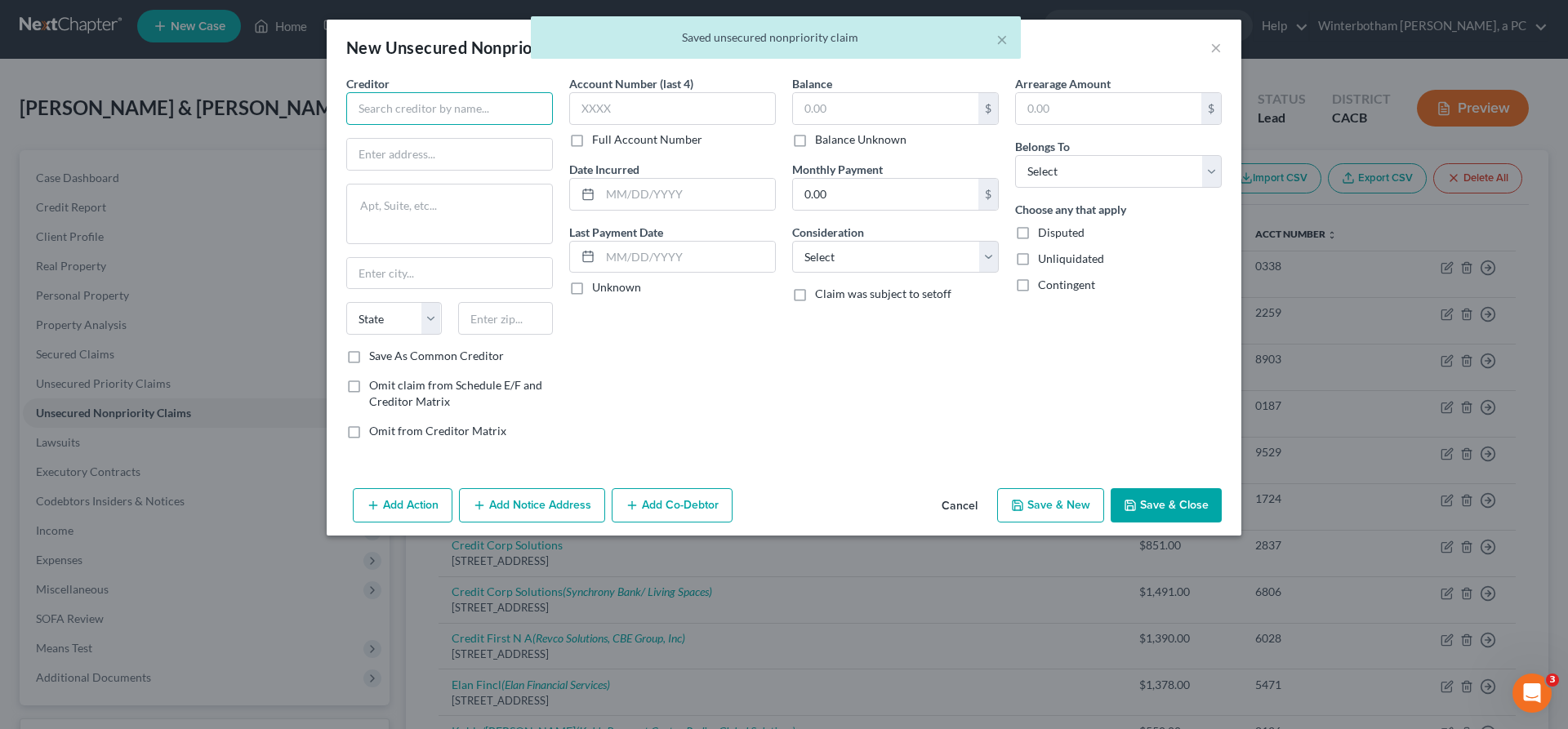
click at [509, 93] on input "text" at bounding box center [449, 109] width 207 height 33
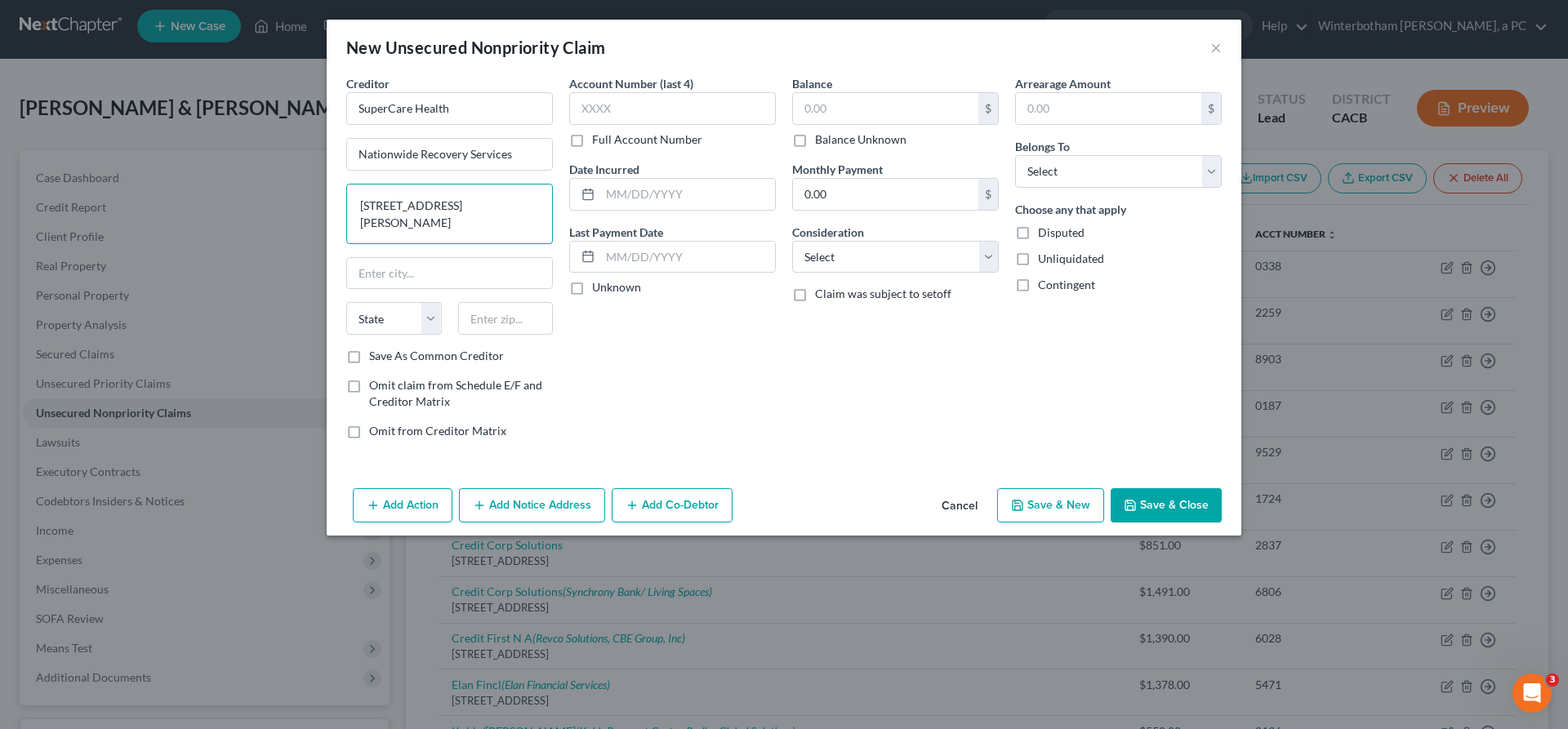
click at [553, 183] on textarea "[STREET_ADDRESS][PERSON_NAME]" at bounding box center [449, 213] width 207 height 61
click at [553, 302] on input "text" at bounding box center [506, 318] width 95 height 33
click at [679, 93] on input "text" at bounding box center [672, 109] width 207 height 33
click at [685, 179] on input "text" at bounding box center [687, 194] width 175 height 31
click at [841, 93] on input "text" at bounding box center [886, 108] width 185 height 31
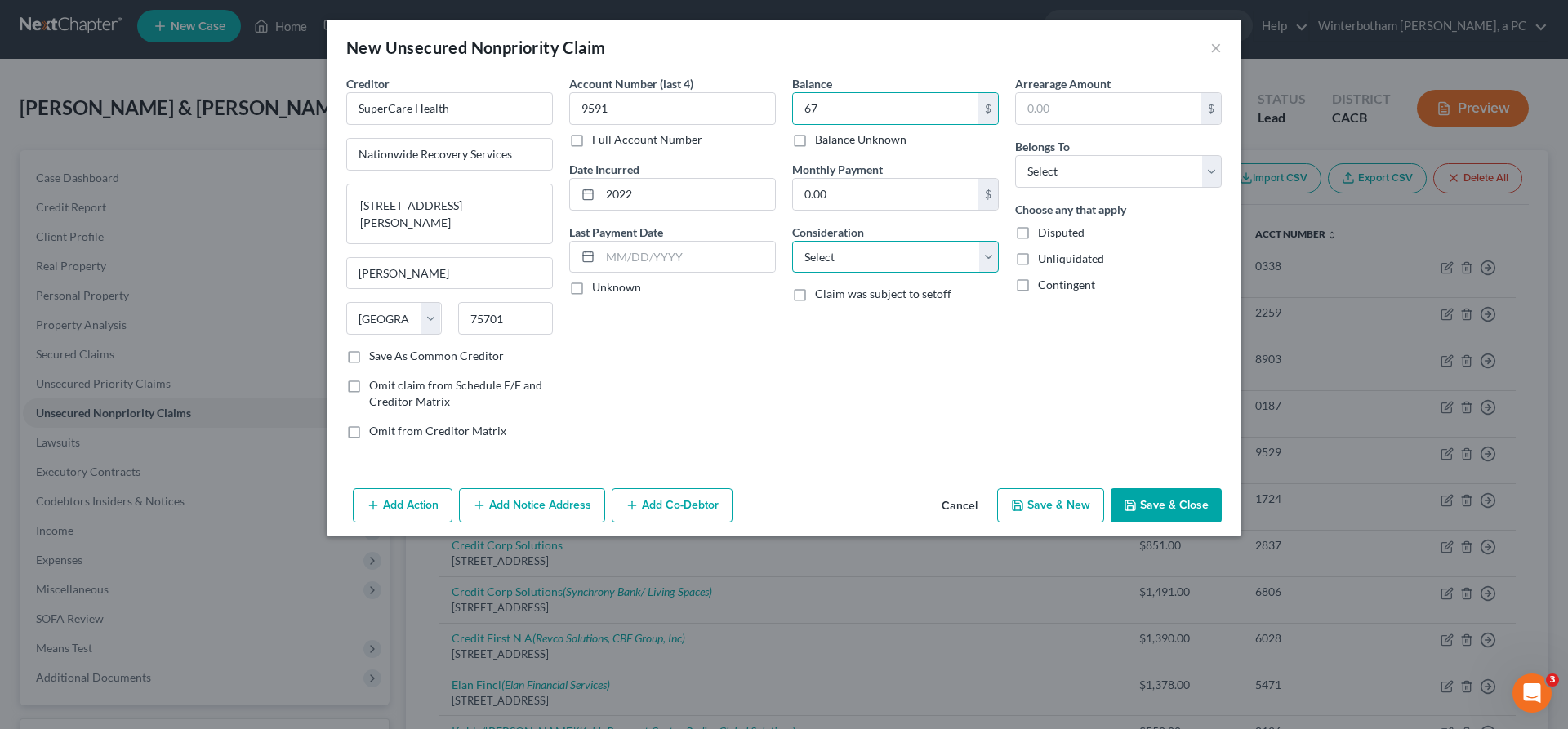
click at [792, 241] on select "Select Cable / Satellite Services Collection Agency Credit Card Debt Debt Couns…" at bounding box center [895, 256] width 207 height 33
click option "Medical Services" at bounding box center [0, 0] width 0 height 0
click at [1015, 155] on select "Select Debtor 1 Only Debtor 2 Only Debtor 1 And Debtor 2 Only At Least One Of T…" at bounding box center [1118, 171] width 207 height 33
click option "Debtor 2 Only" at bounding box center [0, 0] width 0 height 0
click at [597, 488] on button "Add Notice Address" at bounding box center [532, 505] width 146 height 35
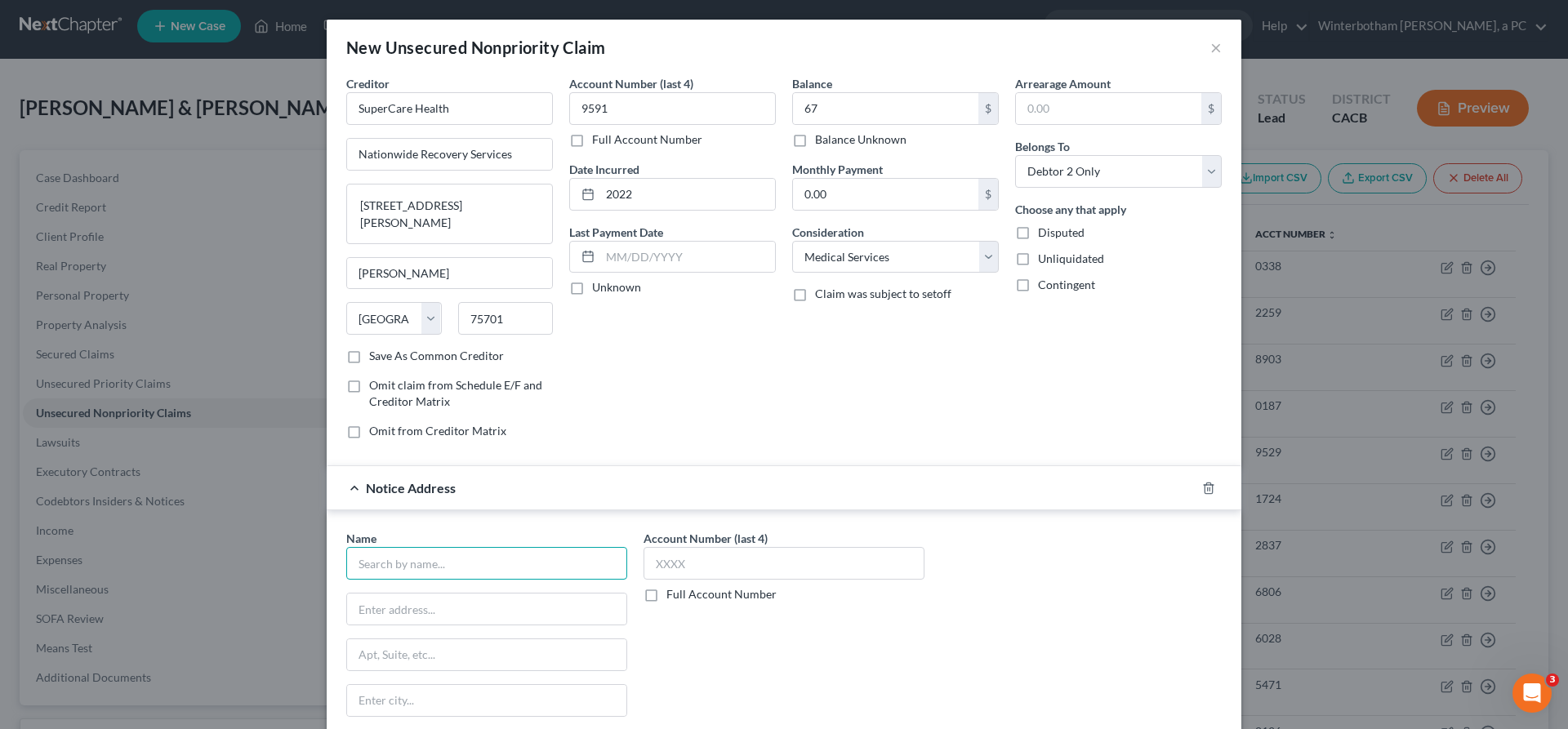
click at [617, 547] on input "text" at bounding box center [487, 562] width 281 height 33
click at [716, 547] on input "text" at bounding box center [784, 562] width 281 height 33
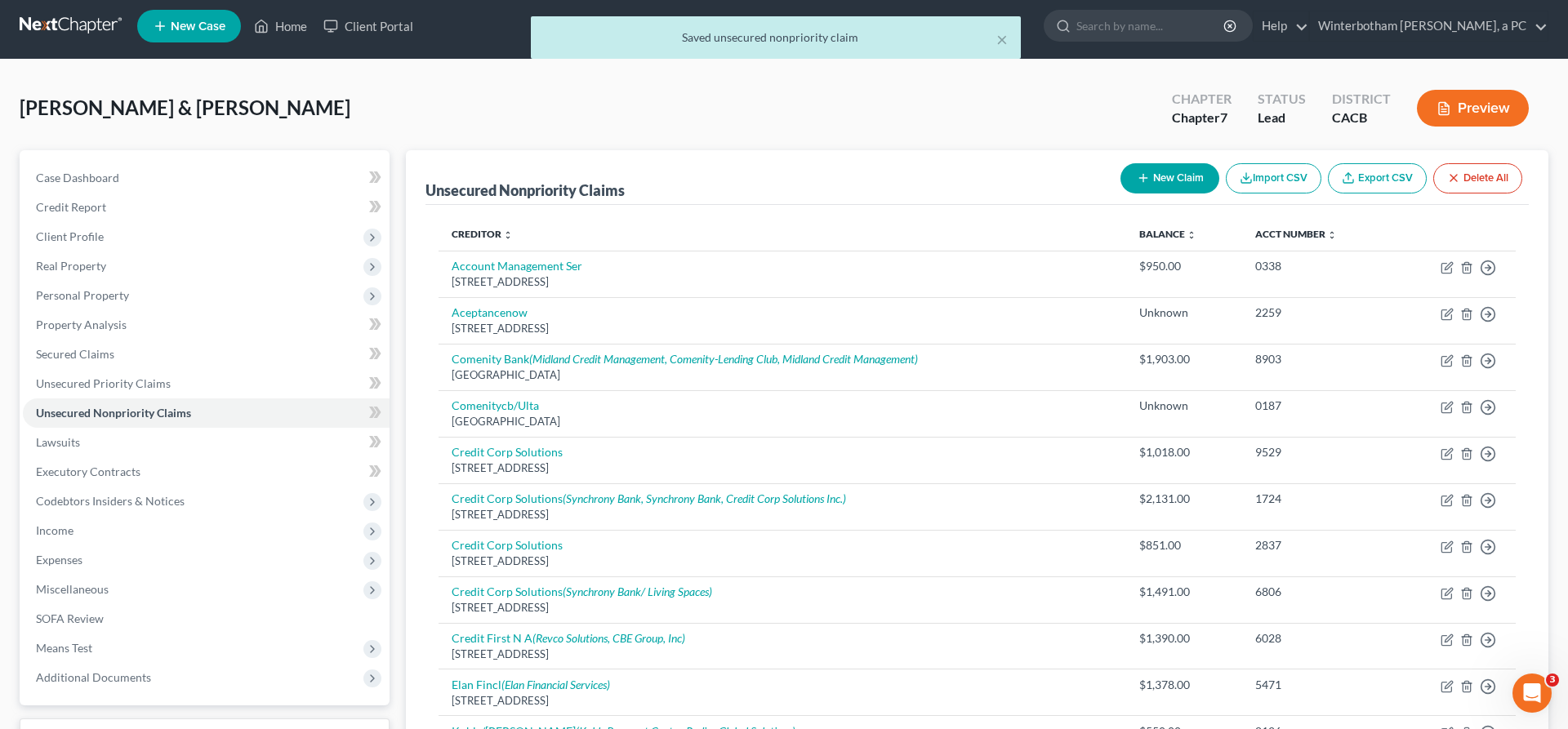
drag, startPoint x: 1244, startPoint y: 139, endPoint x: 949, endPoint y: 180, distance: 297.8
click at [1219, 163] on button "New Claim" at bounding box center [1170, 178] width 99 height 30
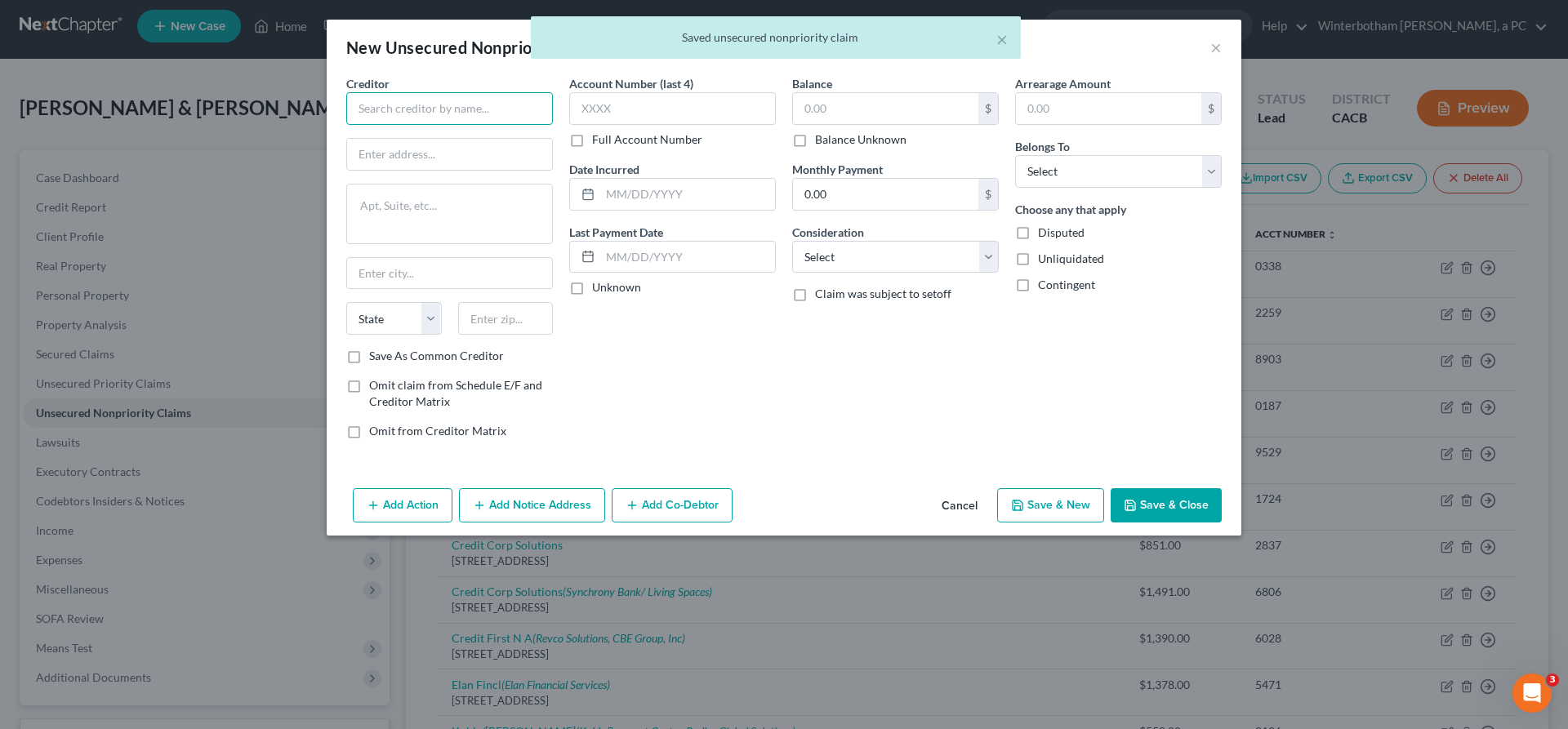
click at [518, 93] on input "text" at bounding box center [449, 109] width 207 height 33
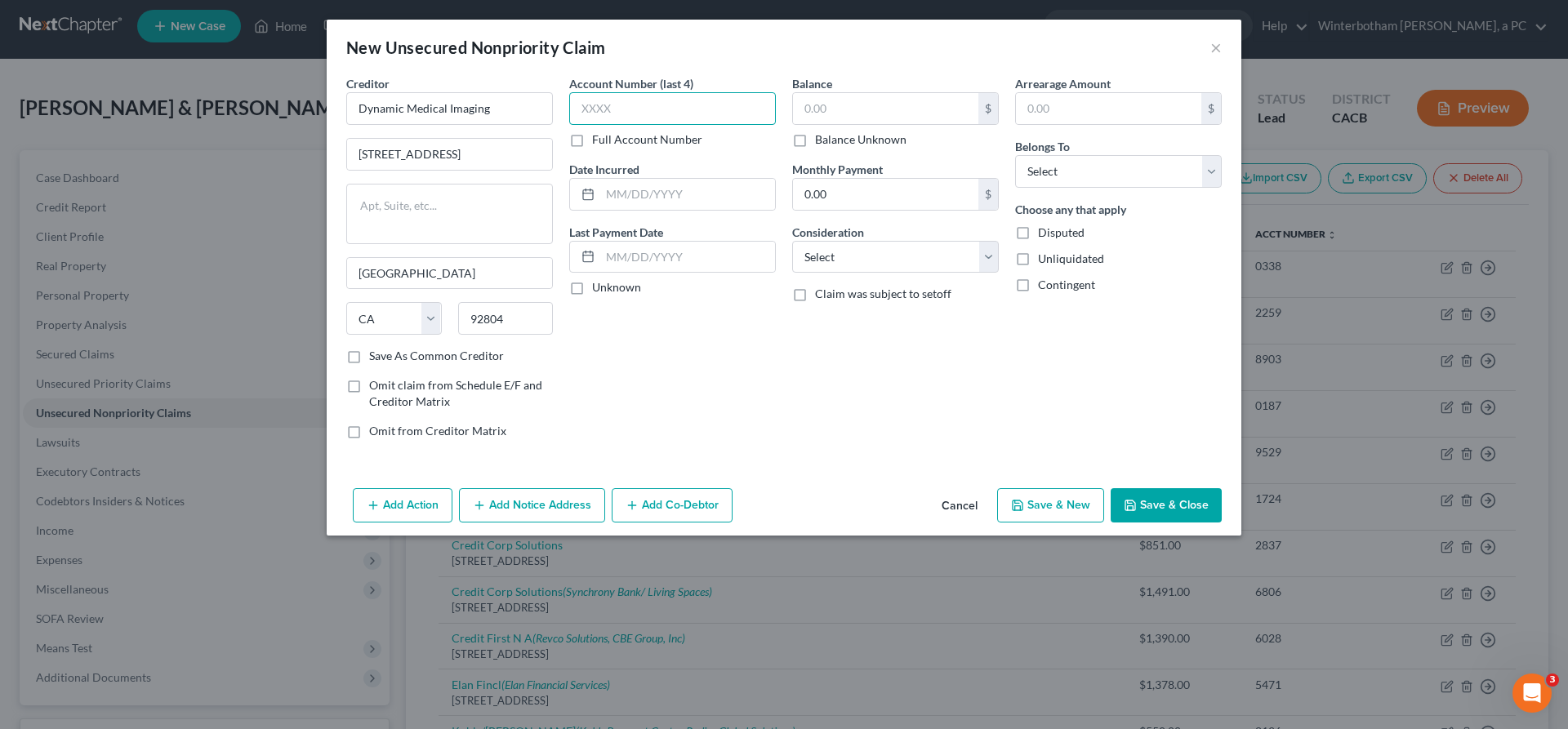
click at [642, 93] on input "text" at bounding box center [672, 109] width 207 height 33
click at [681, 179] on input "text" at bounding box center [687, 194] width 175 height 31
click at [811, 93] on input "text" at bounding box center [886, 108] width 185 height 31
click at [792, 241] on select "Select Cable / Satellite Services Collection Agency Credit Card Debt Debt Couns…" at bounding box center [895, 256] width 207 height 33
click option "Medical Services" at bounding box center [0, 0] width 0 height 0
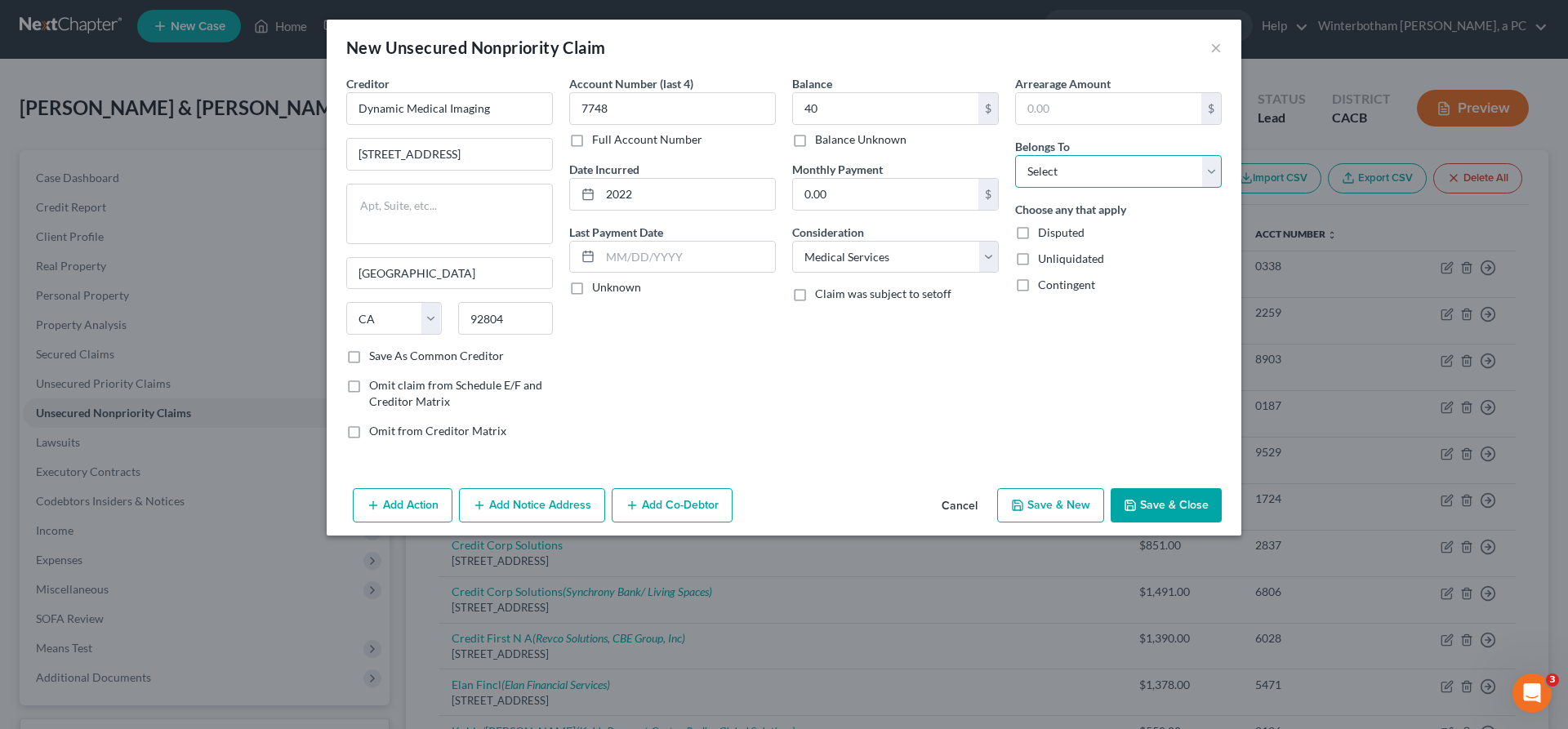
click at [1015, 155] on select "Select Debtor 1 Only Debtor 2 Only Debtor 1 And Debtor 2 Only At Least One Of T…" at bounding box center [1118, 171] width 207 height 33
click option "Debtor 2 Only" at bounding box center [0, 0] width 0 height 0
click at [1110, 488] on button "Save & Close" at bounding box center [1165, 505] width 111 height 35
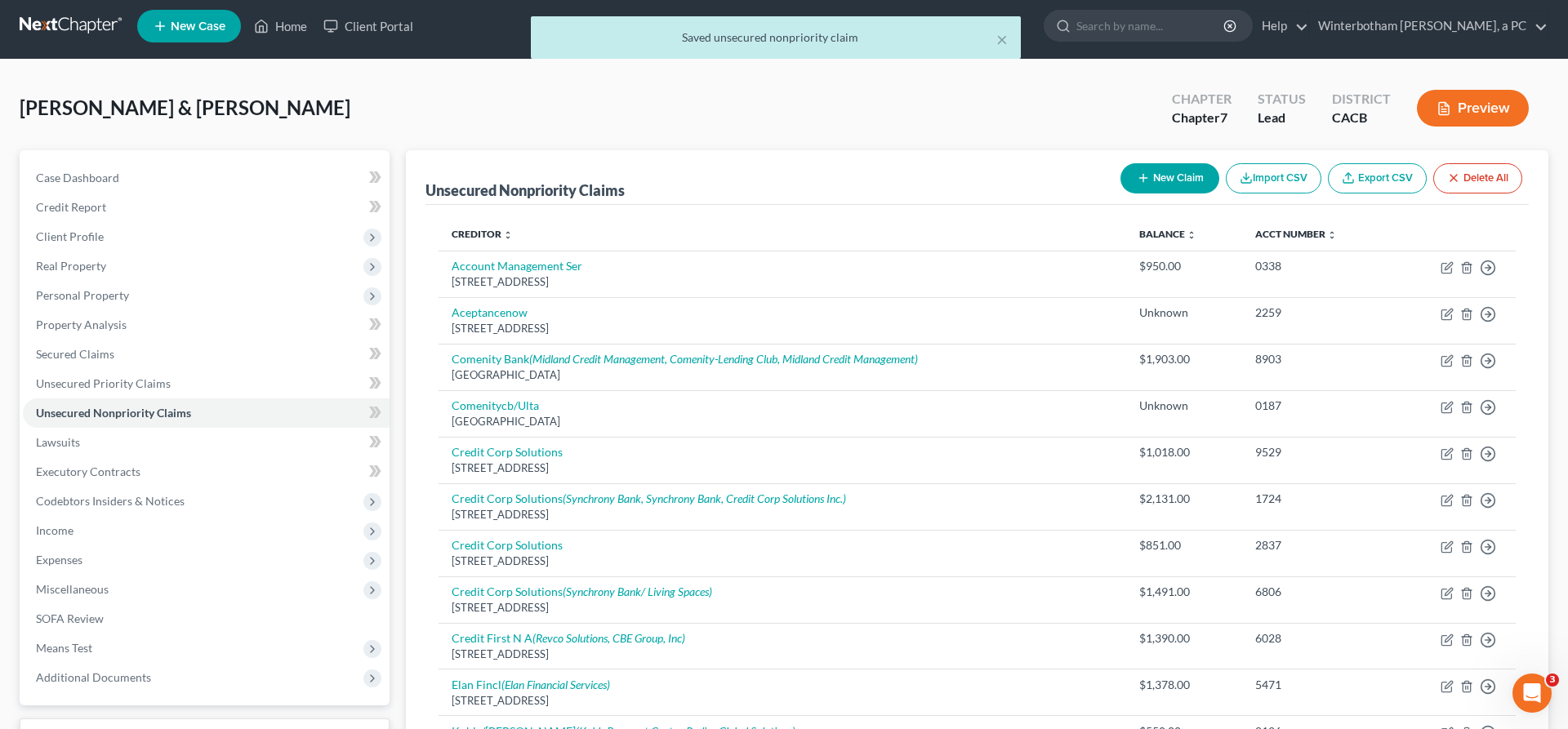
click at [1147, 178] on line "button" at bounding box center [1143, 178] width 7 height 0
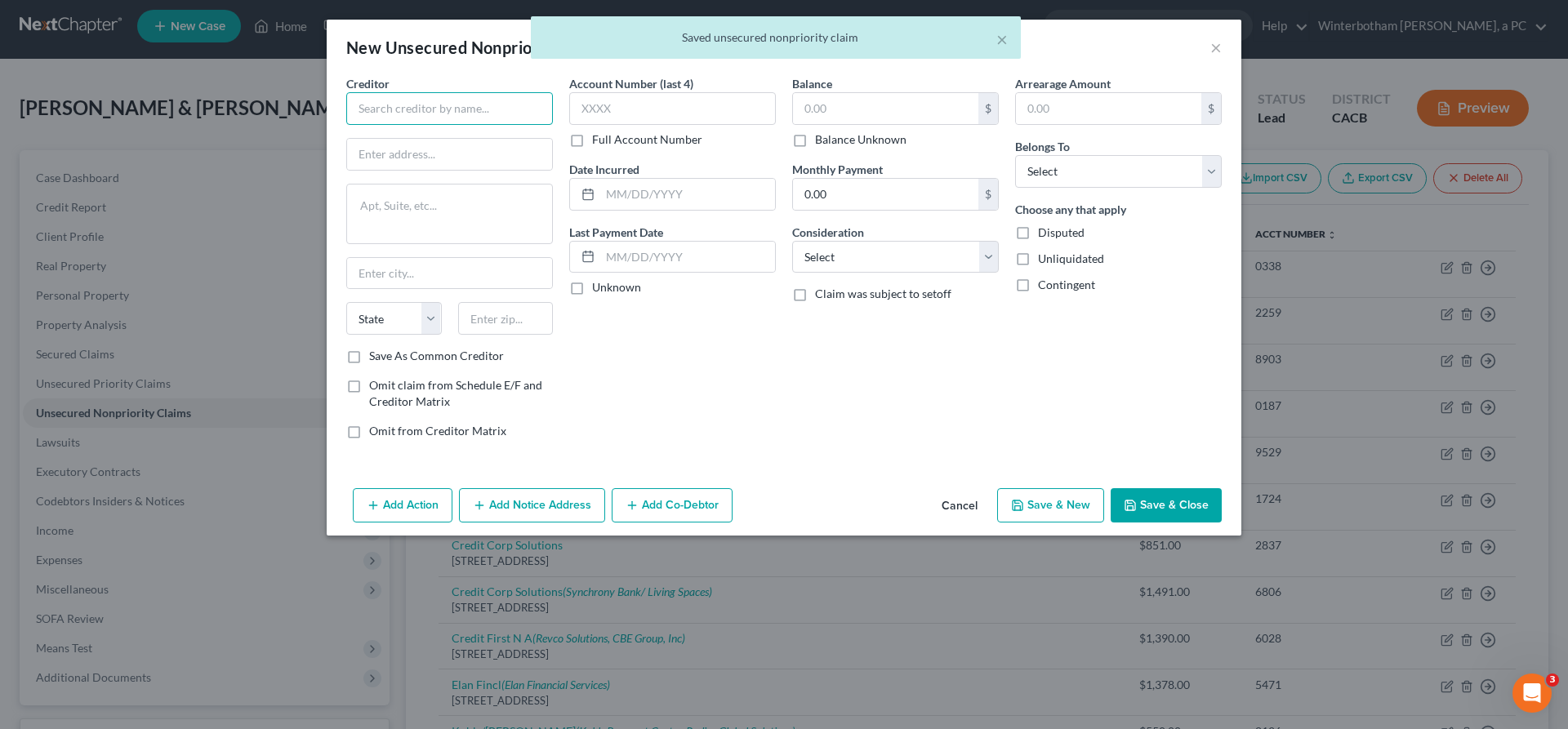
click at [514, 93] on input "text" at bounding box center [449, 109] width 207 height 33
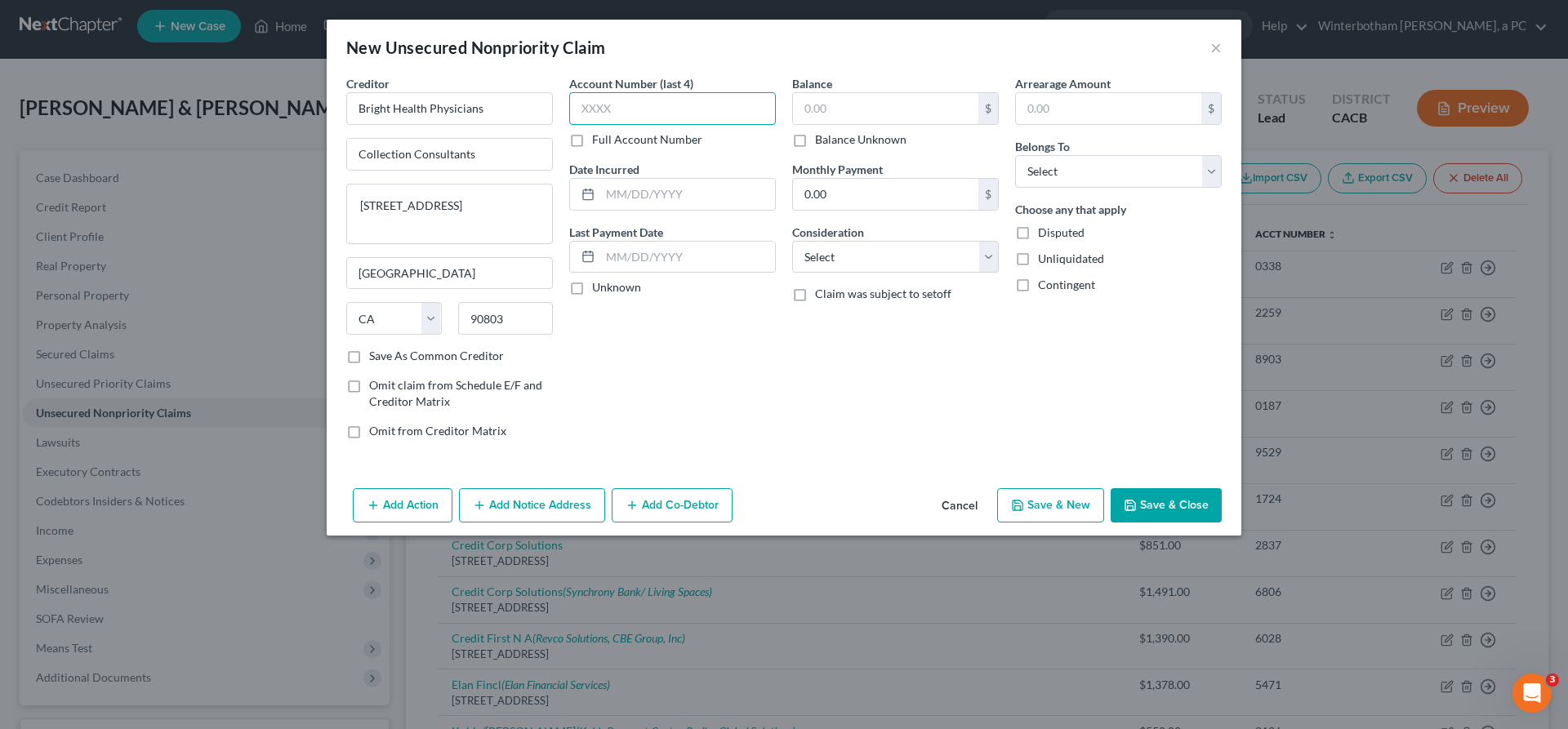
click at [673, 93] on input "text" at bounding box center [672, 109] width 207 height 33
click at [698, 179] on input "text" at bounding box center [687, 194] width 175 height 31
click at [821, 93] on input "text" at bounding box center [886, 108] width 185 height 31
click at [792, 241] on select "Select Cable / Satellite Services Collection Agency Credit Card Debt Debt Couns…" at bounding box center [895, 256] width 207 height 33
click option "Medical Services" at bounding box center [0, 0] width 0 height 0
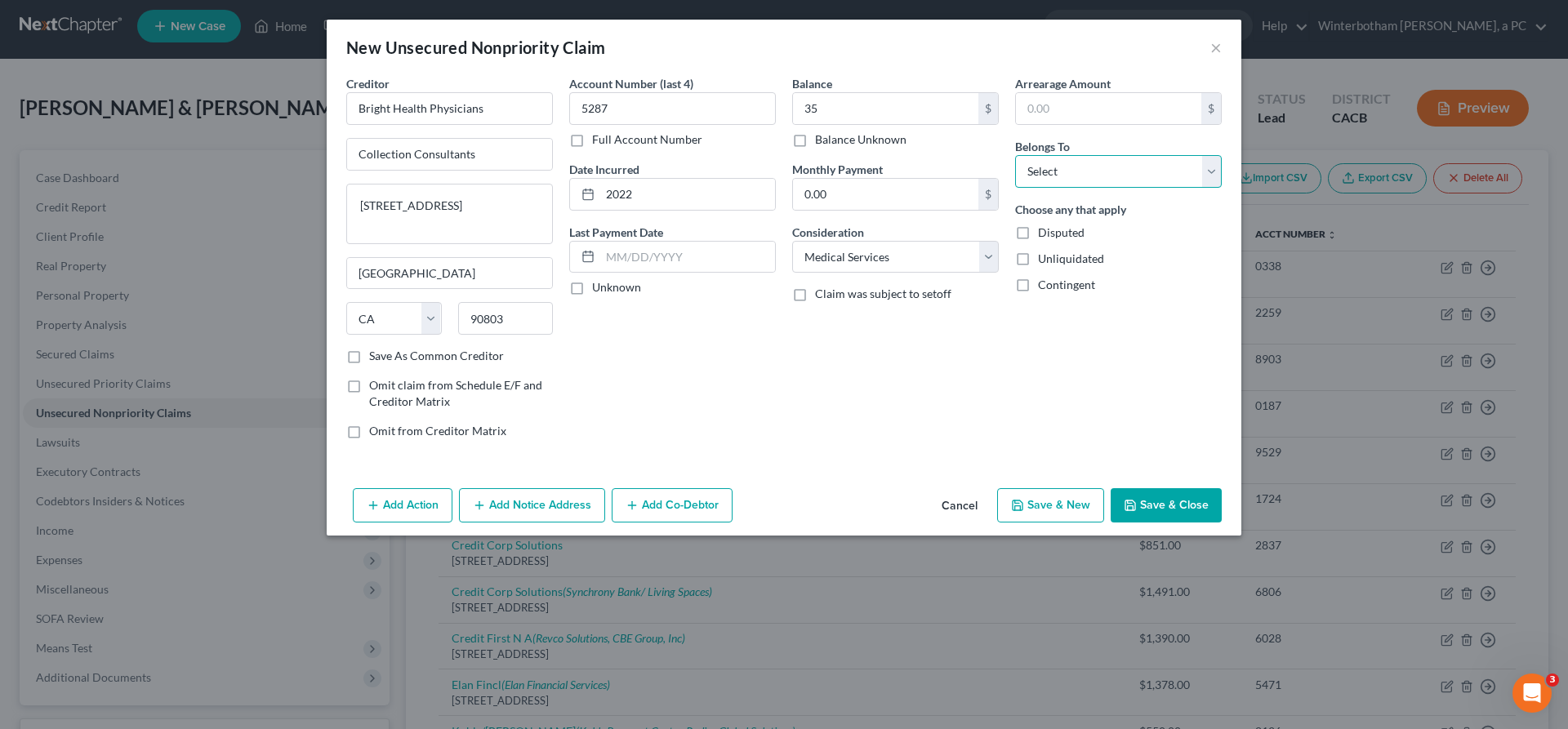
click at [1015, 155] on select "Select Debtor 1 Only Debtor 2 Only Debtor 1 And Debtor 2 Only At Least One Of T…" at bounding box center [1118, 171] width 207 height 33
click option "Debtor 2 Only" at bounding box center [0, 0] width 0 height 0
click at [1110, 488] on button "Save & Close" at bounding box center [1165, 505] width 111 height 35
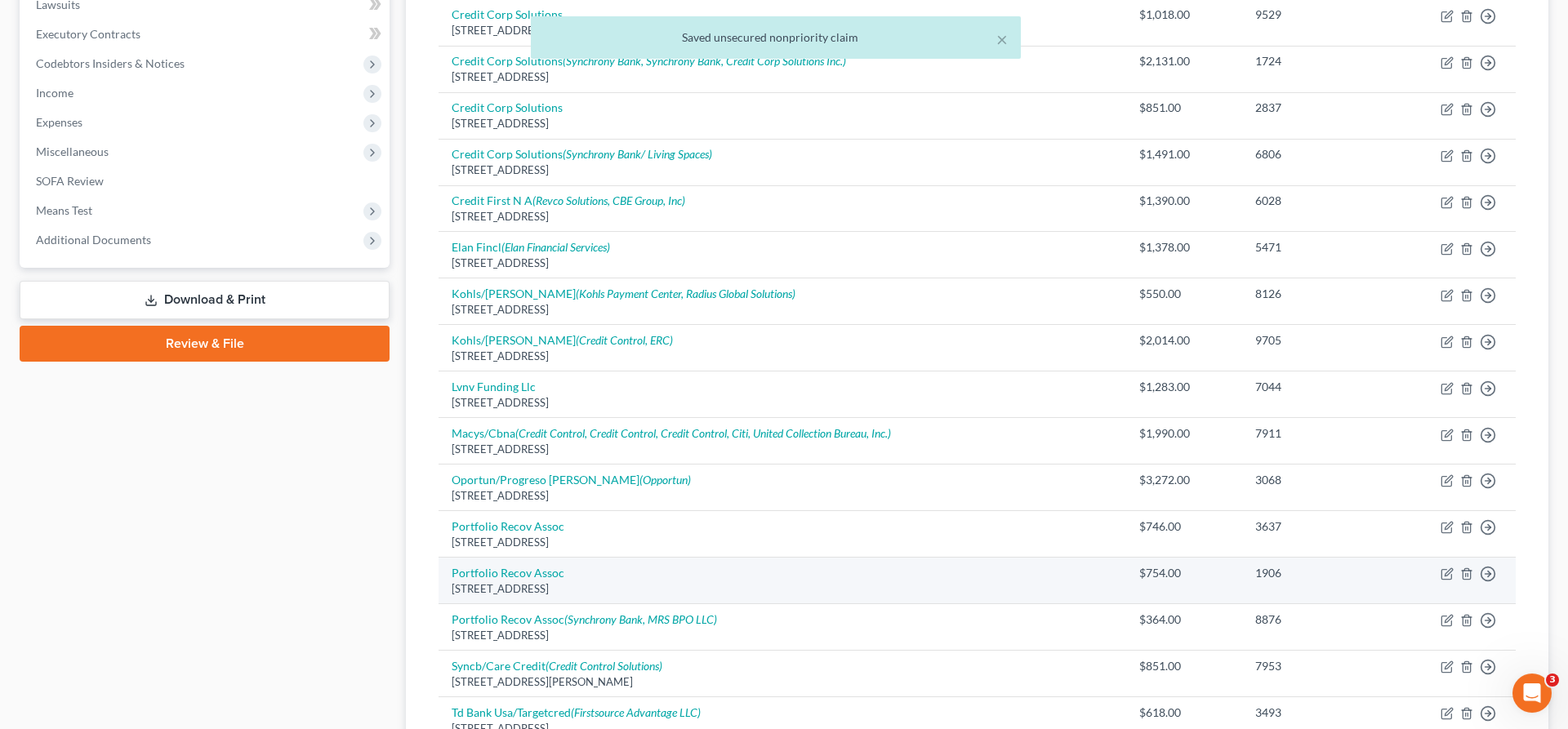
scroll to position [555, 0]
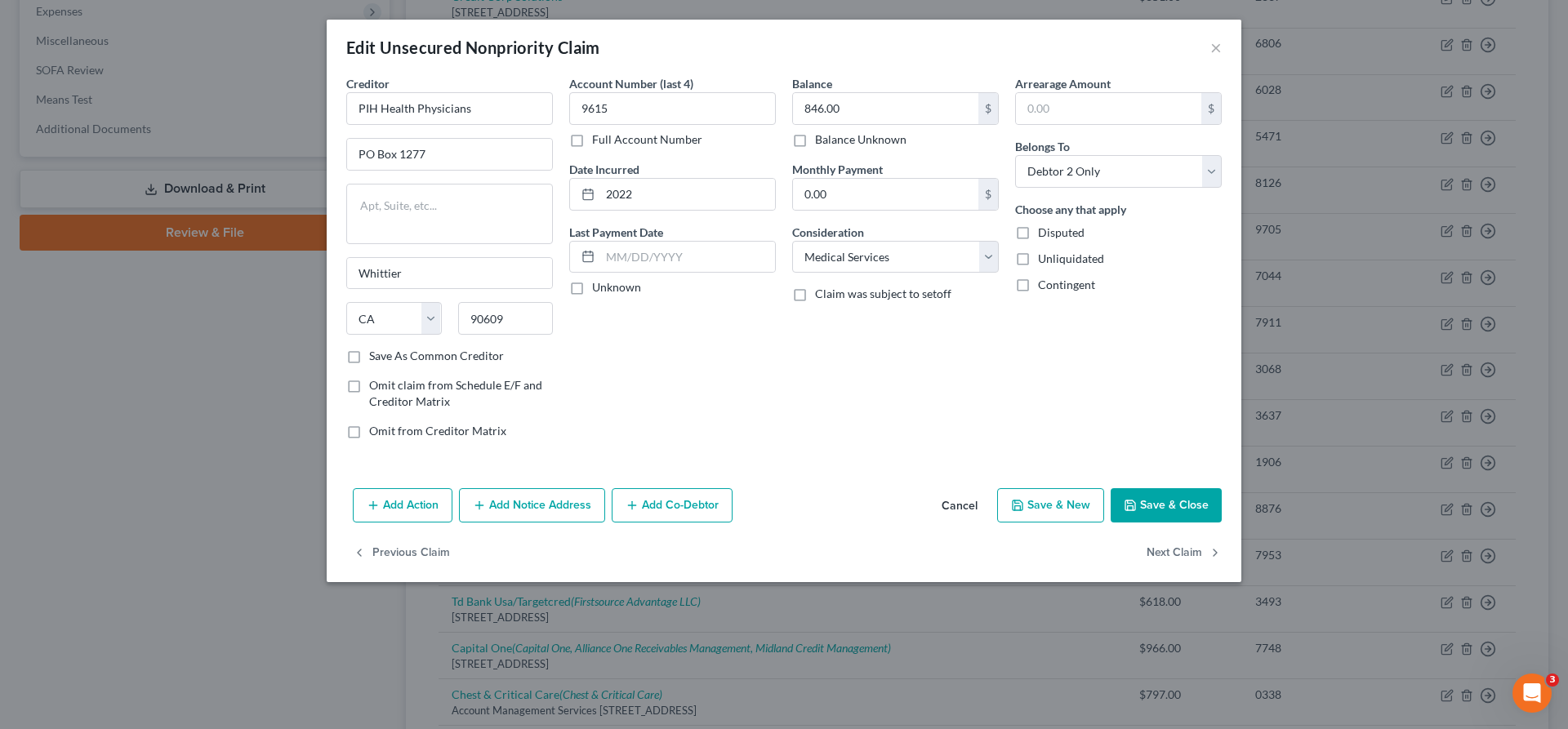
click at [598, 488] on button "Add Notice Address" at bounding box center [532, 505] width 146 height 35
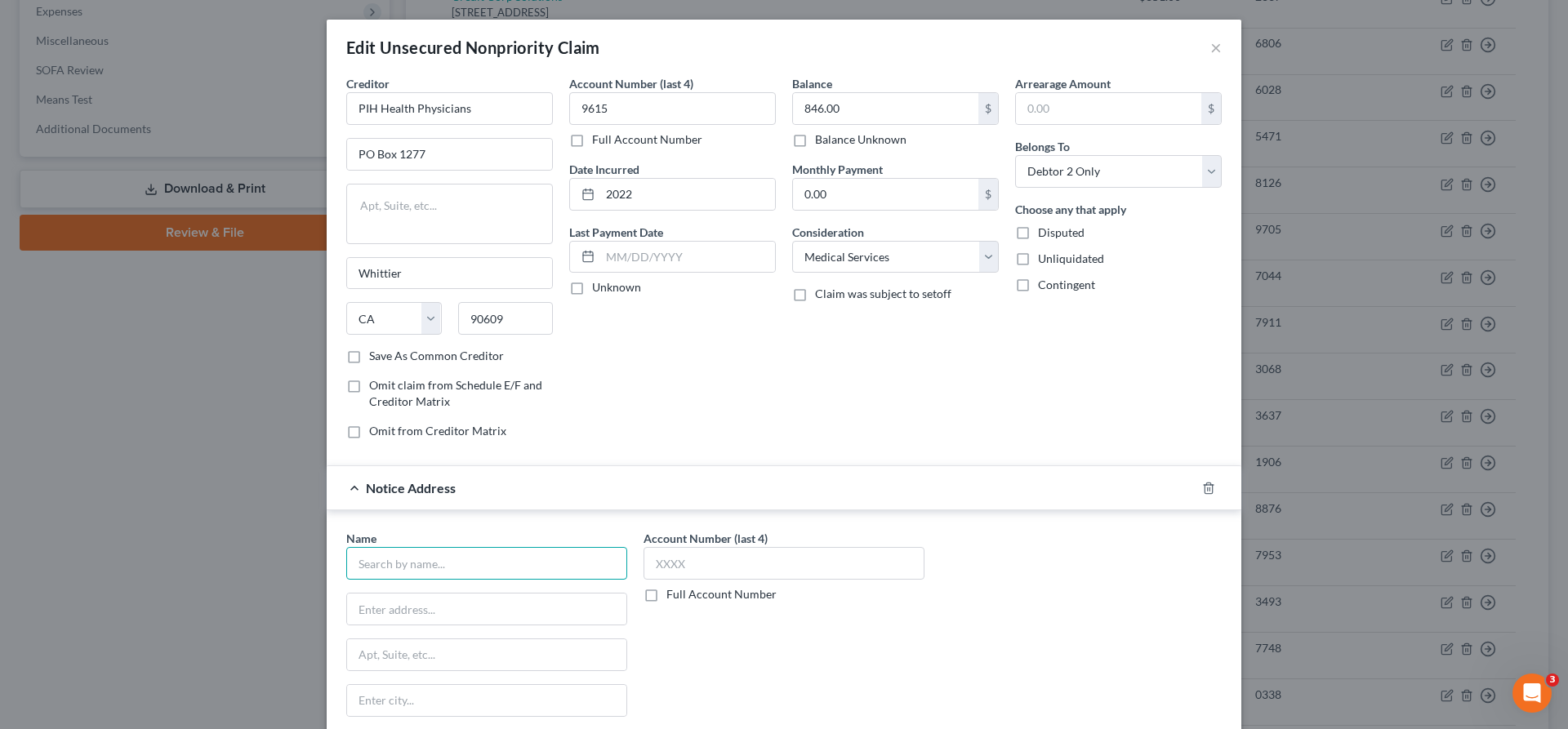
click at [617, 547] on input "text" at bounding box center [487, 562] width 281 height 33
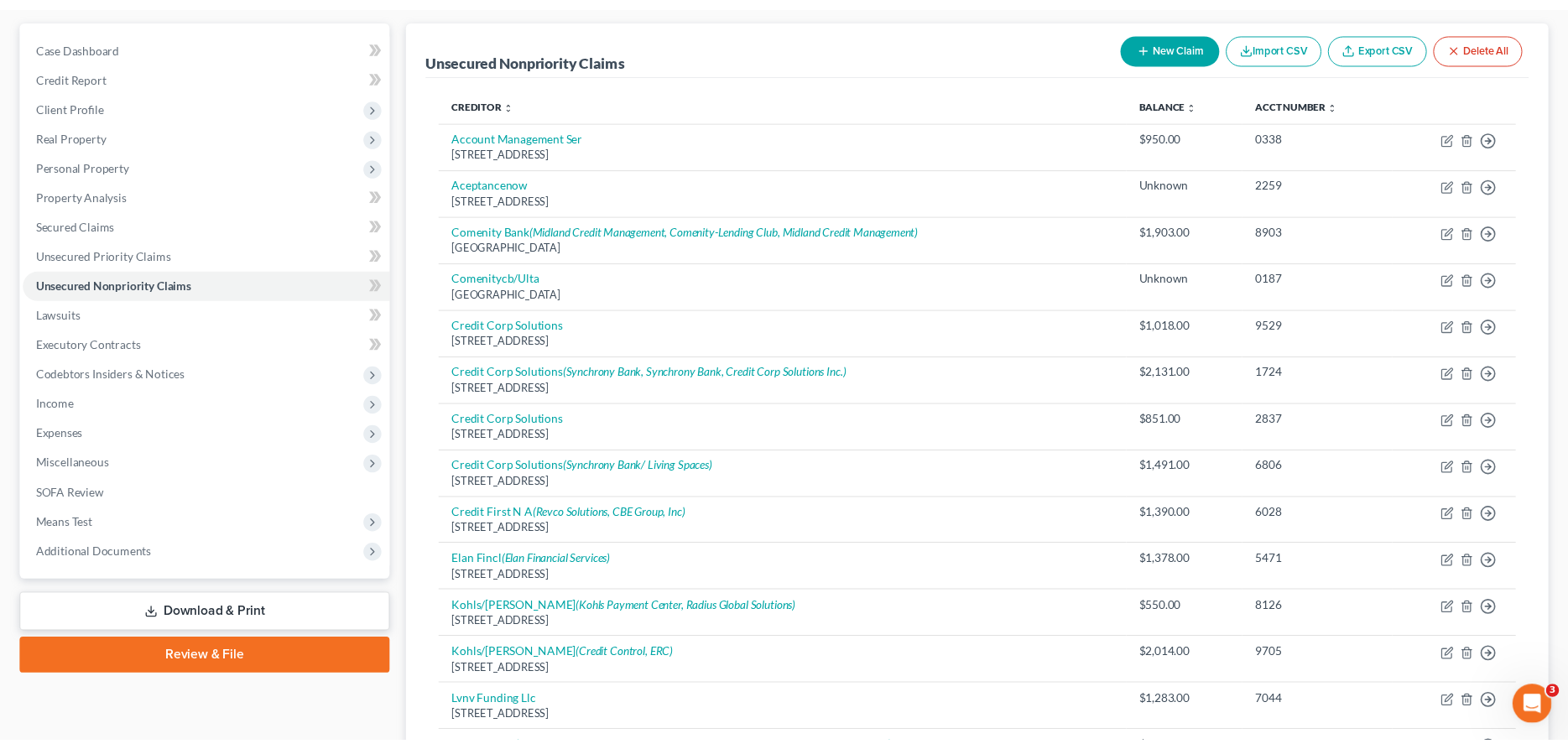
scroll to position [77, 0]
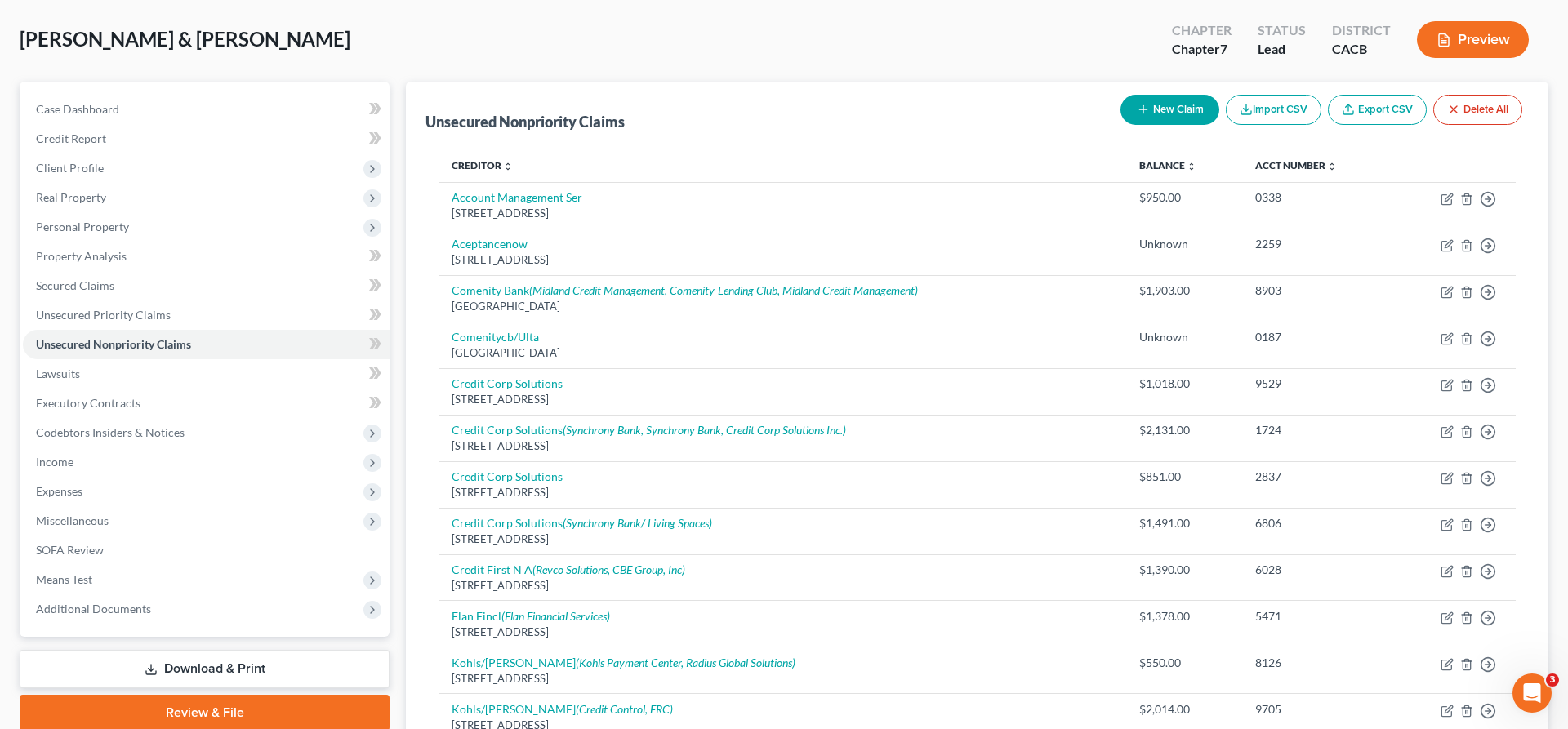
click at [1219, 95] on button "New Claim" at bounding box center [1170, 109] width 99 height 30
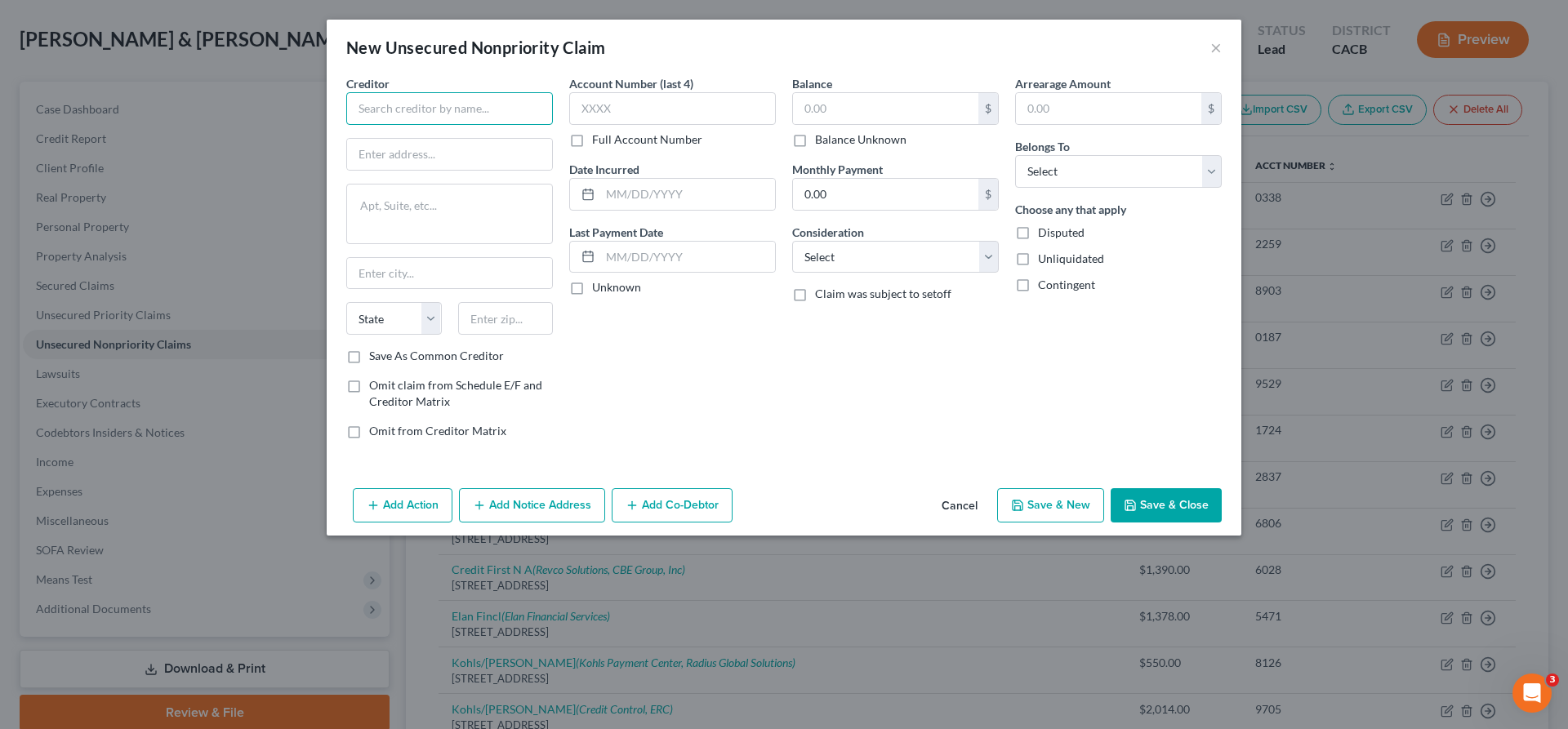
click at [533, 93] on input "text" at bounding box center [449, 109] width 207 height 33
click at [658, 93] on input "text" at bounding box center [672, 109] width 207 height 33
click at [674, 179] on input "text" at bounding box center [687, 194] width 175 height 31
click at [831, 93] on input "text" at bounding box center [886, 108] width 185 height 31
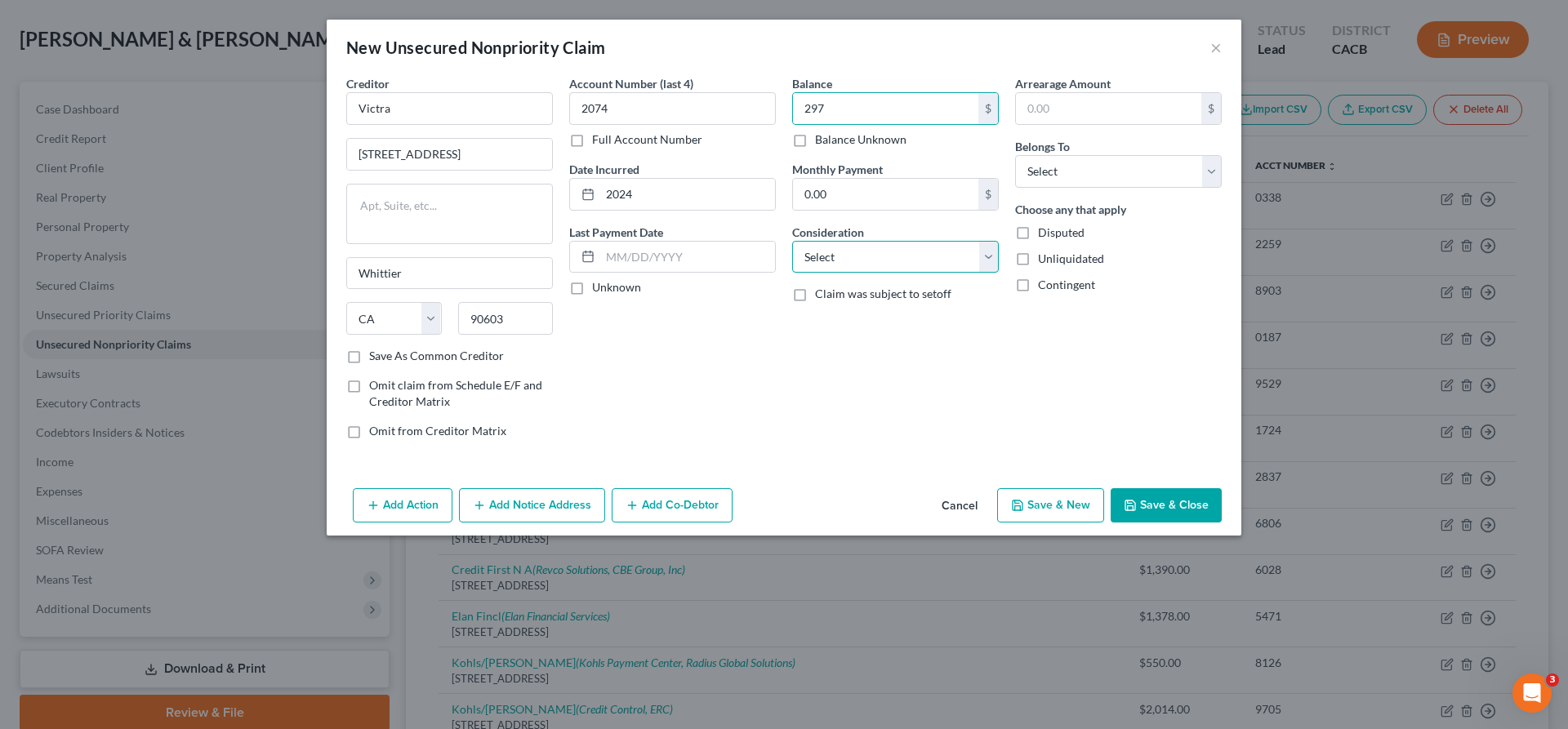
click at [792, 241] on select "Select Cable / Satellite Services Collection Agency Credit Card Debt Debt Couns…" at bounding box center [895, 256] width 207 height 33
click option "Telephone / Internet Services" at bounding box center [0, 0] width 0 height 0
click at [1015, 155] on select "Select Debtor 1 Only Debtor 2 Only Debtor 1 And Debtor 2 Only At Least One Of T…" at bounding box center [1118, 171] width 207 height 33
click option "Debtor 1 Only" at bounding box center [0, 0] width 0 height 0
click at [1123, 499] on icon "button" at bounding box center [1130, 505] width 13 height 13
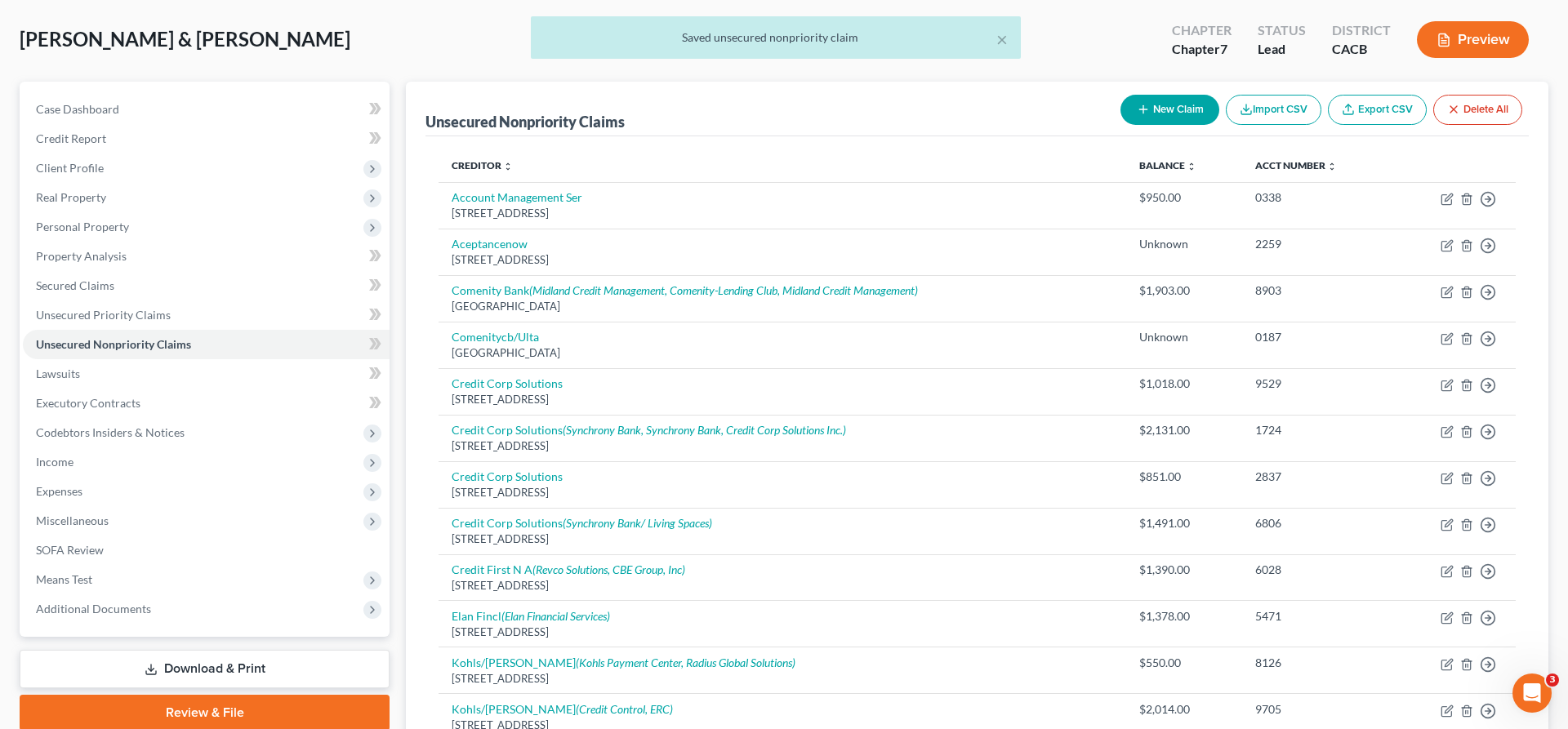
click at [1219, 95] on button "New Claim" at bounding box center [1170, 109] width 99 height 30
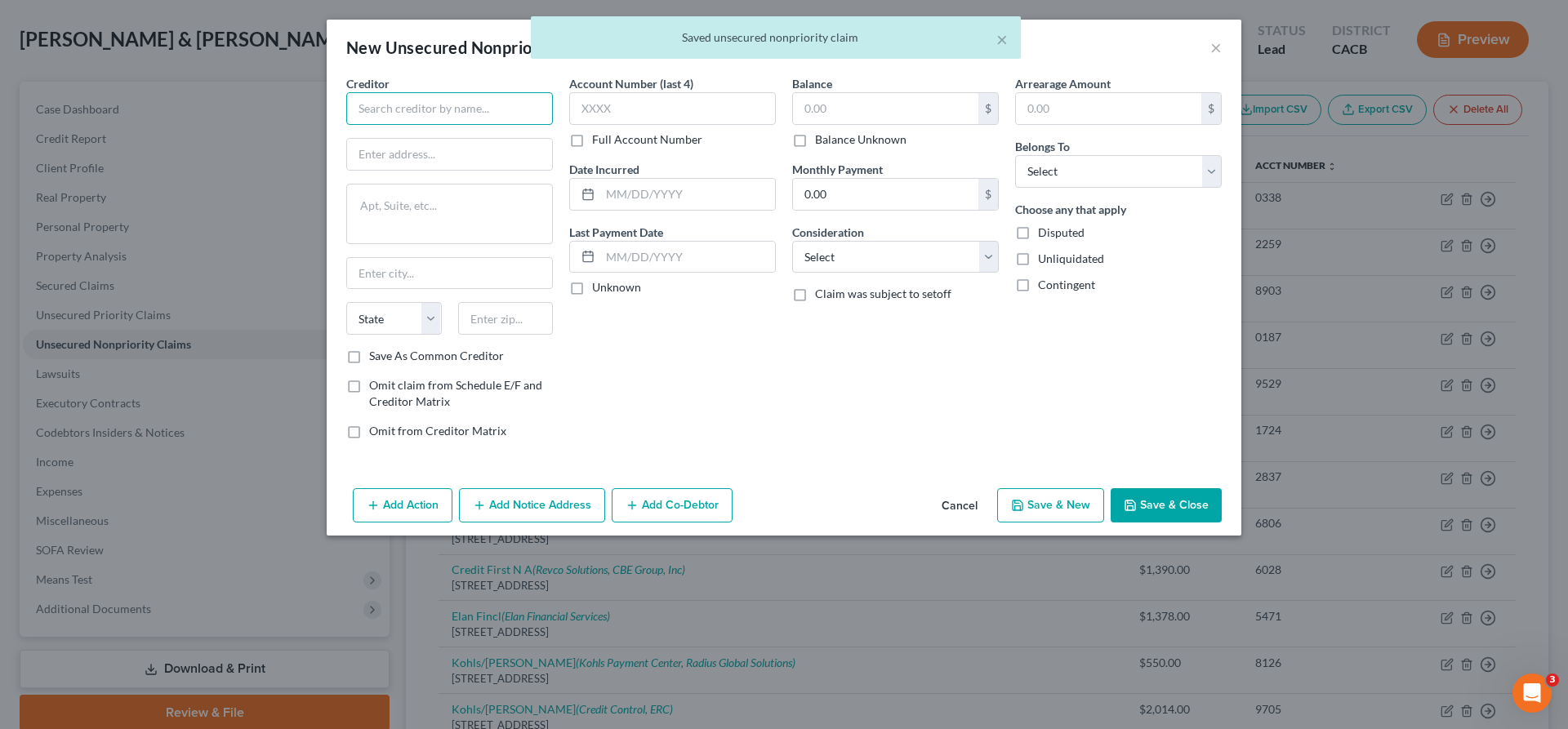
click at [545, 93] on input "text" at bounding box center [449, 109] width 207 height 33
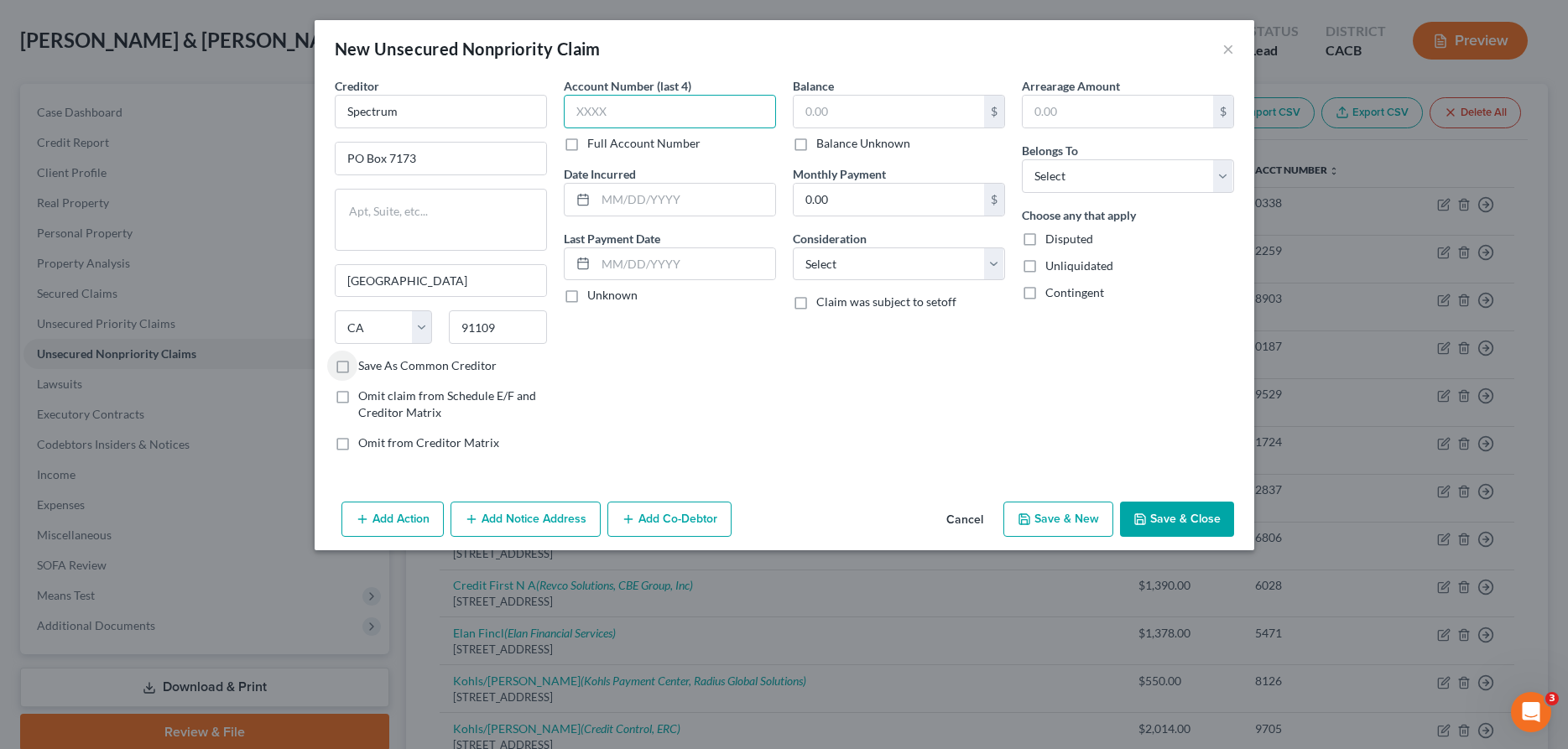
click at [657, 95] on input "text" at bounding box center [670, 112] width 213 height 34
click at [678, 184] on input "text" at bounding box center [685, 199] width 180 height 32
click at [829, 95] on input "text" at bounding box center [889, 111] width 190 height 32
click at [793, 247] on select "Select Cable / Satellite Services Collection Agency Credit Card Debt Debt Couns…" at bounding box center [898, 263] width 213 height 34
click option "Utility Services" at bounding box center [0, 0] width 0 height 0
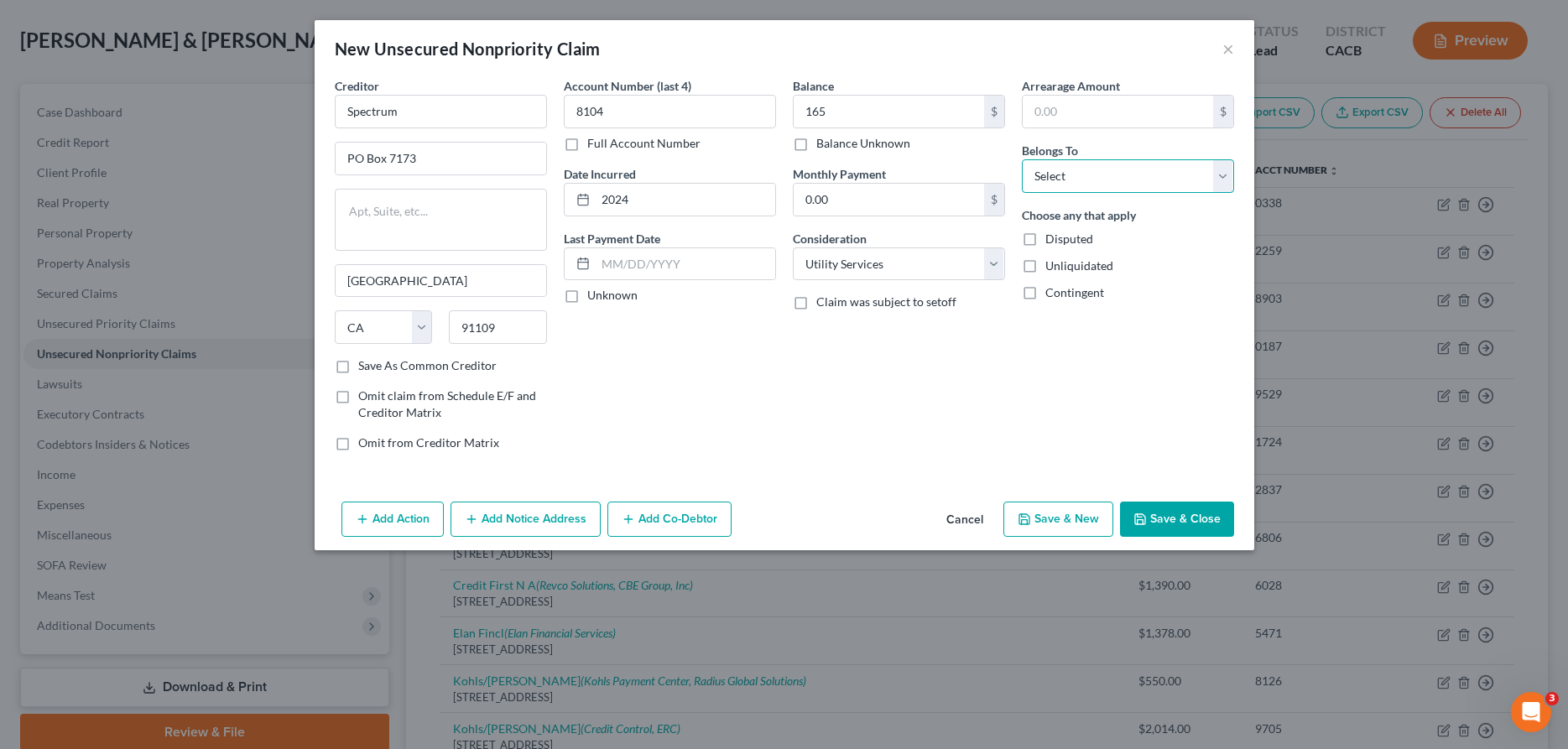
click at [1022, 160] on select "Select Debtor 1 Only Debtor 2 Only Debtor 1 And Debtor 2 Only At Least One Of T…" at bounding box center [1127, 176] width 213 height 34
click option "Debtor 1 Only" at bounding box center [0, 0] width 0 height 0
click at [1121, 502] on button "Save & Close" at bounding box center [1177, 519] width 114 height 36
